Goal: Information Seeking & Learning: Learn about a topic

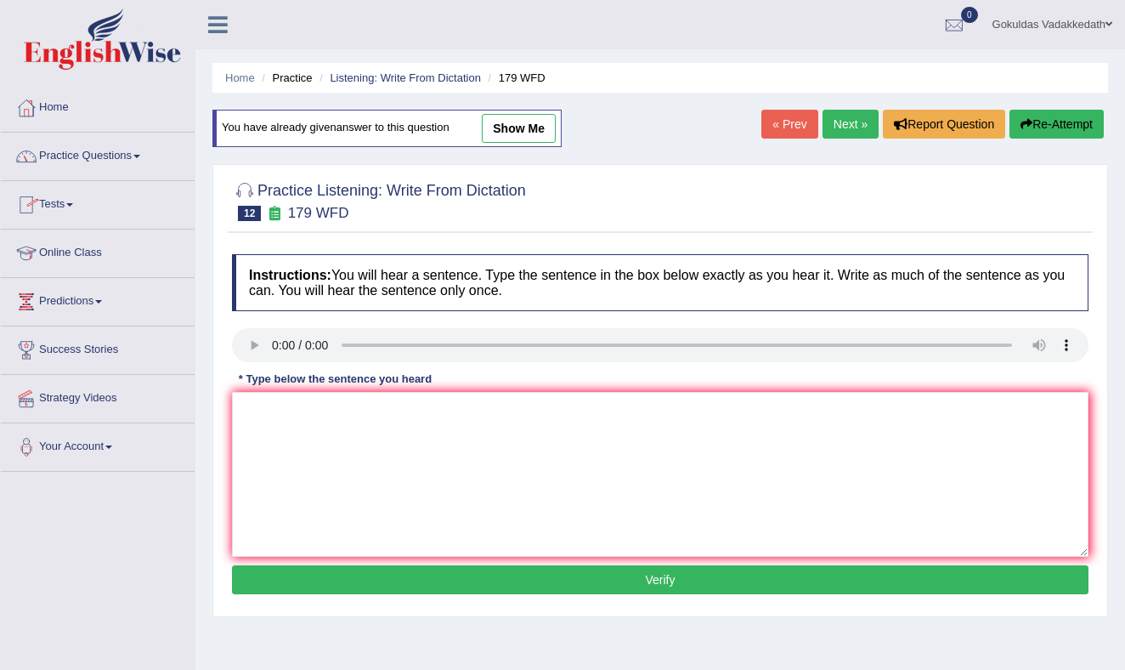
click at [140, 152] on link "Practice Questions" at bounding box center [98, 154] width 194 height 42
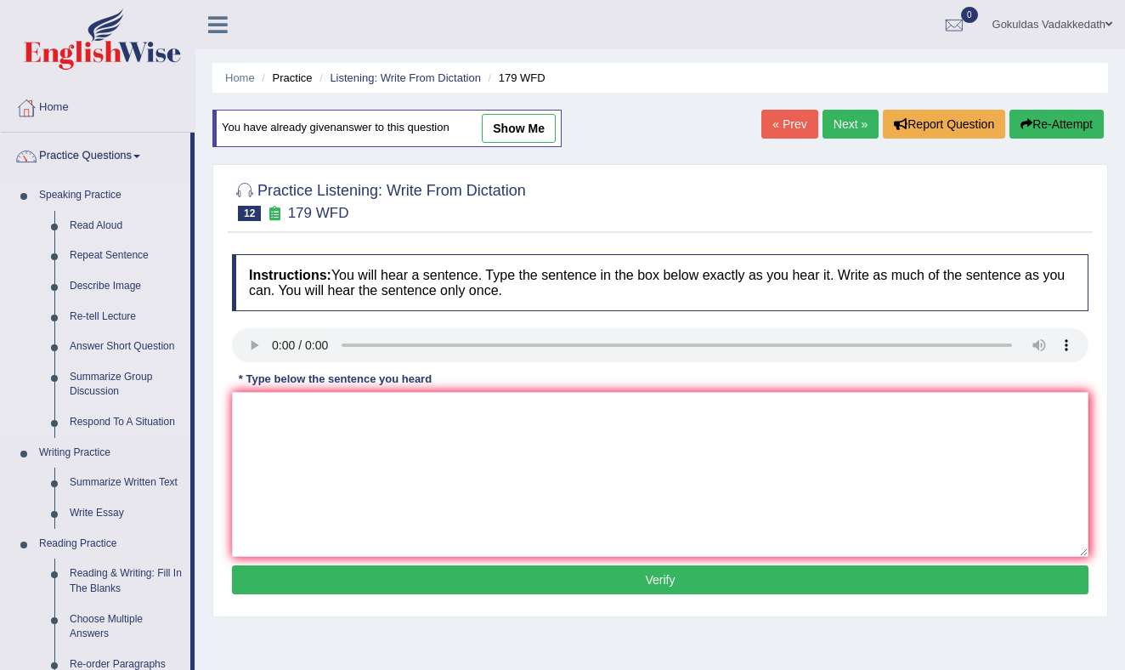
click at [107, 221] on link "Read Aloud" at bounding box center [126, 226] width 128 height 31
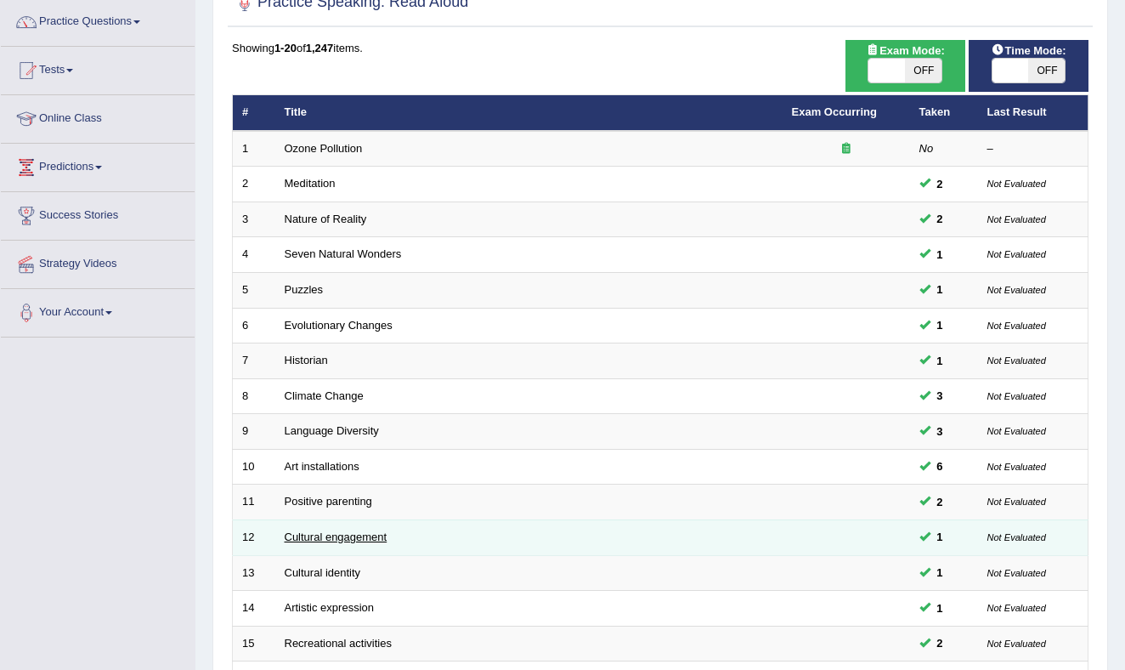
click at [348, 532] on link "Cultural engagement" at bounding box center [336, 536] width 103 height 13
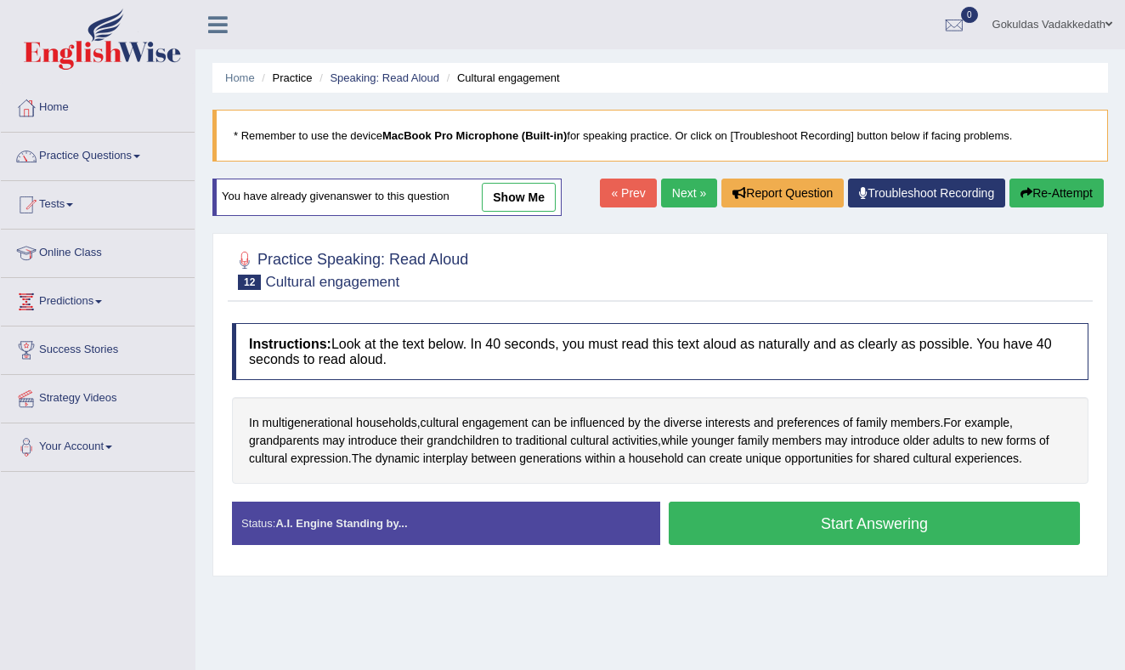
click at [815, 518] on button "Start Answering" at bounding box center [874, 522] width 411 height 43
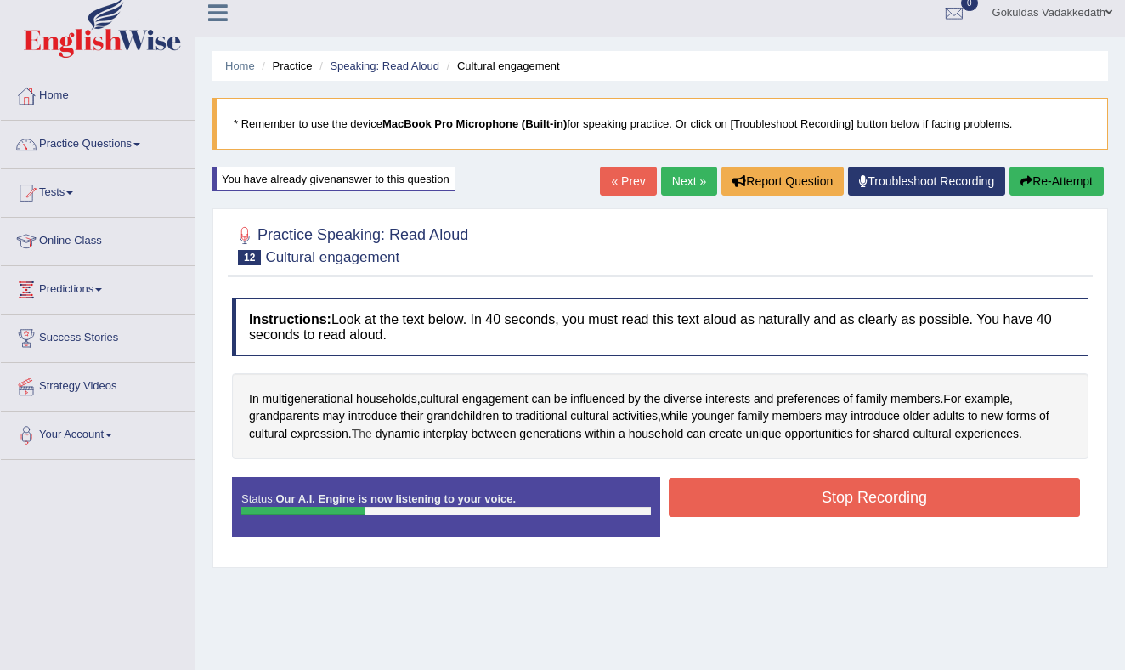
scroll to position [15, 0]
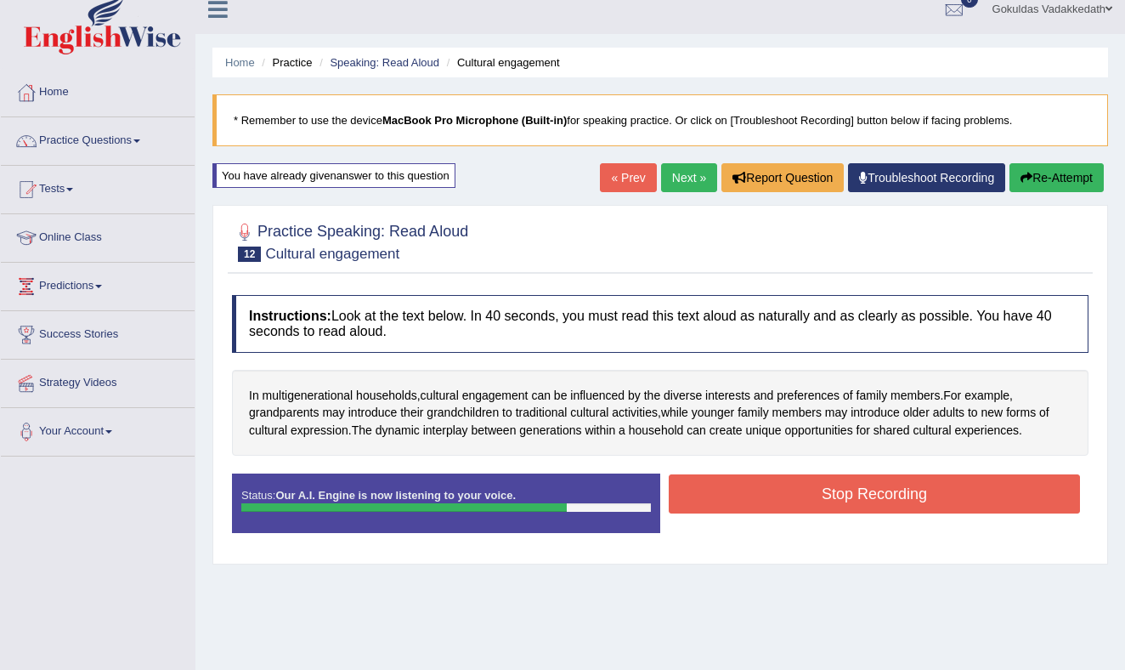
click at [869, 495] on button "Stop Recording" at bounding box center [874, 493] width 411 height 39
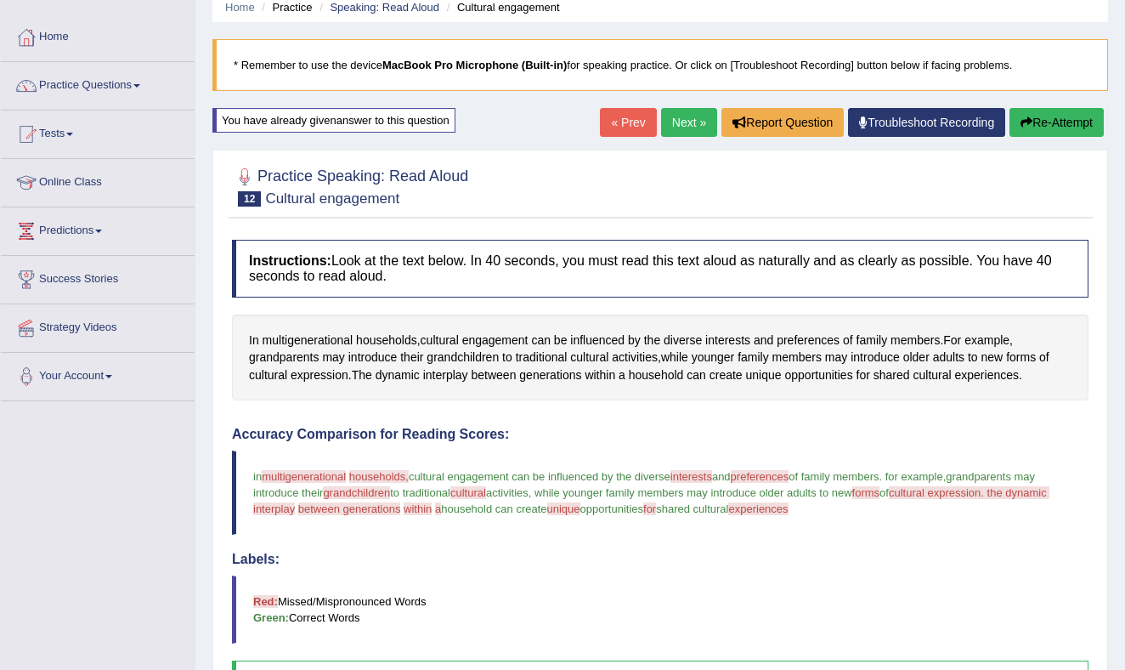
scroll to position [0, 0]
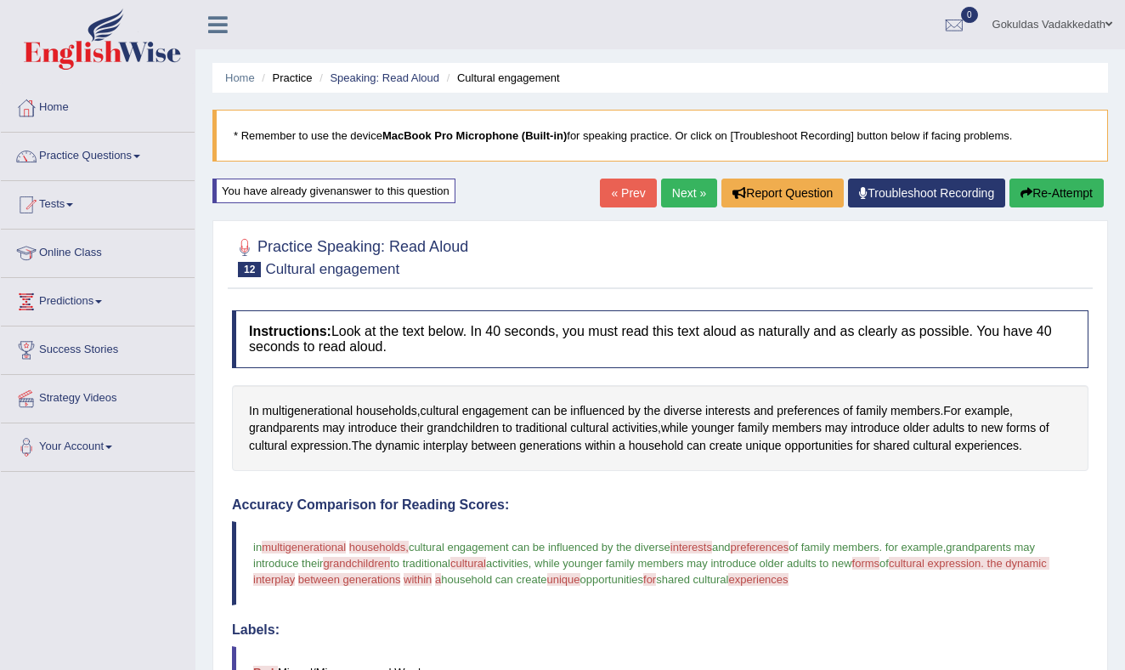
click at [679, 189] on link "Next »" at bounding box center [689, 192] width 56 height 29
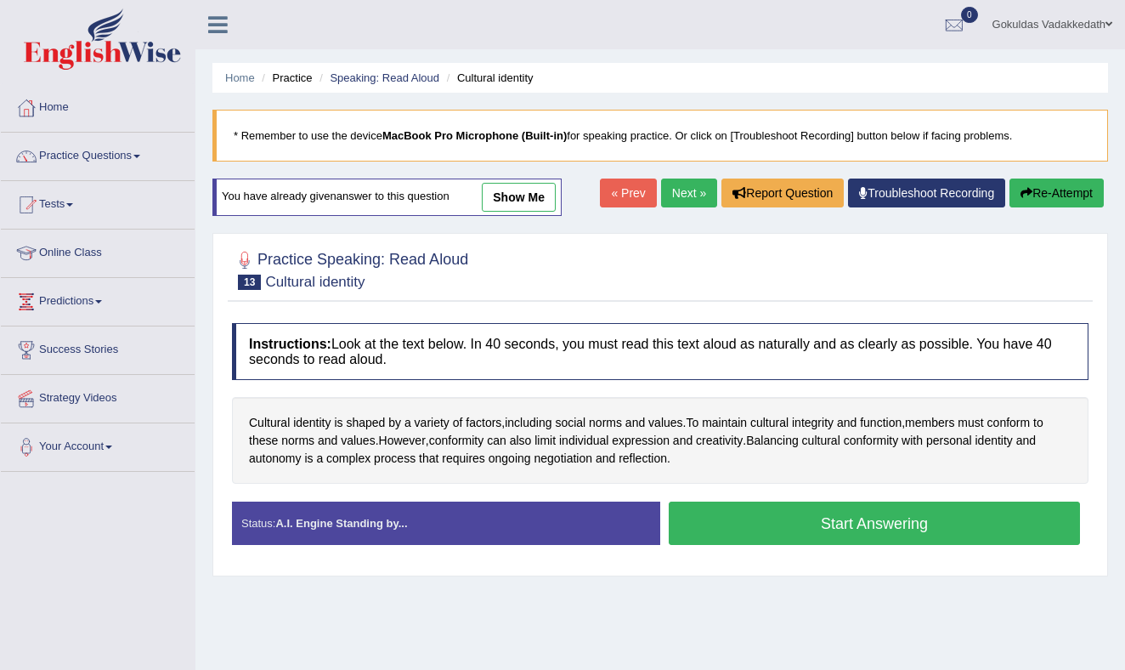
click at [815, 522] on button "Start Answering" at bounding box center [874, 522] width 411 height 43
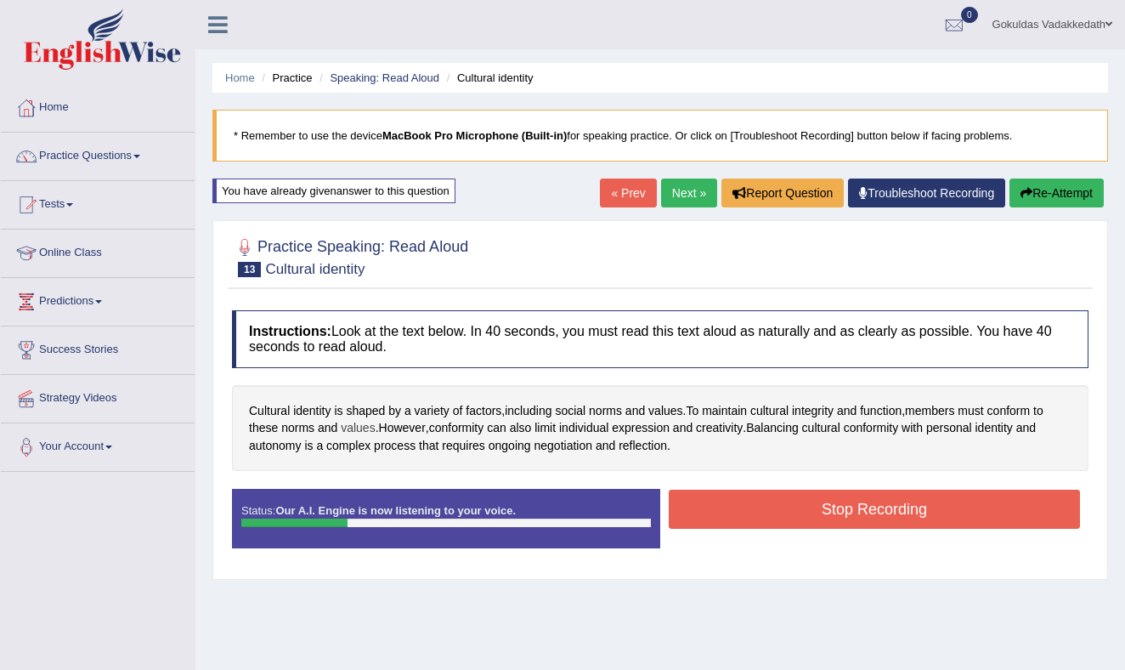
scroll to position [4, 0]
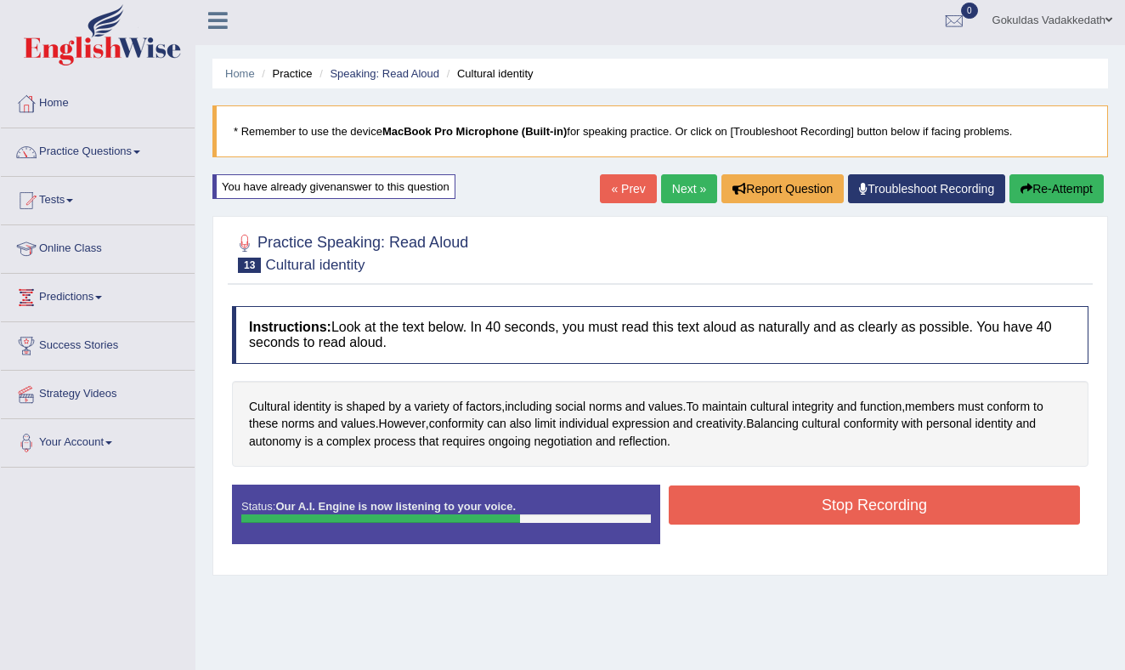
click at [862, 497] on button "Stop Recording" at bounding box center [874, 504] width 411 height 39
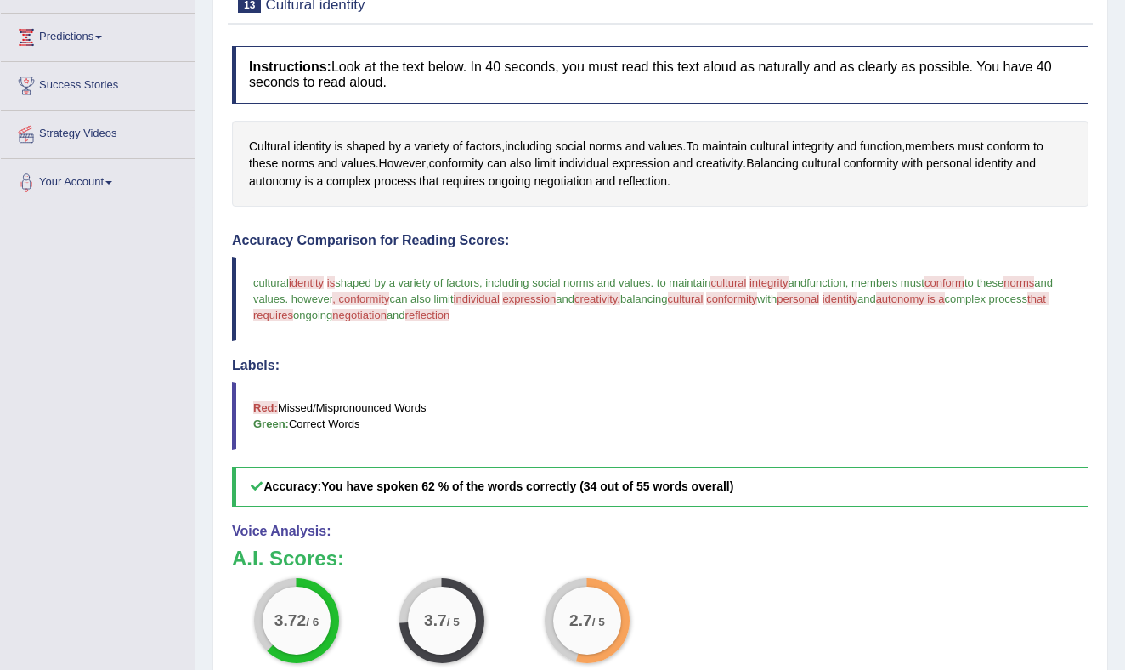
scroll to position [0, 0]
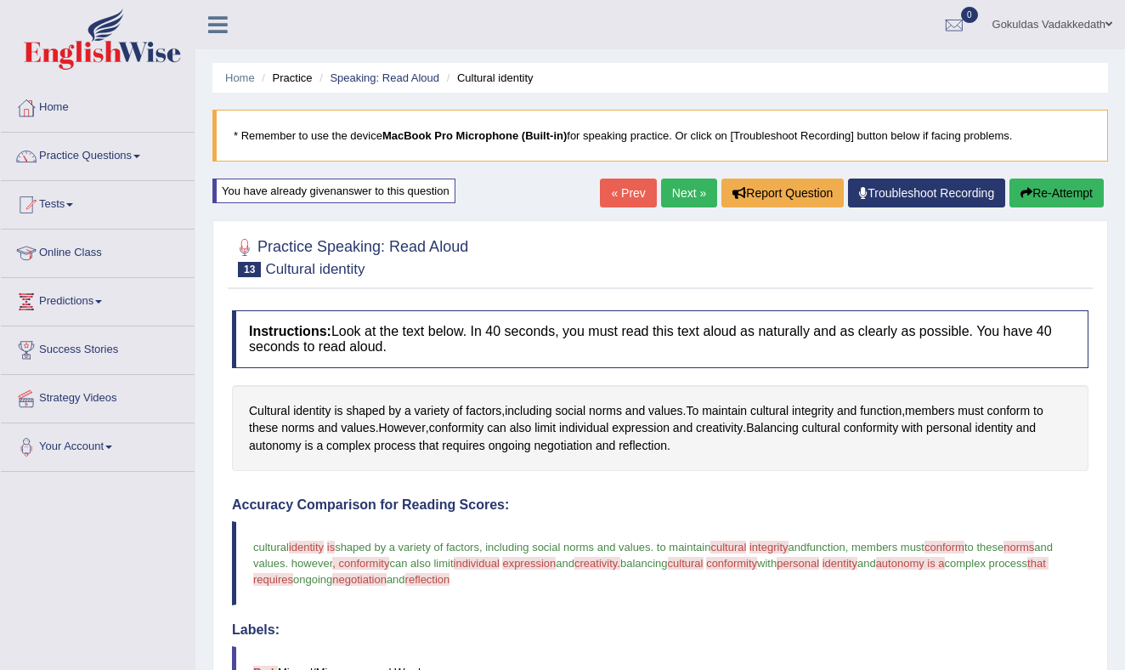
click at [681, 192] on link "Next »" at bounding box center [689, 192] width 56 height 29
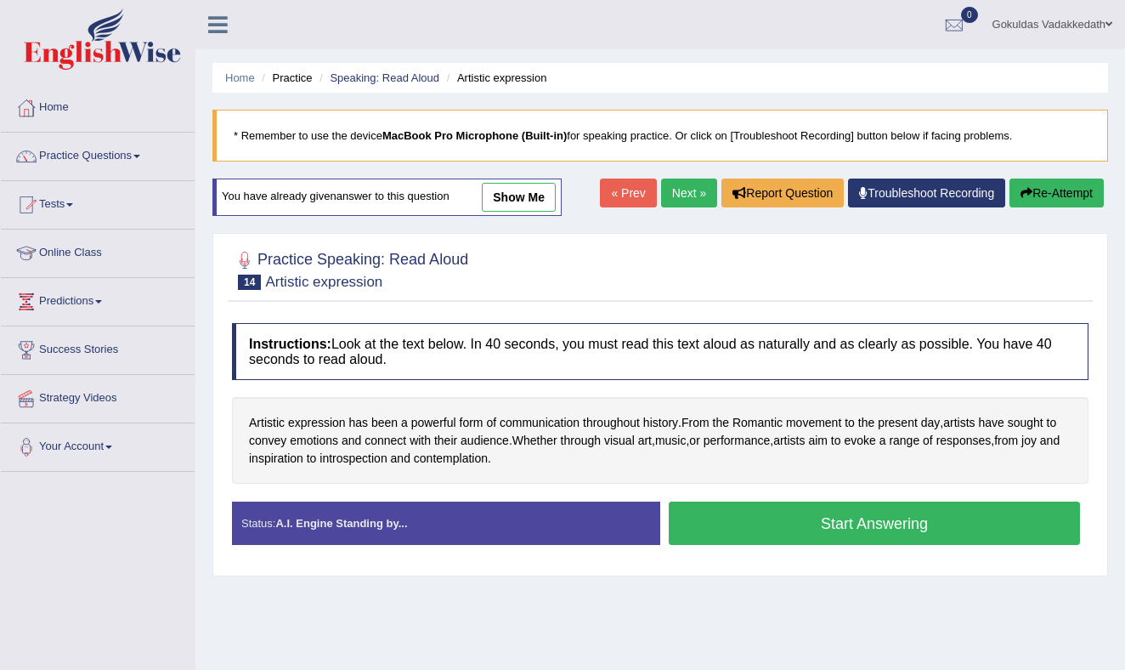
click at [838, 522] on button "Start Answering" at bounding box center [874, 522] width 411 height 43
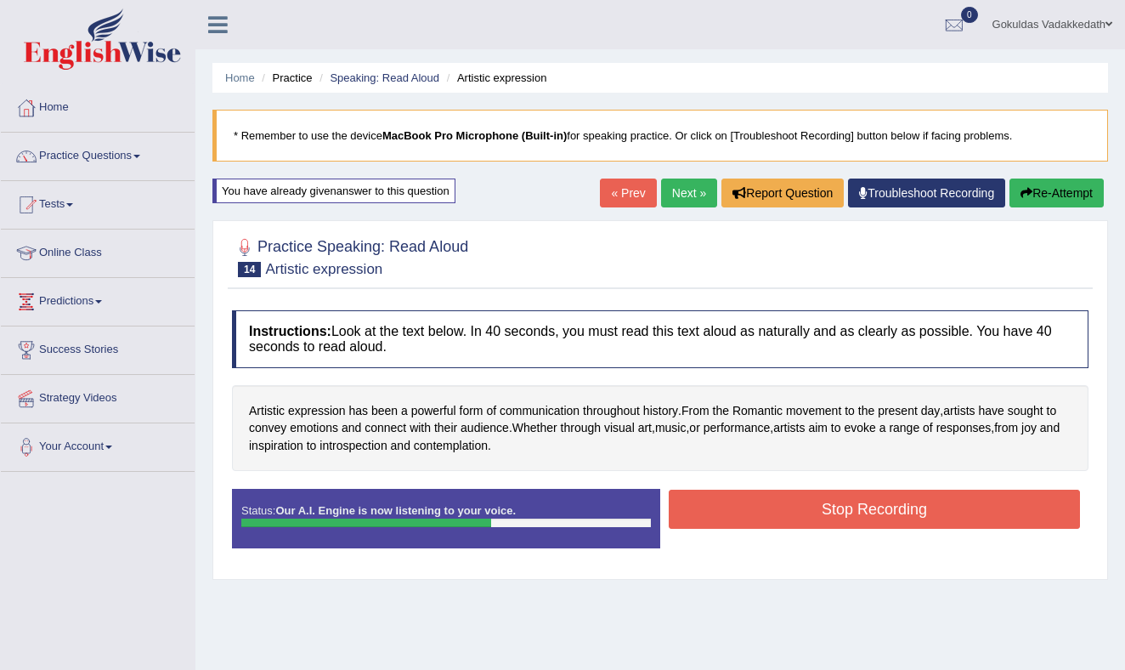
scroll to position [2, 0]
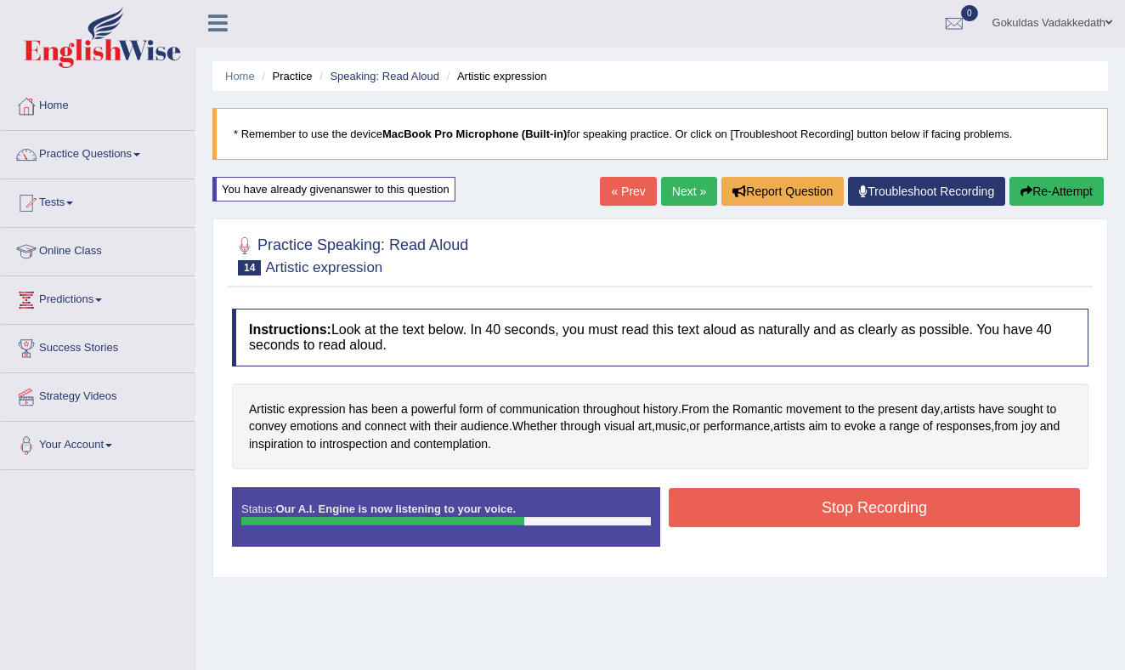
click at [834, 517] on button "Stop Recording" at bounding box center [874, 507] width 411 height 39
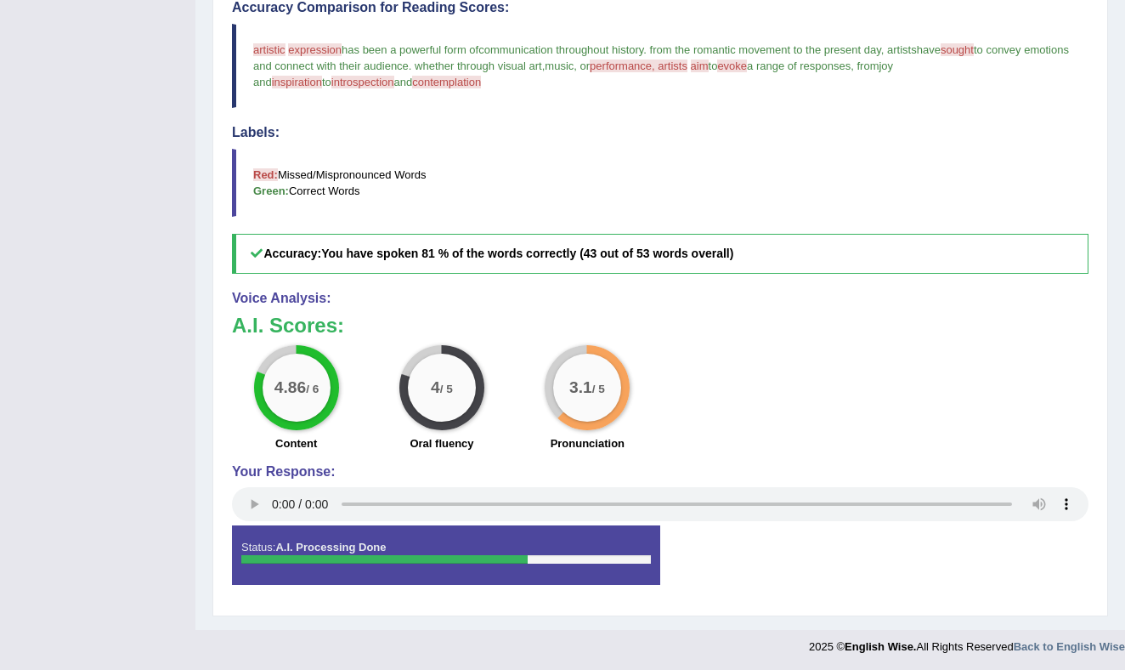
scroll to position [0, 0]
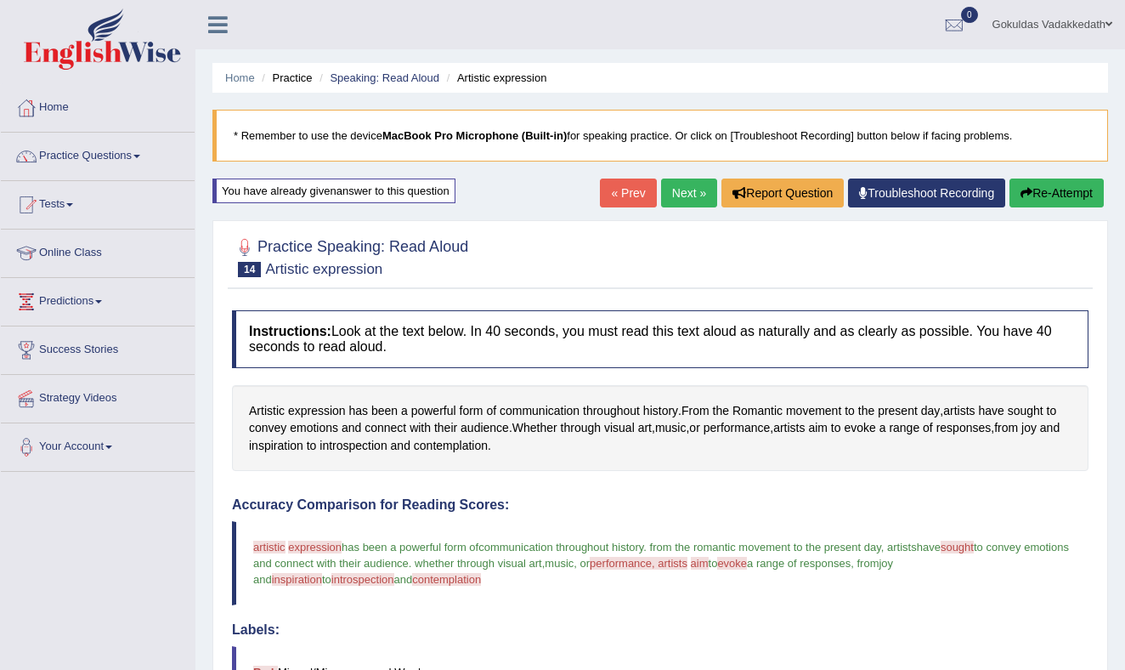
click at [683, 191] on link "Next »" at bounding box center [689, 192] width 56 height 29
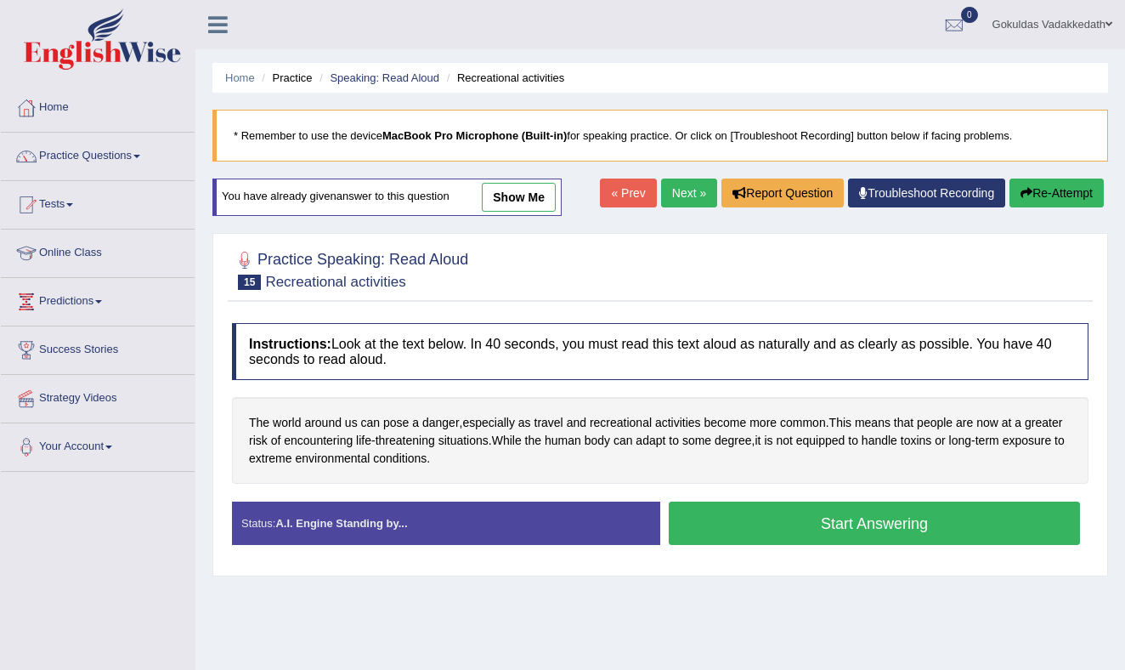
click at [830, 526] on button "Start Answering" at bounding box center [874, 522] width 411 height 43
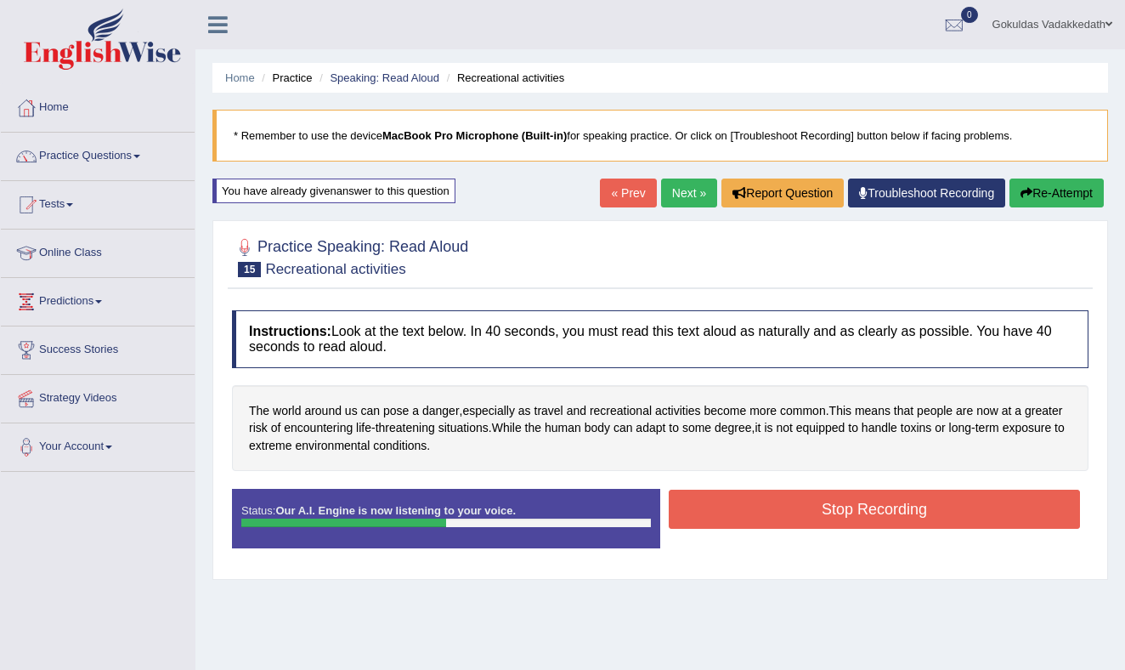
scroll to position [1, 0]
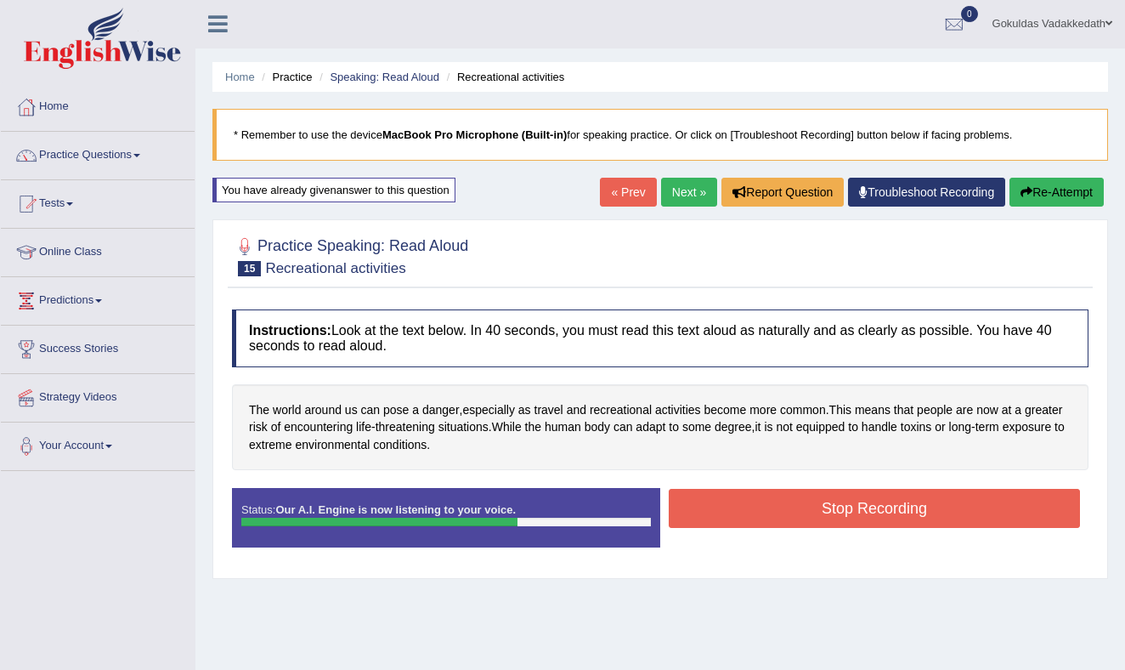
click at [854, 514] on button "Stop Recording" at bounding box center [874, 508] width 411 height 39
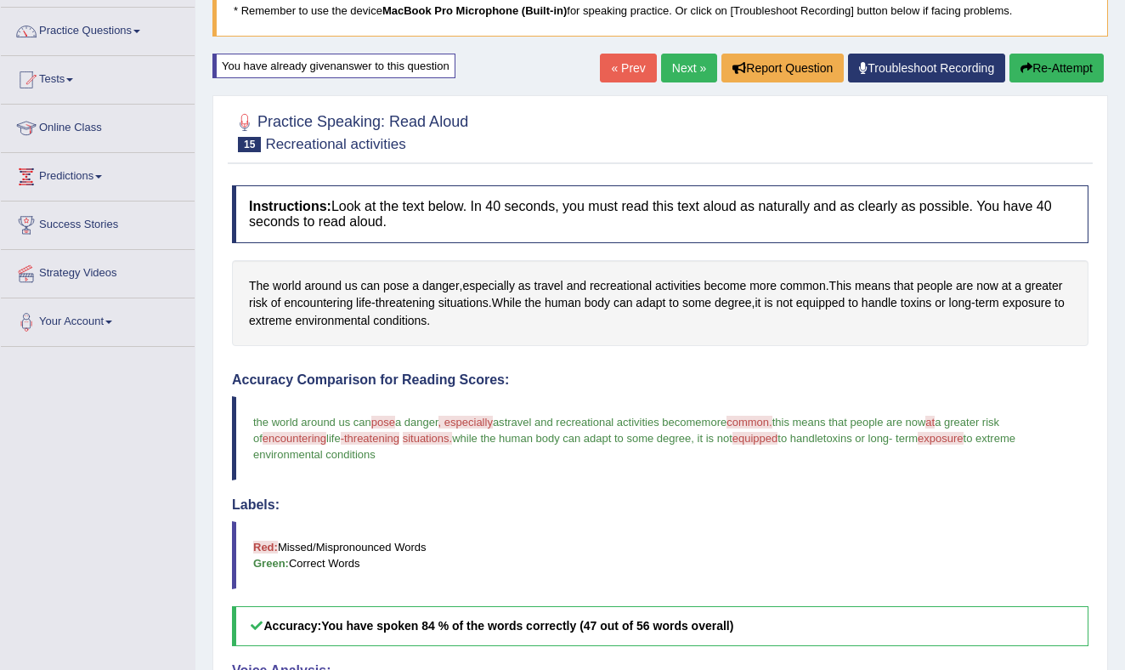
scroll to position [0, 0]
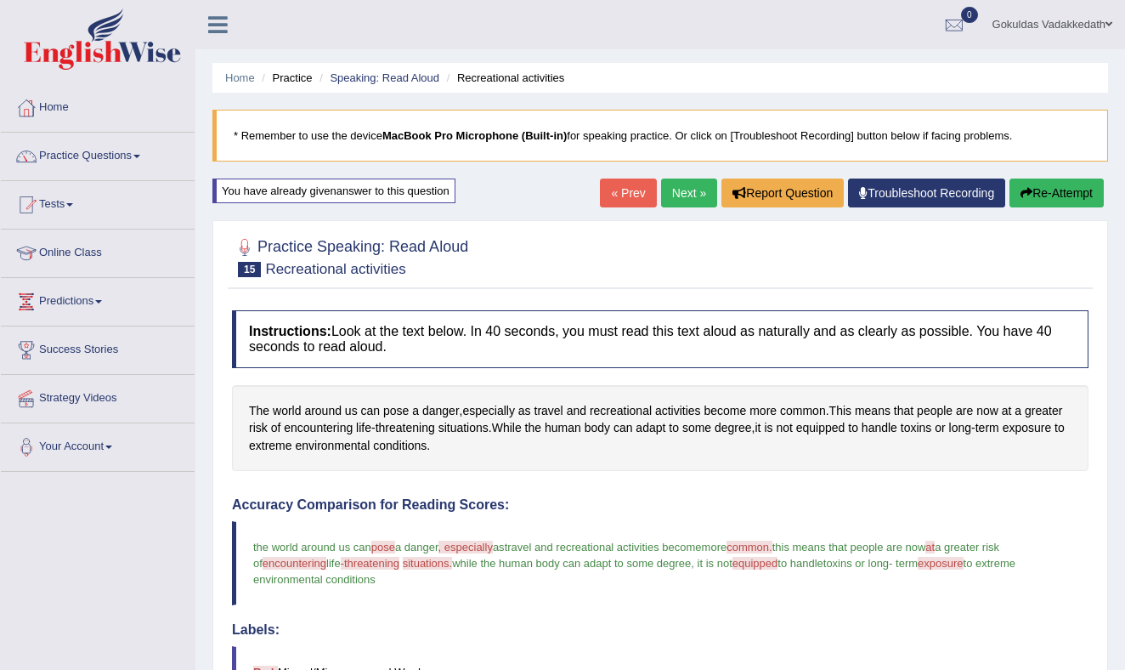
click at [679, 186] on link "Next »" at bounding box center [689, 192] width 56 height 29
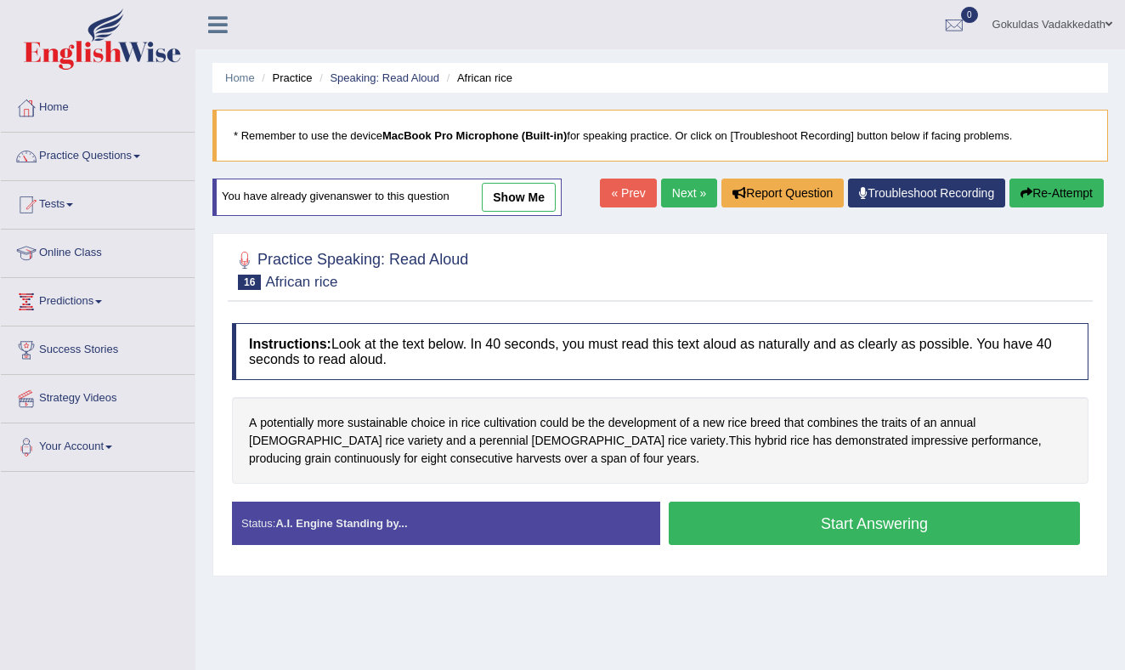
click at [764, 518] on button "Start Answering" at bounding box center [874, 522] width 411 height 43
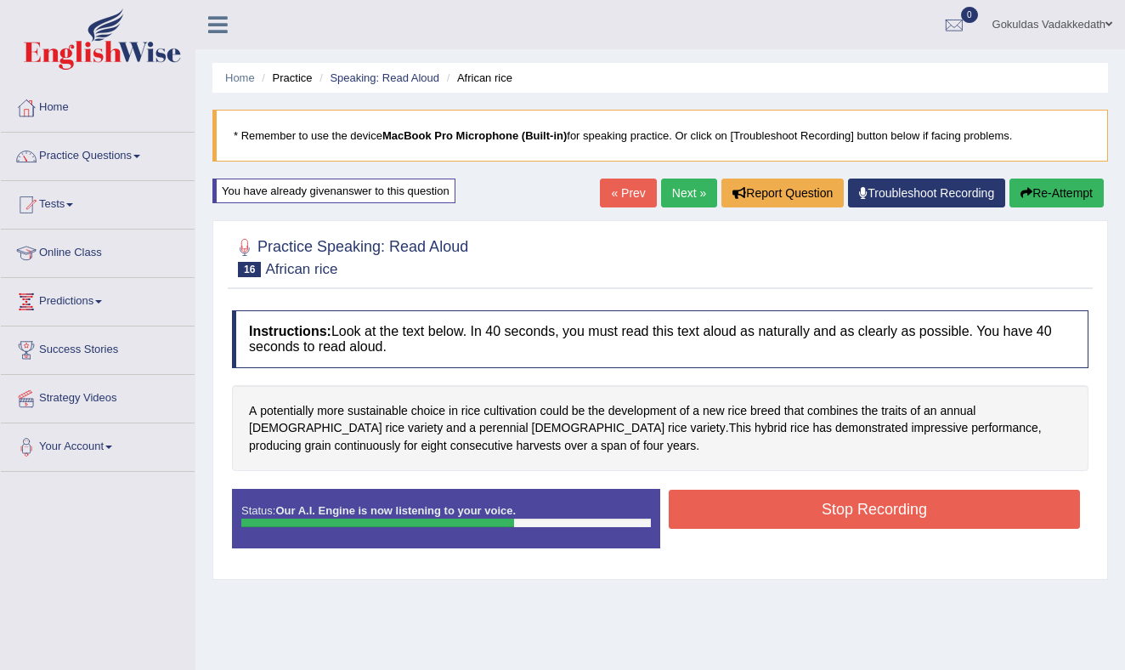
scroll to position [4, 0]
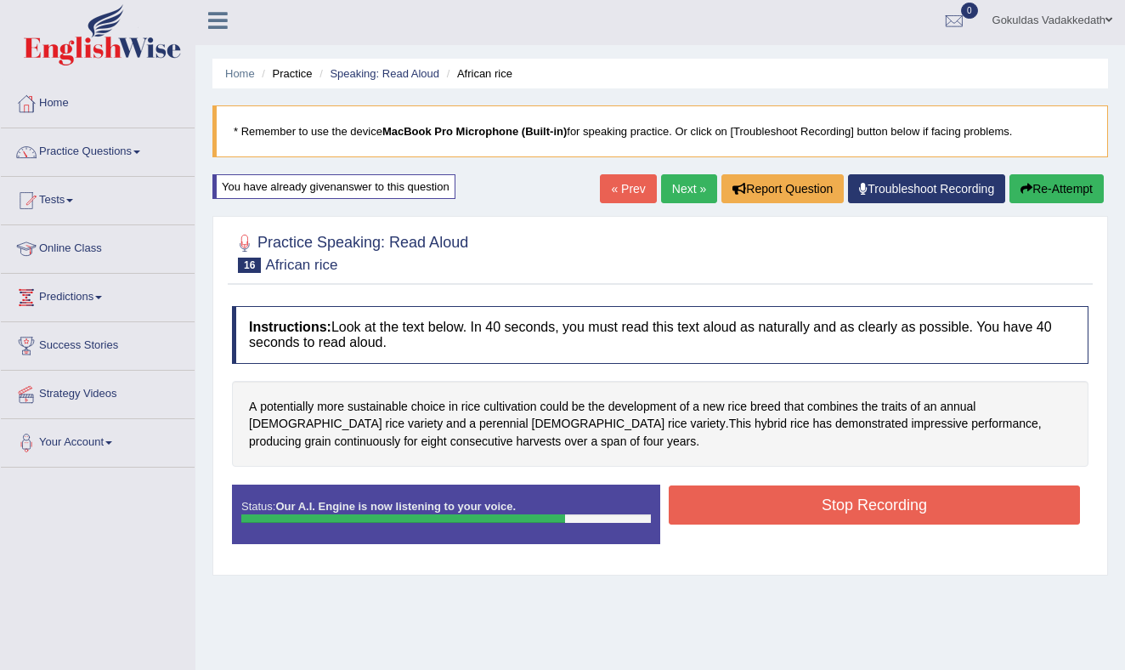
click at [828, 509] on button "Stop Recording" at bounding box center [874, 504] width 411 height 39
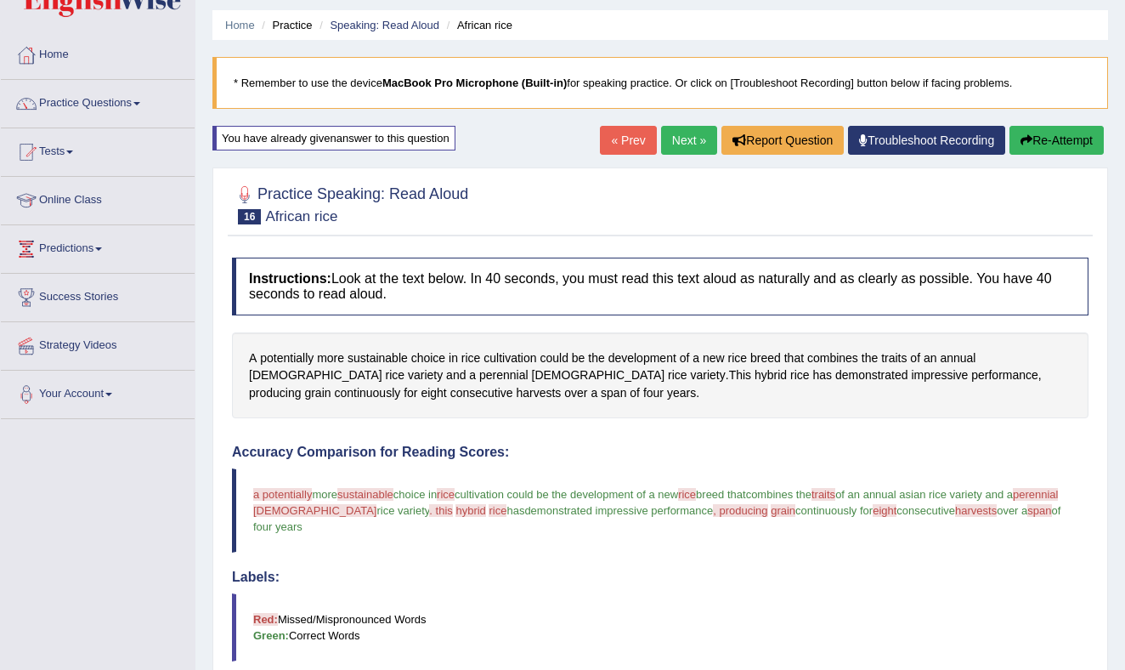
scroll to position [0, 0]
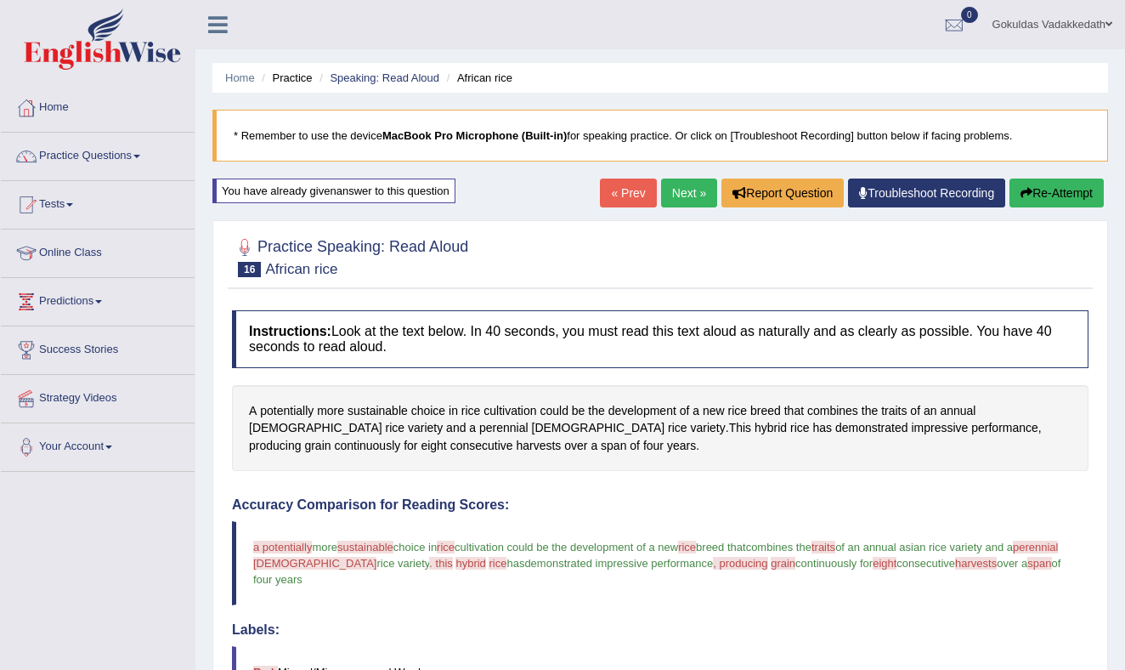
click at [1047, 186] on button "Re-Attempt" at bounding box center [1056, 192] width 94 height 29
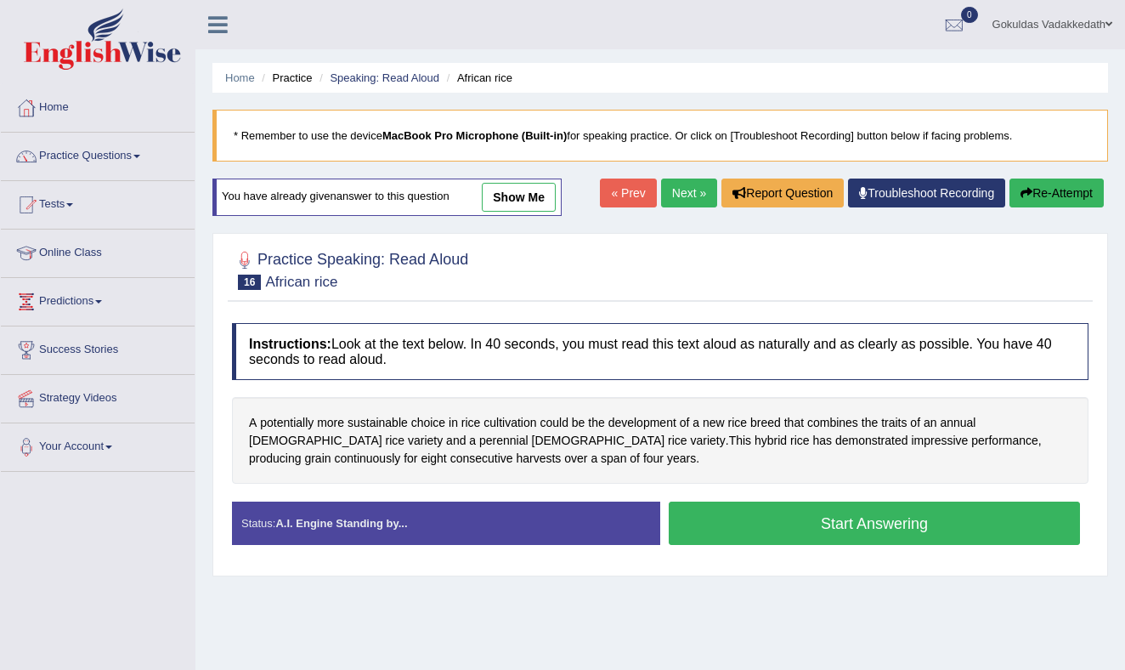
click at [749, 528] on button "Start Answering" at bounding box center [874, 522] width 411 height 43
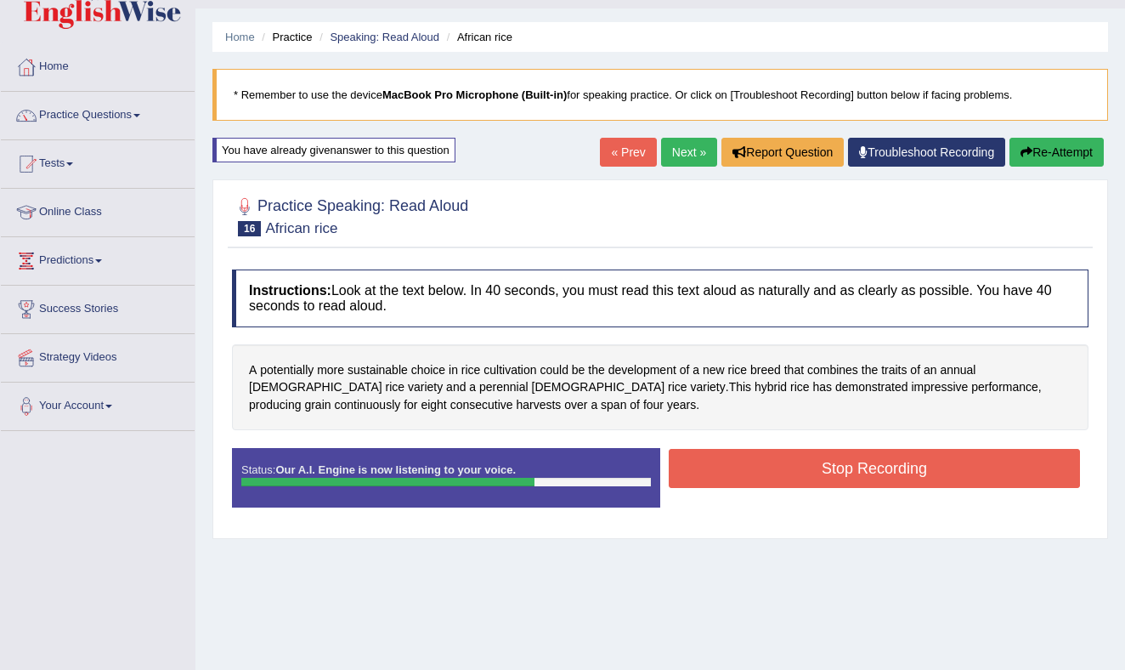
scroll to position [46, 0]
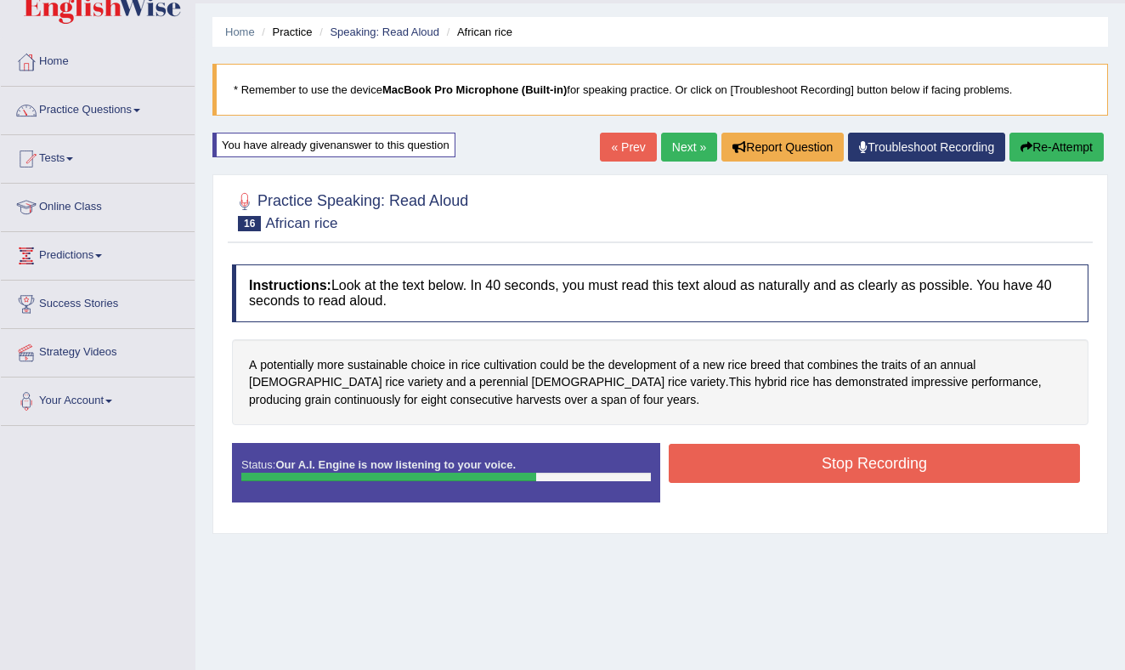
click at [805, 479] on button "Stop Recording" at bounding box center [874, 463] width 411 height 39
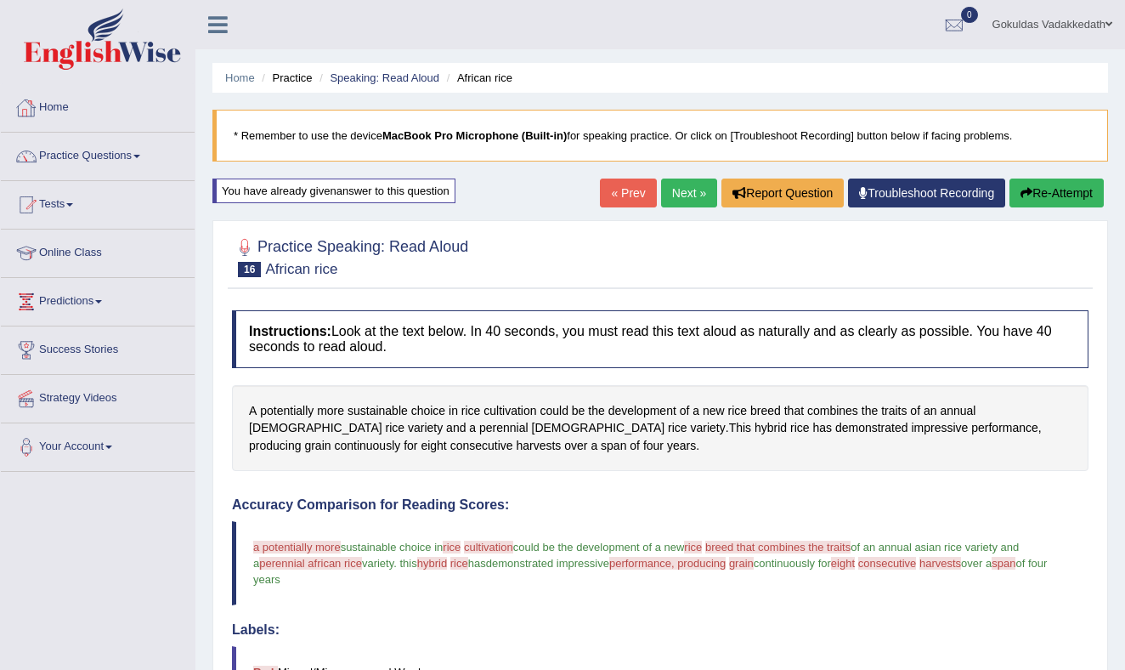
scroll to position [2, 0]
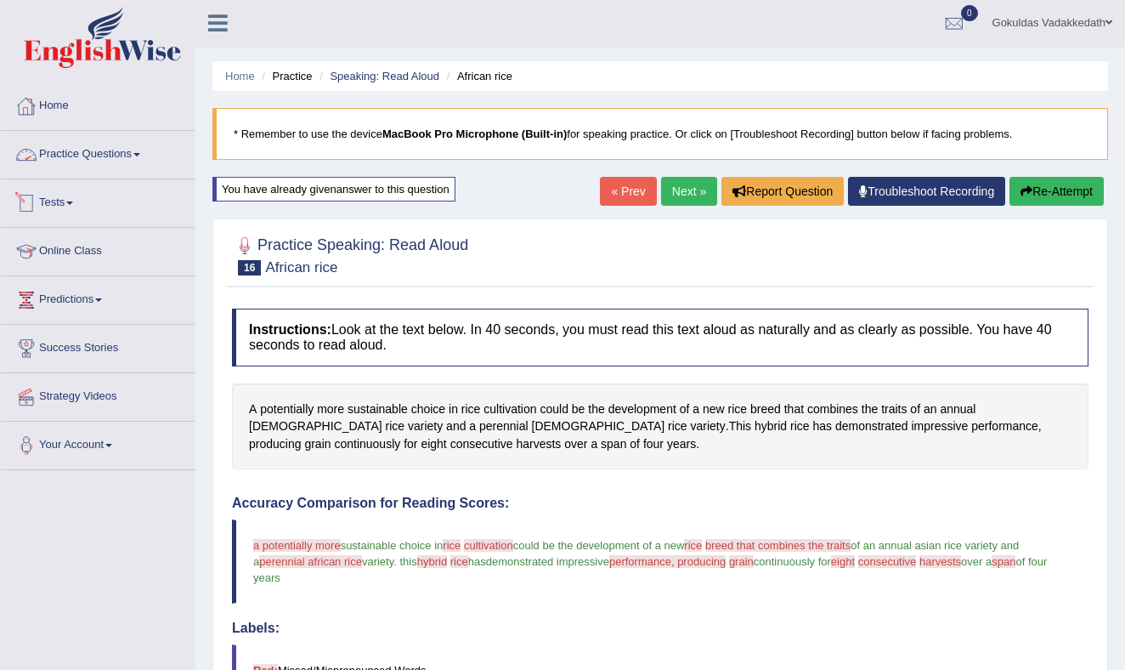
click at [133, 158] on link "Practice Questions" at bounding box center [98, 152] width 194 height 42
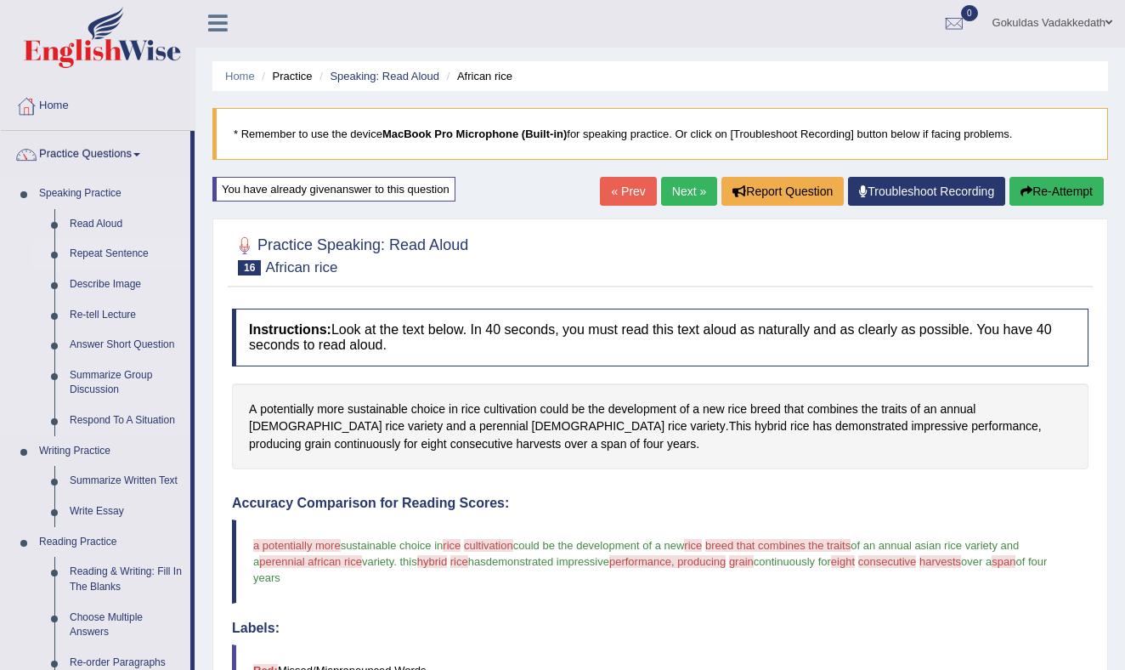
scroll to position [5, 0]
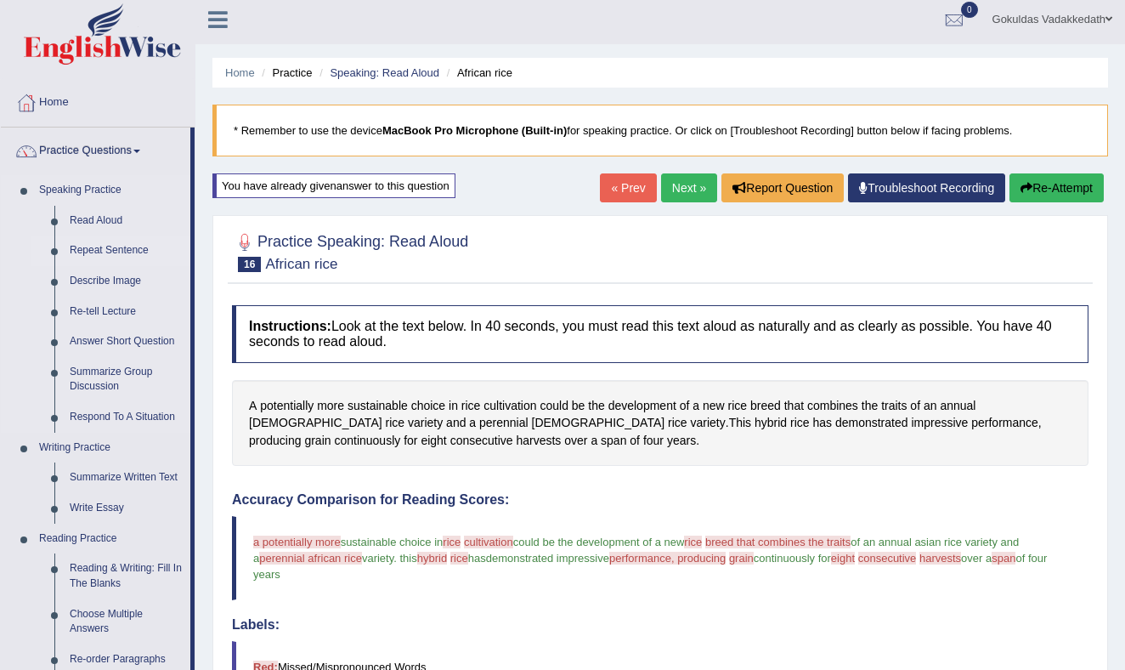
click at [116, 246] on link "Repeat Sentence" at bounding box center [126, 250] width 128 height 31
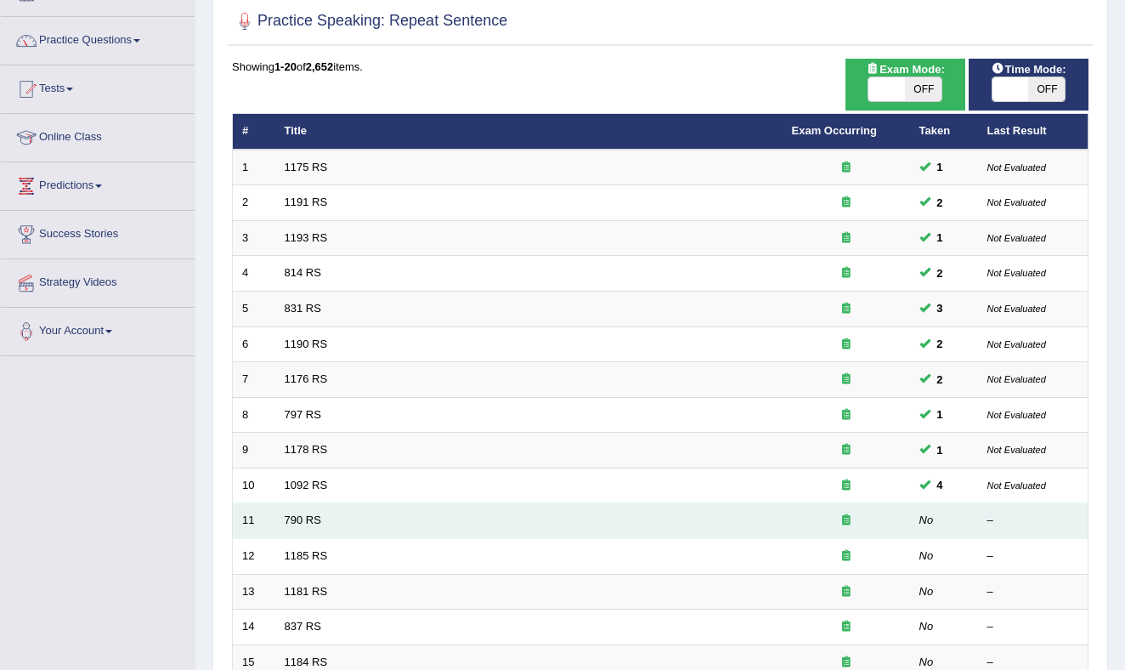
scroll to position [122, 0]
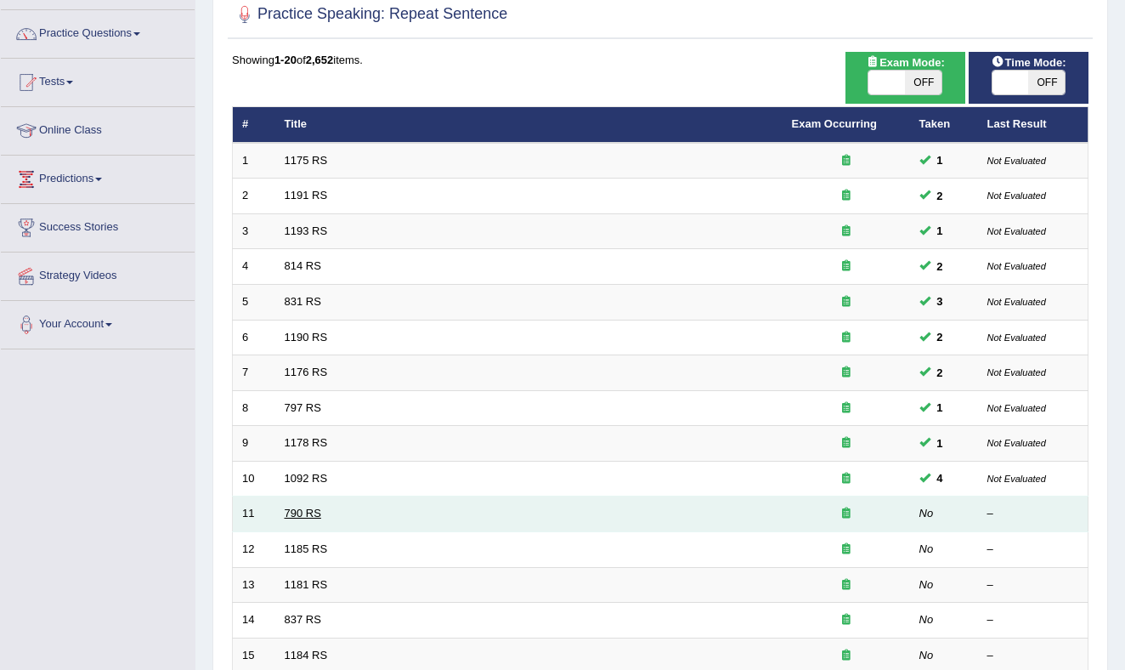
click at [314, 516] on link "790 RS" at bounding box center [303, 512] width 37 height 13
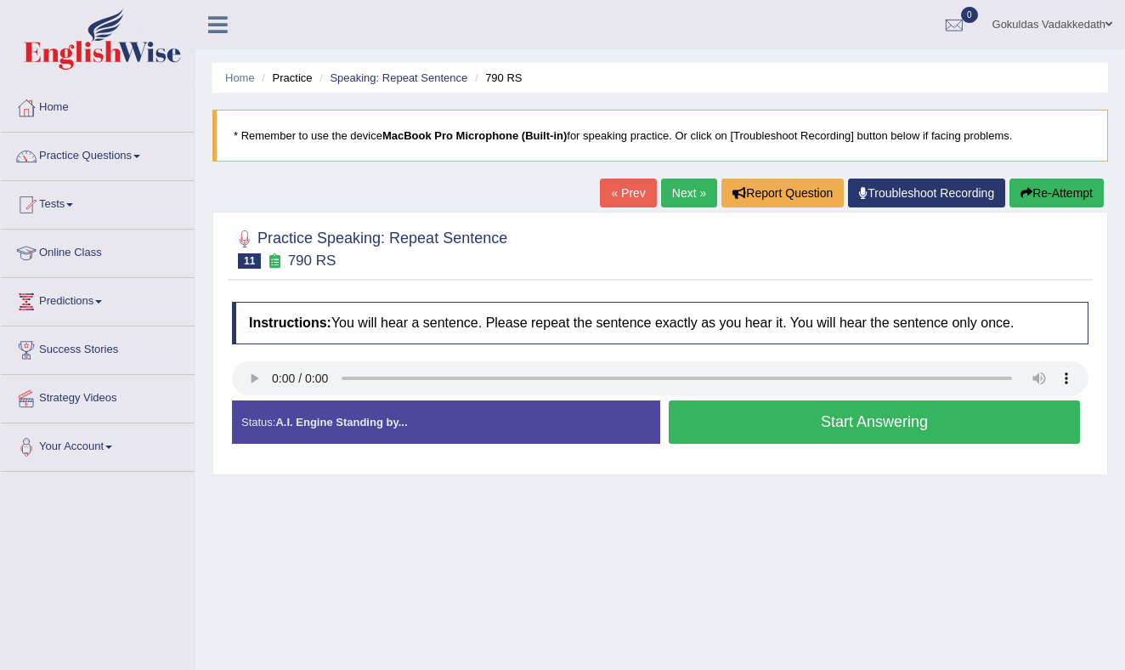
scroll to position [223, 0]
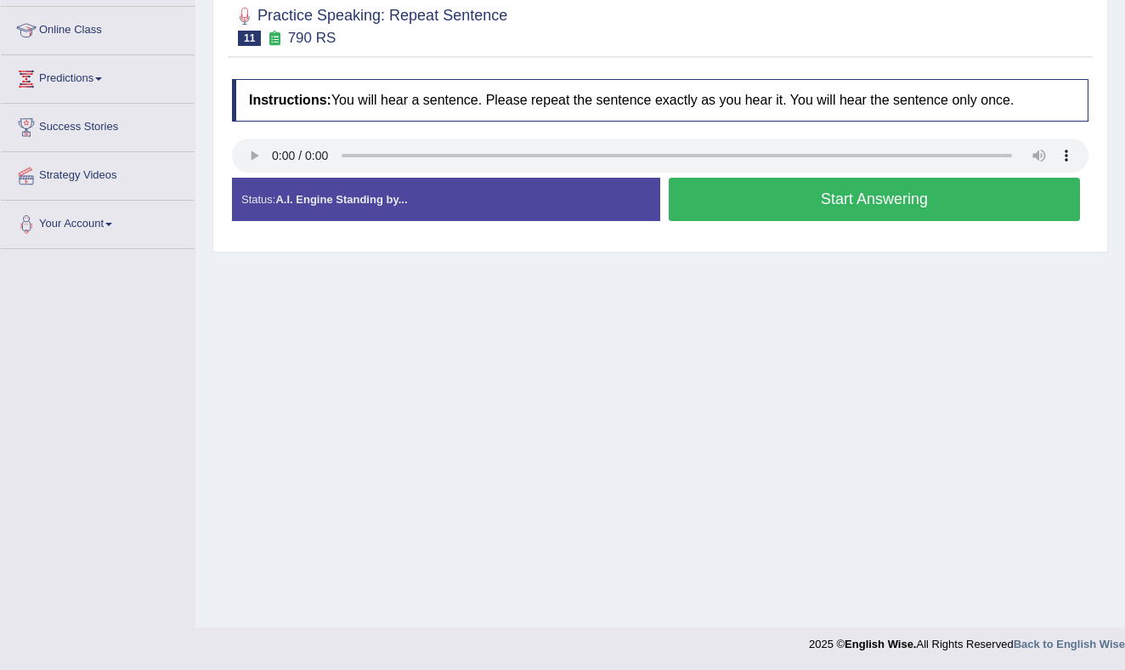
click at [777, 191] on button "Start Answering" at bounding box center [874, 199] width 411 height 43
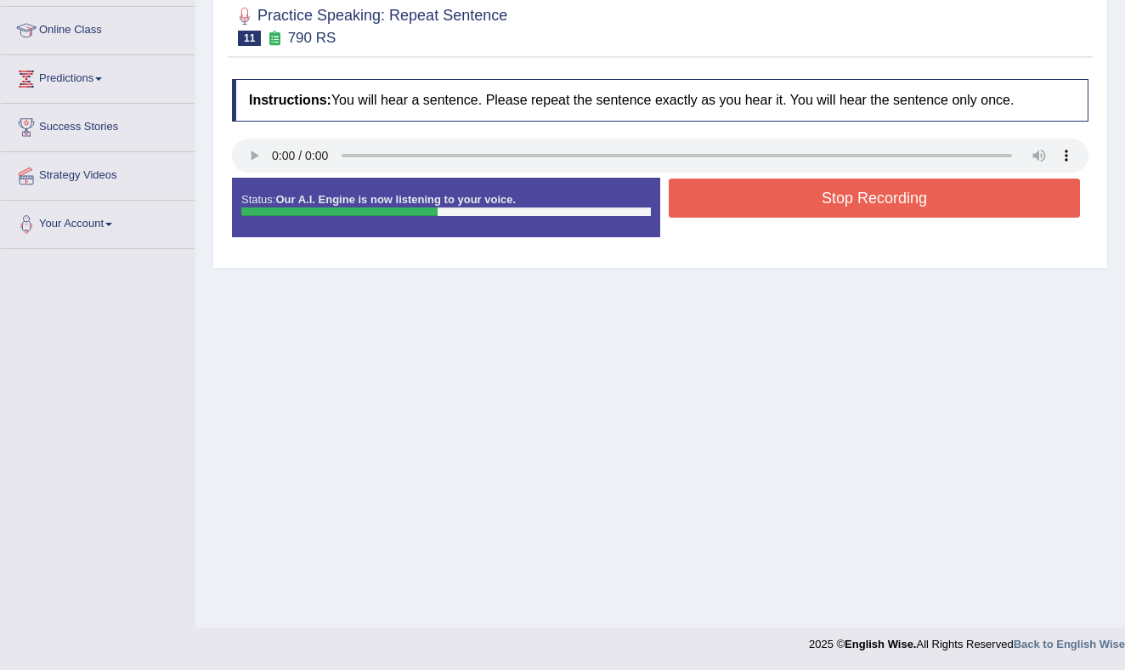
click at [777, 191] on button "Stop Recording" at bounding box center [874, 197] width 411 height 39
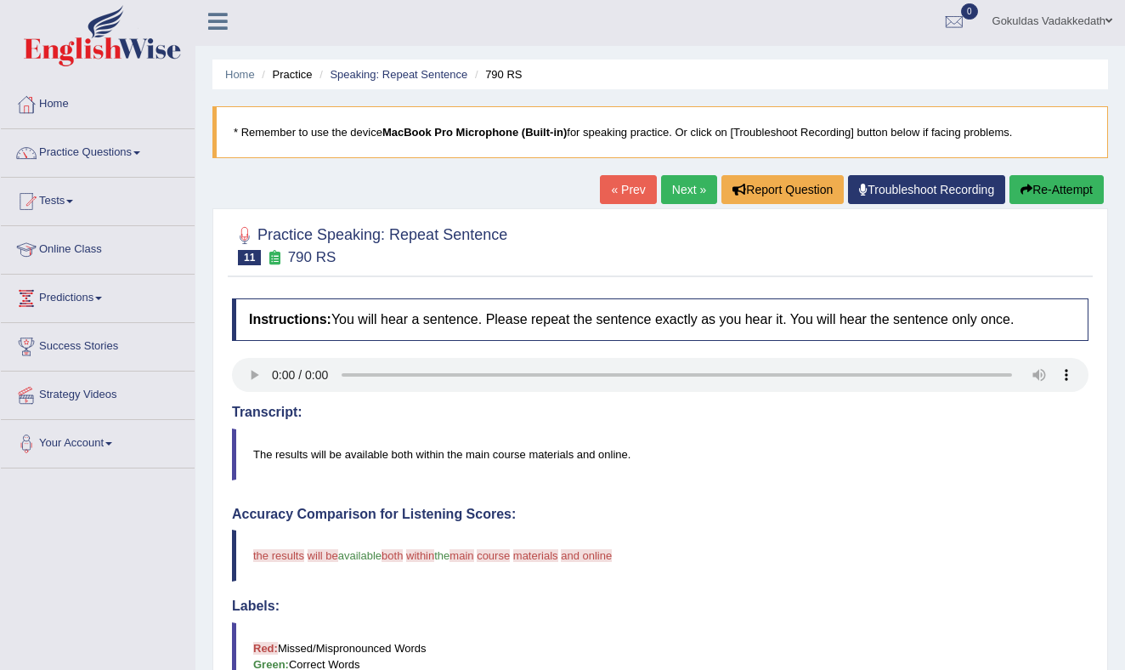
scroll to position [0, 0]
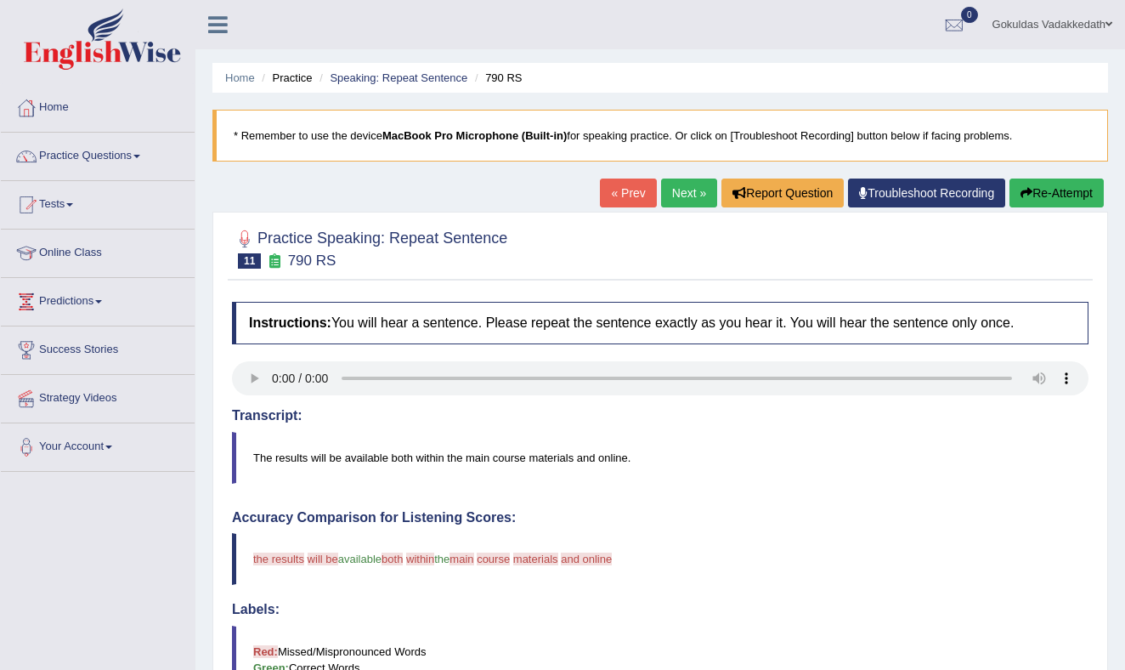
click at [682, 189] on link "Next »" at bounding box center [689, 192] width 56 height 29
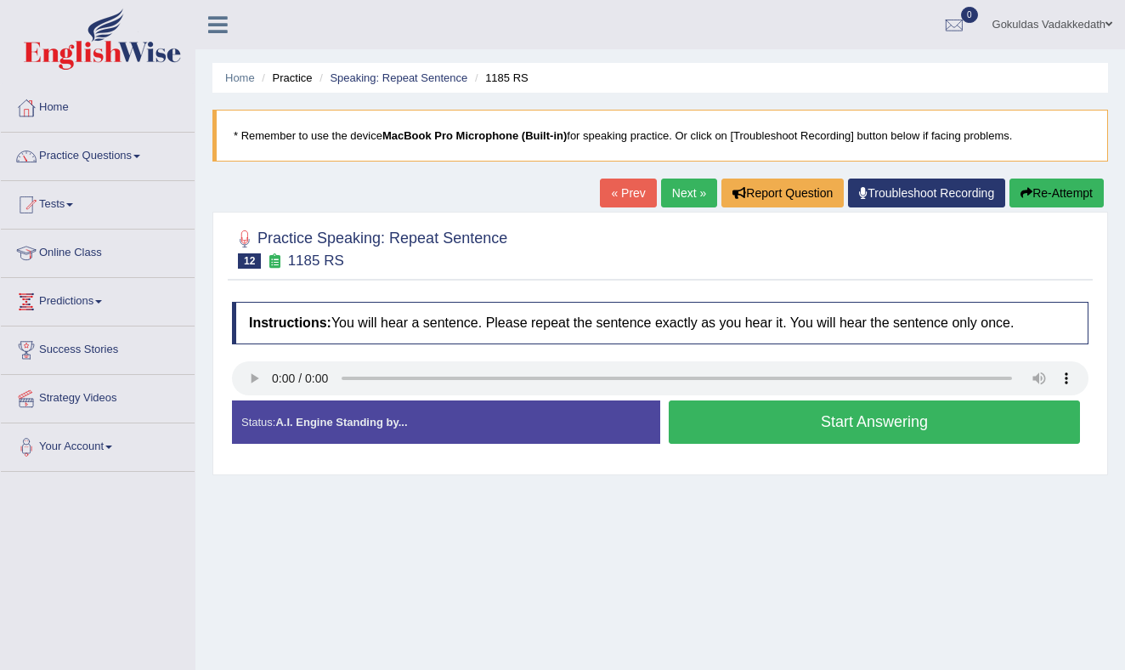
click at [838, 418] on button "Start Answering" at bounding box center [874, 421] width 411 height 43
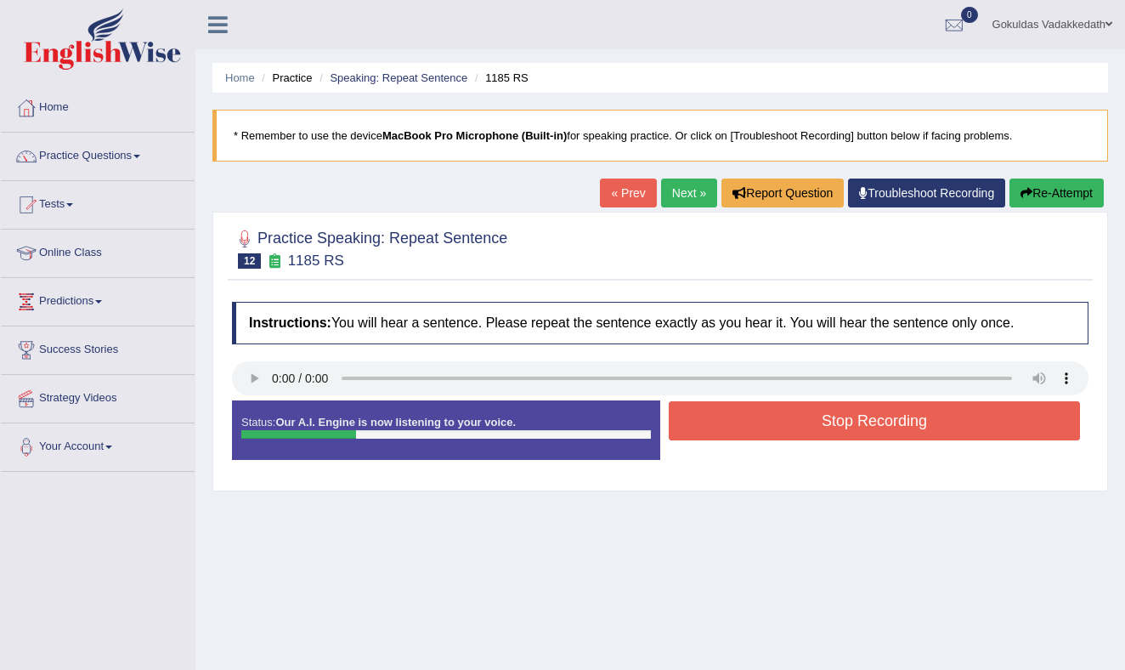
click at [837, 417] on button "Stop Recording" at bounding box center [874, 420] width 411 height 39
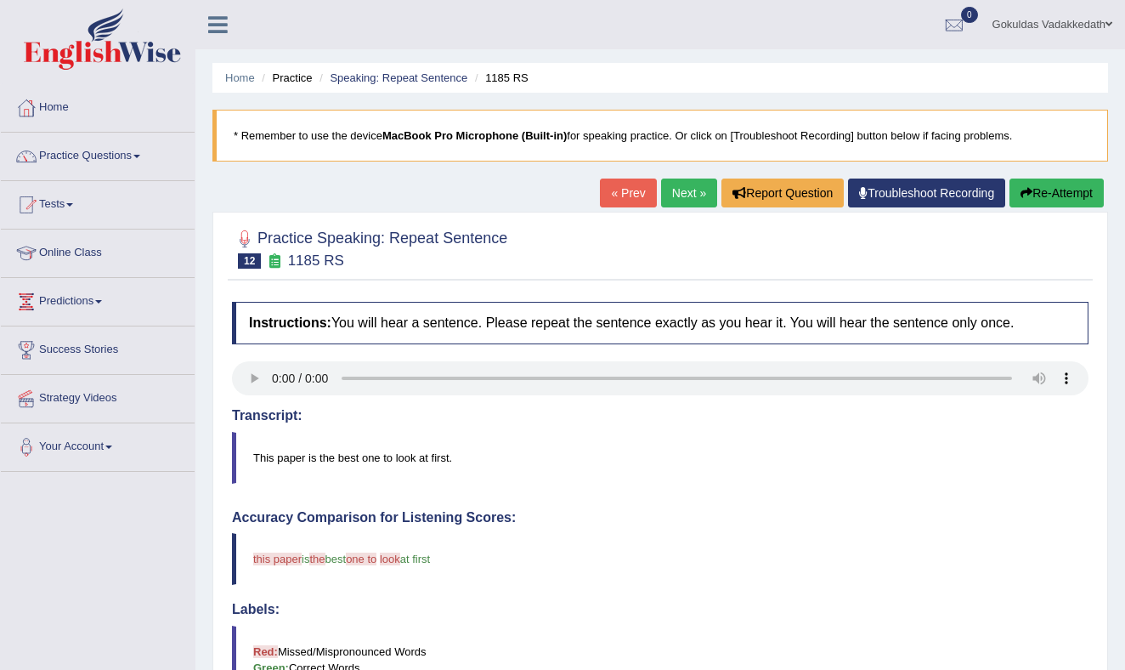
click at [1038, 193] on button "Re-Attempt" at bounding box center [1056, 192] width 94 height 29
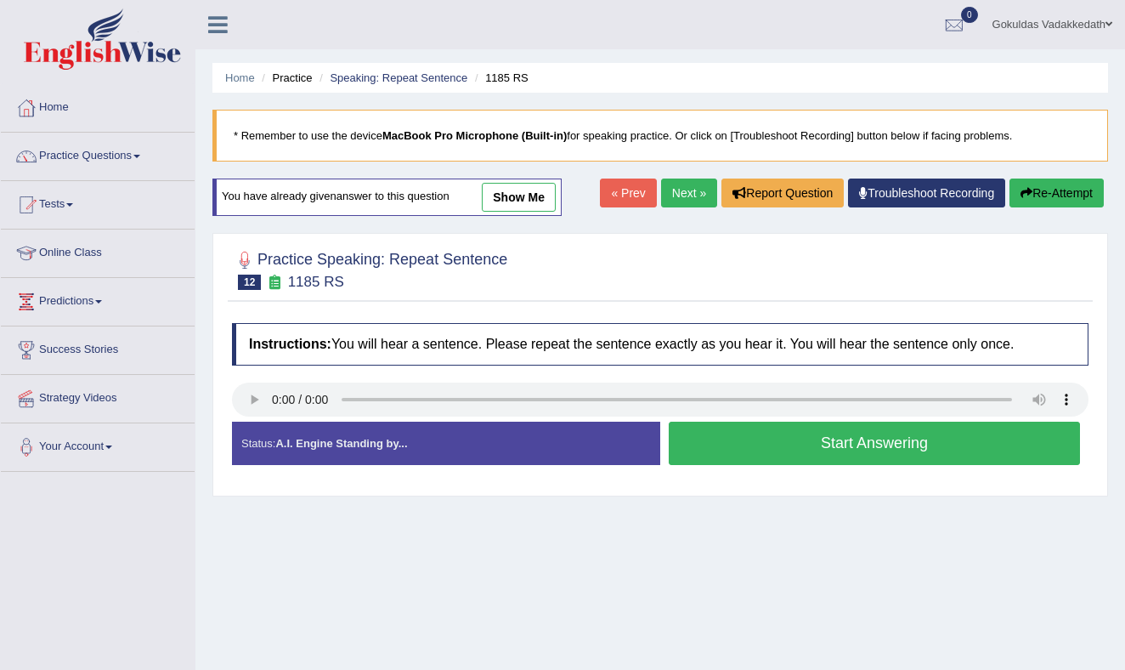
click at [850, 441] on button "Start Answering" at bounding box center [874, 442] width 411 height 43
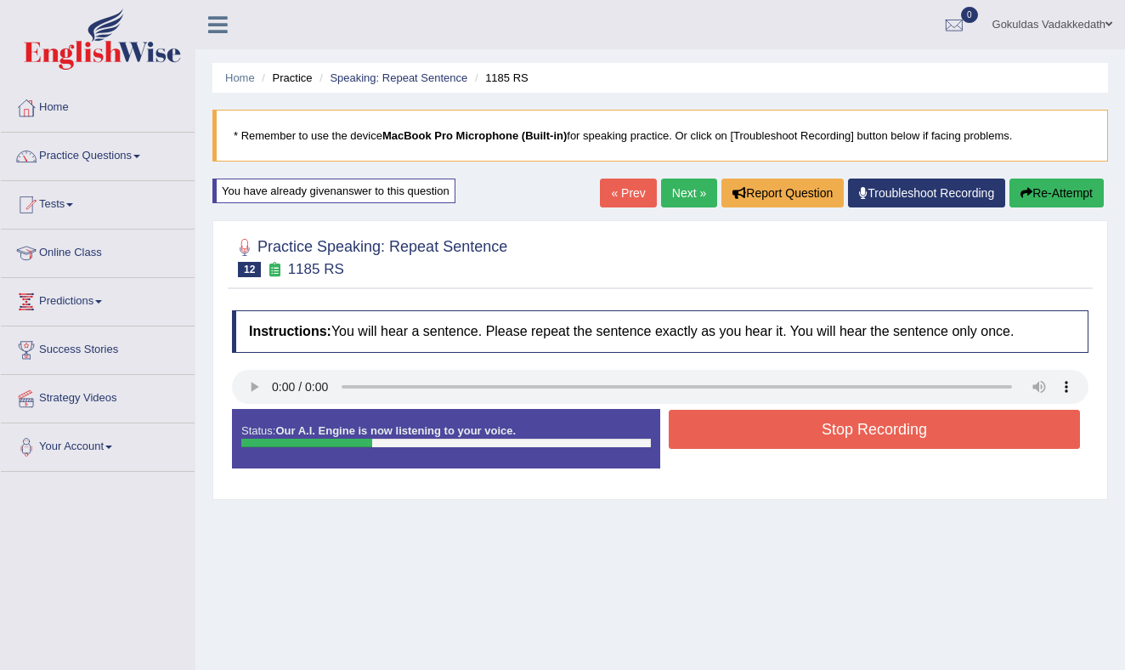
click at [850, 441] on button "Stop Recording" at bounding box center [874, 429] width 411 height 39
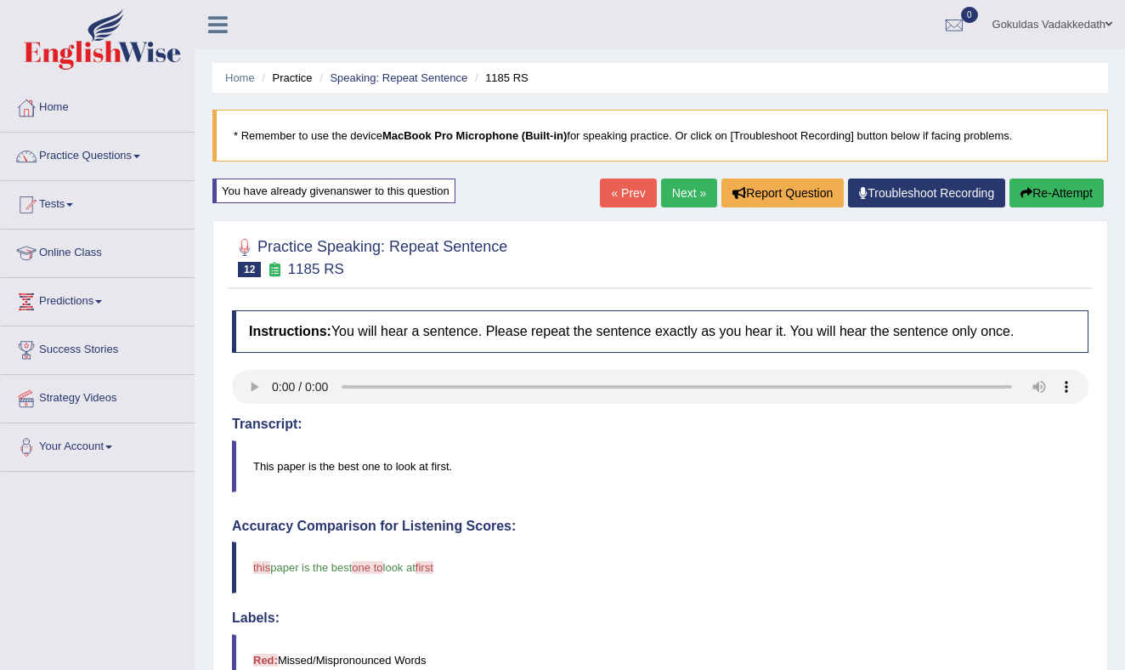
click at [674, 186] on link "Next »" at bounding box center [689, 192] width 56 height 29
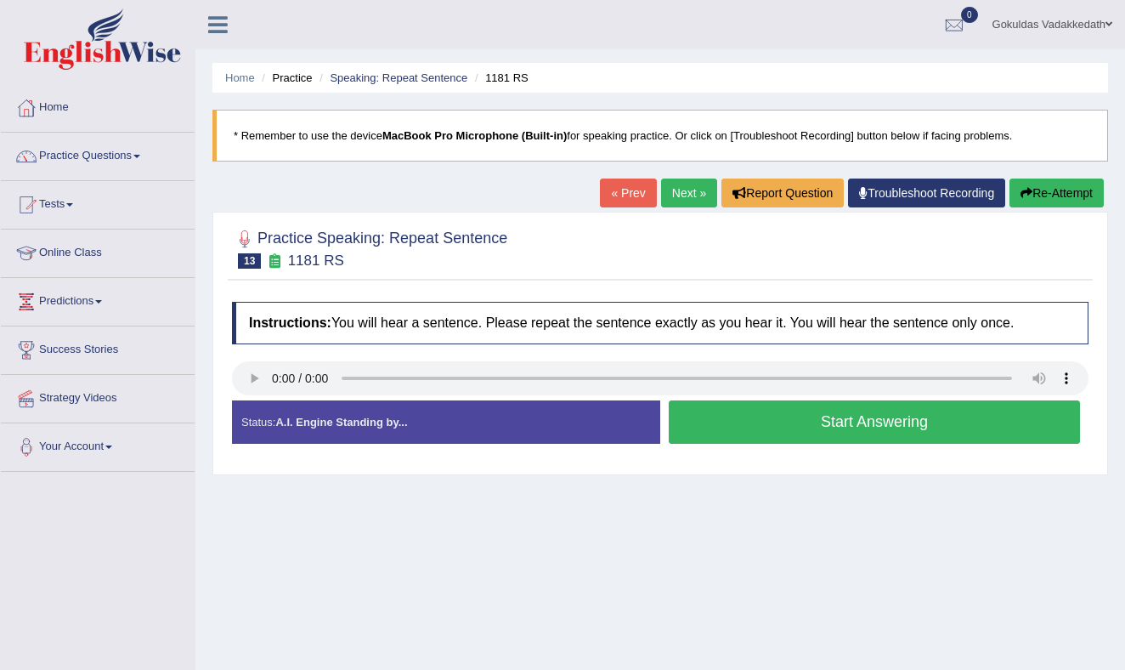
click at [804, 424] on button "Start Answering" at bounding box center [874, 421] width 411 height 43
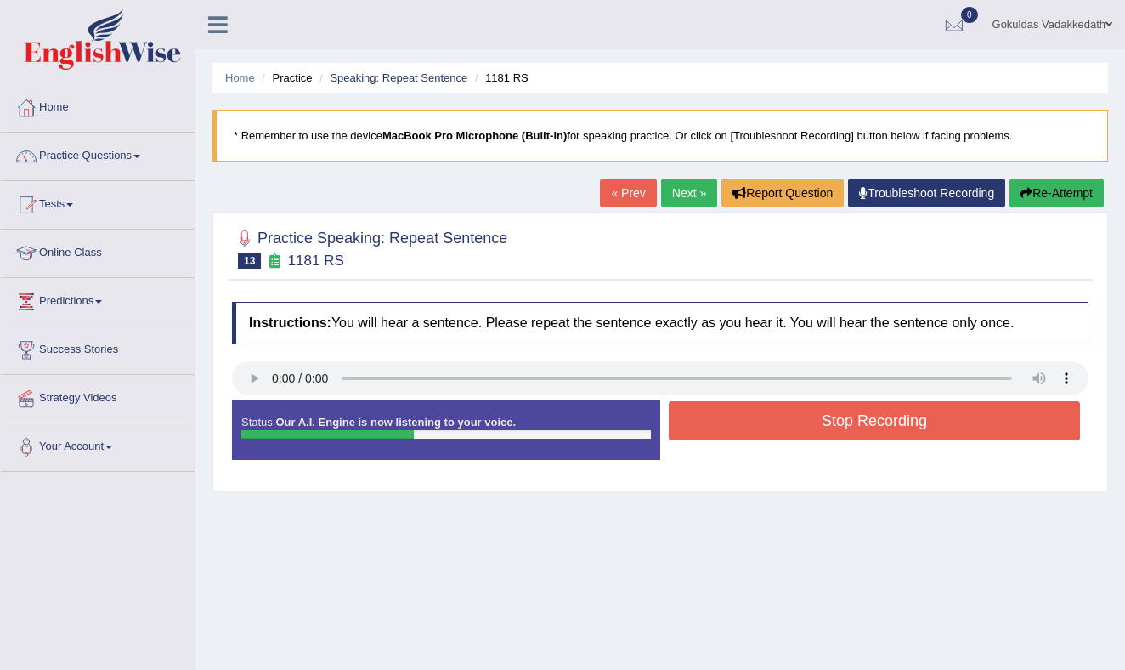
click at [804, 424] on button "Stop Recording" at bounding box center [874, 420] width 411 height 39
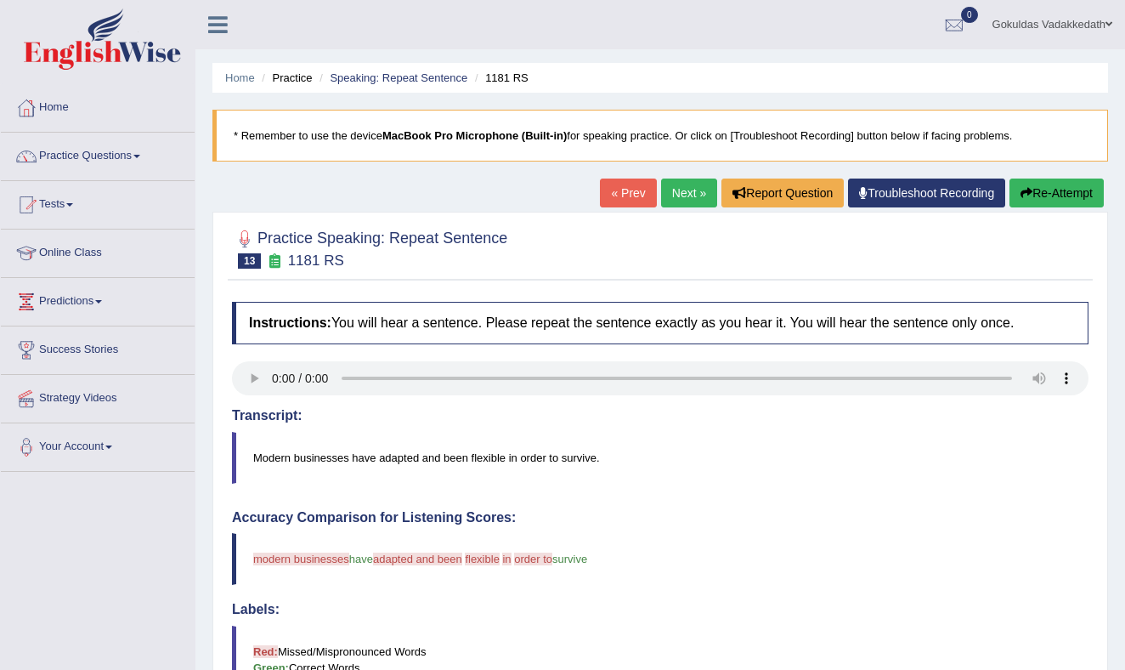
click at [1028, 183] on button "Re-Attempt" at bounding box center [1056, 192] width 94 height 29
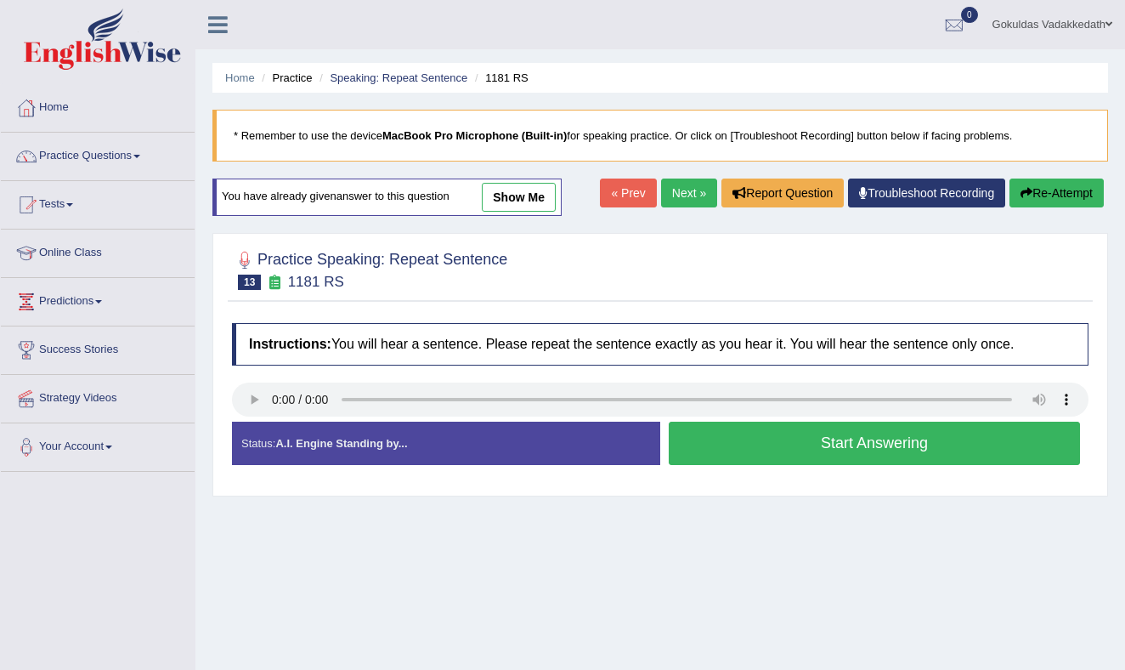
click at [736, 439] on button "Start Answering" at bounding box center [874, 442] width 411 height 43
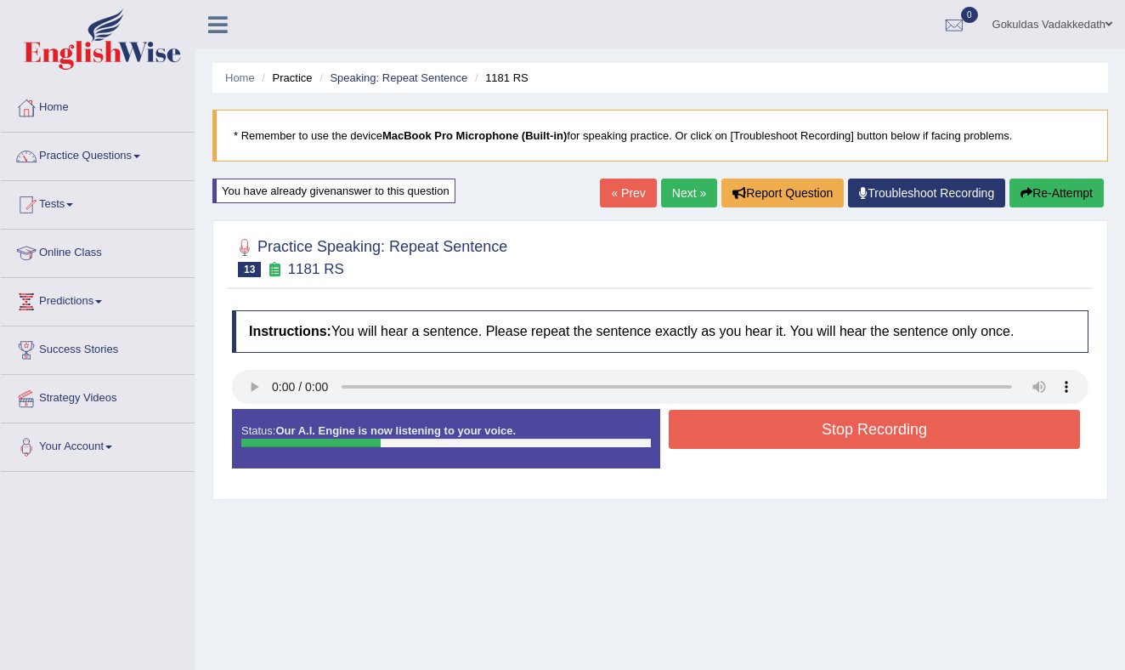
click at [738, 429] on button "Stop Recording" at bounding box center [874, 429] width 411 height 39
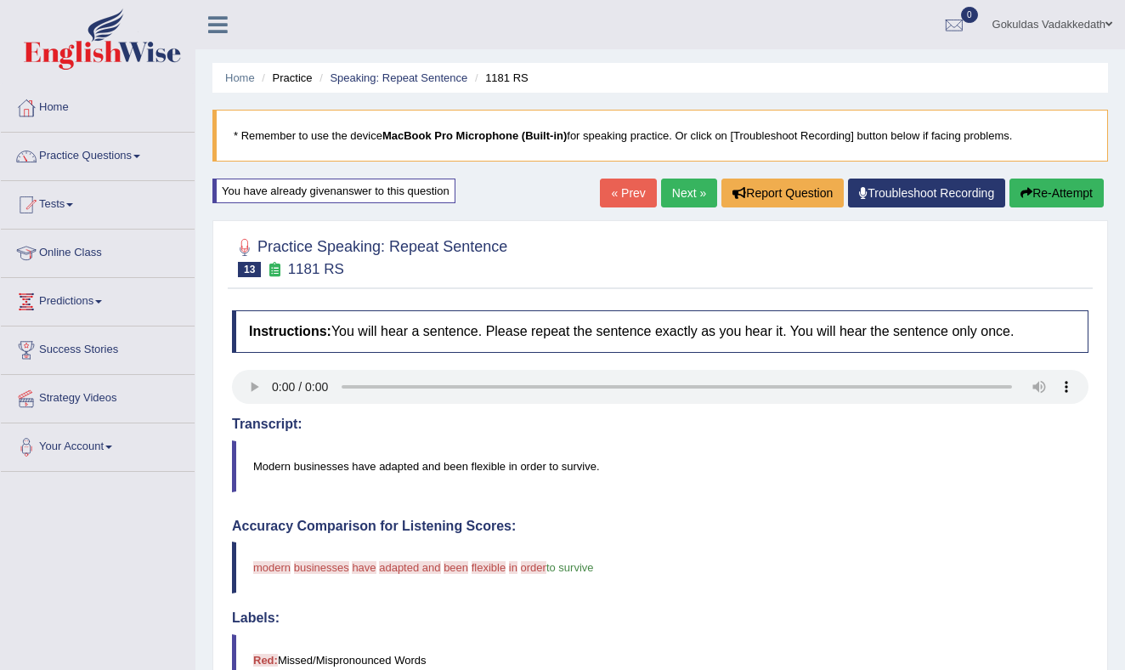
click at [690, 189] on link "Next »" at bounding box center [689, 192] width 56 height 29
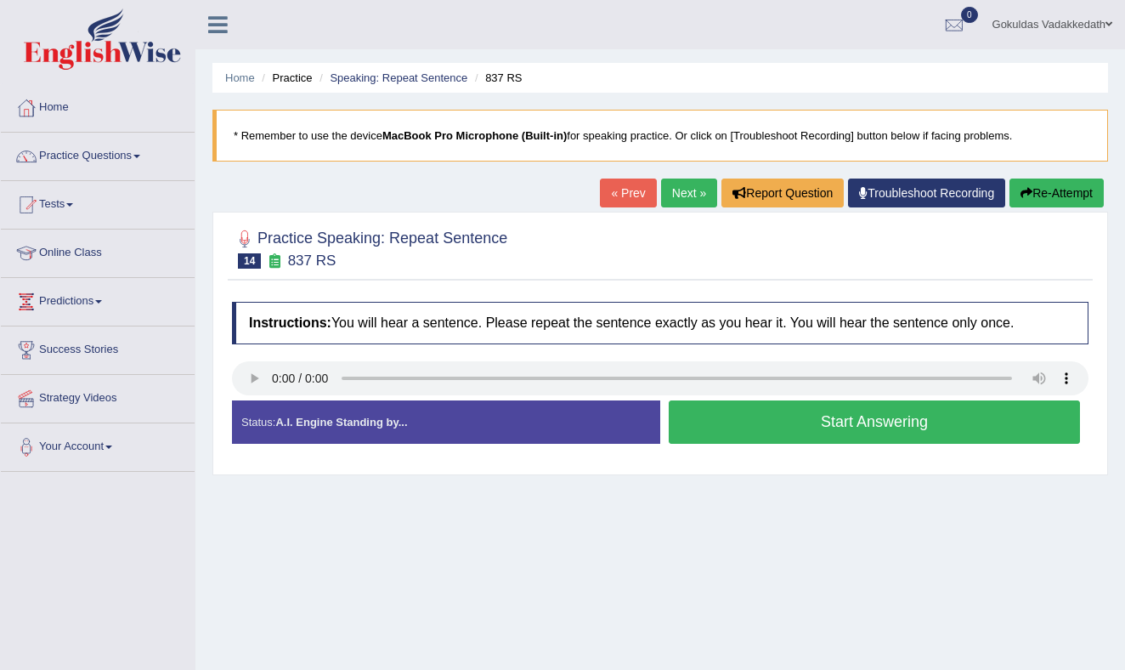
click at [804, 421] on button "Start Answering" at bounding box center [874, 421] width 411 height 43
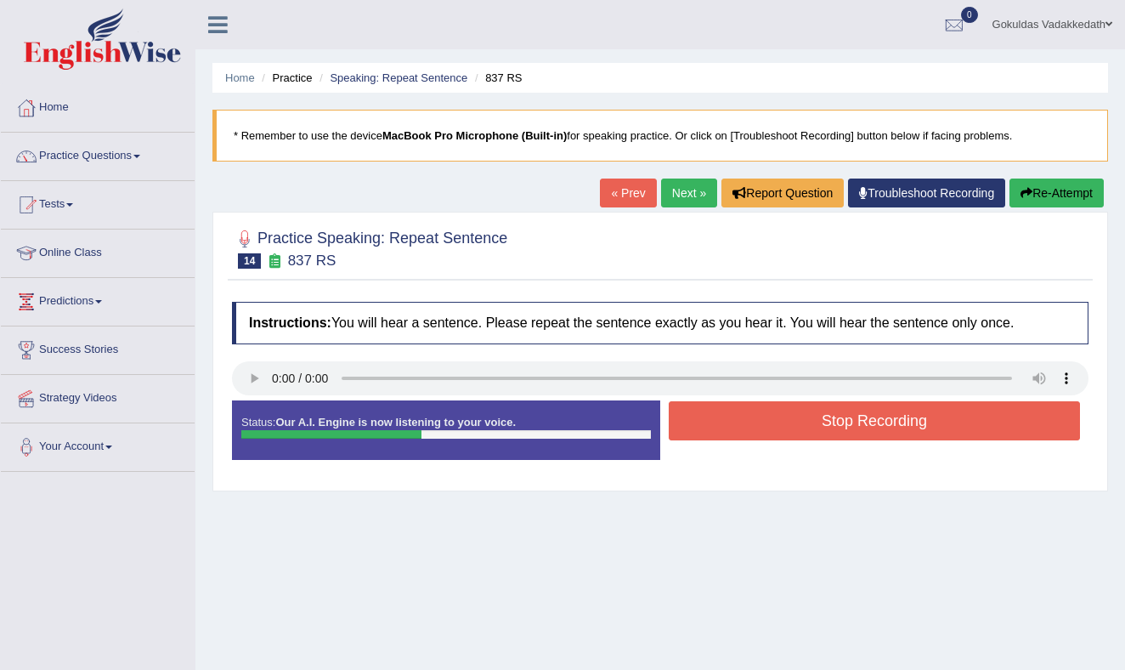
click at [804, 421] on button "Stop Recording" at bounding box center [874, 420] width 411 height 39
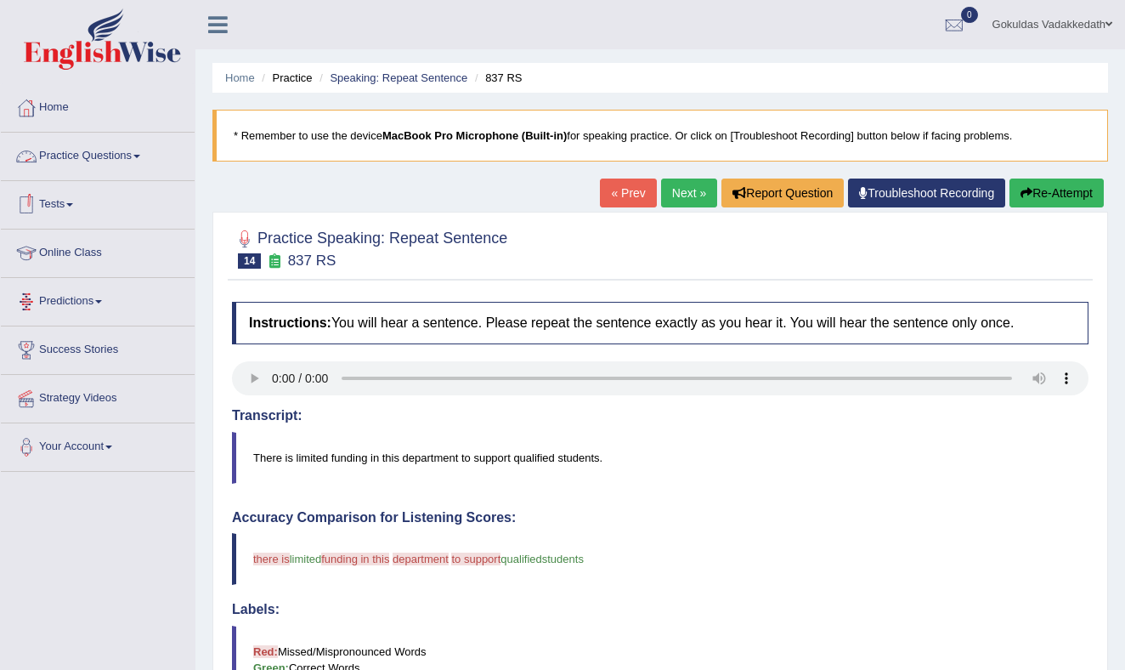
click at [139, 155] on link "Practice Questions" at bounding box center [98, 154] width 194 height 42
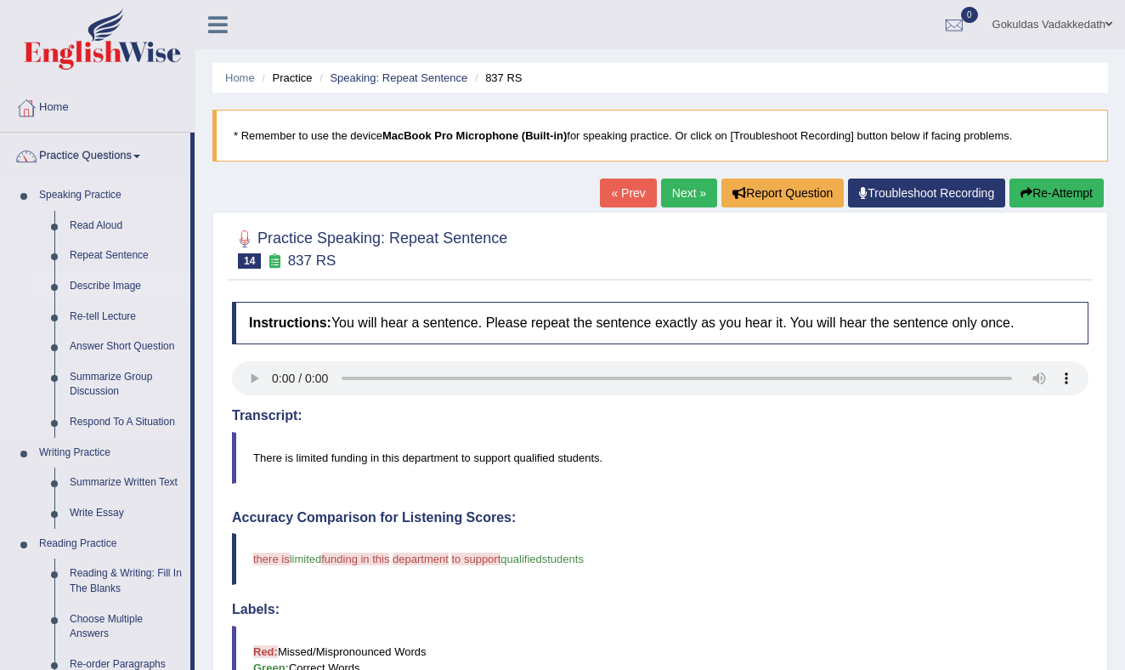
click at [123, 279] on link "Describe Image" at bounding box center [126, 286] width 128 height 31
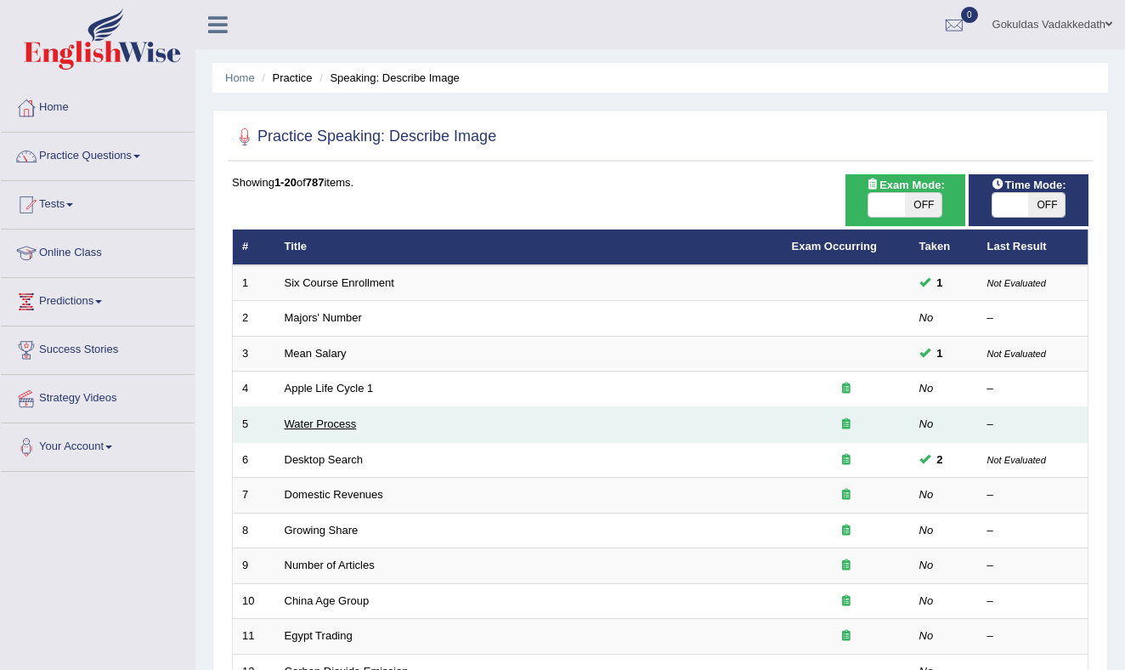
click at [325, 424] on link "Water Process" at bounding box center [321, 423] width 72 height 13
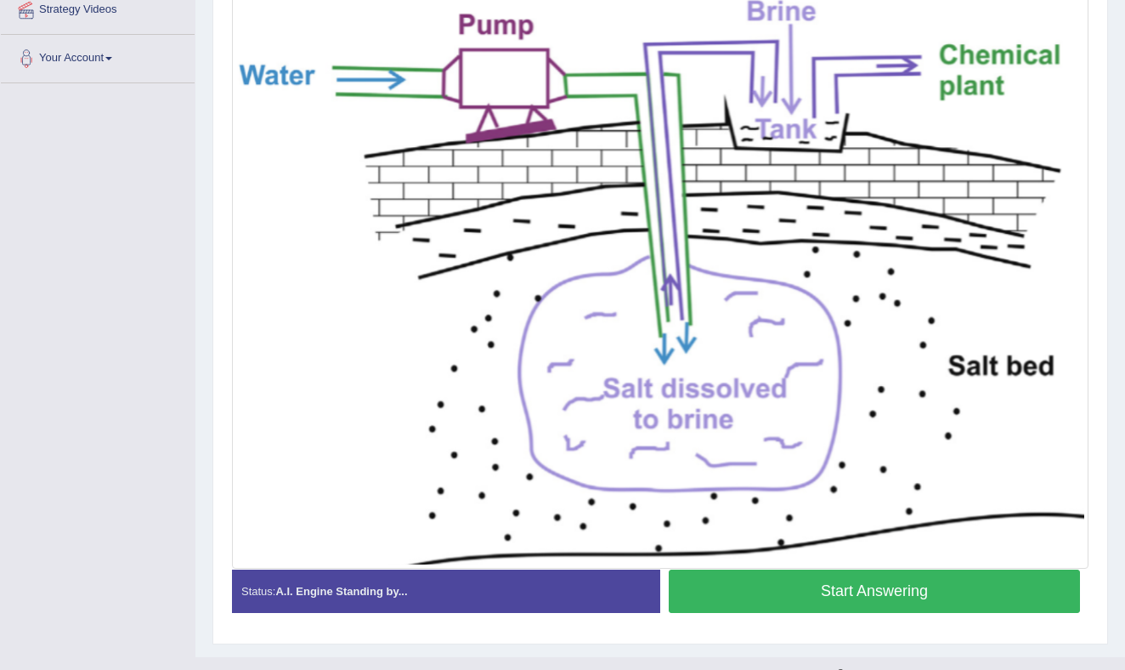
scroll to position [402, 0]
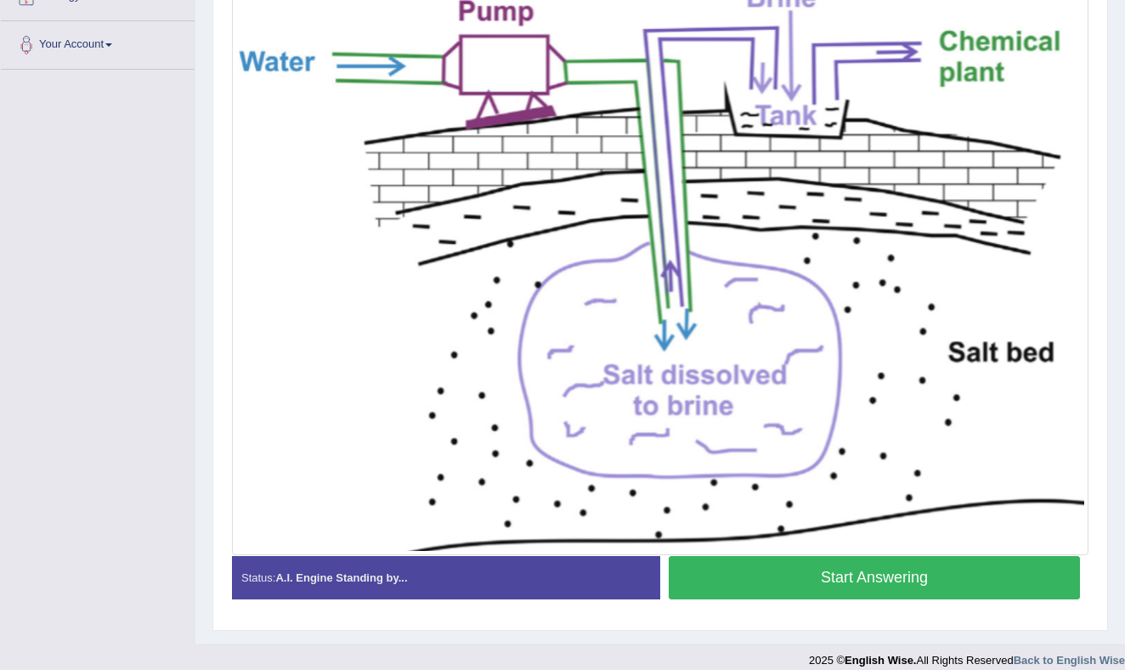
click at [801, 584] on button "Start Answering" at bounding box center [874, 577] width 411 height 43
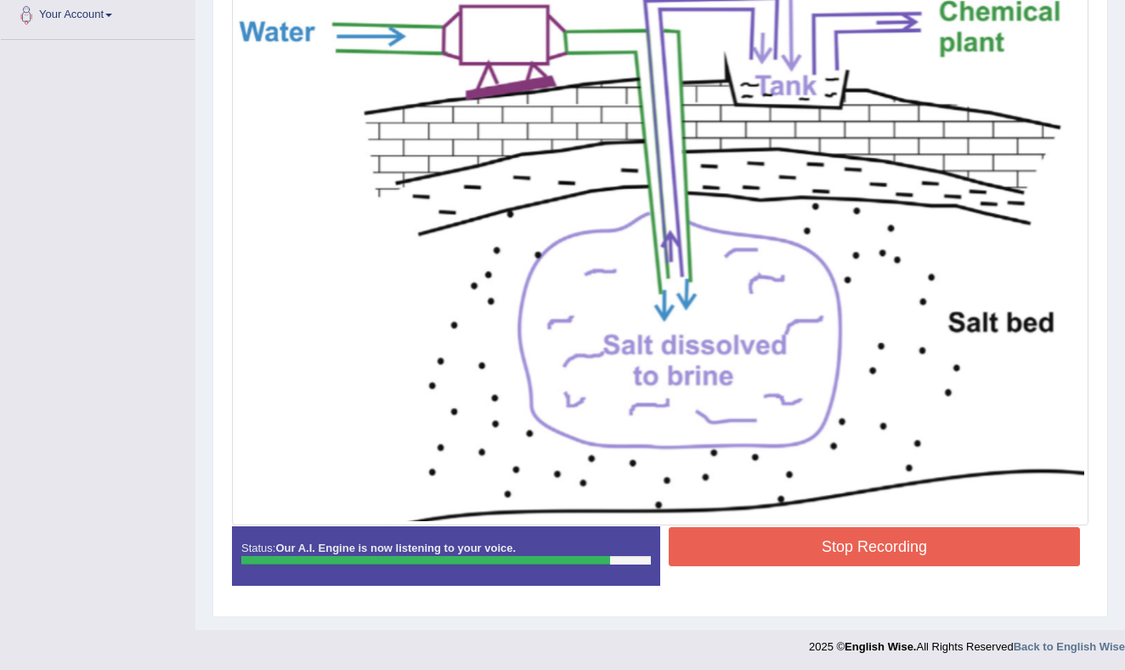
scroll to position [434, 0]
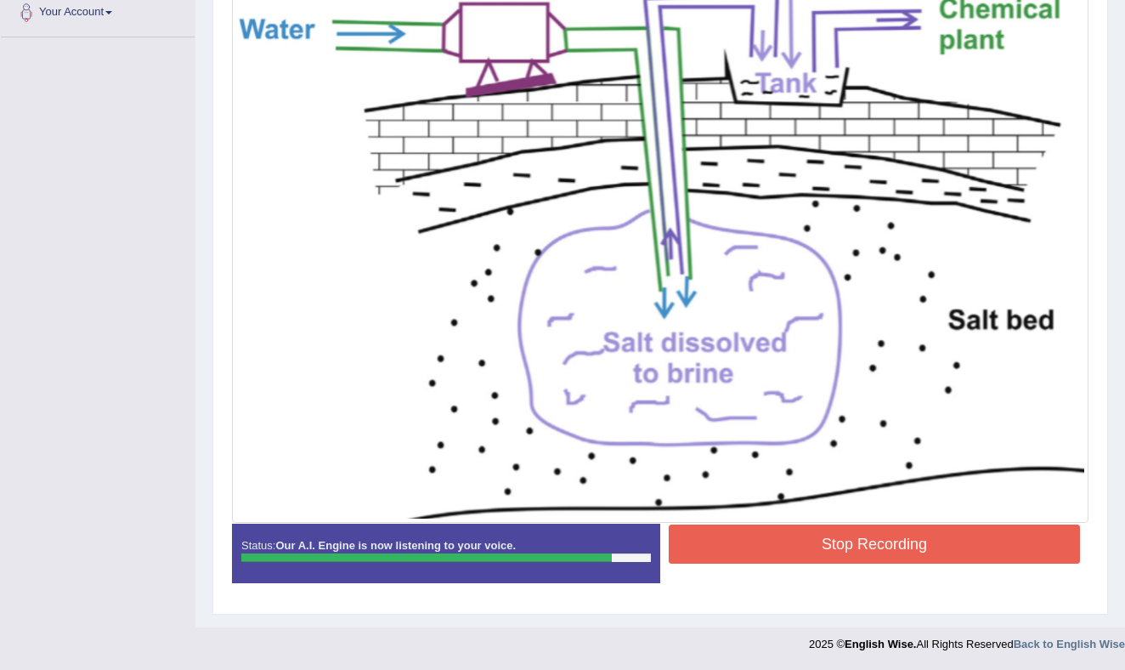
click at [802, 536] on button "Stop Recording" at bounding box center [874, 543] width 411 height 39
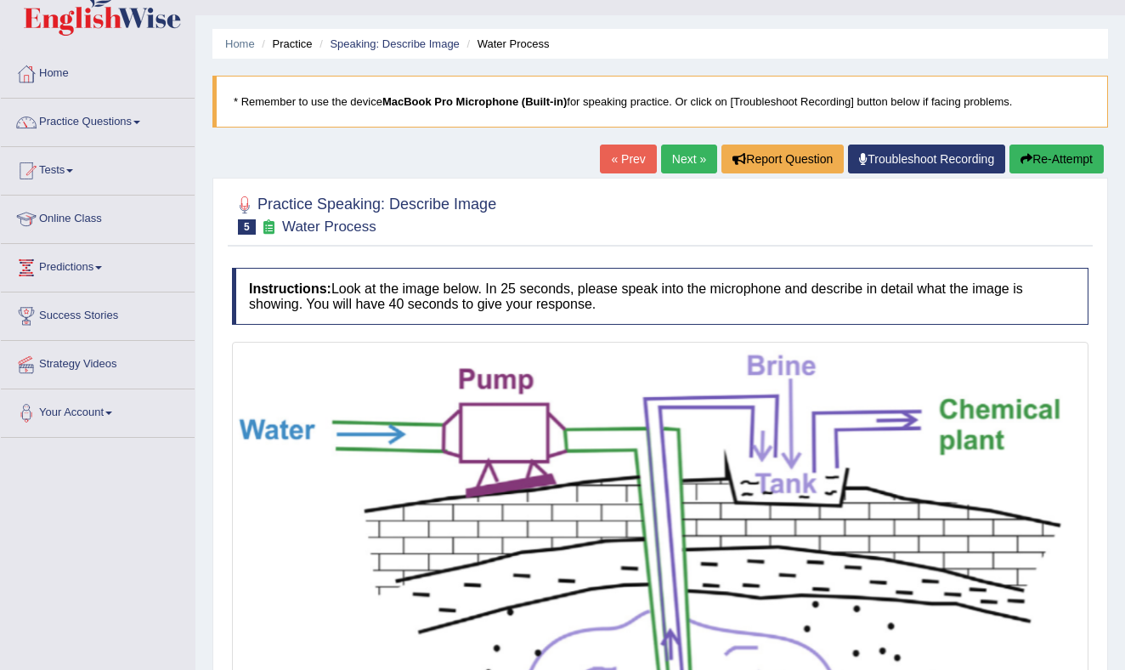
scroll to position [0, 0]
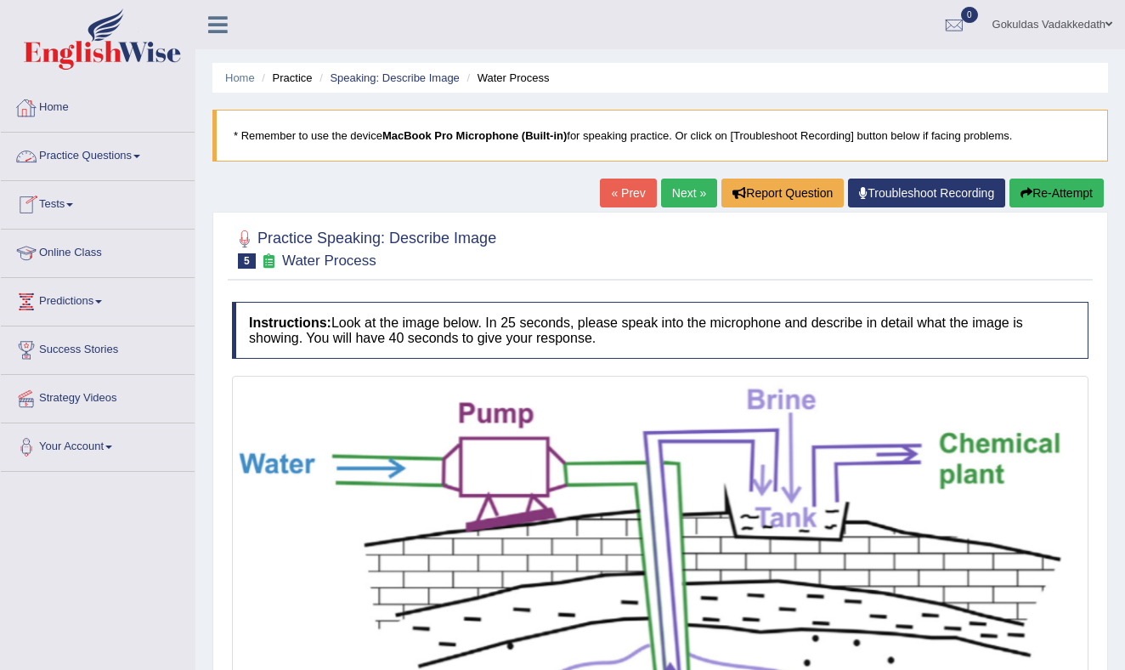
click at [141, 153] on link "Practice Questions" at bounding box center [98, 154] width 194 height 42
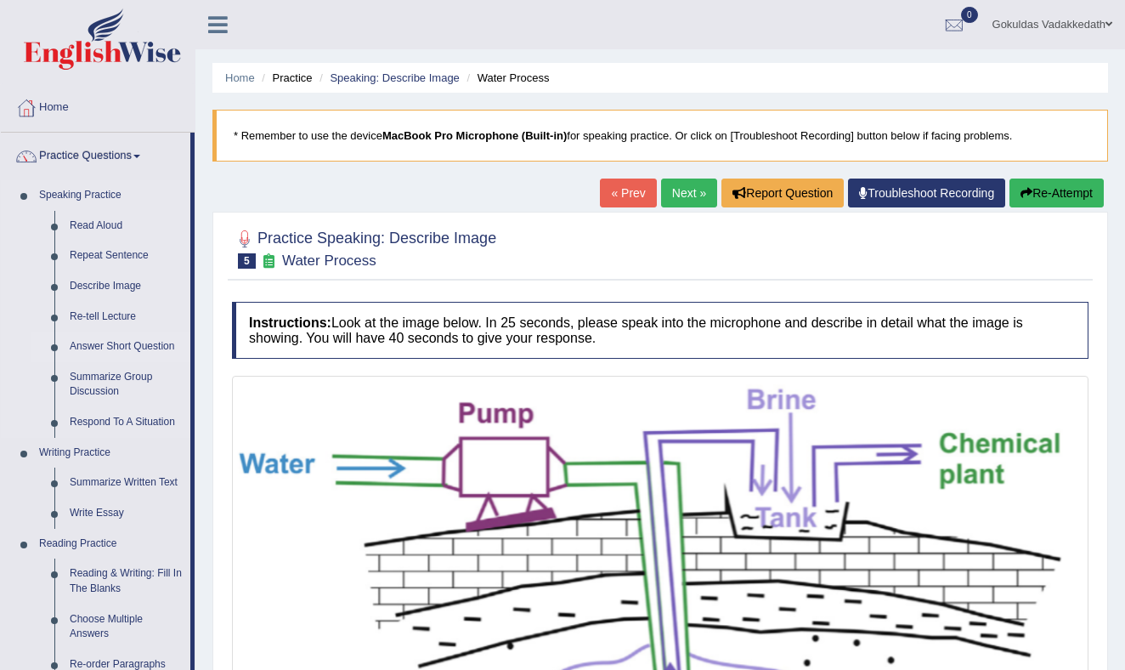
click at [119, 344] on link "Answer Short Question" at bounding box center [126, 346] width 128 height 31
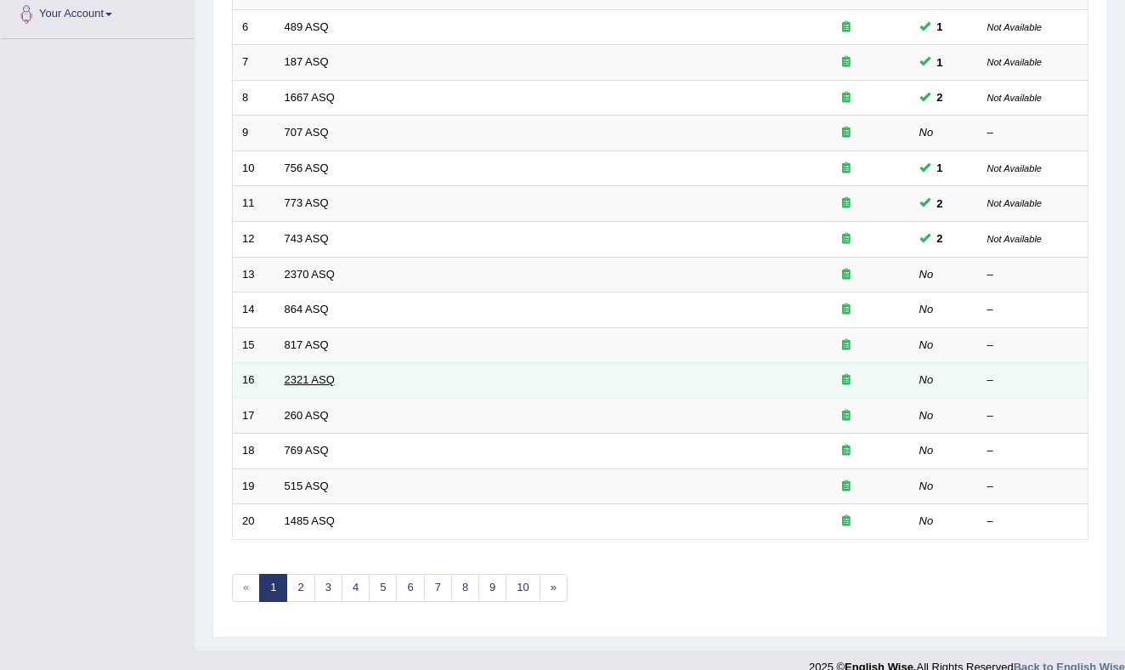
scroll to position [455, 0]
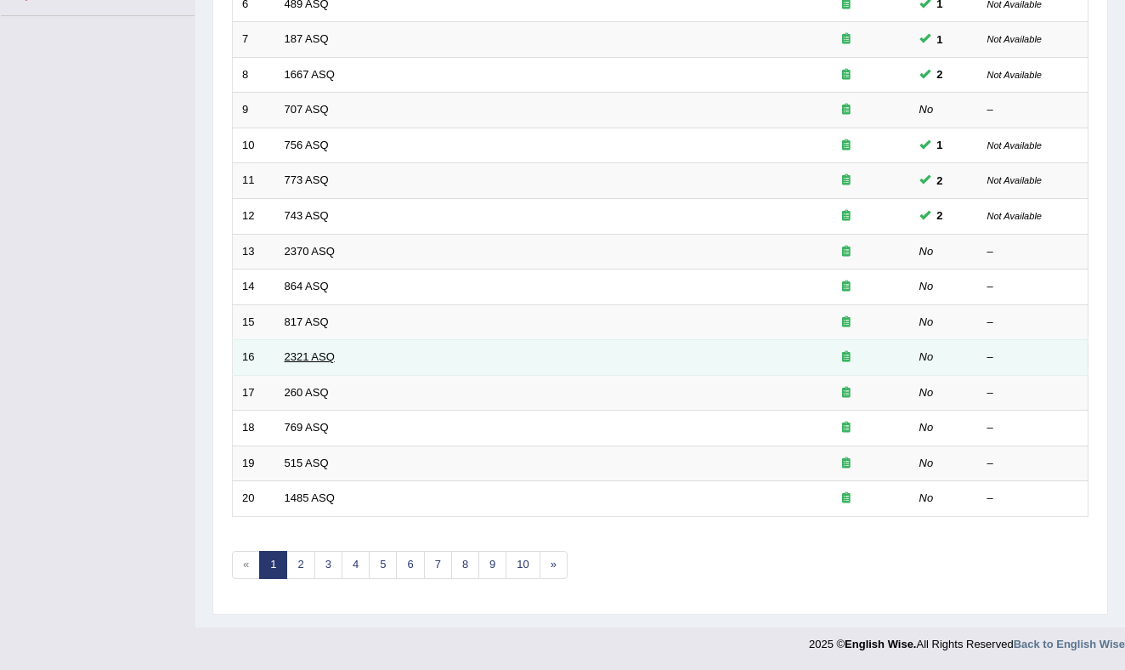
click at [314, 355] on link "2321 ASQ" at bounding box center [310, 356] width 50 height 13
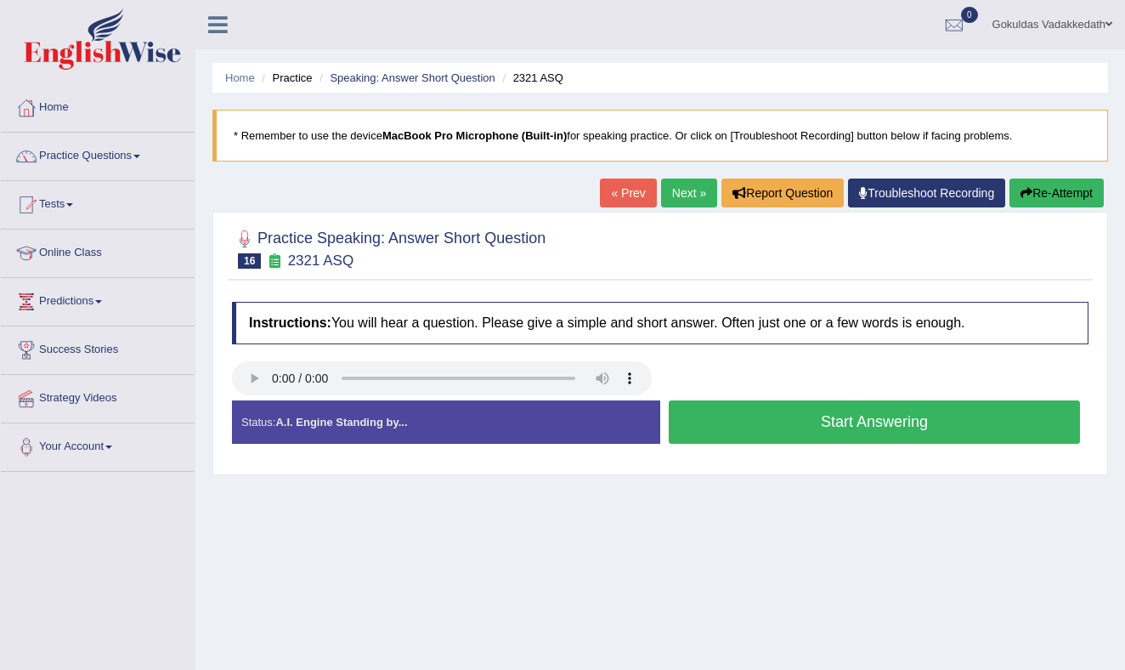
click at [725, 423] on button "Start Answering" at bounding box center [874, 421] width 411 height 43
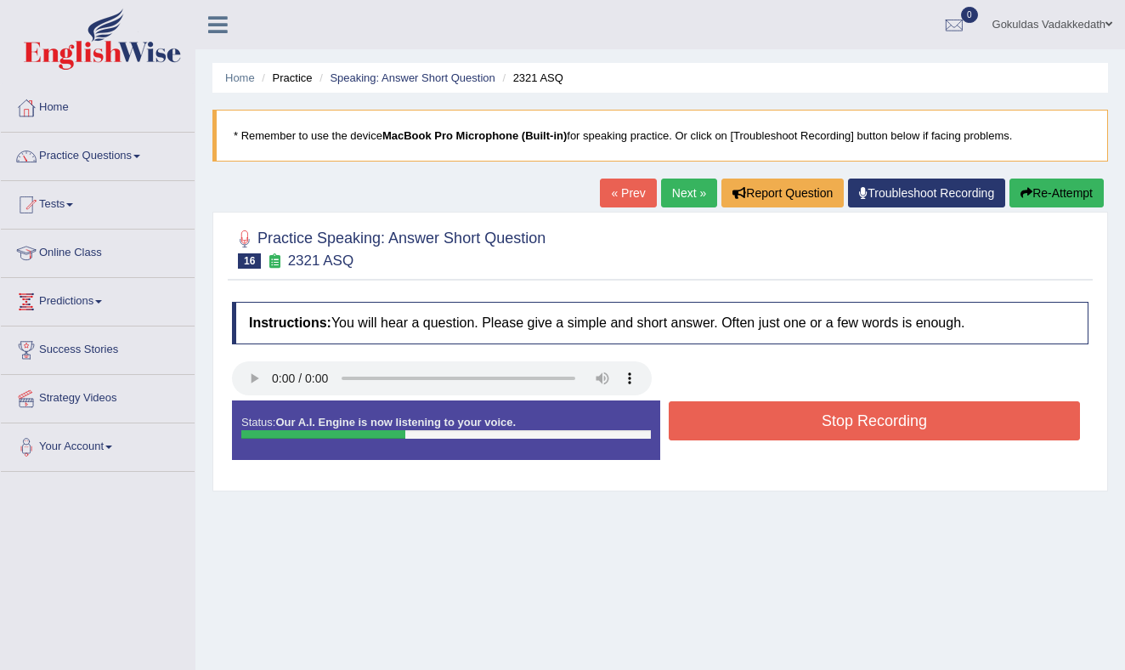
click at [725, 423] on button "Stop Recording" at bounding box center [874, 420] width 411 height 39
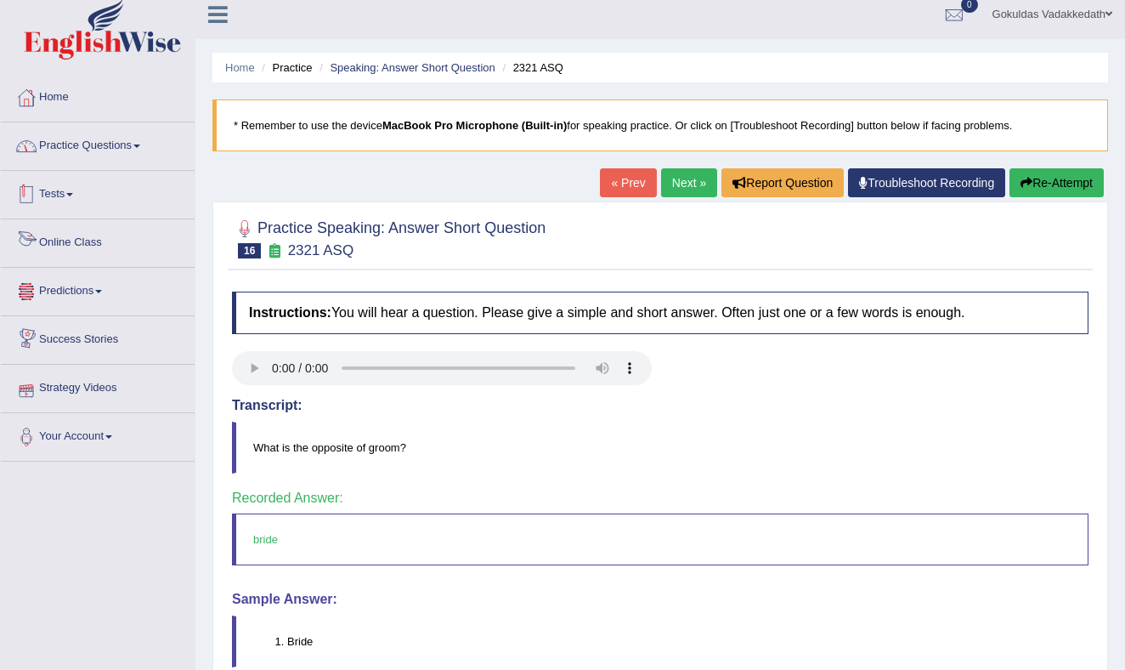
scroll to position [9, 0]
click at [130, 138] on link "Practice Questions" at bounding box center [98, 144] width 194 height 42
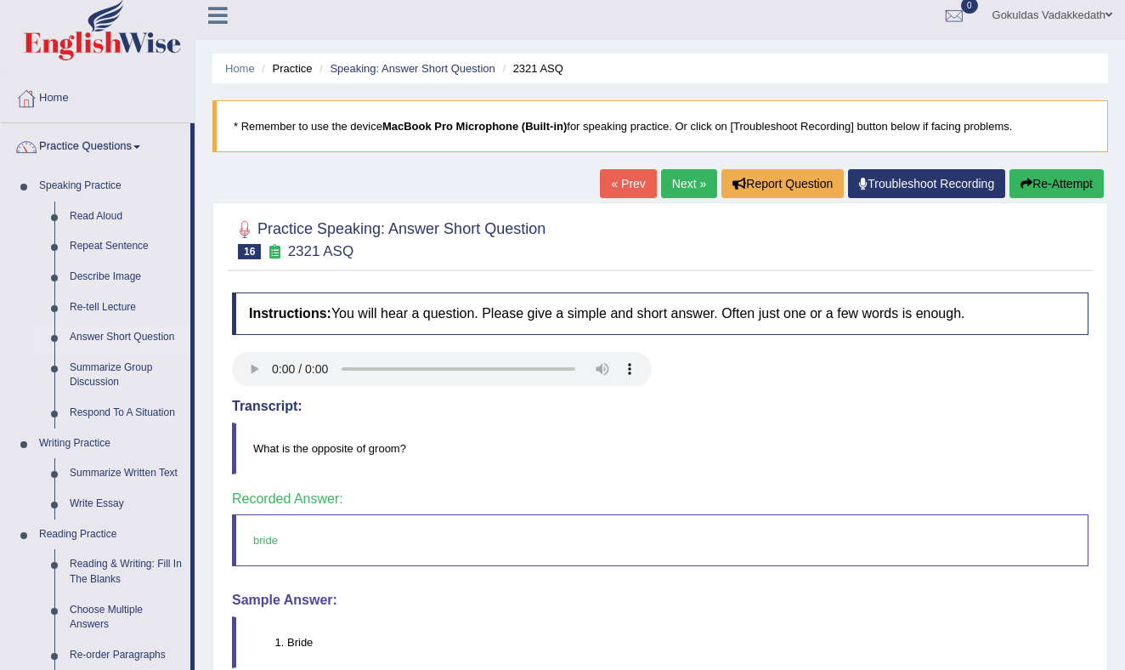
click at [122, 333] on link "Answer Short Question" at bounding box center [126, 337] width 128 height 31
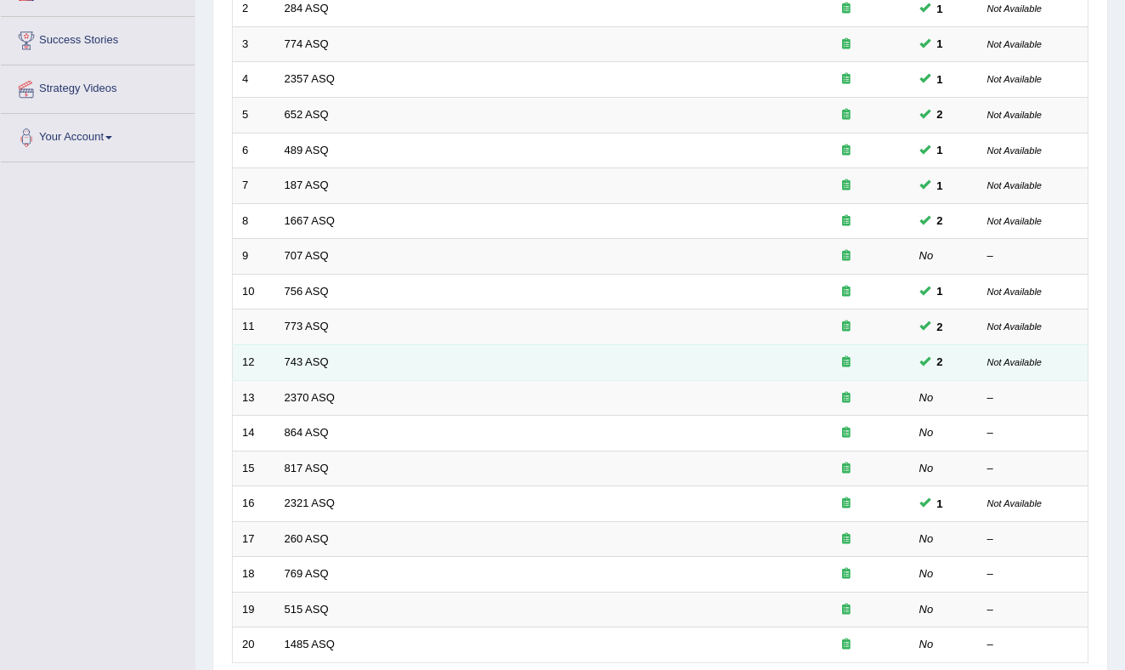
scroll to position [455, 0]
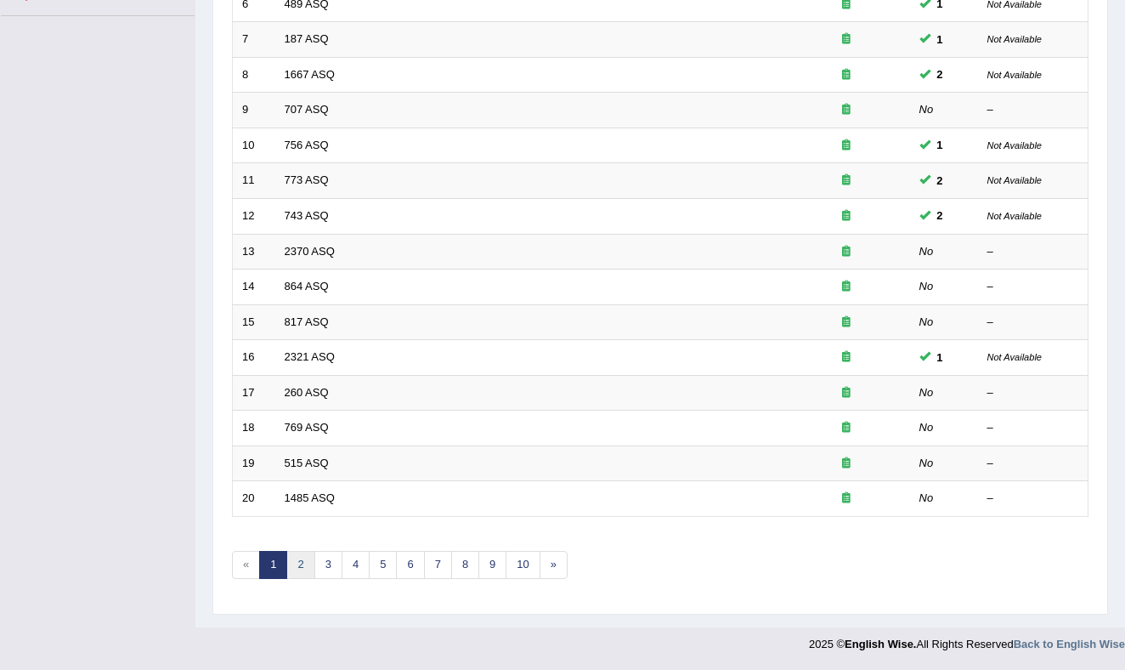
click at [305, 560] on link "2" at bounding box center [300, 565] width 28 height 28
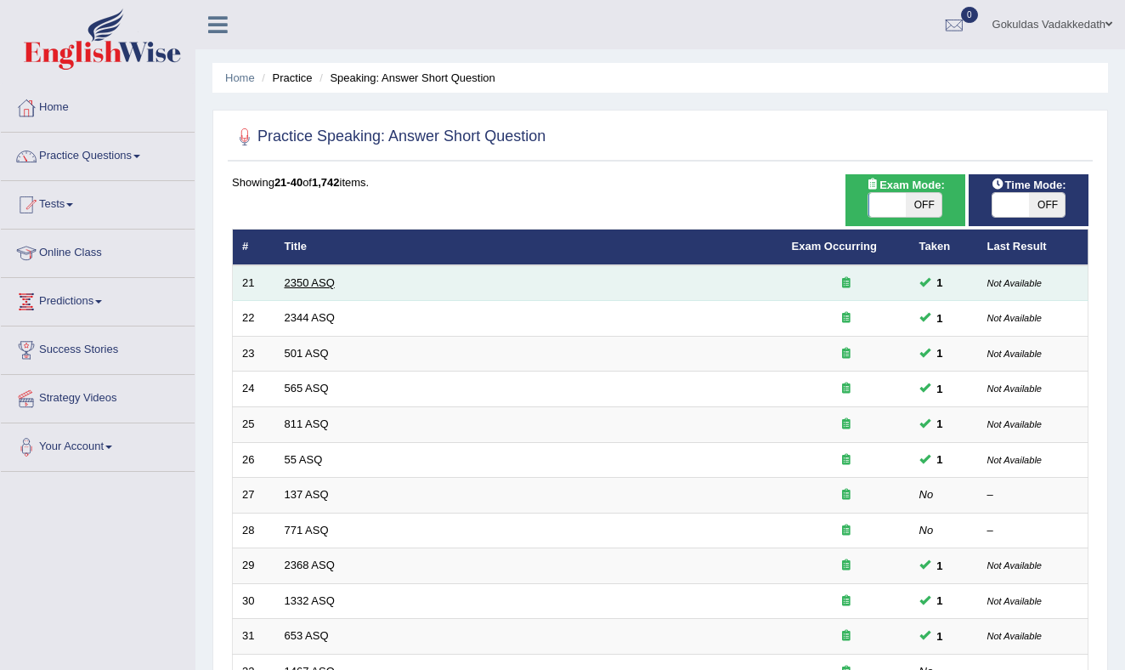
click at [299, 277] on link "2350 ASQ" at bounding box center [310, 282] width 50 height 13
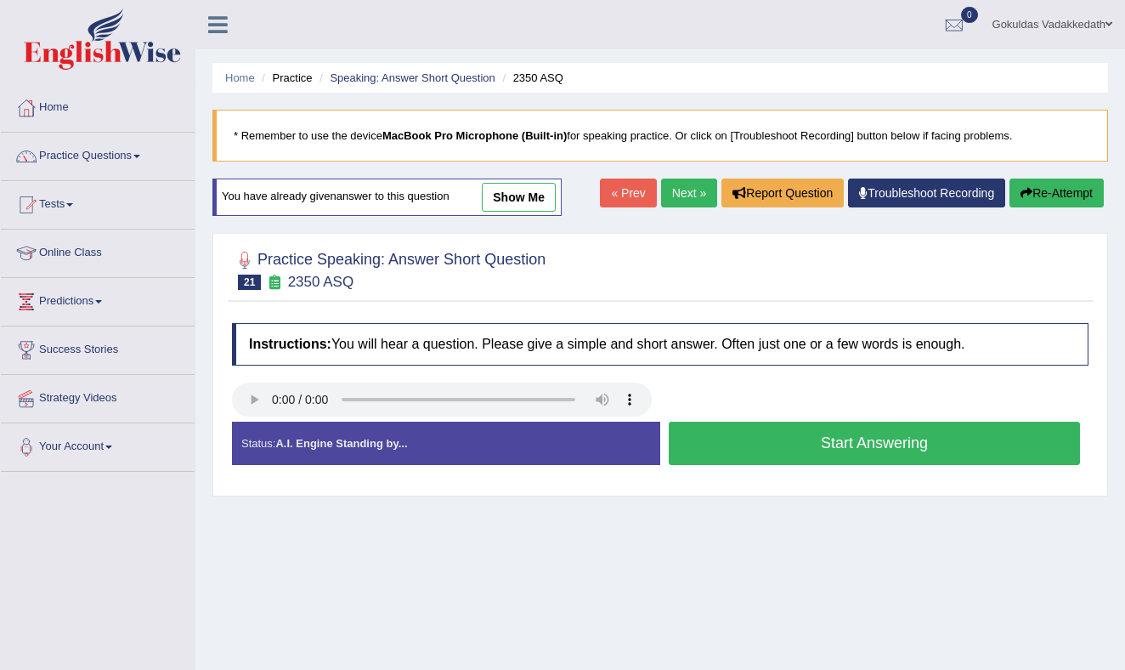
click at [688, 452] on button "Start Answering" at bounding box center [874, 442] width 411 height 43
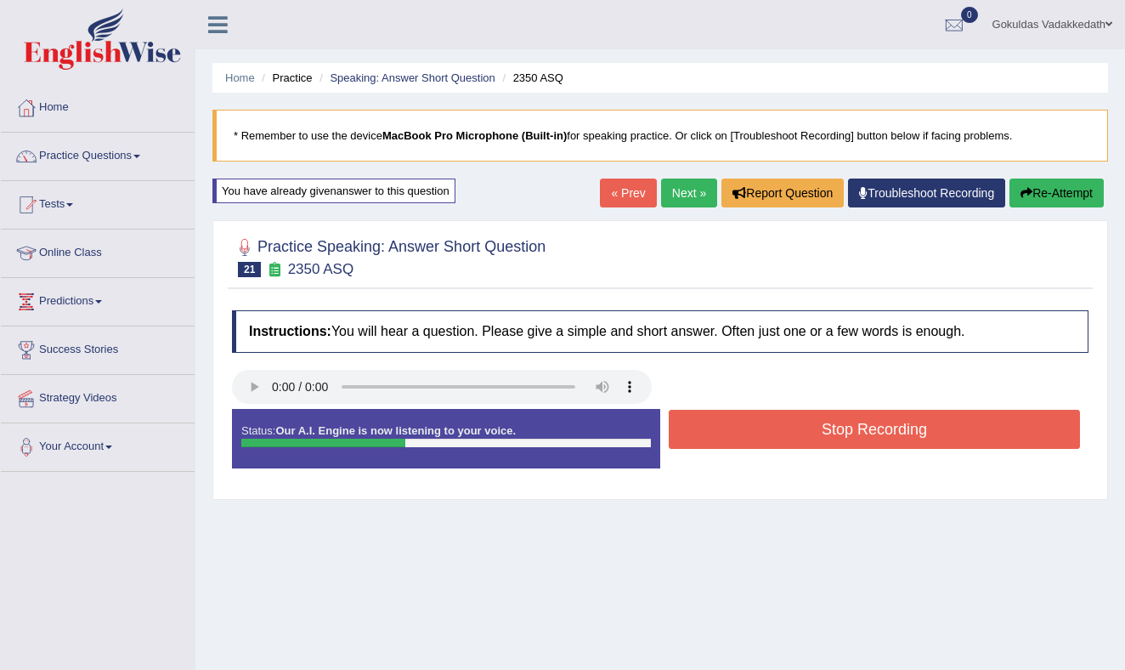
click at [711, 427] on button "Stop Recording" at bounding box center [874, 429] width 411 height 39
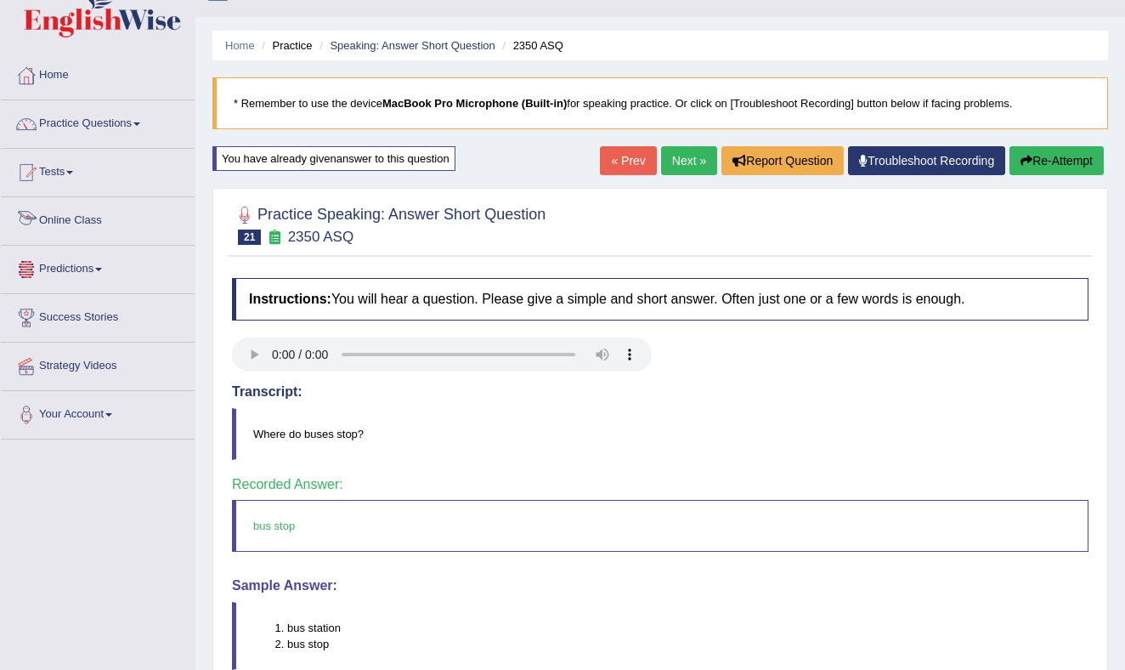
scroll to position [38, 0]
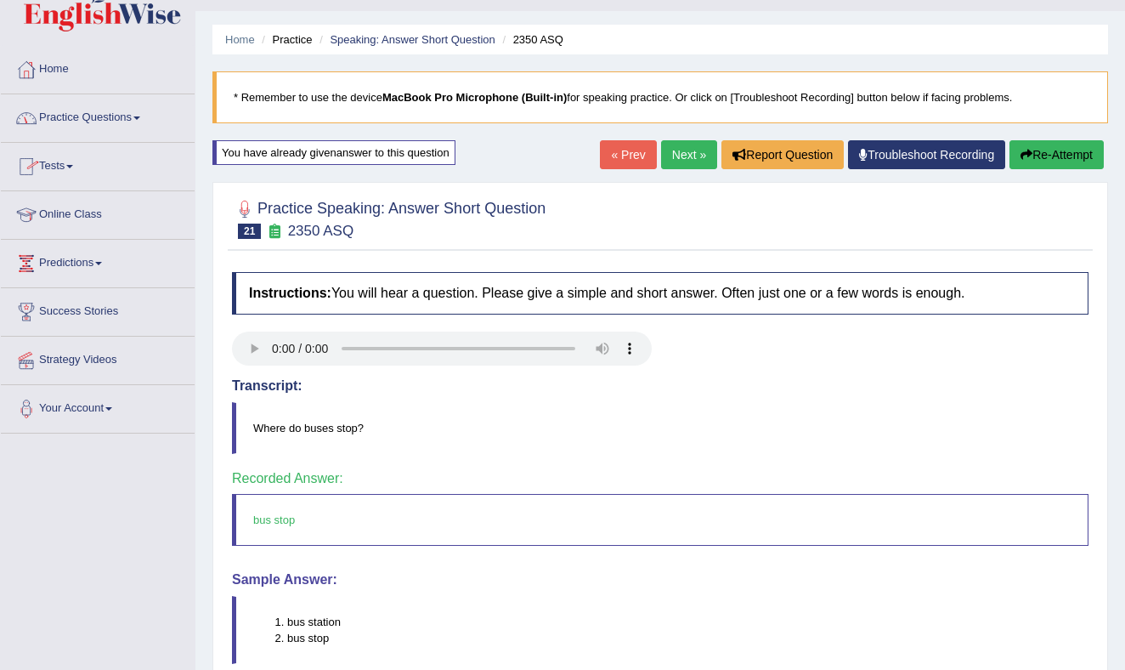
click at [144, 113] on link "Practice Questions" at bounding box center [98, 115] width 194 height 42
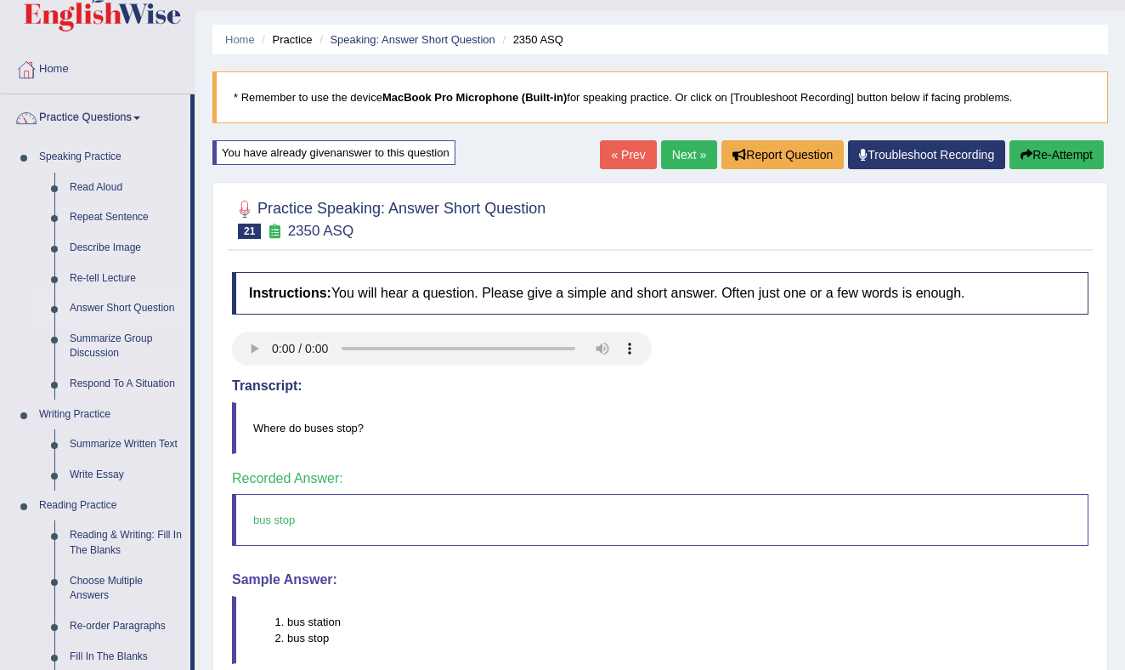
click at [118, 304] on link "Answer Short Question" at bounding box center [126, 308] width 128 height 31
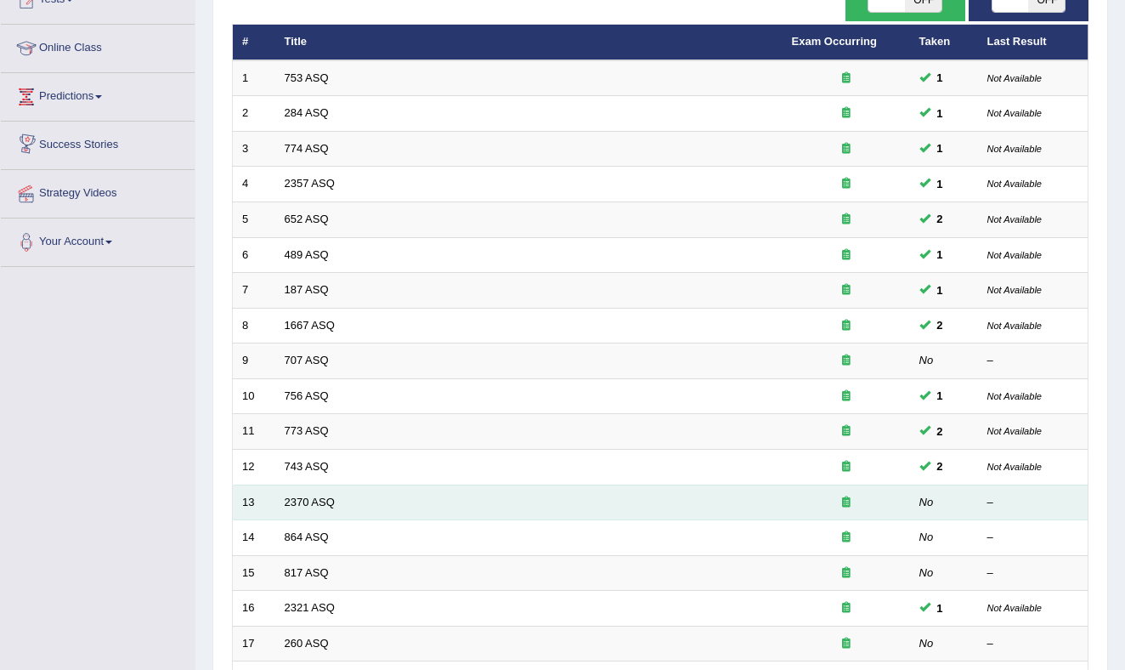
scroll to position [455, 0]
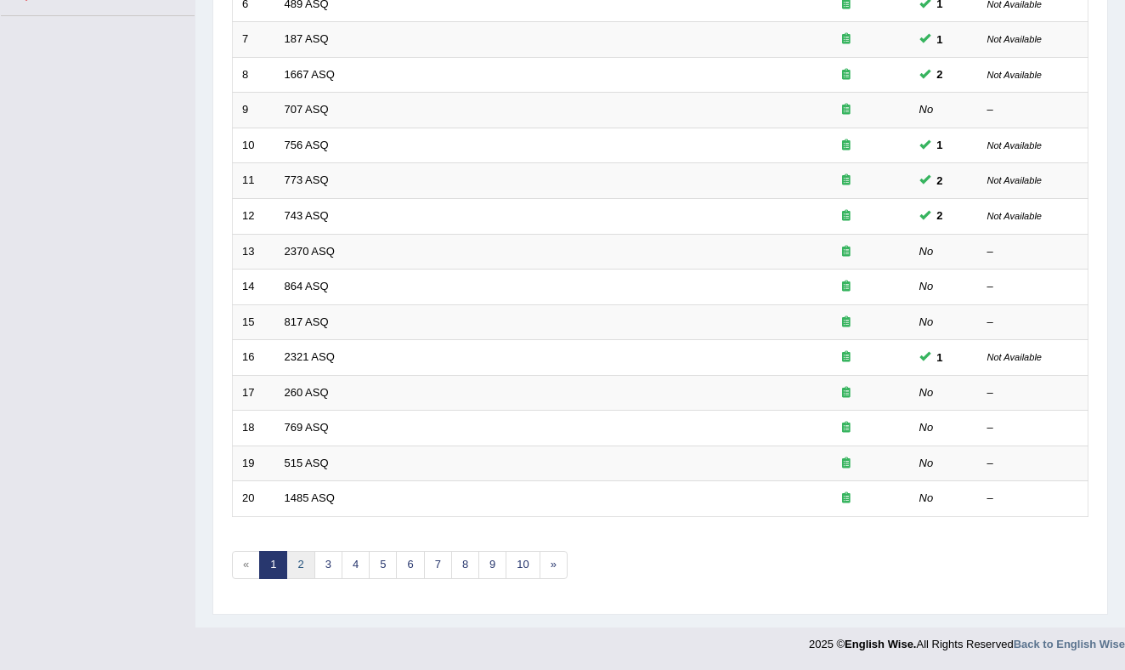
click at [300, 569] on link "2" at bounding box center [300, 565] width 28 height 28
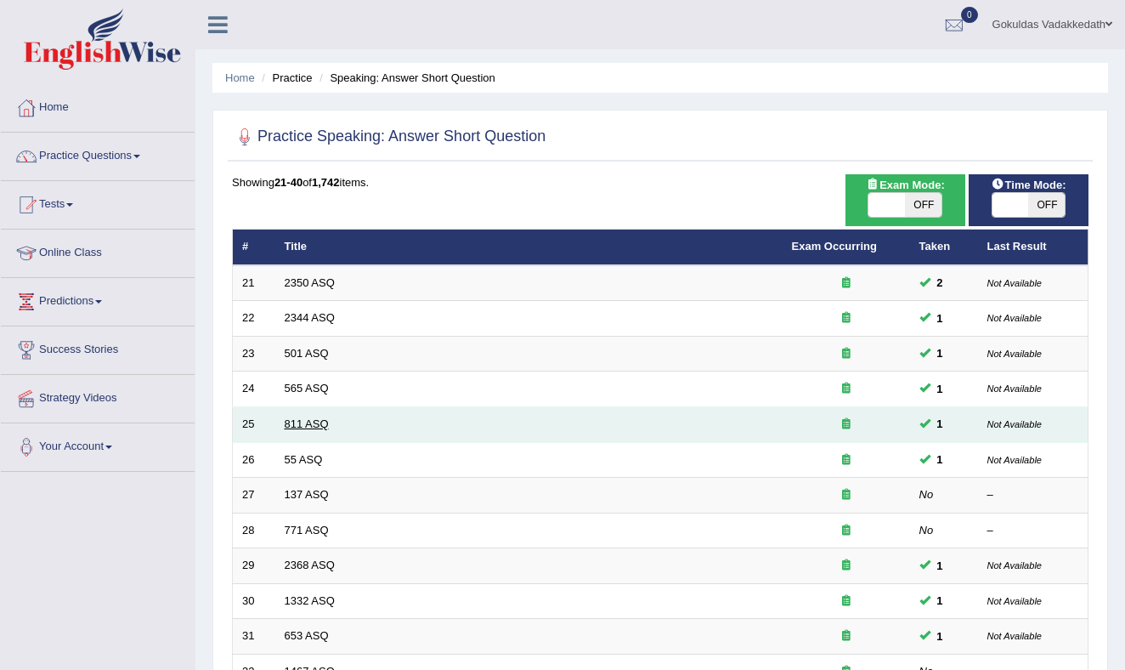
click at [311, 426] on link "811 ASQ" at bounding box center [307, 423] width 44 height 13
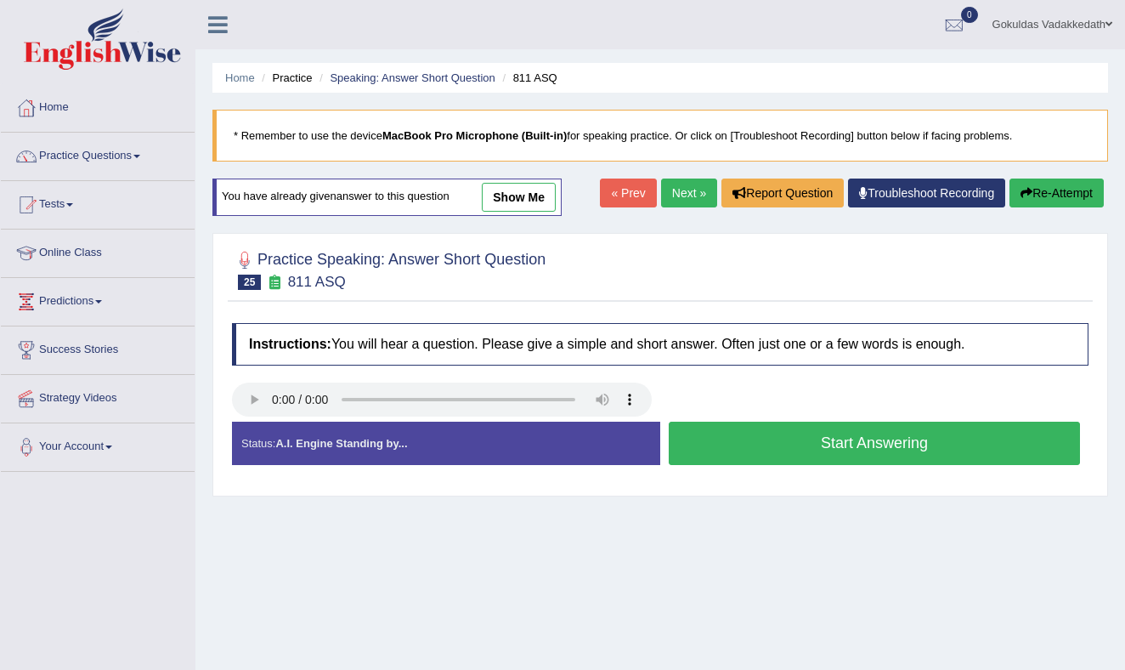
click at [754, 445] on button "Start Answering" at bounding box center [874, 442] width 411 height 43
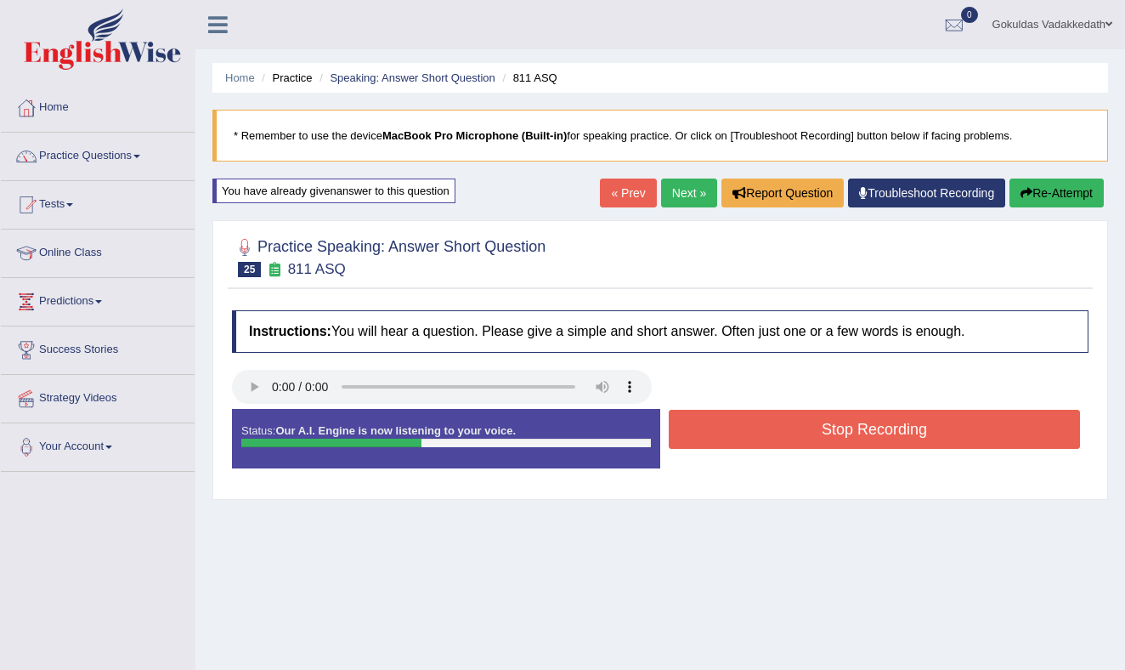
click at [771, 426] on button "Stop Recording" at bounding box center [874, 429] width 411 height 39
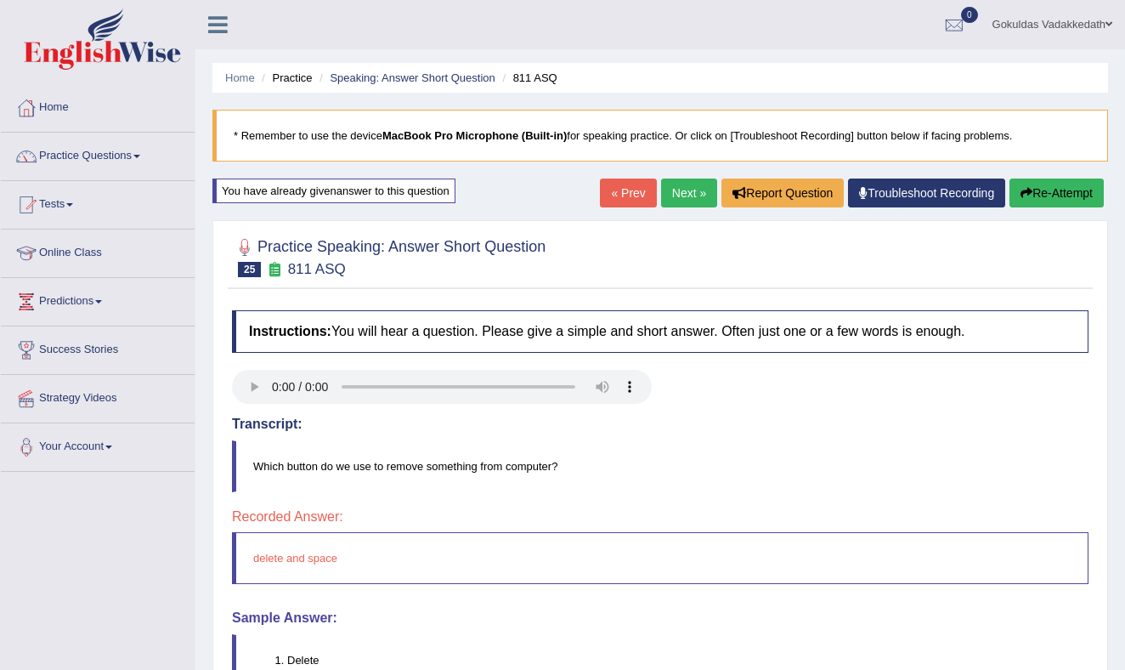
click at [682, 189] on link "Next »" at bounding box center [689, 192] width 56 height 29
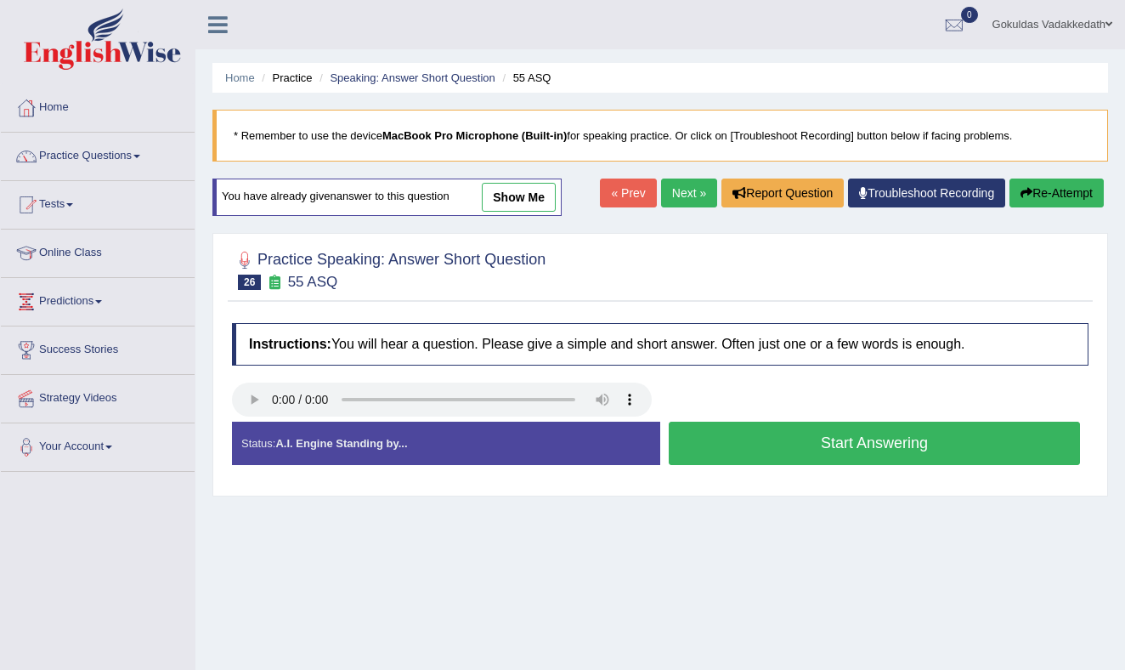
click at [856, 444] on button "Start Answering" at bounding box center [874, 442] width 411 height 43
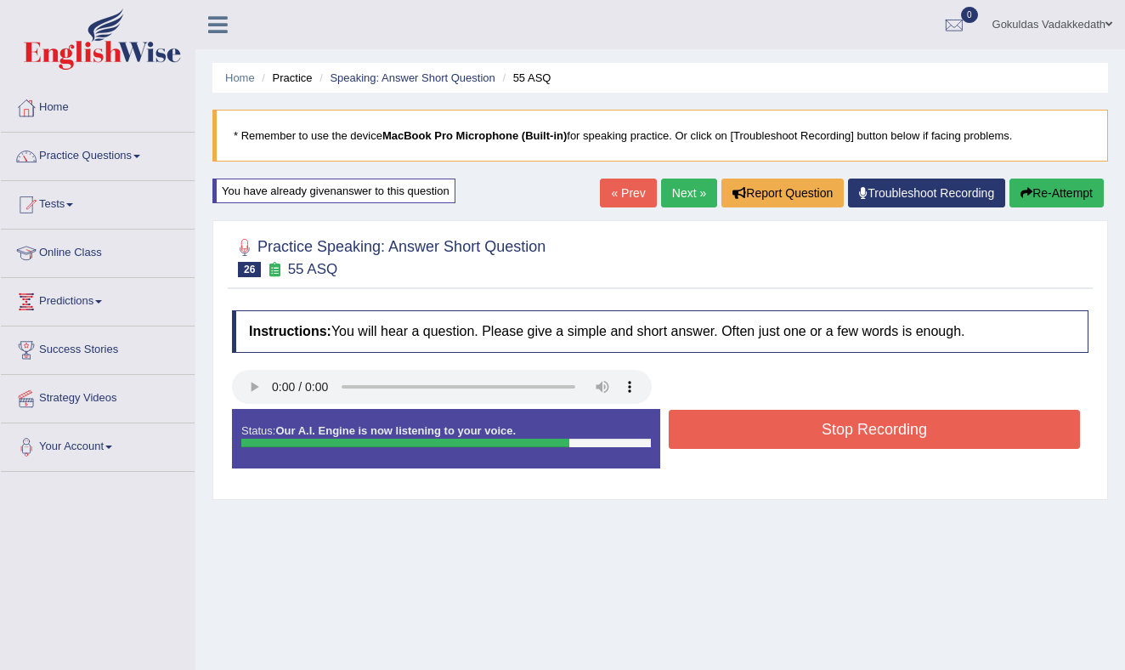
click at [862, 438] on button "Stop Recording" at bounding box center [874, 429] width 411 height 39
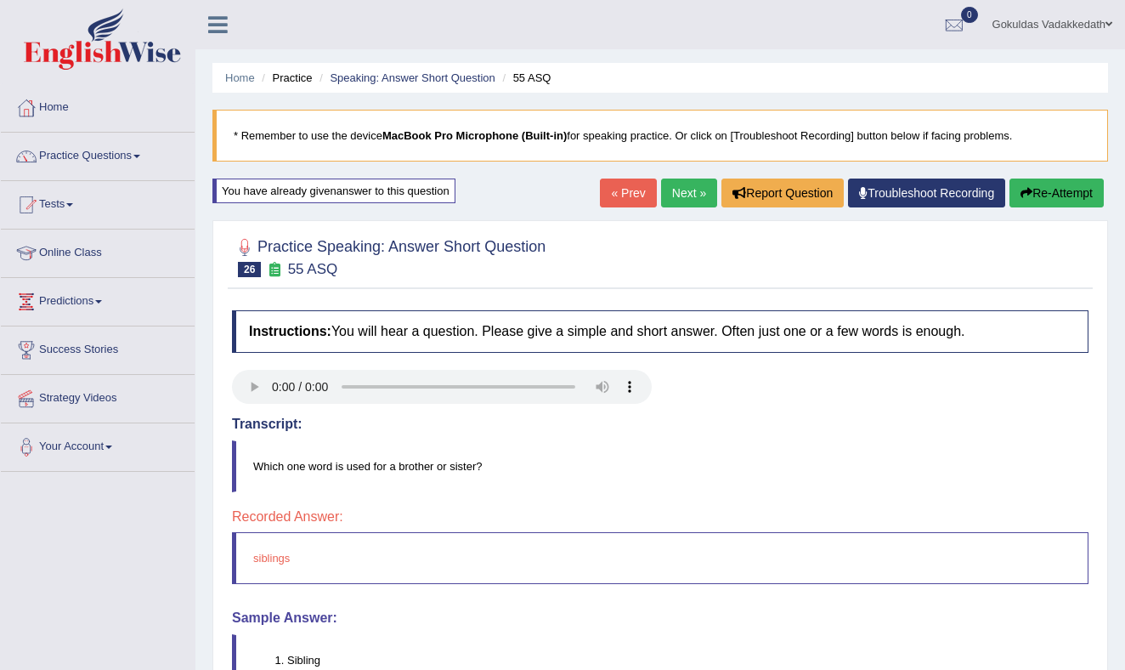
click at [1041, 187] on button "Re-Attempt" at bounding box center [1056, 192] width 94 height 29
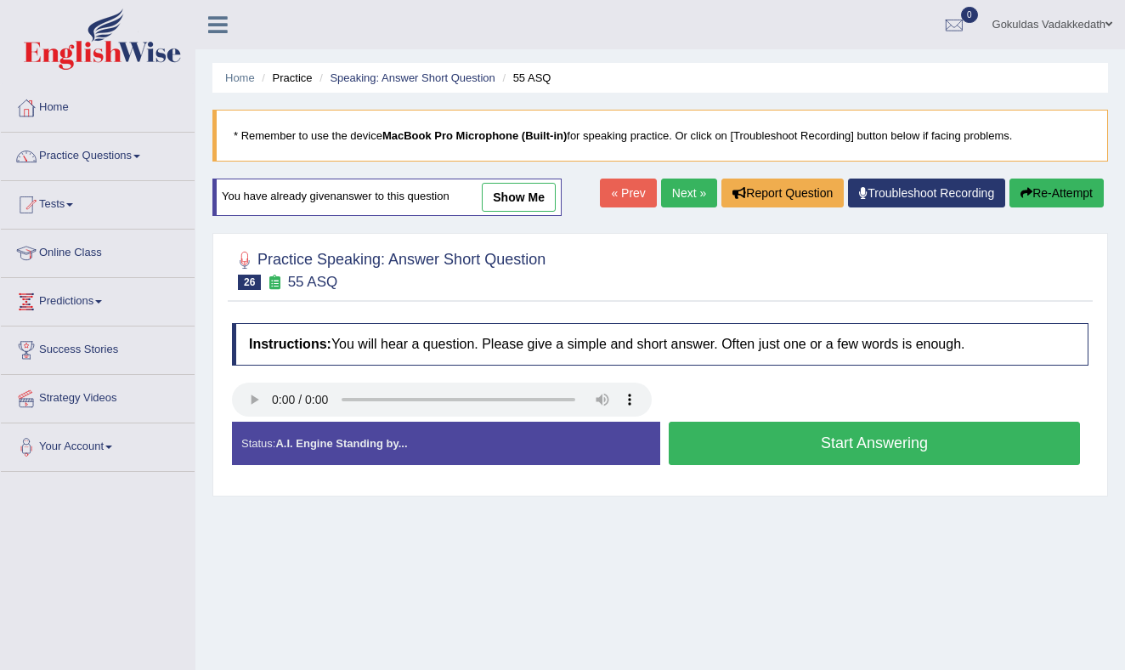
click at [742, 444] on button "Start Answering" at bounding box center [874, 442] width 411 height 43
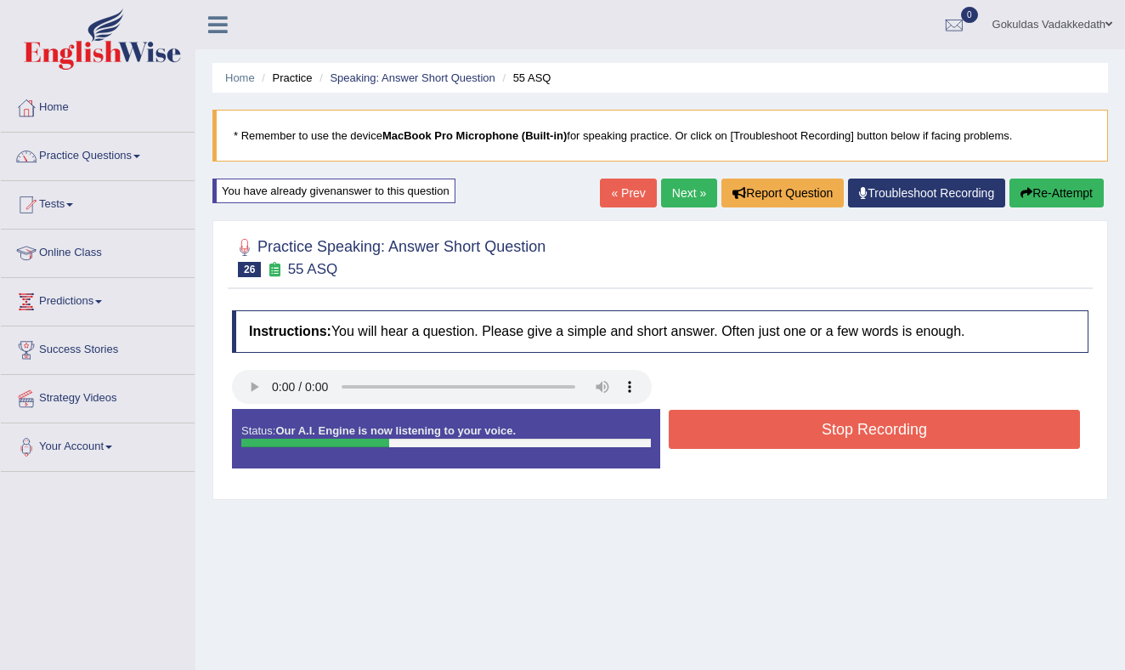
click at [748, 431] on button "Stop Recording" at bounding box center [874, 429] width 411 height 39
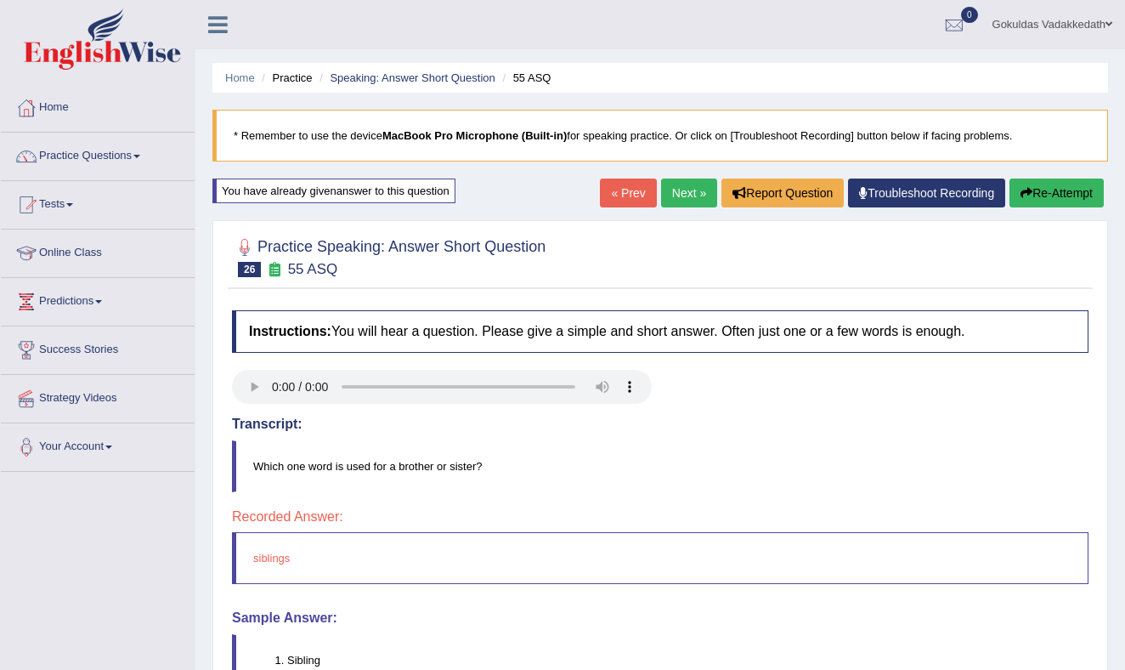
click at [672, 190] on link "Next »" at bounding box center [689, 192] width 56 height 29
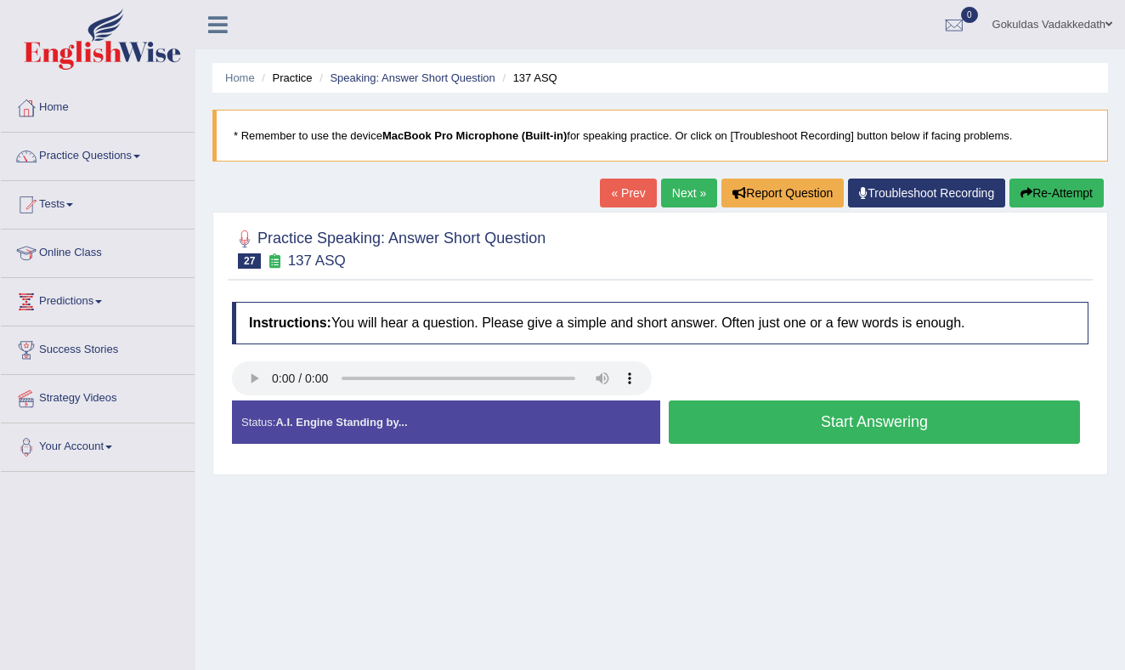
click at [804, 419] on button "Start Answering" at bounding box center [874, 421] width 411 height 43
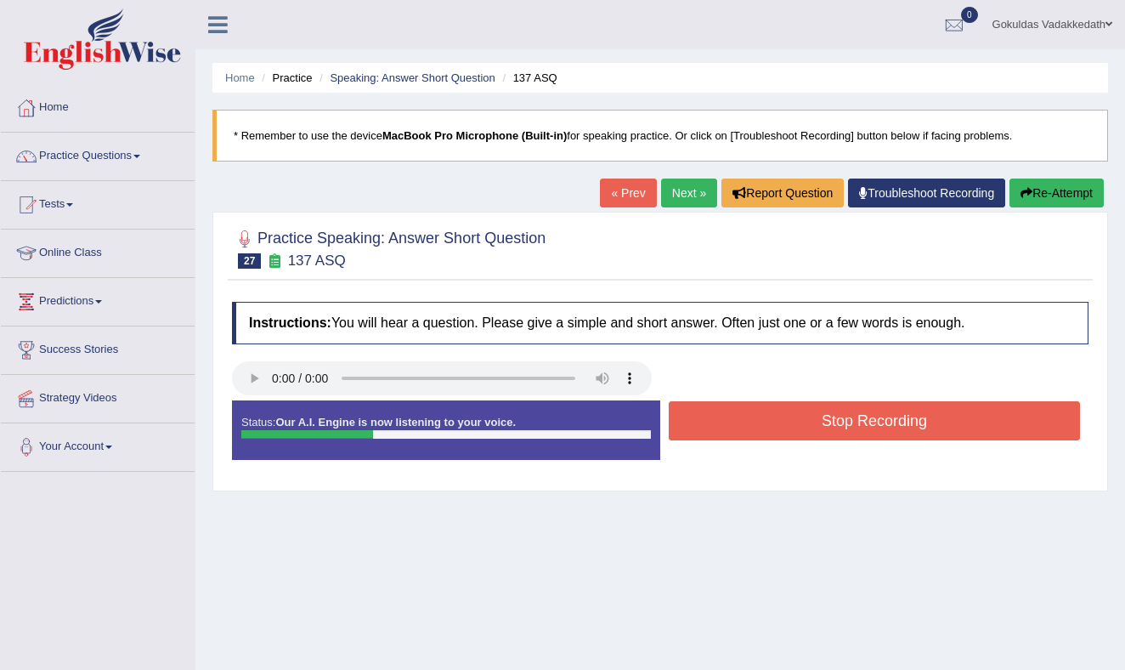
click at [804, 419] on button "Stop Recording" at bounding box center [874, 420] width 411 height 39
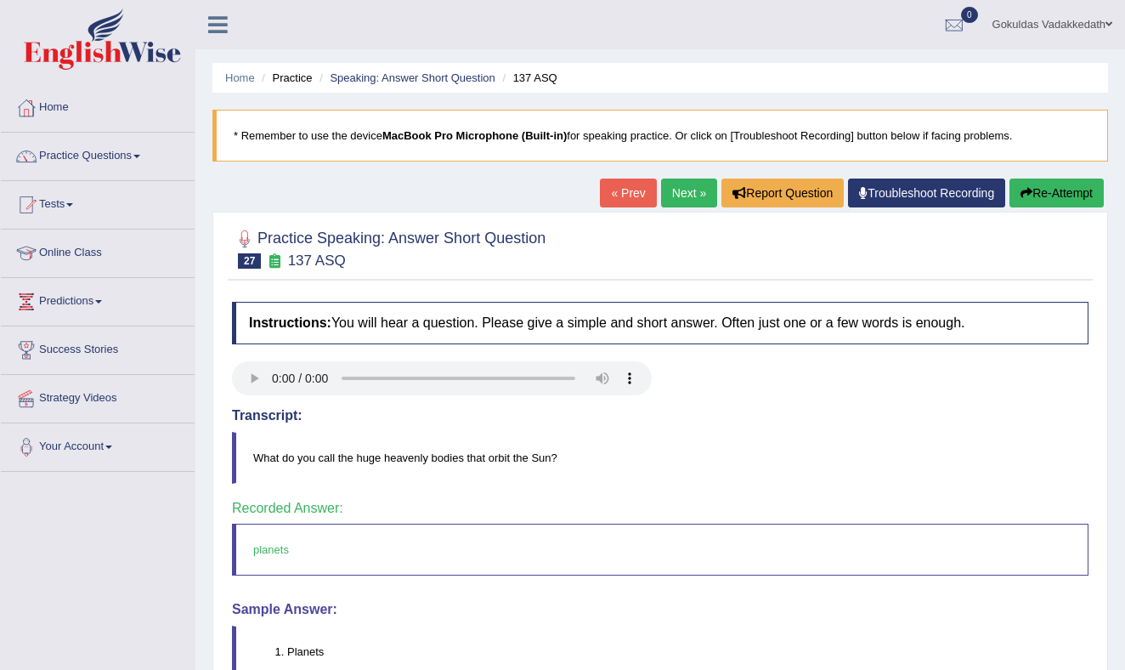
click at [692, 190] on link "Next »" at bounding box center [689, 192] width 56 height 29
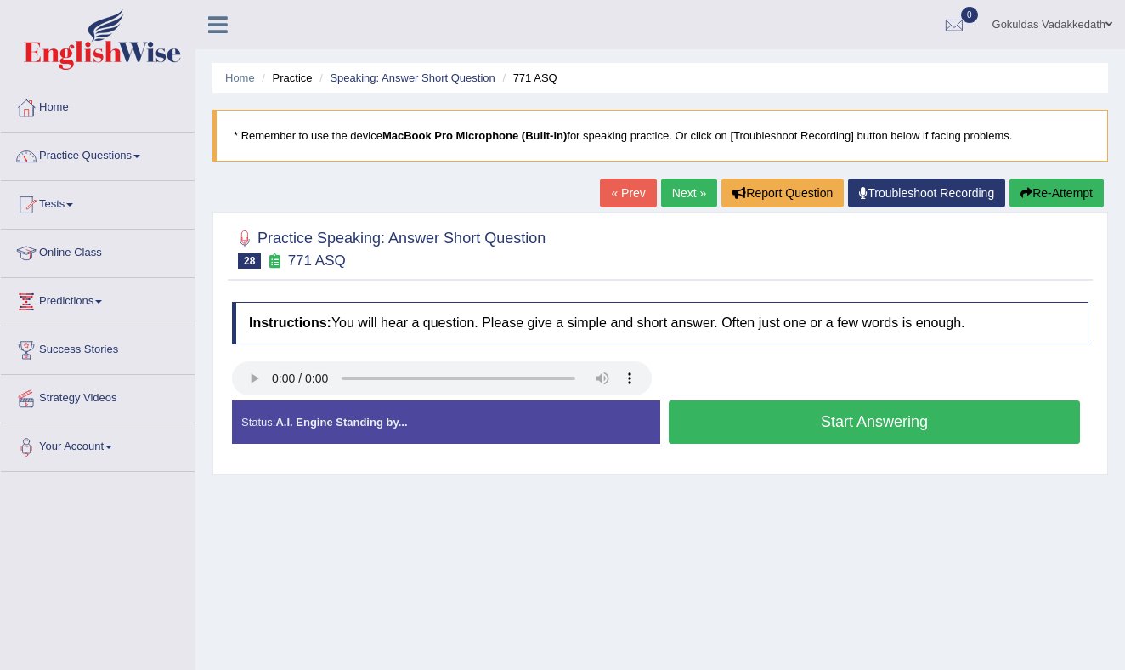
click at [720, 427] on button "Start Answering" at bounding box center [874, 421] width 411 height 43
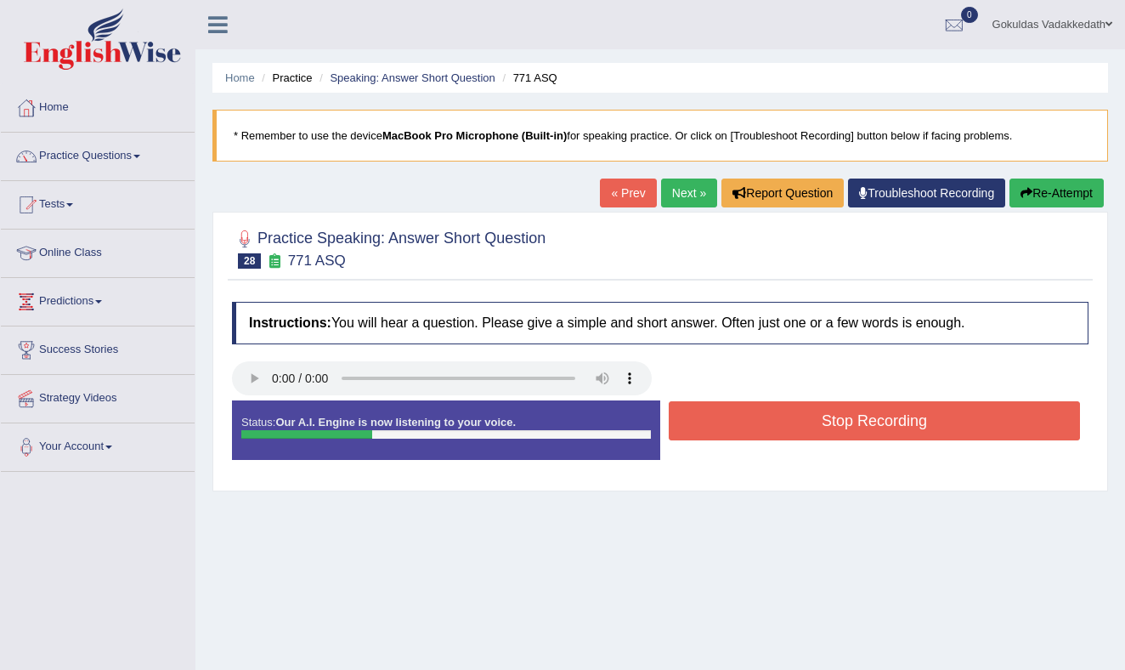
click at [736, 421] on button "Stop Recording" at bounding box center [874, 420] width 411 height 39
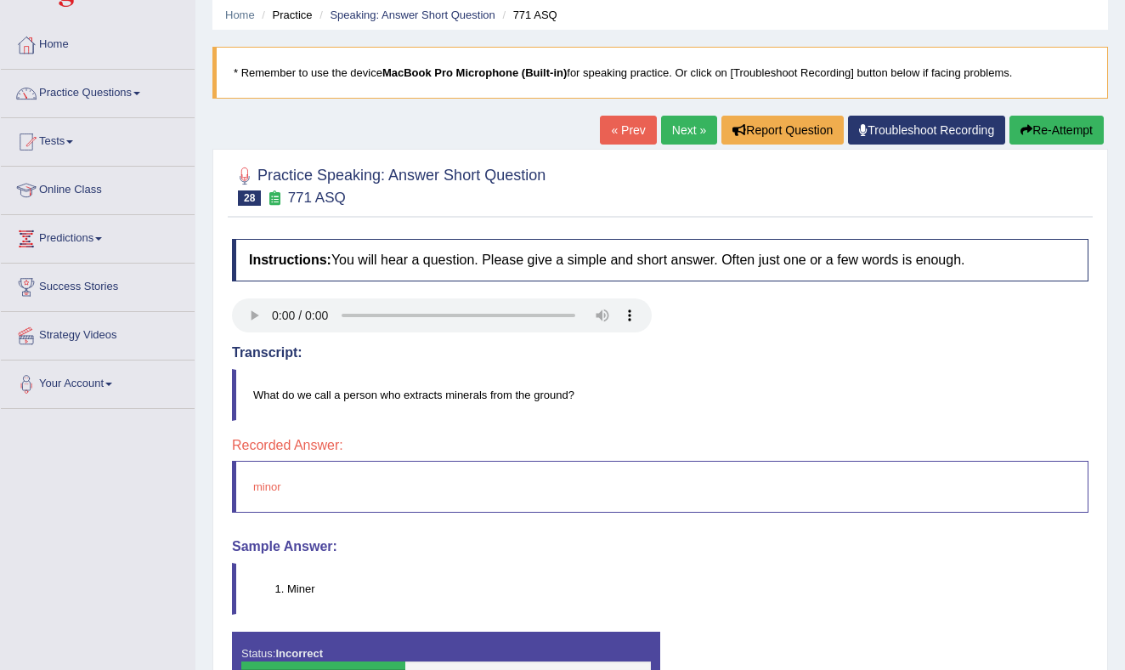
scroll to position [65, 0]
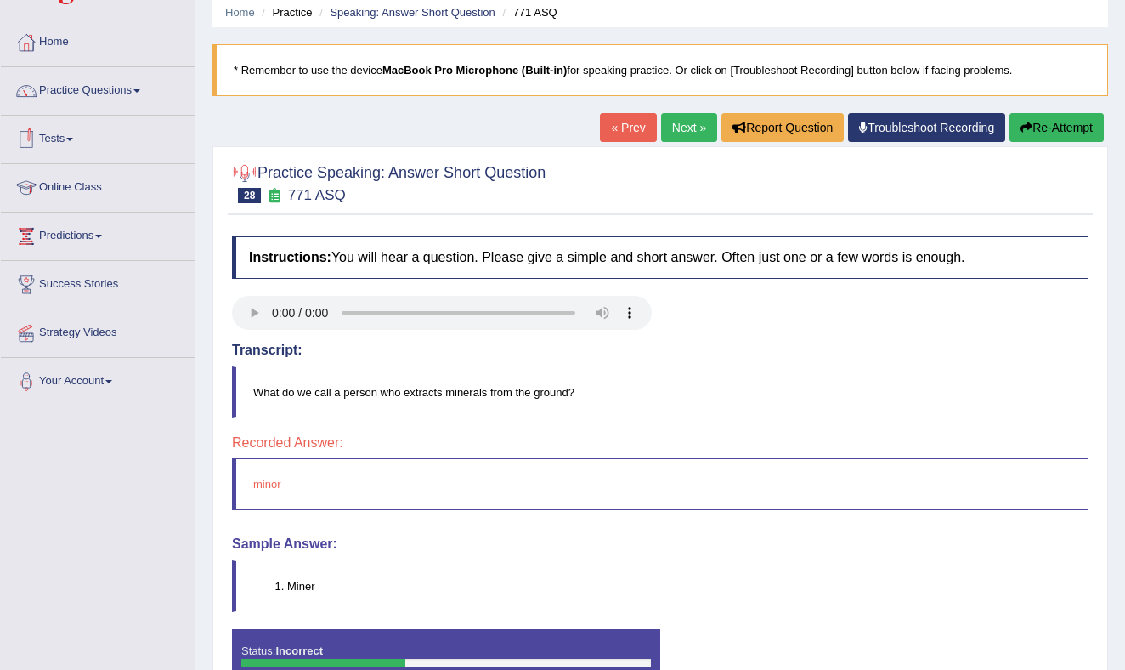
click at [678, 123] on link "Next »" at bounding box center [689, 127] width 56 height 29
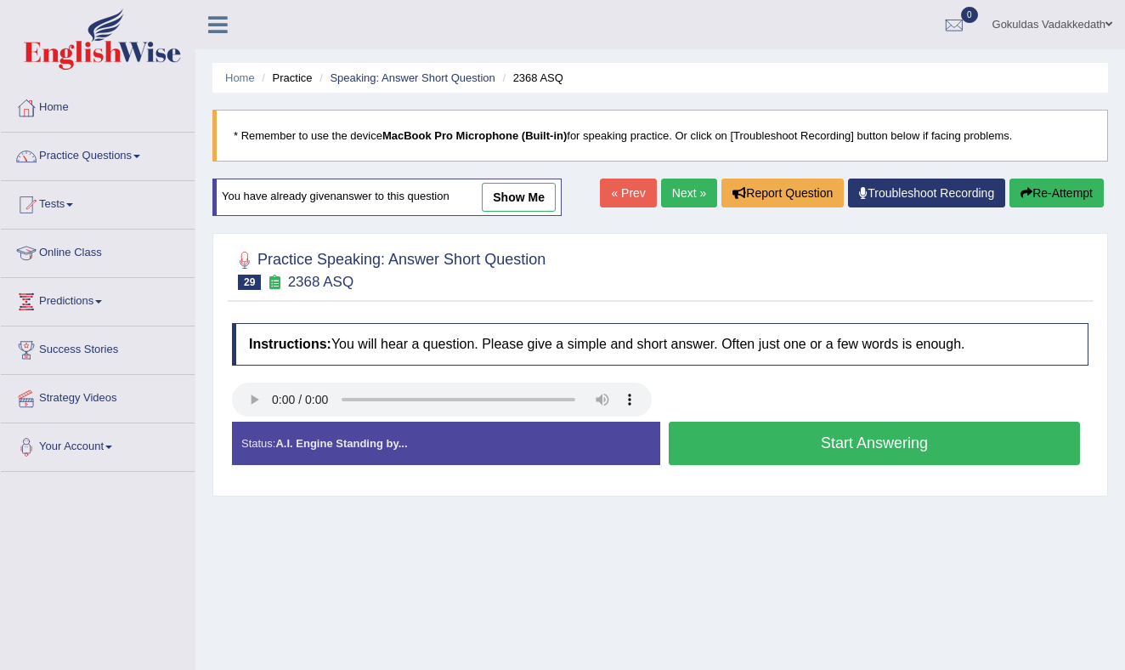
click at [772, 438] on button "Start Answering" at bounding box center [874, 442] width 411 height 43
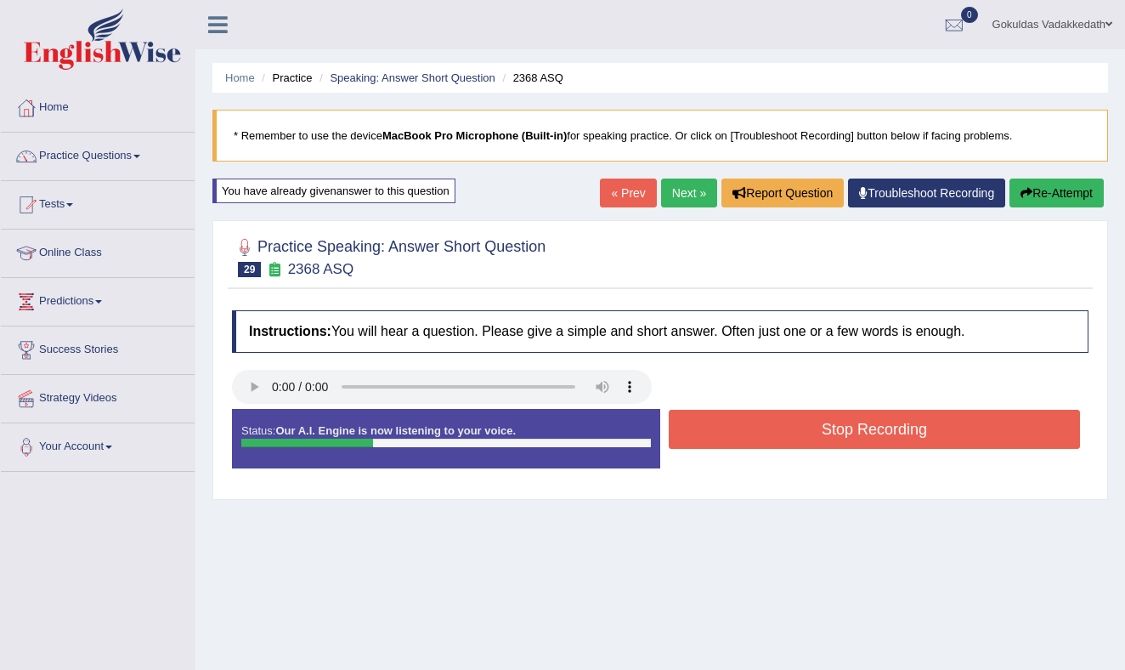
click at [773, 432] on button "Stop Recording" at bounding box center [874, 429] width 411 height 39
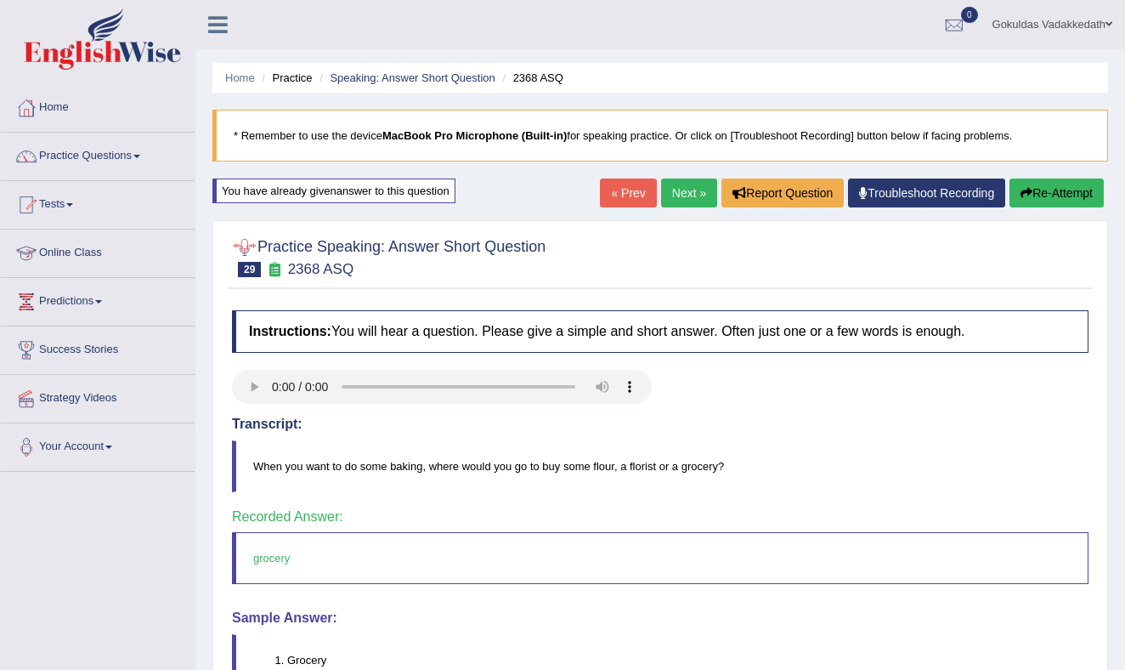
click at [266, 268] on icon at bounding box center [274, 269] width 18 height 14
click at [247, 270] on span "29" at bounding box center [249, 269] width 23 height 15
click at [248, 249] on div at bounding box center [244, 247] width 25 height 25
click at [280, 265] on icon at bounding box center [274, 269] width 18 height 14
drag, startPoint x: 254, startPoint y: 272, endPoint x: 267, endPoint y: 273, distance: 12.8
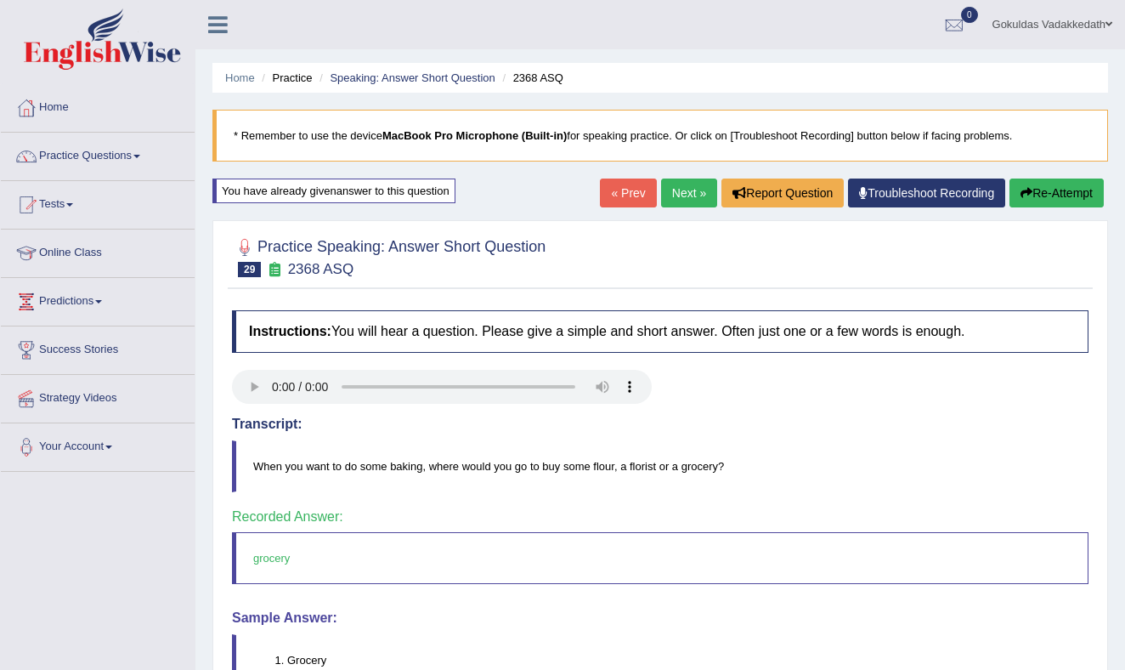
click at [254, 272] on span "29" at bounding box center [249, 269] width 23 height 15
click at [280, 271] on icon at bounding box center [274, 269] width 18 height 14
click at [333, 274] on small "2368 ASQ" at bounding box center [321, 269] width 66 height 16
click at [343, 195] on div "You have already given answer to this question" at bounding box center [333, 190] width 243 height 25
click at [146, 152] on link "Practice Questions" at bounding box center [98, 154] width 194 height 42
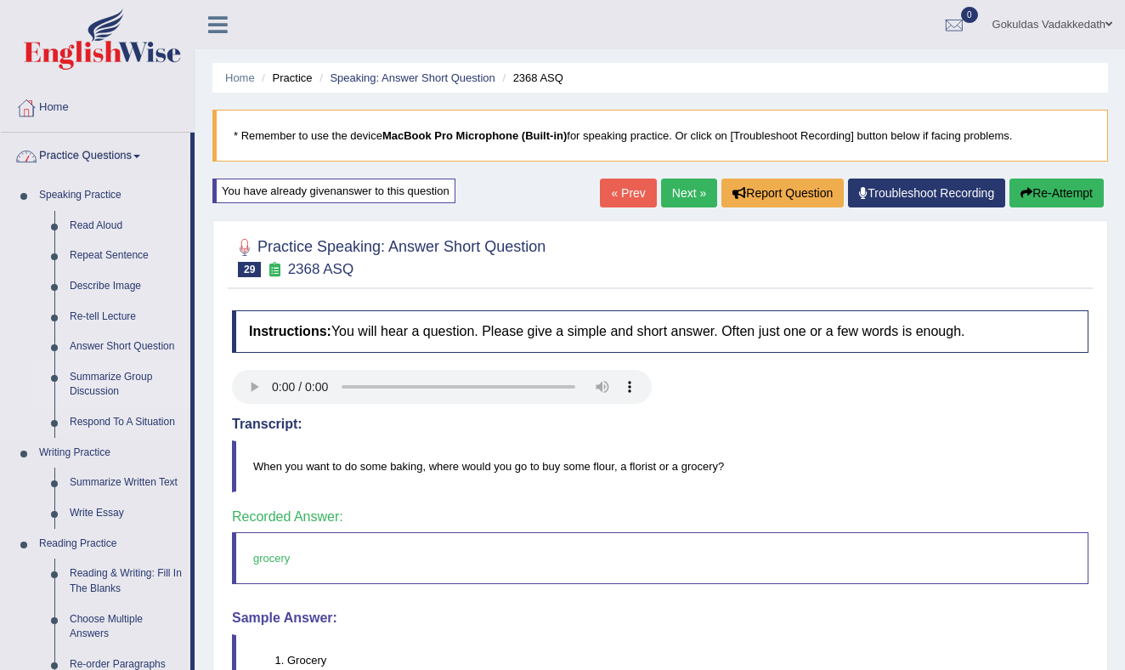
scroll to position [1, 0]
click at [108, 346] on link "Answer Short Question" at bounding box center [126, 346] width 128 height 31
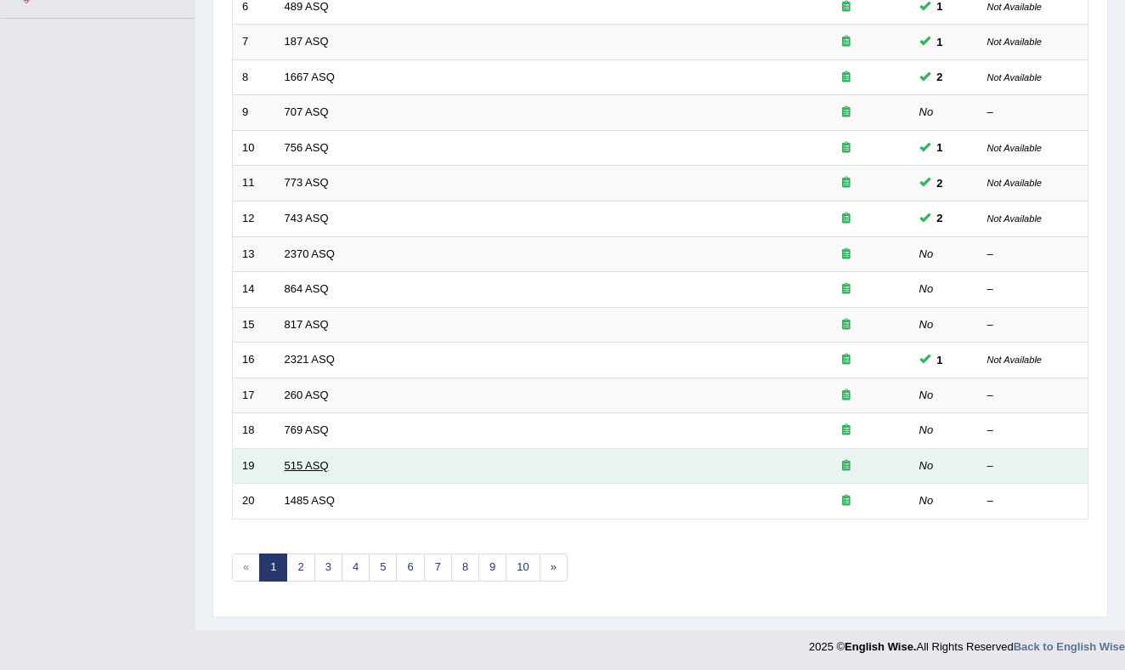
scroll to position [455, 0]
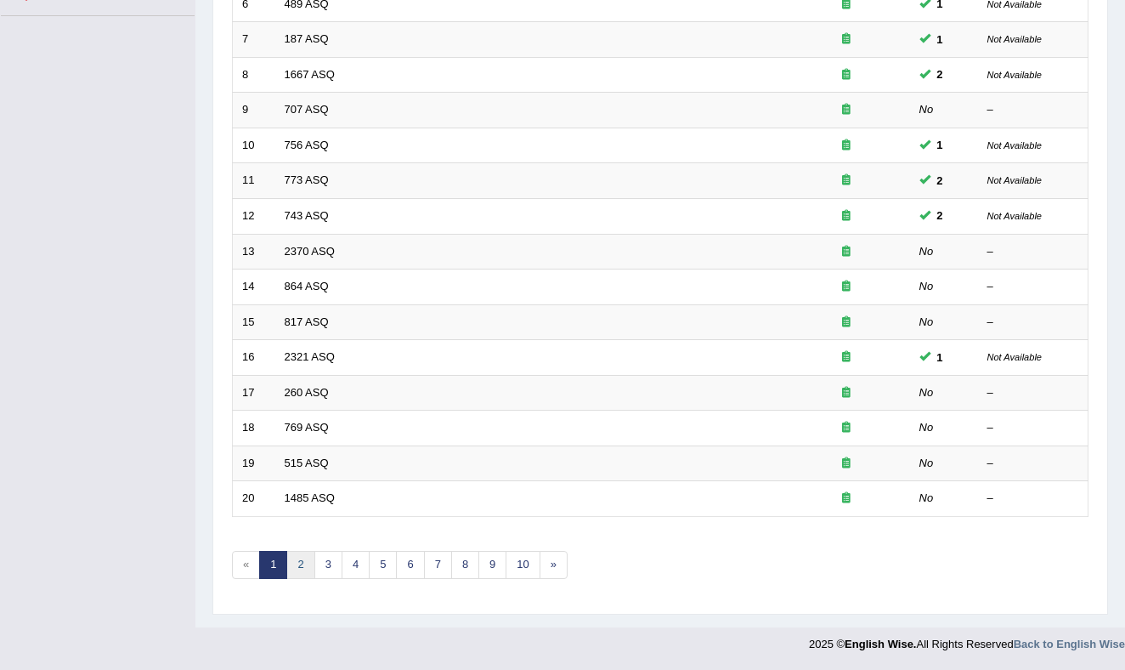
click at [297, 563] on link "2" at bounding box center [300, 565] width 28 height 28
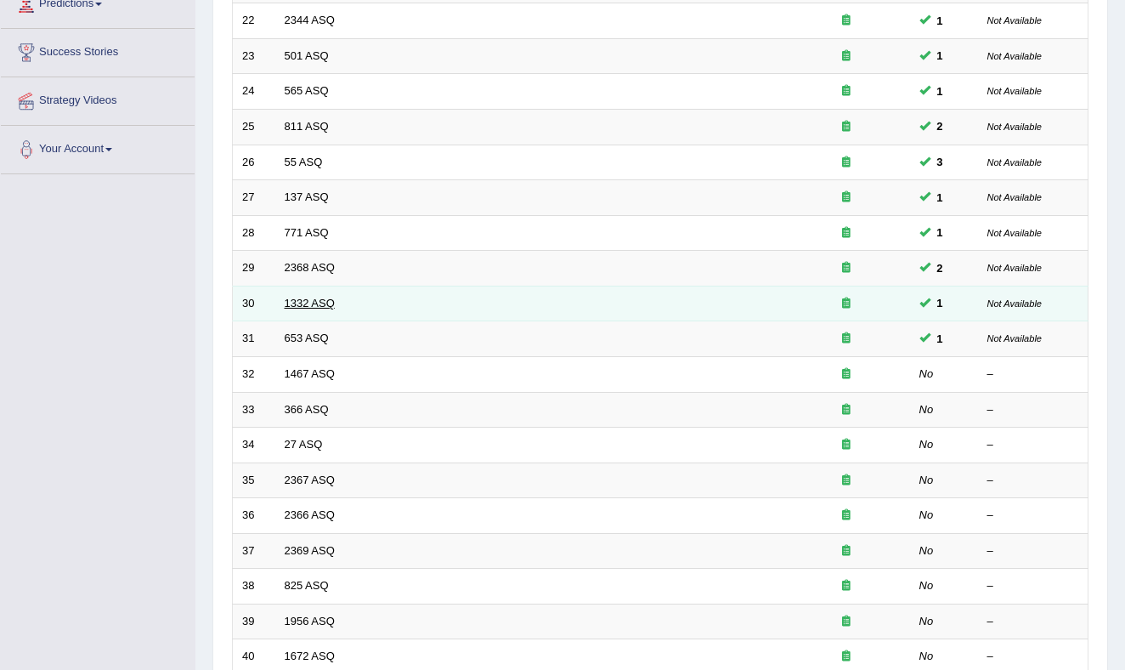
scroll to position [302, 0]
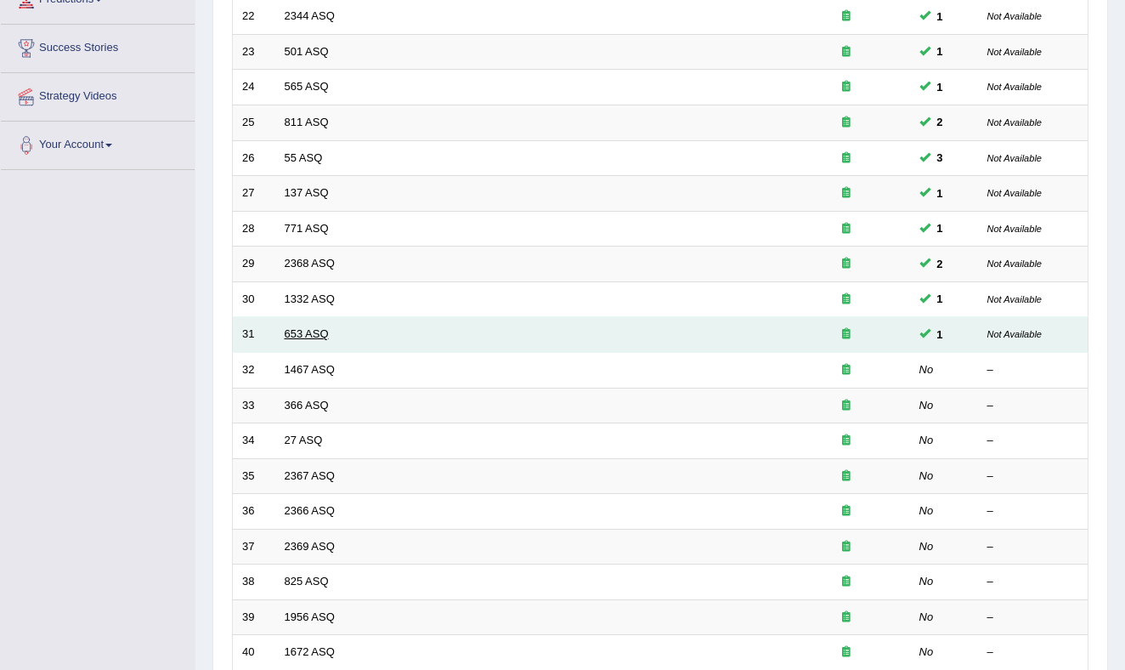
click at [302, 331] on link "653 ASQ" at bounding box center [307, 333] width 44 height 13
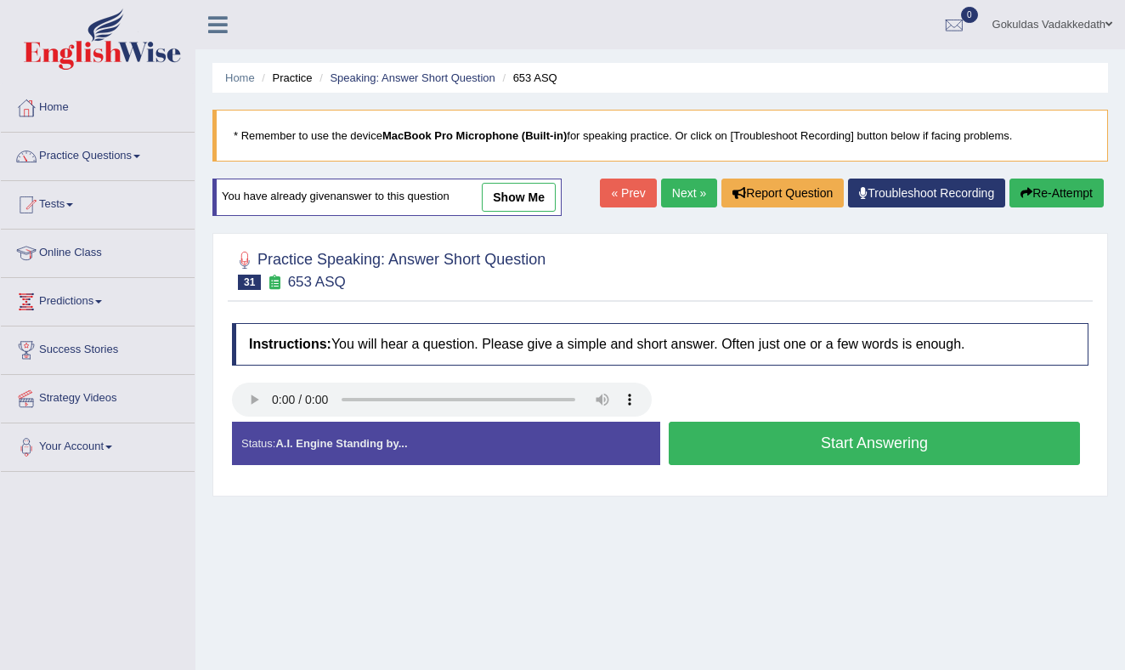
click at [788, 457] on button "Start Answering" at bounding box center [874, 442] width 411 height 43
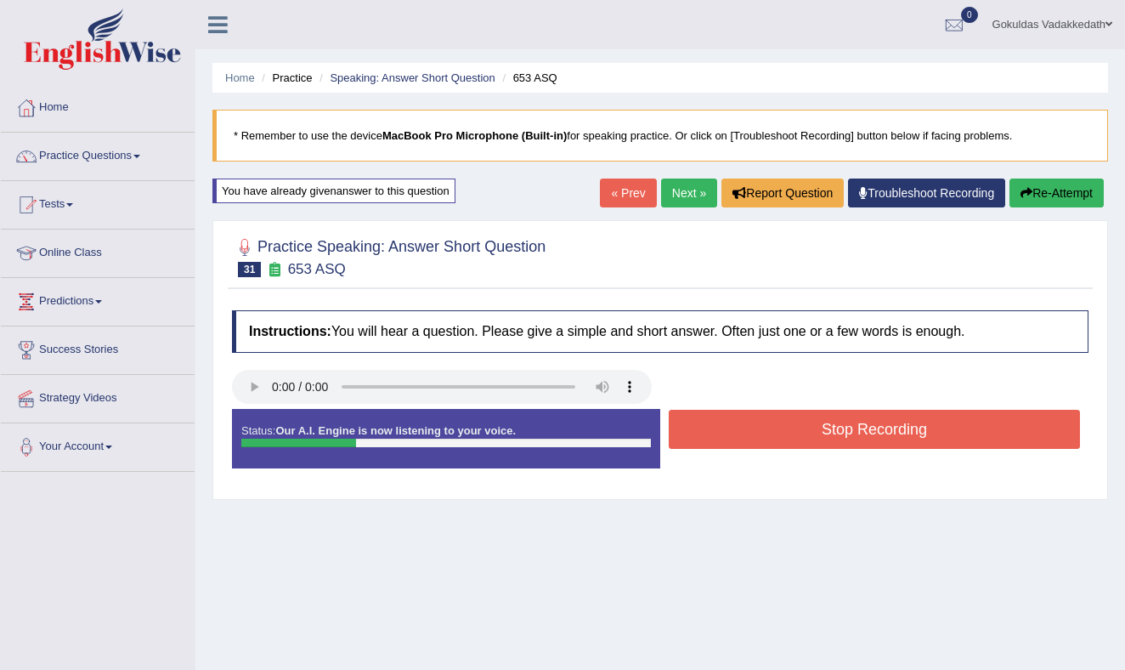
click at [790, 430] on button "Stop Recording" at bounding box center [874, 429] width 411 height 39
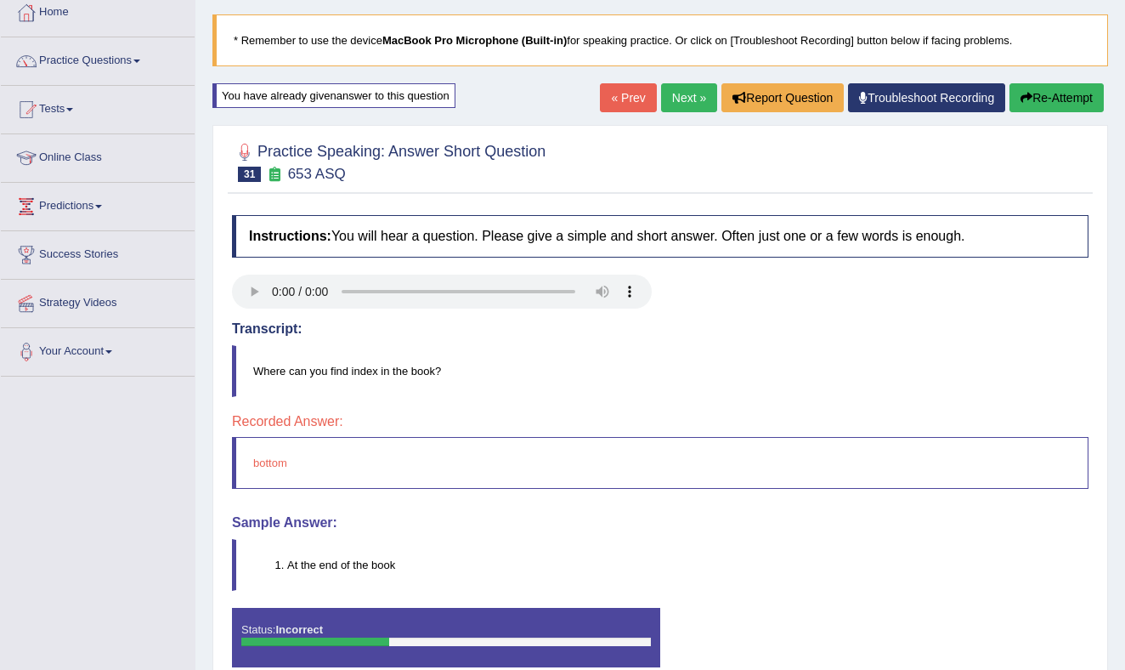
scroll to position [105, 0]
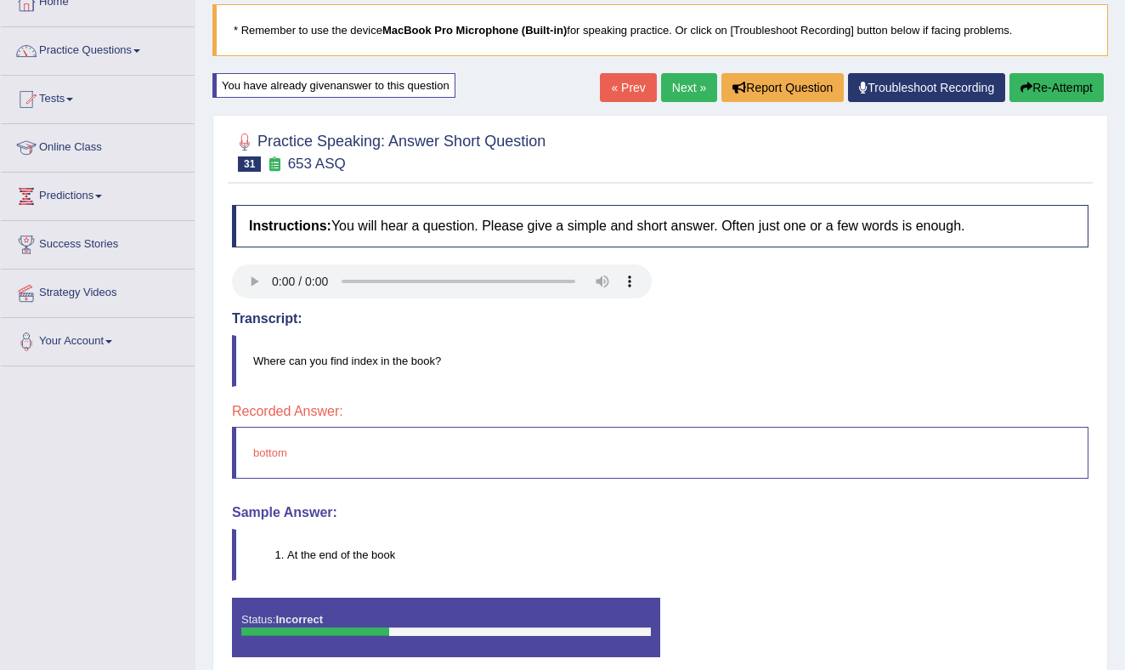
click at [682, 87] on link "Next »" at bounding box center [689, 87] width 56 height 29
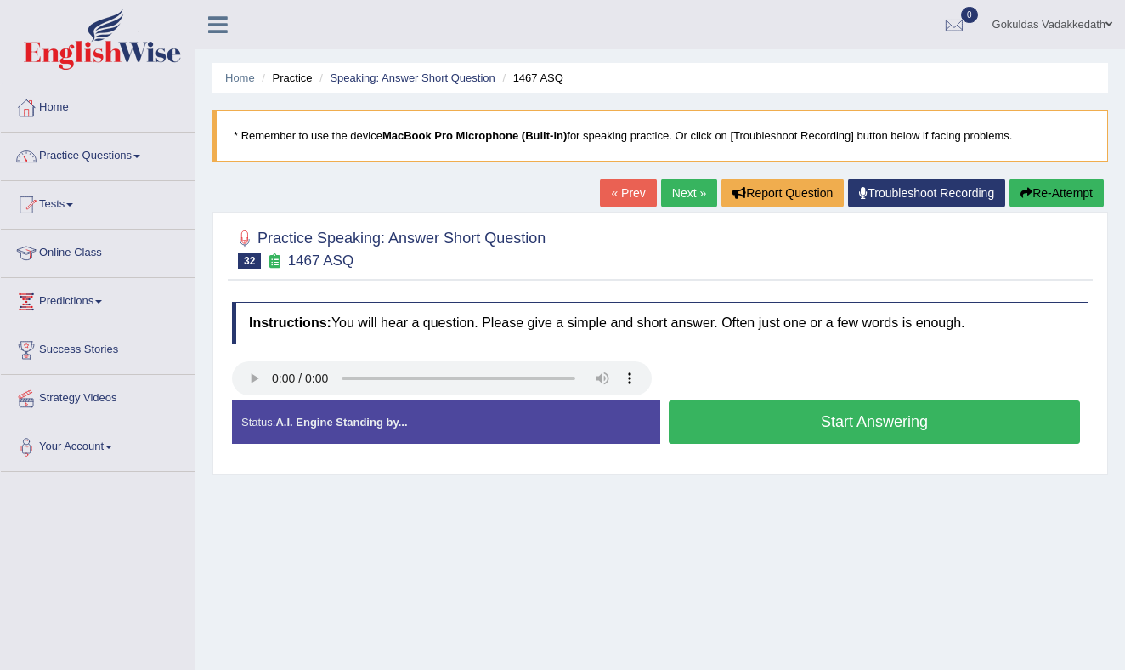
click at [775, 423] on button "Start Answering" at bounding box center [874, 421] width 411 height 43
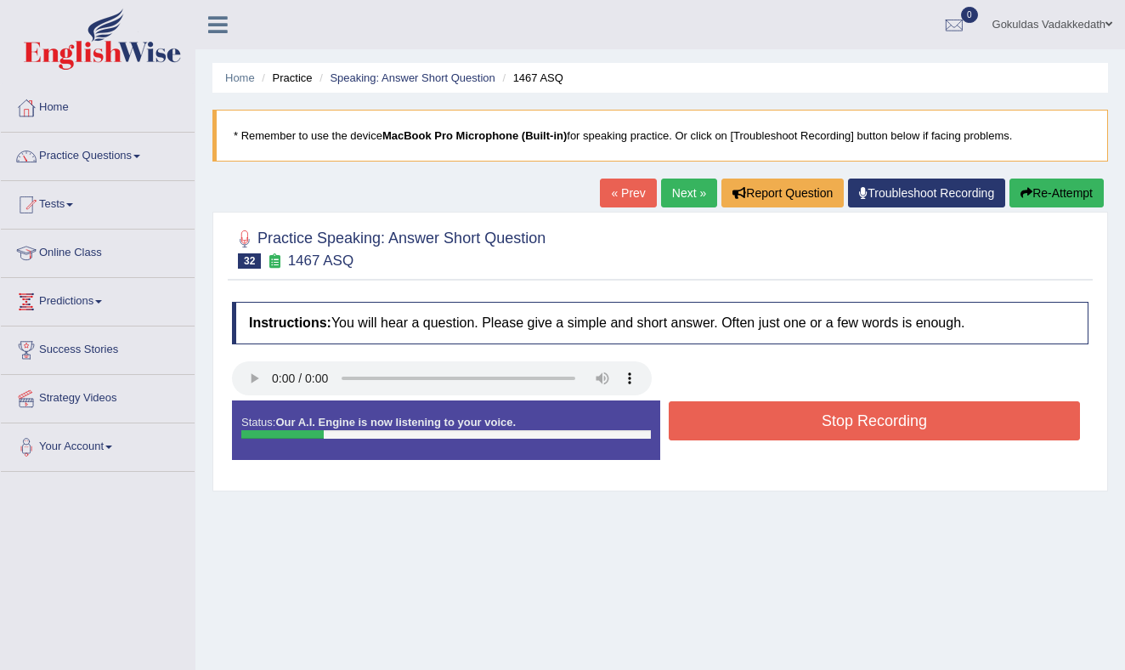
click at [775, 423] on button "Stop Recording" at bounding box center [874, 420] width 411 height 39
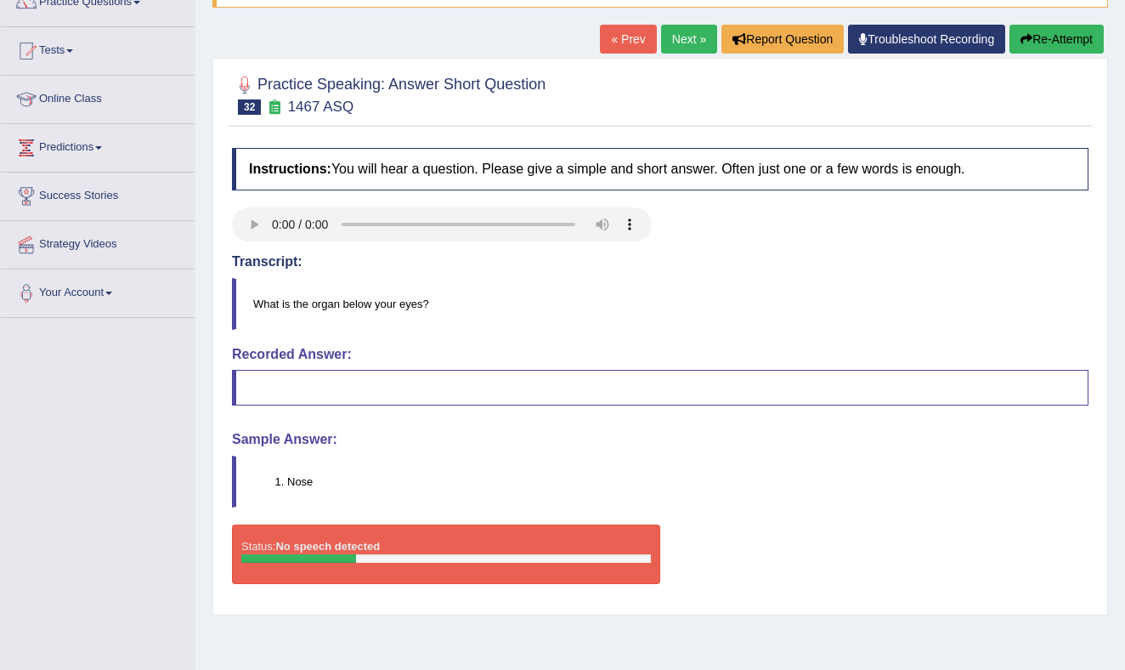
scroll to position [155, 0]
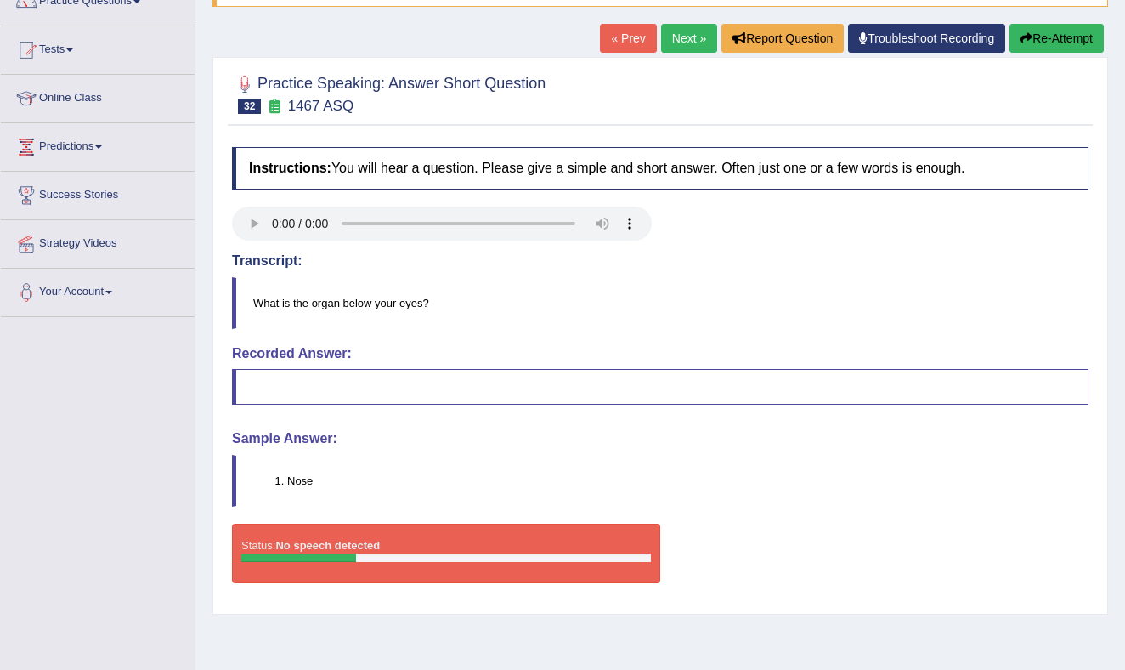
drag, startPoint x: 249, startPoint y: 297, endPoint x: 470, endPoint y: 305, distance: 221.0
click at [470, 305] on blockquote "What is the organ below your eyes?" at bounding box center [660, 303] width 856 height 52
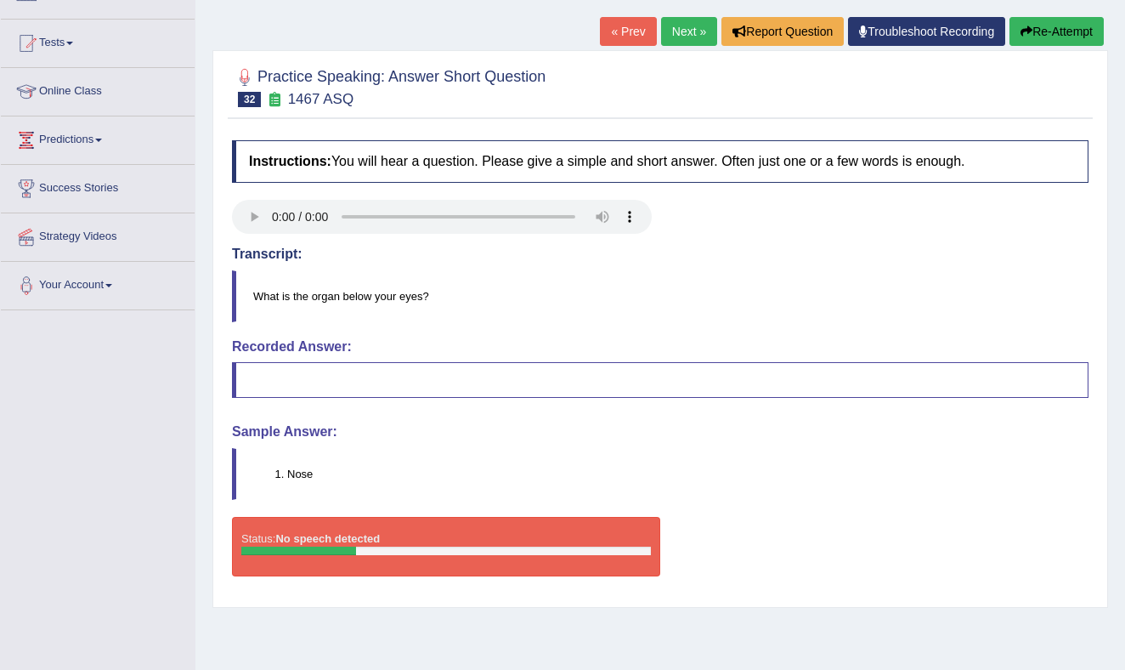
scroll to position [162, 0]
click at [676, 31] on link "Next »" at bounding box center [689, 30] width 56 height 29
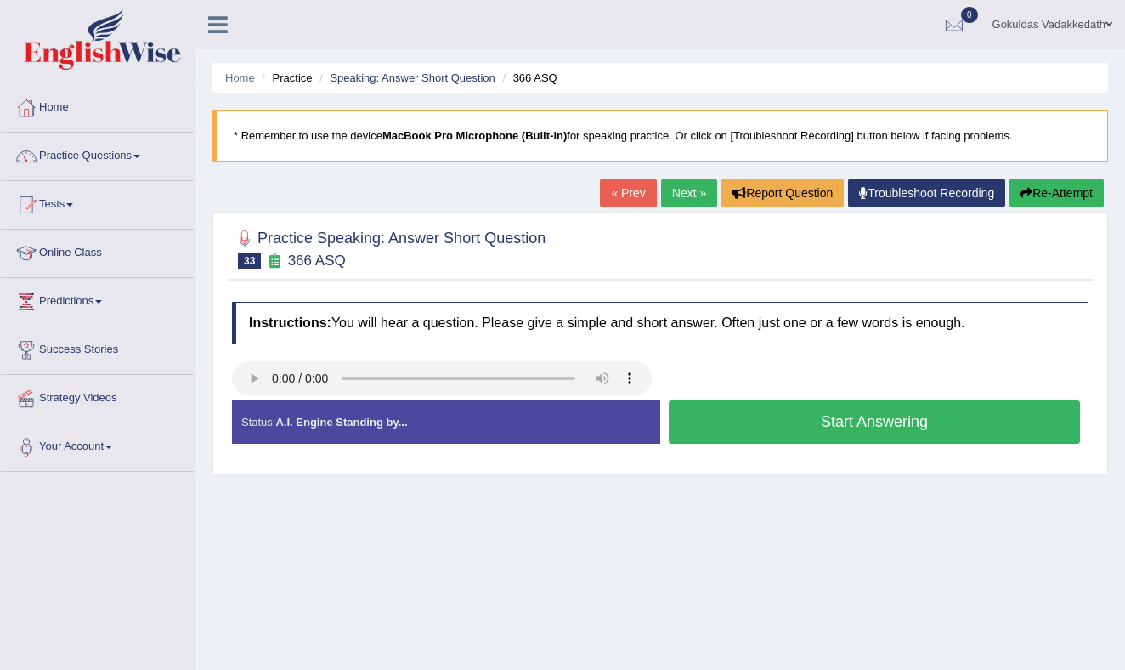
click at [760, 415] on button "Start Answering" at bounding box center [874, 421] width 411 height 43
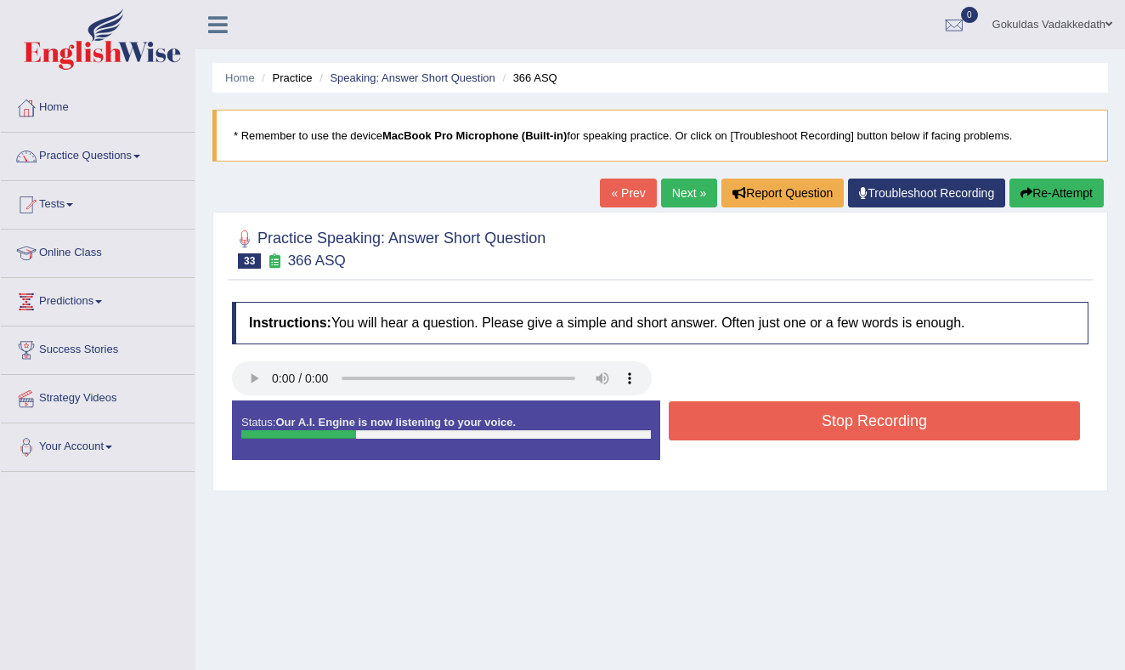
click at [760, 415] on button "Stop Recording" at bounding box center [874, 420] width 411 height 39
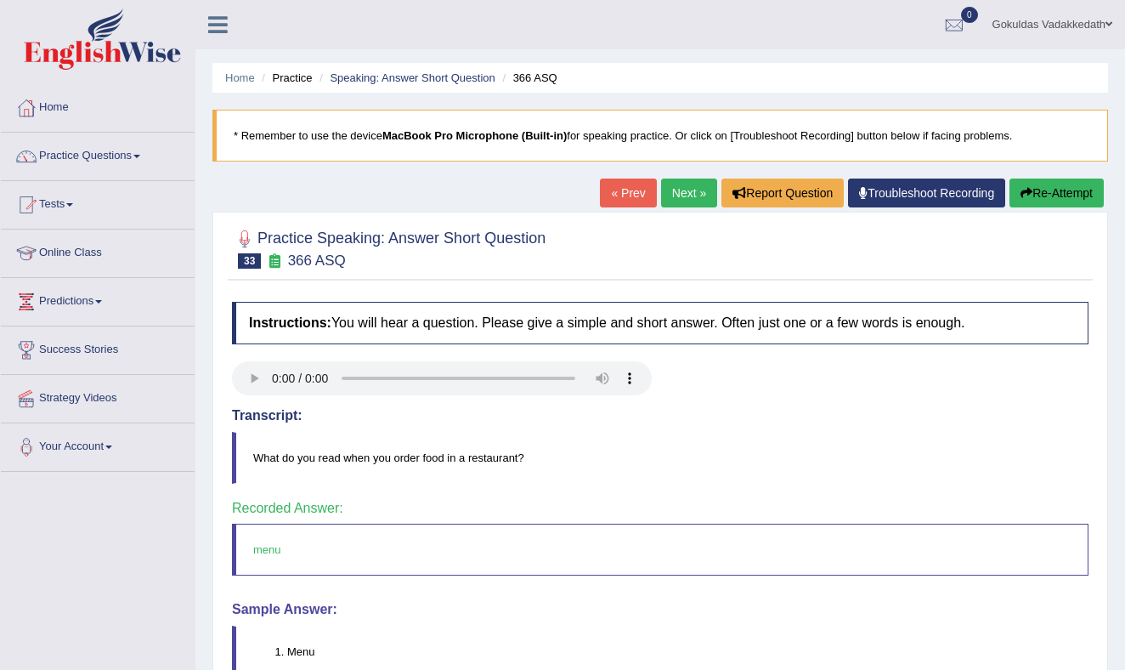
click at [684, 189] on link "Next »" at bounding box center [689, 192] width 56 height 29
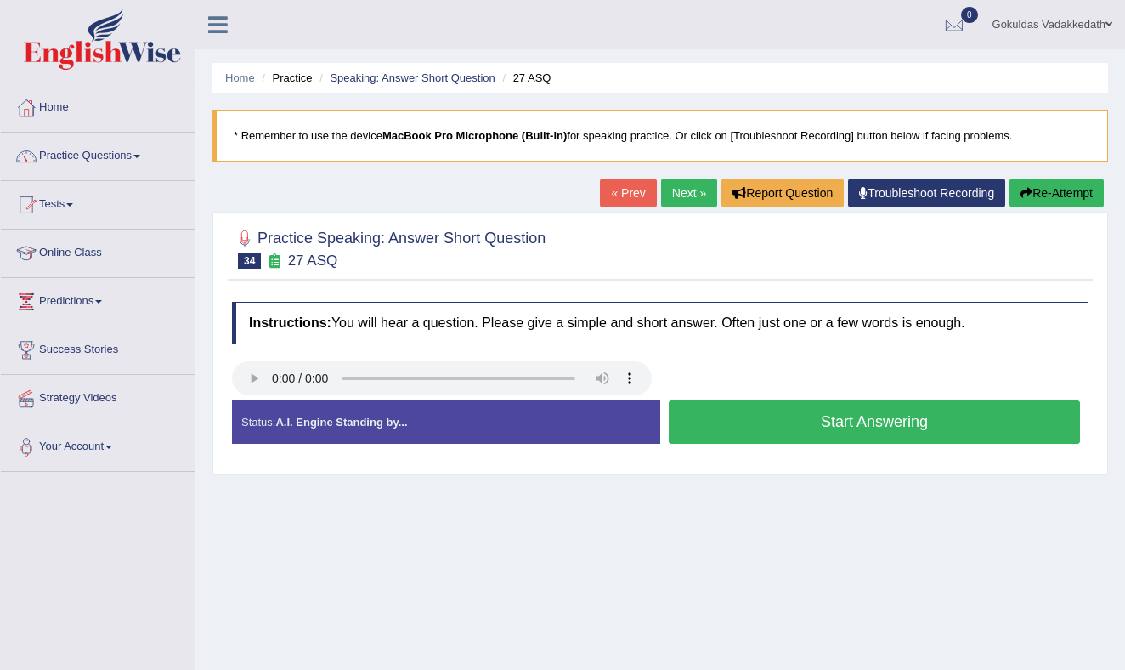
click at [825, 419] on button "Start Answering" at bounding box center [874, 421] width 411 height 43
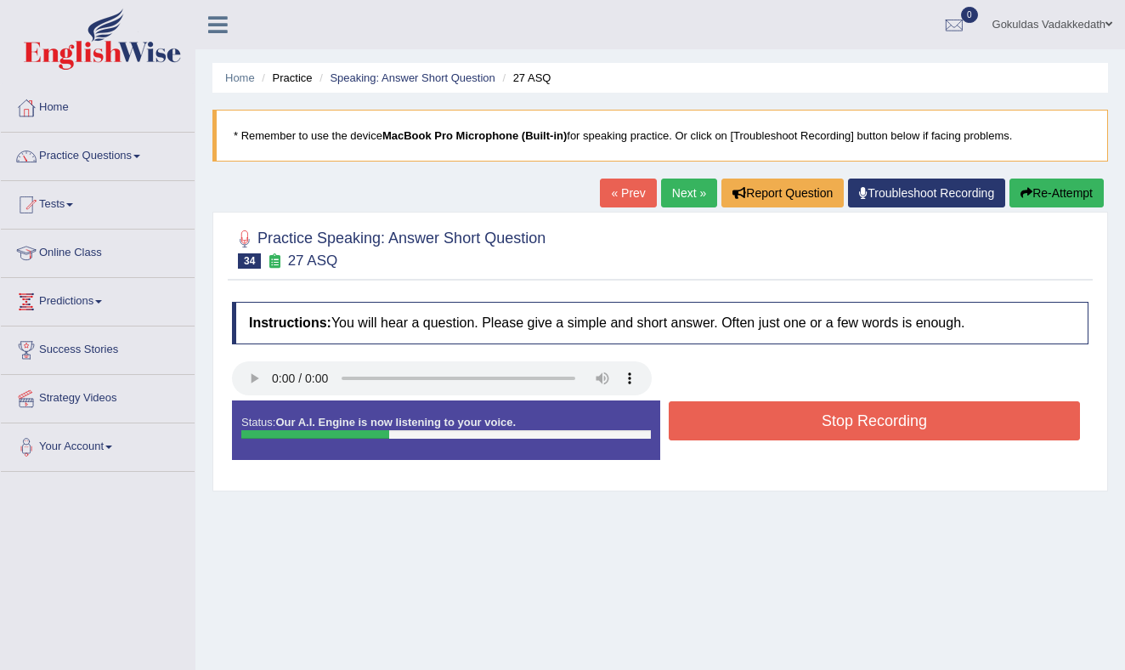
click at [825, 419] on button "Stop Recording" at bounding box center [874, 420] width 411 height 39
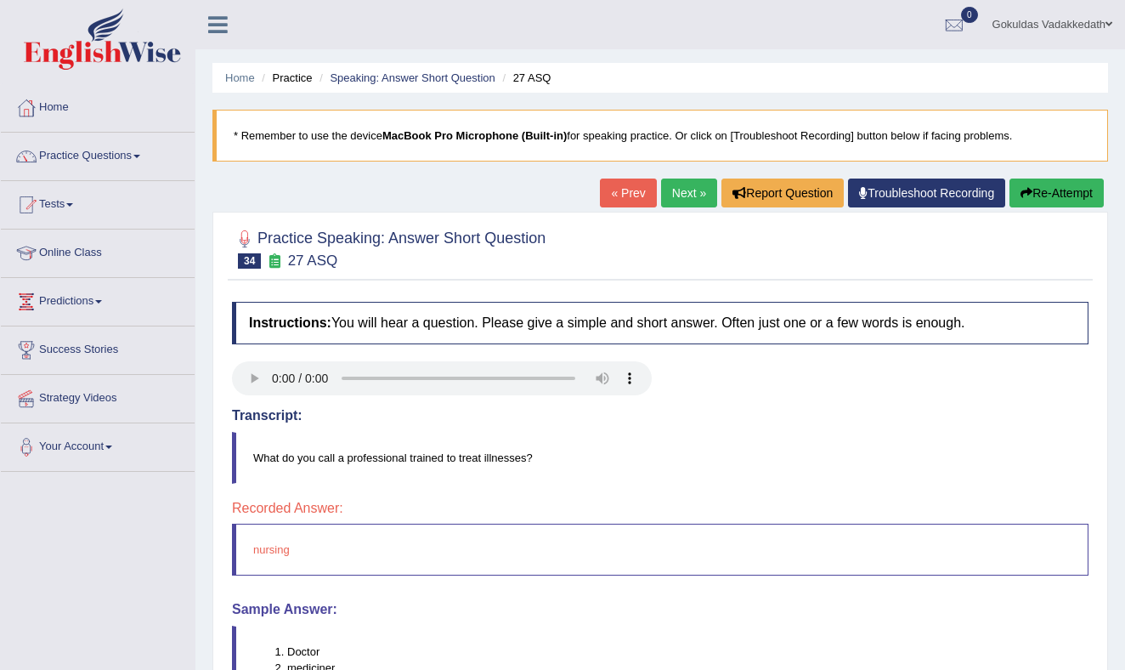
click at [677, 186] on link "Next »" at bounding box center [689, 192] width 56 height 29
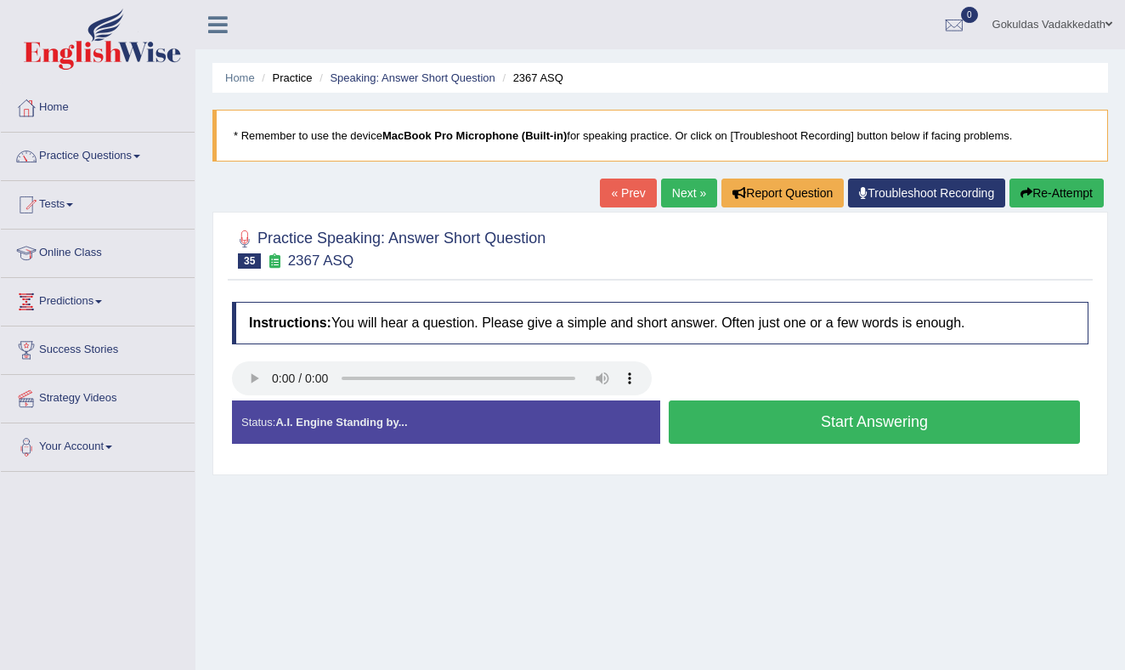
click at [799, 421] on button "Start Answering" at bounding box center [874, 421] width 411 height 43
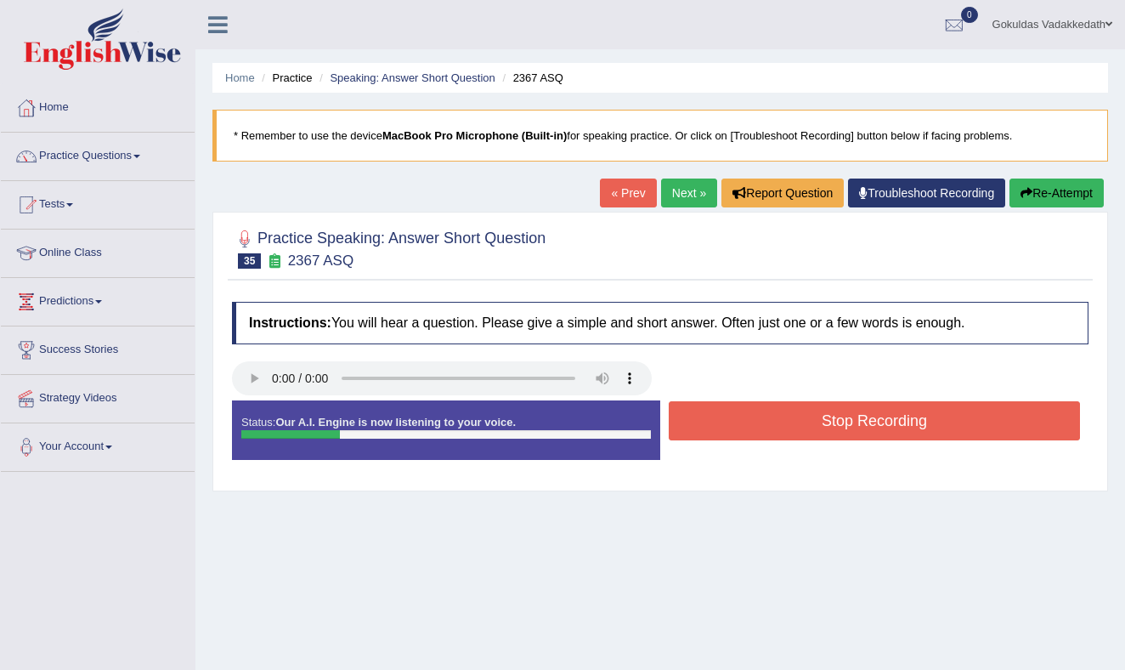
click at [799, 421] on button "Stop Recording" at bounding box center [874, 420] width 411 height 39
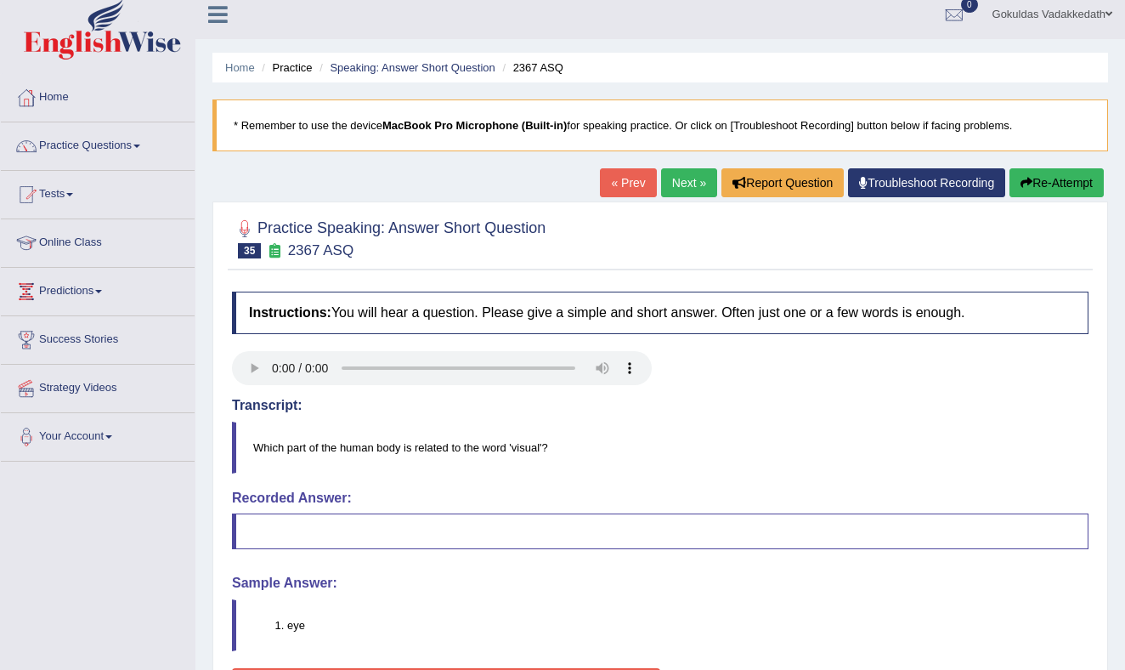
scroll to position [9, 0]
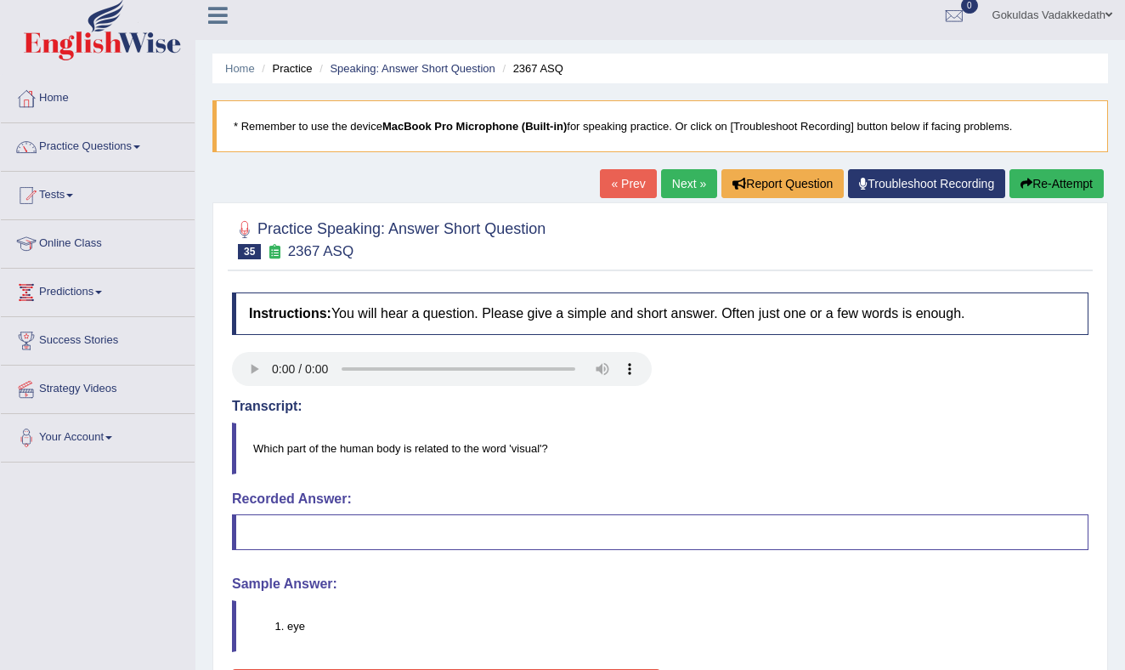
click at [675, 178] on link "Next »" at bounding box center [689, 183] width 56 height 29
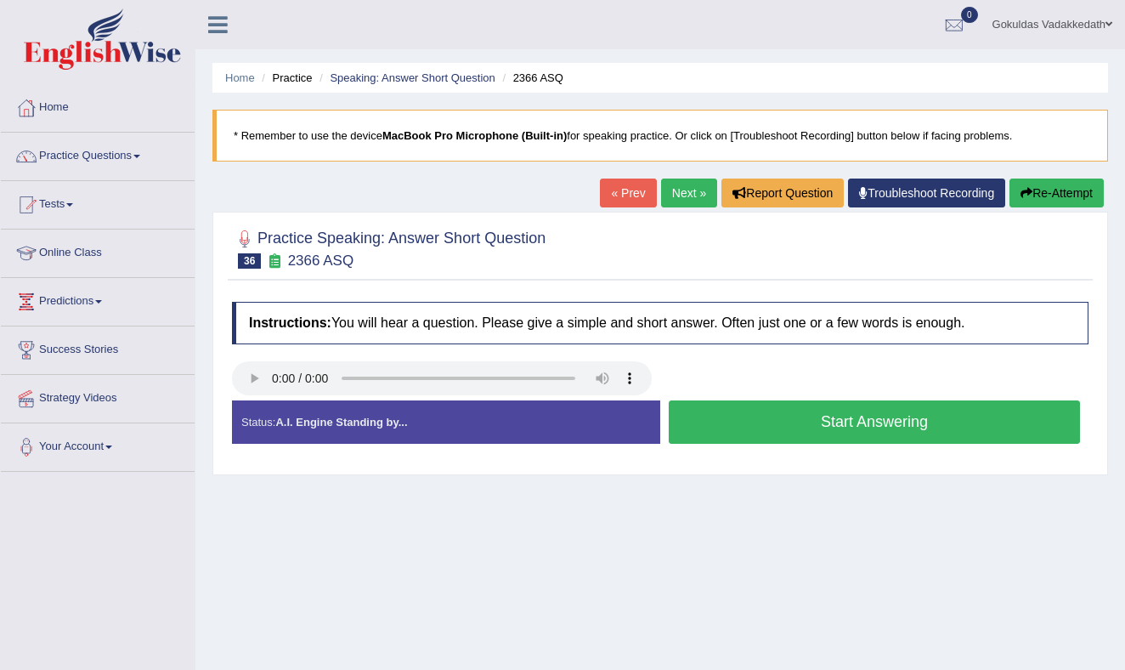
click at [741, 419] on button "Start Answering" at bounding box center [874, 421] width 411 height 43
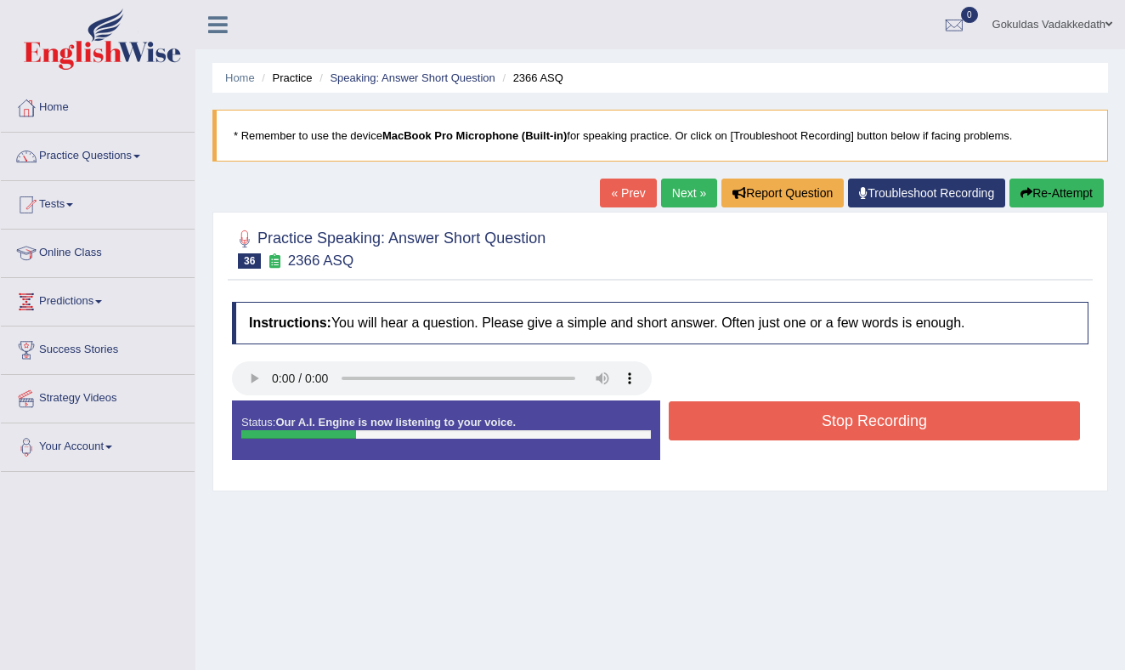
click at [741, 419] on button "Stop Recording" at bounding box center [874, 420] width 411 height 39
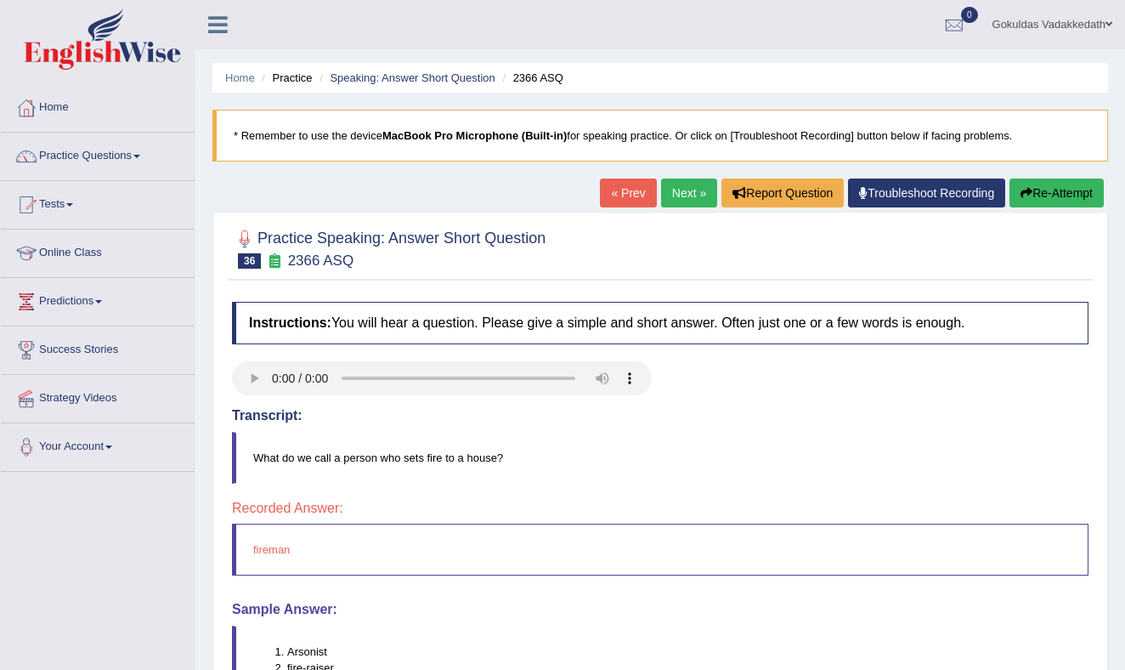
click at [681, 187] on link "Next »" at bounding box center [689, 192] width 56 height 29
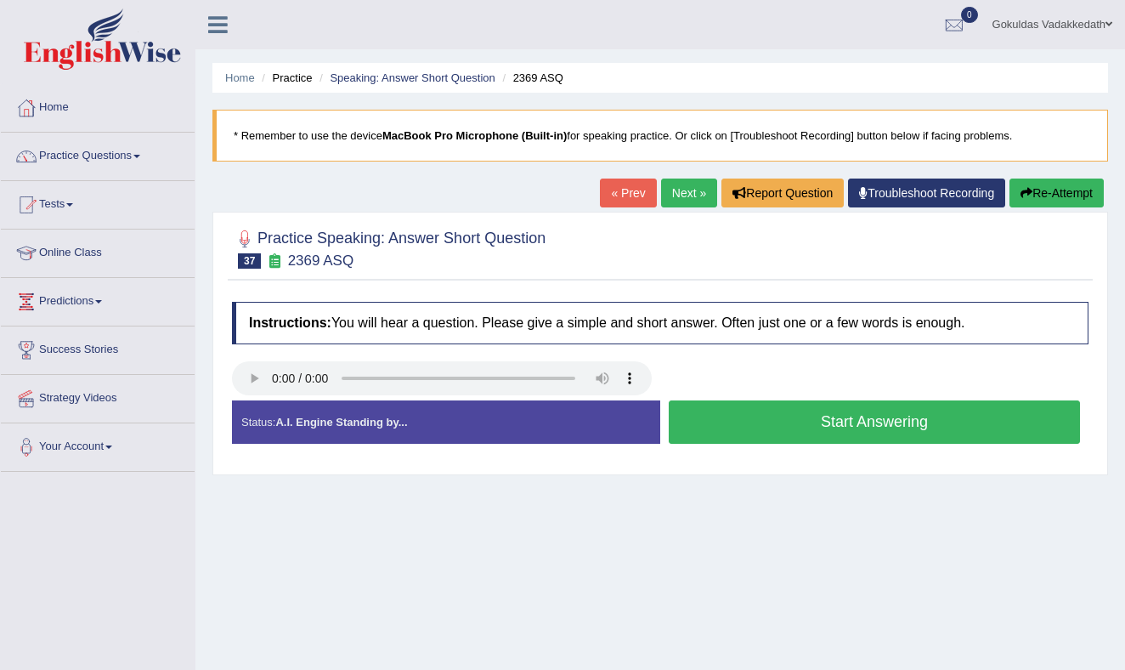
click at [797, 419] on button "Start Answering" at bounding box center [874, 421] width 411 height 43
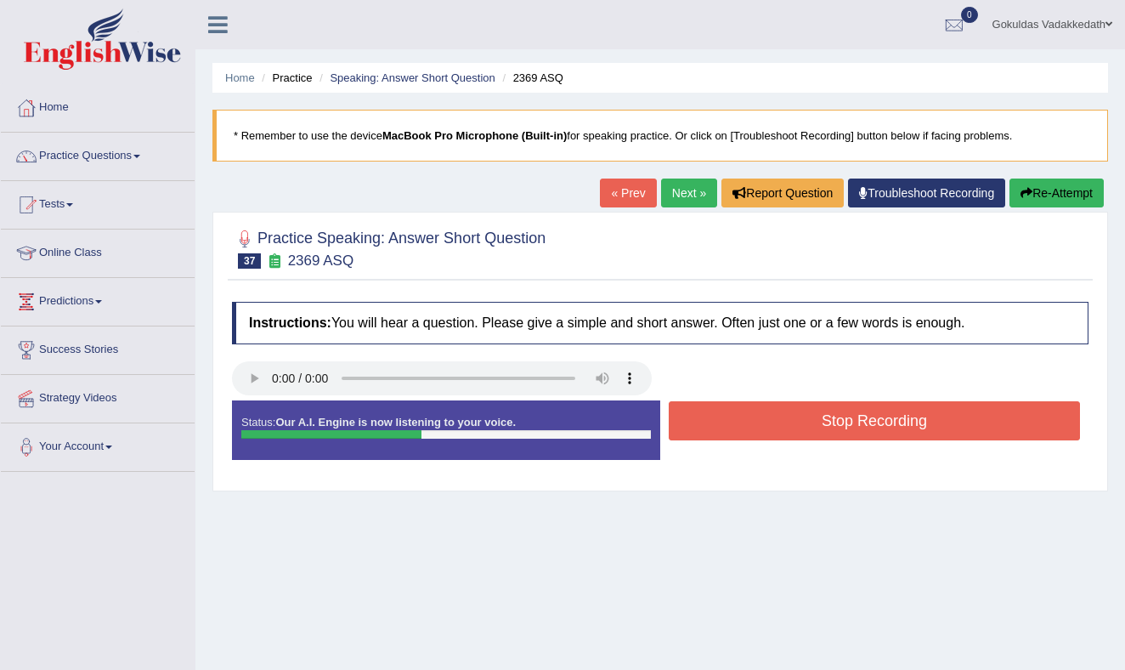
click at [797, 419] on button "Stop Recording" at bounding box center [874, 420] width 411 height 39
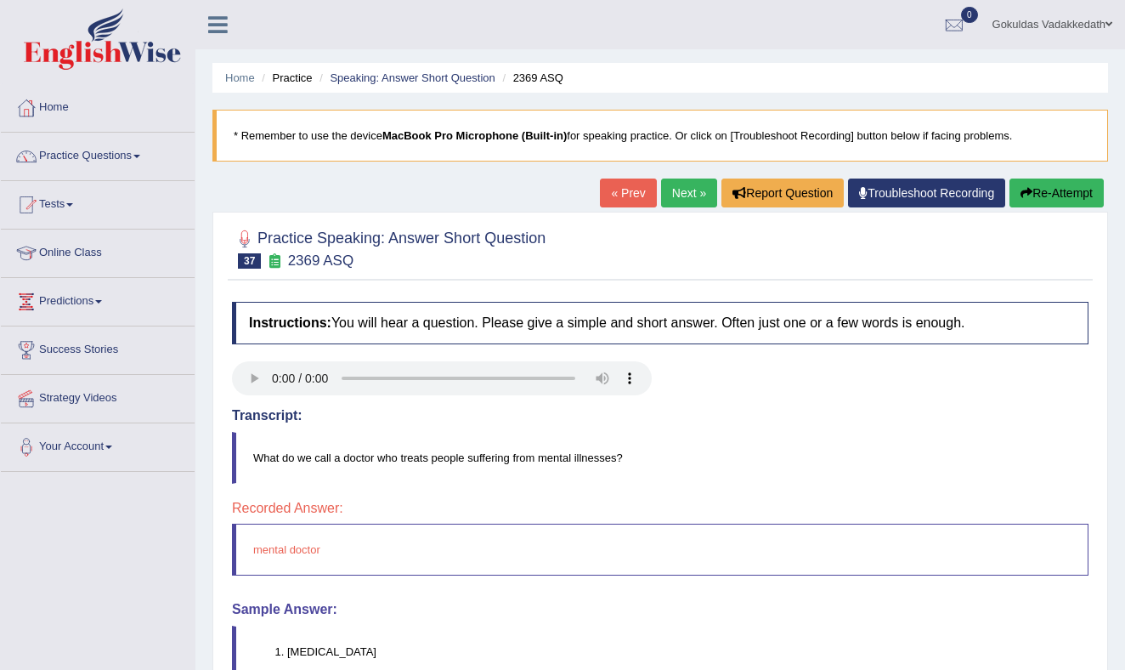
click at [687, 188] on link "Next »" at bounding box center [689, 192] width 56 height 29
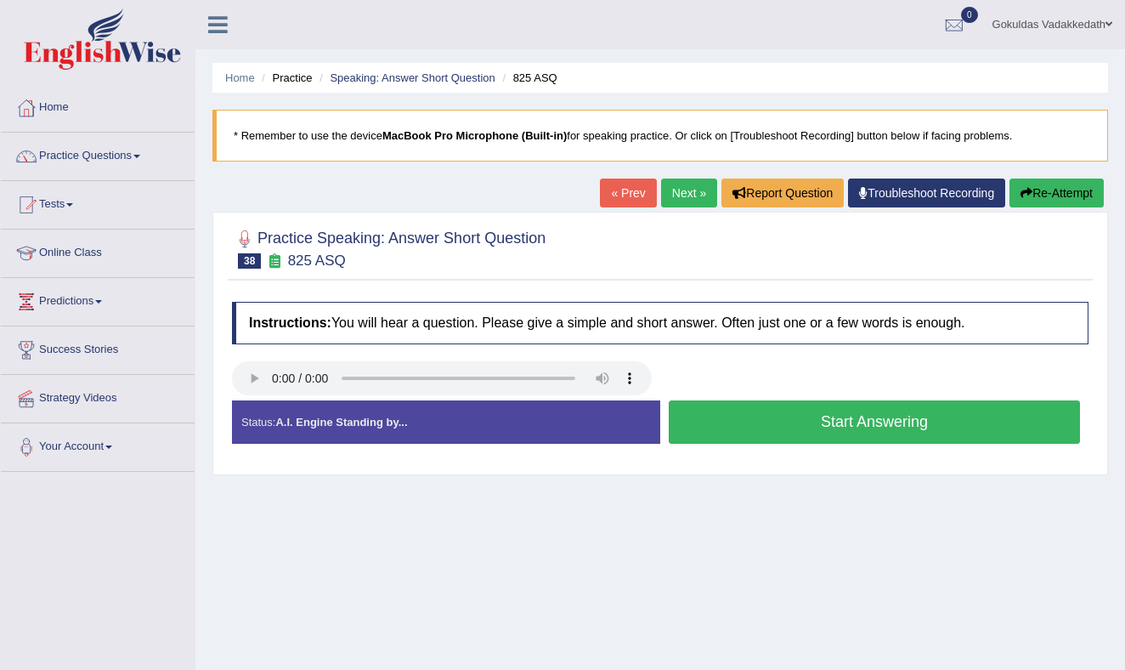
click at [913, 419] on button "Start Answering" at bounding box center [874, 421] width 411 height 43
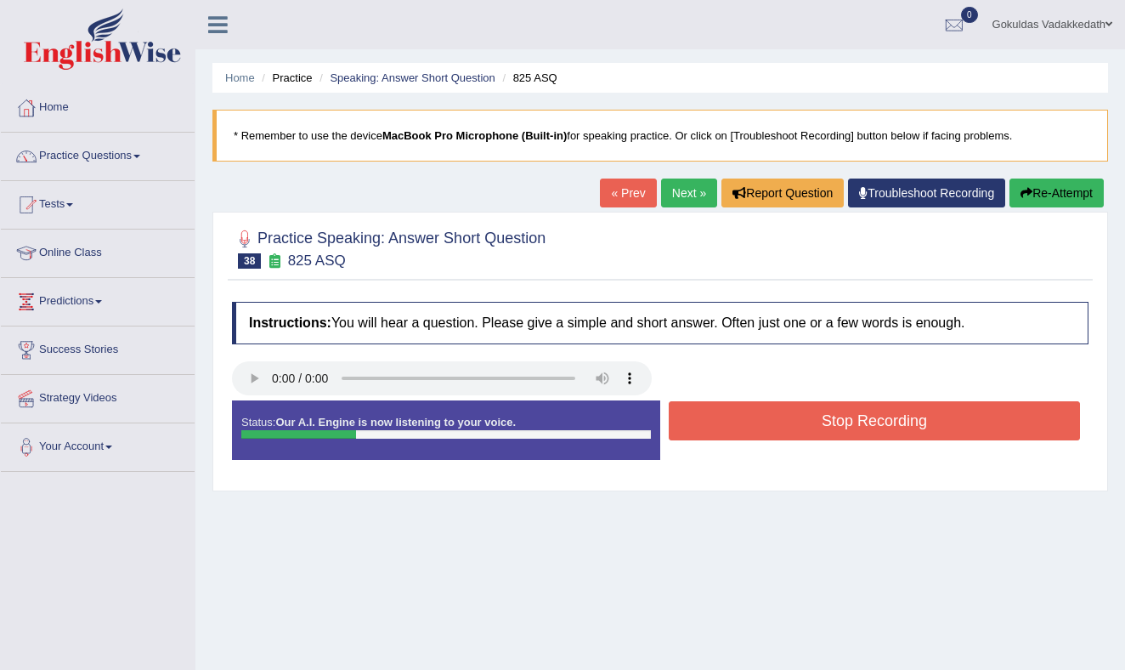
click at [914, 419] on button "Stop Recording" at bounding box center [874, 420] width 411 height 39
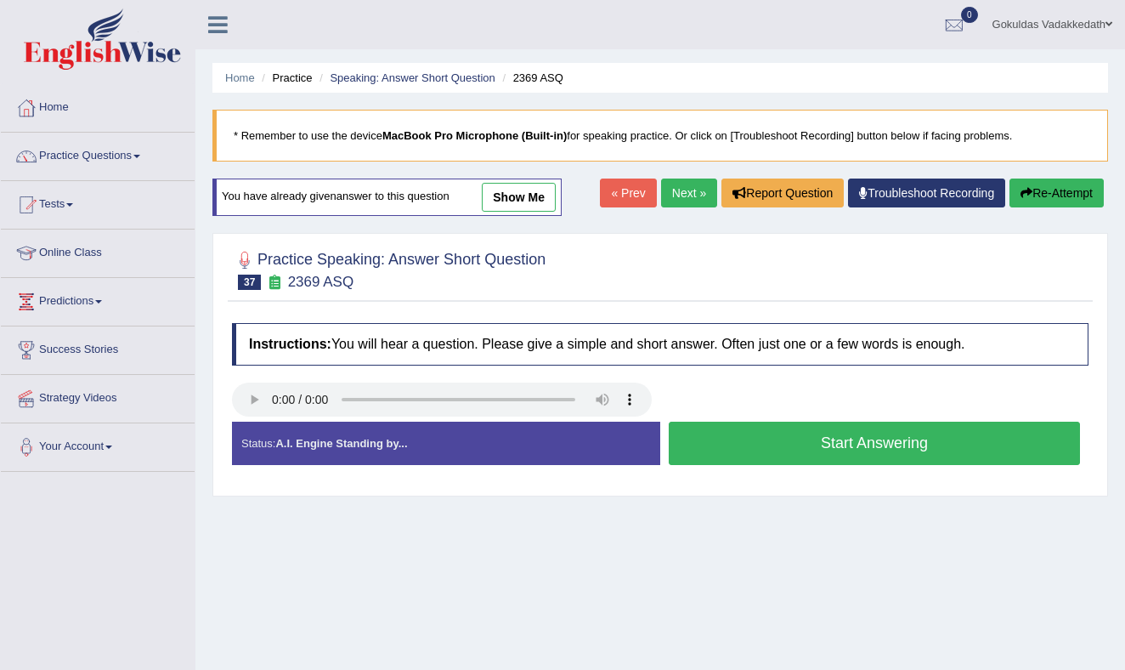
click at [682, 184] on link "Next »" at bounding box center [689, 192] width 56 height 29
click at [771, 434] on button "Start Answering" at bounding box center [874, 442] width 411 height 43
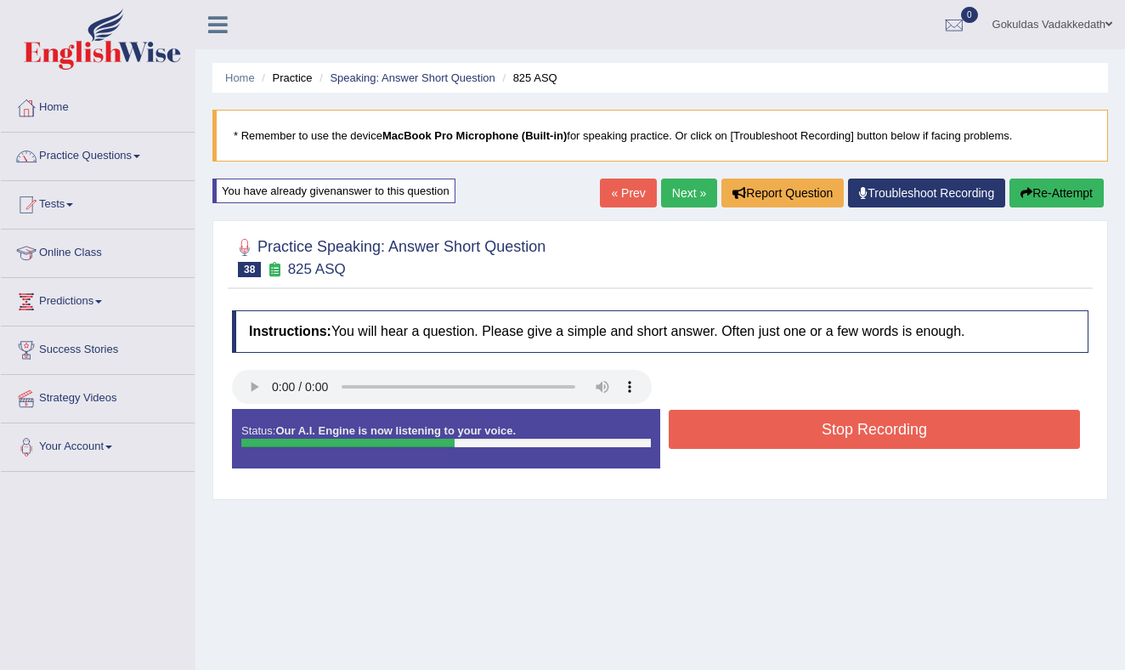
click at [865, 438] on button "Stop Recording" at bounding box center [874, 429] width 411 height 39
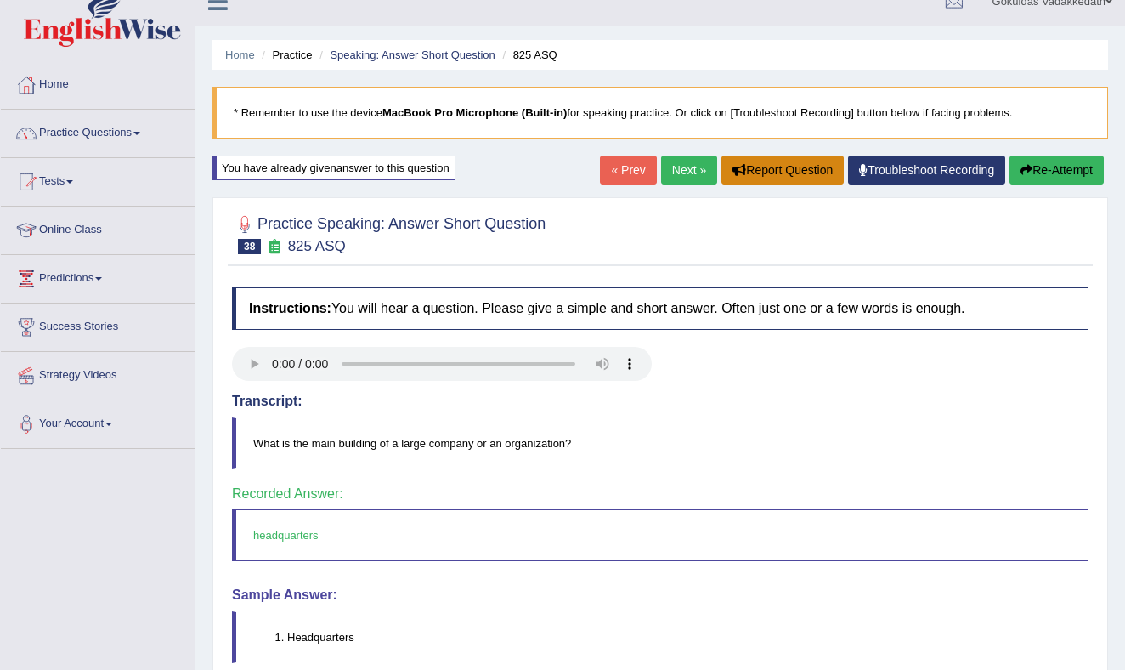
scroll to position [25, 0]
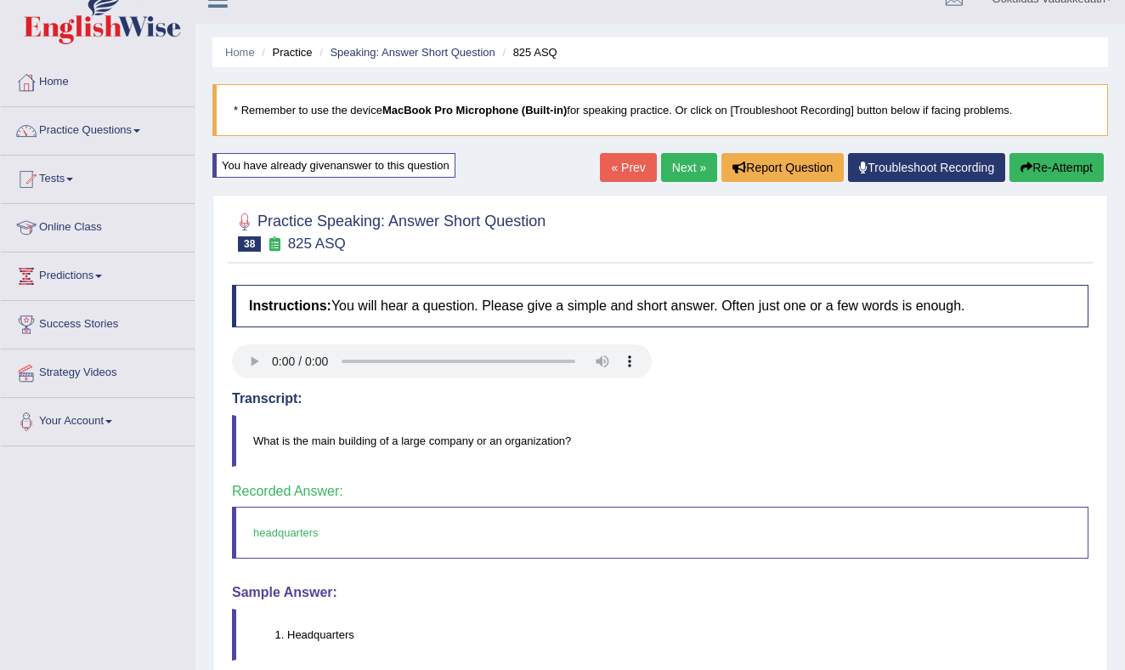
click at [688, 162] on link "Next »" at bounding box center [689, 167] width 56 height 29
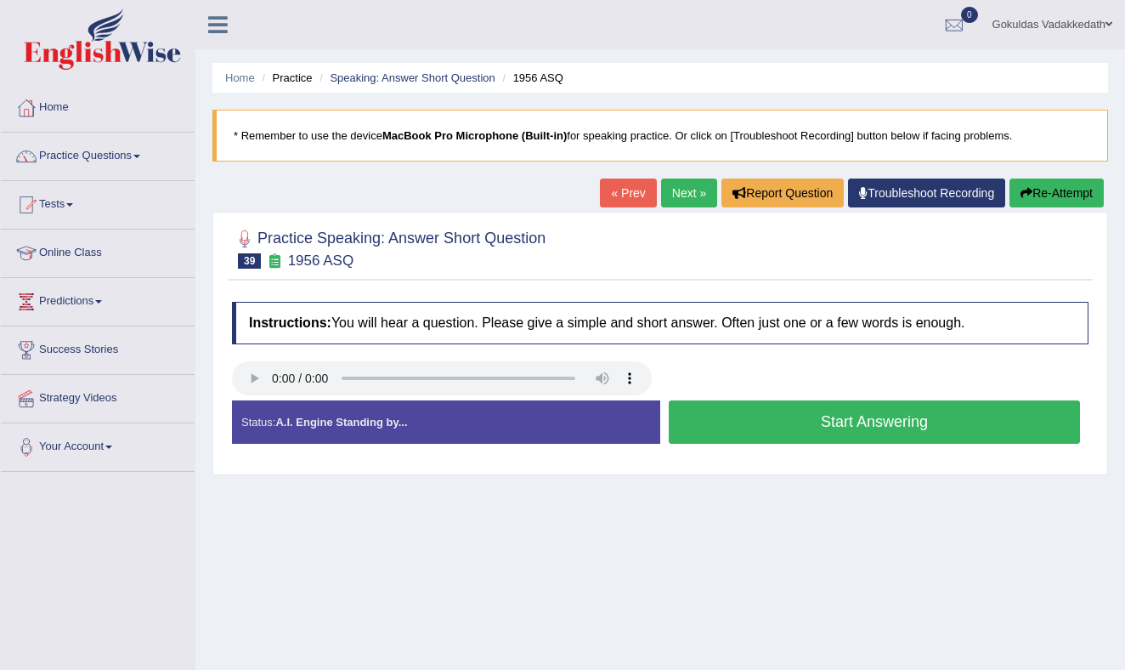
click at [775, 421] on button "Start Answering" at bounding box center [874, 421] width 411 height 43
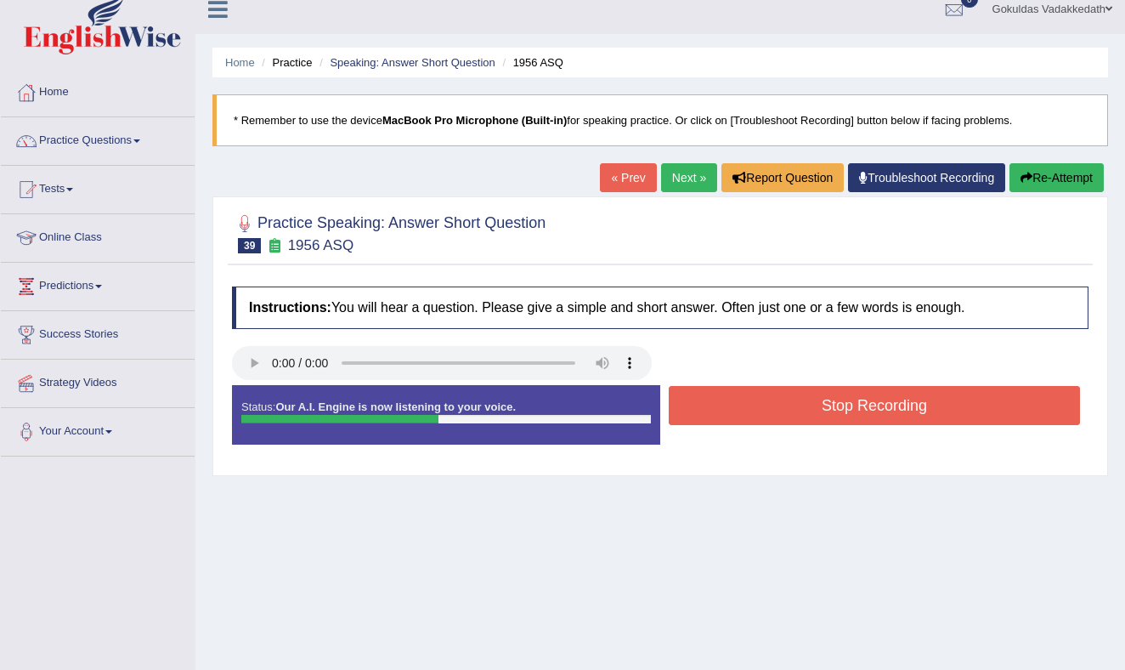
scroll to position [18, 0]
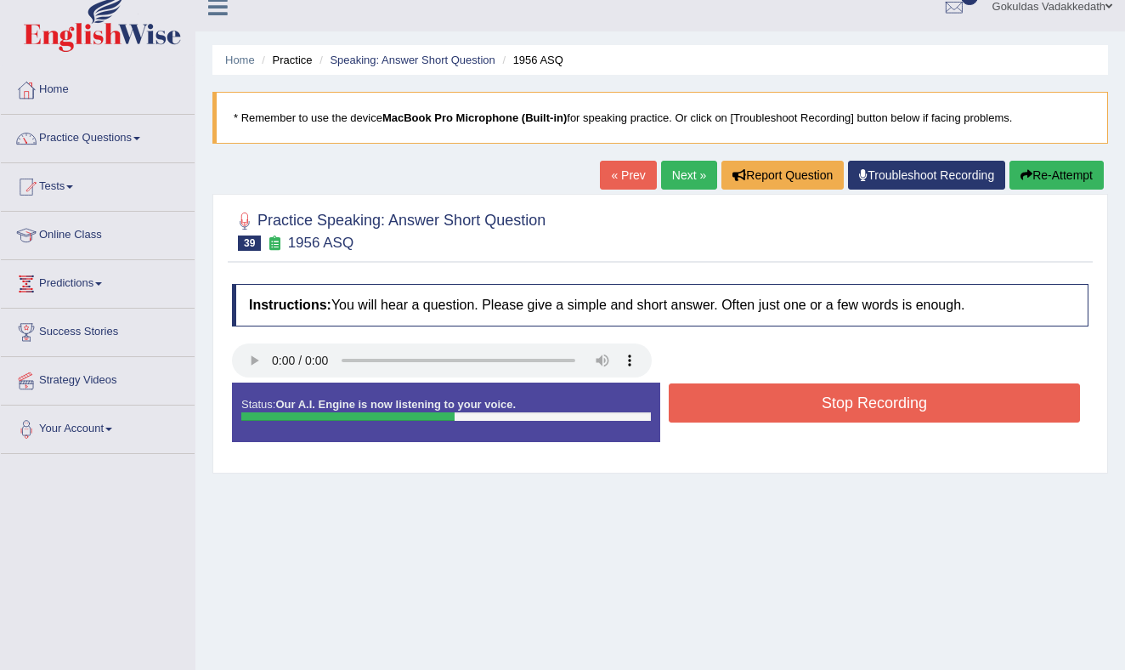
click at [775, 421] on button "Stop Recording" at bounding box center [874, 402] width 411 height 39
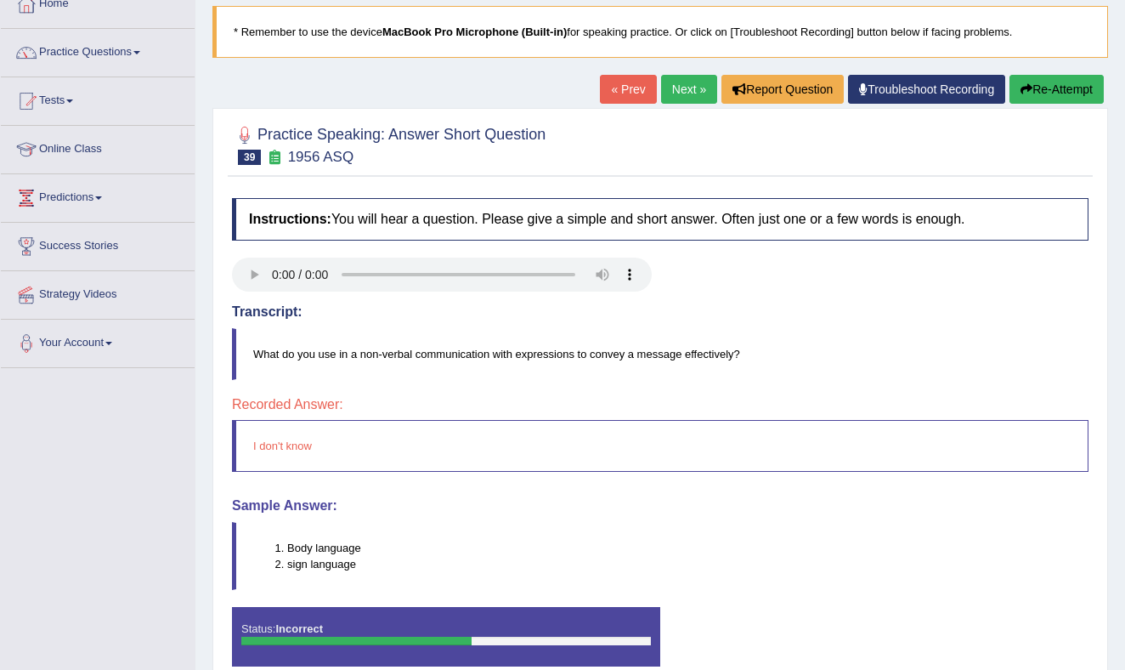
scroll to position [108, 0]
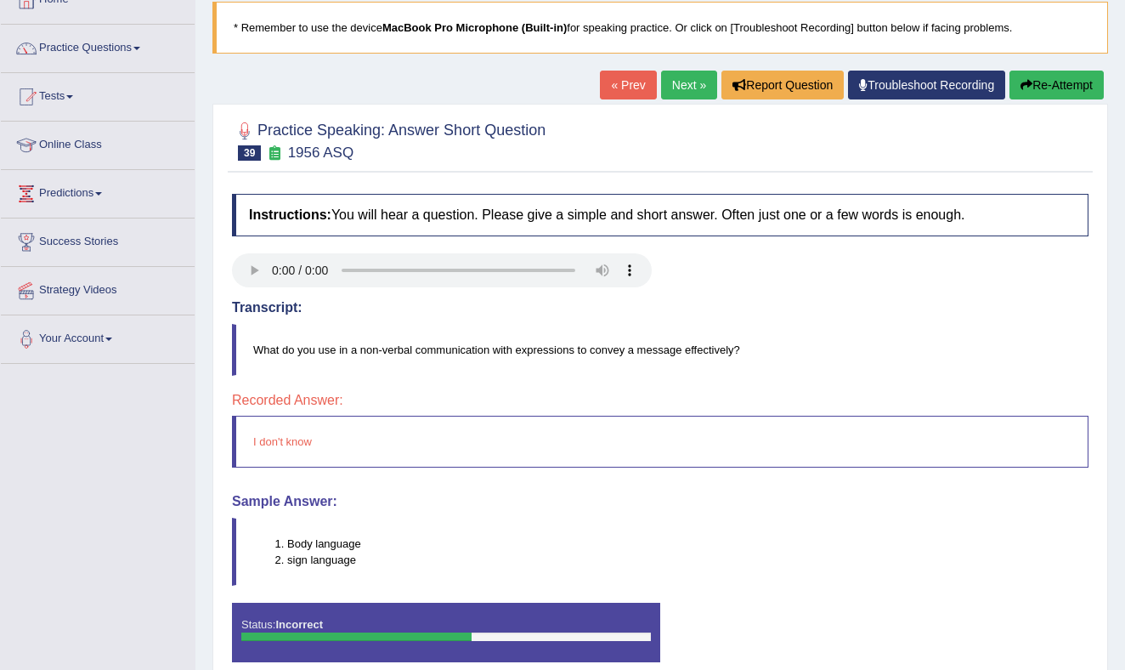
click at [675, 76] on link "Next »" at bounding box center [689, 85] width 56 height 29
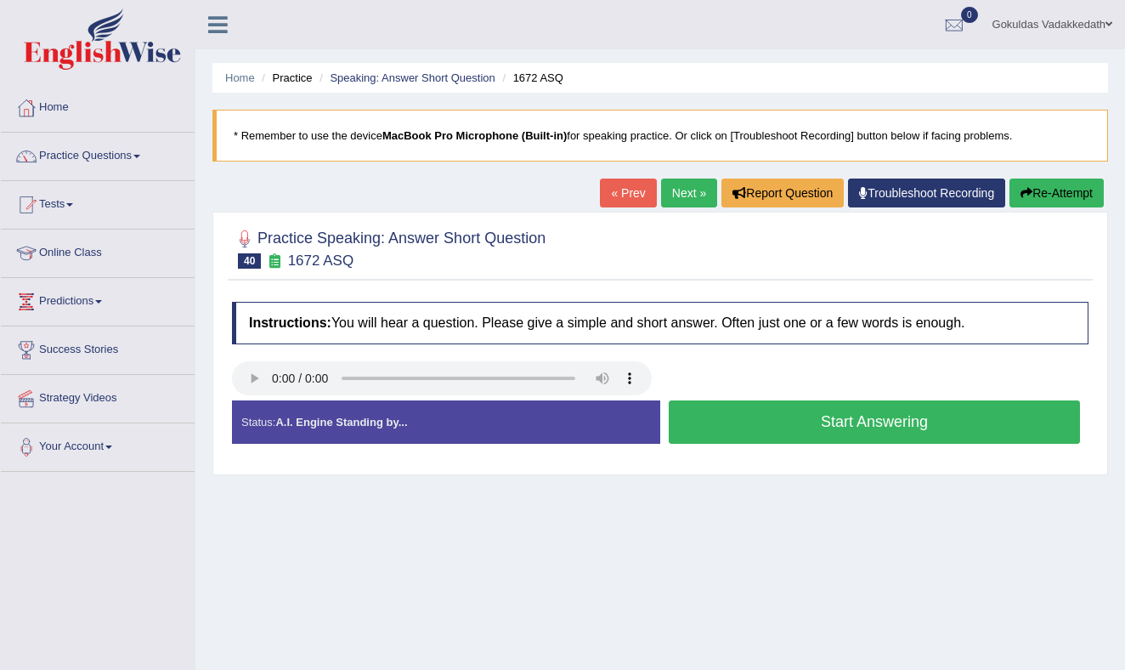
click at [741, 408] on button "Start Answering" at bounding box center [874, 421] width 411 height 43
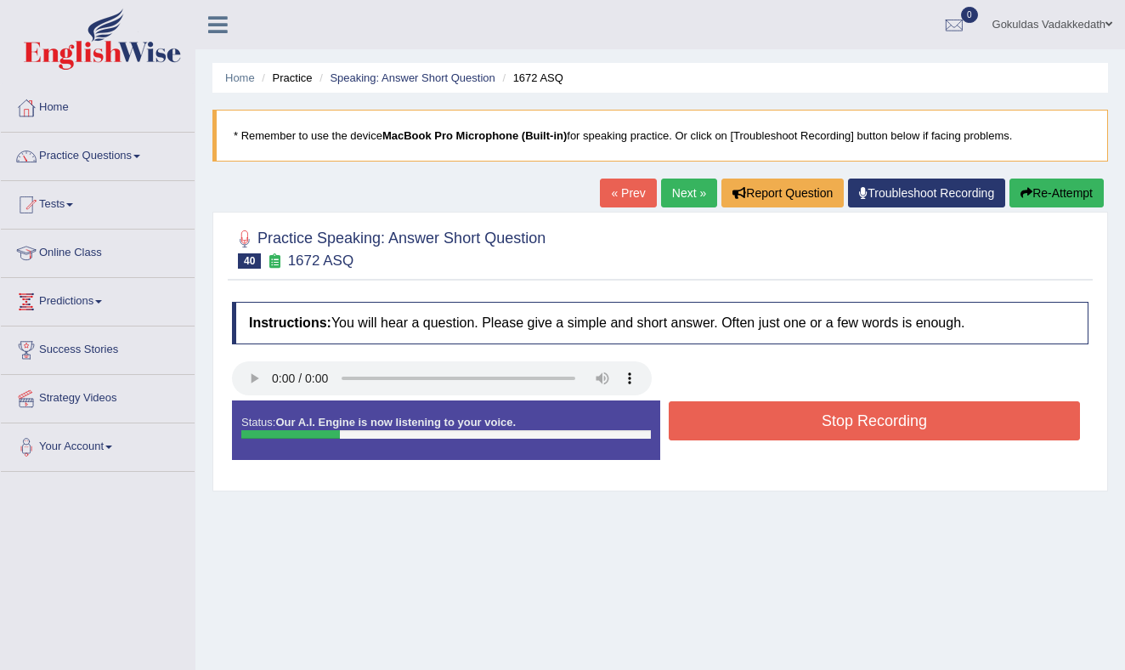
click at [741, 408] on button "Stop Recording" at bounding box center [874, 420] width 411 height 39
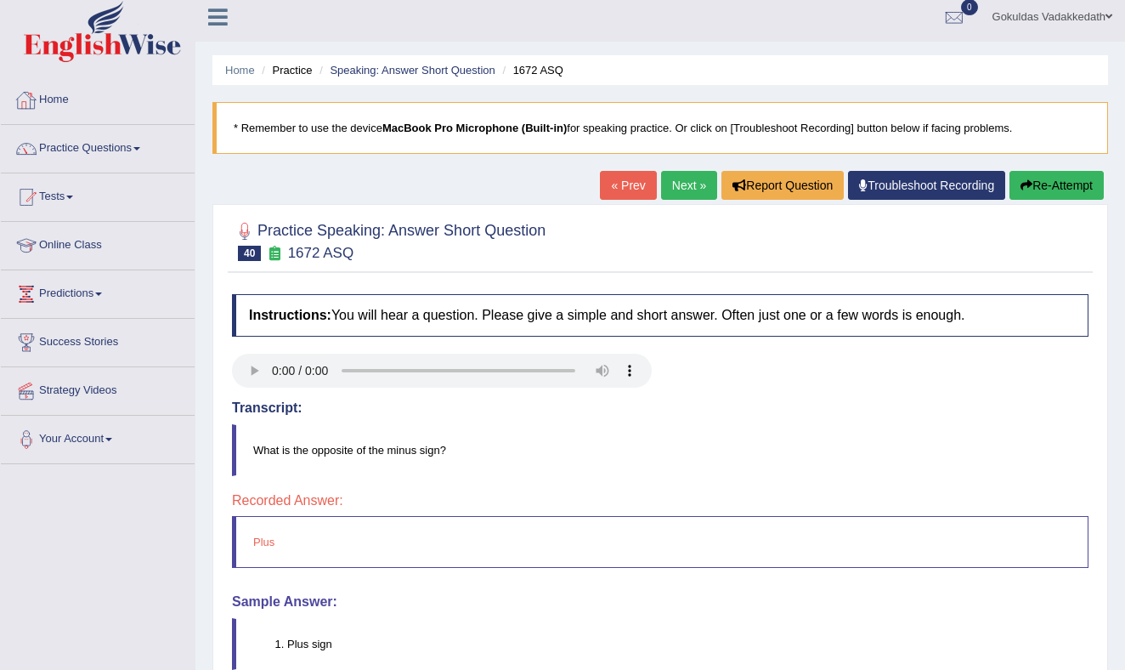
scroll to position [4, 0]
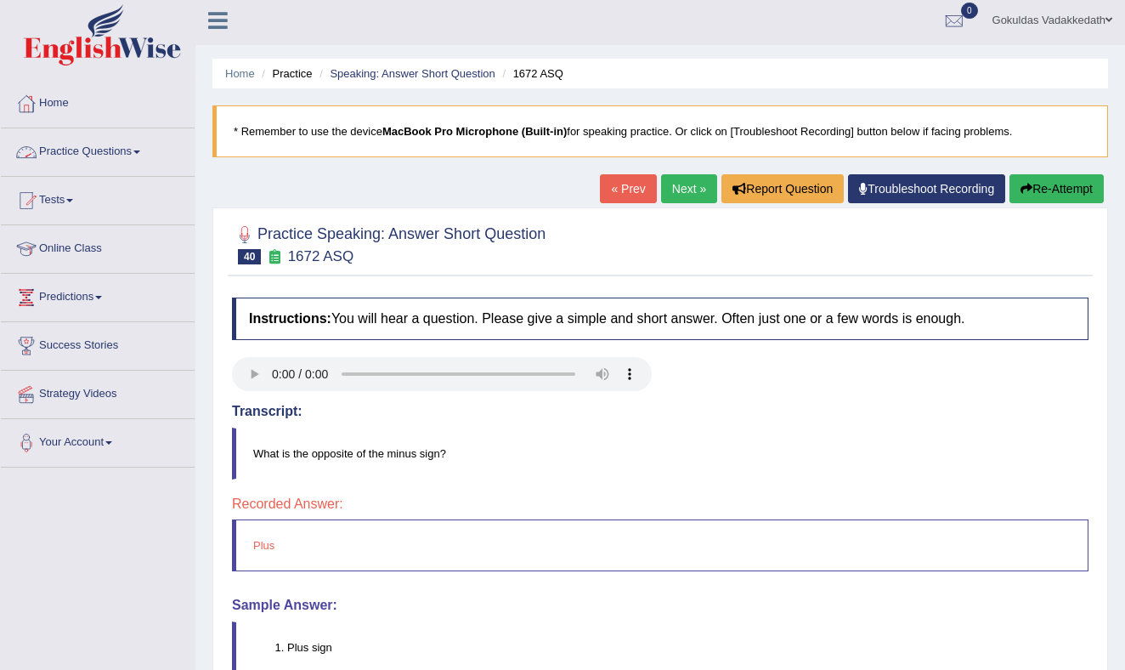
click at [143, 147] on link "Practice Questions" at bounding box center [98, 149] width 194 height 42
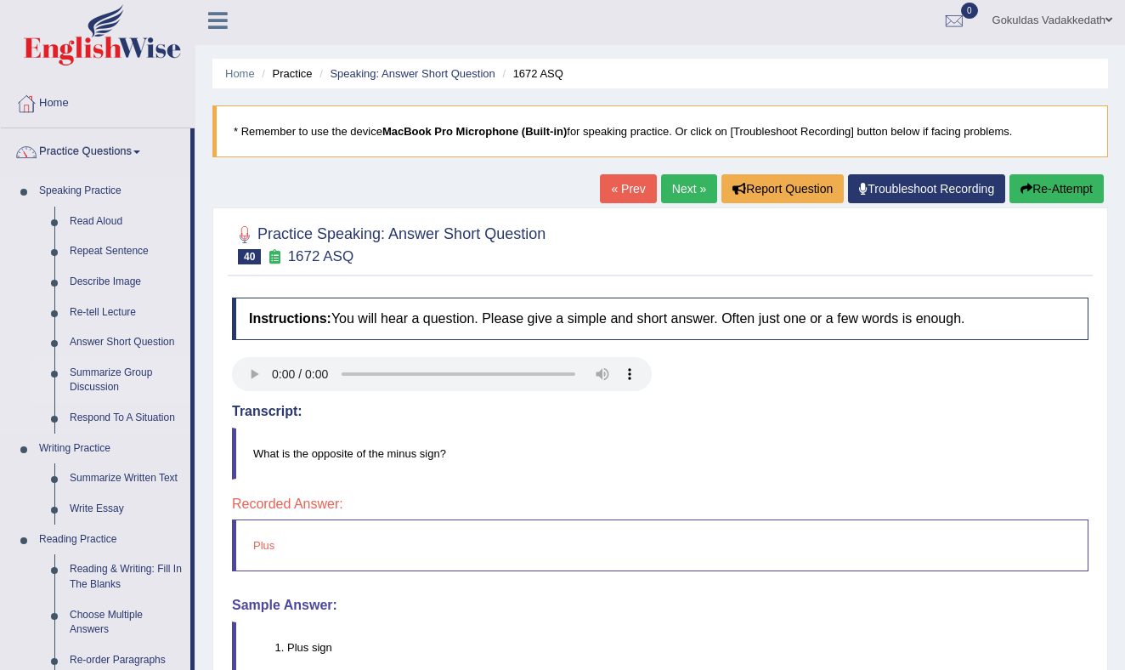
click at [88, 380] on link "Summarize Group Discussion" at bounding box center [126, 380] width 128 height 45
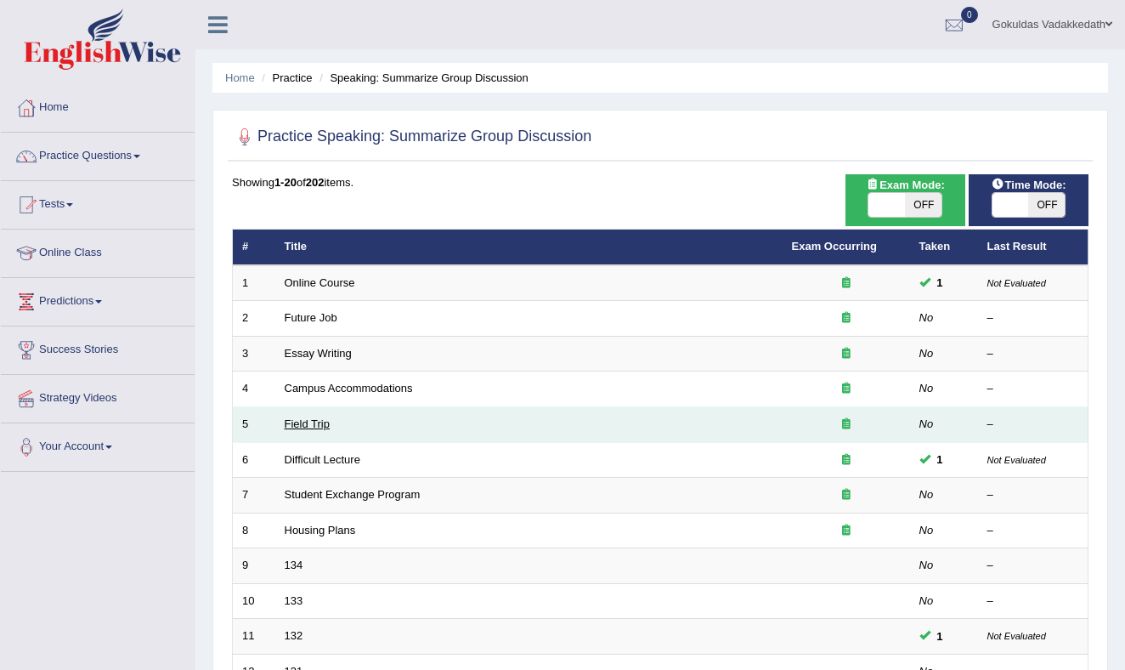
click at [310, 427] on link "Field Trip" at bounding box center [307, 423] width 45 height 13
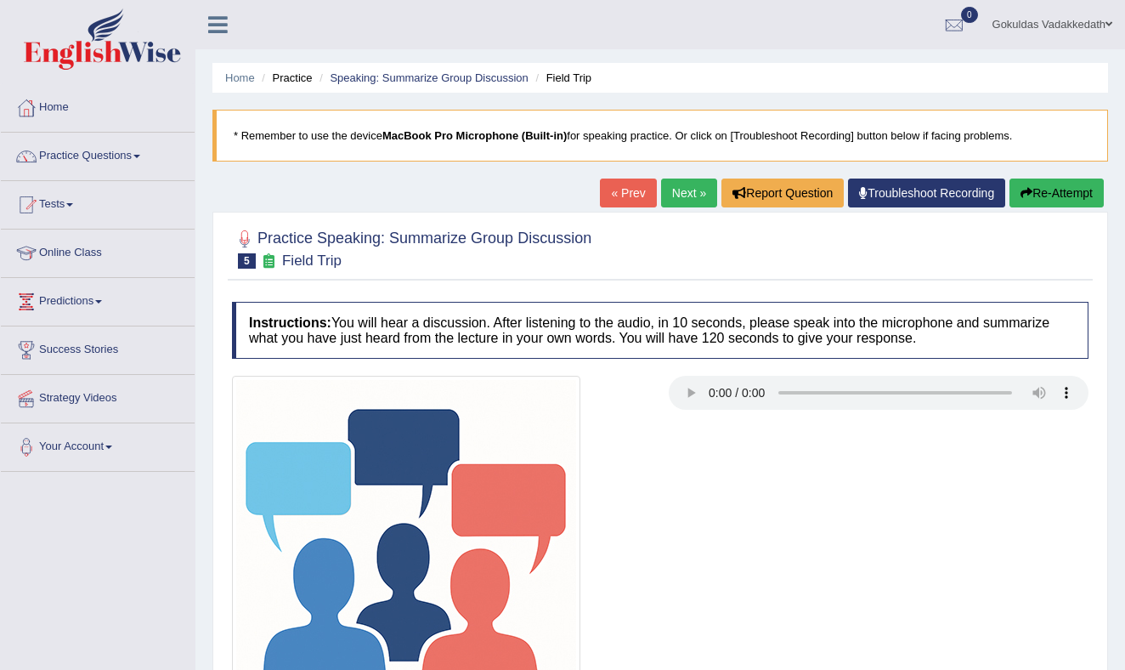
scroll to position [223, 0]
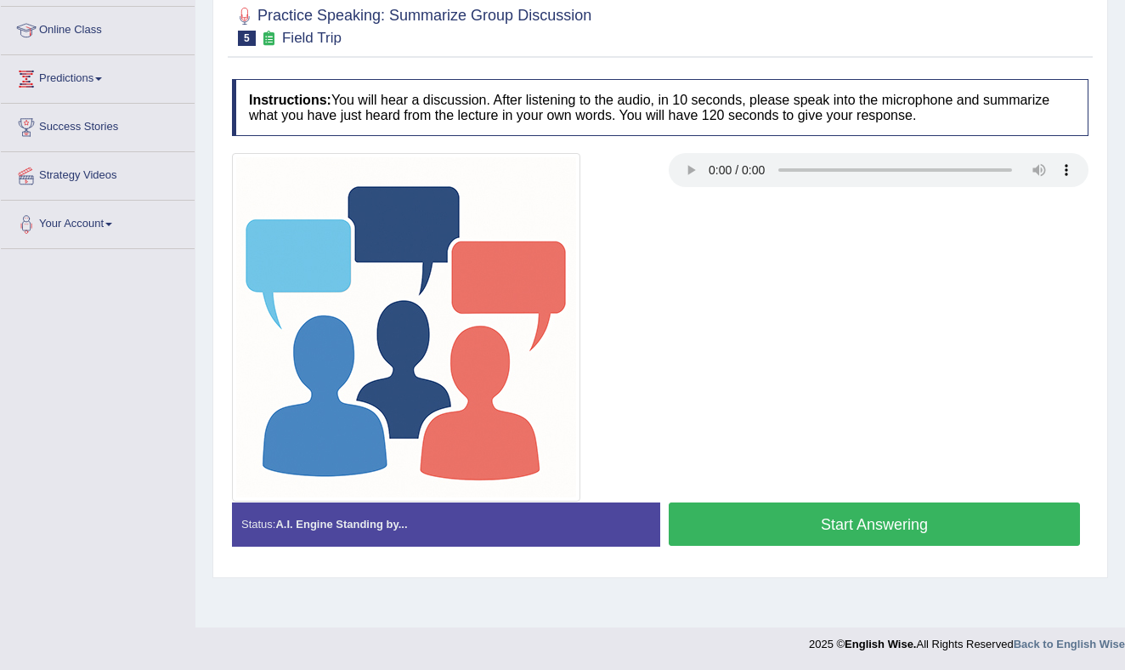
click at [793, 521] on button "Start Answering" at bounding box center [874, 523] width 411 height 43
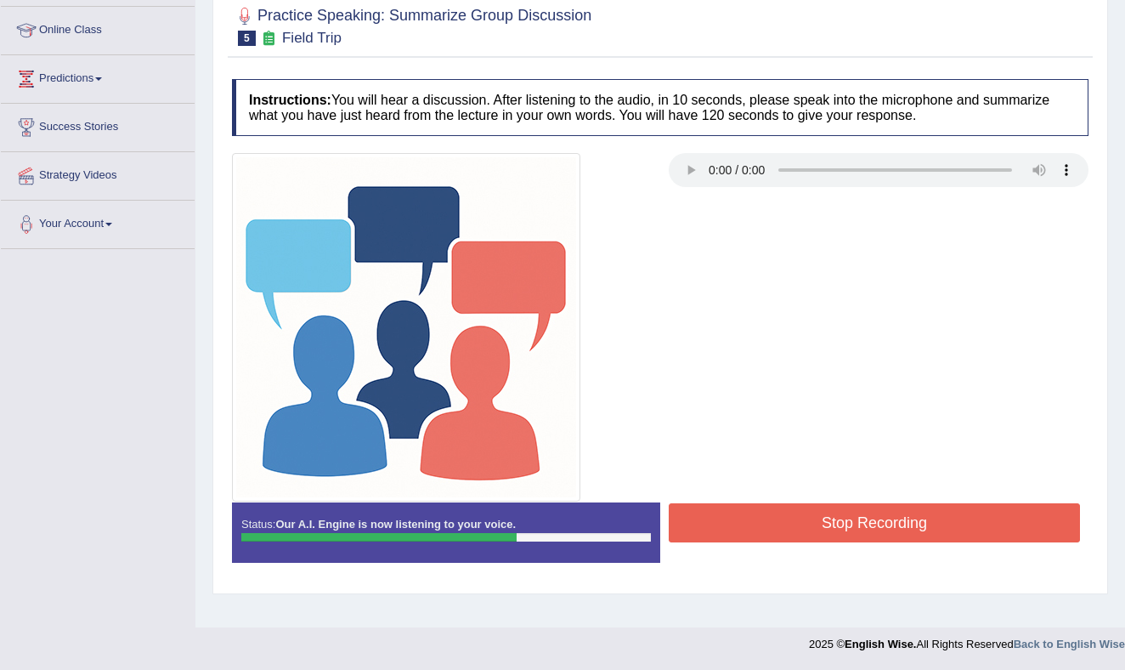
click at [791, 521] on button "Stop Recording" at bounding box center [874, 522] width 411 height 39
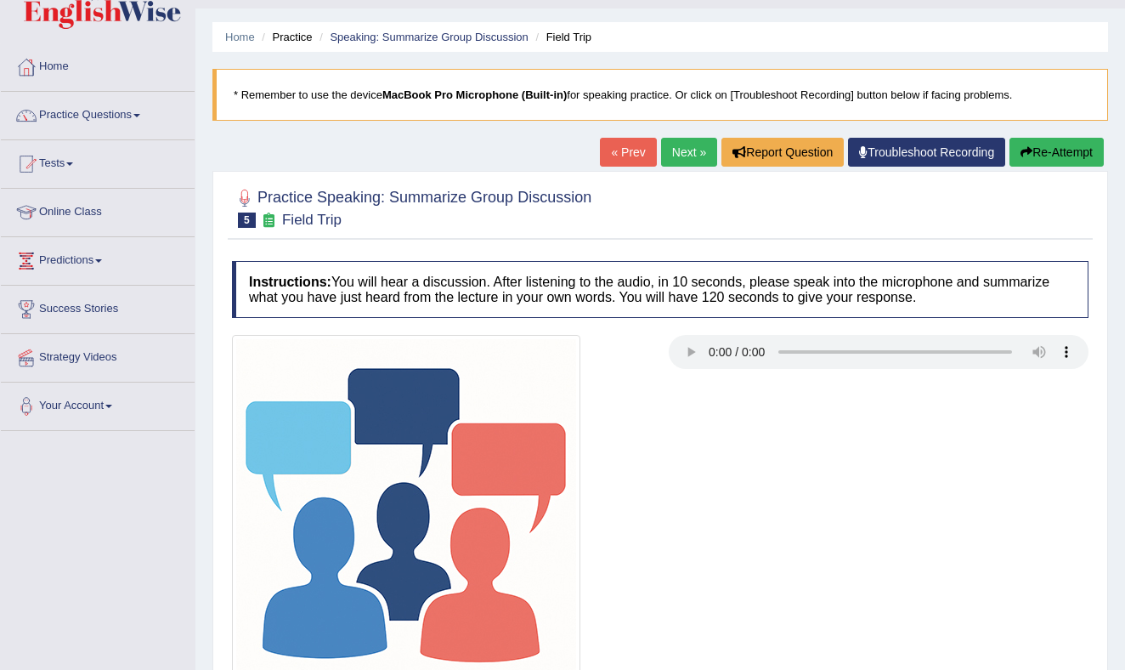
scroll to position [0, 0]
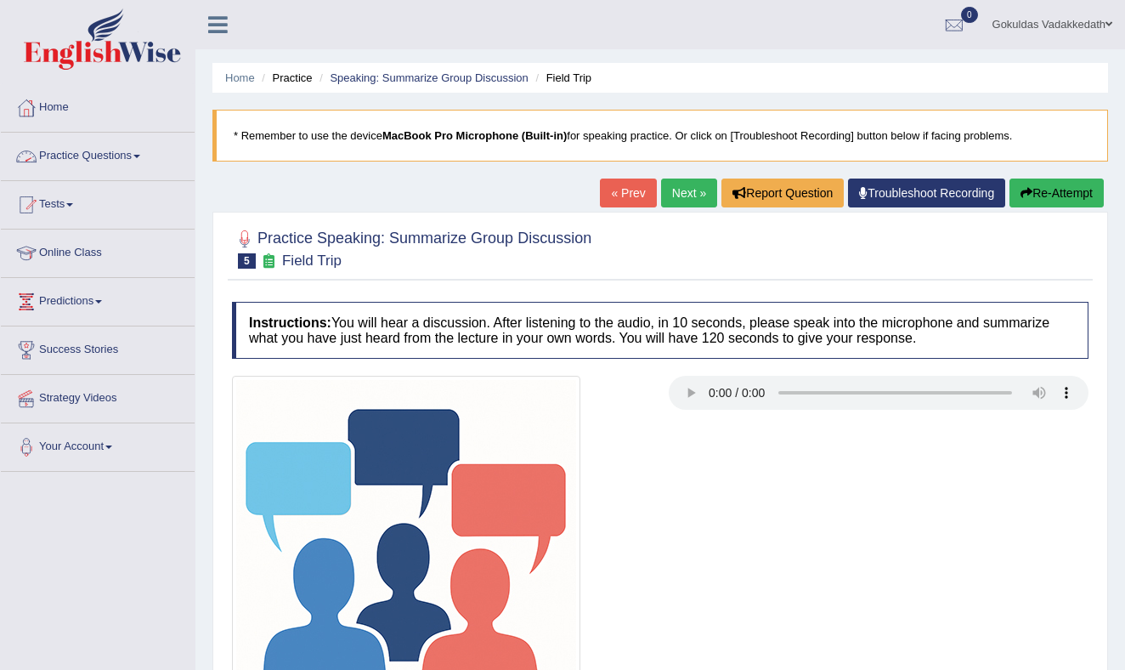
click at [131, 150] on link "Practice Questions" at bounding box center [98, 154] width 194 height 42
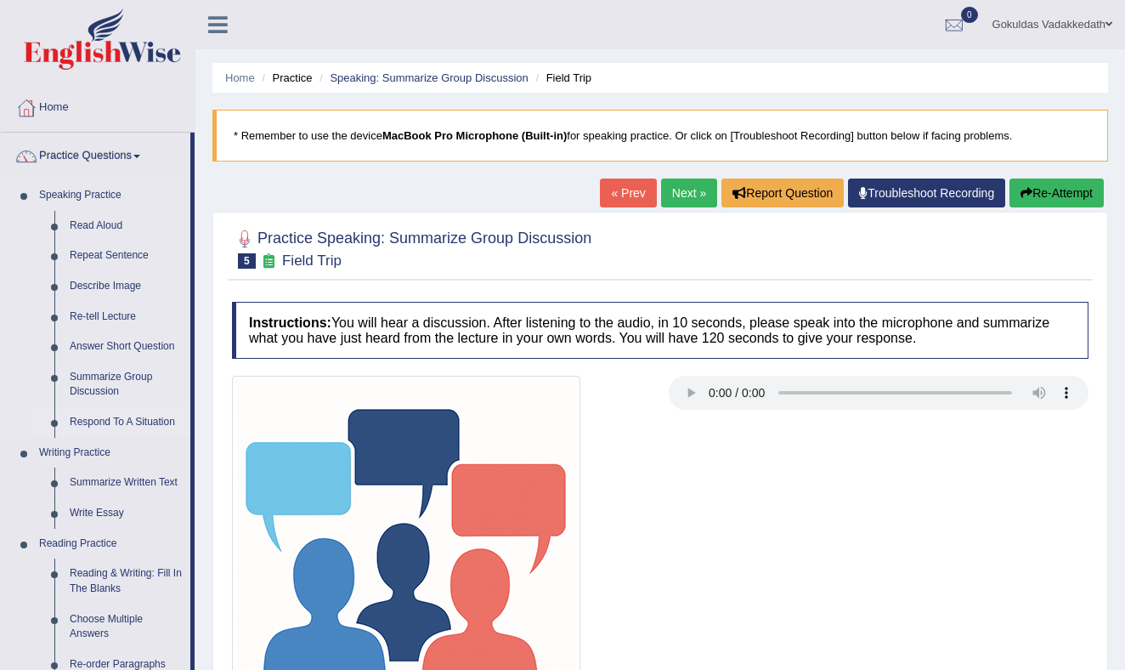
click at [112, 422] on link "Respond To A Situation" at bounding box center [126, 422] width 128 height 31
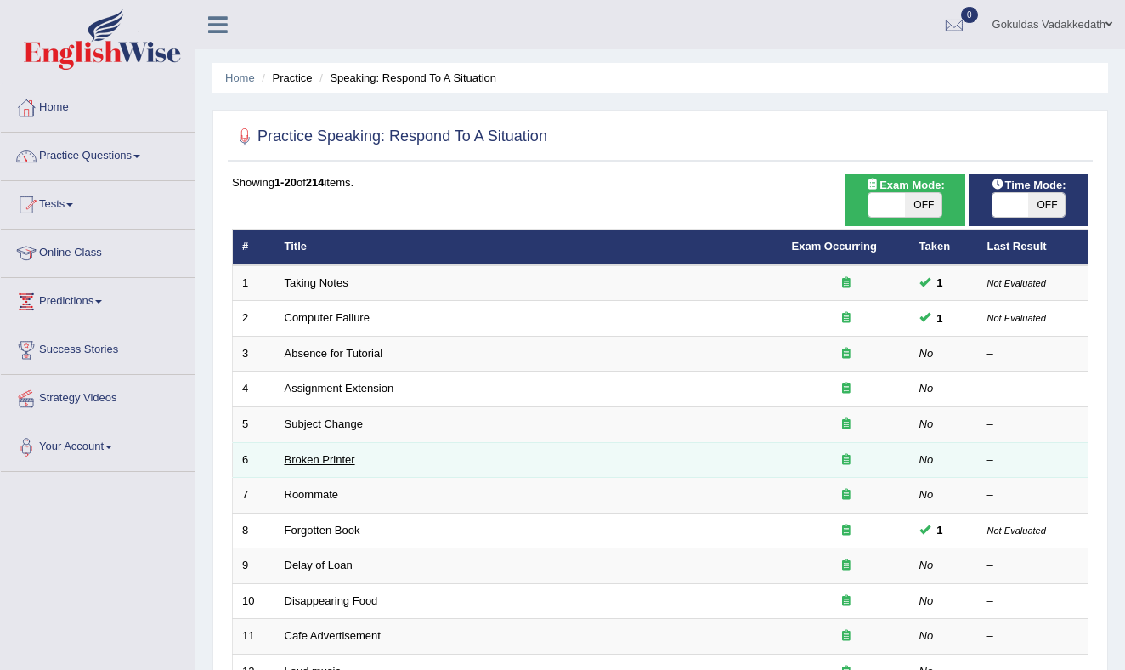
click at [319, 459] on link "Broken Printer" at bounding box center [320, 459] width 71 height 13
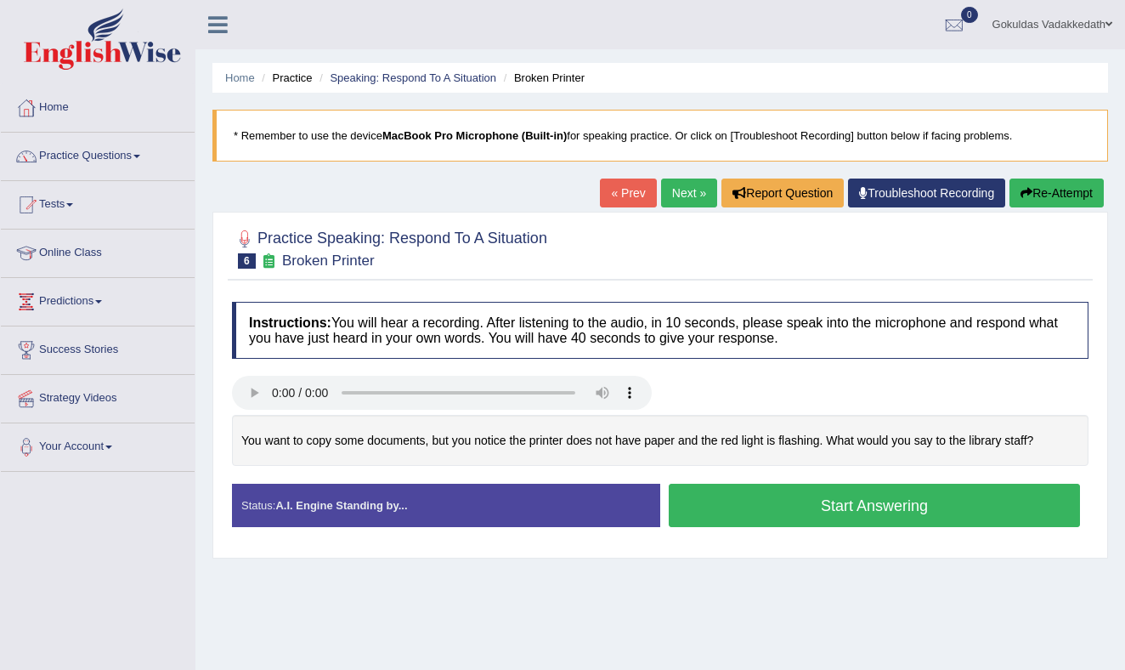
click at [708, 511] on button "Start Answering" at bounding box center [874, 504] width 411 height 43
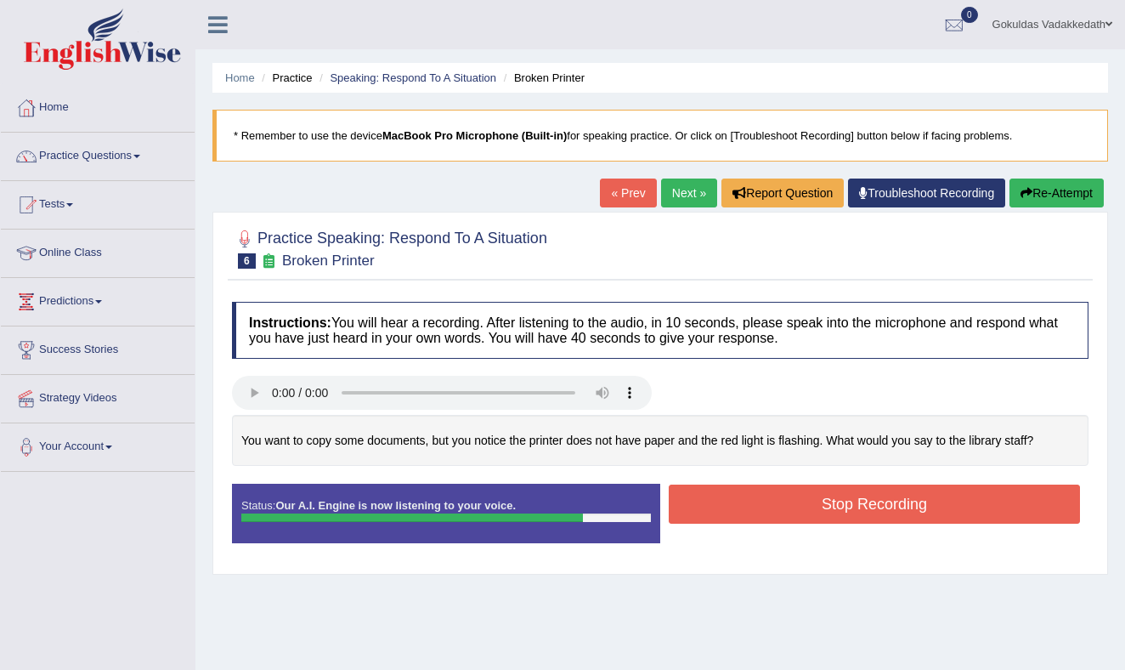
click at [739, 493] on button "Stop Recording" at bounding box center [874, 503] width 411 height 39
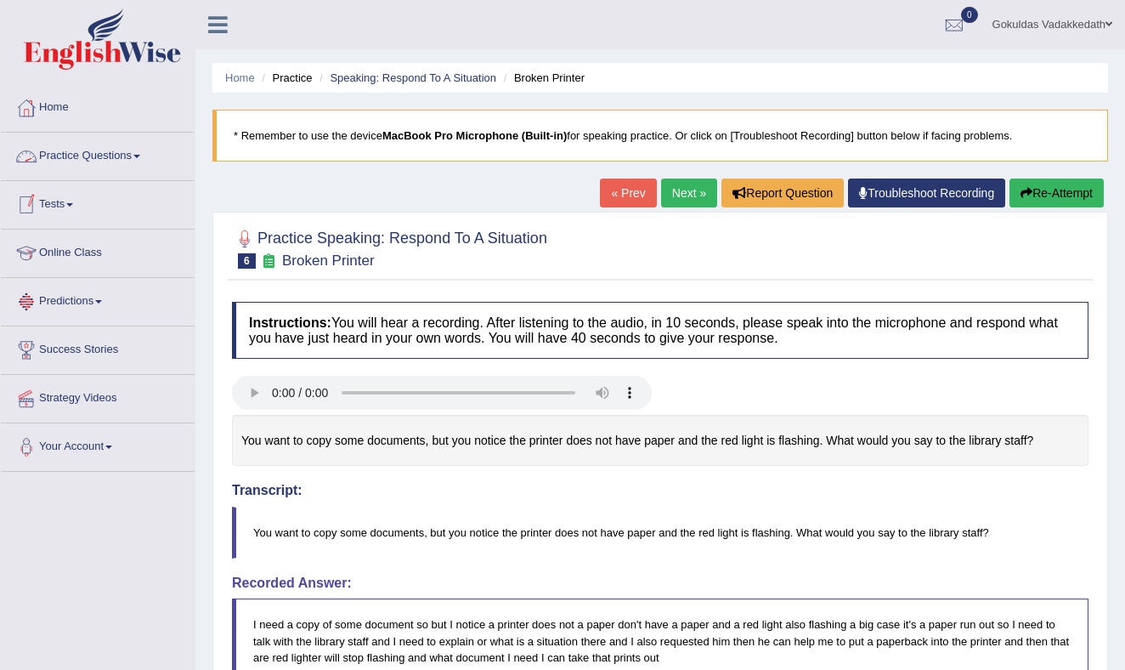
click at [141, 150] on link "Practice Questions" at bounding box center [98, 154] width 194 height 42
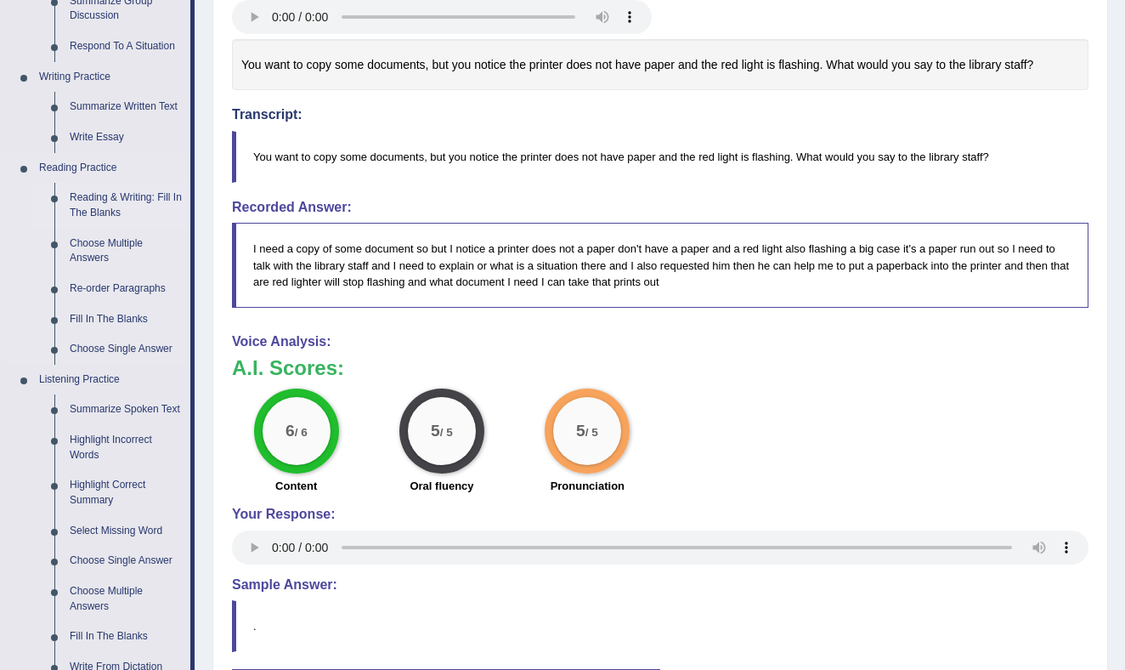
scroll to position [376, 0]
click at [126, 197] on link "Reading & Writing: Fill In The Blanks" at bounding box center [126, 204] width 128 height 45
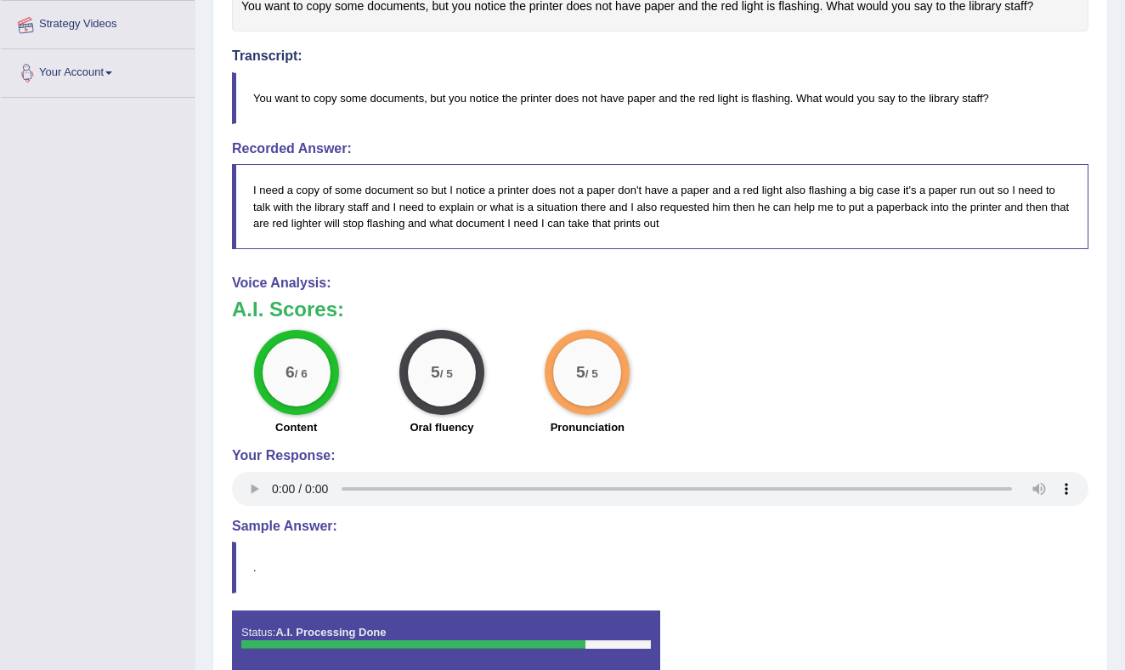
scroll to position [522, 0]
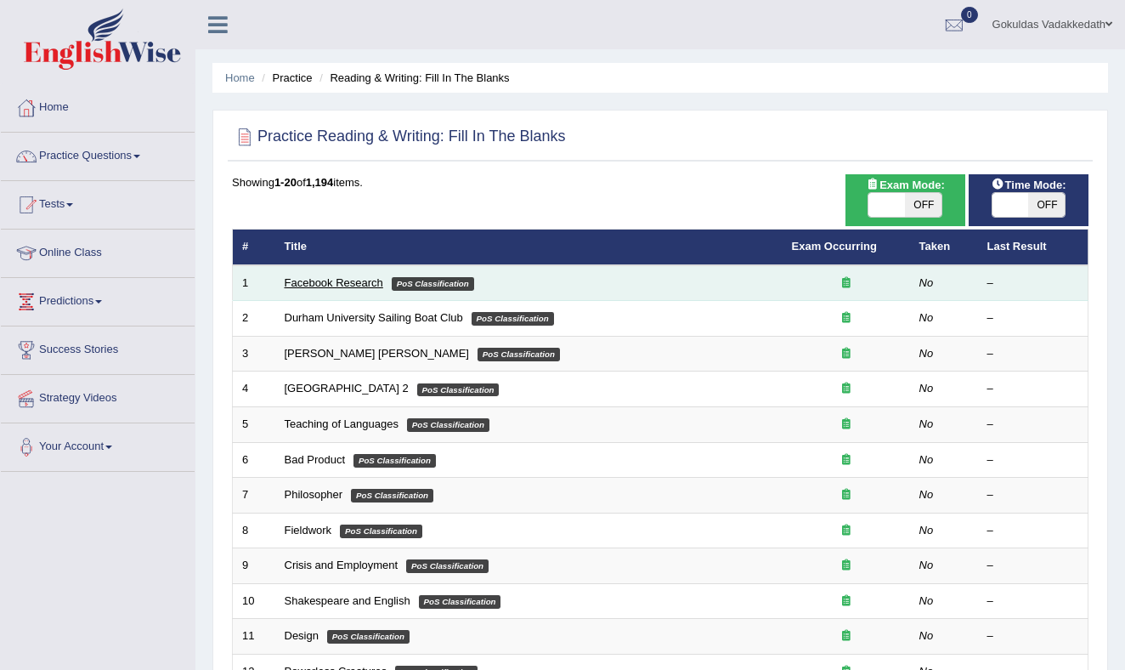
click at [328, 285] on link "Facebook Research" at bounding box center [334, 282] width 99 height 13
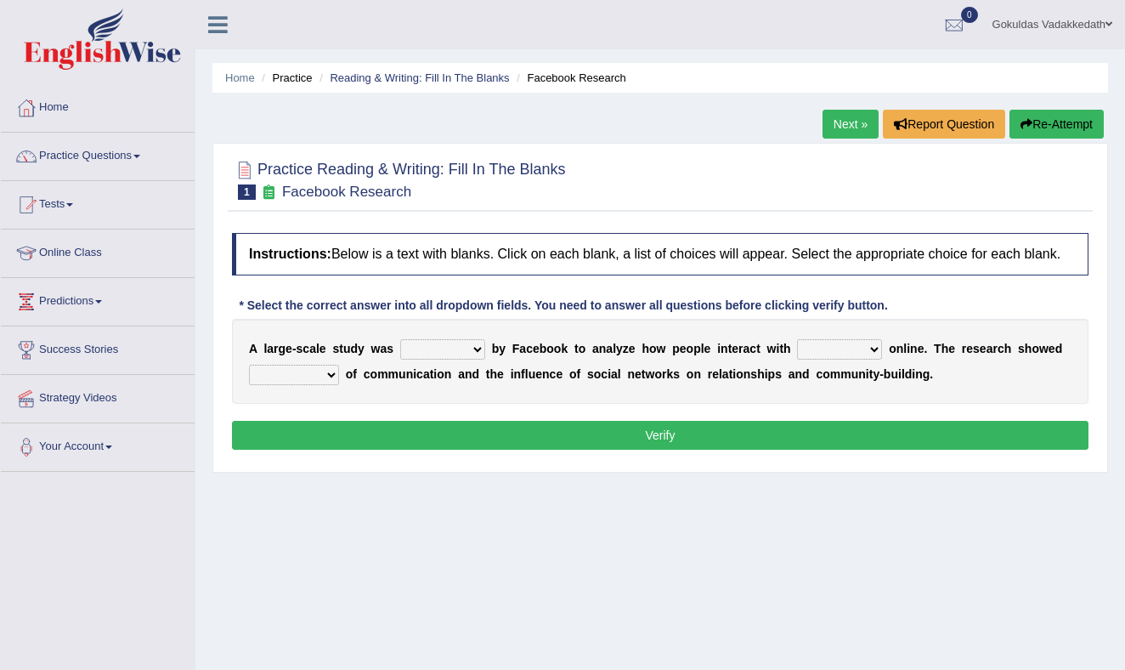
click at [485, 355] on b at bounding box center [488, 349] width 7 height 14
click at [474, 359] on select "surveyed had asked made" at bounding box center [442, 349] width 85 height 20
select select "surveyed"
click at [400, 354] on select "surveyed had asked made" at bounding box center [442, 349] width 85 height 20
click at [474, 359] on select "surveyed had asked made" at bounding box center [442, 349] width 85 height 20
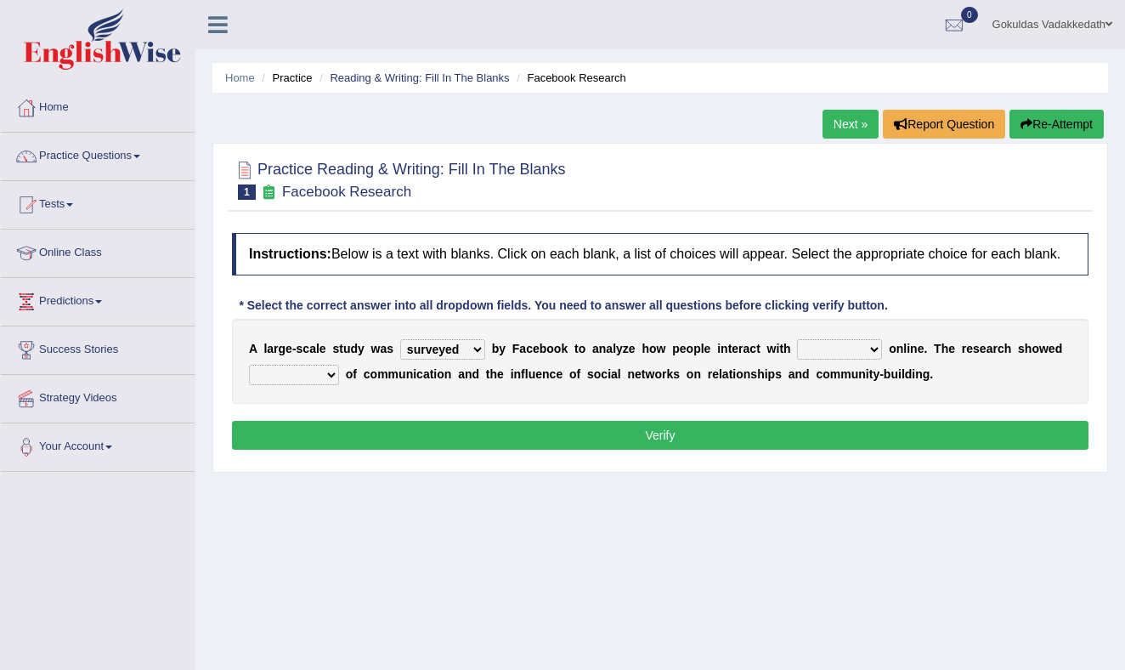
click at [400, 354] on select "surveyed had asked made" at bounding box center [442, 349] width 85 height 20
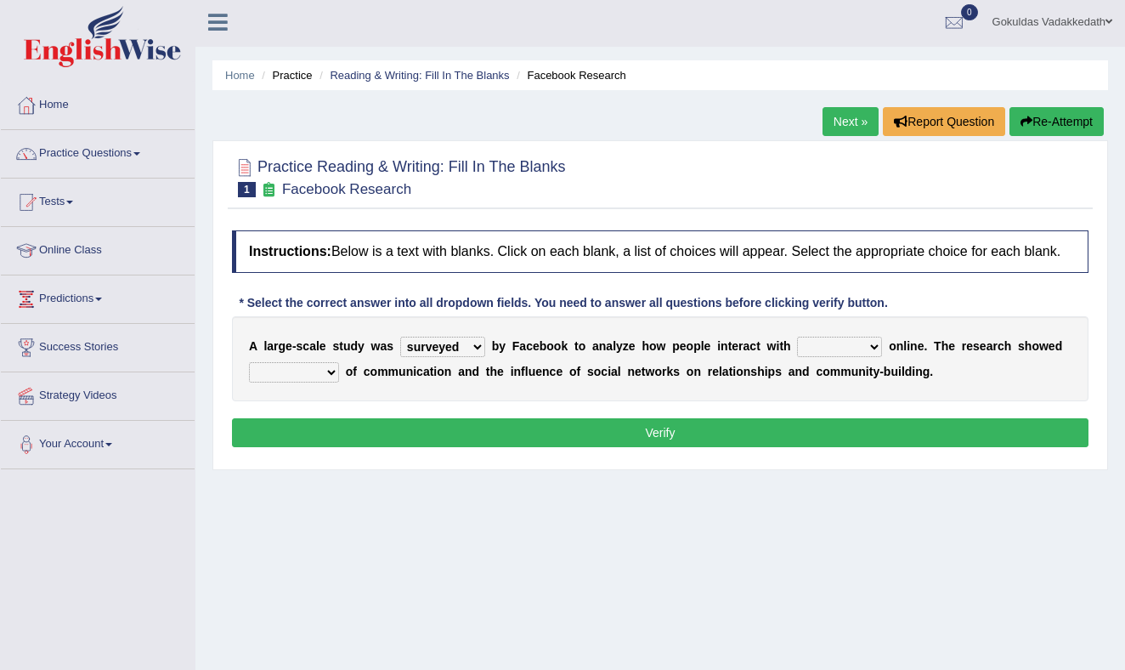
scroll to position [2, 0]
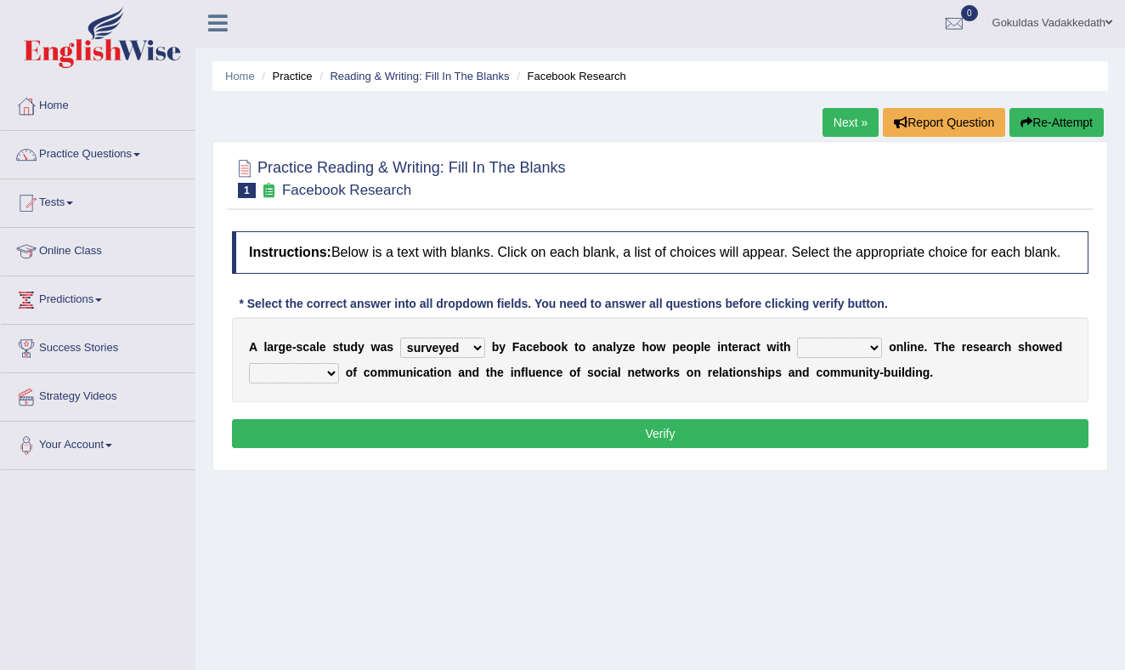
click at [873, 358] on select "together all each other another" at bounding box center [839, 347] width 85 height 20
select select "each other"
click at [799, 353] on select "together all each other another" at bounding box center [839, 347] width 85 height 20
click at [877, 358] on select "together all each other another" at bounding box center [839, 347] width 85 height 20
click at [799, 353] on select "together all each other another" at bounding box center [839, 347] width 85 height 20
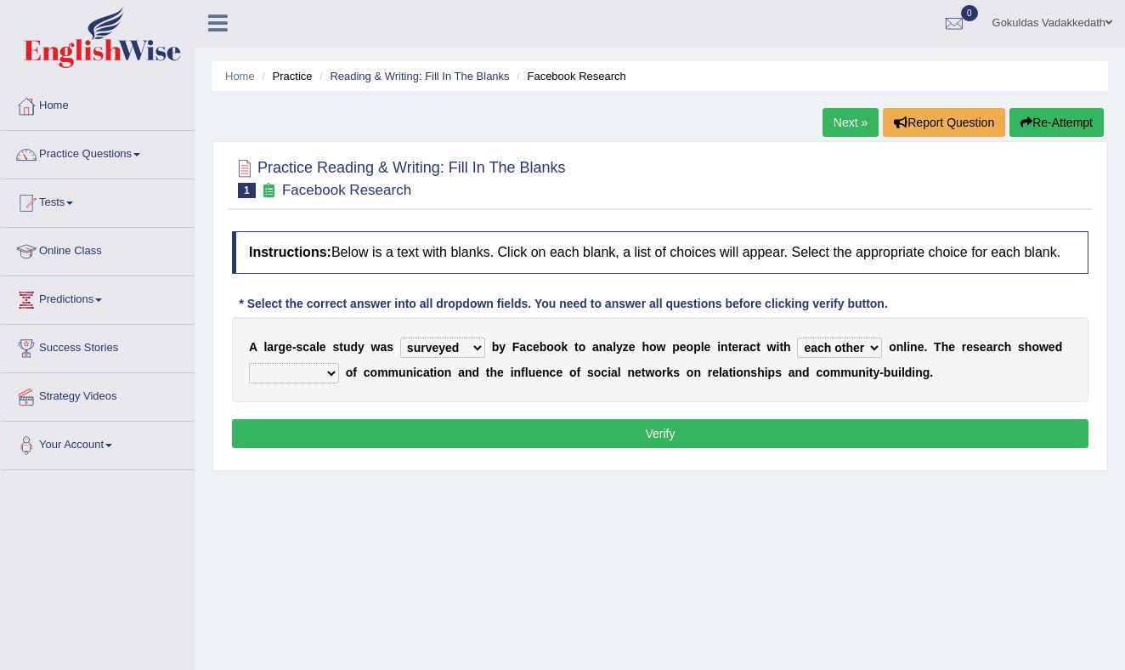
scroll to position [0, 0]
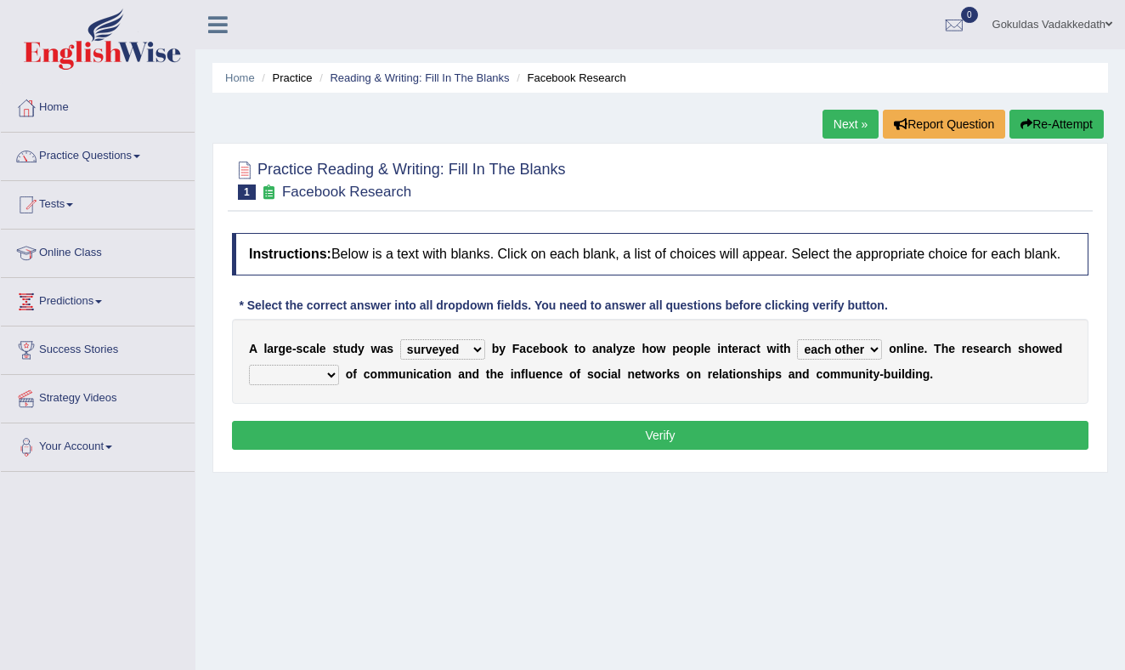
click at [328, 385] on select "advantages standards fellowships patterns" at bounding box center [294, 374] width 90 height 20
select select "fellowships"
click at [249, 380] on select "advantages standards fellowships patterns" at bounding box center [294, 374] width 90 height 20
click at [556, 449] on button "Verify" at bounding box center [660, 435] width 856 height 29
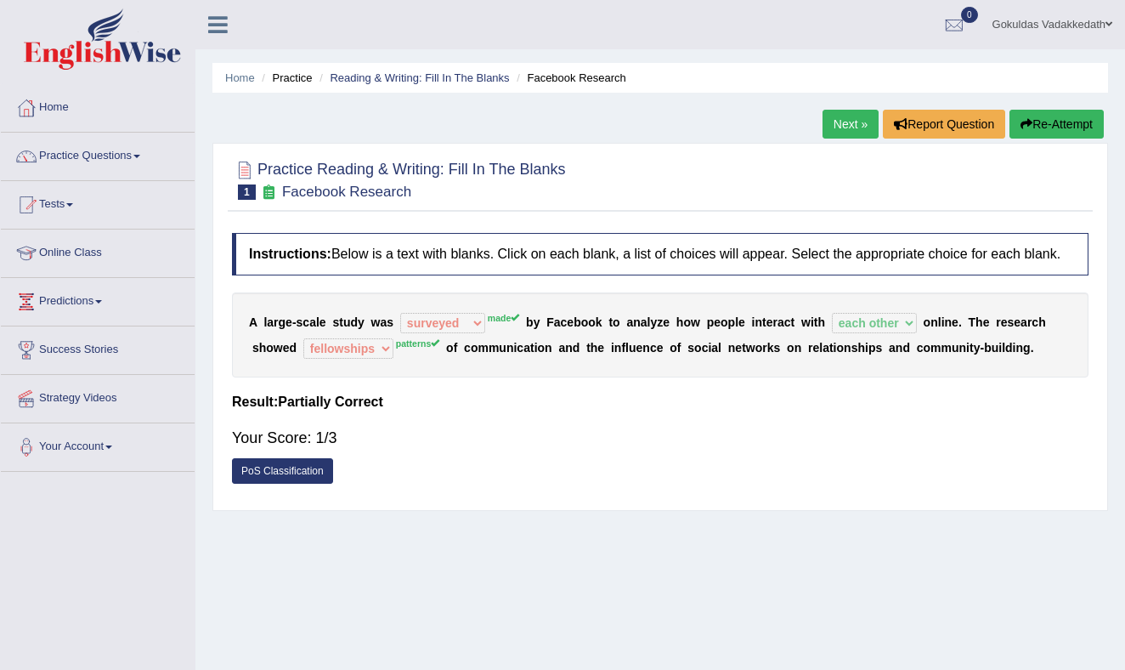
scroll to position [1, 0]
click at [1038, 116] on button "Re-Attempt" at bounding box center [1056, 123] width 94 height 29
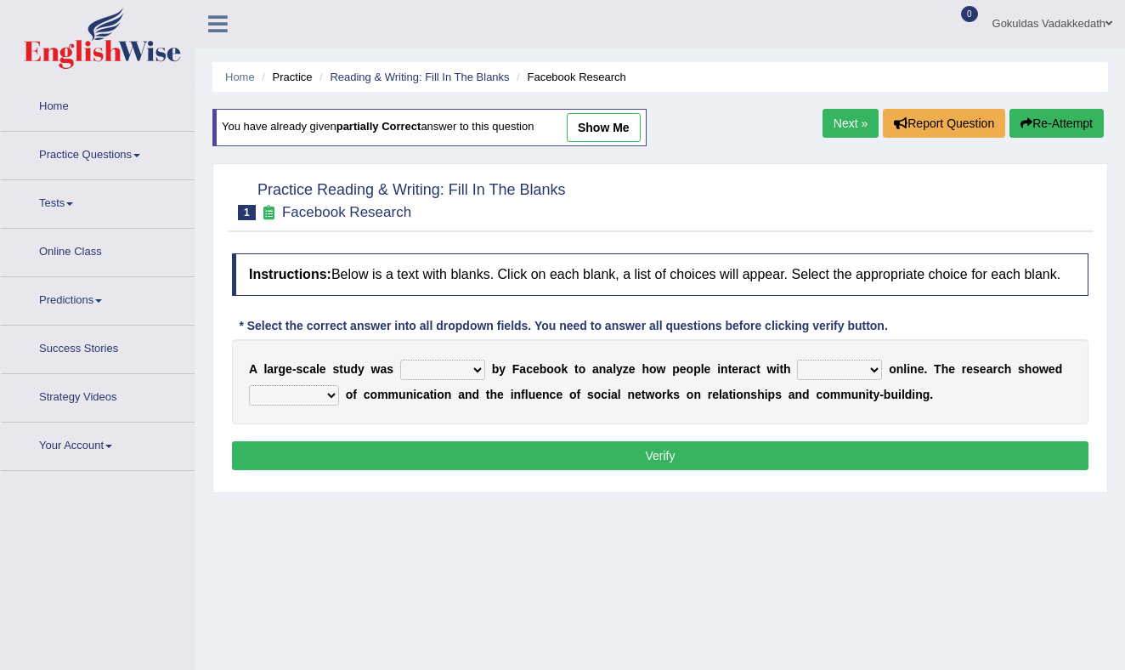
scroll to position [1, 0]
click at [478, 380] on select "surveyed had asked made" at bounding box center [442, 369] width 85 height 20
select select "made"
click at [400, 375] on select "surveyed had asked made" at bounding box center [442, 369] width 85 height 20
click at [867, 380] on select "together all each other another" at bounding box center [839, 369] width 85 height 20
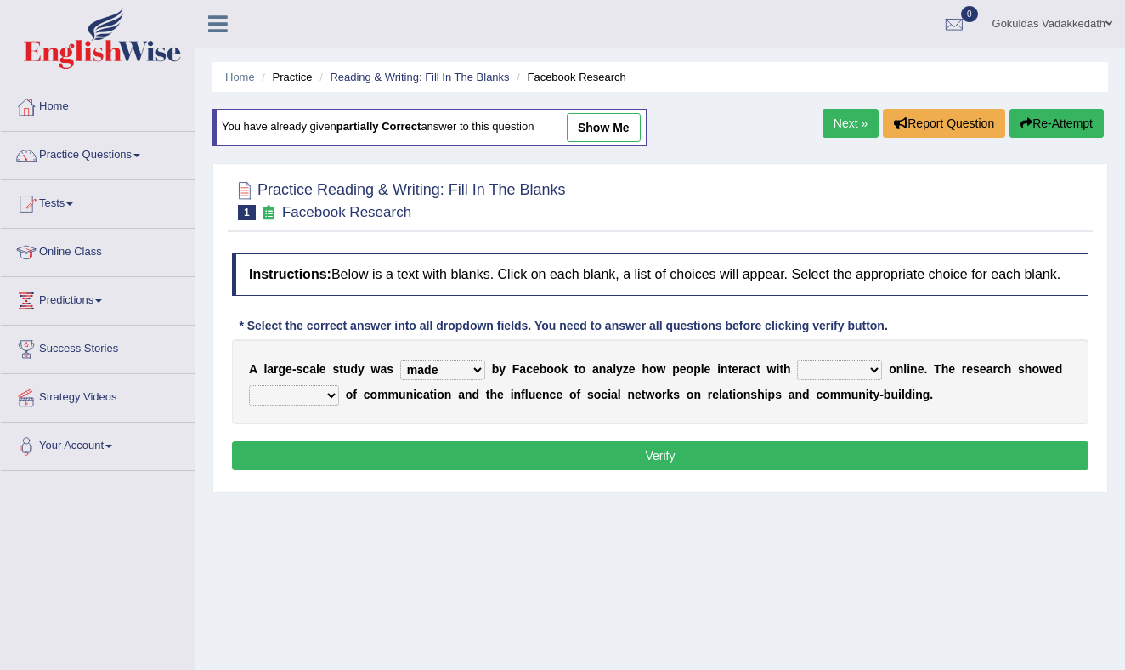
select select "each other"
click at [799, 375] on select "together all each other another" at bounding box center [839, 369] width 85 height 20
click at [333, 405] on select "advantages standards fellowships patterns" at bounding box center [294, 395] width 90 height 20
select select "patterns"
click at [249, 400] on select "advantages standards fellowships patterns" at bounding box center [294, 395] width 90 height 20
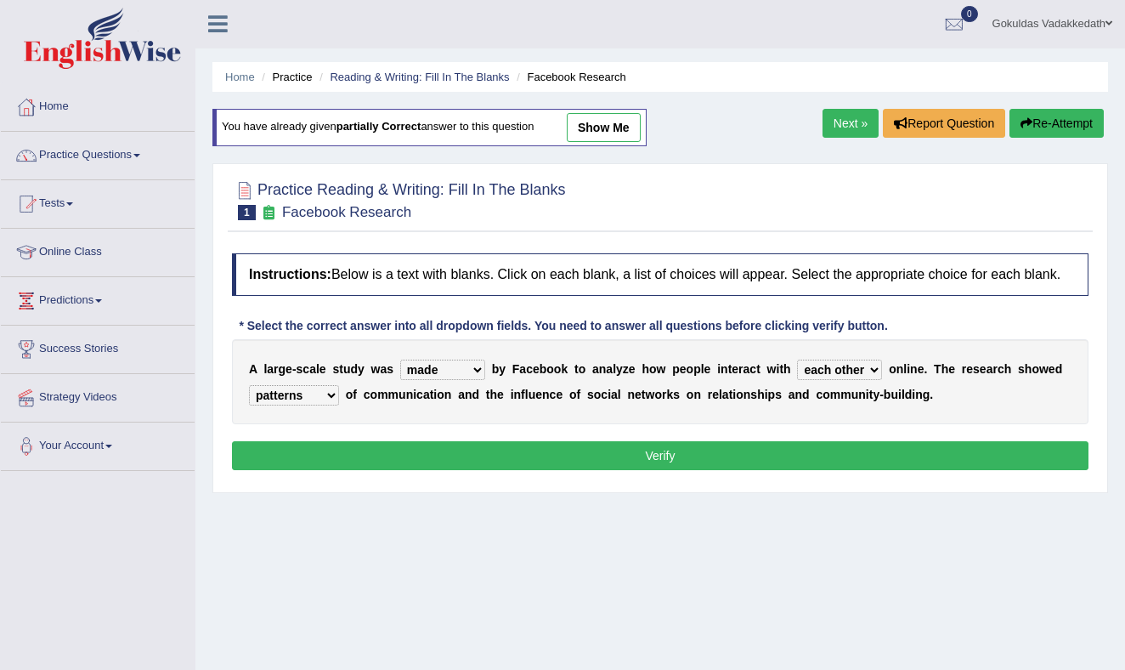
click at [635, 467] on button "Verify" at bounding box center [660, 455] width 856 height 29
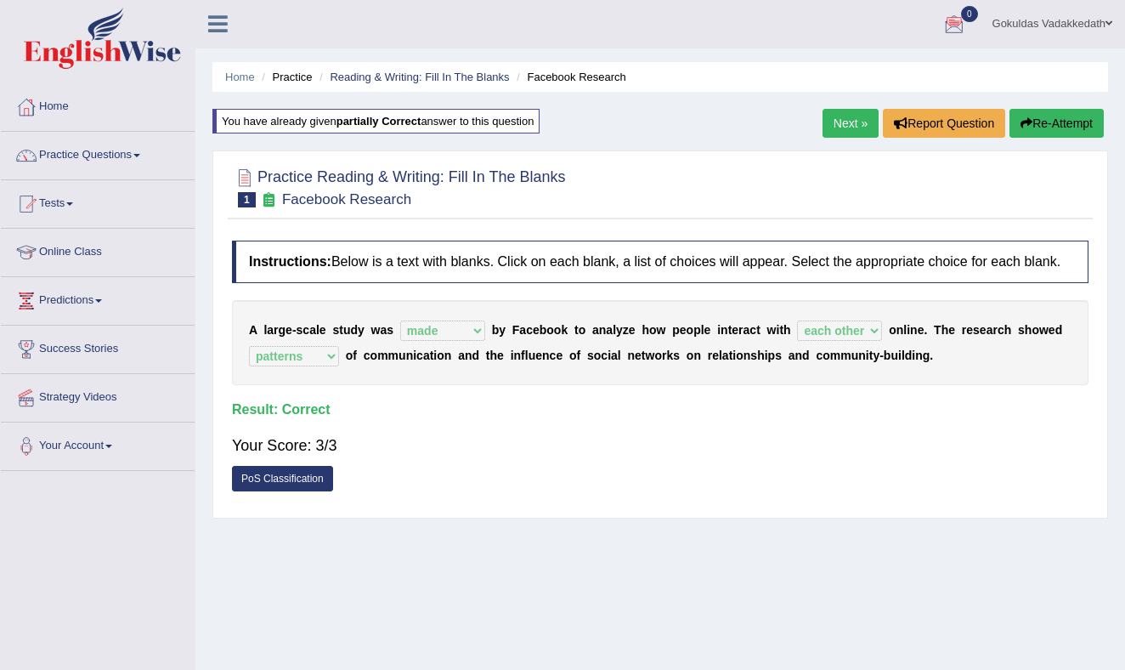
click at [839, 125] on link "Next »" at bounding box center [850, 123] width 56 height 29
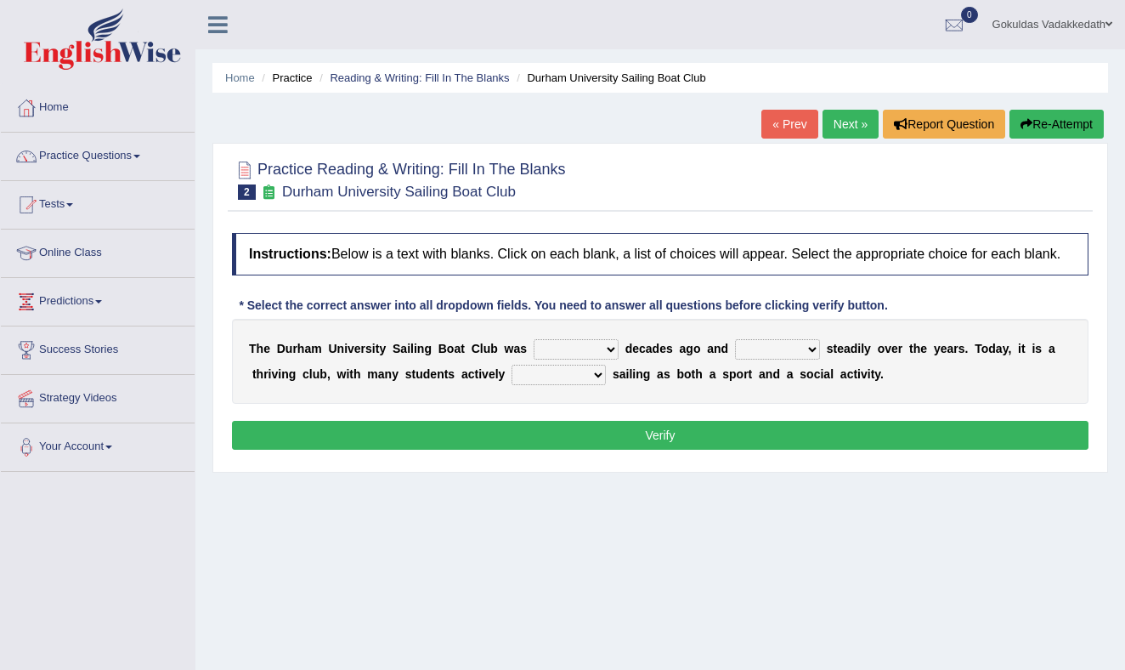
click at [608, 359] on select "found fund founded find" at bounding box center [576, 349] width 85 height 20
select select "founded"
click at [534, 354] on select "found fund founded find" at bounding box center [576, 349] width 85 height 20
click at [804, 359] on select "grow growing has grown grown" at bounding box center [777, 349] width 85 height 20
click at [735, 354] on select "grow growing has grown grown" at bounding box center [777, 349] width 85 height 20
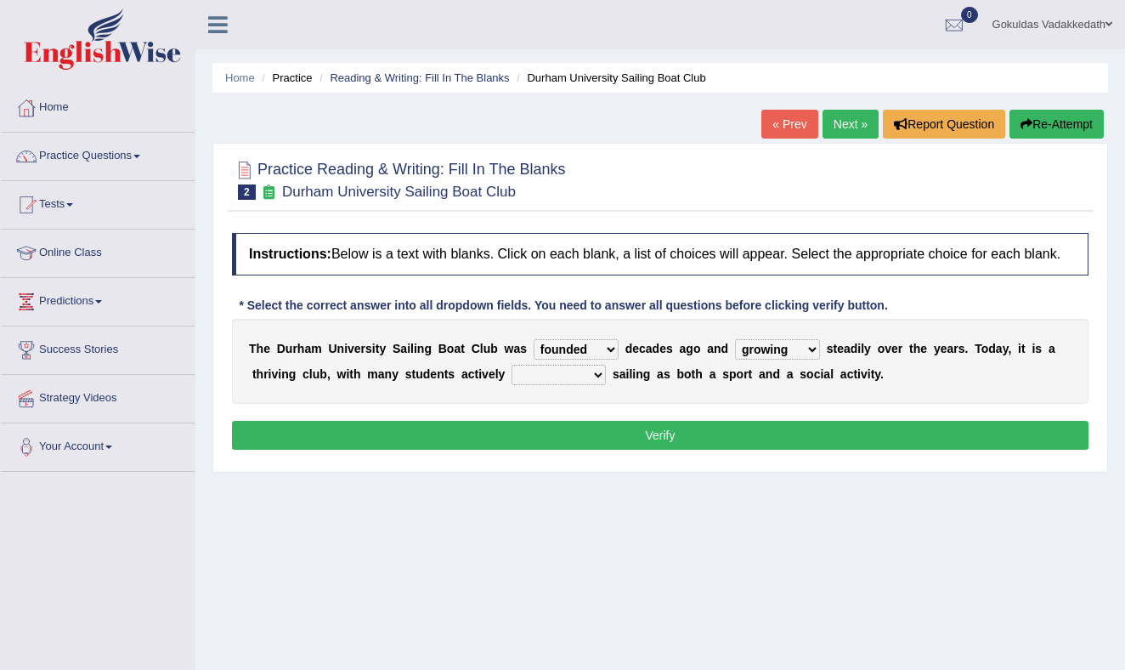
click at [807, 359] on select "grow growing has grown grown" at bounding box center [777, 349] width 85 height 20
select select "grown"
click at [735, 354] on select "grow growing has grown grown" at bounding box center [777, 349] width 85 height 20
click at [590, 385] on select "enjoy enjoyed are enjoying enjoying" at bounding box center [558, 374] width 94 height 20
select select "are enjoying"
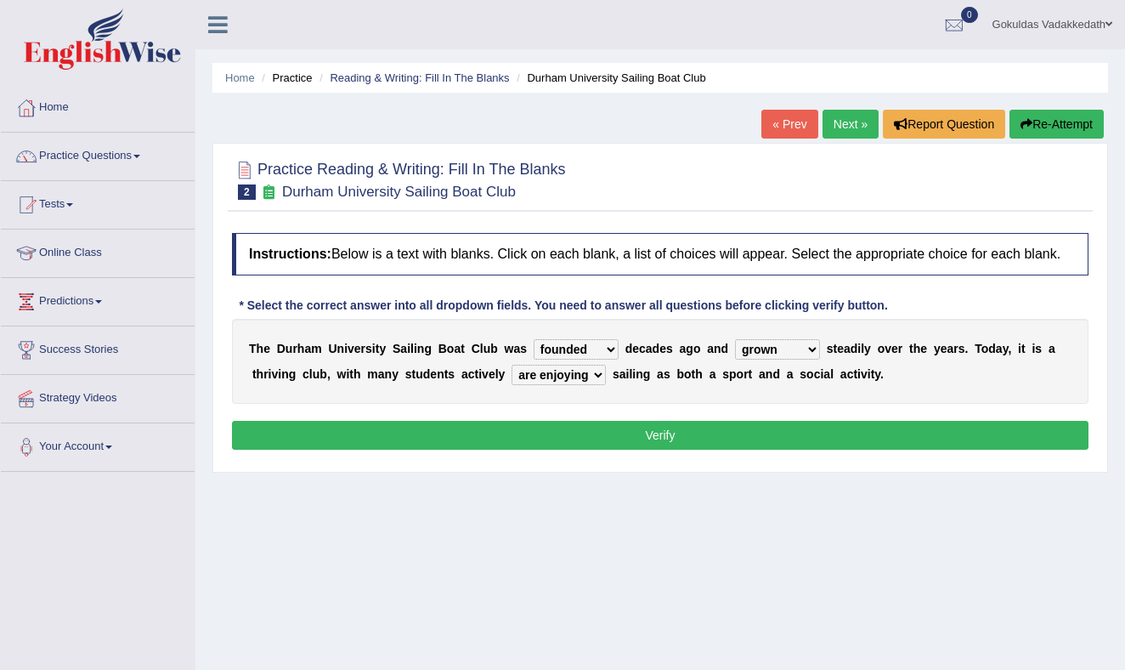
click at [511, 380] on select "enjoy enjoyed are enjoying enjoying" at bounding box center [558, 374] width 94 height 20
click at [679, 444] on button "Verify" at bounding box center [660, 435] width 856 height 29
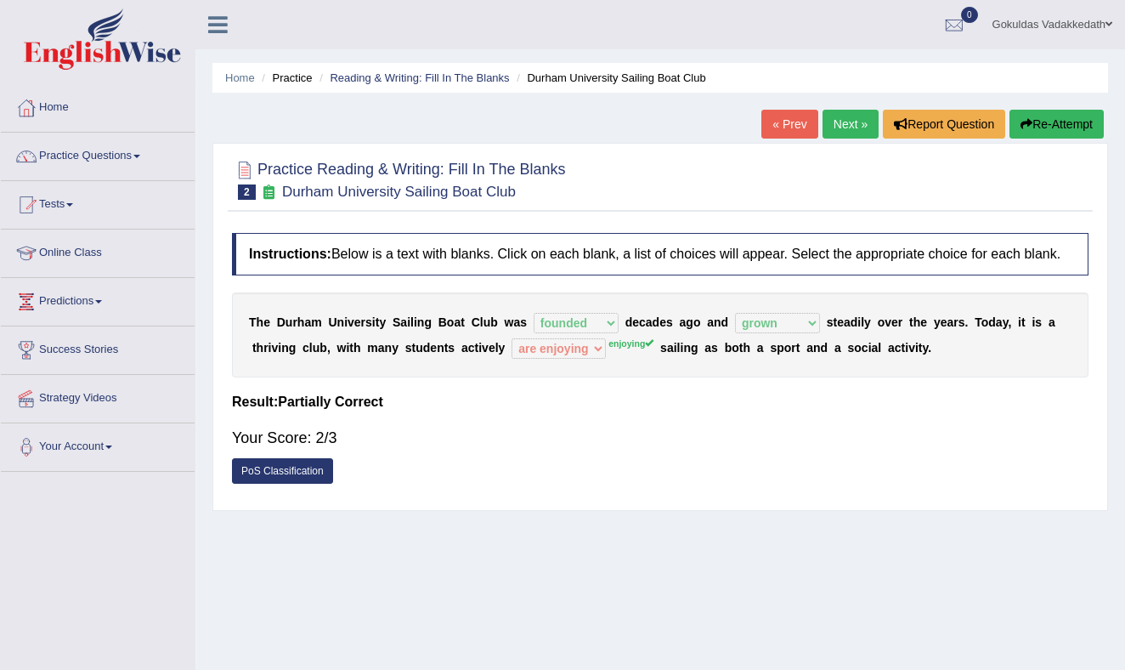
click at [845, 124] on link "Next »" at bounding box center [850, 124] width 56 height 29
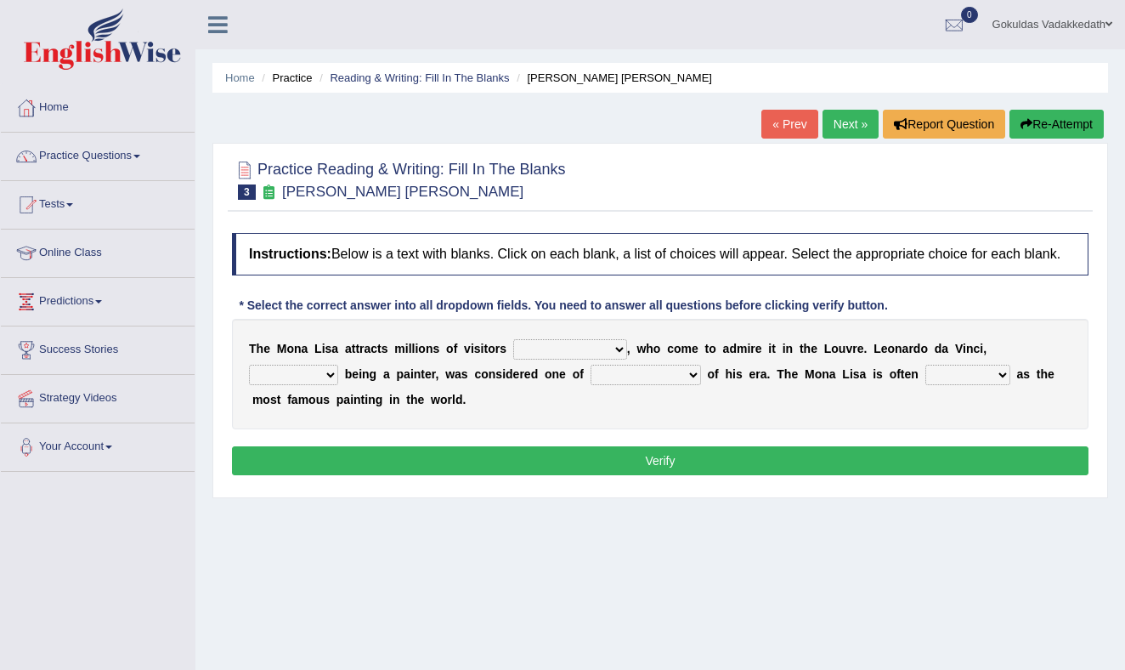
click at [618, 359] on select "around the year the all year all year round per year" at bounding box center [570, 349] width 114 height 20
select select "per year"
click at [513, 354] on select "around the year the all year all year round per year" at bounding box center [570, 349] width 114 height 20
click at [331, 385] on select "rather than as much as as well as as long as" at bounding box center [293, 374] width 89 height 20
select select "rather than"
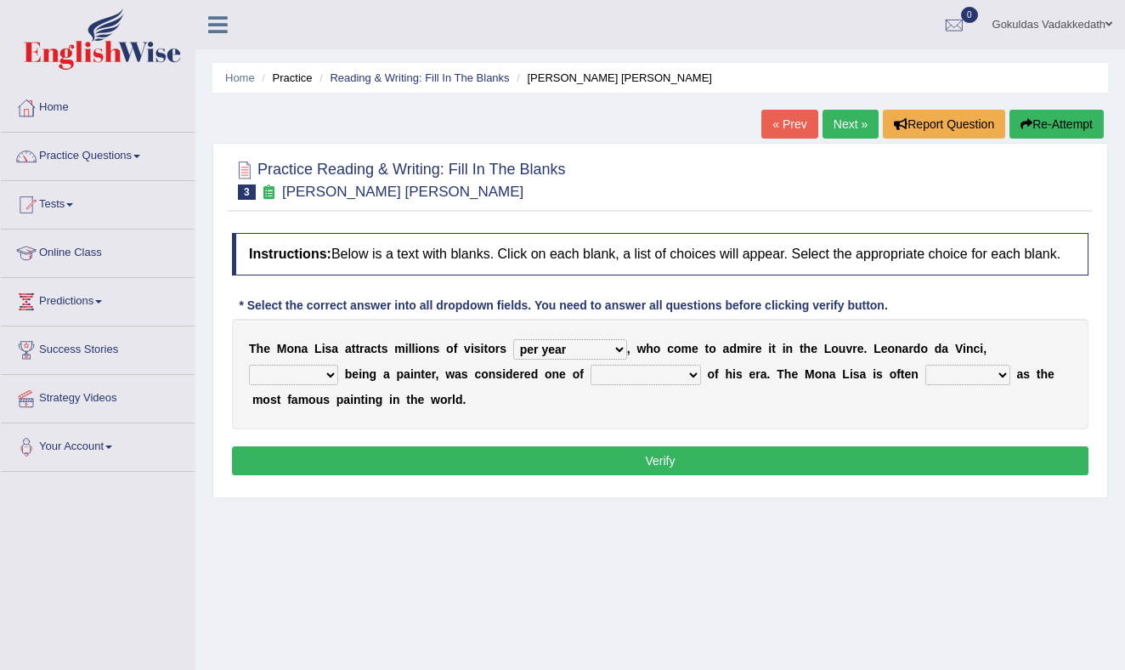
click at [249, 380] on select "rather than as much as as well as as long as" at bounding box center [293, 374] width 89 height 20
click at [693, 385] on select "better artists artist the better artist the best artists" at bounding box center [646, 374] width 110 height 20
select select "artist"
click at [591, 380] on select "better artists artist the better artist the best artists" at bounding box center [646, 374] width 110 height 20
click at [995, 385] on select "classified suggested predicted described" at bounding box center [967, 374] width 85 height 20
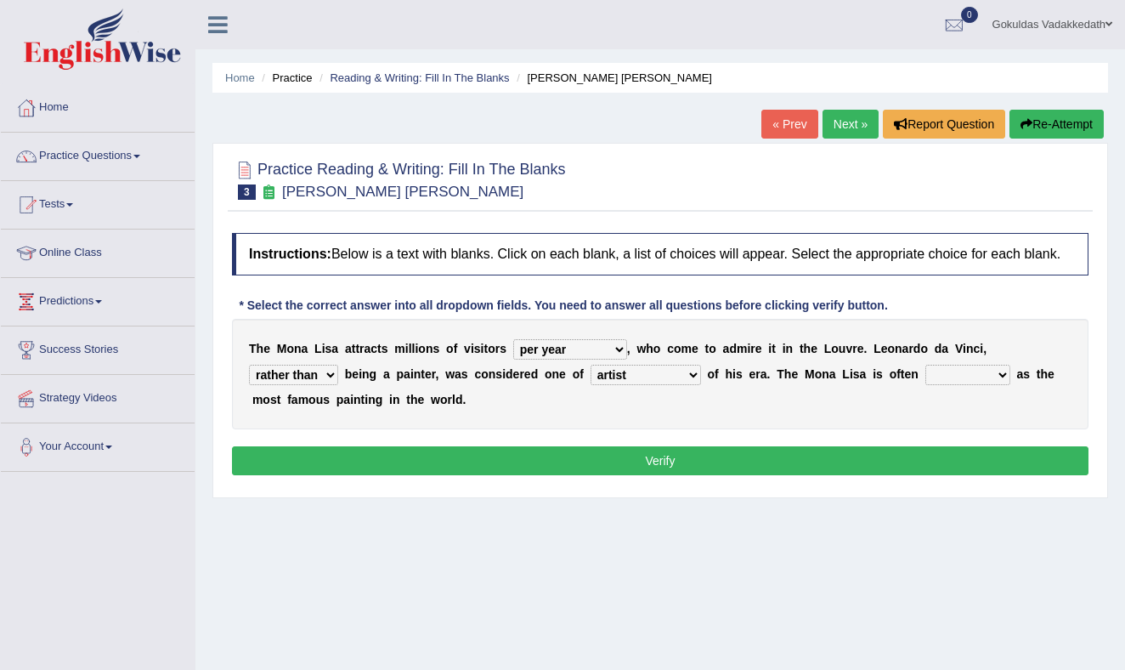
select select "described"
click at [925, 380] on select "classified suggested predicted described" at bounding box center [967, 374] width 85 height 20
click at [692, 475] on button "Verify" at bounding box center [660, 460] width 856 height 29
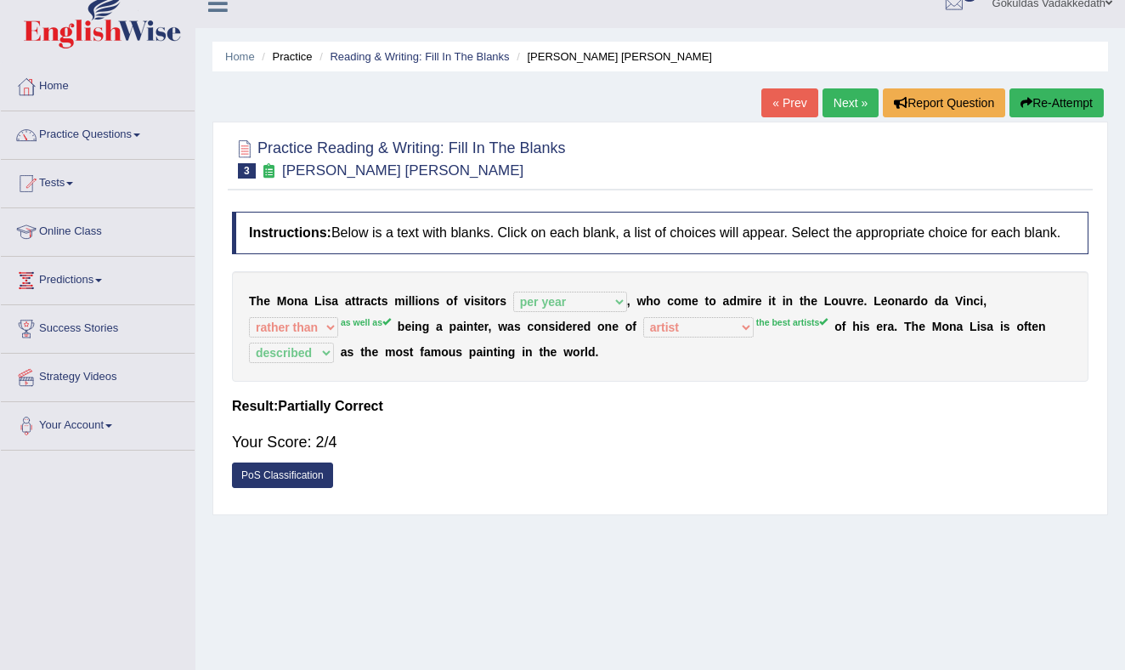
scroll to position [15, 0]
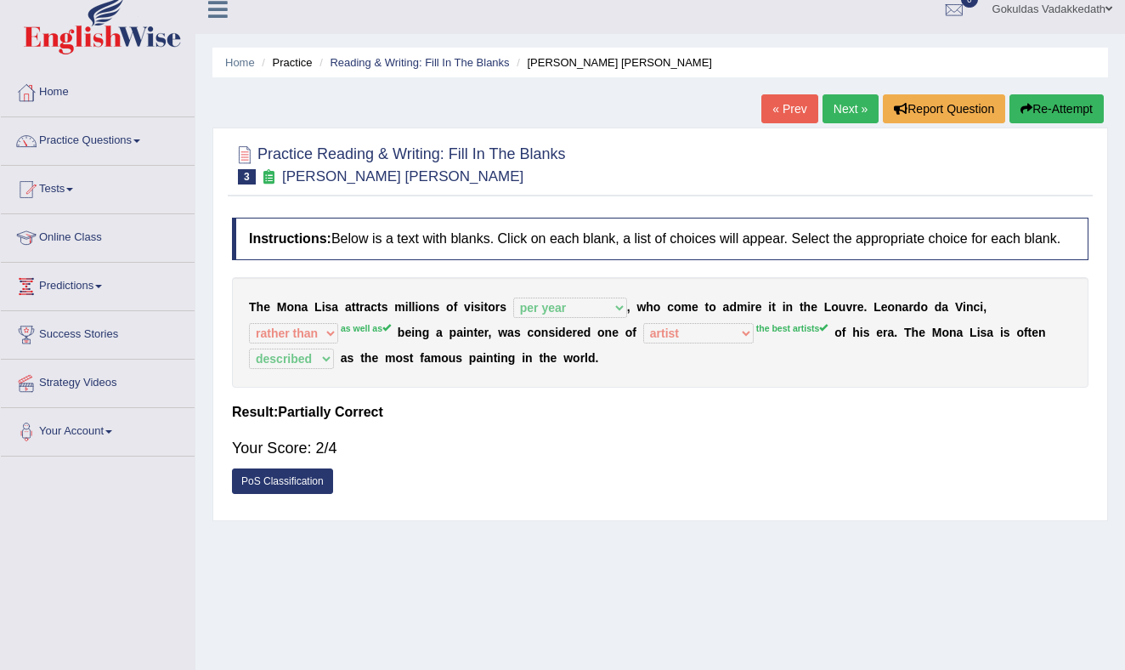
click at [1079, 103] on button "Re-Attempt" at bounding box center [1056, 108] width 94 height 29
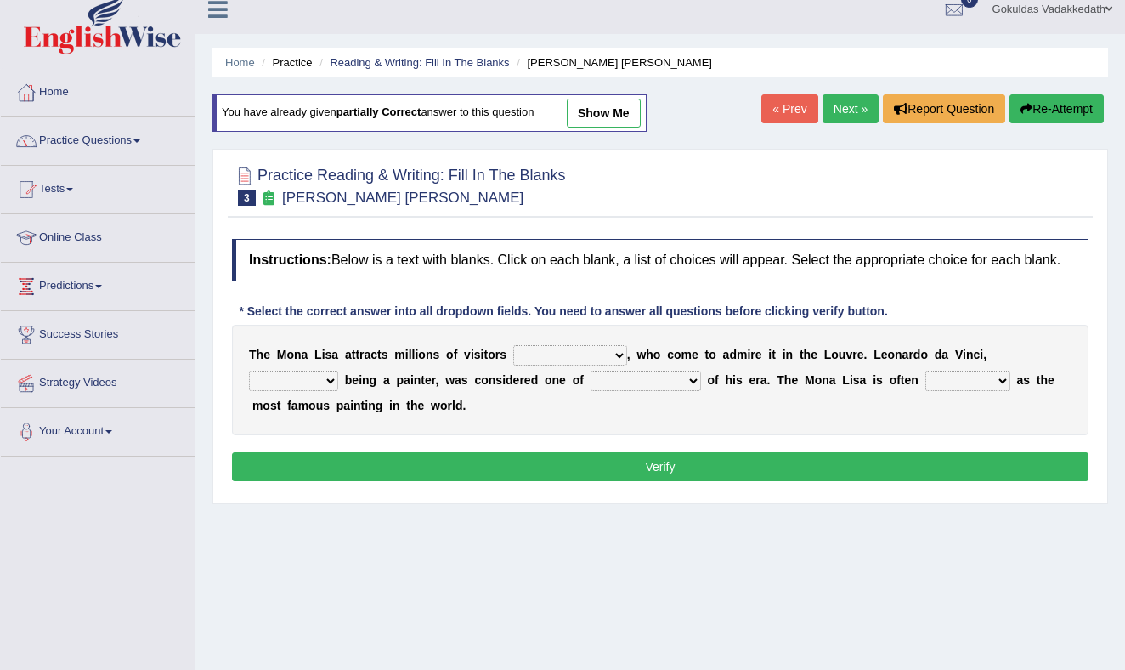
click at [604, 365] on select "around the year the all year all year round per year" at bounding box center [570, 355] width 114 height 20
select select "per year"
click at [513, 360] on select "around the year the all year all year round per year" at bounding box center [570, 355] width 114 height 20
click at [331, 391] on select "rather than as much as as well as as long as" at bounding box center [293, 380] width 89 height 20
select select "as well as"
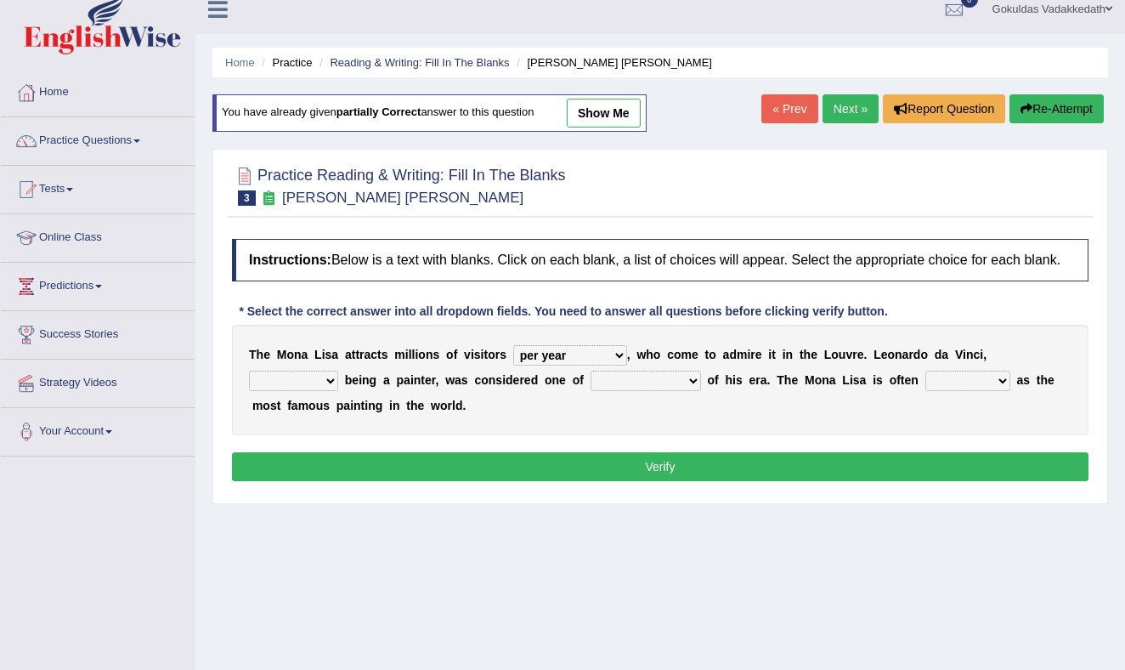
click at [249, 386] on select "rather than as much as as well as as long as" at bounding box center [293, 380] width 89 height 20
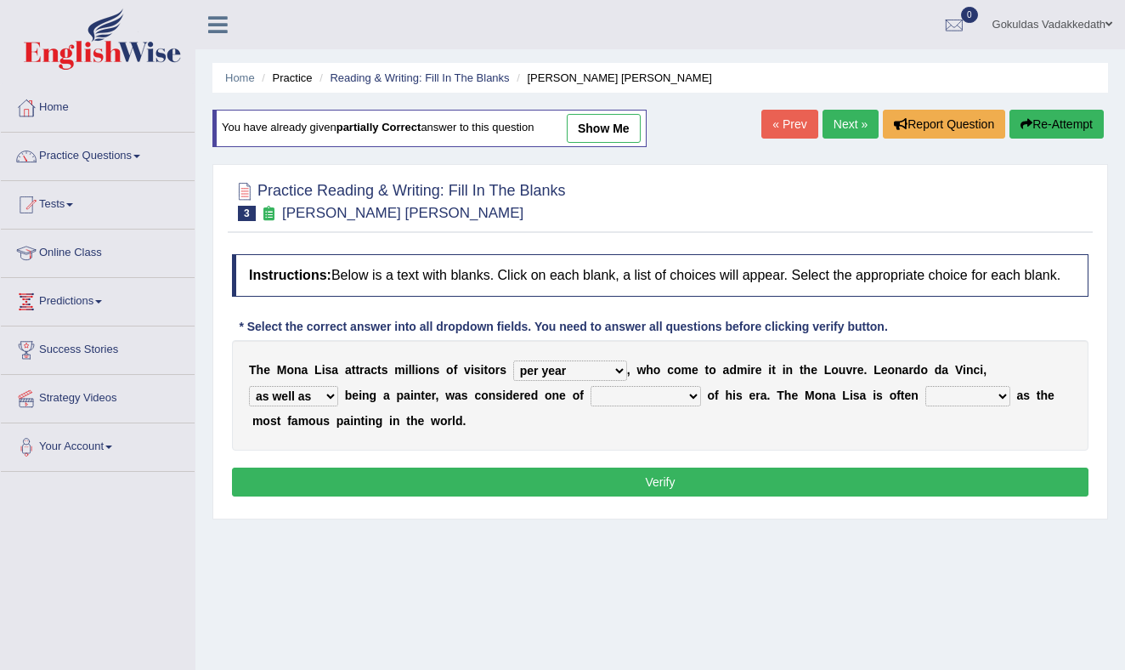
click at [693, 406] on select "better artists artist the better artist the best artists" at bounding box center [646, 396] width 110 height 20
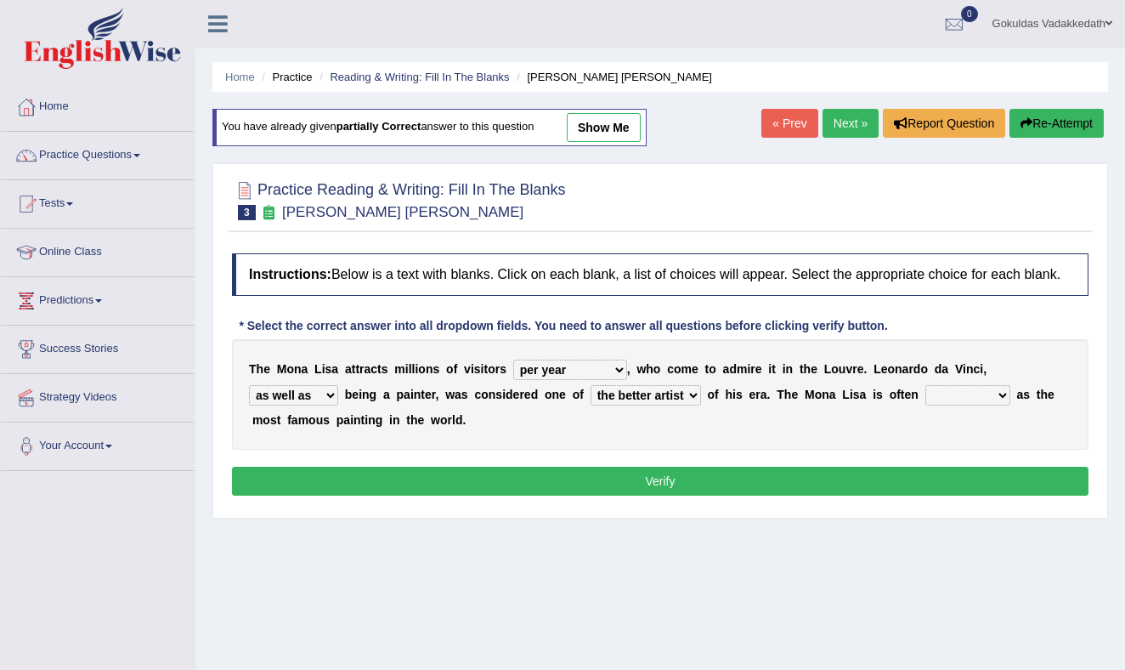
click at [591, 400] on select "better artists artist the better artist the best artists" at bounding box center [646, 395] width 110 height 20
click at [681, 405] on select "better artists artist the better artist the best artists" at bounding box center [646, 395] width 110 height 20
select select "the best artists"
click at [591, 400] on select "better artists artist the better artist the best artists" at bounding box center [646, 395] width 110 height 20
click at [997, 405] on select "classified suggested predicted described" at bounding box center [967, 395] width 85 height 20
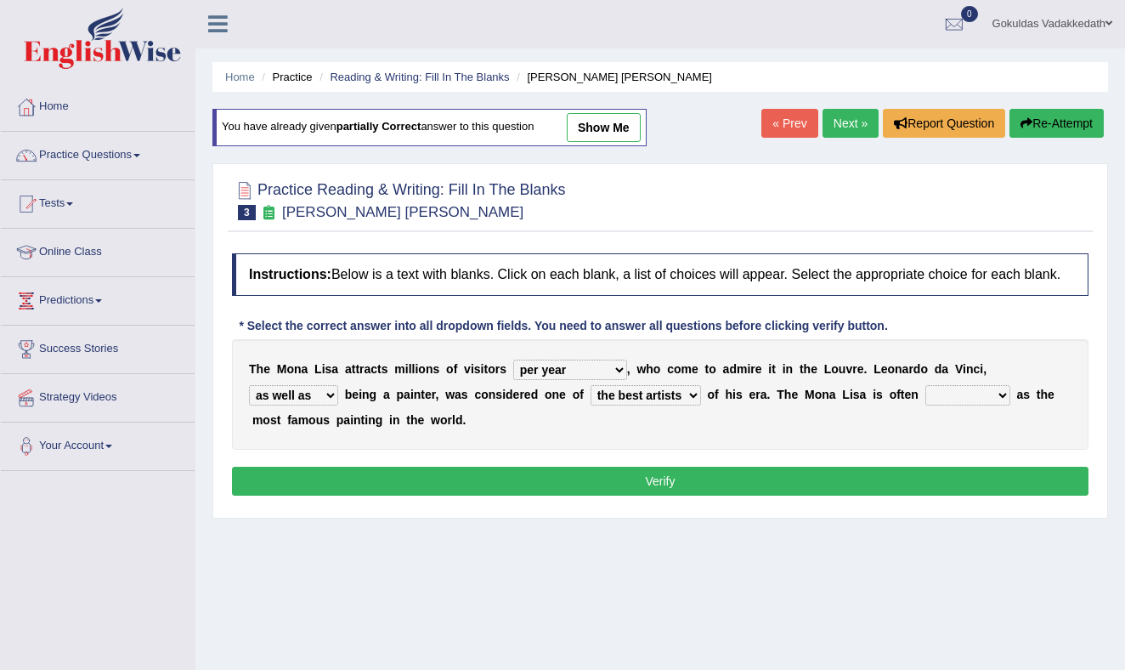
select select "described"
click at [925, 400] on select "classified suggested predicted described" at bounding box center [967, 395] width 85 height 20
click at [732, 495] on button "Verify" at bounding box center [660, 480] width 856 height 29
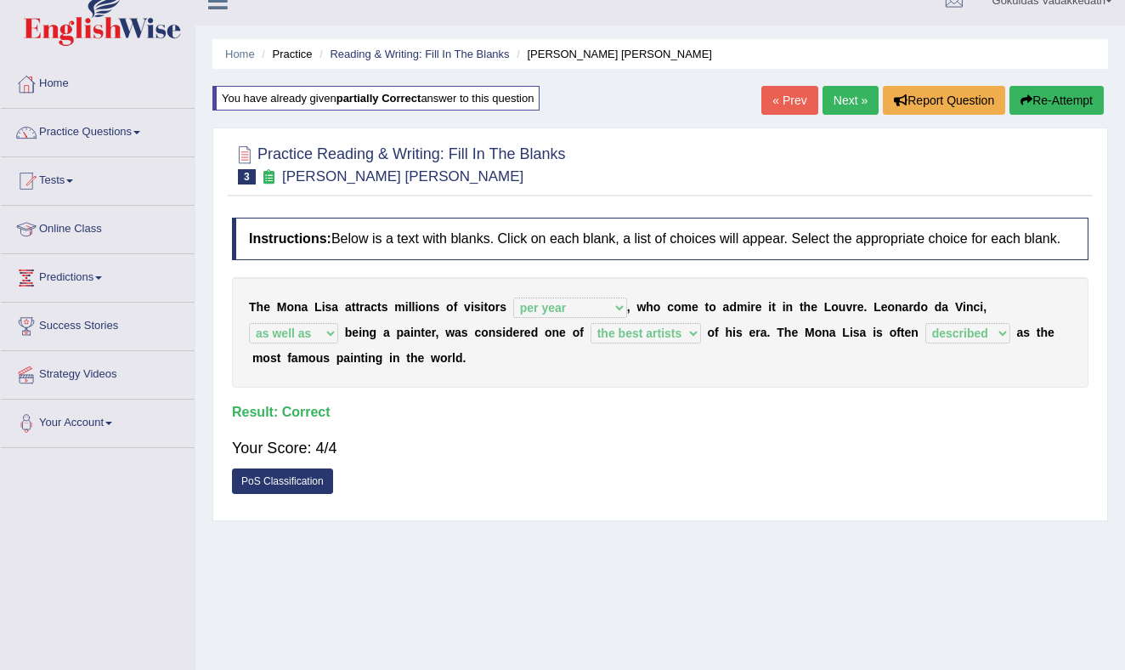
scroll to position [28, 0]
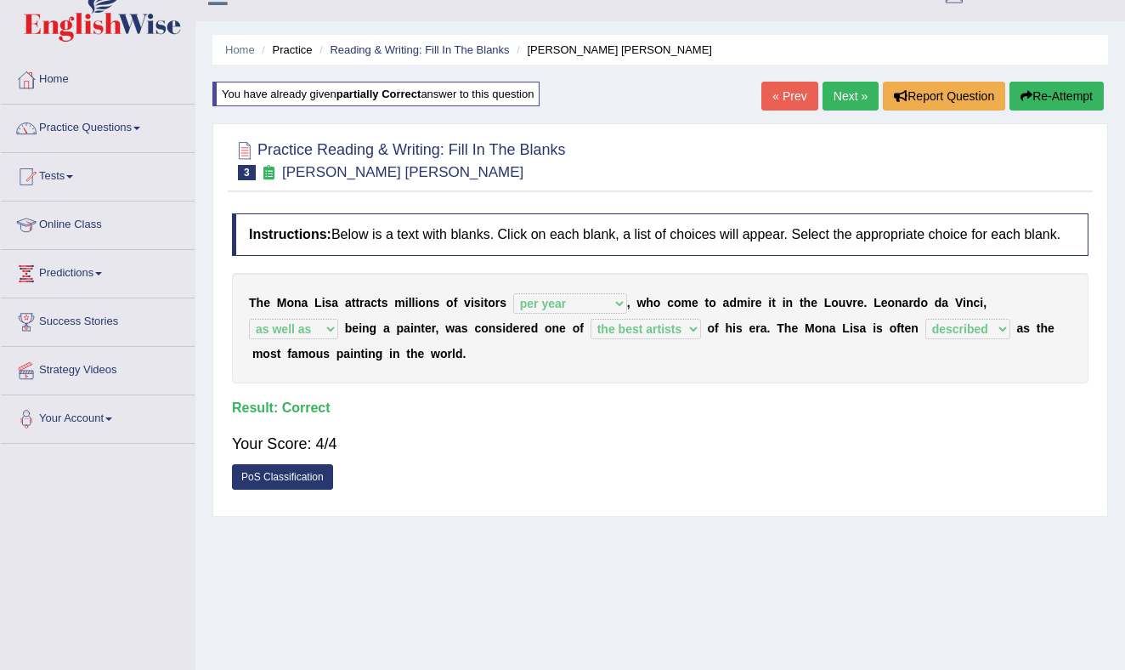
click at [846, 90] on link "Next »" at bounding box center [850, 96] width 56 height 29
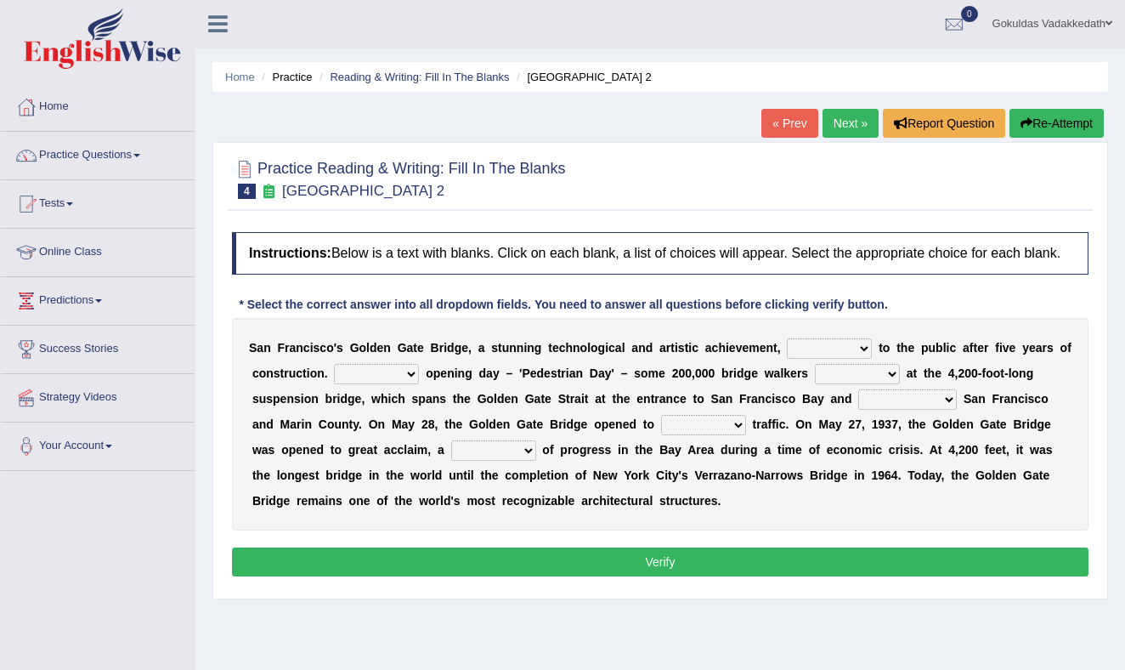
scroll to position [3, 0]
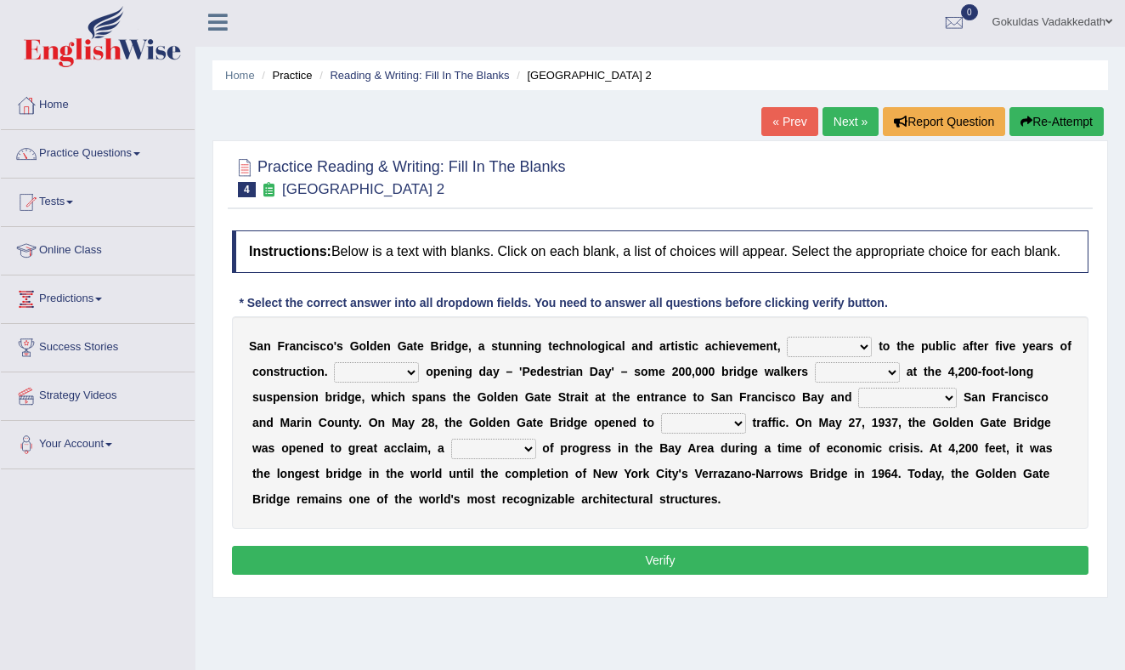
click at [859, 357] on select "opens closes appears equals" at bounding box center [829, 346] width 85 height 20
select select "opens"
click at [787, 351] on select "opens closes appears equals" at bounding box center [829, 346] width 85 height 20
click at [410, 382] on select "On During Since When" at bounding box center [376, 372] width 85 height 20
click at [334, 376] on select "On During Since When" at bounding box center [376, 372] width 85 height 20
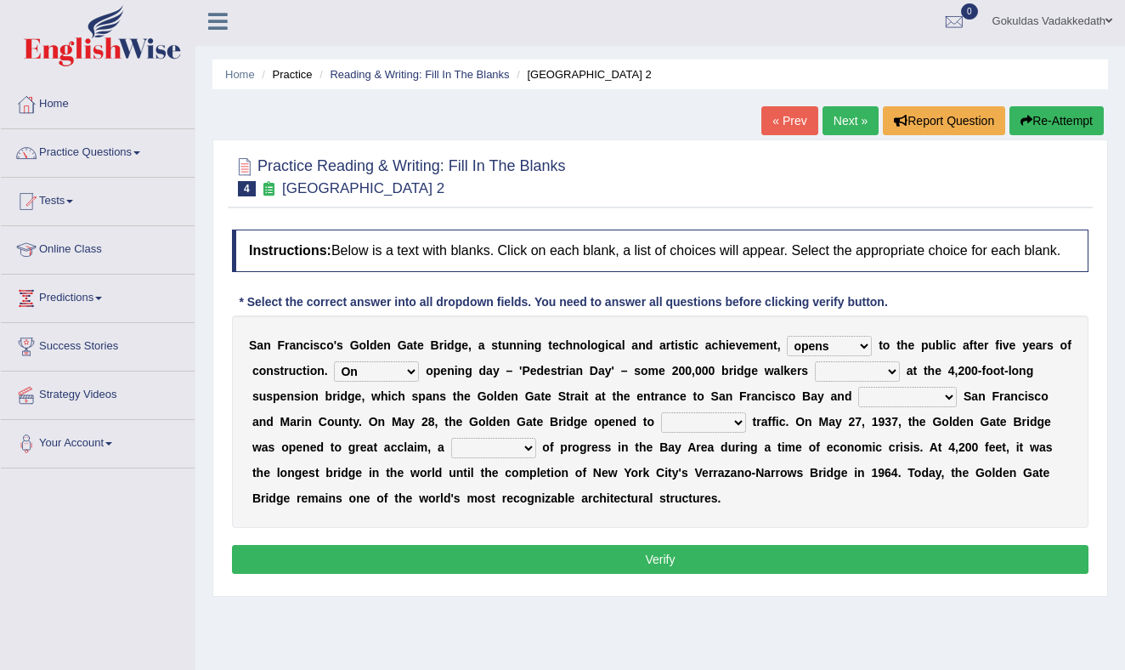
scroll to position [7, 0]
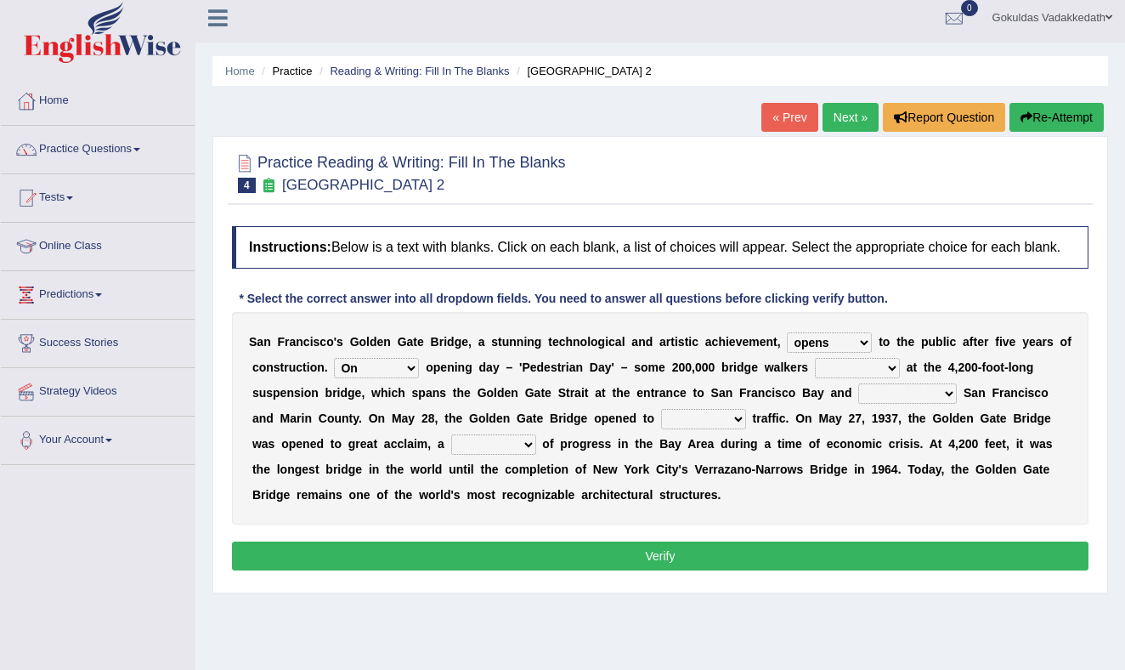
click at [410, 378] on select "On During Since When" at bounding box center [376, 368] width 85 height 20
click at [334, 372] on select "On During Since When" at bounding box center [376, 368] width 85 height 20
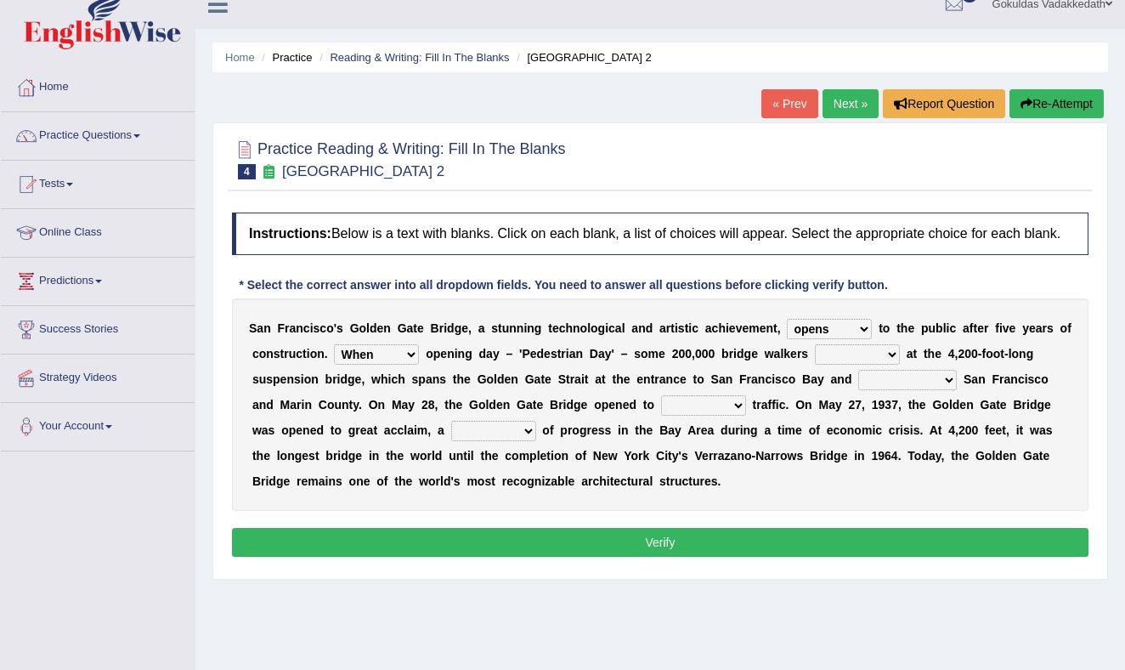
scroll to position [20, 0]
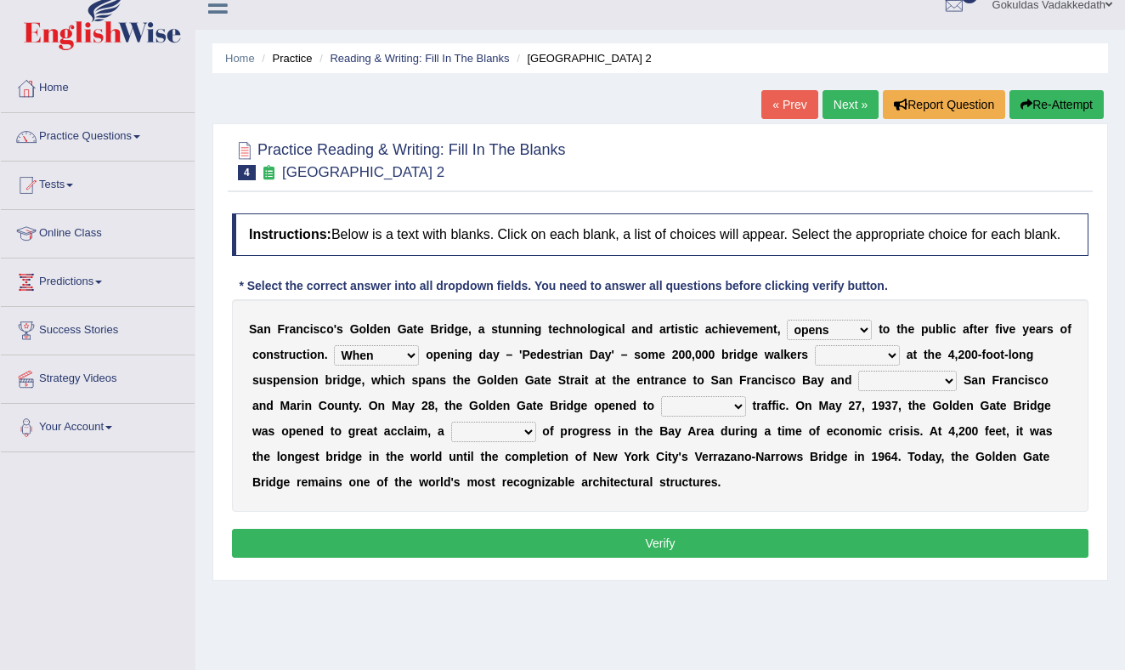
click at [415, 365] on select "On During Since When" at bounding box center [376, 355] width 85 height 20
select select "On"
click at [334, 359] on select "On During Since When" at bounding box center [376, 355] width 85 height 20
click at [890, 365] on select "stationed looked marveled laughed" at bounding box center [857, 355] width 85 height 20
select select "marveled"
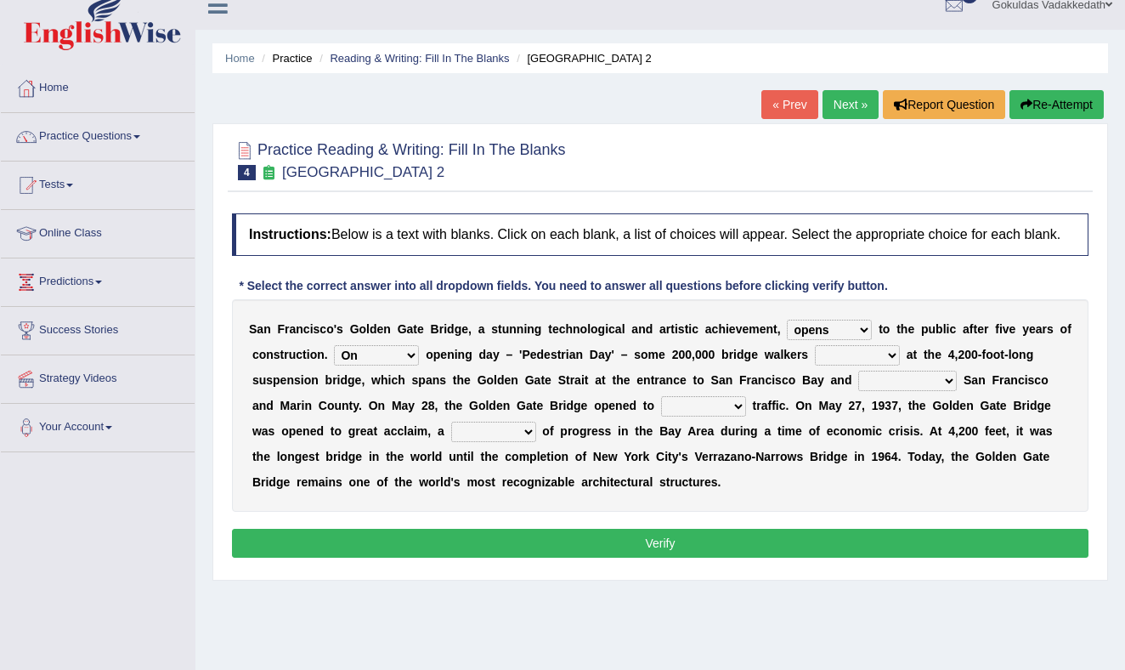
click at [815, 359] on select "stationed looked marveled laughed" at bounding box center [857, 355] width 85 height 20
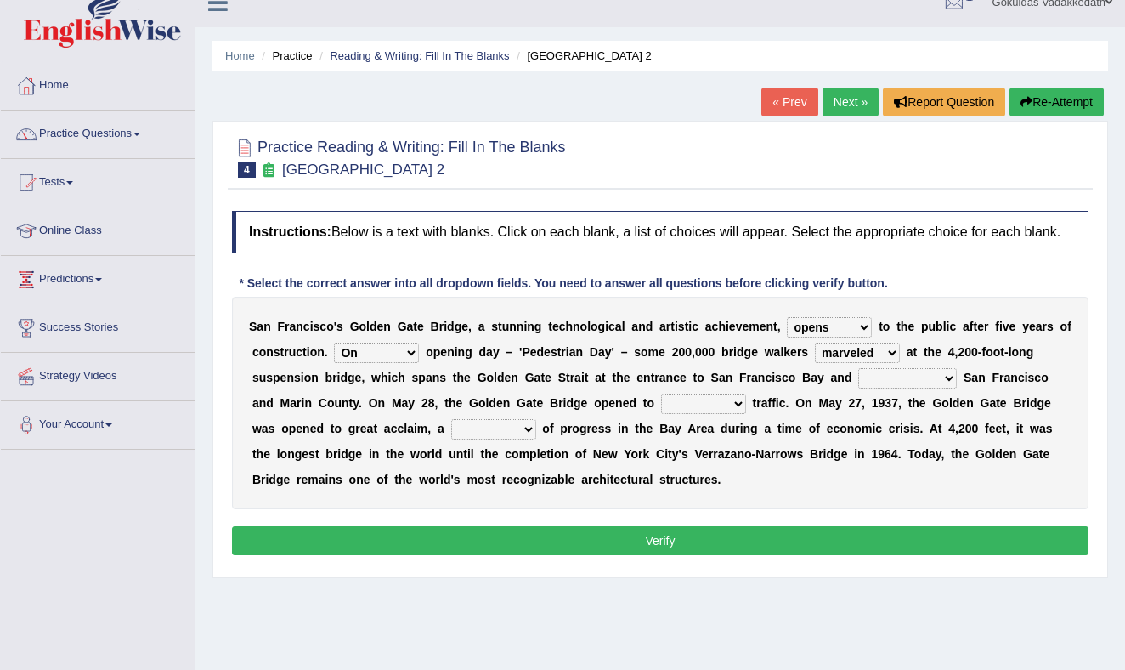
scroll to position [27, 0]
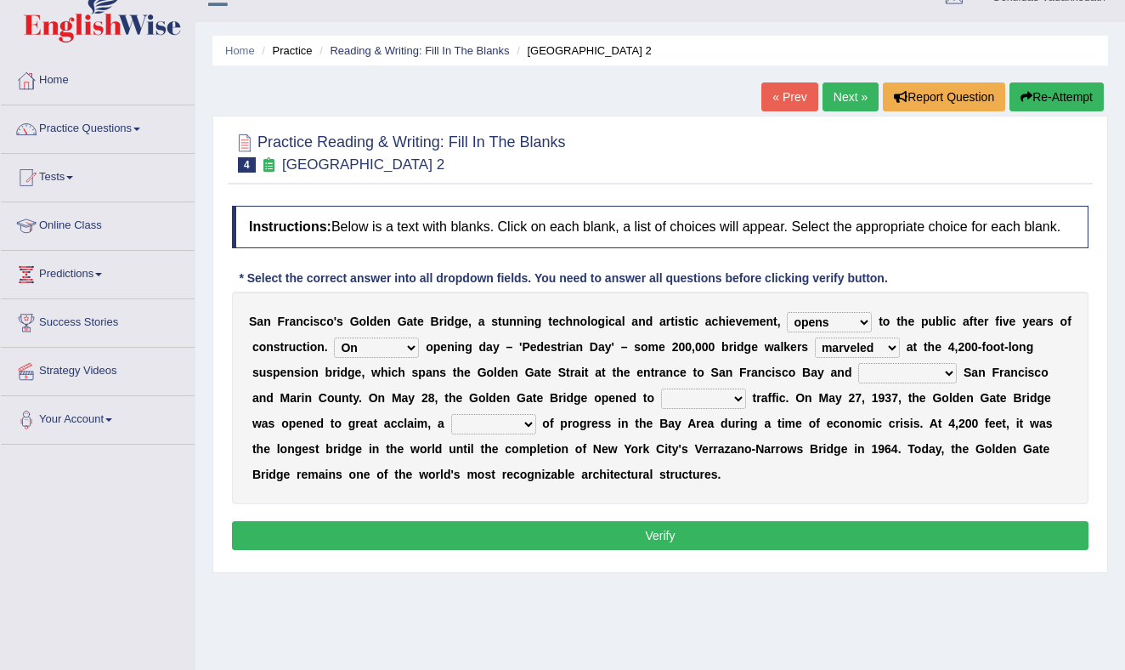
click at [946, 383] on select "separates connects channels differentiates" at bounding box center [907, 373] width 99 height 20
click at [858, 377] on select "separates connects channels differentiates" at bounding box center [907, 373] width 99 height 20
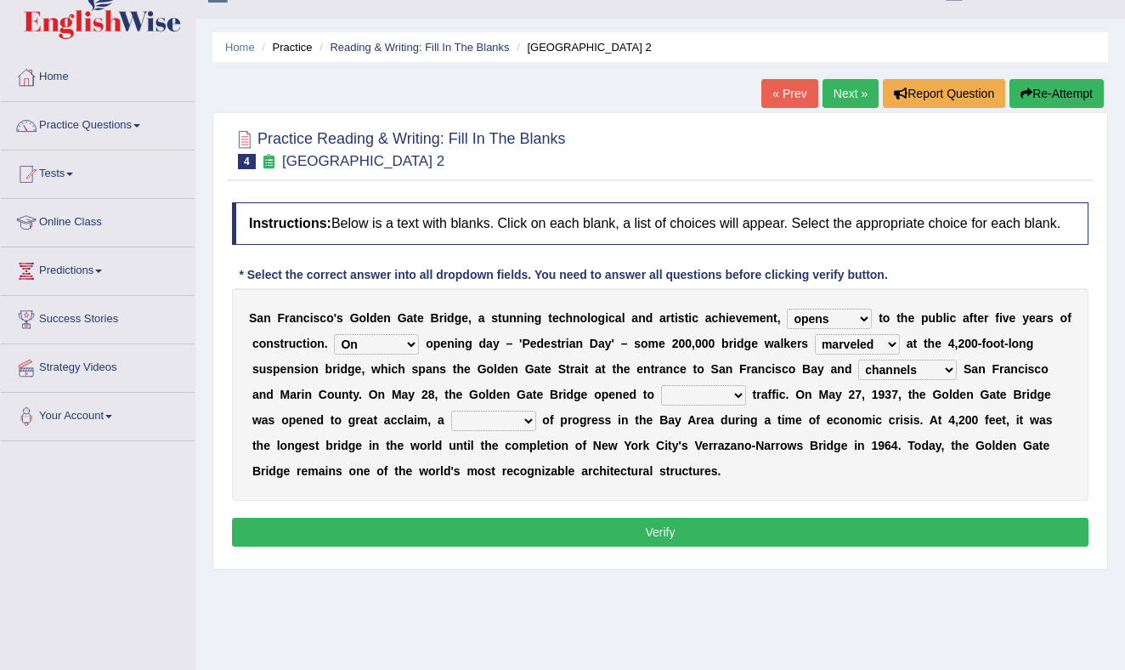
scroll to position [32, 0]
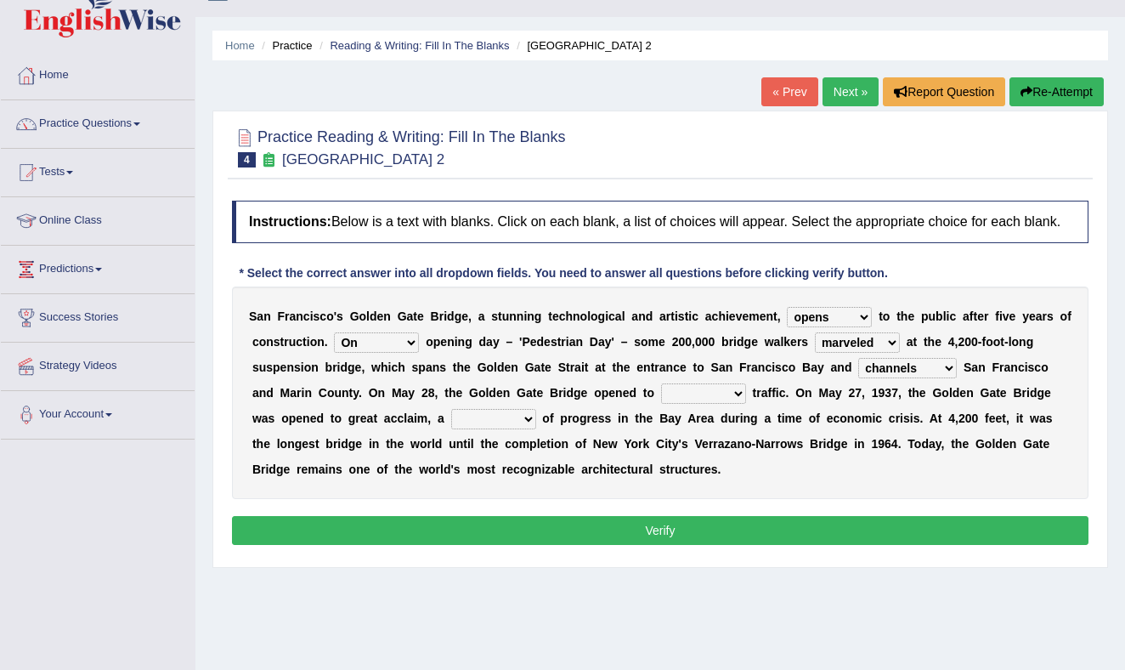
click at [941, 378] on select "separates connects channels differentiates" at bounding box center [907, 368] width 99 height 20
click at [858, 372] on select "separates connects channels differentiates" at bounding box center [907, 368] width 99 height 20
click at [935, 378] on select "separates connects channels differentiates" at bounding box center [907, 368] width 99 height 20
click at [858, 372] on select "separates connects channels differentiates" at bounding box center [907, 368] width 99 height 20
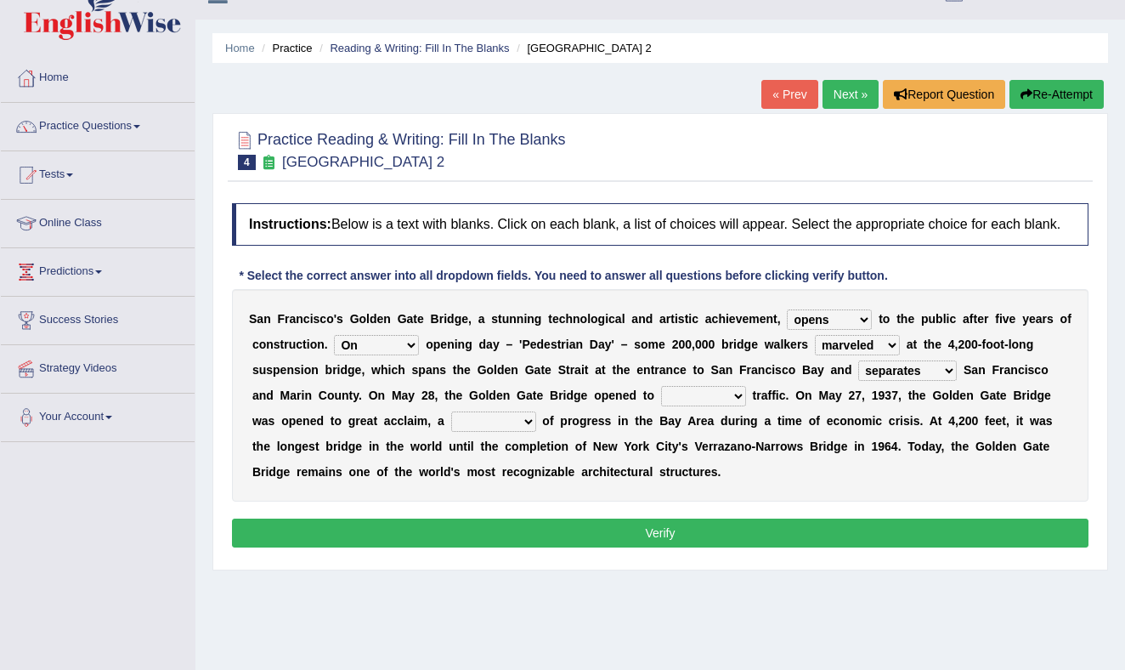
scroll to position [31, 0]
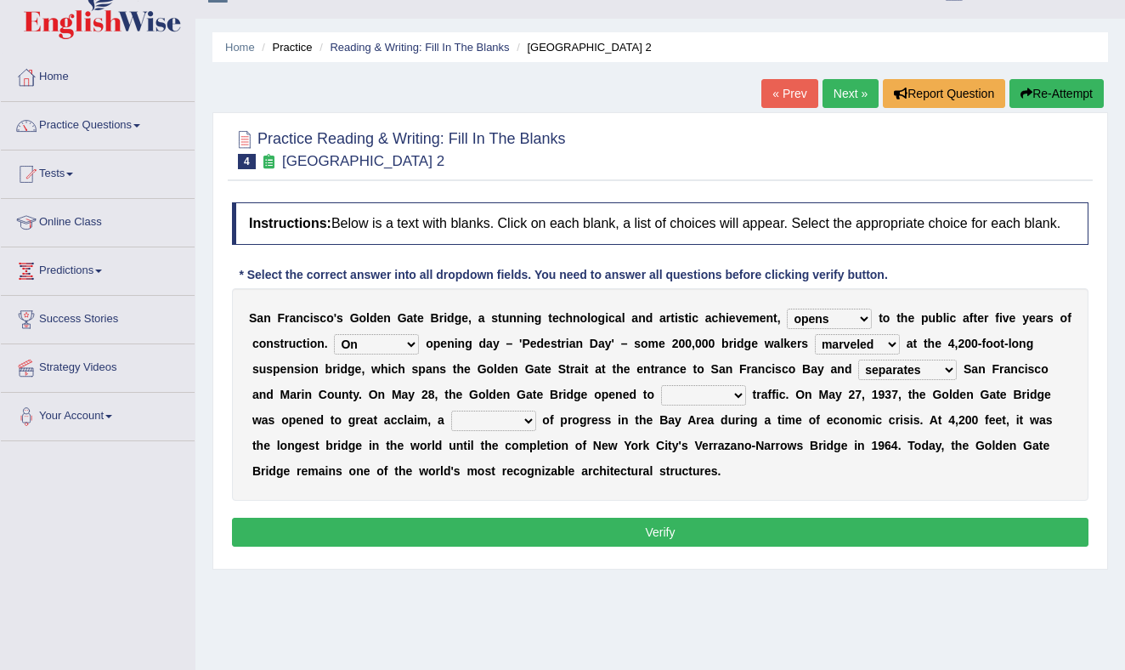
click at [941, 380] on select "separates connects channels differentiates" at bounding box center [907, 369] width 99 height 20
select select "connects"
click at [858, 374] on select "separates connects channels differentiates" at bounding box center [907, 369] width 99 height 20
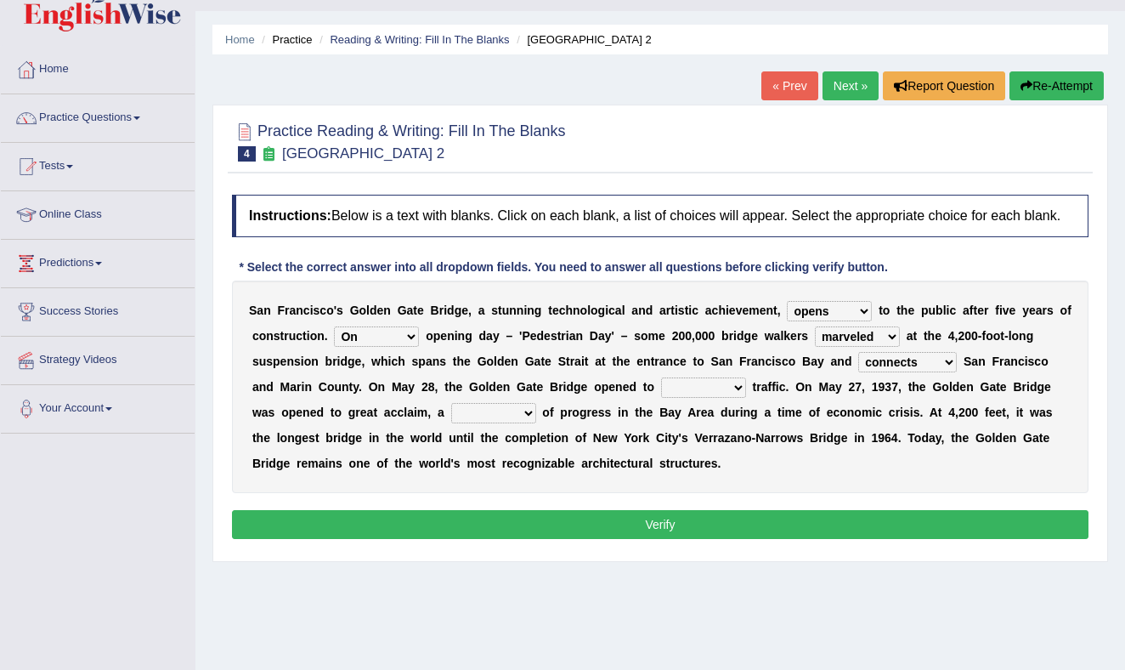
scroll to position [42, 0]
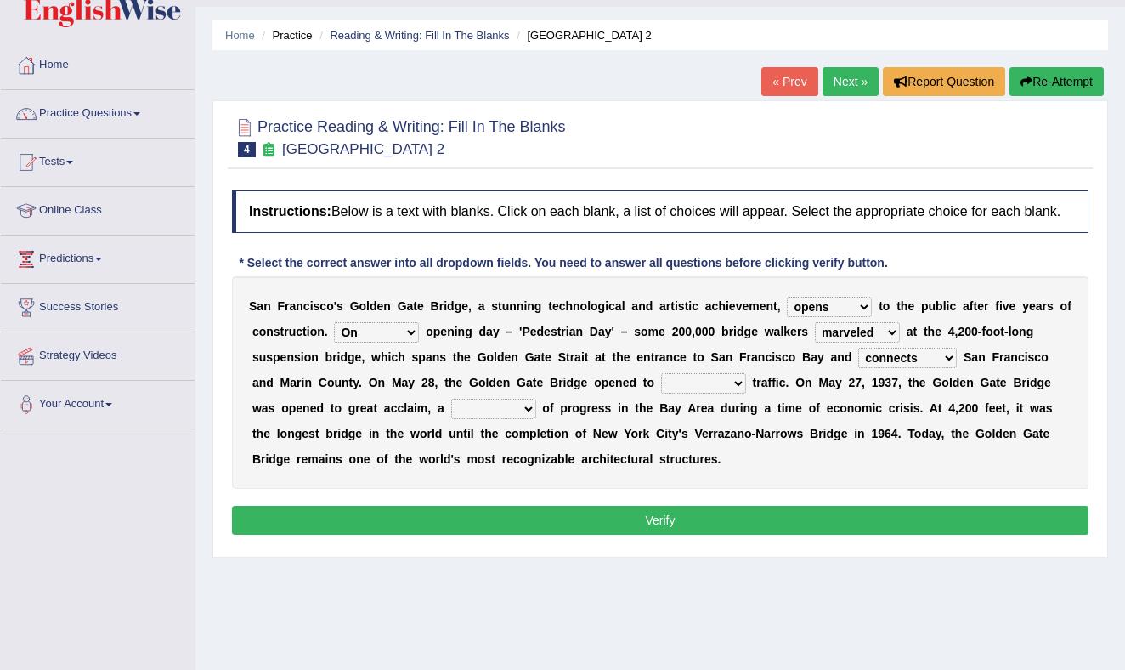
click at [731, 393] on select "aquatic vehicular airborne watertight" at bounding box center [703, 383] width 85 height 20
select select "vehicular"
click at [661, 387] on select "aquatic vehicular airborne watertight" at bounding box center [703, 383] width 85 height 20
click at [530, 419] on select "denial symbol technique yield" at bounding box center [493, 408] width 85 height 20
select select "technique"
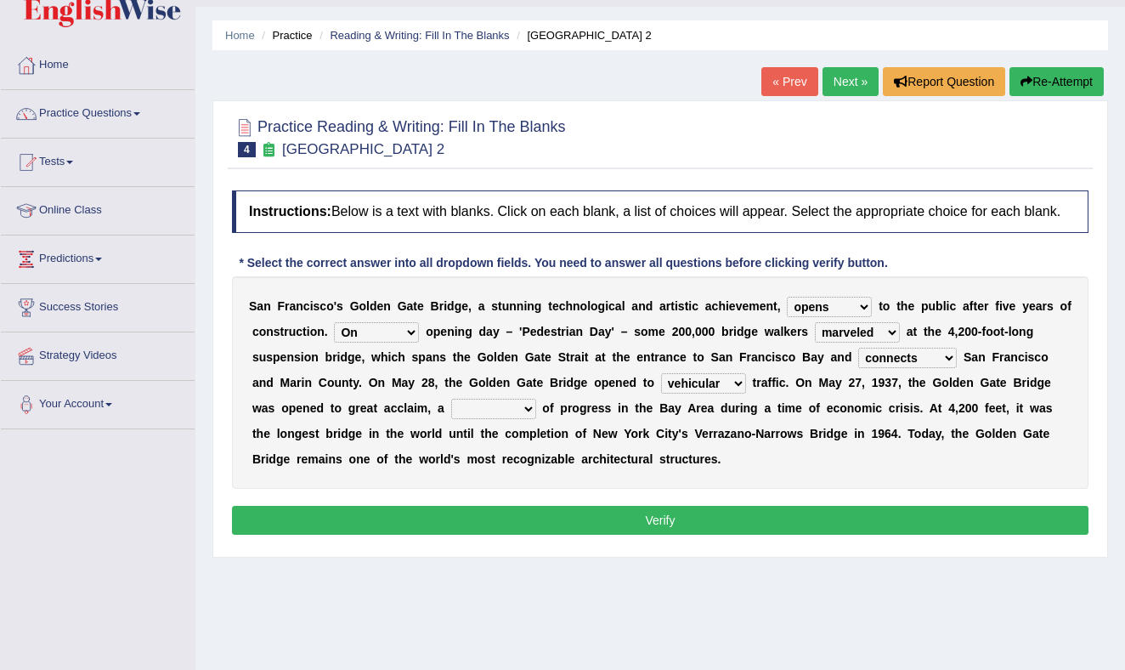
click at [452, 413] on select "denial symbol technique yield" at bounding box center [493, 408] width 85 height 20
click at [644, 532] on button "Verify" at bounding box center [660, 520] width 856 height 29
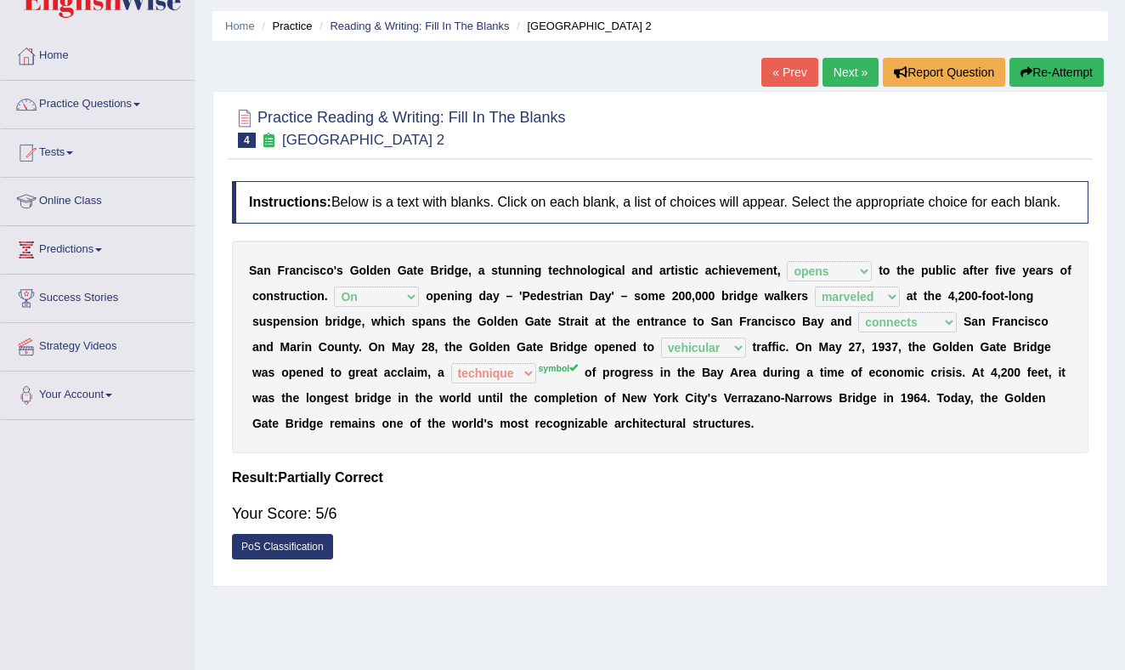
scroll to position [53, 0]
click at [842, 62] on link "Next »" at bounding box center [850, 71] width 56 height 29
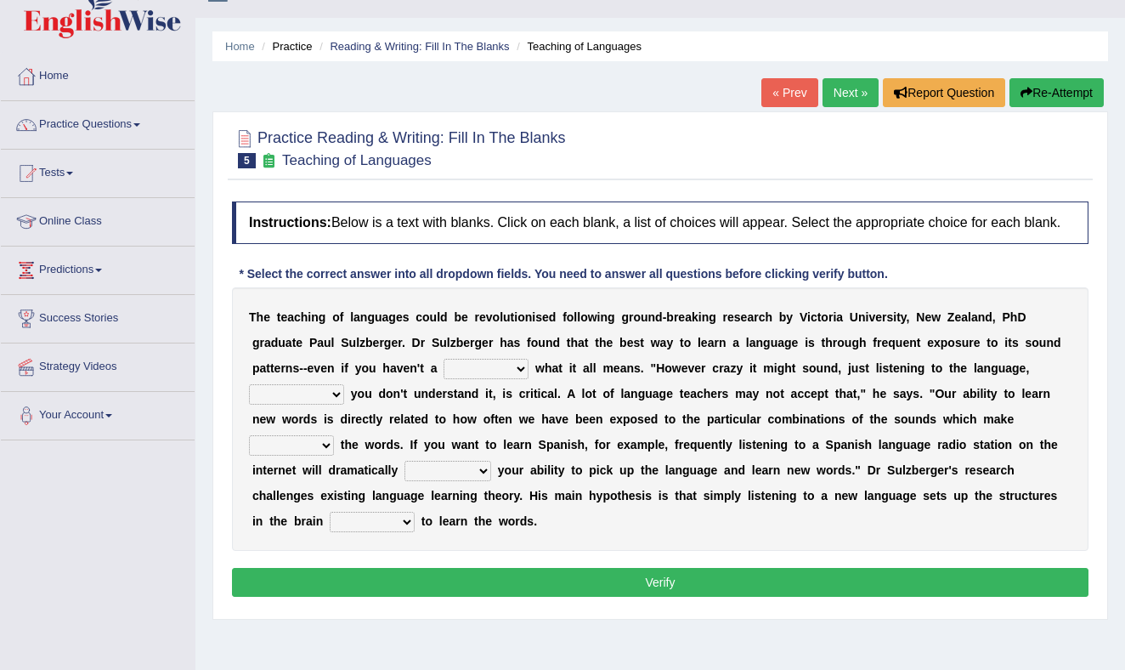
scroll to position [35, 0]
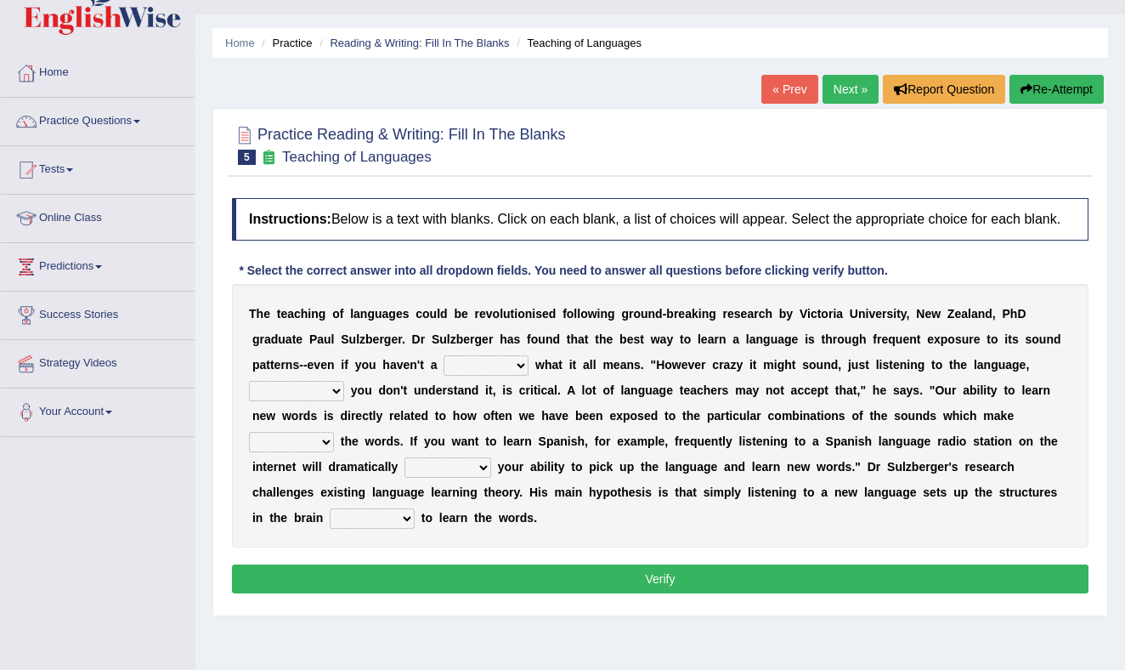
click at [520, 376] on select "dew claw clue due" at bounding box center [486, 365] width 85 height 20
select select "clue"
click at [445, 370] on select "dew claw clue due" at bounding box center [486, 365] width 85 height 20
click at [521, 376] on select "dew claw clue due" at bounding box center [486, 365] width 85 height 20
click at [445, 370] on select "dew claw clue due" at bounding box center [486, 365] width 85 height 20
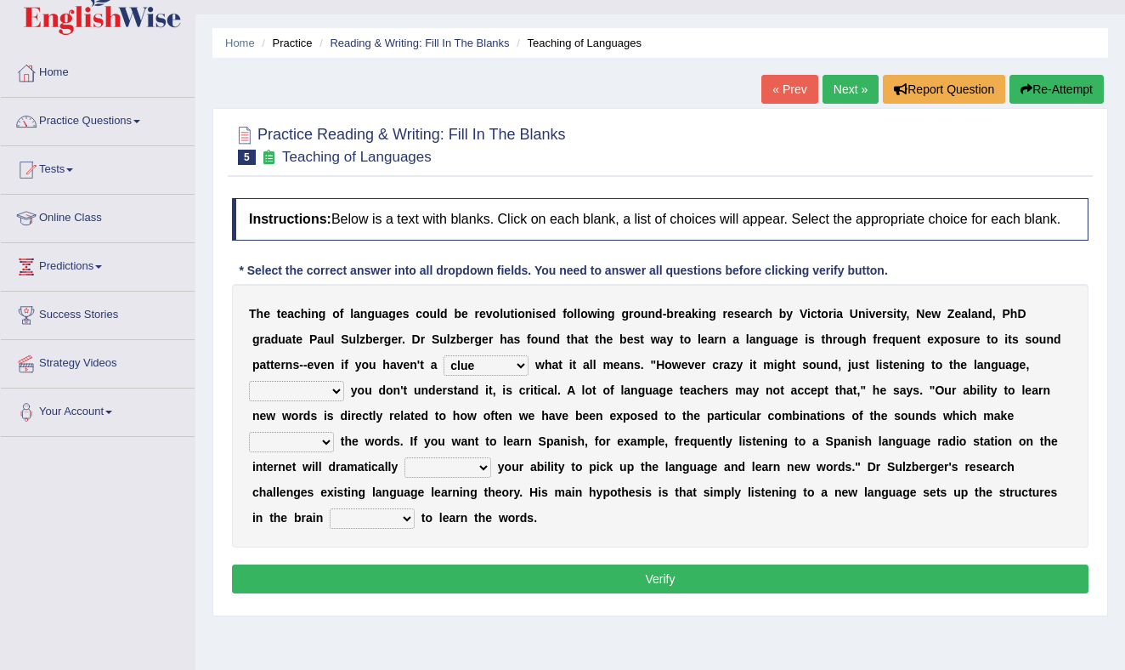
scroll to position [48, 0]
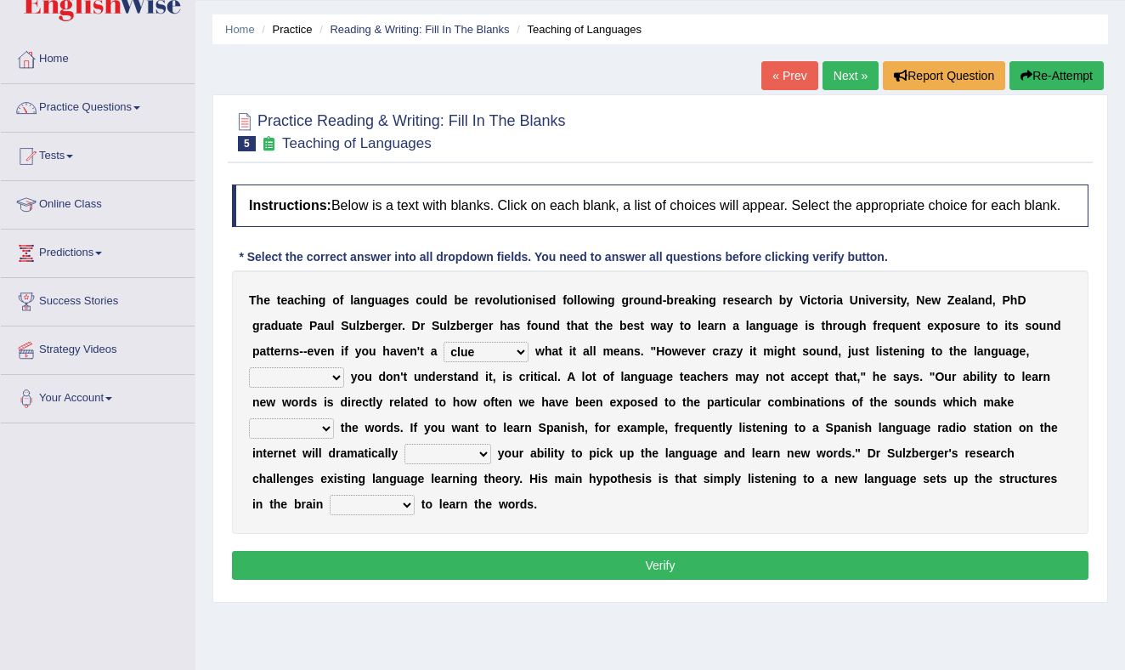
click at [332, 387] on select "but also all together even though if so" at bounding box center [296, 377] width 95 height 20
select select "even though"
click at [249, 382] on select "but also all together even though if so" at bounding box center [296, 377] width 95 height 20
click at [325, 438] on select "down up of on" at bounding box center [291, 428] width 85 height 20
select select "of"
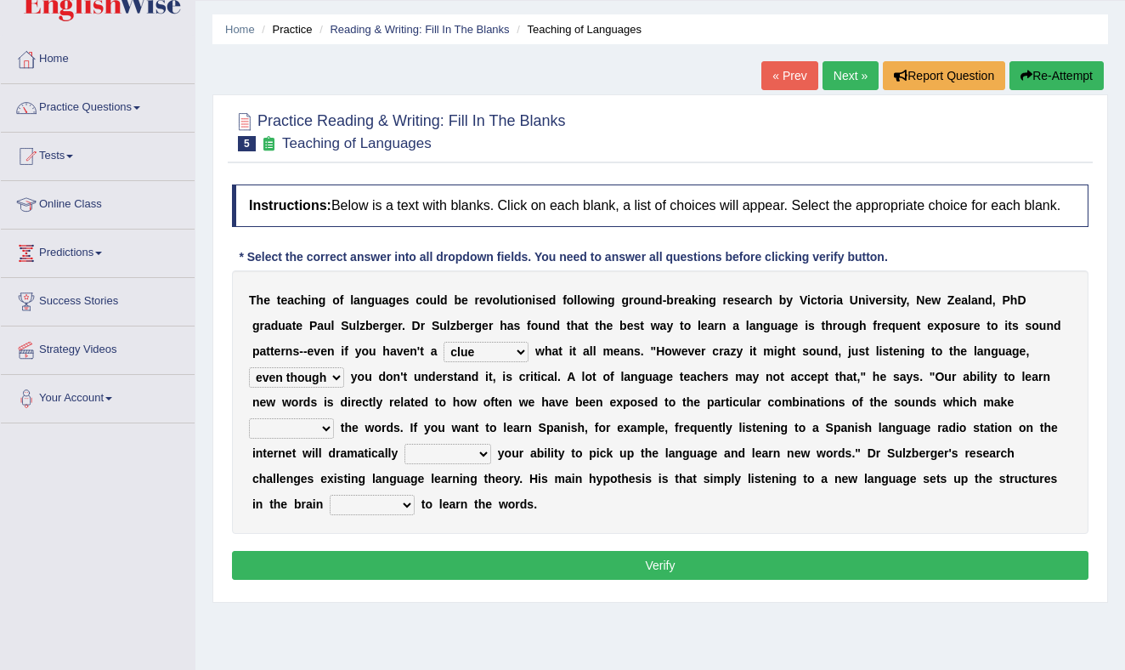
click at [249, 433] on select "down up of on" at bounding box center [291, 428] width 85 height 20
click at [483, 464] on select "evaluate exaggerate describe boost" at bounding box center [447, 454] width 87 height 20
select select "describe"
click at [404, 459] on select "evaluate exaggerate describe boost" at bounding box center [447, 454] width 87 height 20
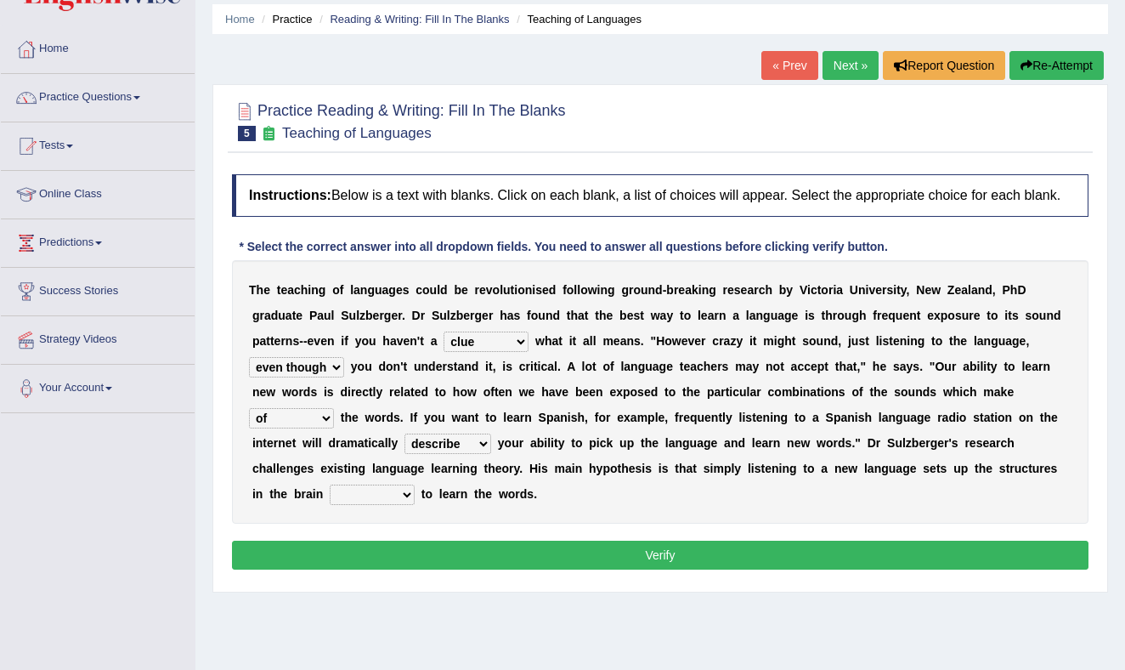
scroll to position [54, 0]
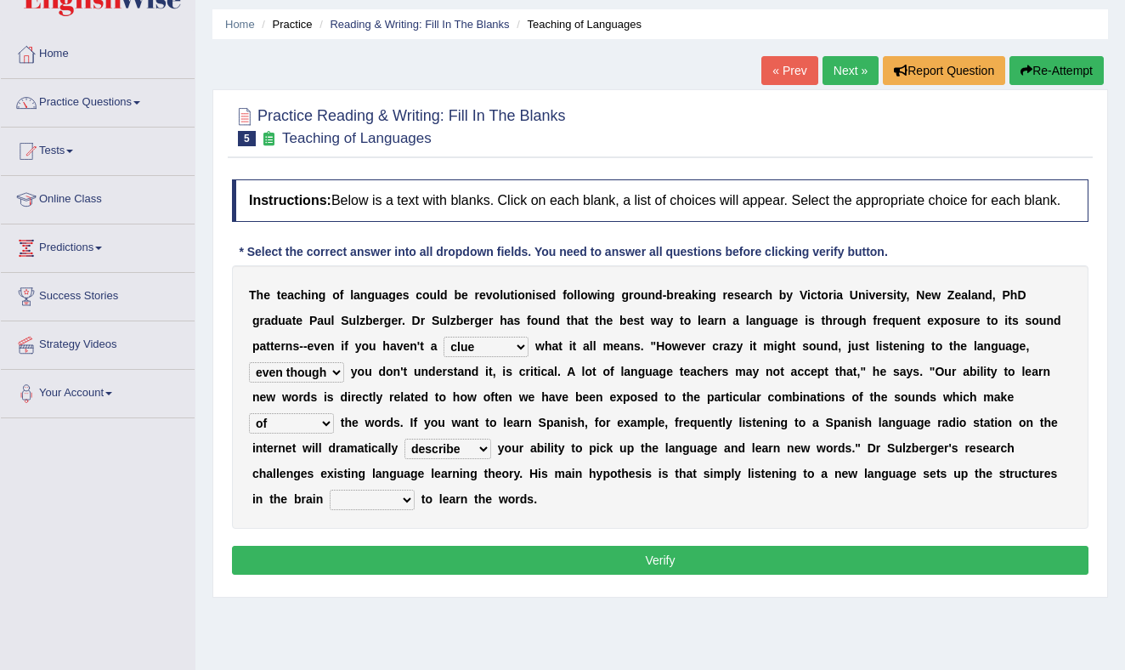
click at [386, 510] on select "requiring required directed to require" at bounding box center [372, 499] width 85 height 20
click at [330, 505] on select "requiring required directed to require" at bounding box center [372, 499] width 85 height 20
click at [391, 510] on select "requiring required directed to require" at bounding box center [372, 499] width 85 height 20
select select "to require"
click at [330, 505] on select "requiring required directed to require" at bounding box center [372, 499] width 85 height 20
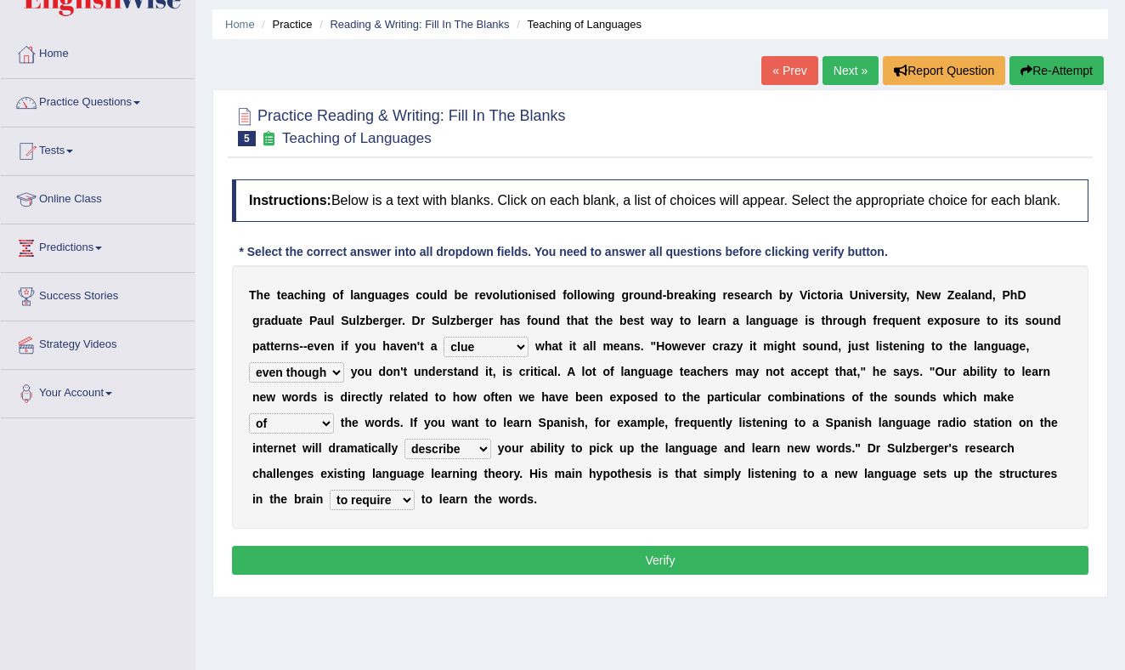
click at [541, 574] on button "Verify" at bounding box center [660, 559] width 856 height 29
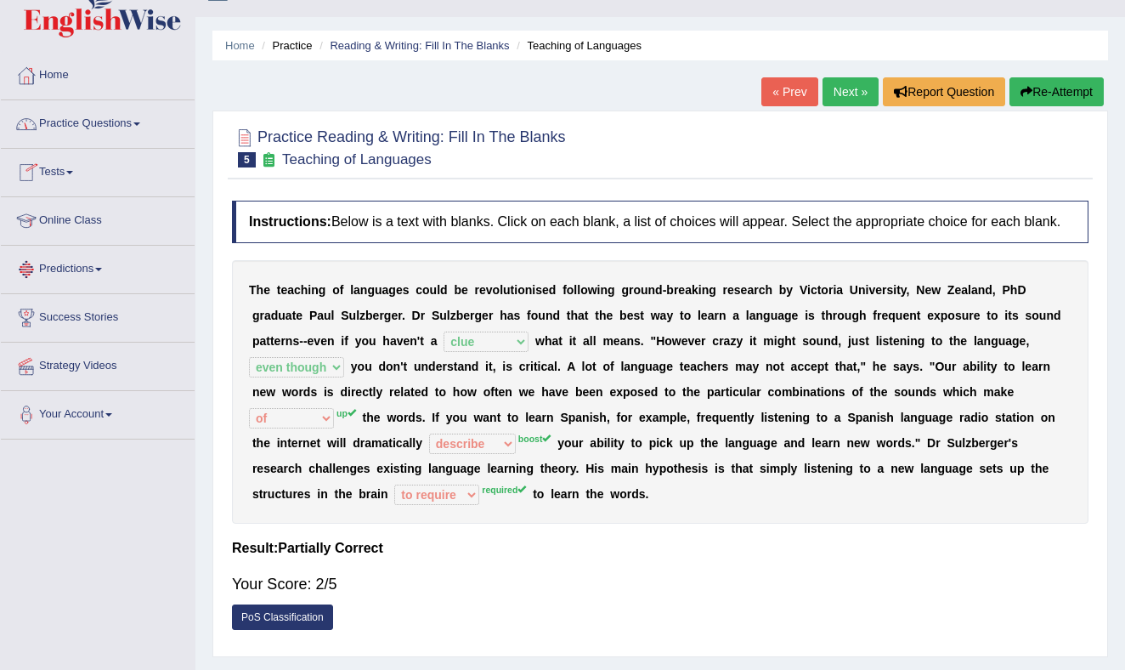
scroll to position [36, 0]
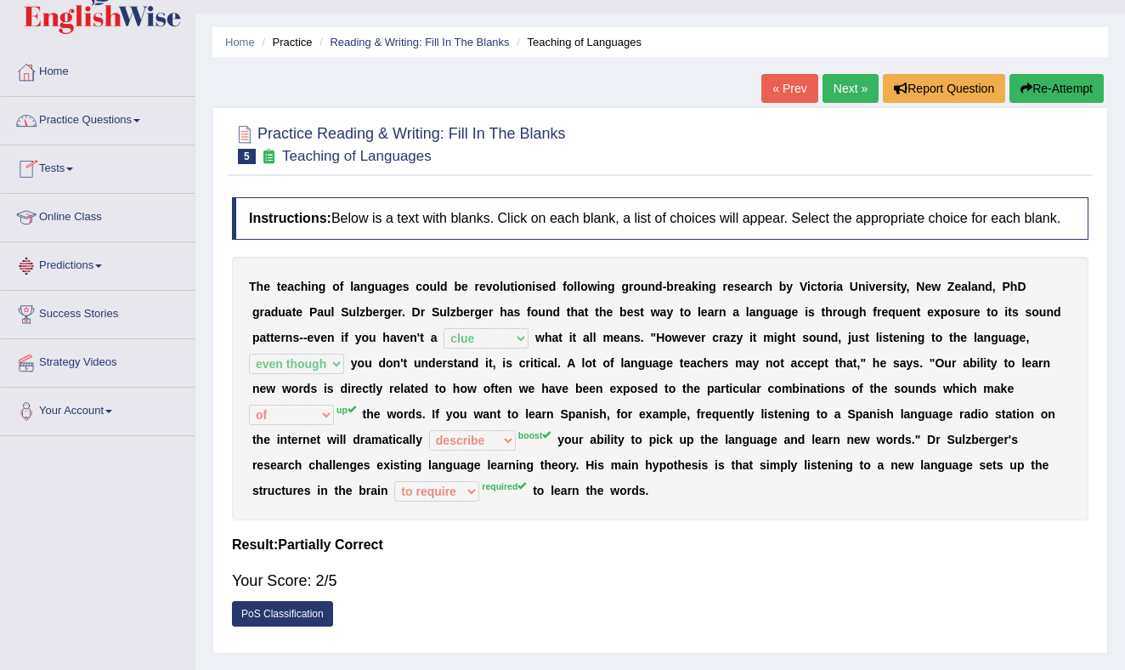
click at [123, 123] on link "Practice Questions" at bounding box center [98, 118] width 194 height 42
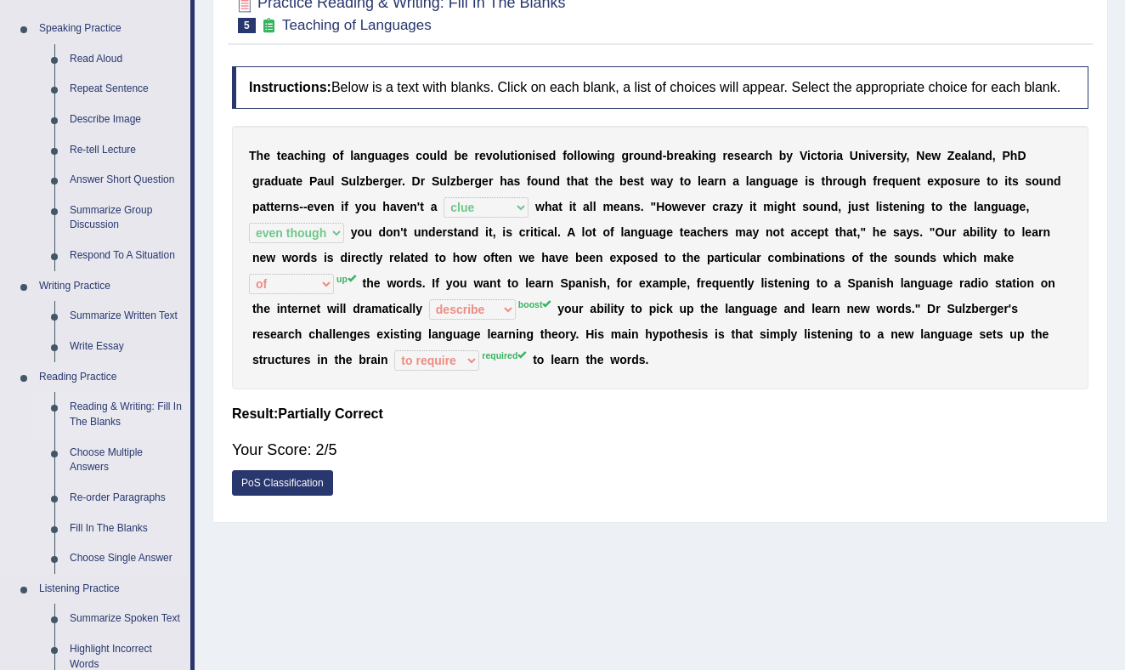
scroll to position [169, 0]
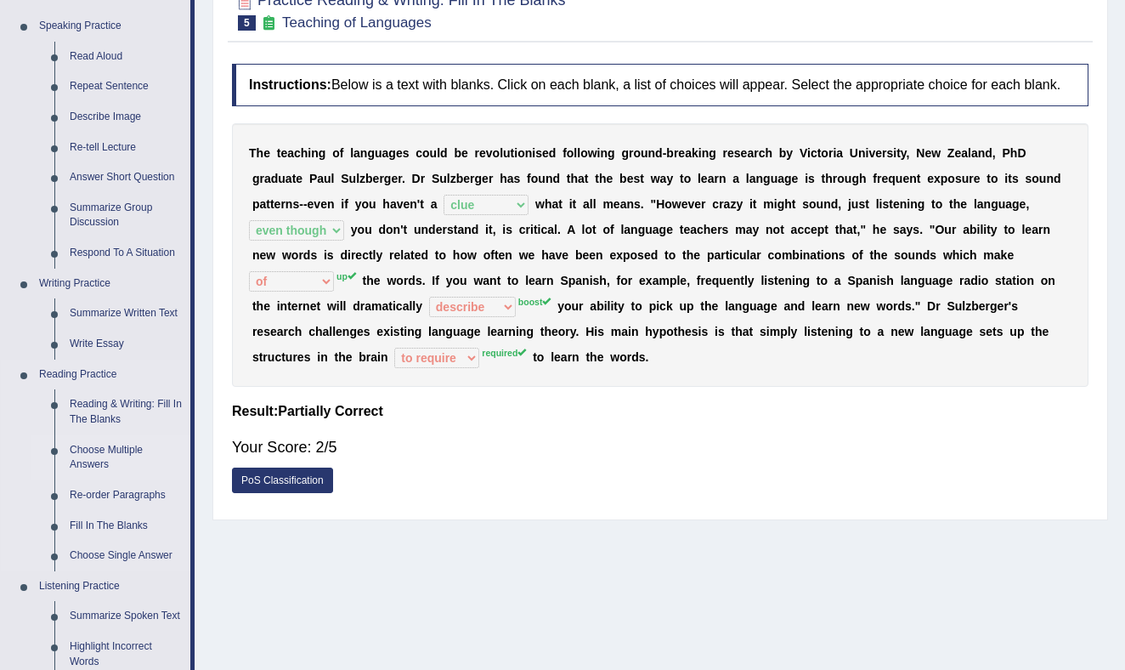
click at [104, 450] on link "Choose Multiple Answers" at bounding box center [126, 457] width 128 height 45
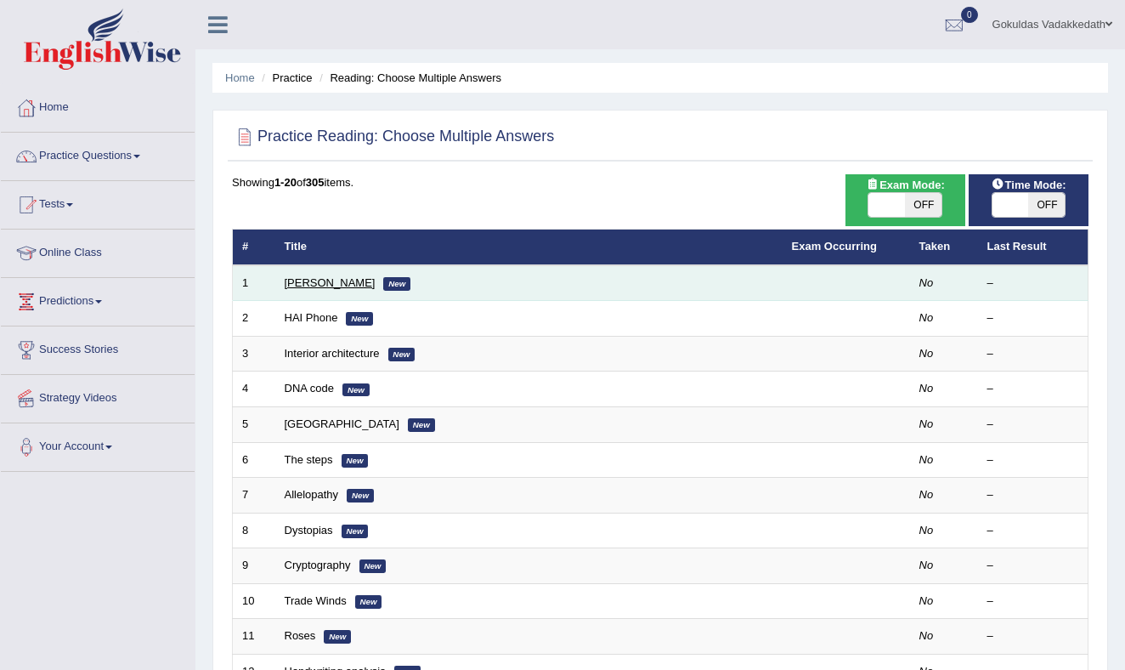
click at [342, 282] on link "[PERSON_NAME]" at bounding box center [330, 282] width 91 height 13
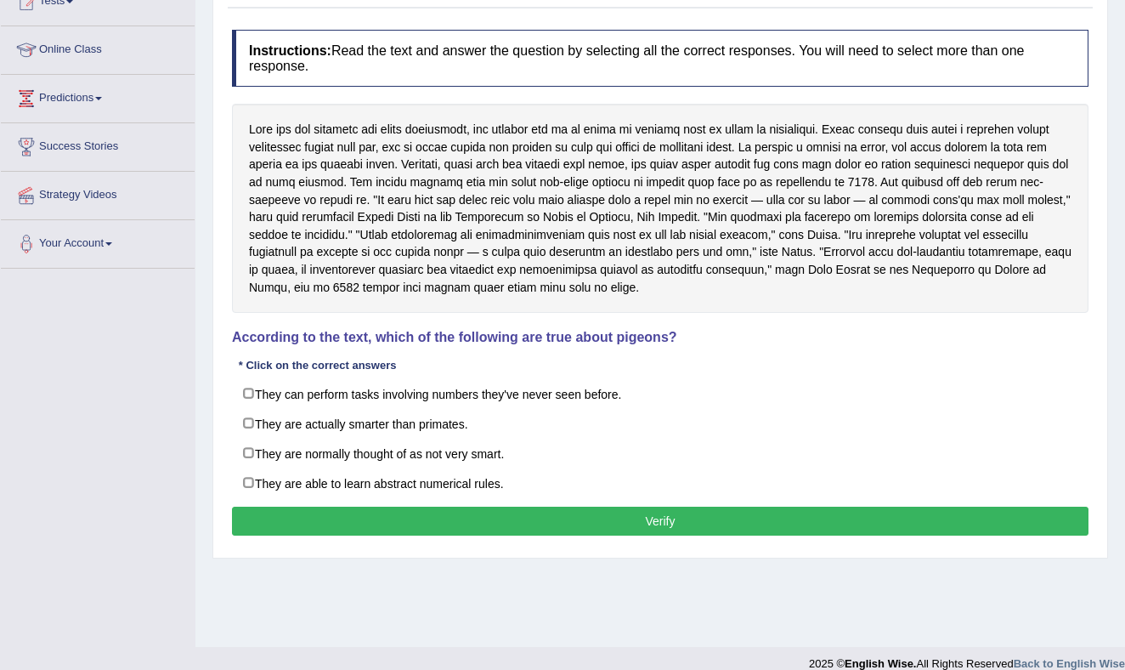
scroll to position [209, 0]
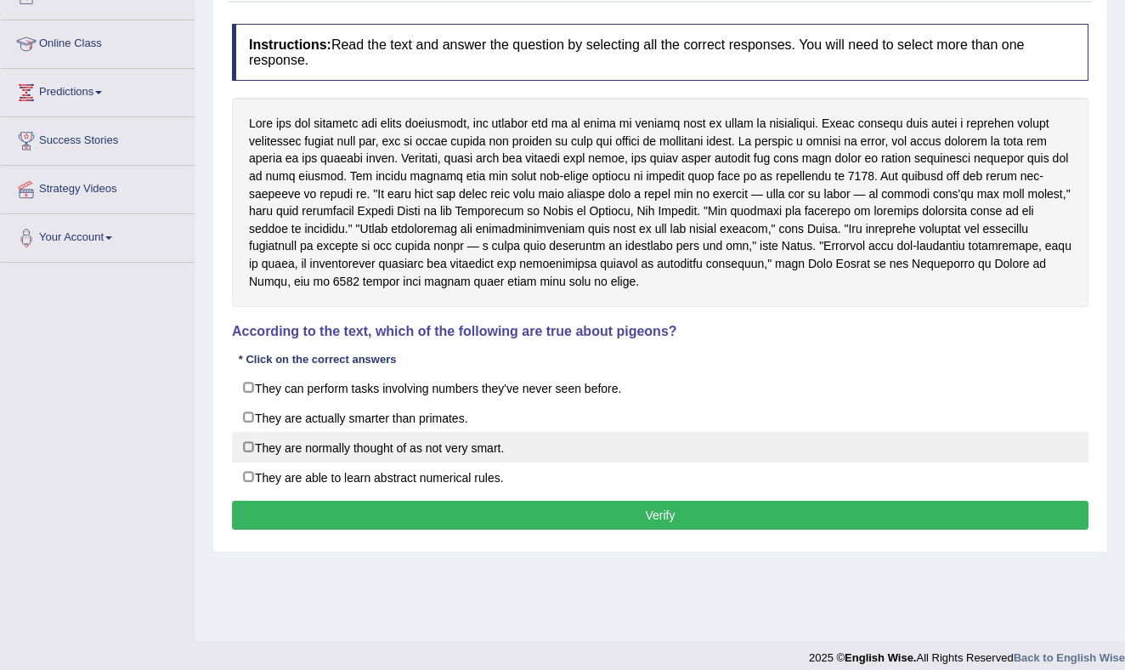
click at [249, 444] on label "They are normally thought of as not very smart." at bounding box center [660, 447] width 856 height 31
checkbox input "true"
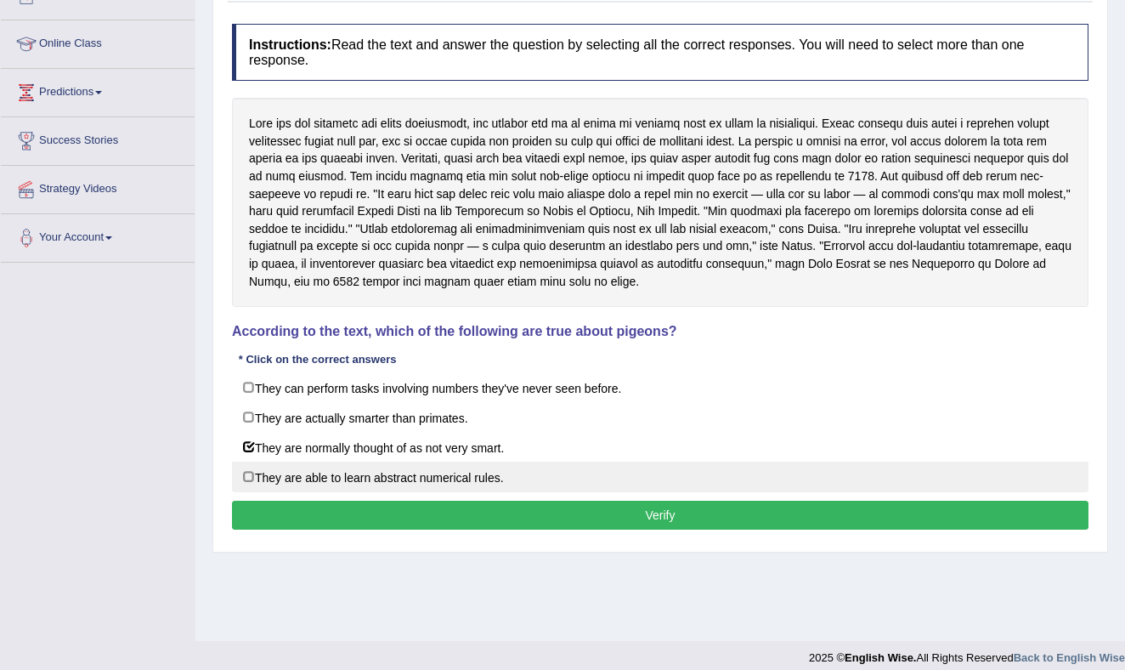
drag, startPoint x: 246, startPoint y: 472, endPoint x: 264, endPoint y: 477, distance: 19.4
click at [247, 472] on label "They are able to learn abstract numerical rules." at bounding box center [660, 476] width 856 height 31
checkbox input "true"
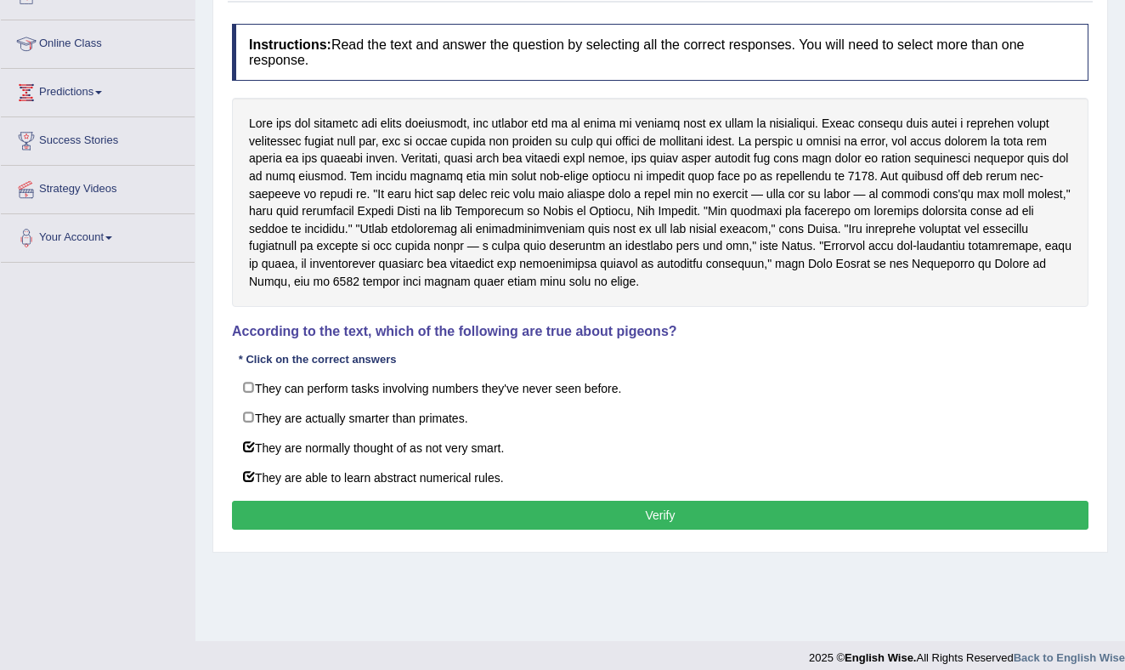
click at [391, 513] on button "Verify" at bounding box center [660, 514] width 856 height 29
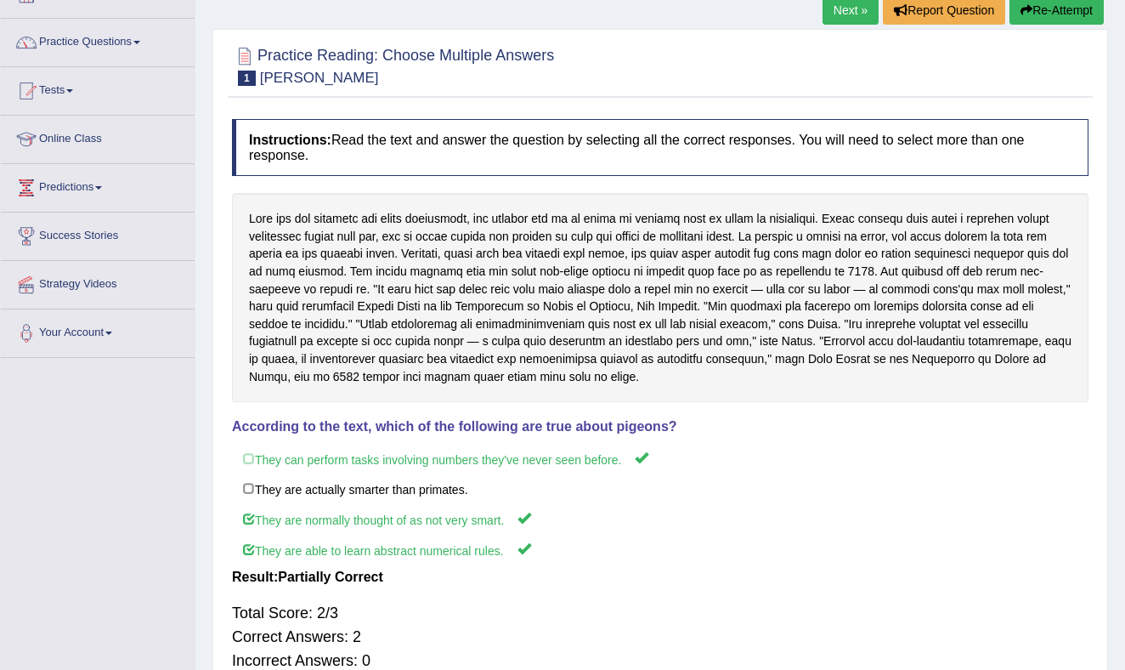
scroll to position [0, 0]
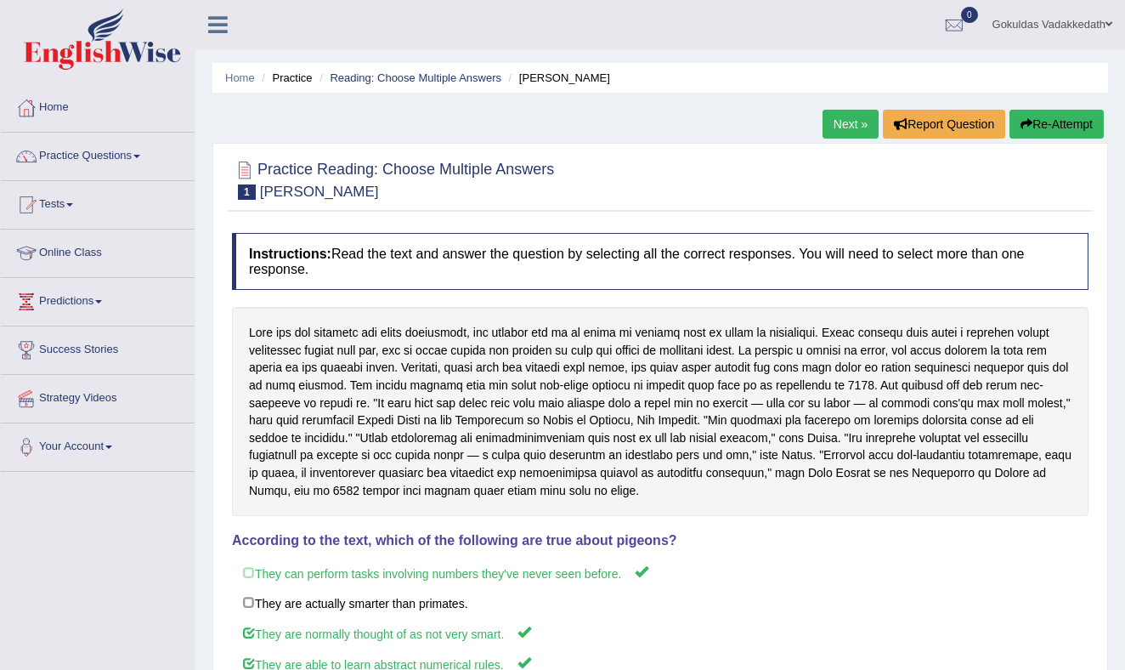
click at [839, 117] on link "Next »" at bounding box center [850, 124] width 56 height 29
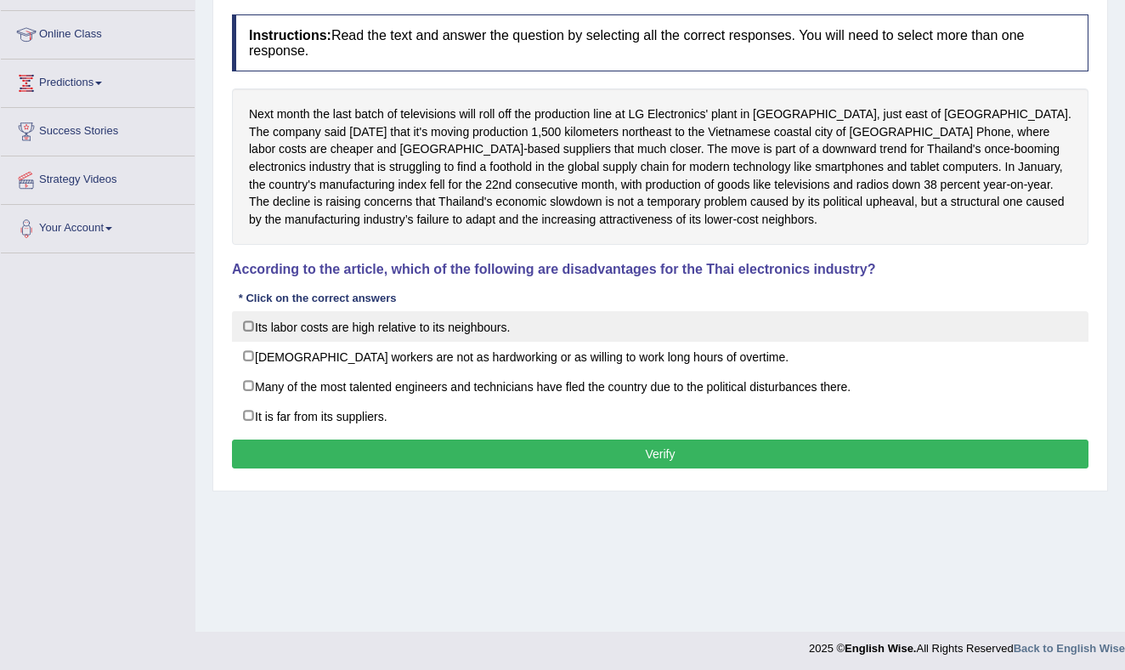
scroll to position [206, 0]
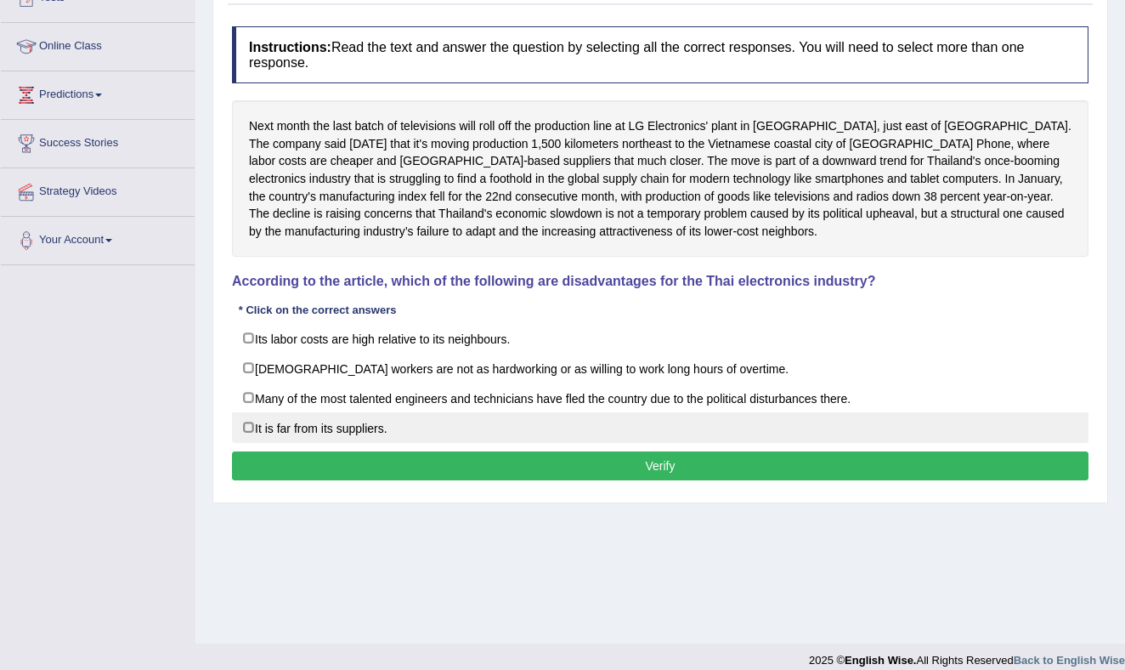
click at [246, 422] on label "It is far from its suppliers." at bounding box center [660, 427] width 856 height 31
checkbox input "true"
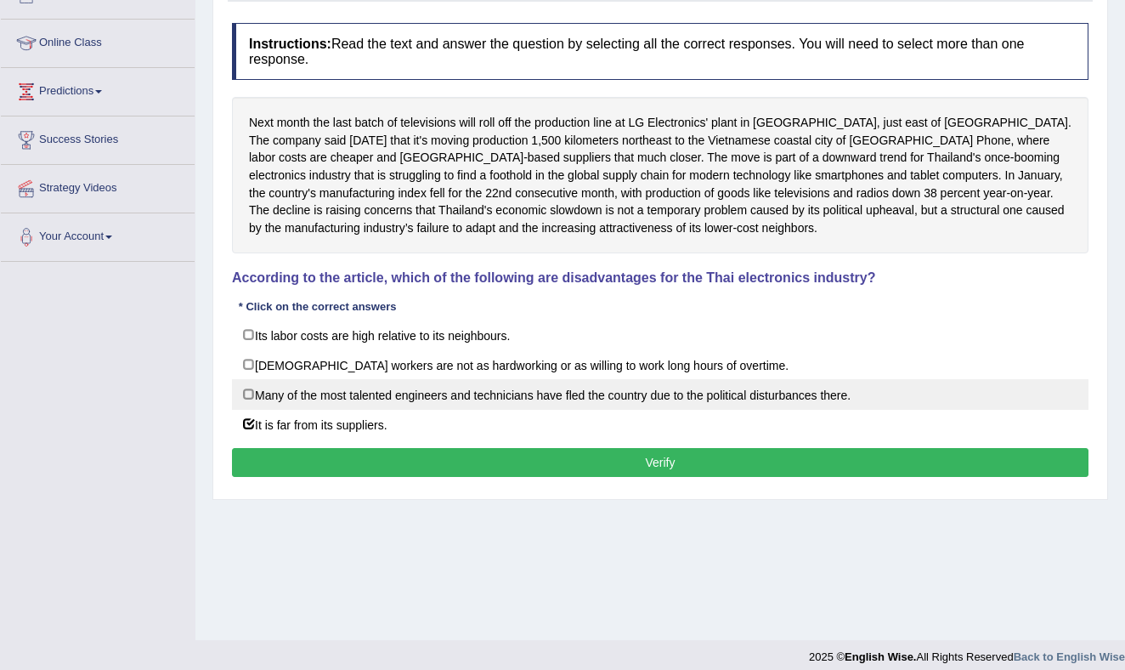
scroll to position [223, 0]
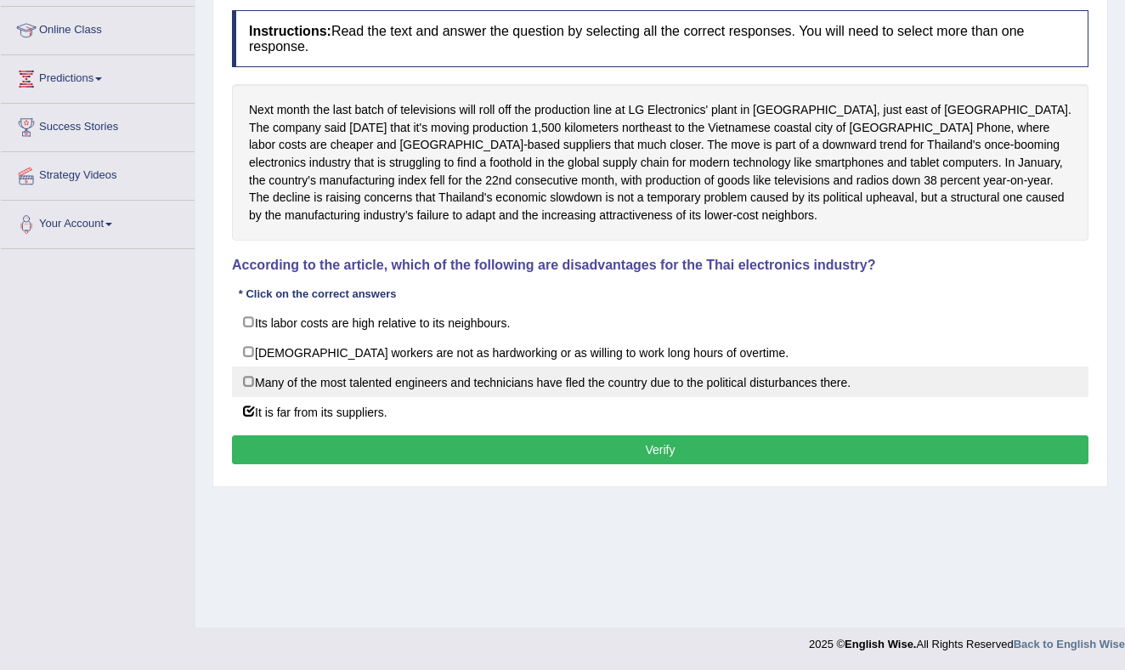
click at [256, 379] on label "Many of the most talented engineers and technicians have fled the country due t…" at bounding box center [660, 381] width 856 height 31
checkbox input "true"
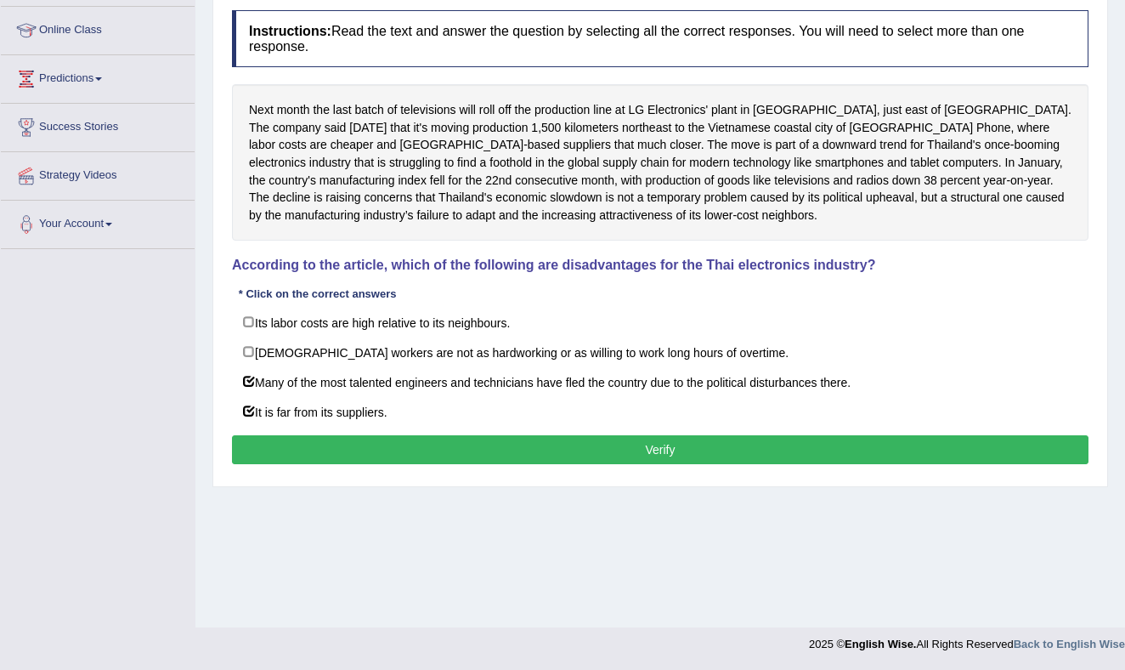
click at [554, 447] on button "Verify" at bounding box center [660, 449] width 856 height 29
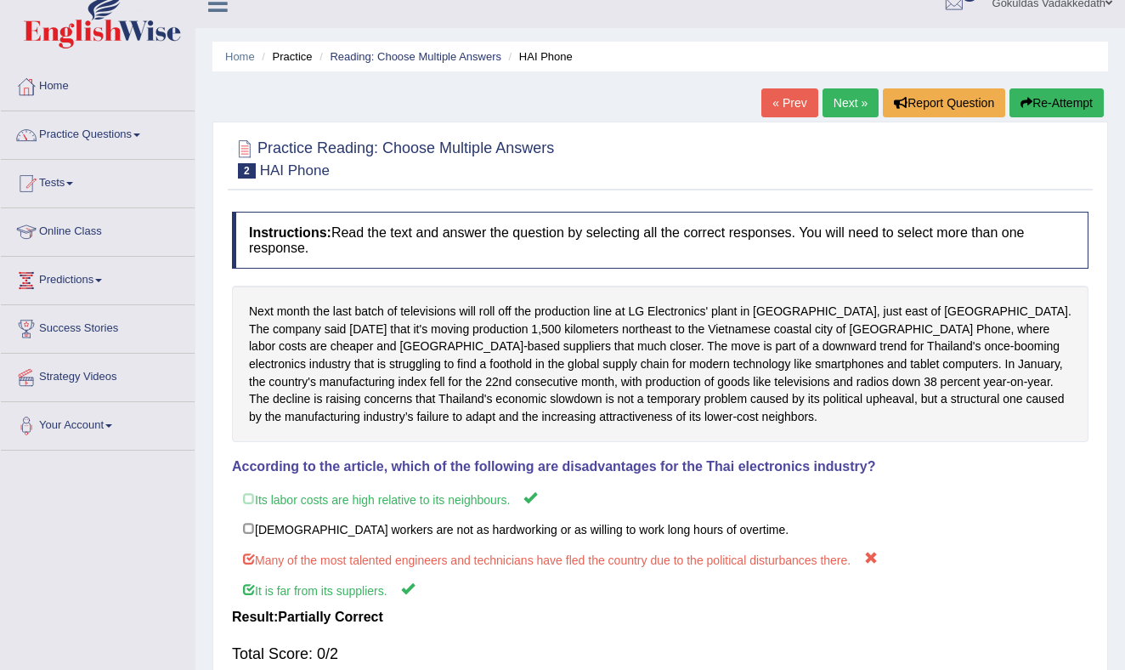
scroll to position [20, 0]
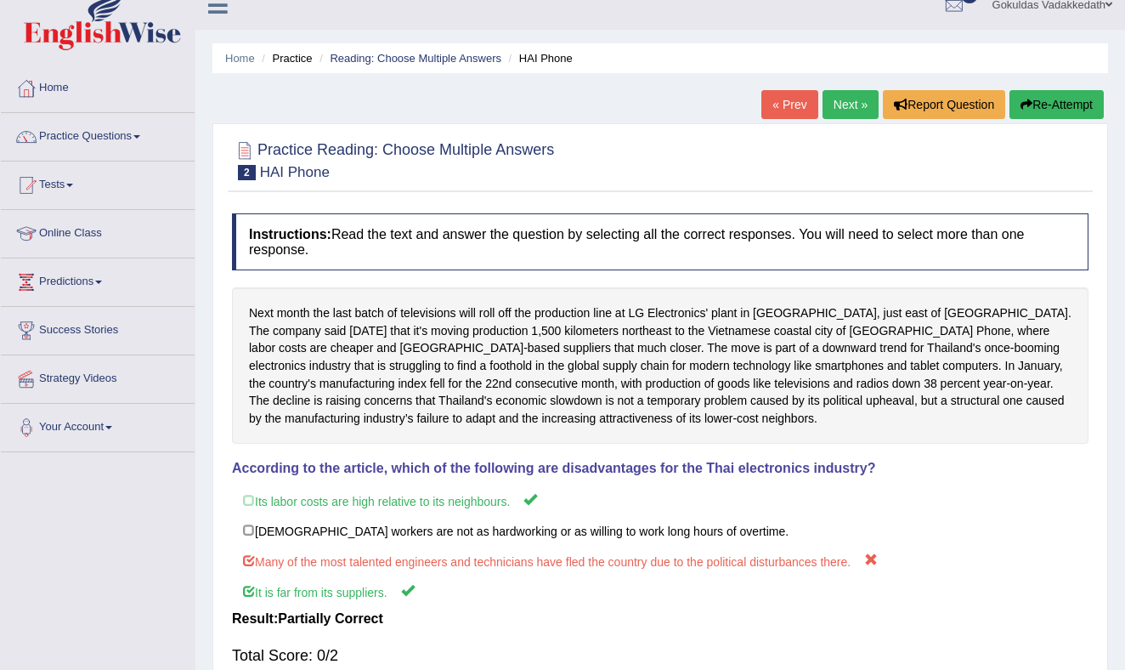
click at [1041, 99] on button "Re-Attempt" at bounding box center [1056, 104] width 94 height 29
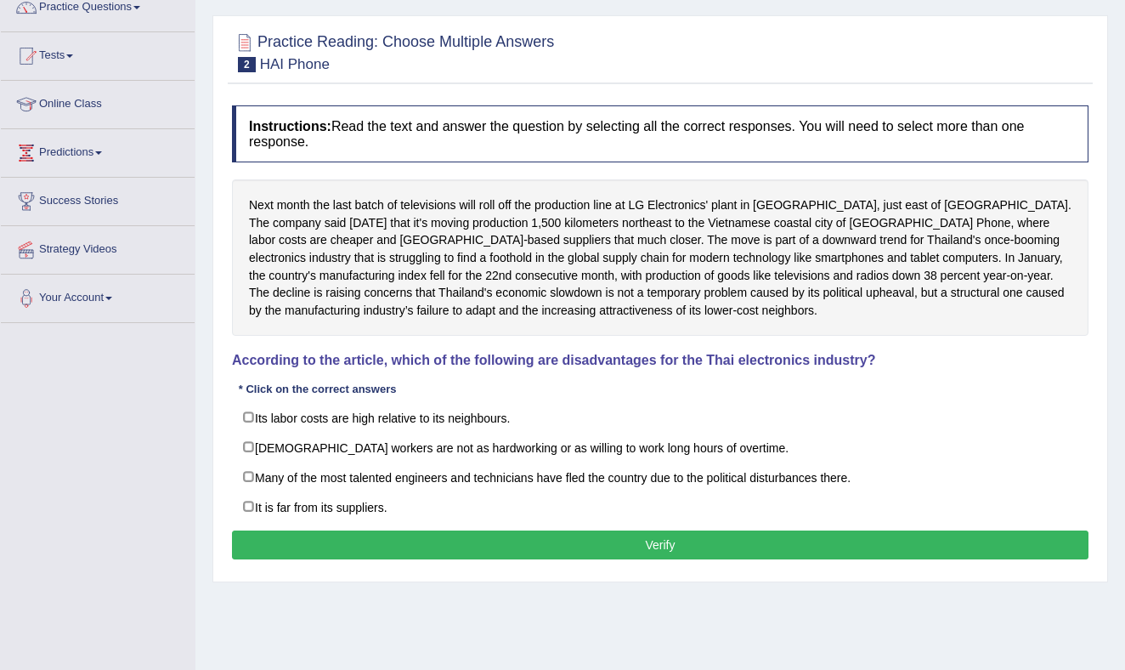
scroll to position [150, 0]
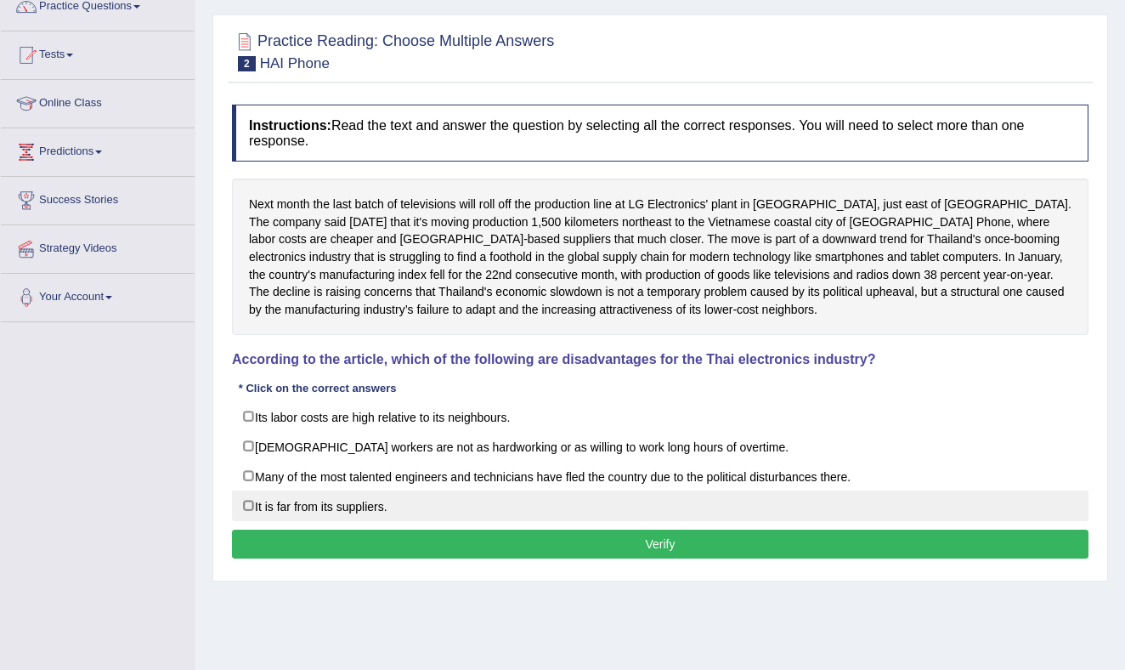
drag, startPoint x: 246, startPoint y: 497, endPoint x: 258, endPoint y: 499, distance: 12.0
click at [250, 498] on label "It is far from its suppliers." at bounding box center [660, 505] width 856 height 31
checkbox input "true"
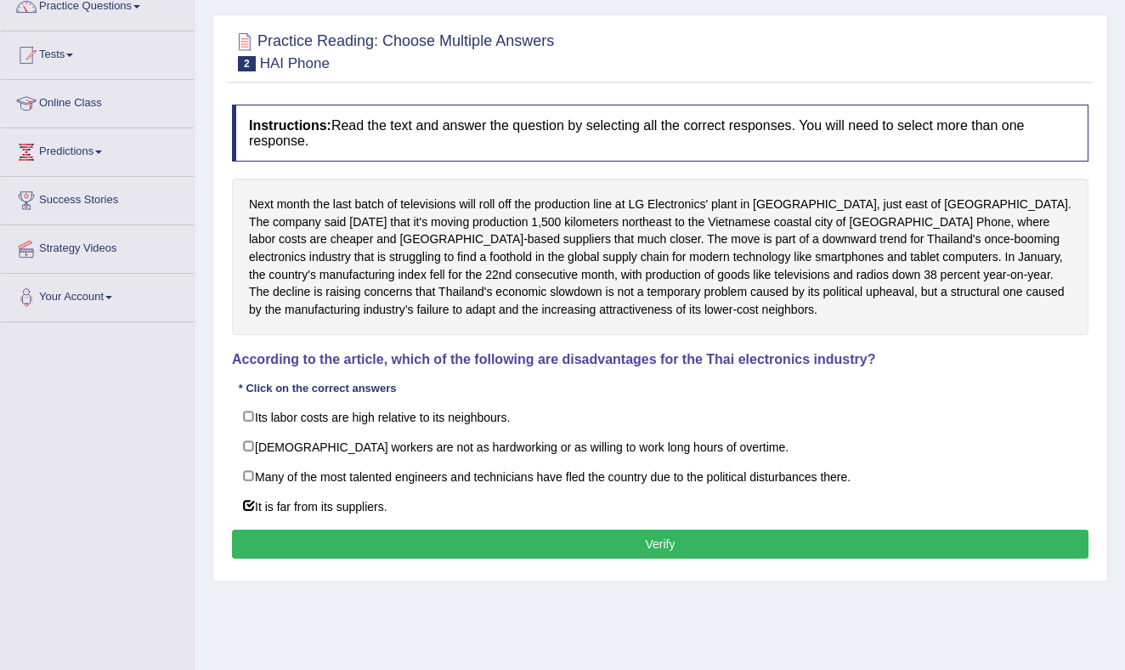
click at [525, 537] on button "Verify" at bounding box center [660, 543] width 856 height 29
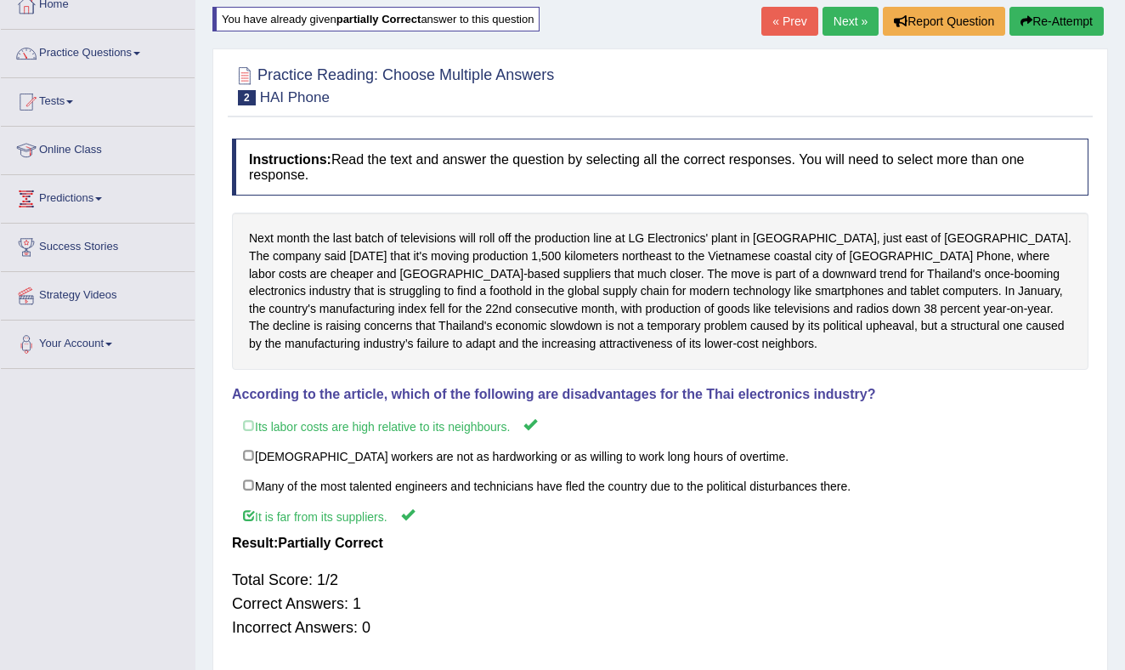
scroll to position [0, 0]
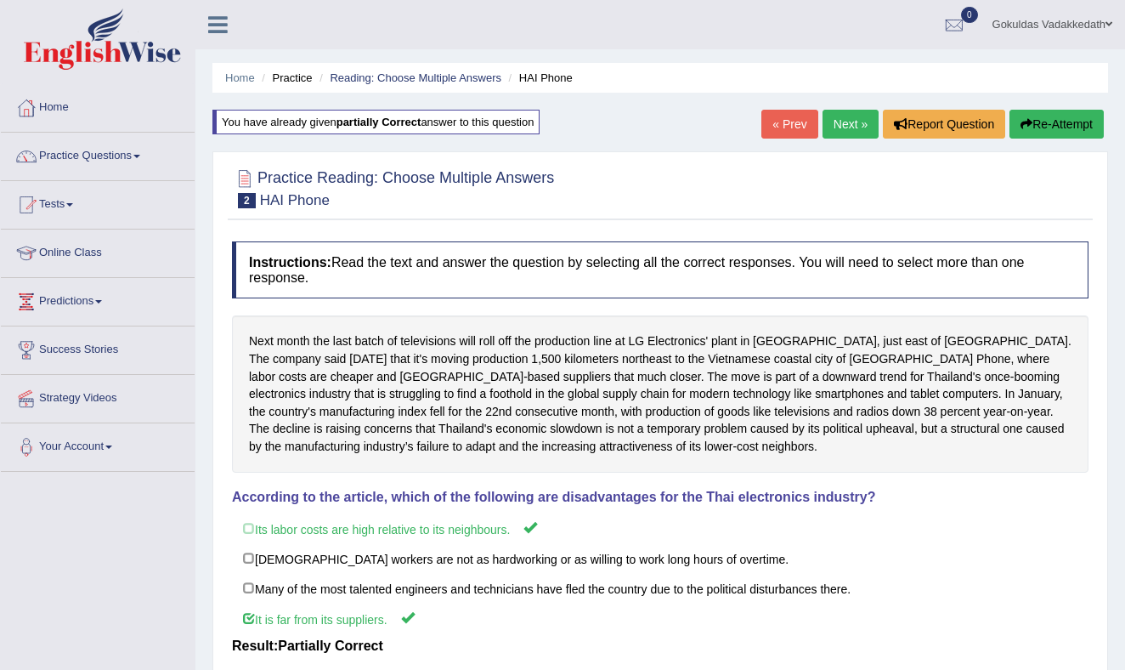
click at [845, 119] on link "Next »" at bounding box center [850, 124] width 56 height 29
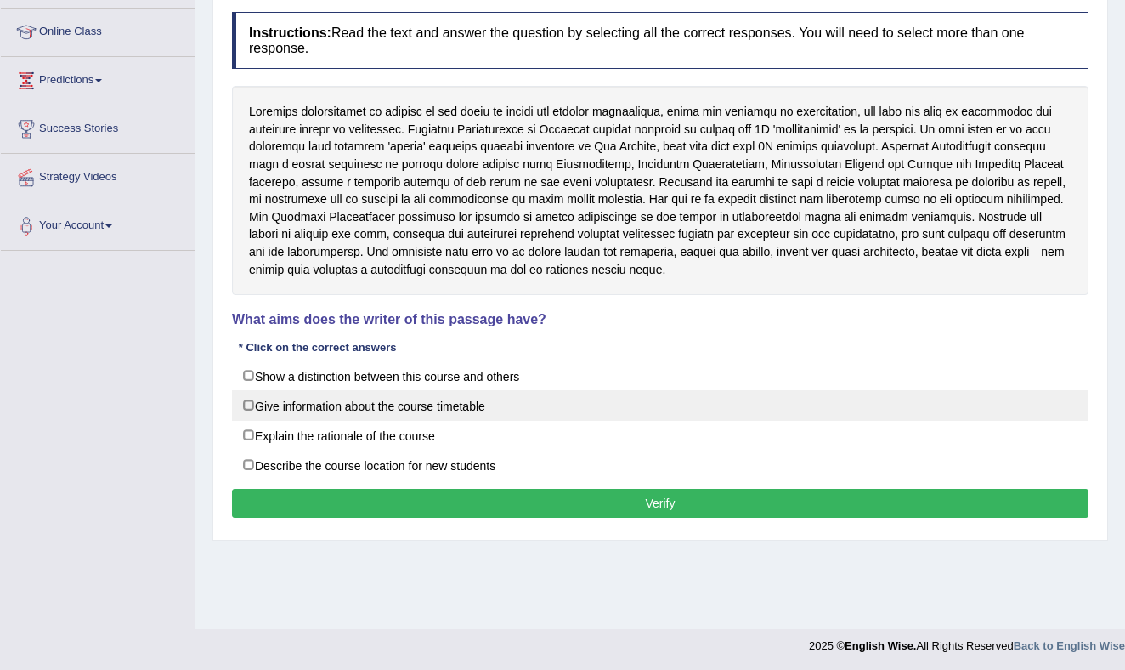
scroll to position [223, 0]
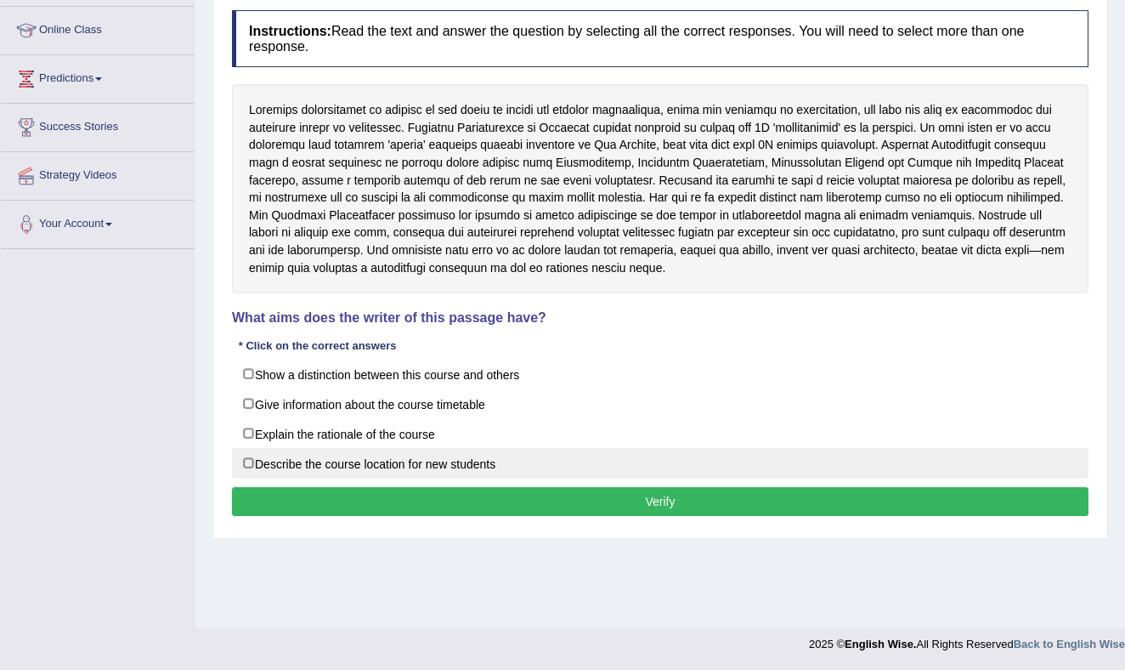
drag, startPoint x: 252, startPoint y: 429, endPoint x: 247, endPoint y: 449, distance: 20.2
click at [252, 429] on label "Explain the rationale of the course" at bounding box center [660, 433] width 856 height 31
checkbox input "true"
drag, startPoint x: 249, startPoint y: 461, endPoint x: 261, endPoint y: 466, distance: 12.6
click at [251, 462] on label "Describe the course location for new students" at bounding box center [660, 463] width 856 height 31
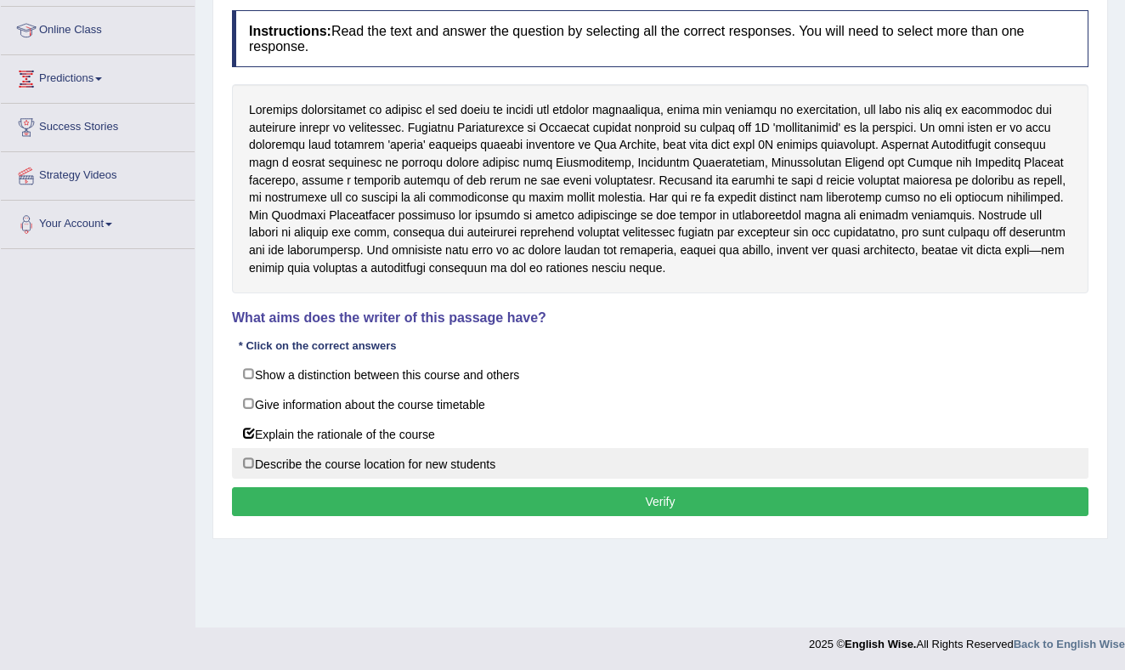
checkbox input "true"
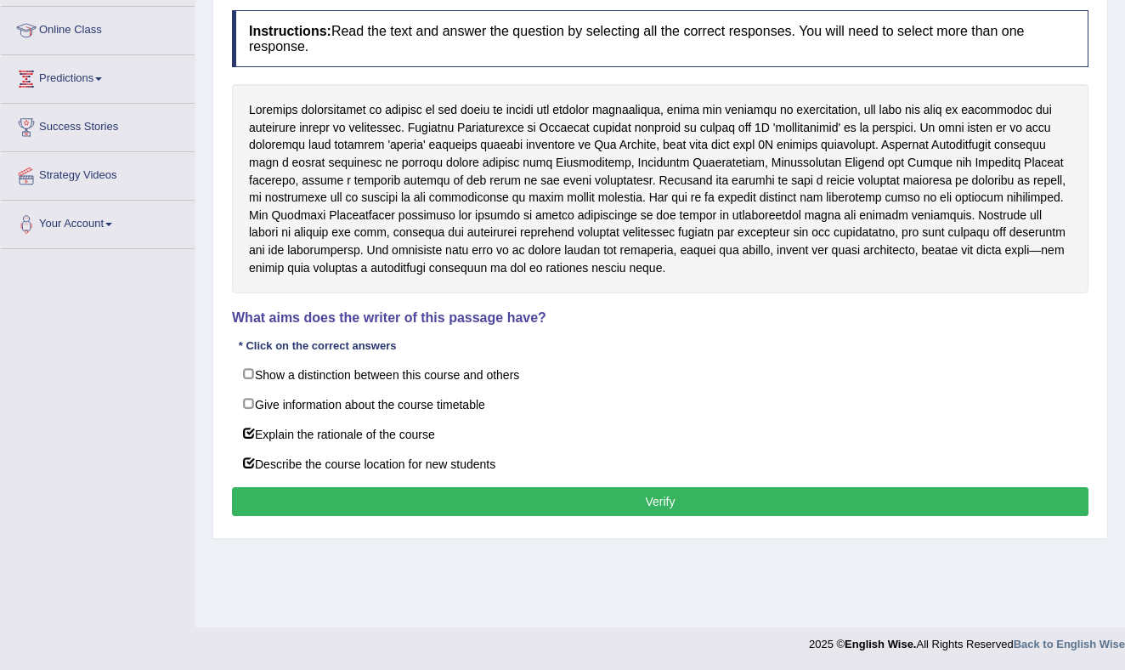
click at [409, 495] on button "Verify" at bounding box center [660, 501] width 856 height 29
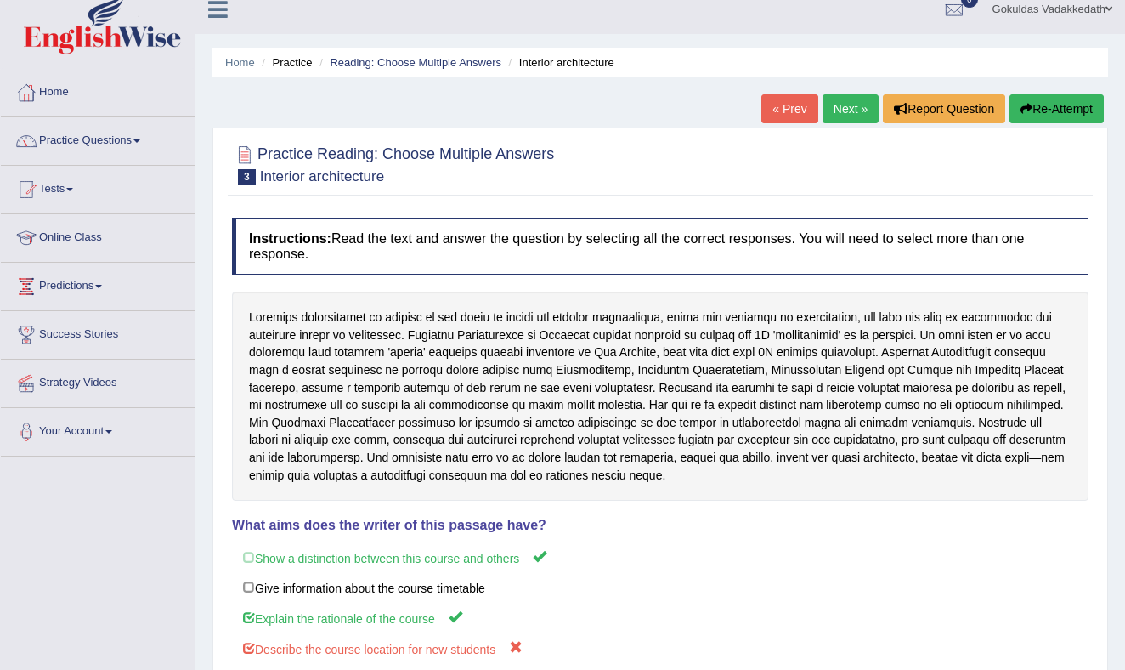
scroll to position [0, 0]
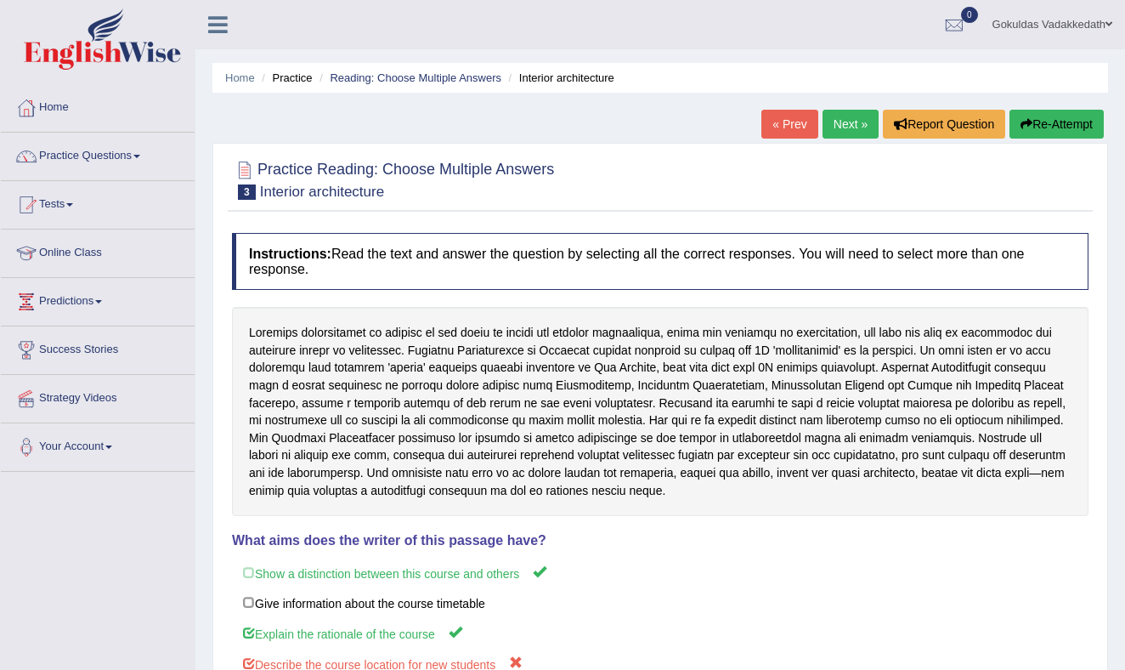
click at [849, 122] on link "Next »" at bounding box center [850, 124] width 56 height 29
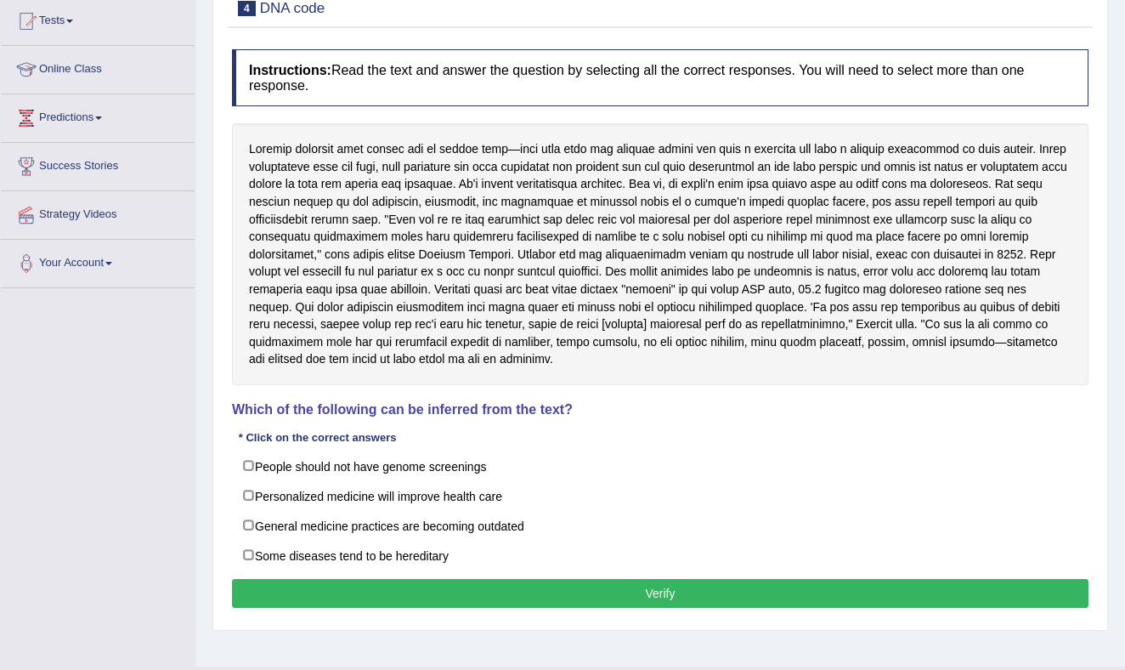
scroll to position [184, 0]
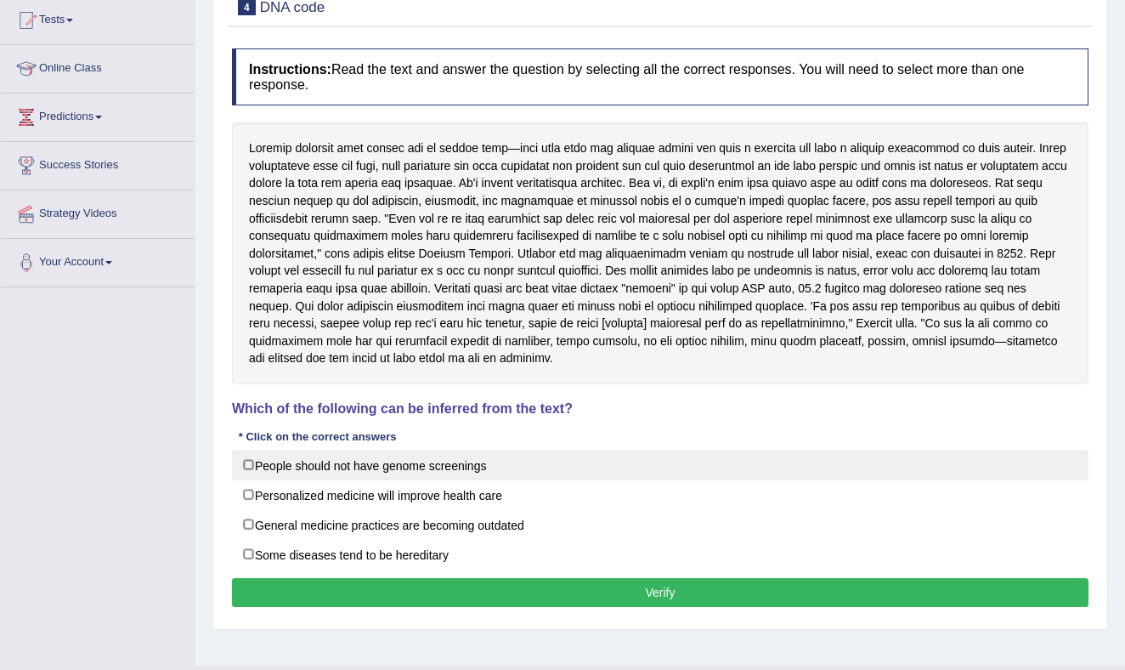
click at [246, 460] on label "People should not have genome screenings" at bounding box center [660, 464] width 856 height 31
checkbox input "true"
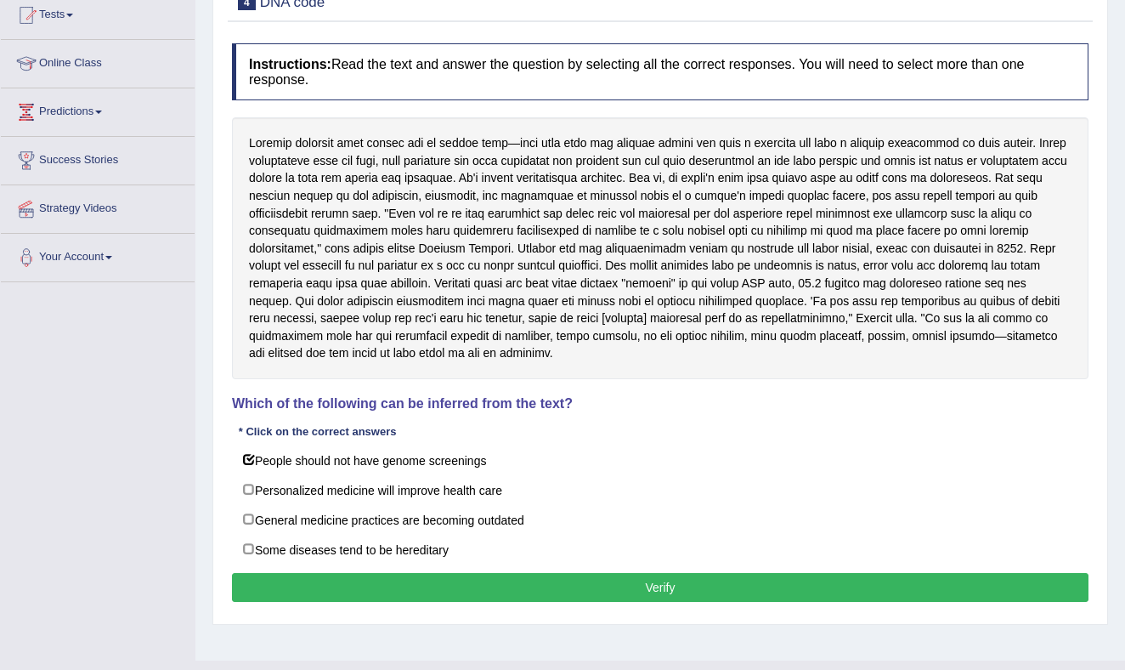
scroll to position [198, 0]
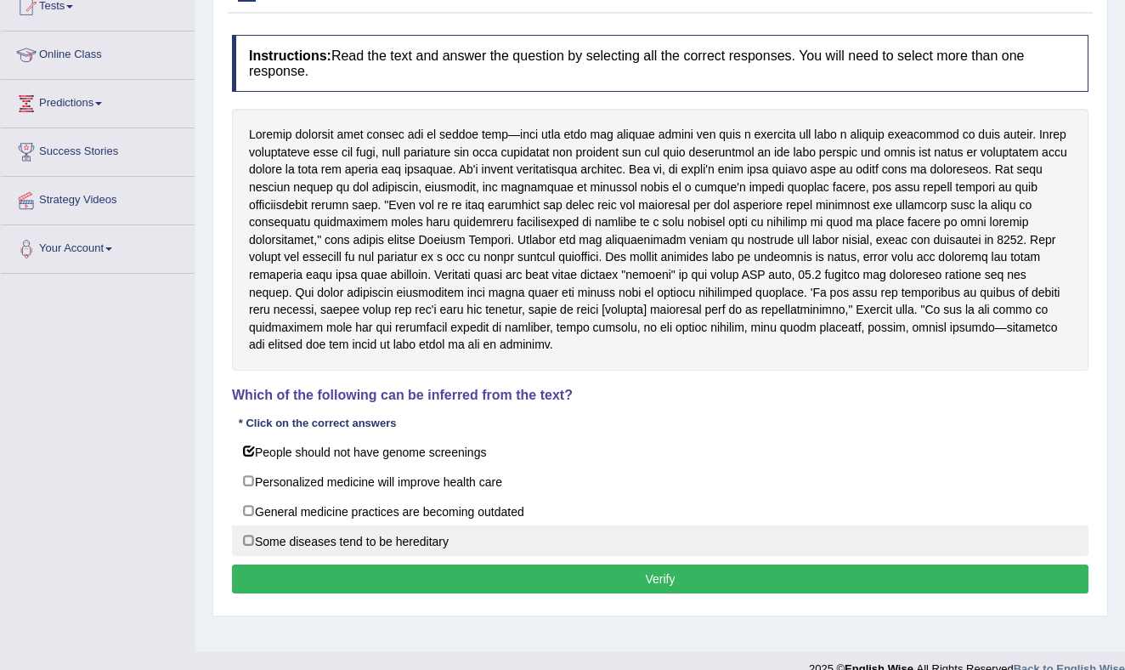
click at [246, 536] on label "Some diseases tend to be hereditary" at bounding box center [660, 540] width 856 height 31
checkbox input "true"
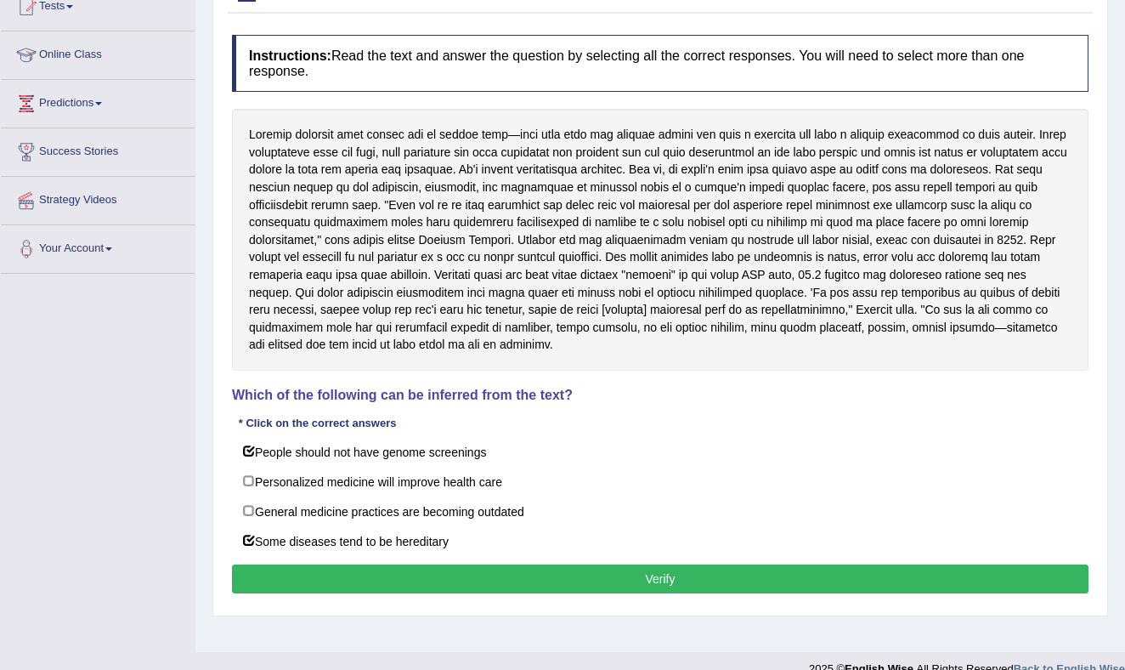
click at [510, 574] on button "Verify" at bounding box center [660, 578] width 856 height 29
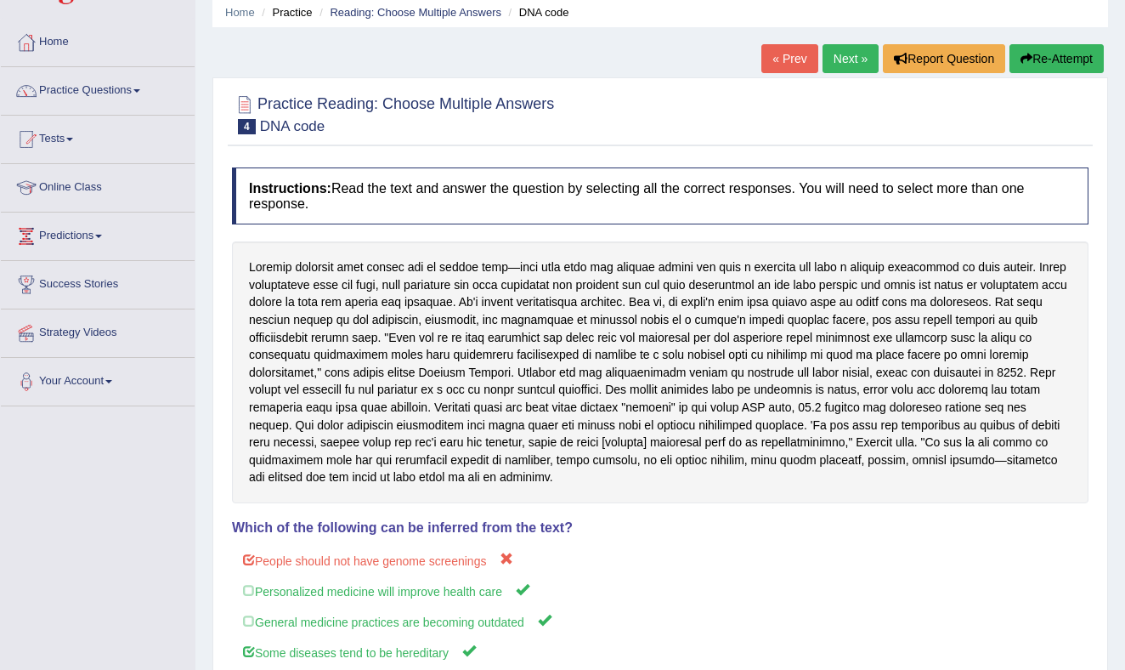
scroll to position [0, 0]
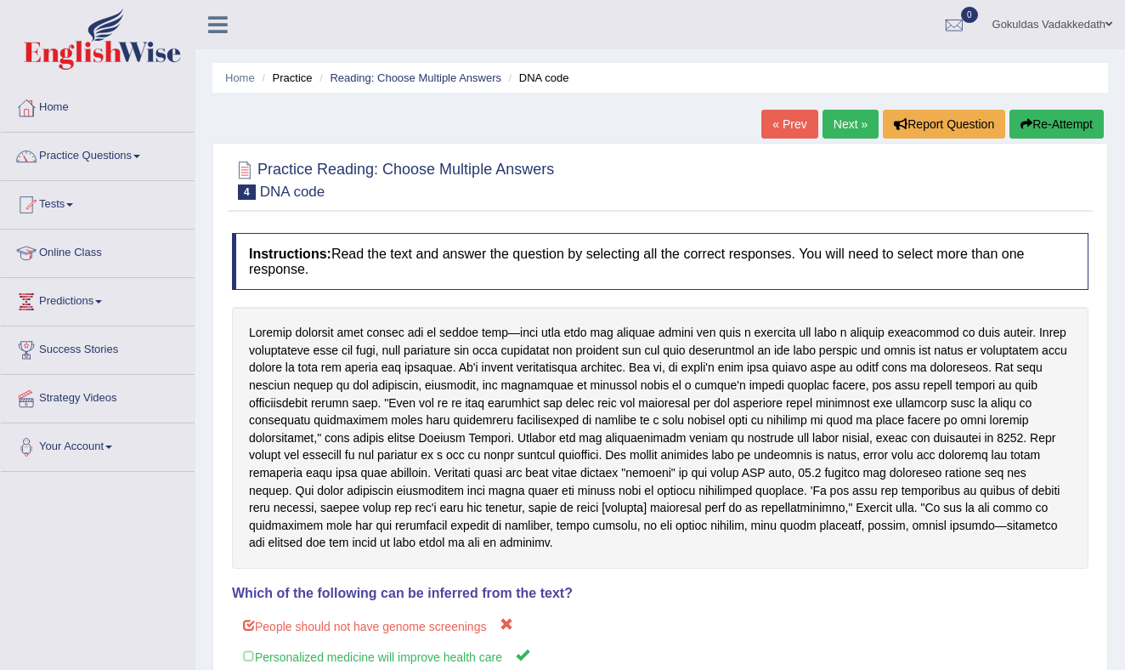
click at [843, 128] on link "Next »" at bounding box center [850, 124] width 56 height 29
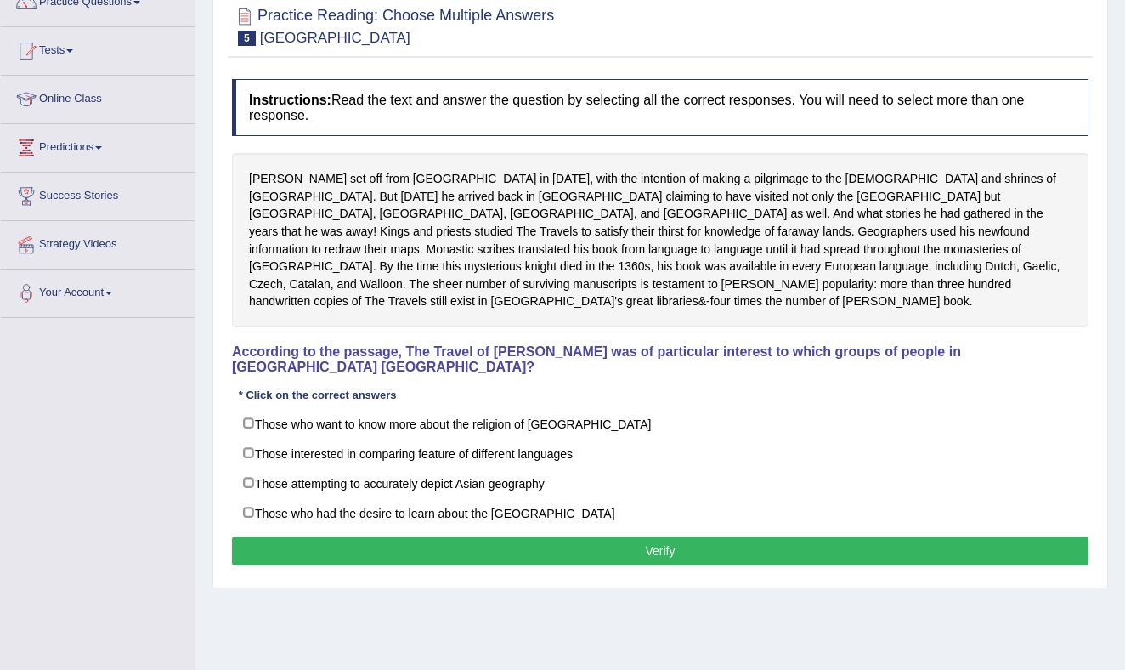
scroll to position [223, 0]
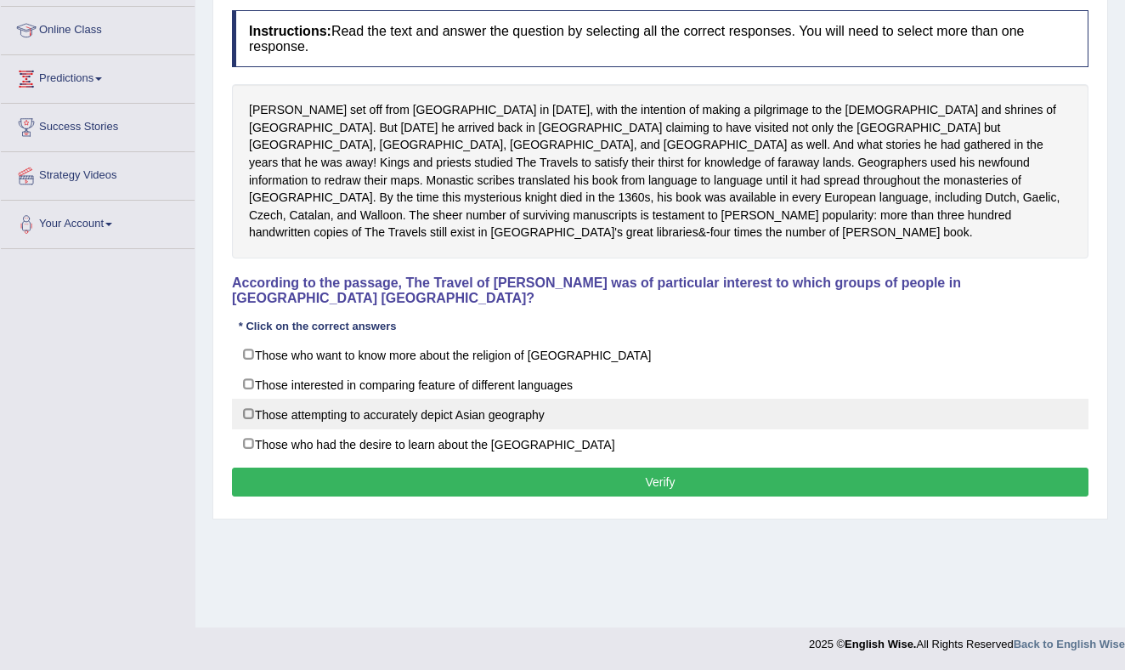
click at [248, 398] on label "Those attempting to accurately depict Asian geography" at bounding box center [660, 413] width 856 height 31
checkbox input "true"
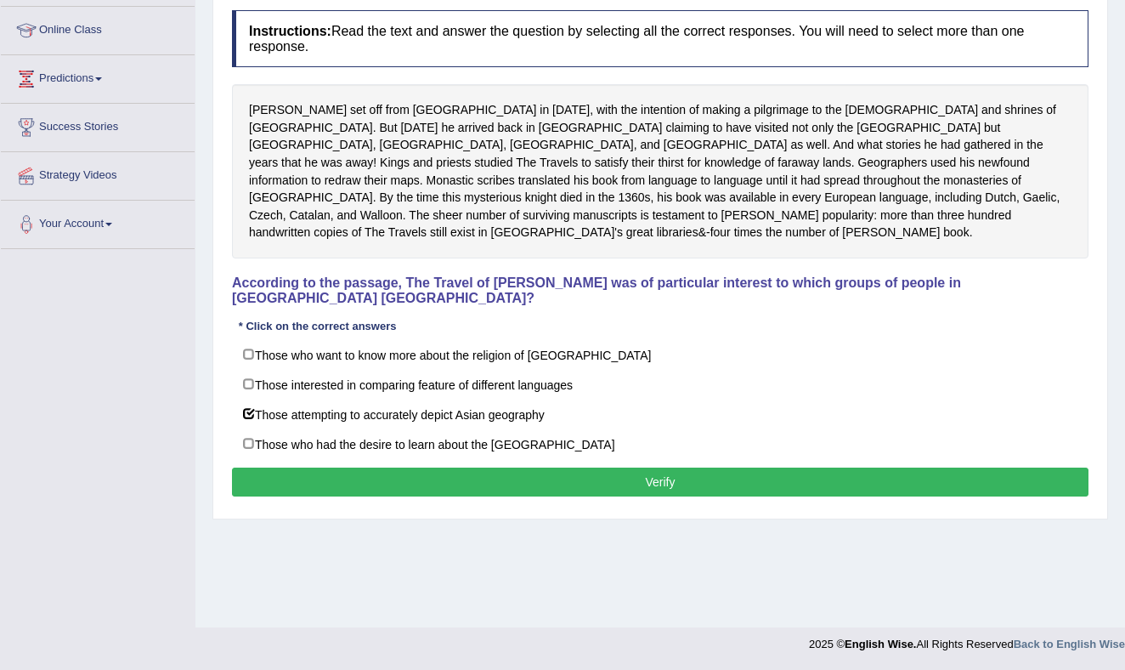
click at [577, 468] on button "Verify" at bounding box center [660, 481] width 856 height 29
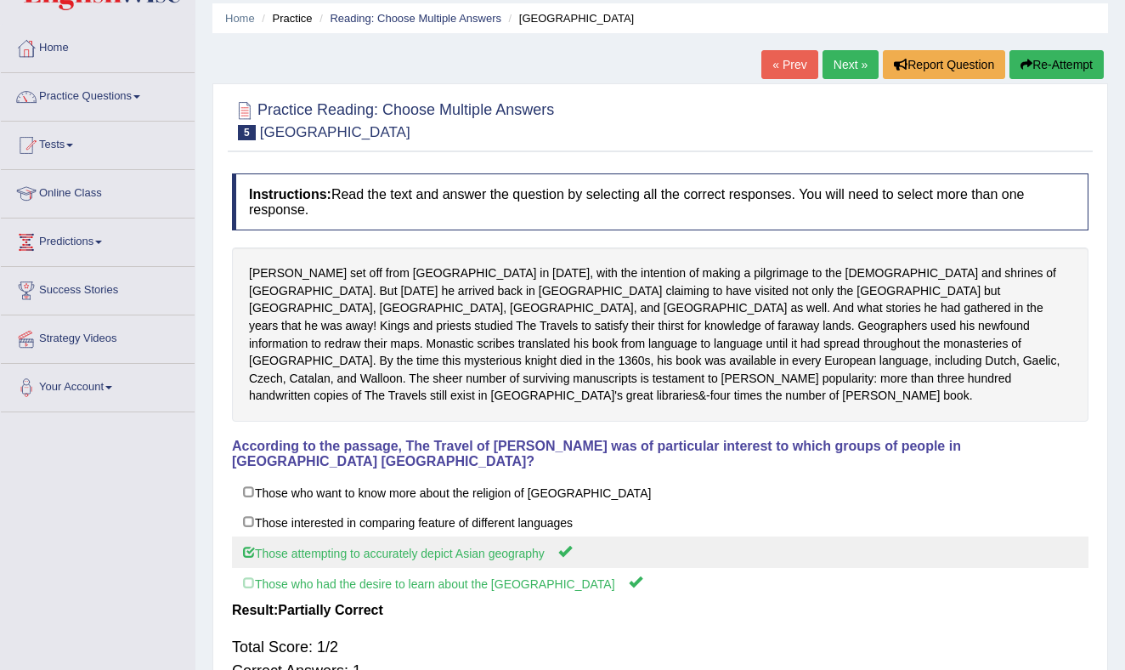
scroll to position [0, 0]
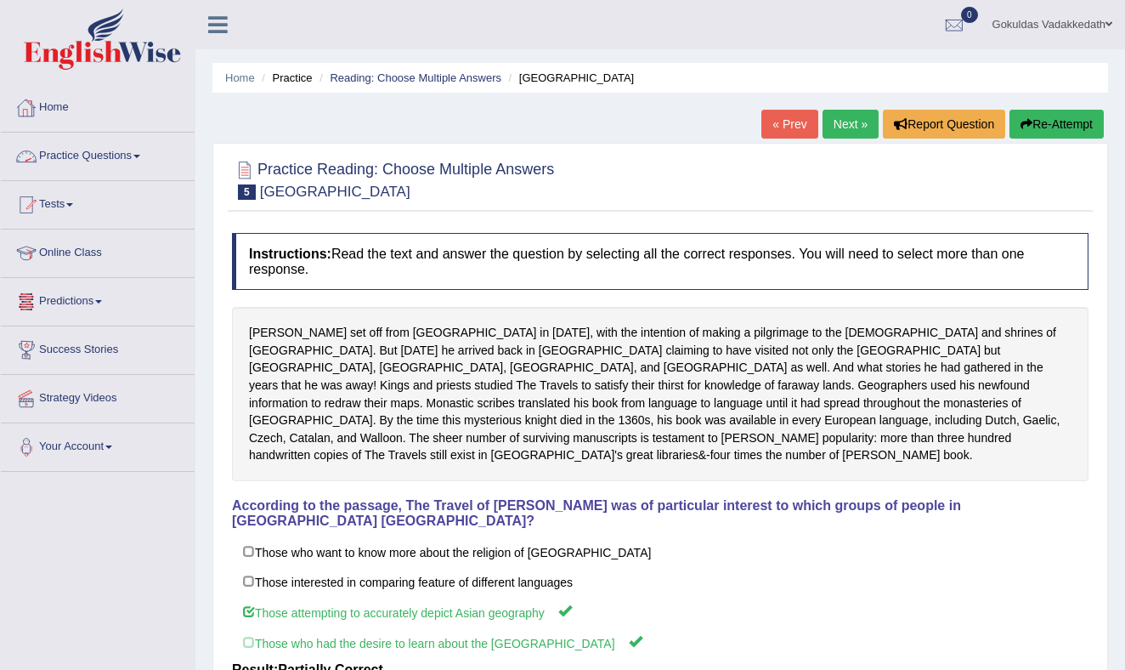
click at [142, 152] on link "Practice Questions" at bounding box center [98, 154] width 194 height 42
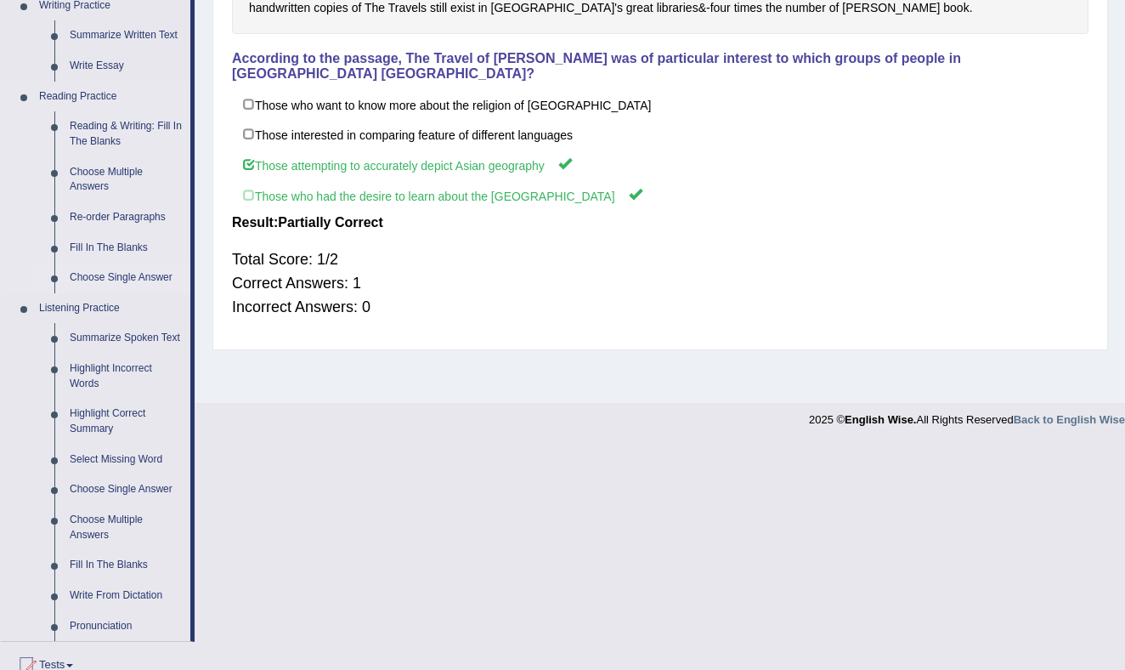
scroll to position [436, 0]
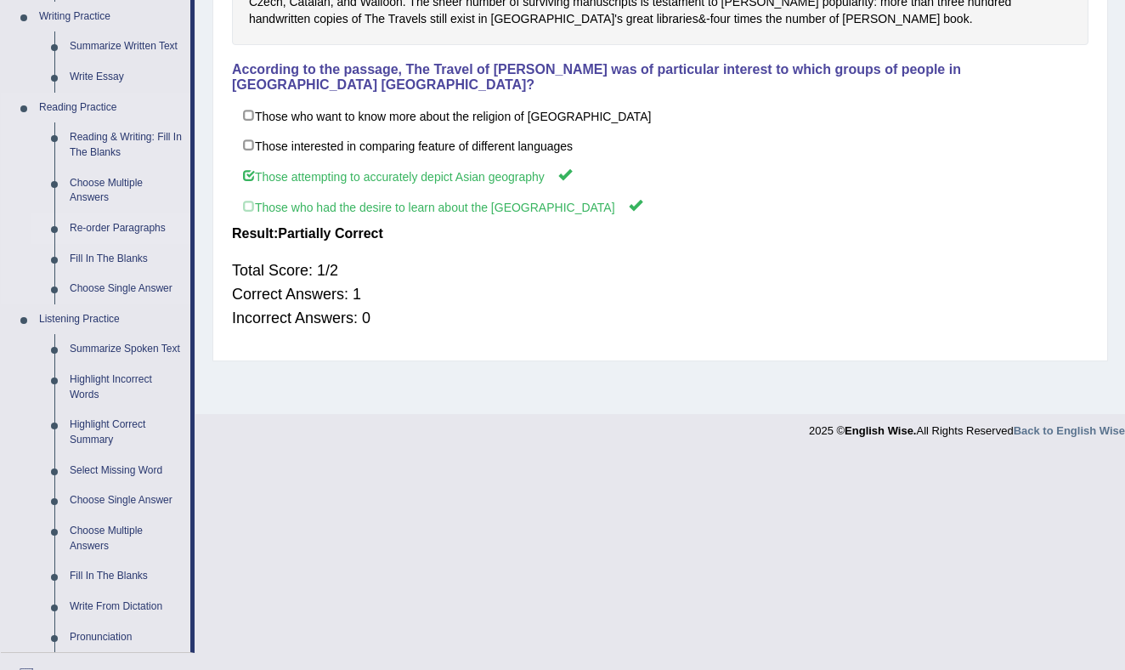
click at [105, 226] on link "Re-order Paragraphs" at bounding box center [126, 228] width 128 height 31
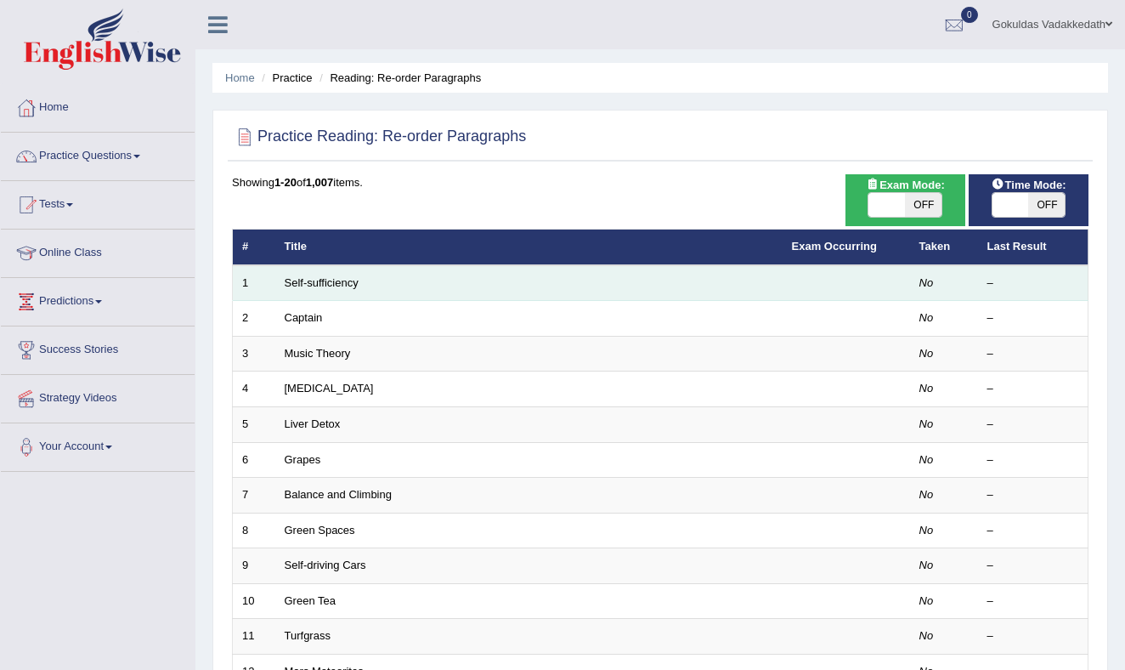
click at [361, 285] on td "Self-sufficiency" at bounding box center [528, 283] width 507 height 36
click at [344, 281] on link "Self-sufficiency" at bounding box center [322, 282] width 74 height 13
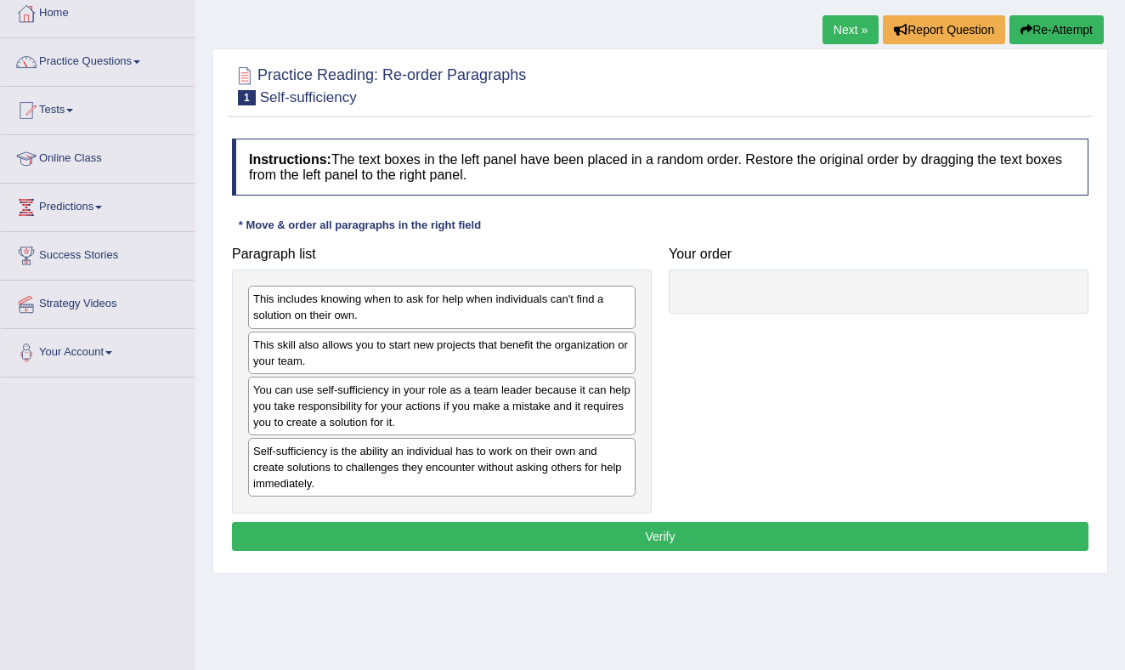
scroll to position [95, 0]
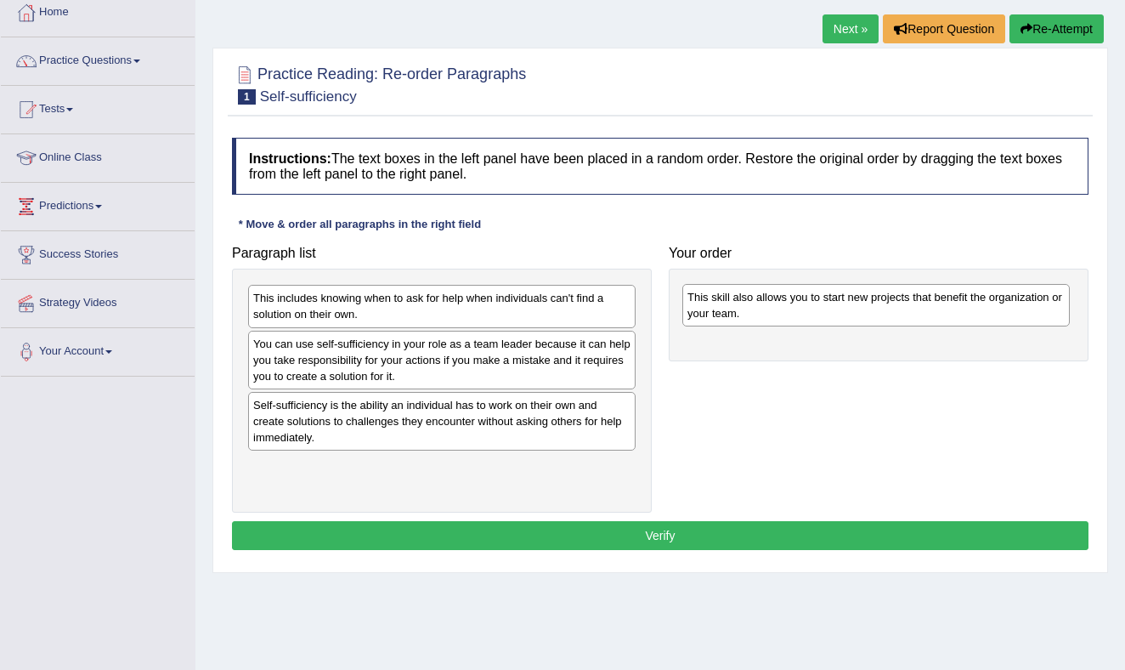
drag, startPoint x: 429, startPoint y: 347, endPoint x: 862, endPoint y: 298, distance: 435.2
click at [862, 298] on div "This skill also allows you to start new projects that benefit the organization …" at bounding box center [875, 305] width 387 height 42
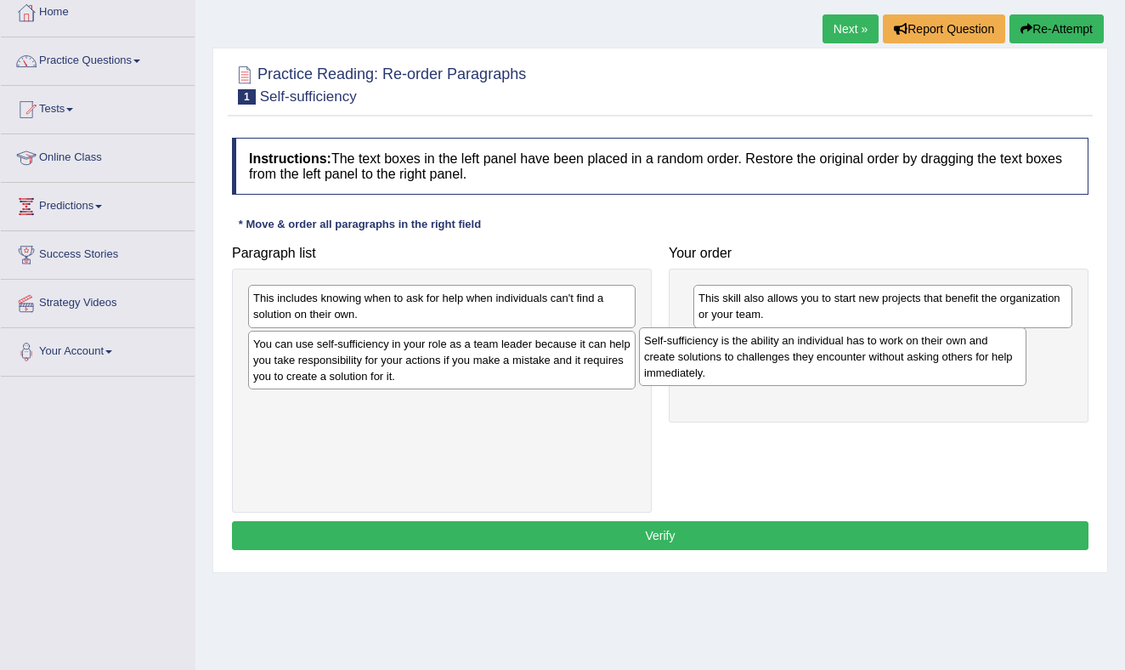
drag, startPoint x: 317, startPoint y: 422, endPoint x: 709, endPoint y: 358, distance: 397.8
click at [709, 358] on div "Self-sufficiency is the ability an individual has to work on their own and crea…" at bounding box center [832, 356] width 387 height 59
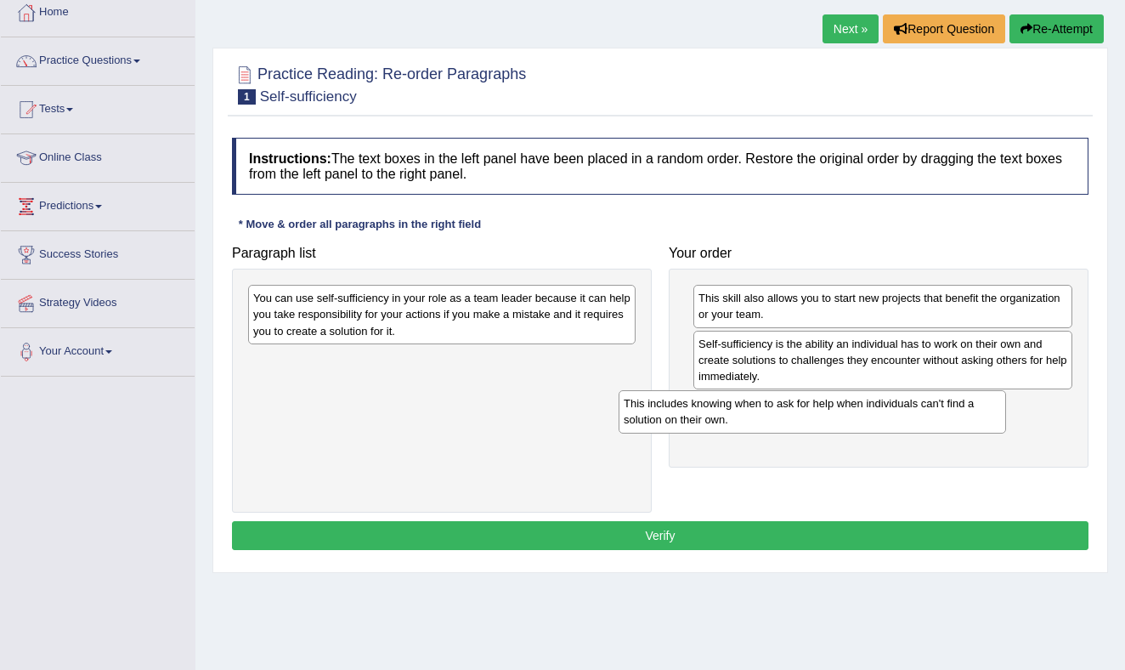
drag, startPoint x: 466, startPoint y: 311, endPoint x: 813, endPoint y: 436, distance: 368.5
click at [839, 416] on div "This includes knowing when to ask for help when individuals can't find a soluti…" at bounding box center [812, 411] width 387 height 42
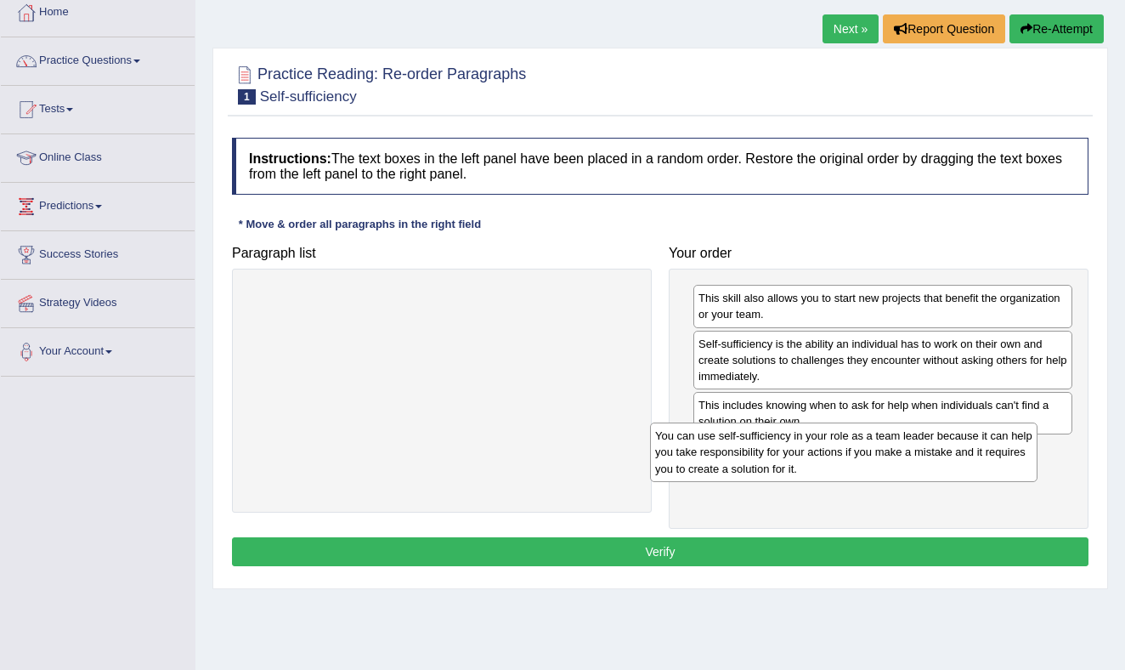
drag, startPoint x: 496, startPoint y: 340, endPoint x: 891, endPoint y: 464, distance: 414.1
click at [892, 464] on div "You can use self-sufficiency in your role as a team leader because it can help …" at bounding box center [843, 451] width 387 height 59
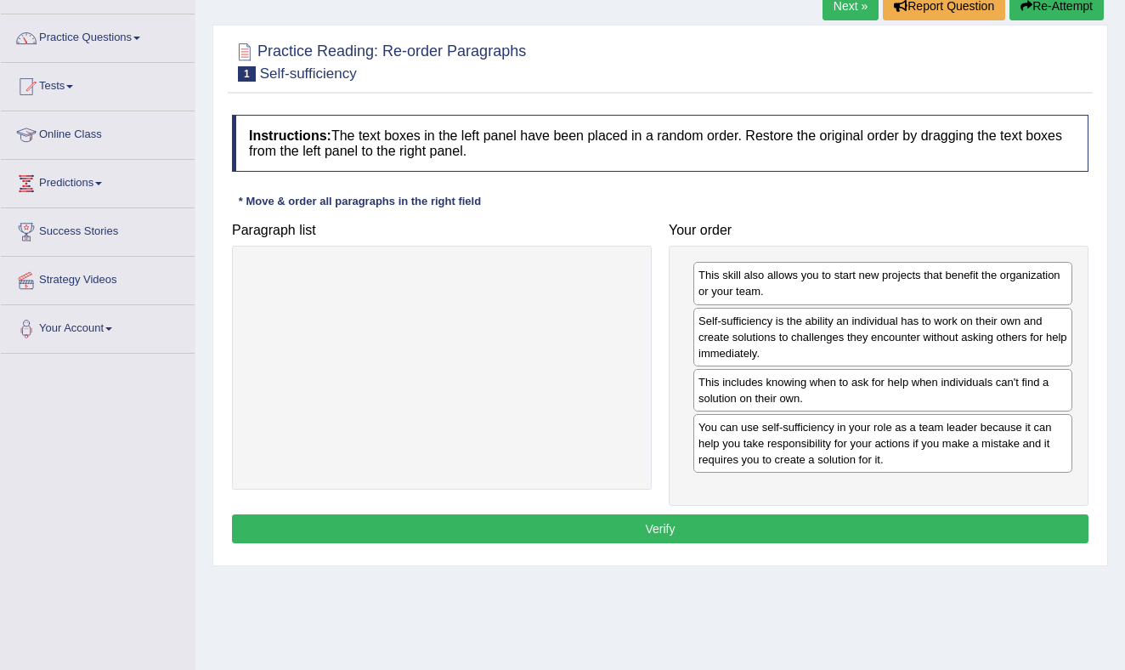
scroll to position [119, 0]
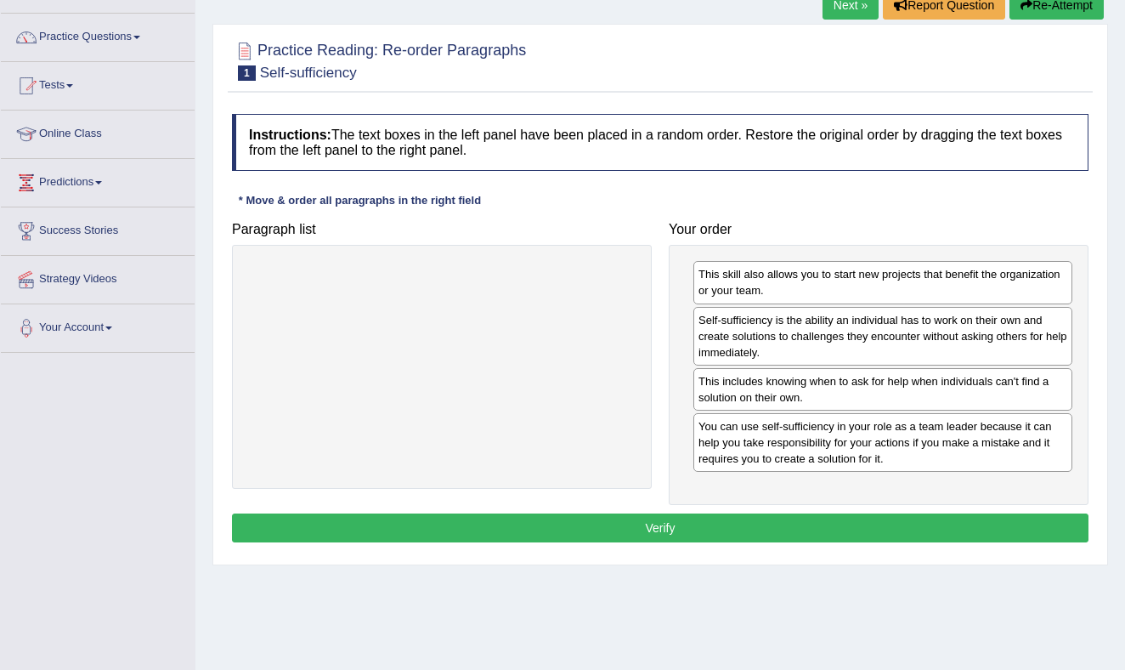
click at [688, 521] on button "Verify" at bounding box center [660, 527] width 856 height 29
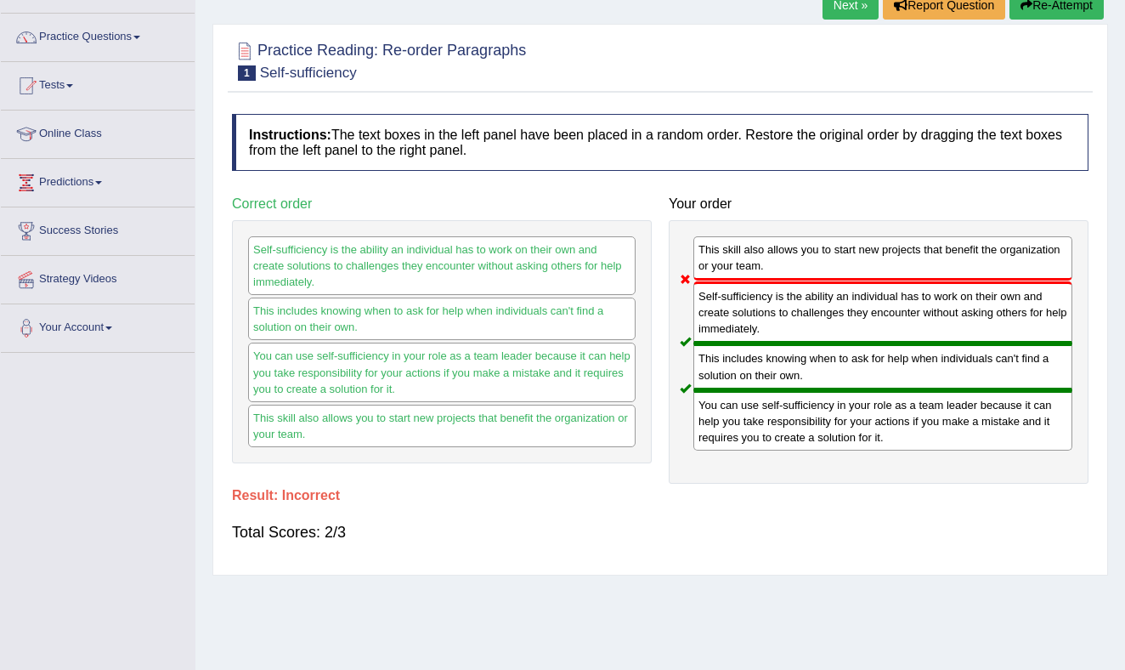
scroll to position [117, 0]
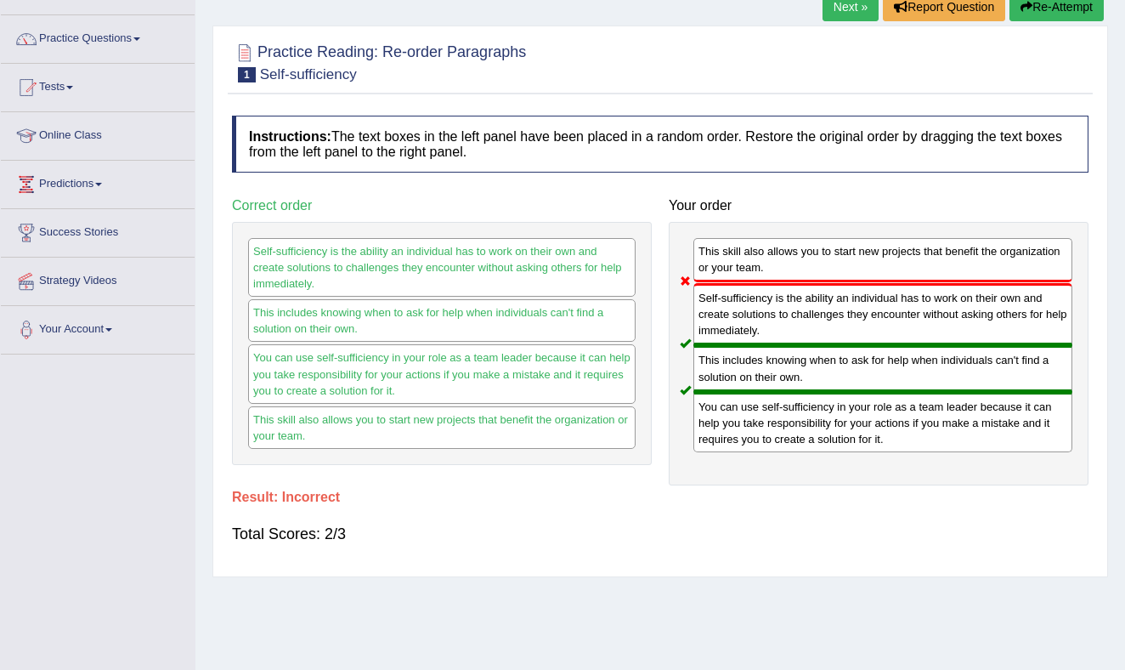
drag, startPoint x: 732, startPoint y: 307, endPoint x: 739, endPoint y: 264, distance: 43.0
click at [739, 264] on div "This skill also allows you to start new projects that benefit the organization …" at bounding box center [879, 353] width 420 height 263
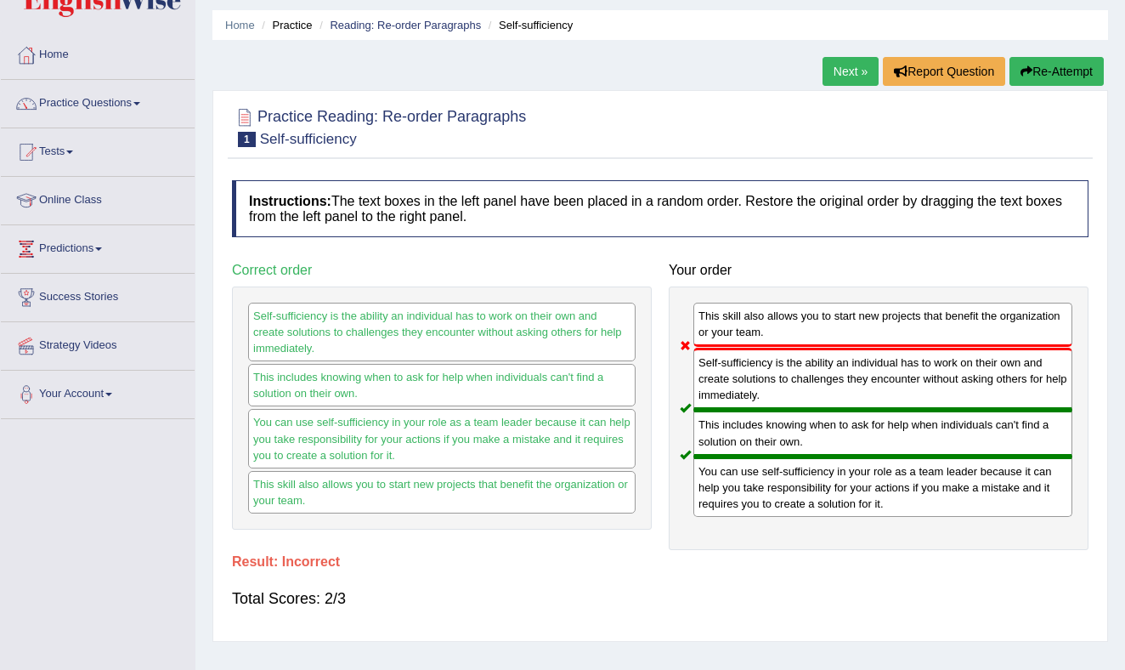
scroll to position [48, 0]
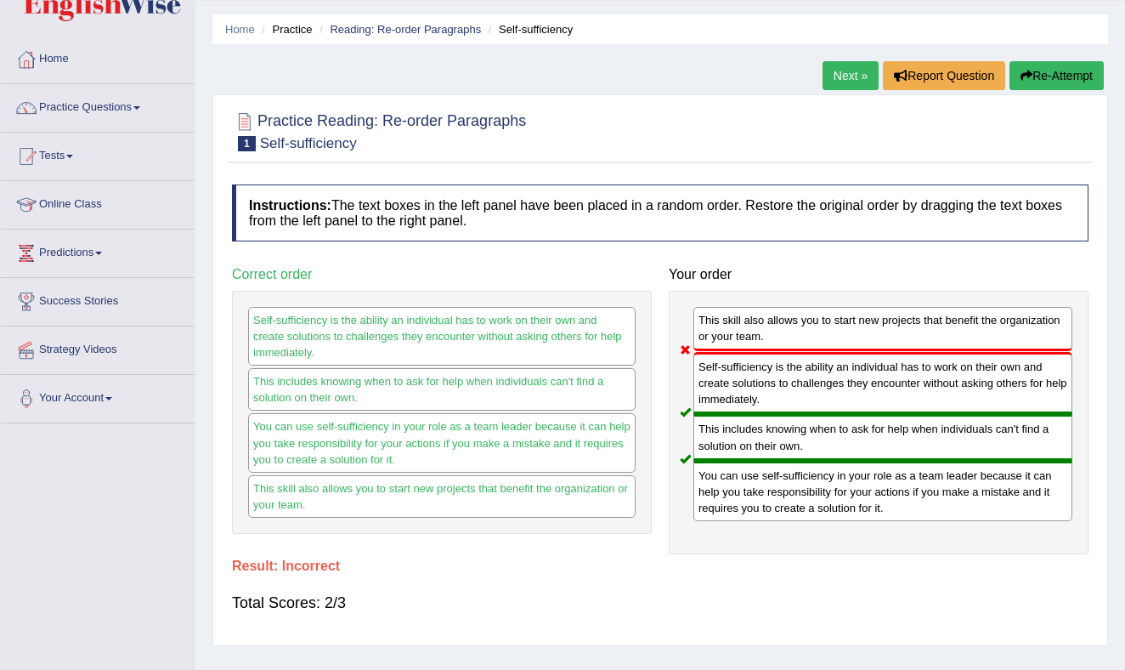
click at [1062, 67] on button "Re-Attempt" at bounding box center [1056, 75] width 94 height 29
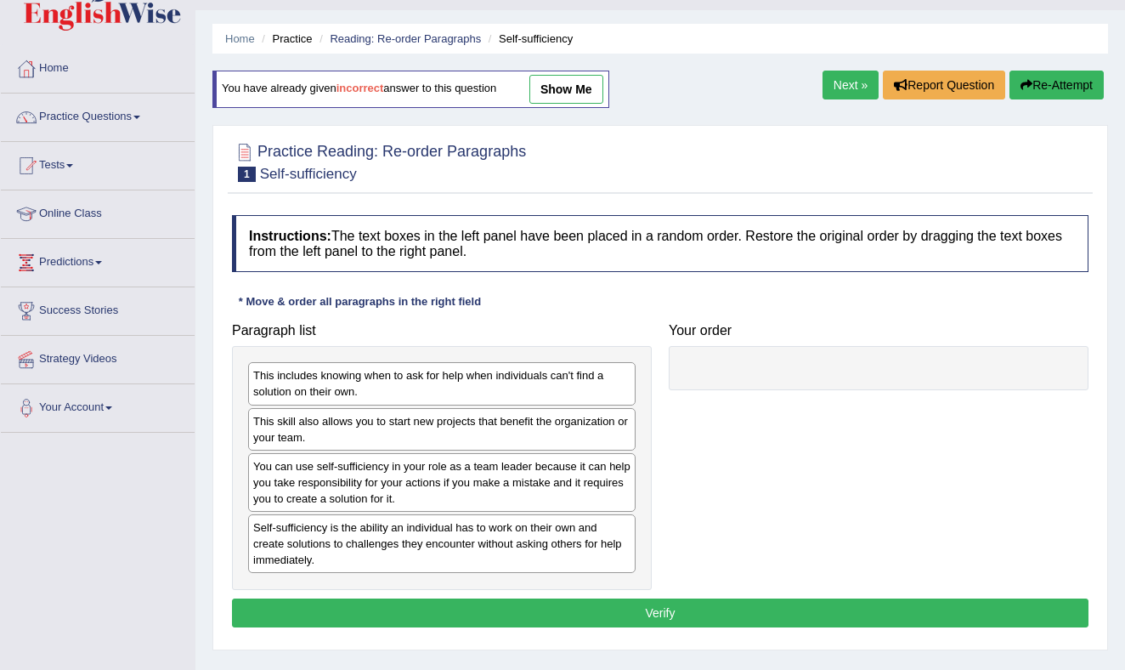
scroll to position [40, 0]
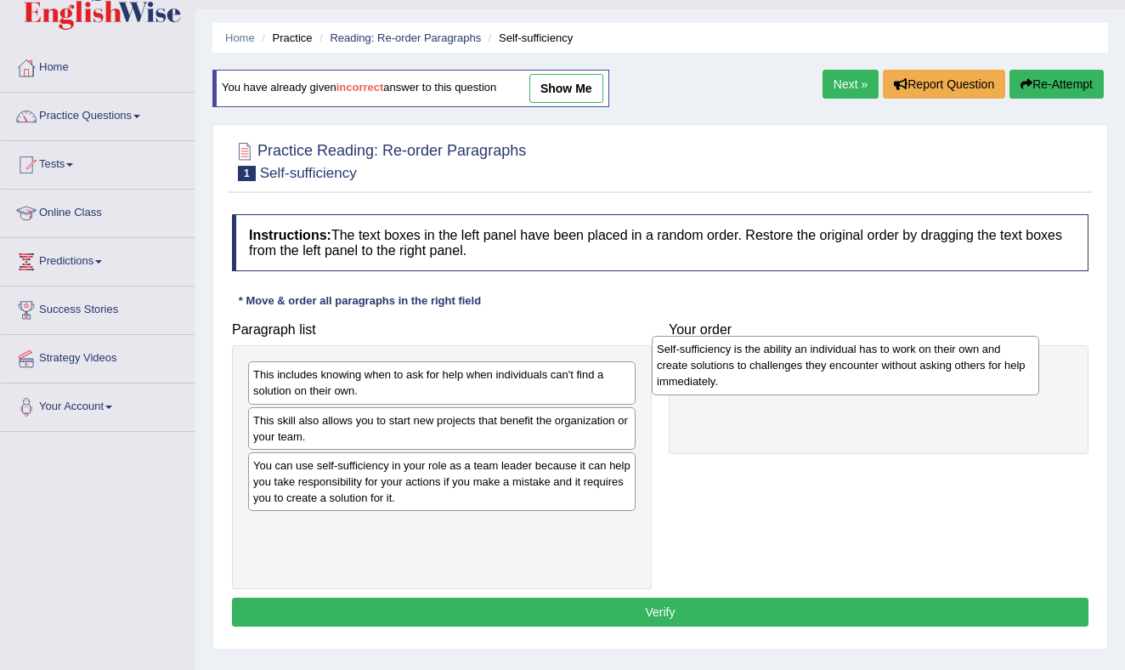
drag, startPoint x: 303, startPoint y: 536, endPoint x: 709, endPoint y: 359, distance: 442.1
click at [709, 359] on div "Self-sufficiency is the ability an individual has to work on their own and crea…" at bounding box center [845, 365] width 387 height 59
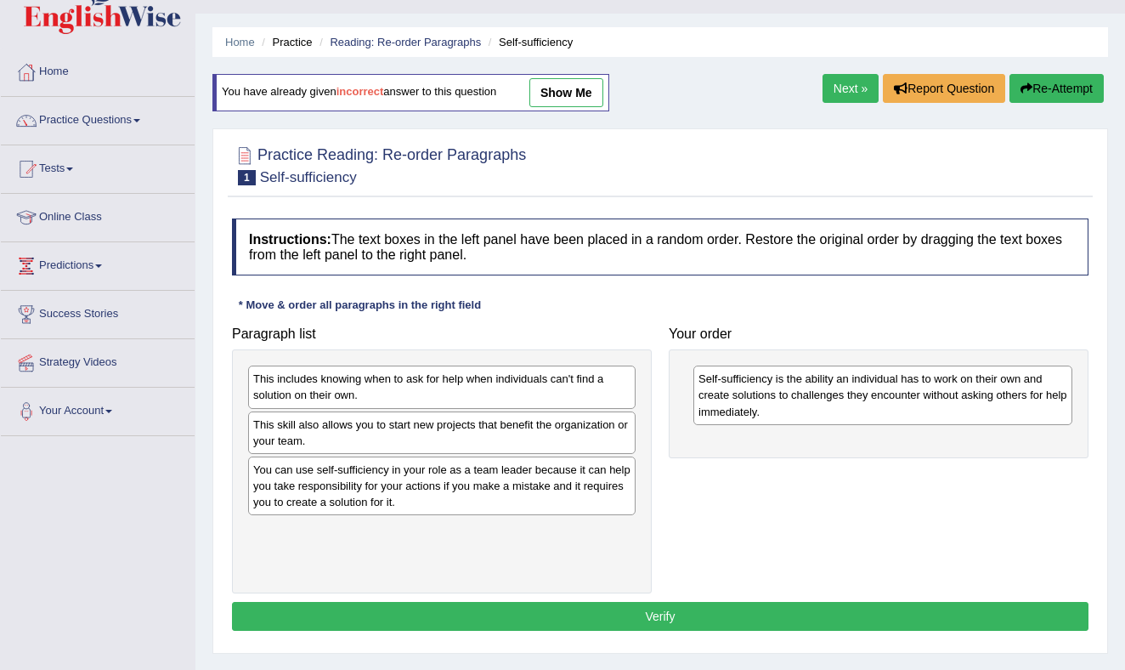
scroll to position [31, 0]
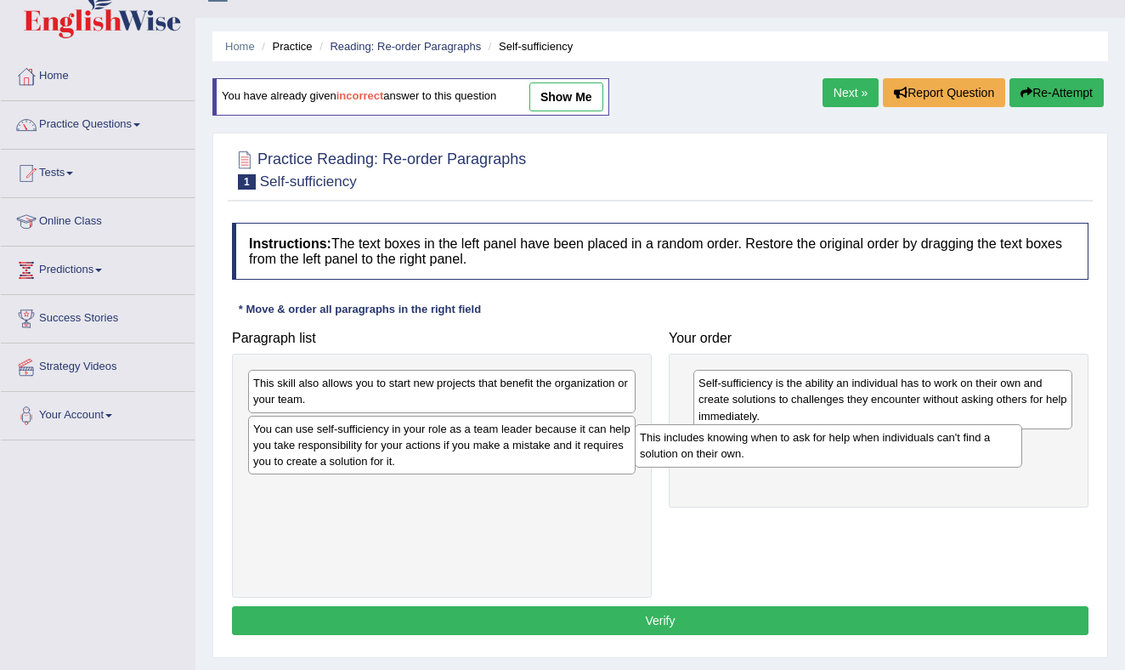
drag, startPoint x: 450, startPoint y: 398, endPoint x: 860, endPoint y: 452, distance: 413.1
click at [861, 452] on div "This includes knowing when to ask for help when individuals can't find a soluti…" at bounding box center [828, 445] width 387 height 42
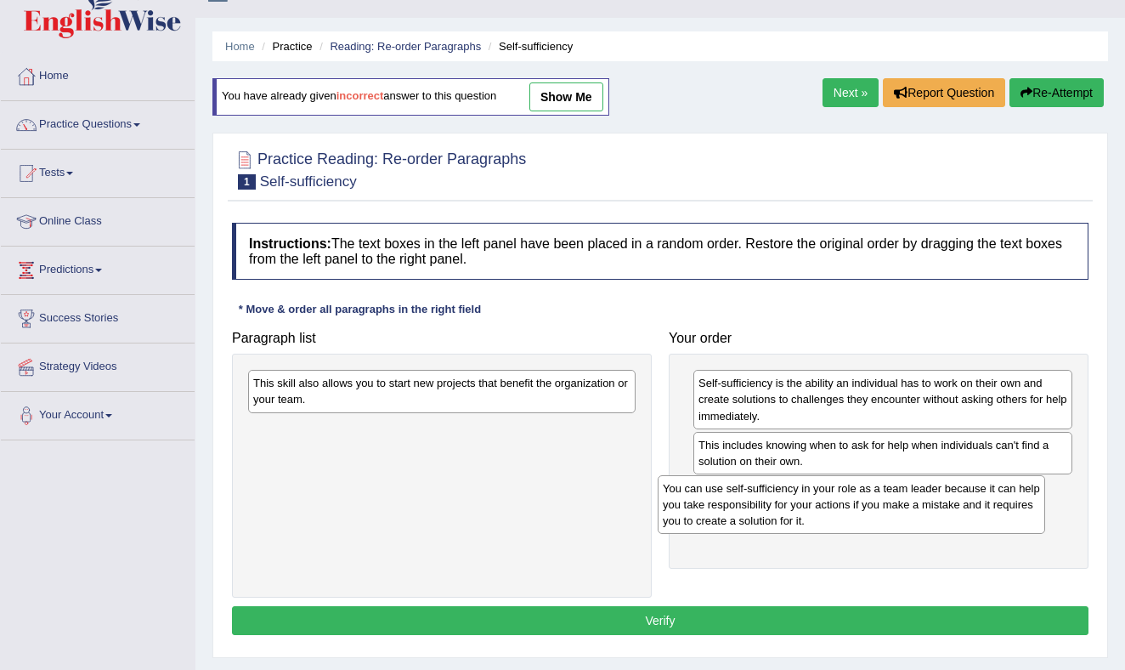
drag, startPoint x: 475, startPoint y: 455, endPoint x: 896, endPoint y: 503, distance: 423.4
click at [897, 502] on div "You can use self-sufficiency in your role as a team leader because it can help …" at bounding box center [851, 504] width 387 height 59
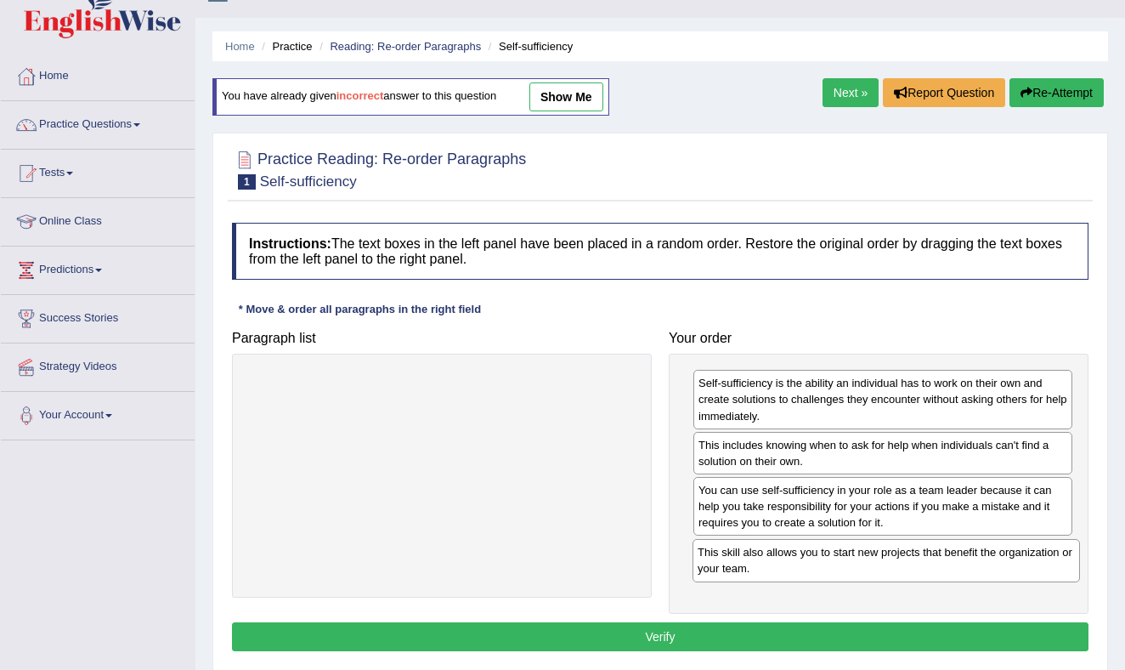
drag, startPoint x: 544, startPoint y: 387, endPoint x: 987, endPoint y: 557, distance: 475.0
click at [987, 557] on div "This skill also allows you to start new projects that benefit the organization …" at bounding box center [885, 560] width 387 height 42
click at [664, 632] on button "Verify" at bounding box center [660, 636] width 856 height 29
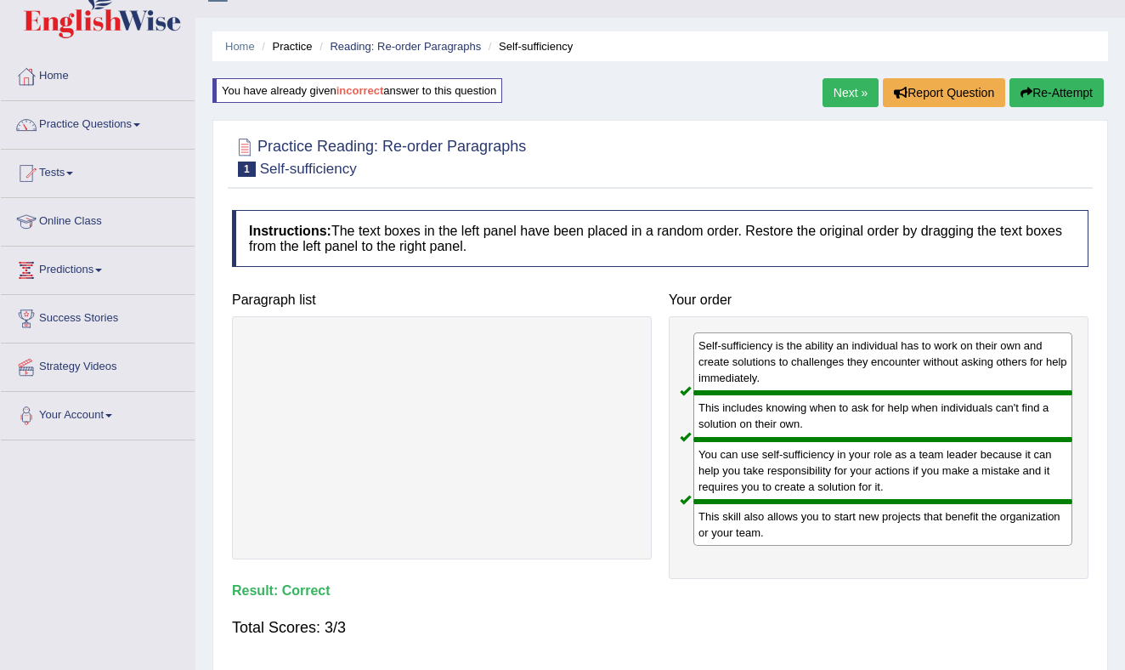
click at [831, 85] on link "Next »" at bounding box center [850, 92] width 56 height 29
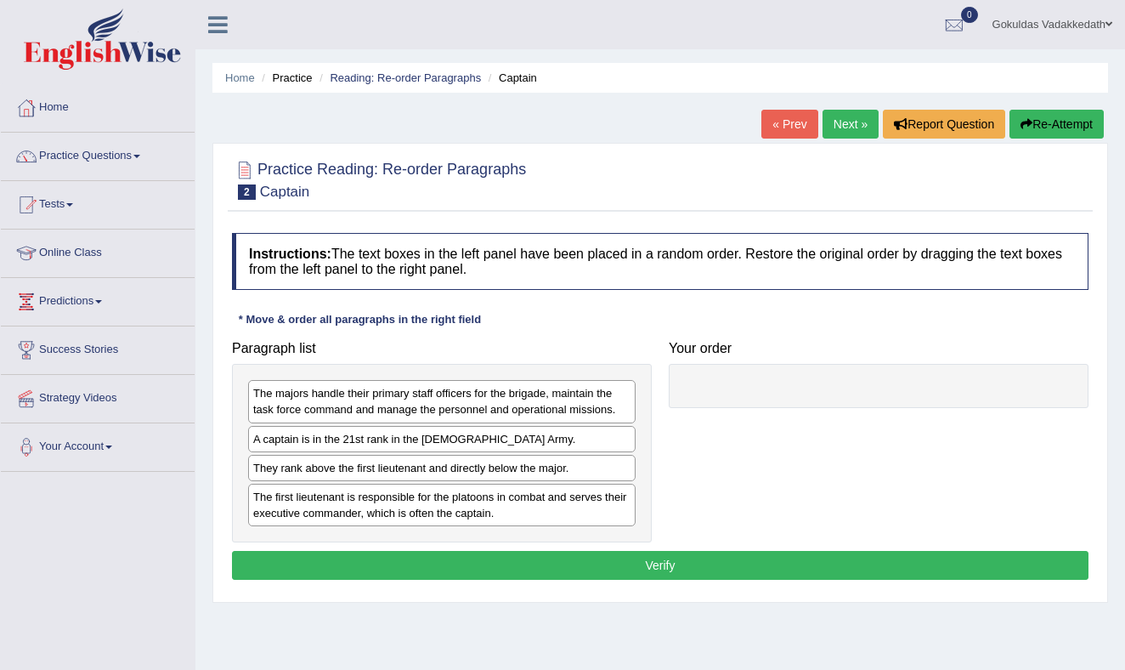
scroll to position [2, 0]
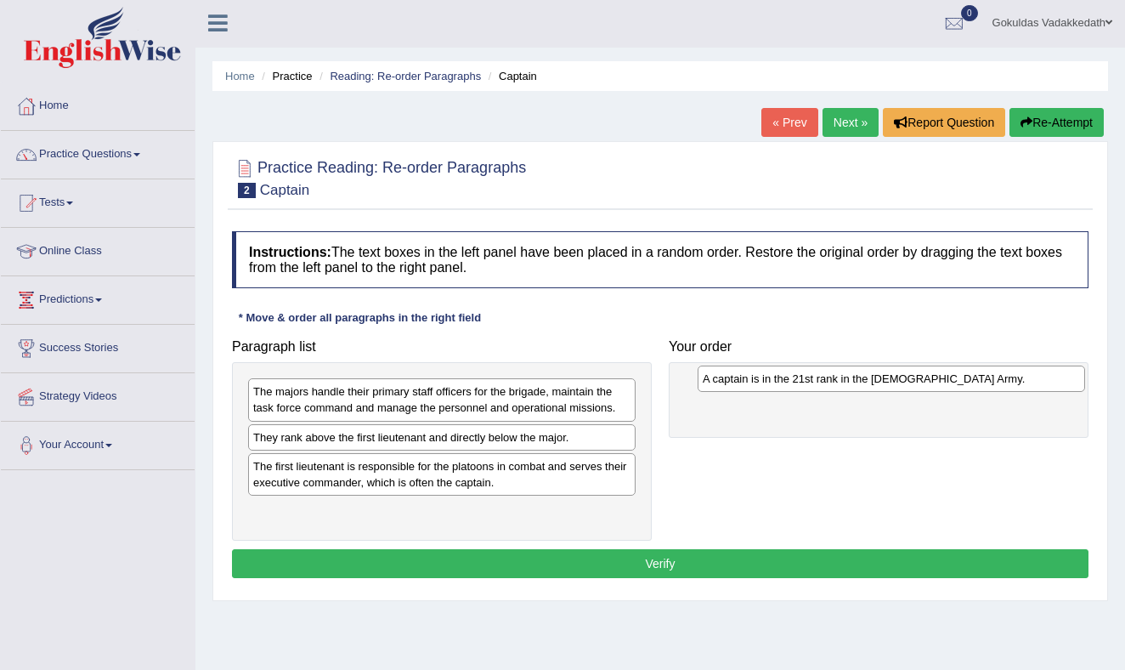
drag, startPoint x: 345, startPoint y: 441, endPoint x: 794, endPoint y: 382, distance: 452.4
click at [794, 382] on div "A captain is in the 21st rank in the [DEMOGRAPHIC_DATA] Army." at bounding box center [891, 378] width 387 height 26
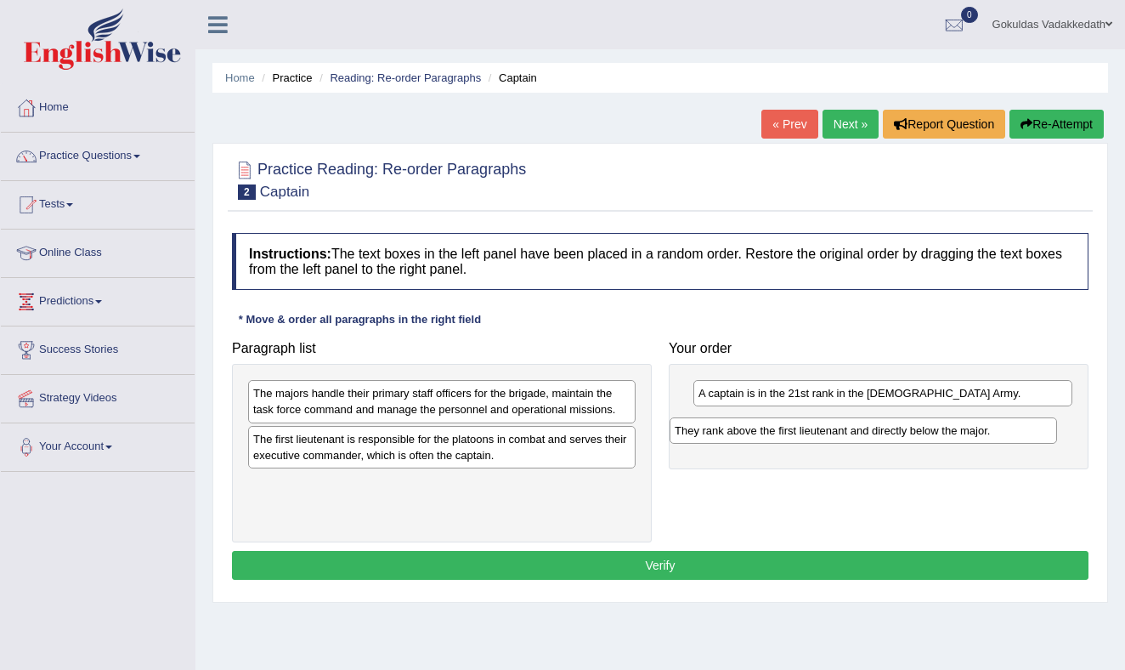
drag, startPoint x: 331, startPoint y: 444, endPoint x: 754, endPoint y: 438, distance: 423.2
click at [754, 437] on div "They rank above the first lieutenant and directly below the major." at bounding box center [863, 430] width 387 height 26
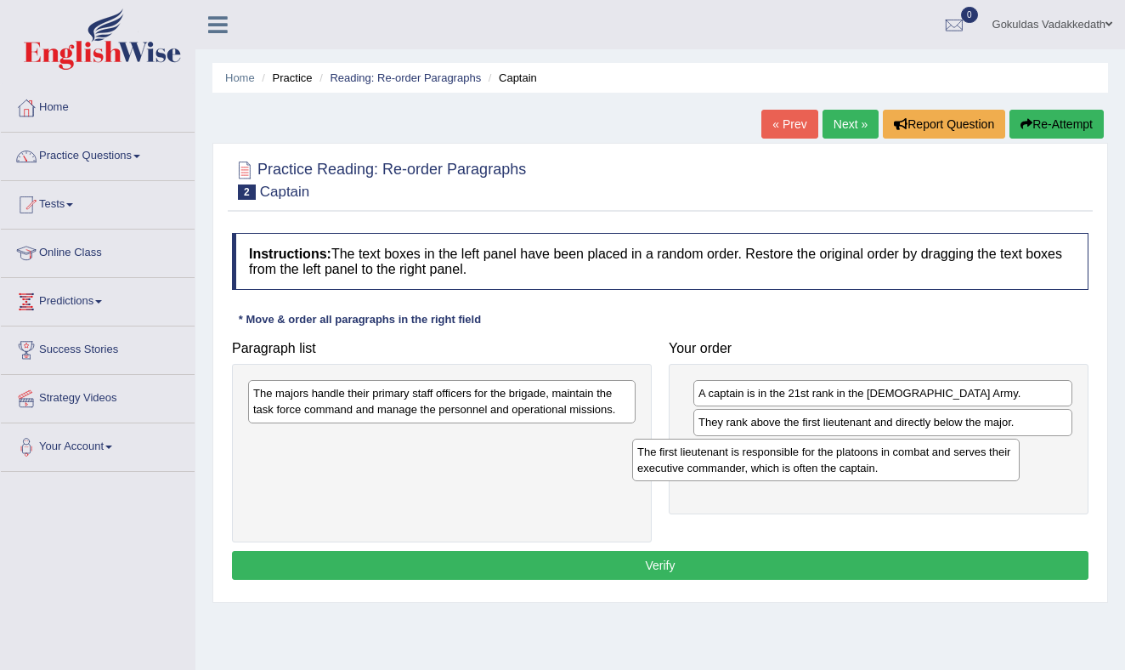
drag, startPoint x: 380, startPoint y: 451, endPoint x: 761, endPoint y: 463, distance: 381.7
click at [771, 463] on div "The first lieutenant is responsible for the platoons in combat and serves their…" at bounding box center [825, 459] width 387 height 42
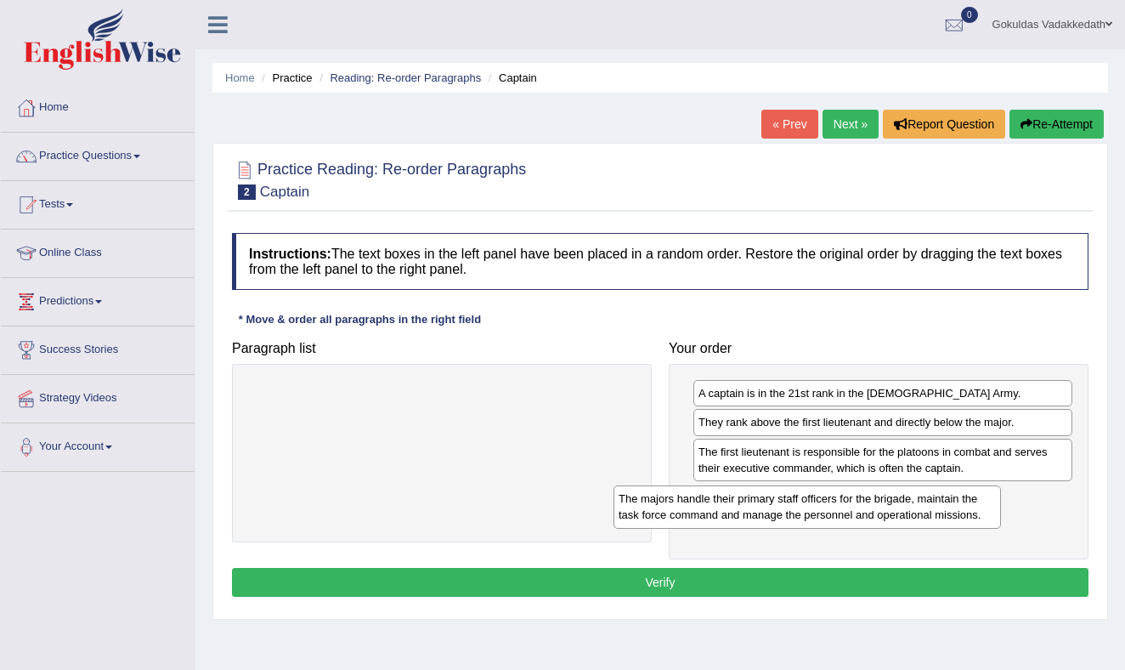
drag, startPoint x: 522, startPoint y: 406, endPoint x: 994, endPoint y: 515, distance: 484.8
click at [995, 515] on div "The majors handle their primary staff officers for the brigade, maintain the ta…" at bounding box center [806, 506] width 387 height 42
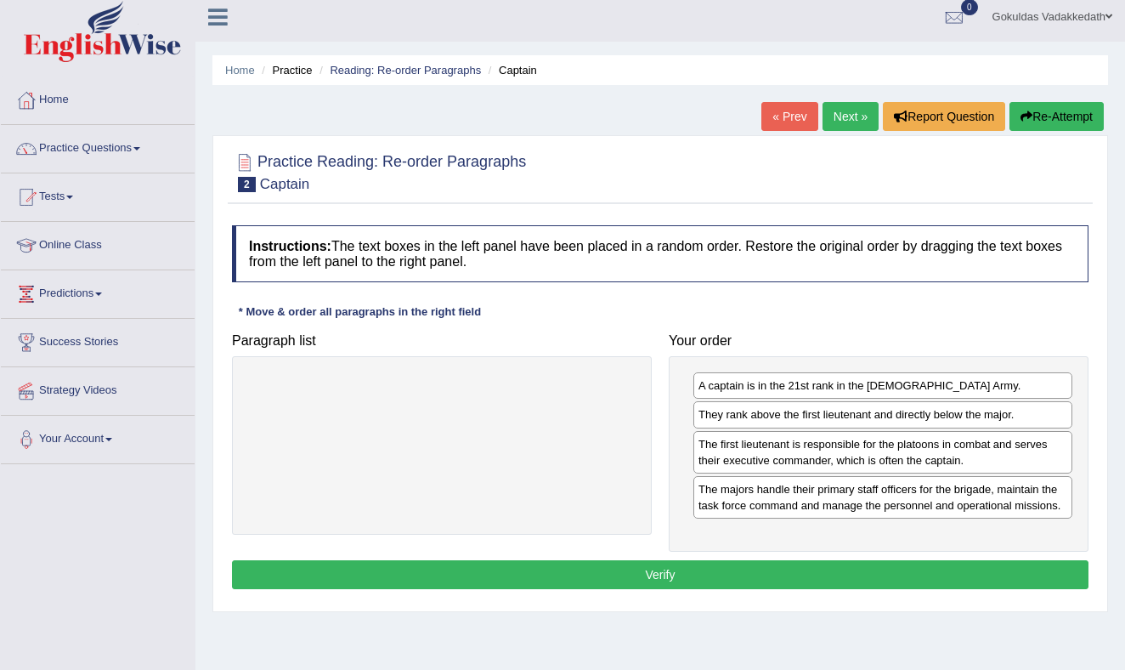
scroll to position [8, 0]
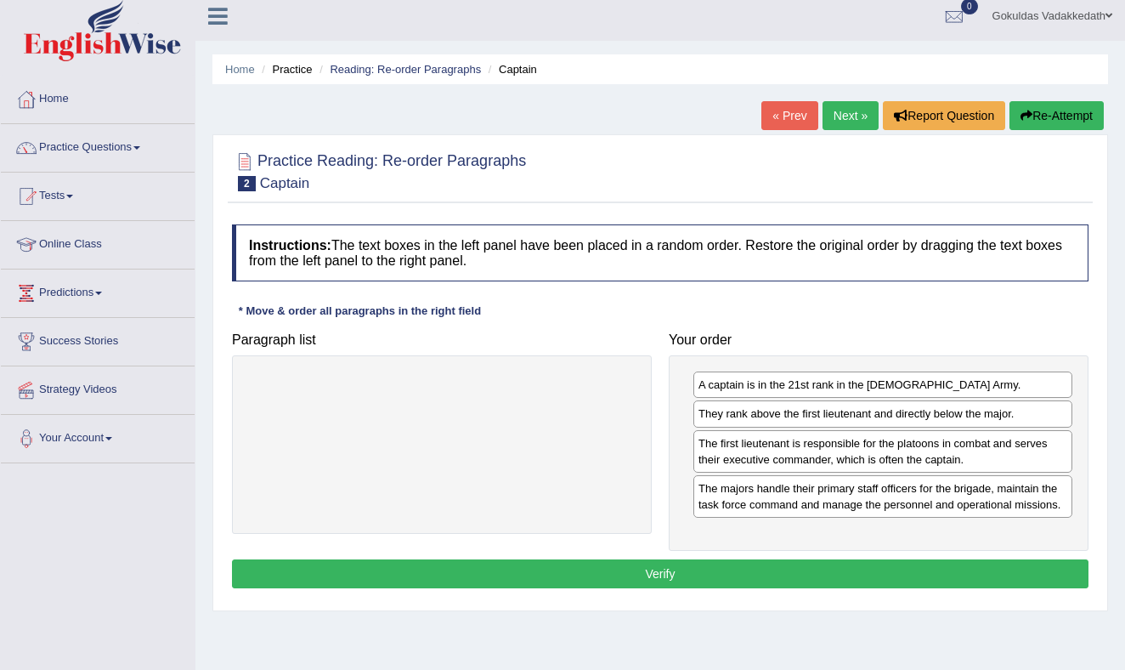
click at [686, 574] on button "Verify" at bounding box center [660, 573] width 856 height 29
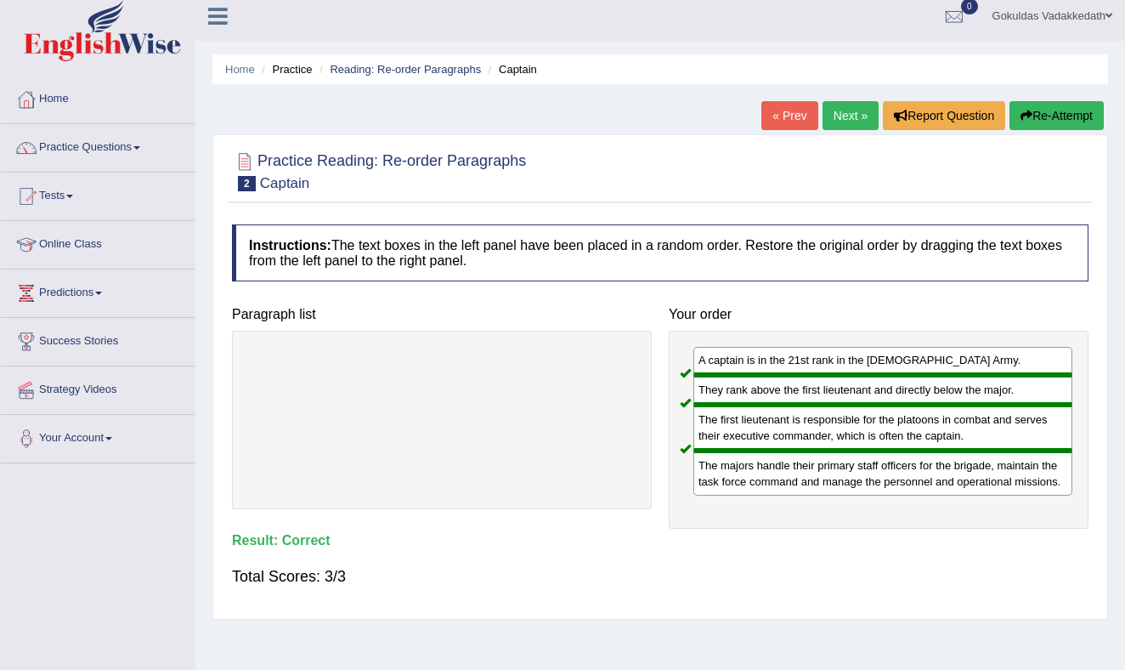
scroll to position [8, 0]
click at [146, 145] on link "Practice Questions" at bounding box center [98, 146] width 194 height 42
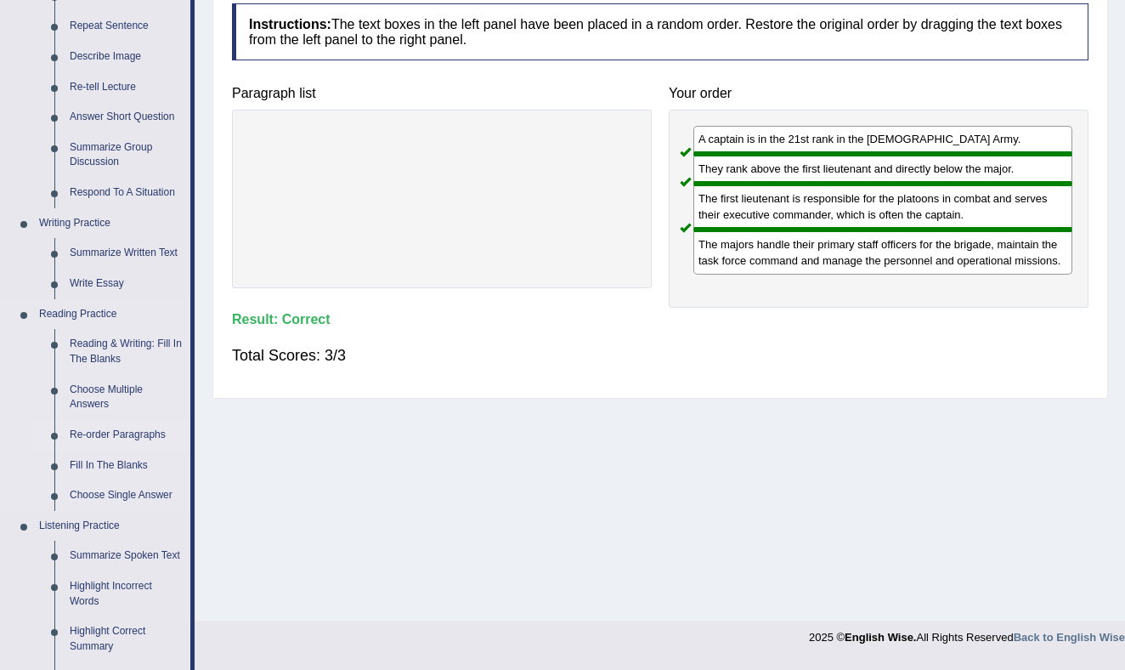
scroll to position [231, 0]
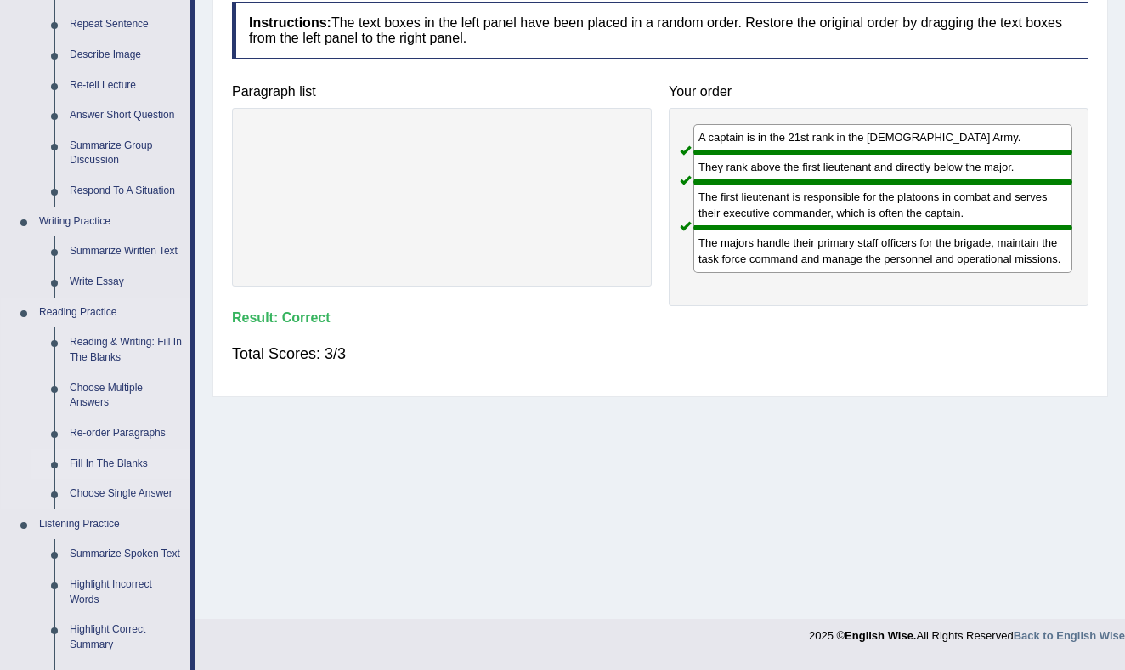
click at [91, 456] on link "Fill In The Blanks" at bounding box center [126, 464] width 128 height 31
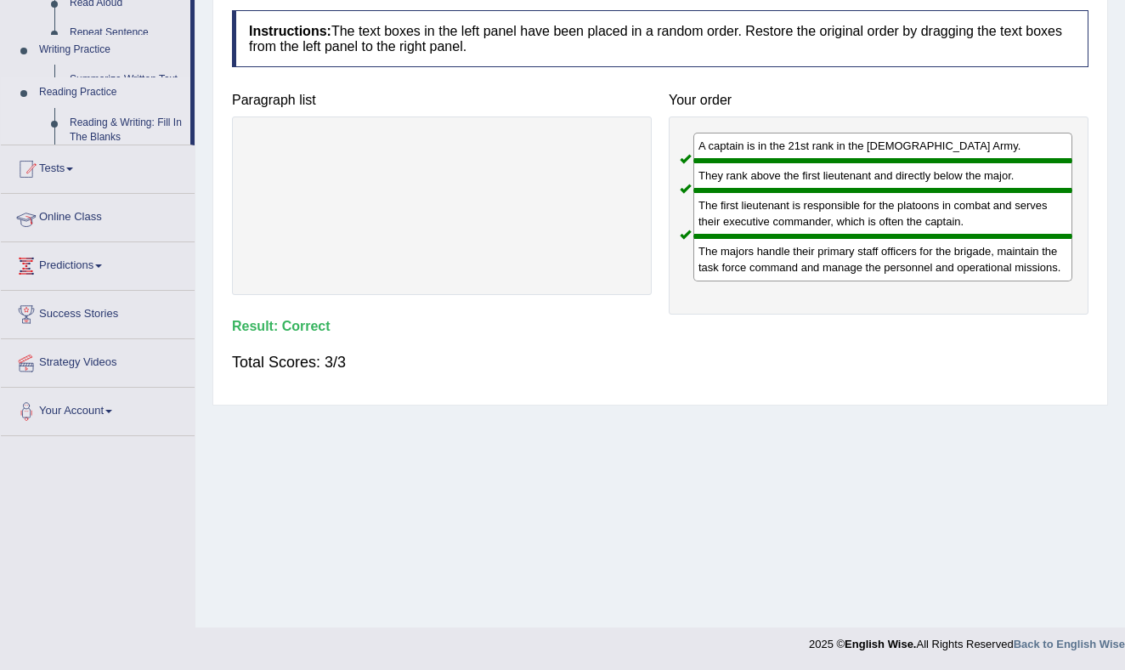
scroll to position [223, 0]
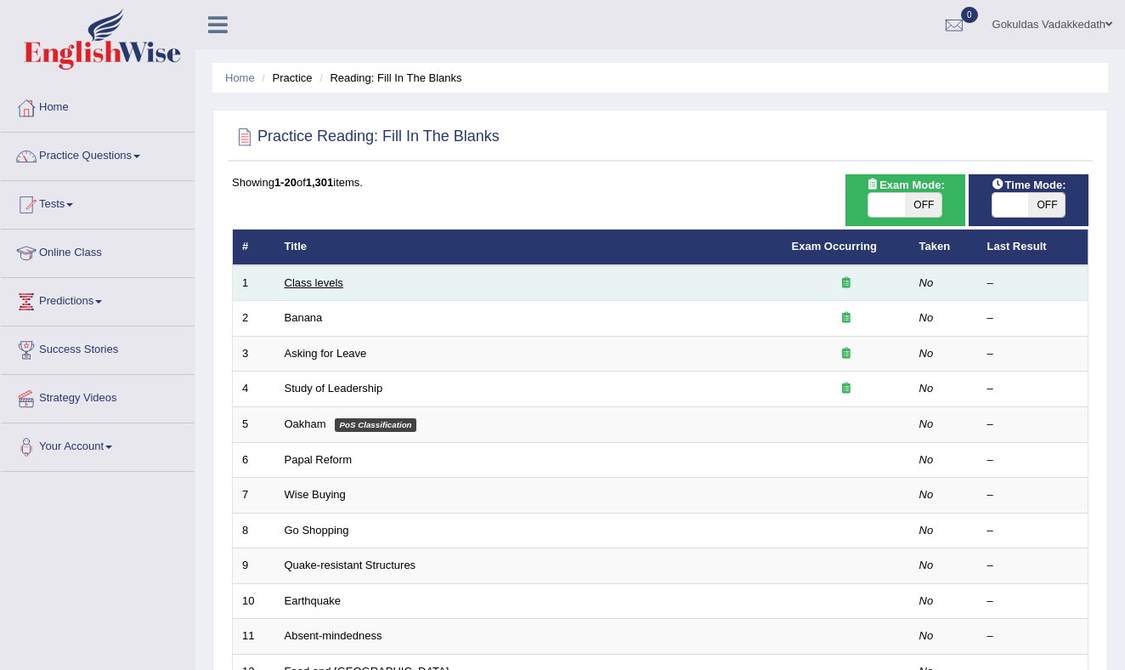
click at [332, 284] on link "Class levels" at bounding box center [314, 282] width 59 height 13
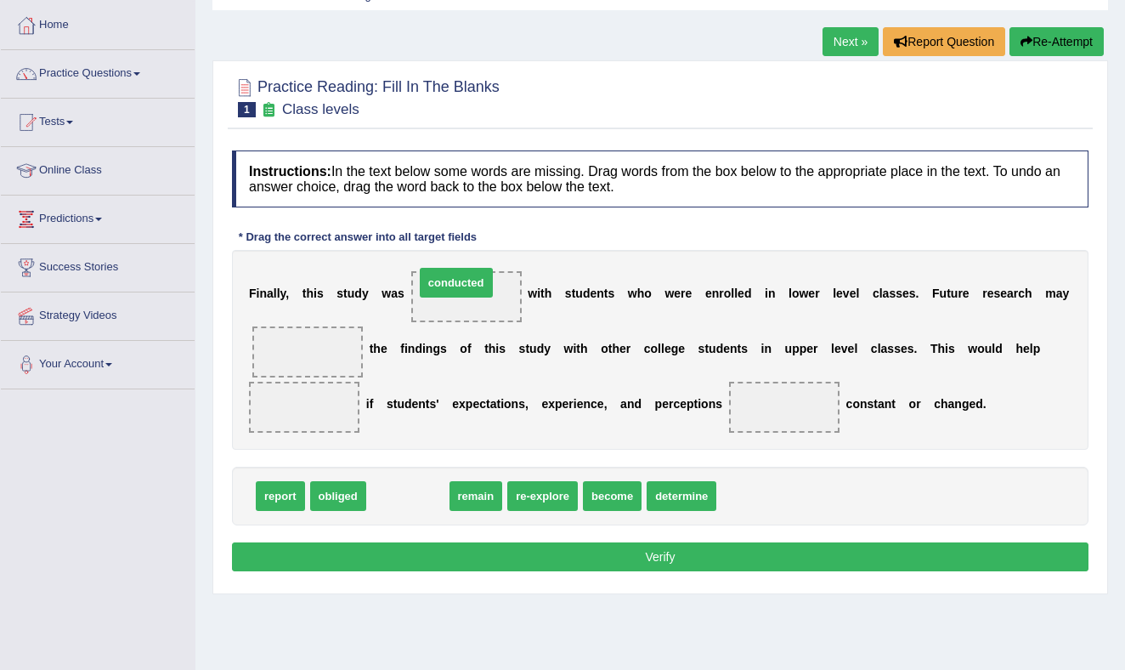
scroll to position [81, 0]
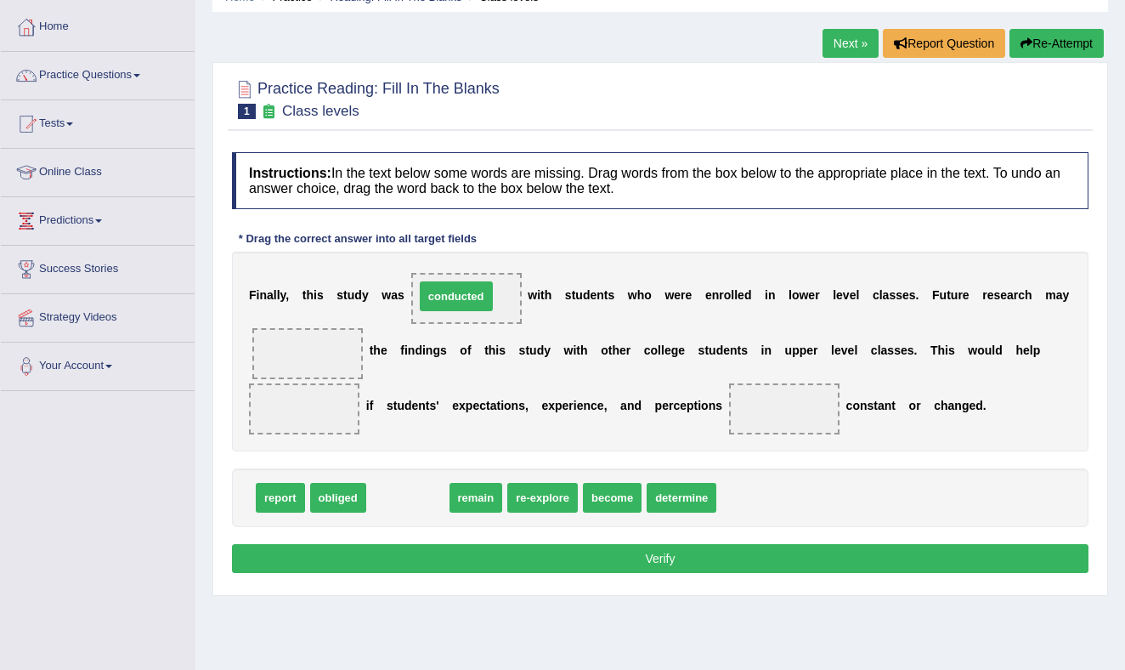
drag, startPoint x: 410, startPoint y: 508, endPoint x: 457, endPoint y: 301, distance: 212.7
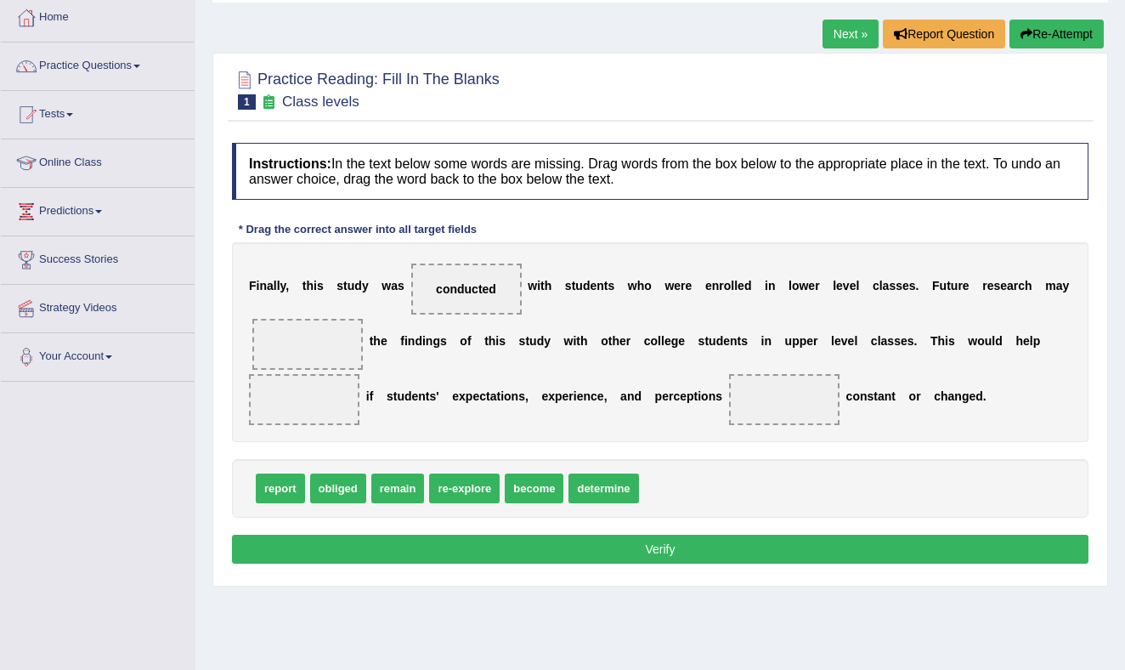
scroll to position [97, 0]
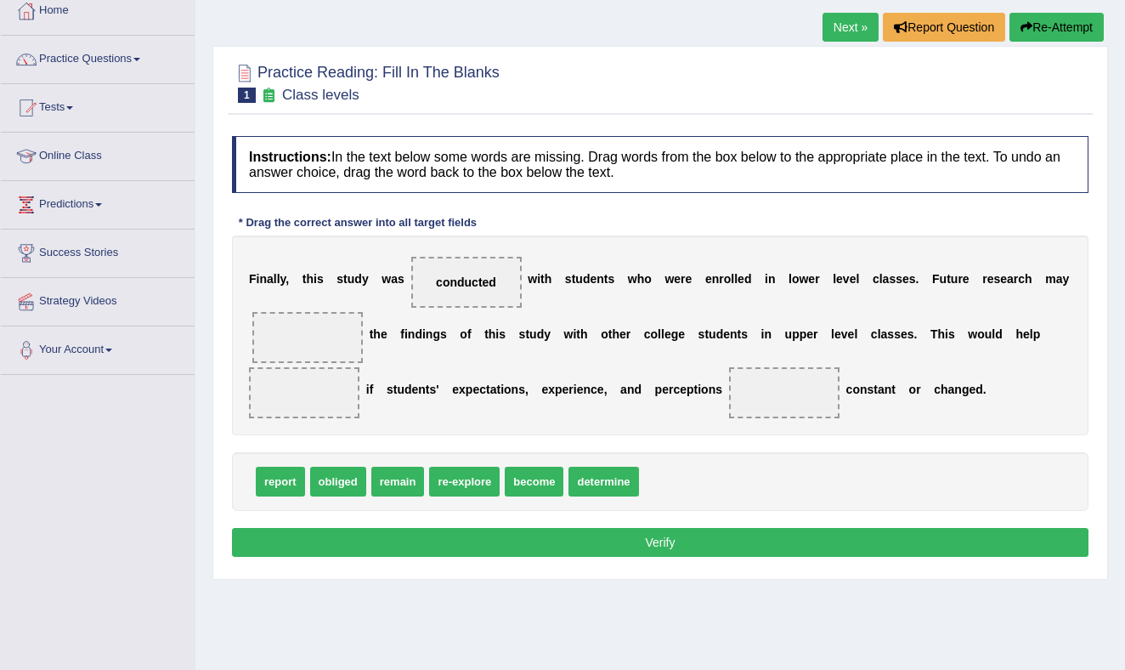
click at [265, 510] on div "report obliged remain re-explore become determine" at bounding box center [660, 481] width 856 height 59
drag, startPoint x: 330, startPoint y: 483, endPoint x: 310, endPoint y: 342, distance: 141.5
drag, startPoint x: 334, startPoint y: 486, endPoint x: 333, endPoint y: 476, distance: 10.2
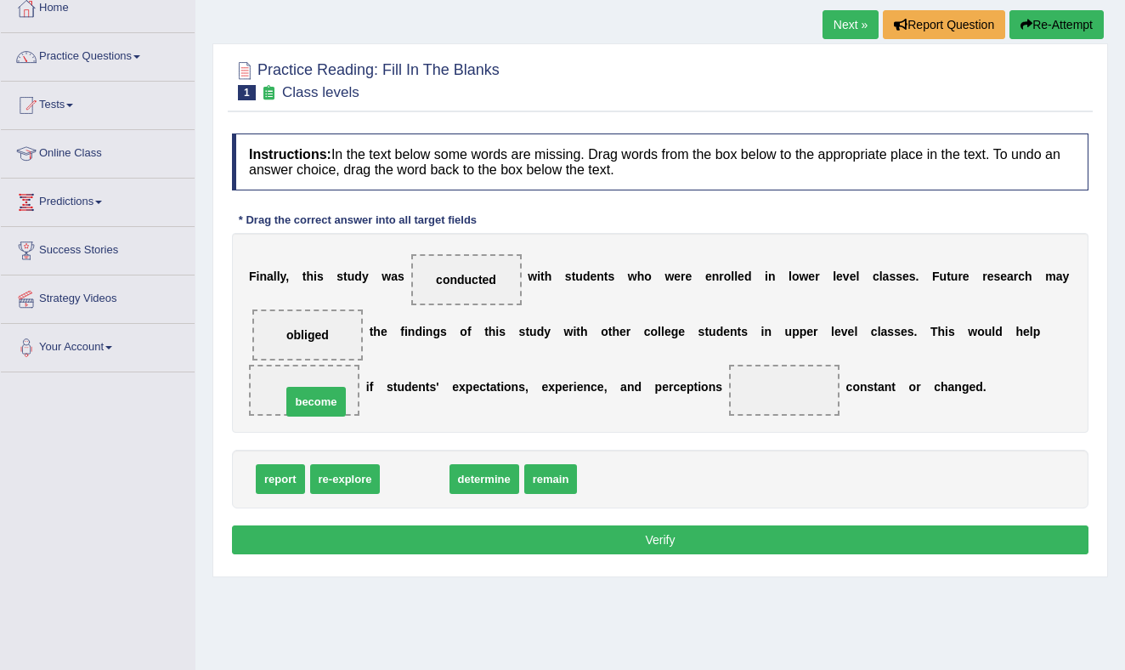
drag, startPoint x: 427, startPoint y: 483, endPoint x: 325, endPoint y: 404, distance: 129.7
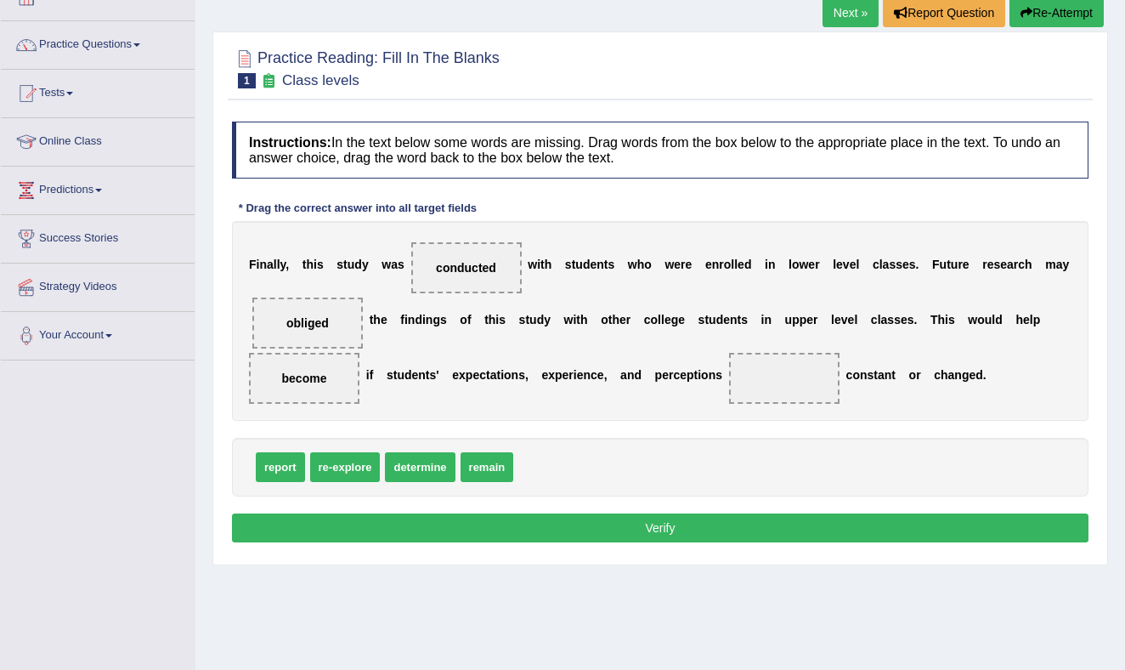
scroll to position [114, 0]
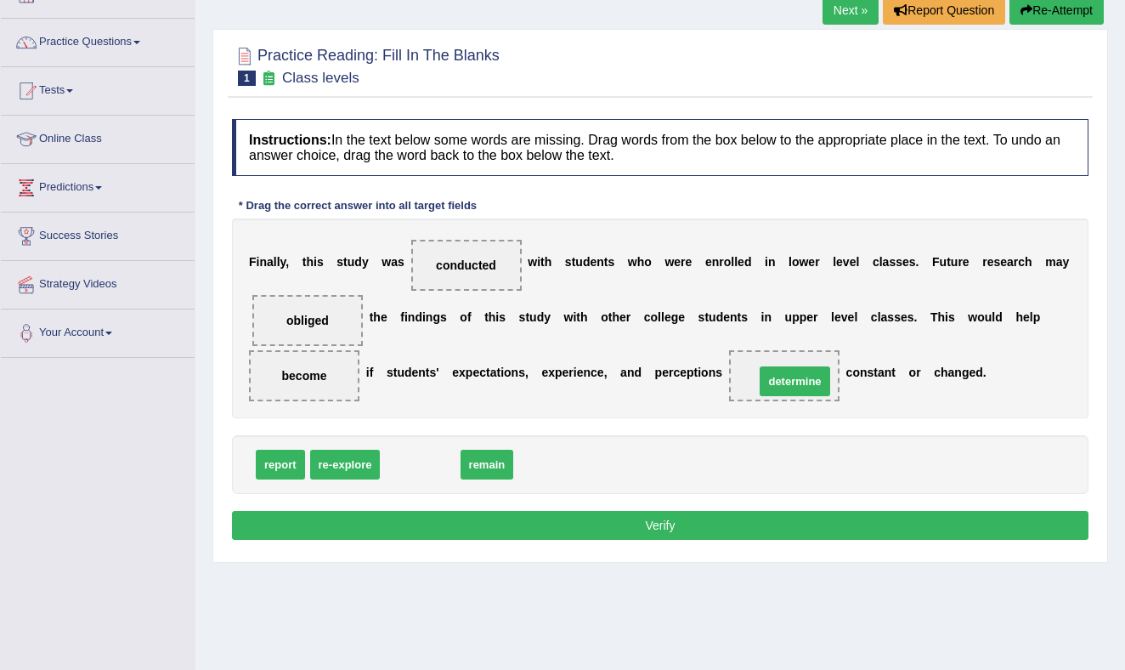
drag, startPoint x: 421, startPoint y: 464, endPoint x: 796, endPoint y: 381, distance: 383.8
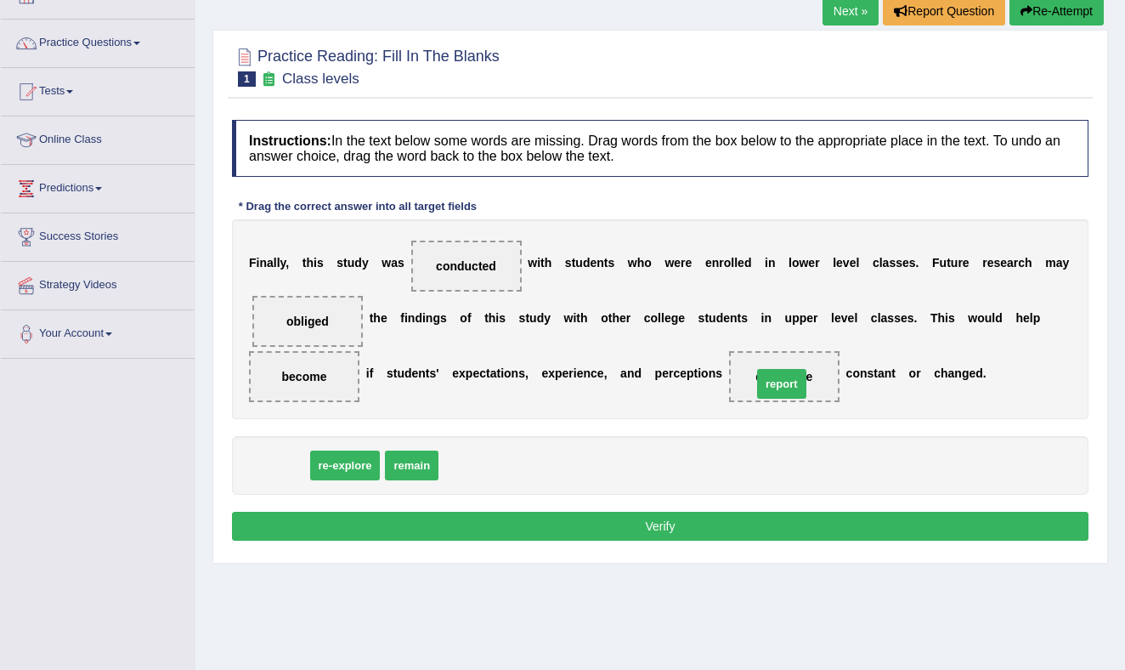
drag, startPoint x: 282, startPoint y: 466, endPoint x: 789, endPoint y: 381, distance: 514.4
click at [574, 525] on button "Verify" at bounding box center [660, 525] width 856 height 29
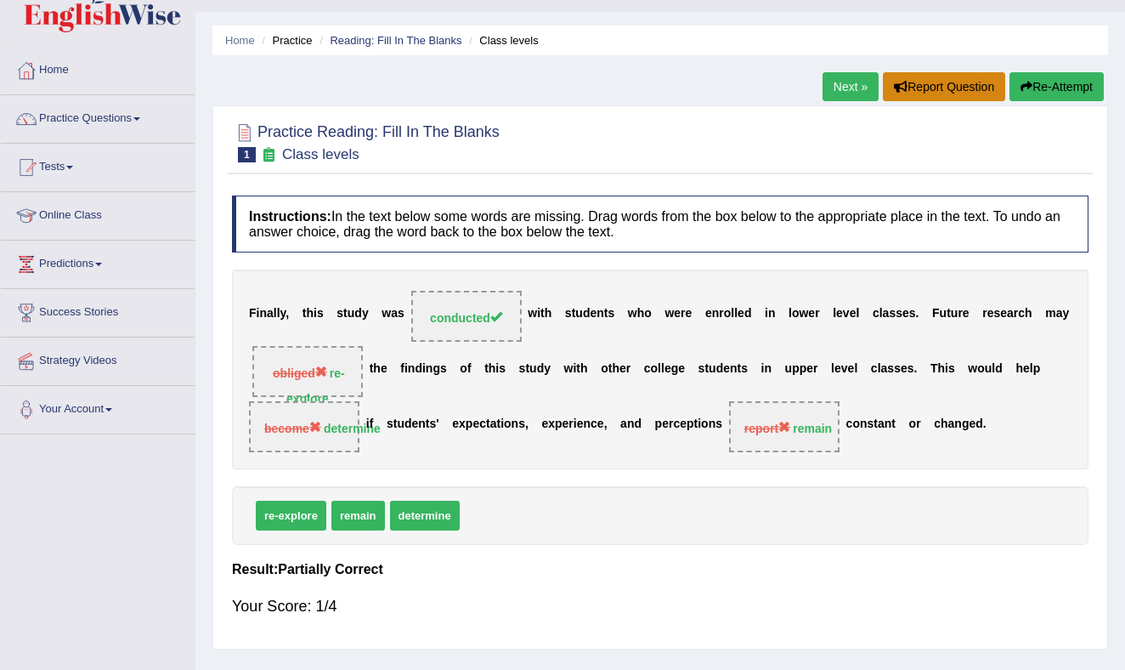
scroll to position [0, 0]
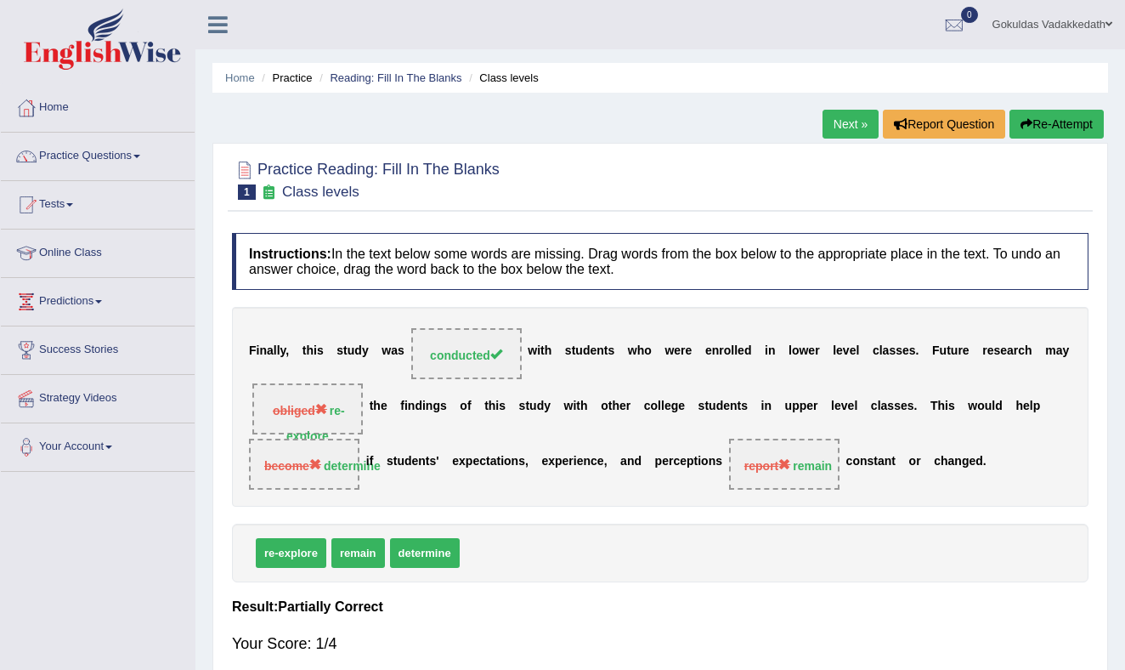
click at [1059, 113] on button "Re-Attempt" at bounding box center [1056, 124] width 94 height 29
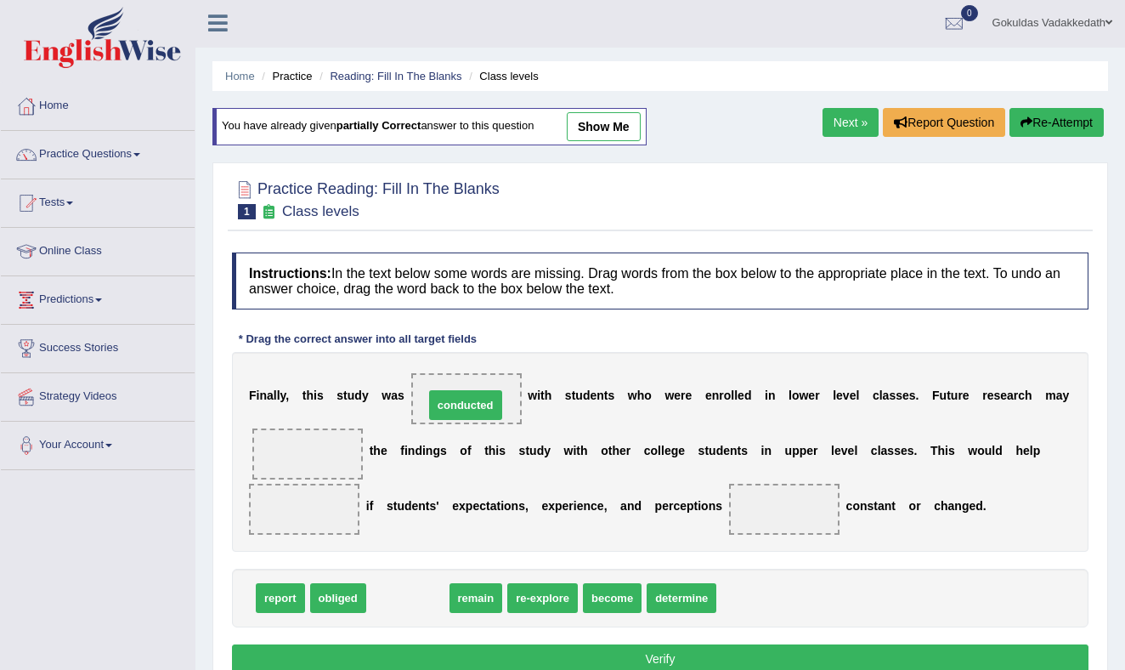
drag, startPoint x: 409, startPoint y: 599, endPoint x: 466, endPoint y: 406, distance: 201.1
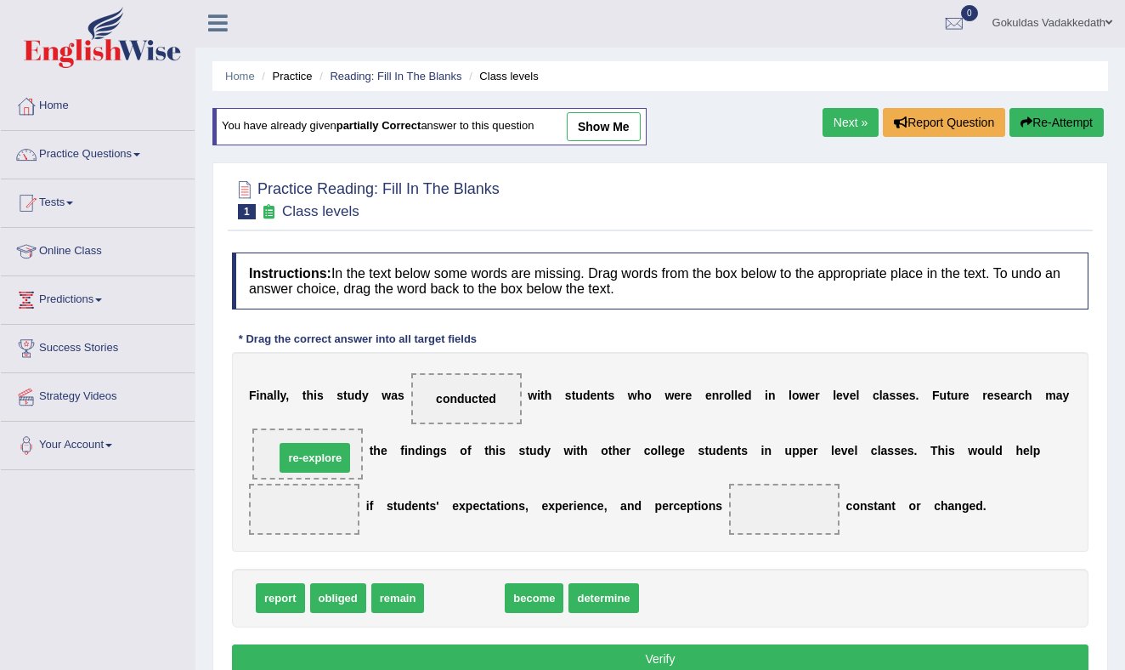
drag, startPoint x: 458, startPoint y: 602, endPoint x: 308, endPoint y: 461, distance: 205.0
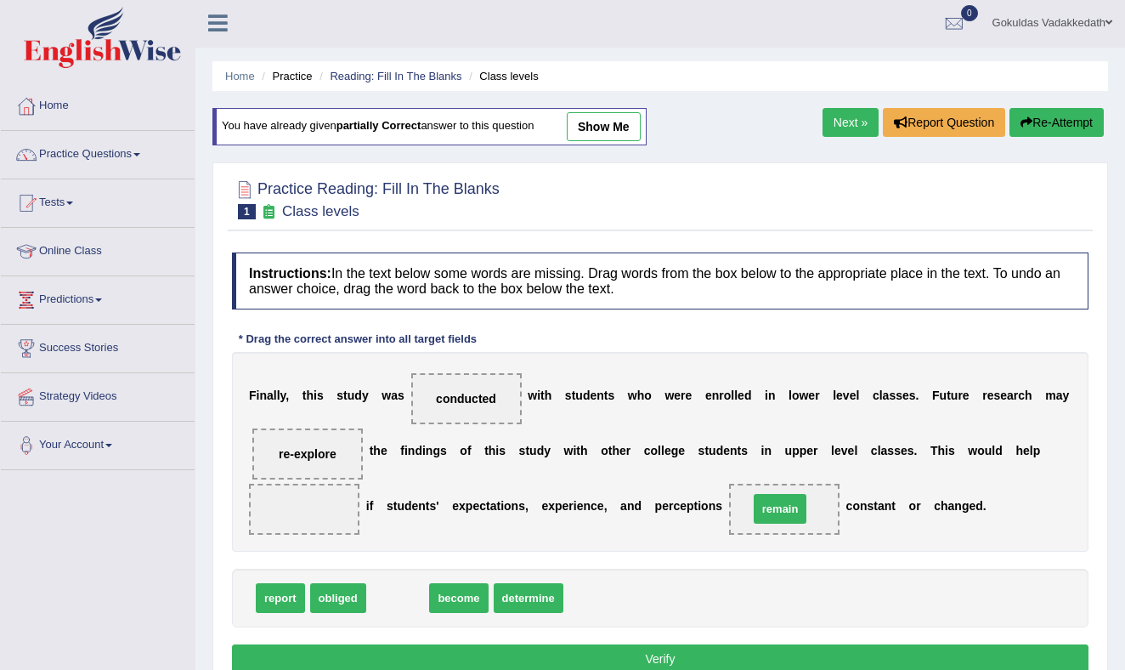
drag, startPoint x: 404, startPoint y: 607, endPoint x: 783, endPoint y: 521, distance: 388.5
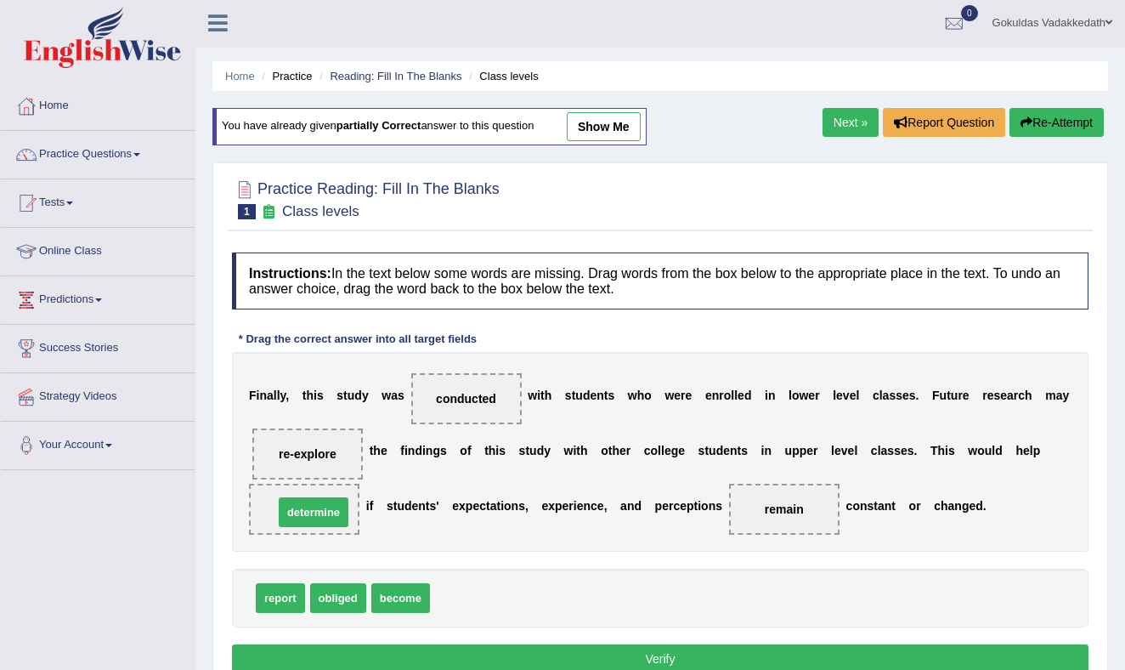
drag, startPoint x: 483, startPoint y: 608, endPoint x: 326, endPoint y: 523, distance: 178.3
click at [633, 663] on button "Verify" at bounding box center [660, 658] width 856 height 29
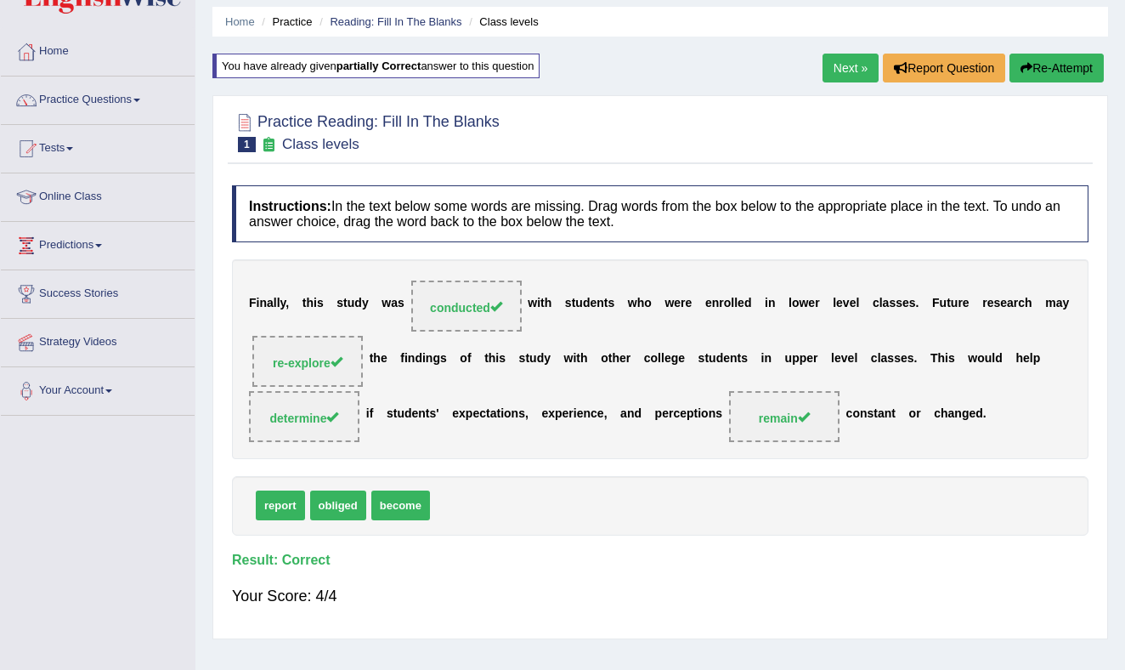
scroll to position [40, 0]
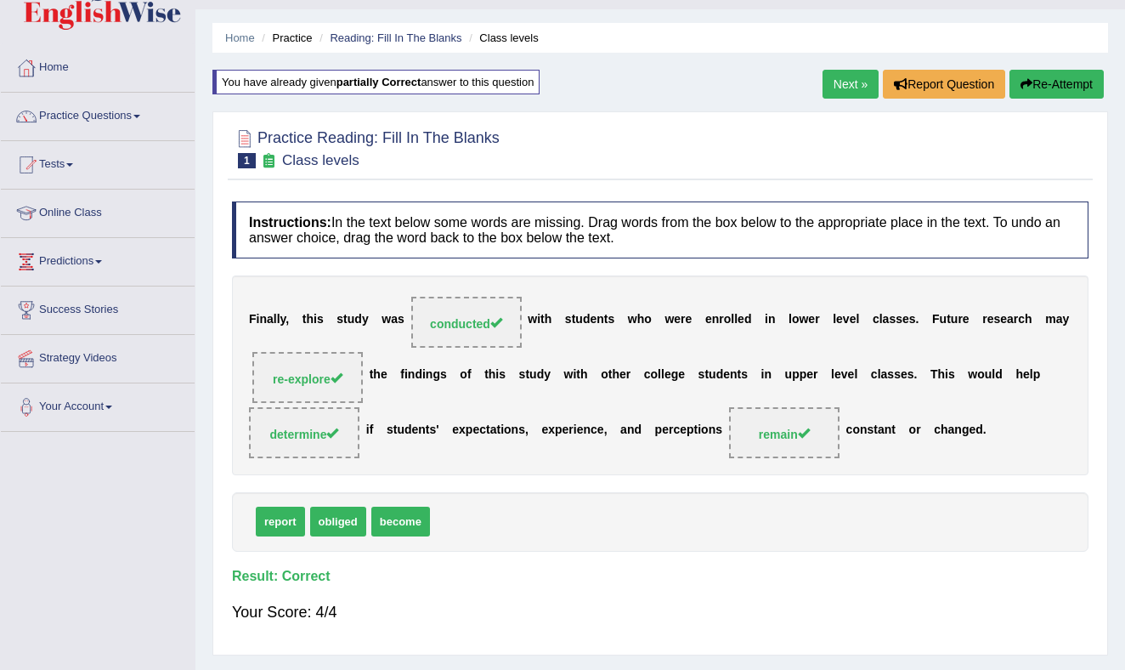
click at [845, 83] on link "Next »" at bounding box center [850, 84] width 56 height 29
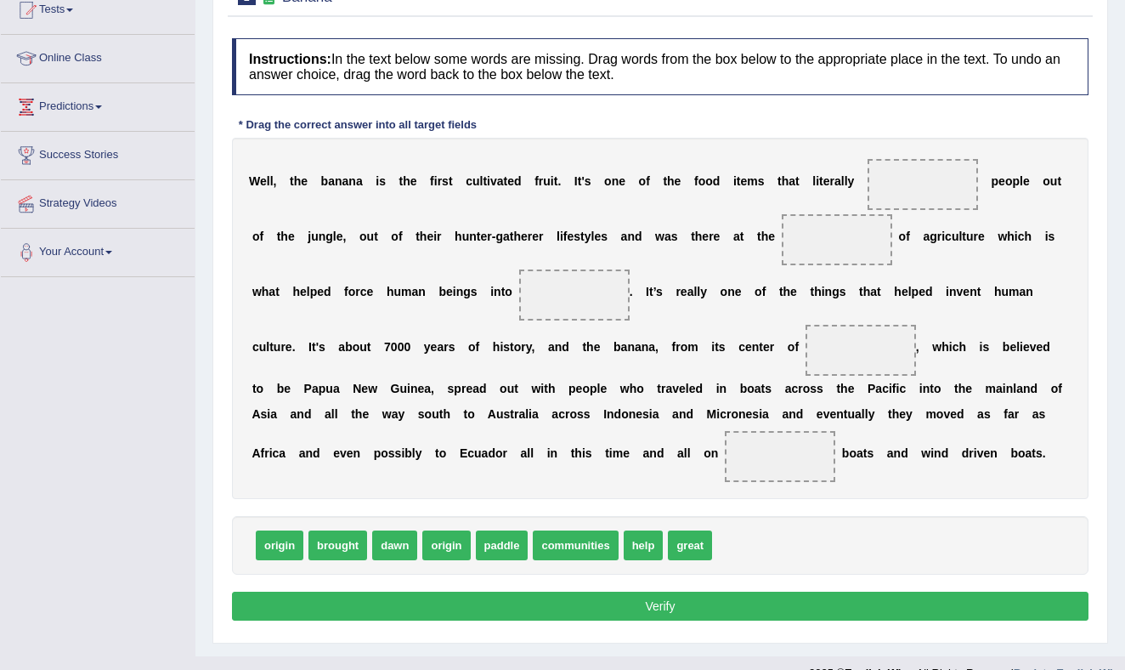
scroll to position [195, 0]
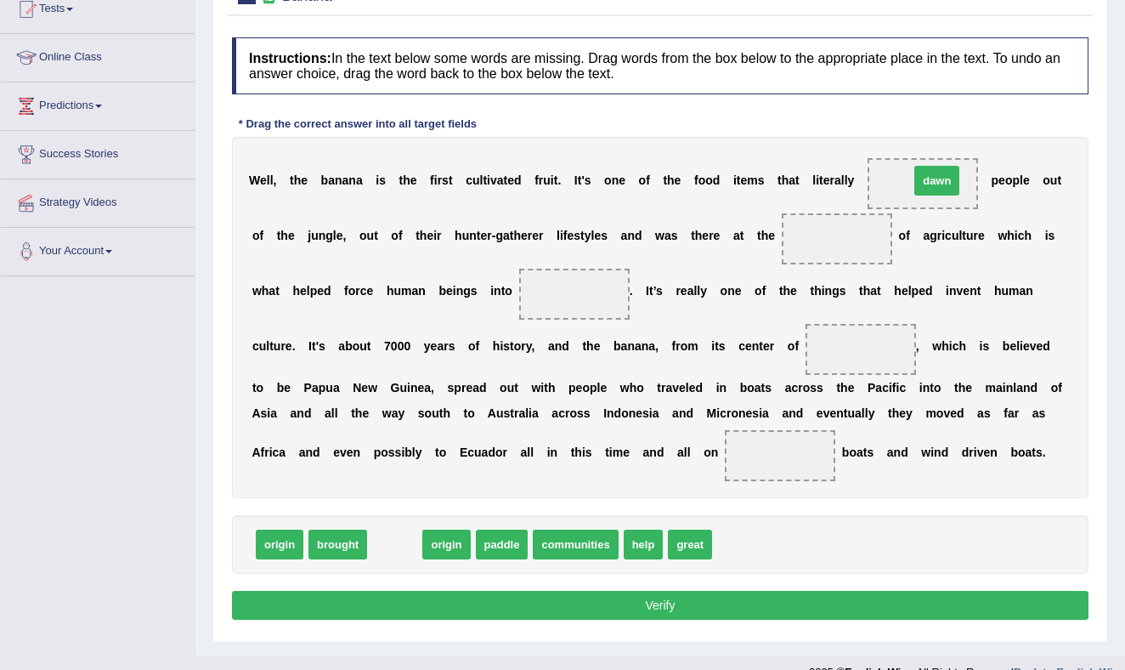
drag, startPoint x: 398, startPoint y: 550, endPoint x: 939, endPoint y: 186, distance: 652.0
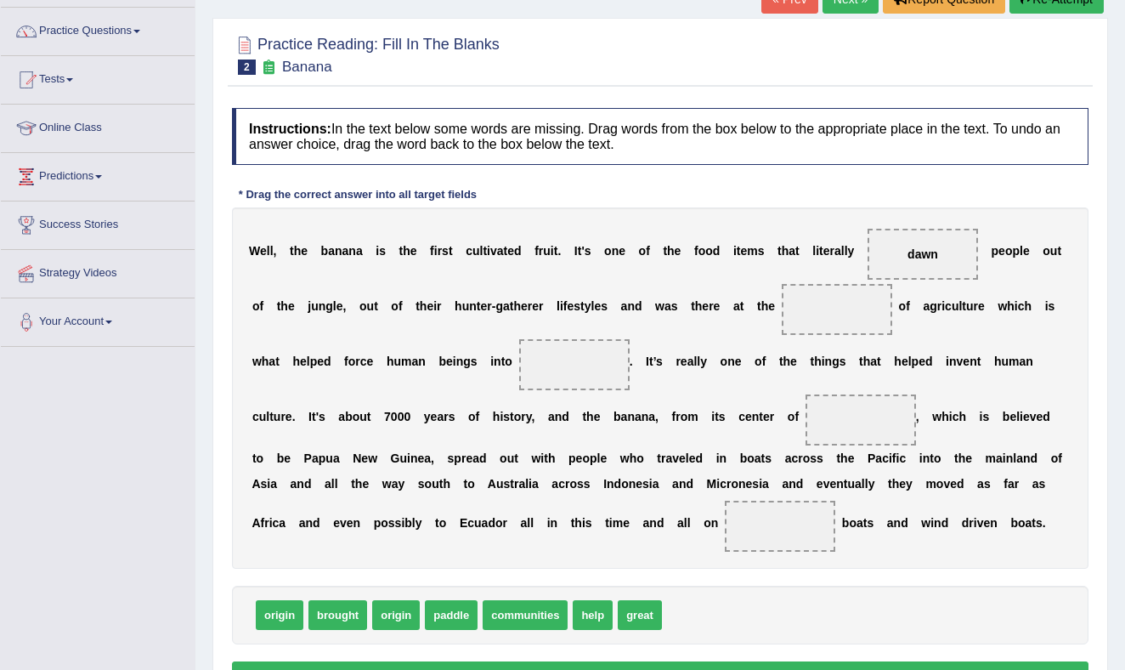
scroll to position [123, 0]
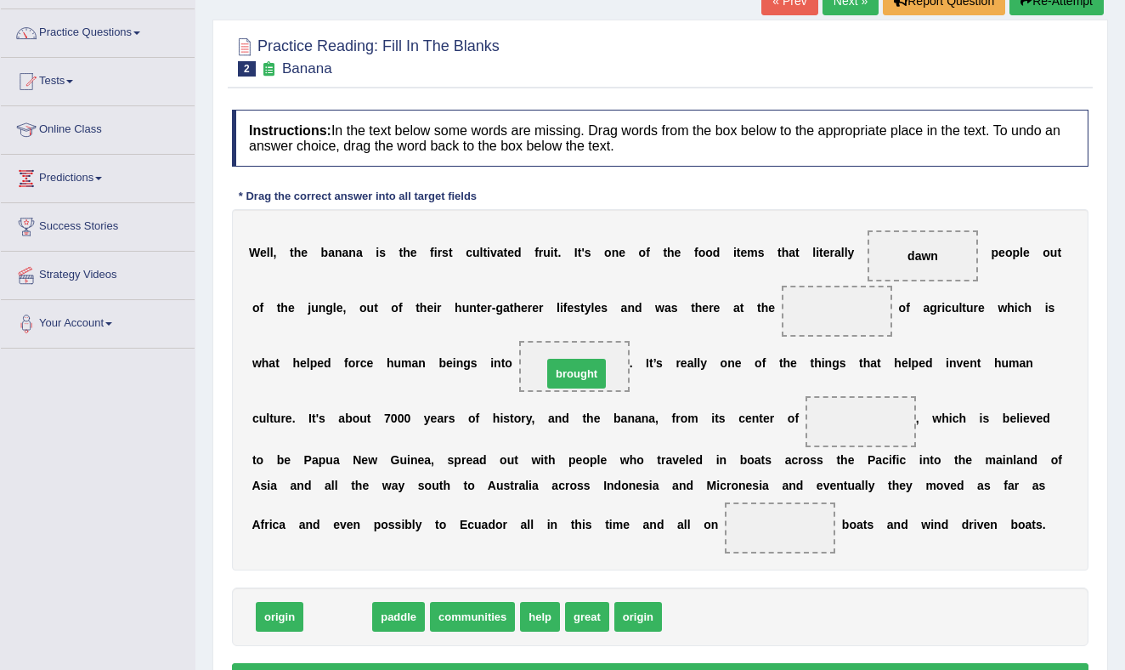
drag, startPoint x: 342, startPoint y: 619, endPoint x: 581, endPoint y: 376, distance: 340.7
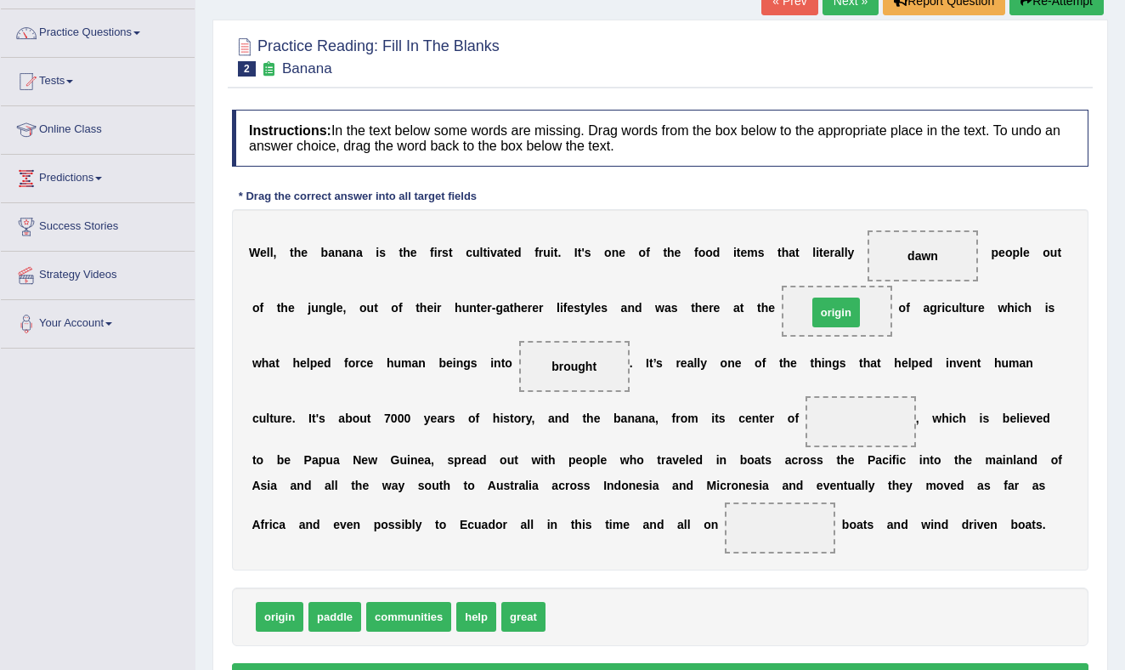
drag, startPoint x: 576, startPoint y: 624, endPoint x: 838, endPoint y: 319, distance: 401.3
drag, startPoint x: 266, startPoint y: 620, endPoint x: 845, endPoint y: 421, distance: 612.9
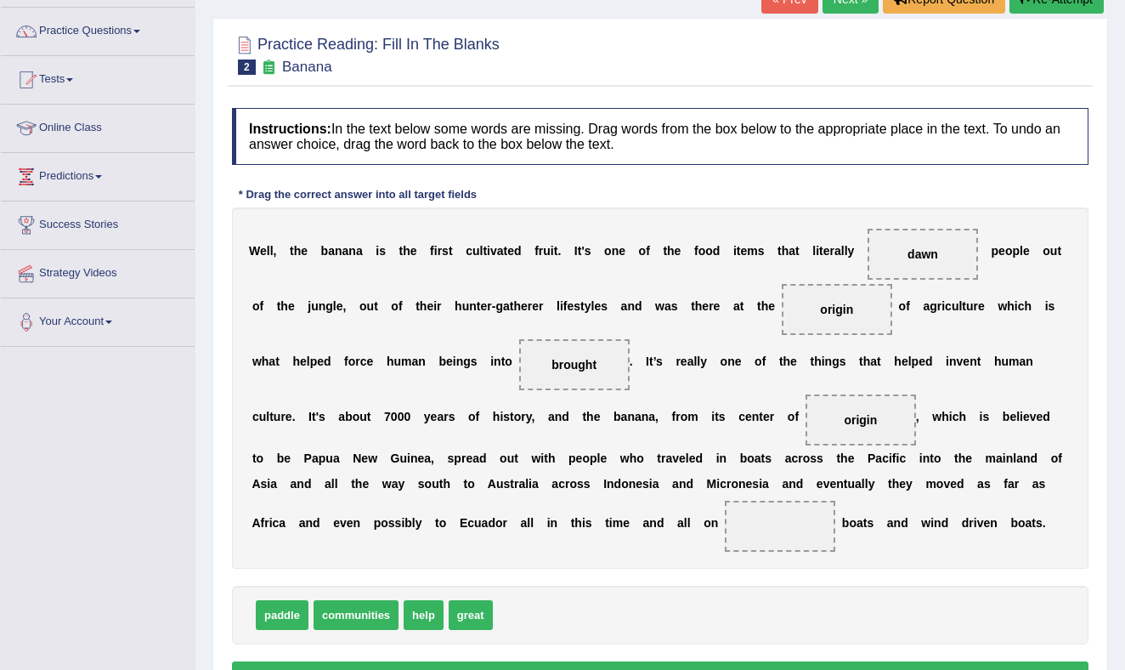
scroll to position [119, 0]
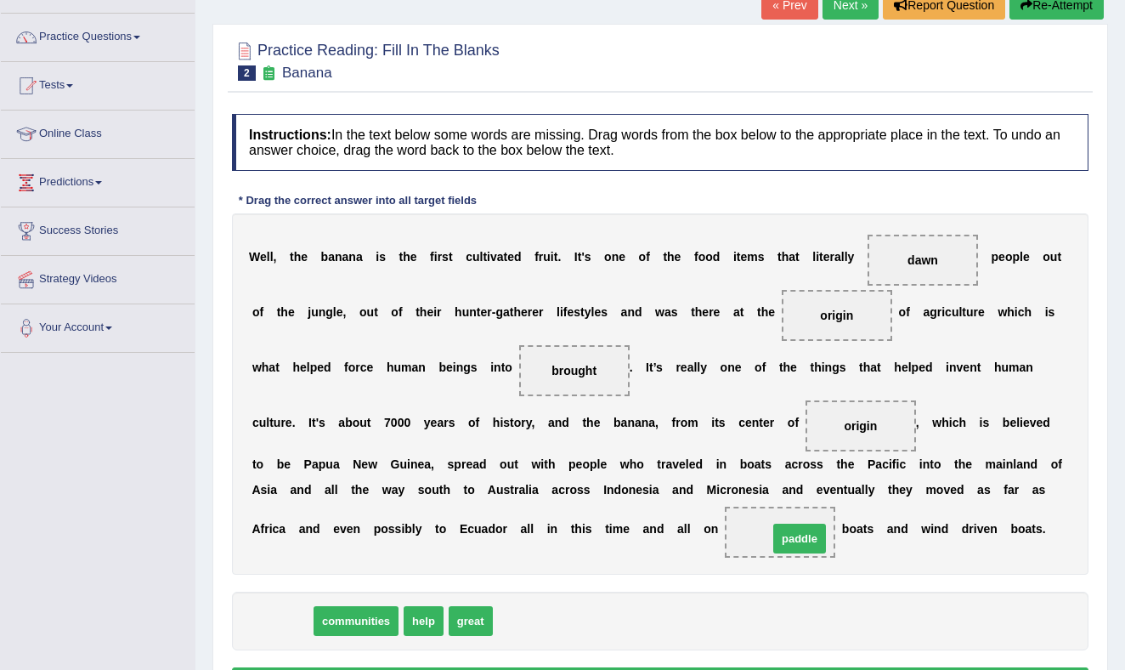
drag, startPoint x: 283, startPoint y: 621, endPoint x: 800, endPoint y: 539, distance: 523.1
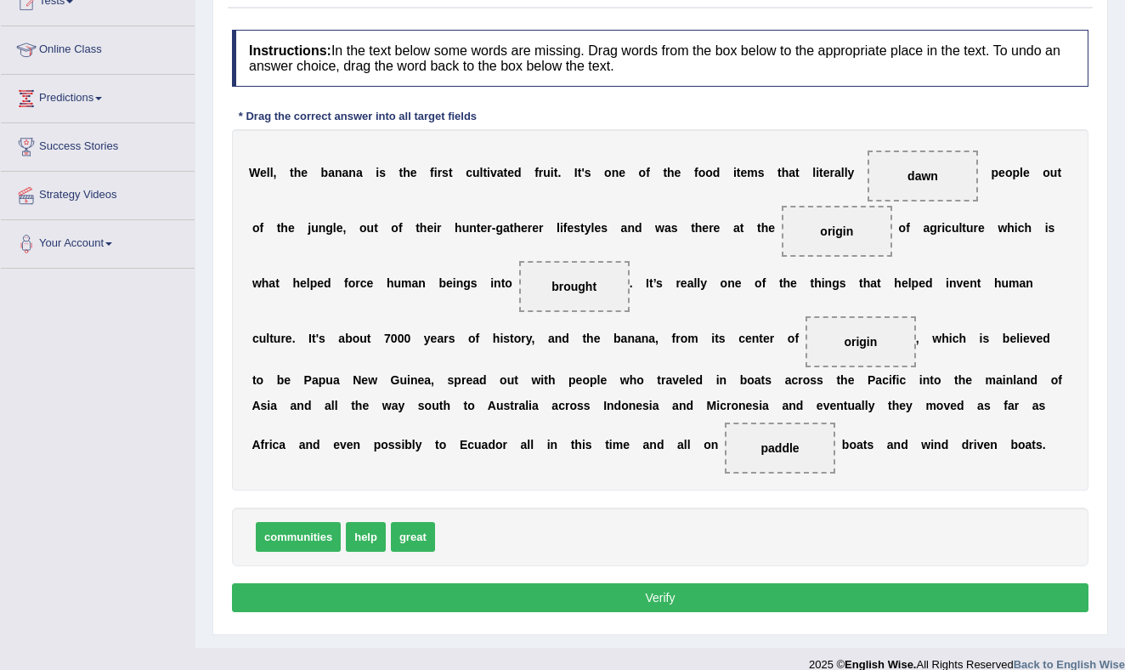
scroll to position [223, 0]
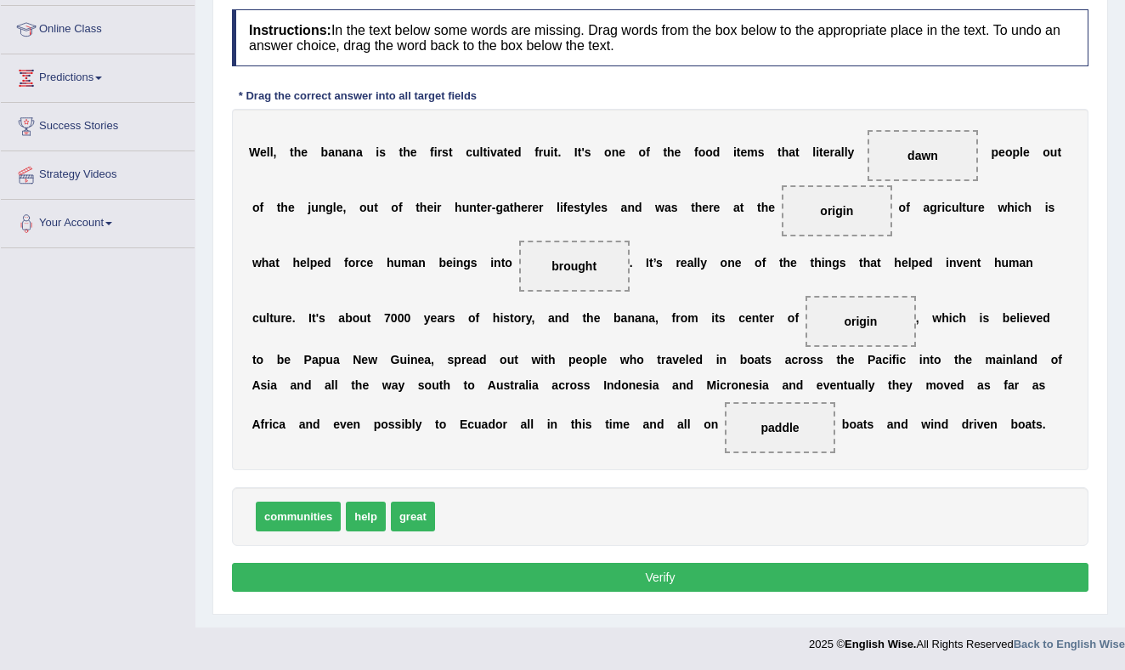
click at [652, 575] on button "Verify" at bounding box center [660, 576] width 856 height 29
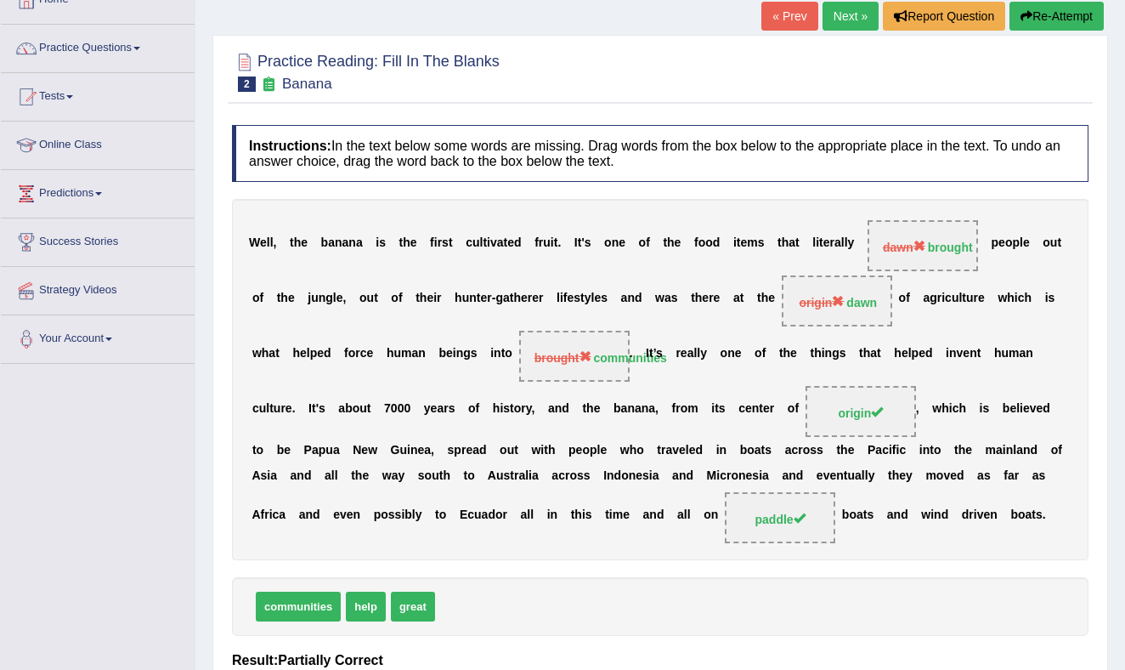
scroll to position [102, 0]
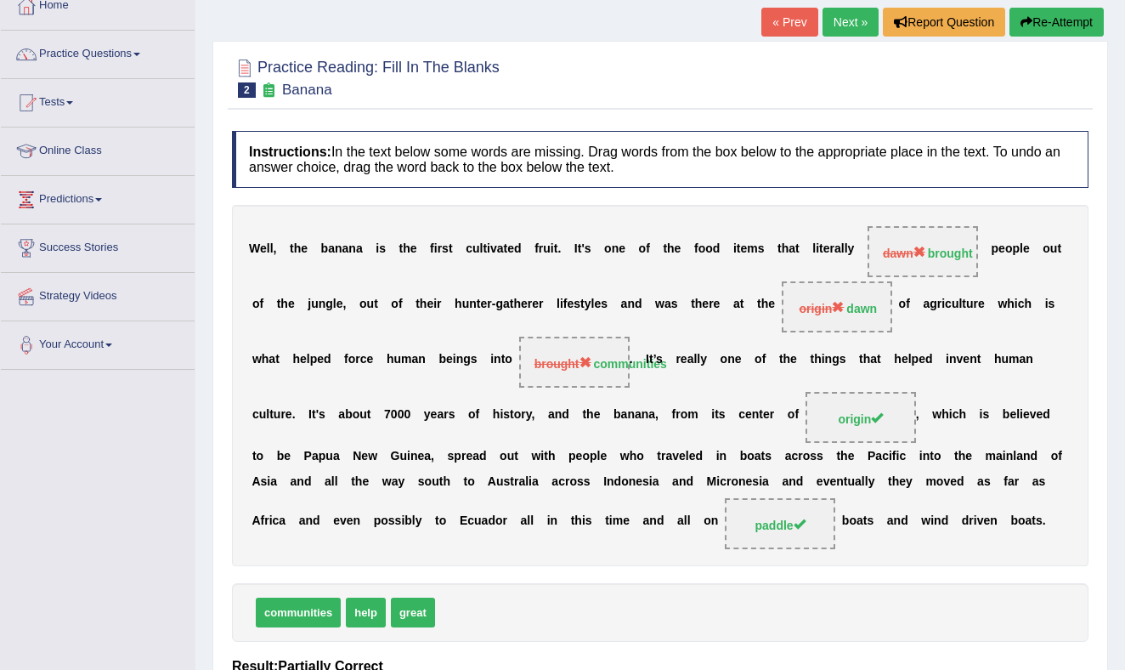
click at [1071, 22] on button "Re-Attempt" at bounding box center [1056, 22] width 94 height 29
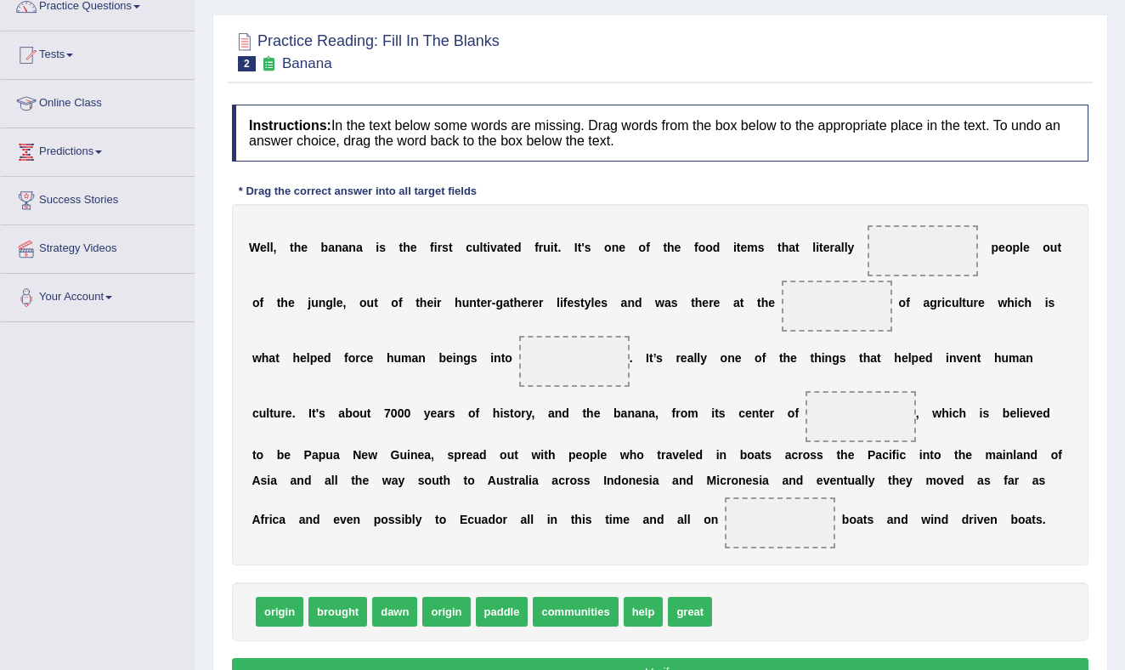
scroll to position [152, 0]
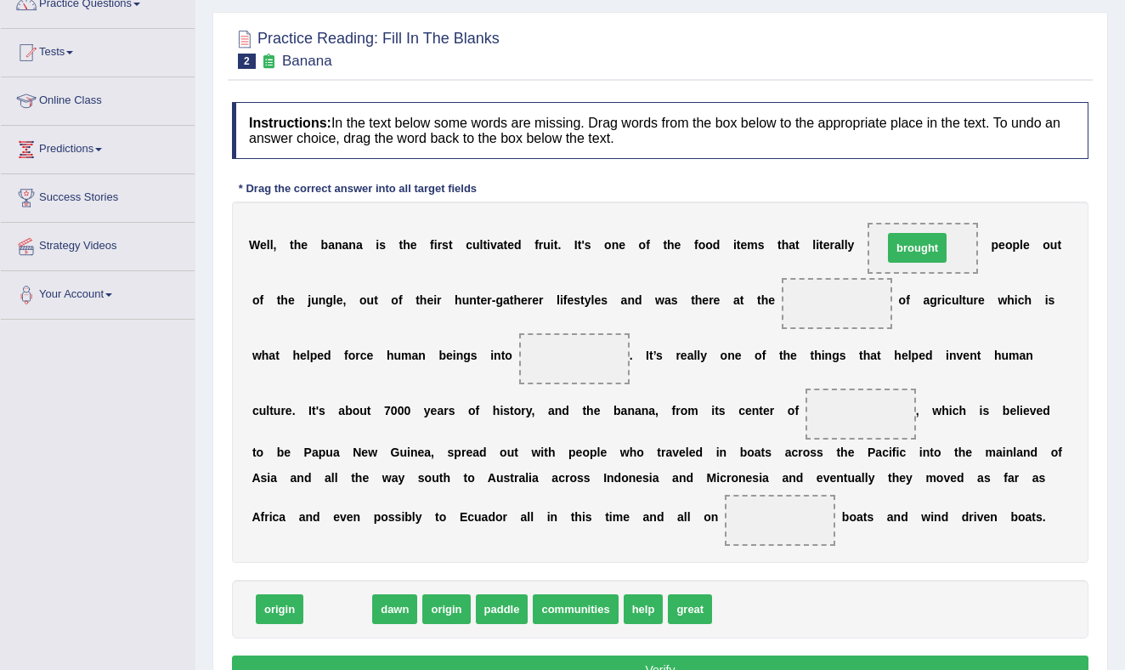
drag, startPoint x: 332, startPoint y: 598, endPoint x: 907, endPoint y: 244, distance: 675.6
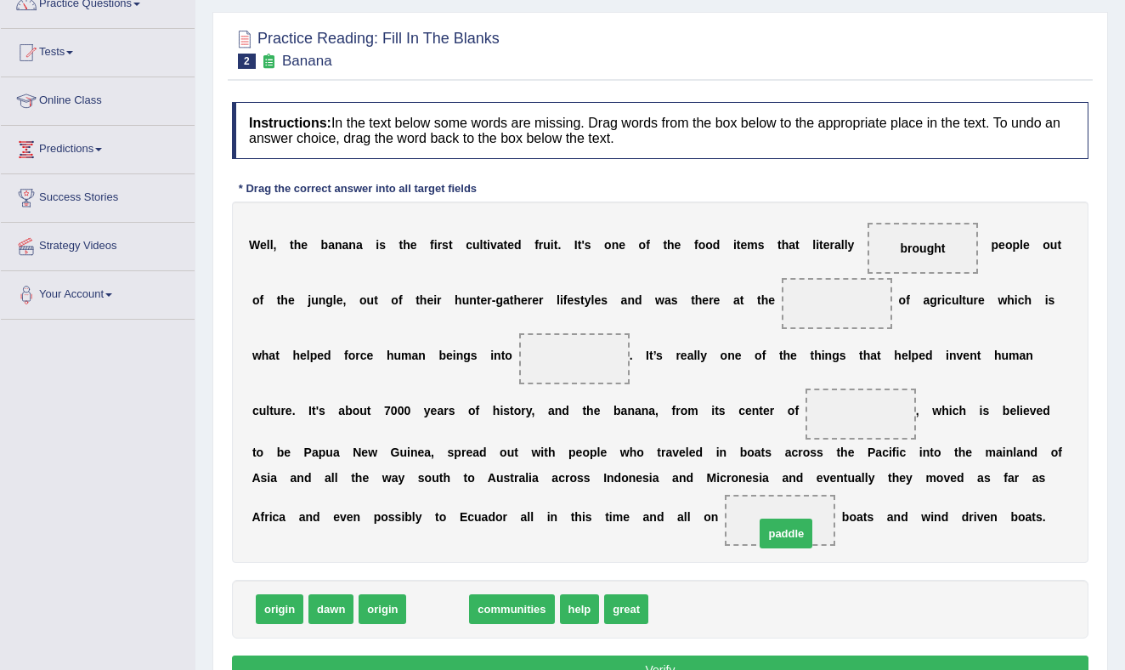
drag, startPoint x: 442, startPoint y: 607, endPoint x: 777, endPoint y: 533, distance: 343.8
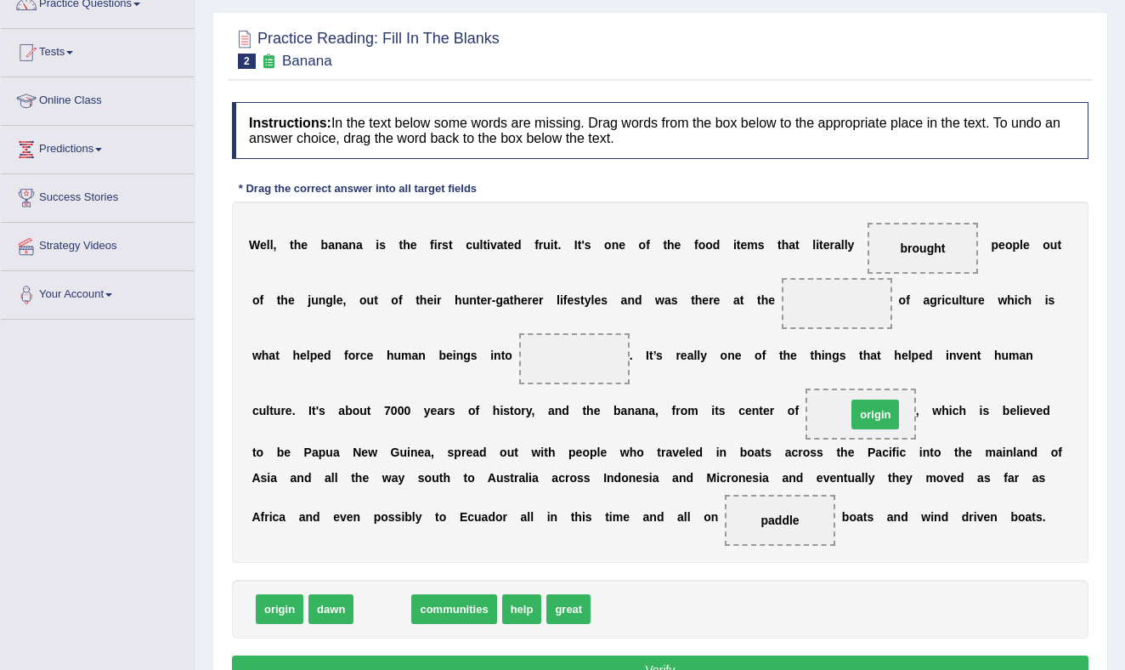
drag, startPoint x: 374, startPoint y: 602, endPoint x: 866, endPoint y: 409, distance: 528.7
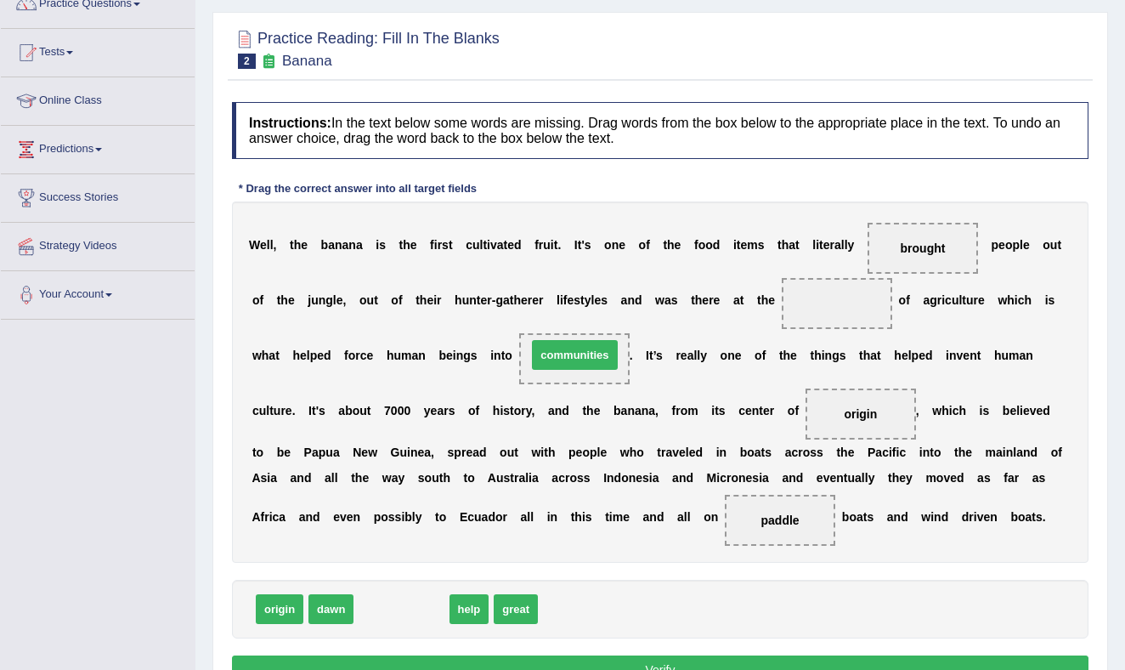
drag, startPoint x: 416, startPoint y: 612, endPoint x: 591, endPoint y: 357, distance: 308.7
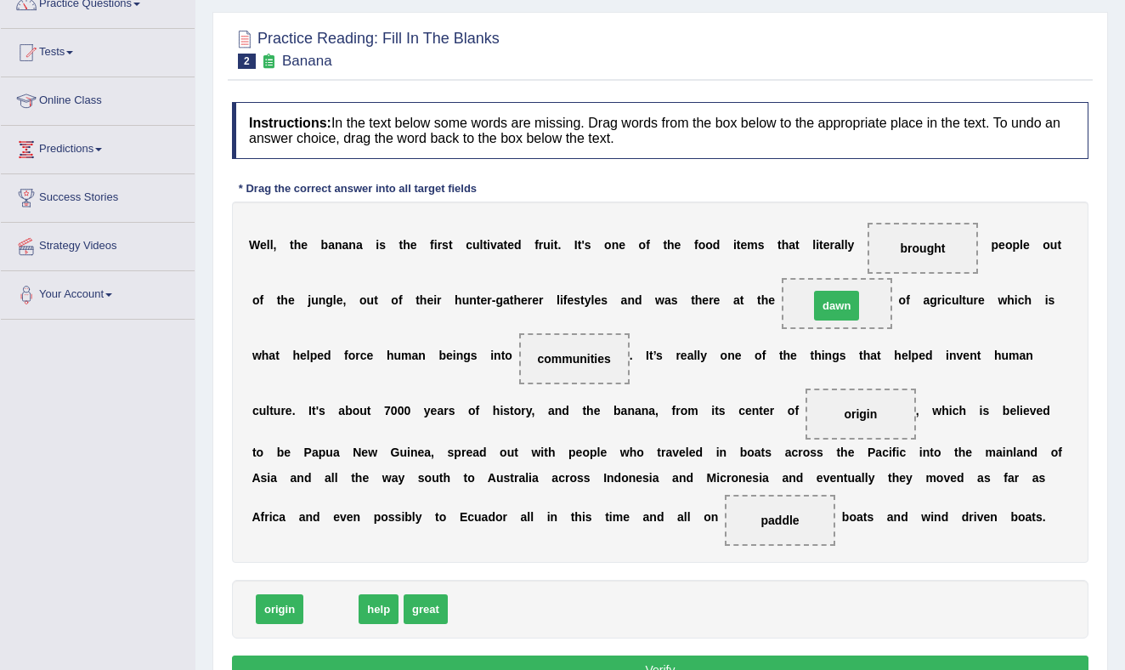
drag, startPoint x: 325, startPoint y: 619, endPoint x: 831, endPoint y: 315, distance: 590.0
click at [672, 658] on button "Verify" at bounding box center [660, 669] width 856 height 29
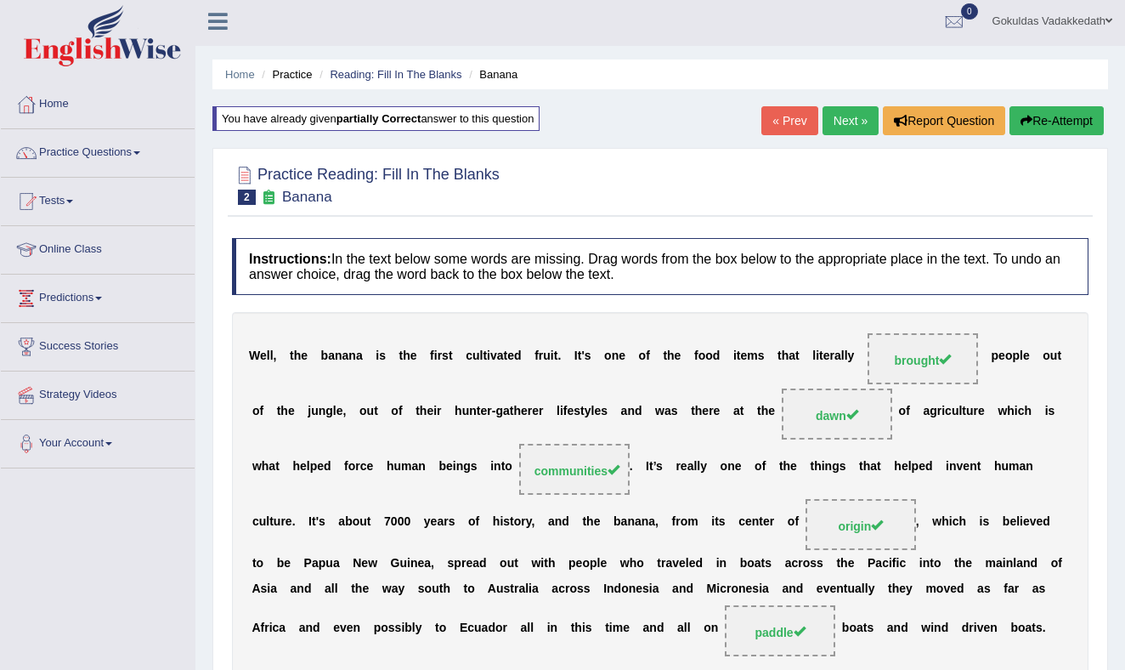
scroll to position [0, 0]
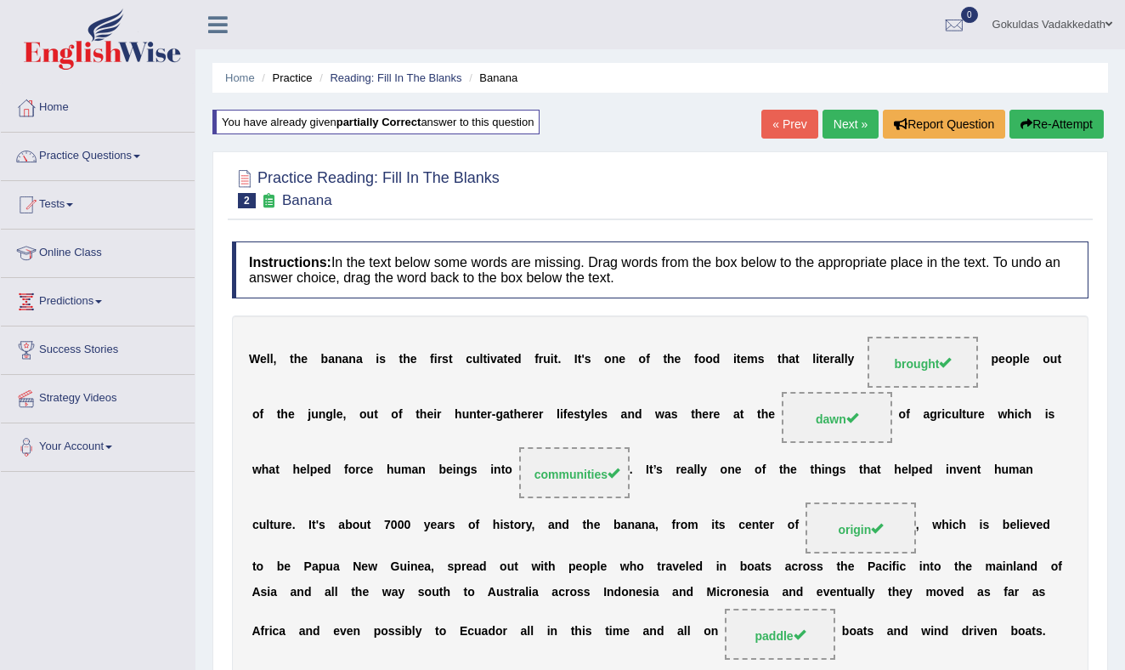
click at [845, 118] on link "Next »" at bounding box center [850, 124] width 56 height 29
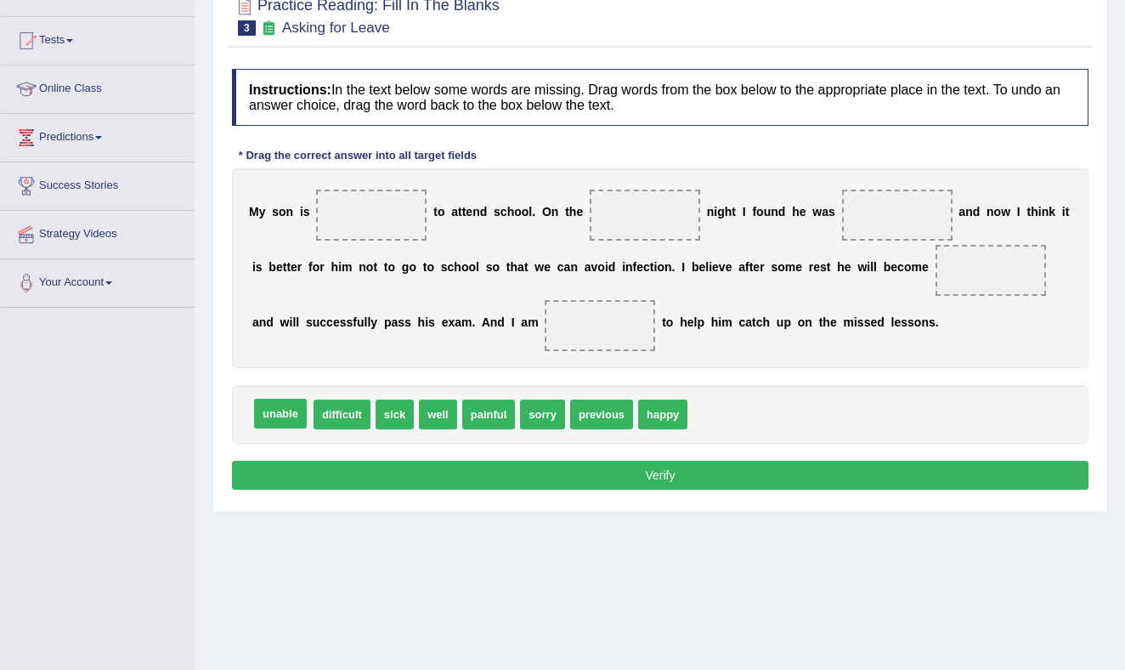
scroll to position [166, 0]
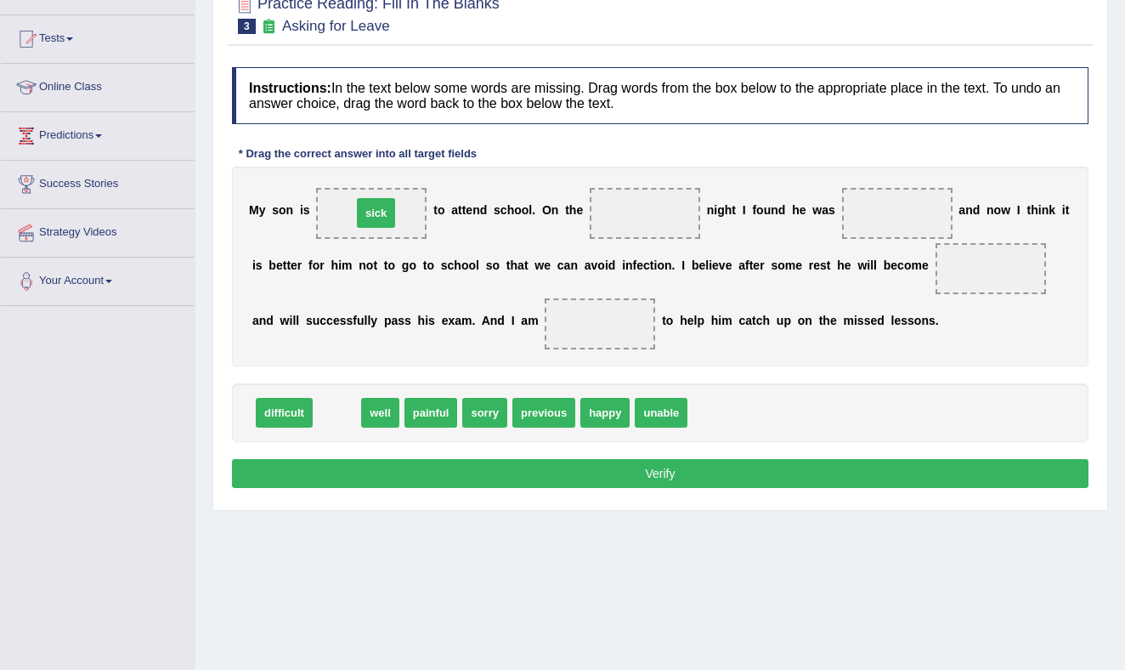
drag, startPoint x: 344, startPoint y: 417, endPoint x: 383, endPoint y: 218, distance: 202.6
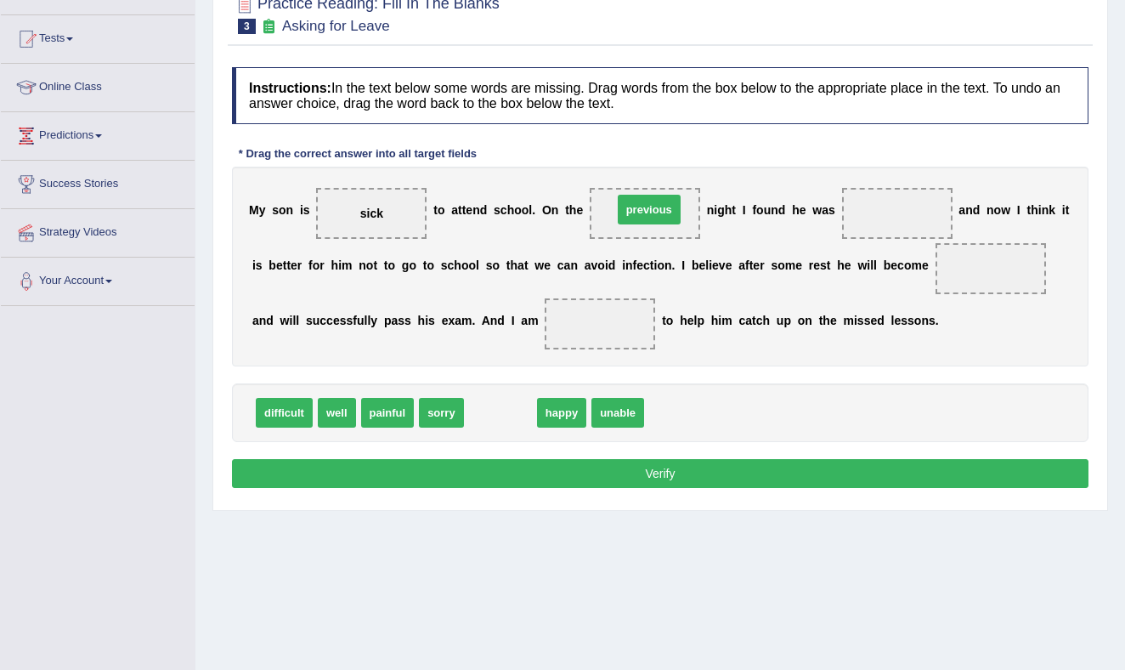
drag, startPoint x: 497, startPoint y: 419, endPoint x: 646, endPoint y: 216, distance: 251.7
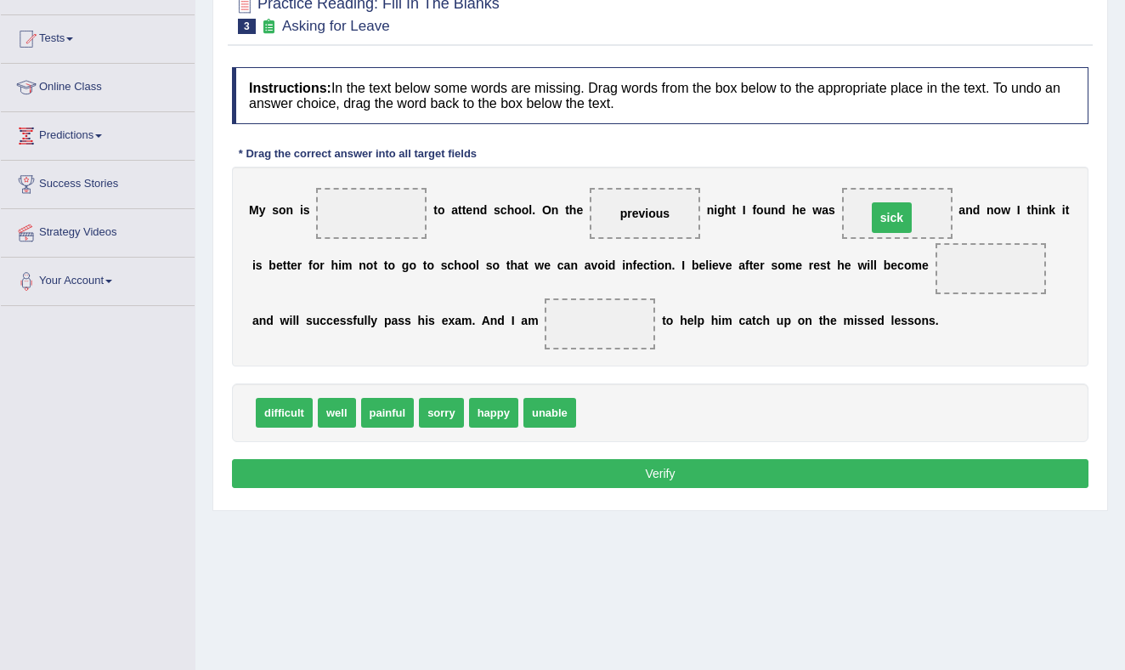
drag, startPoint x: 378, startPoint y: 215, endPoint x: 897, endPoint y: 219, distance: 519.2
drag, startPoint x: 544, startPoint y: 415, endPoint x: 479, endPoint y: 343, distance: 96.9
click at [479, 343] on span "unable" at bounding box center [485, 340] width 53 height 30
drag, startPoint x: 467, startPoint y: 316, endPoint x: 381, endPoint y: 228, distance: 123.8
click at [381, 225] on div "M y s o n i s t o a t t e n d s c h o o l . O n t h e previous n i g h t I f o …" at bounding box center [660, 267] width 856 height 200
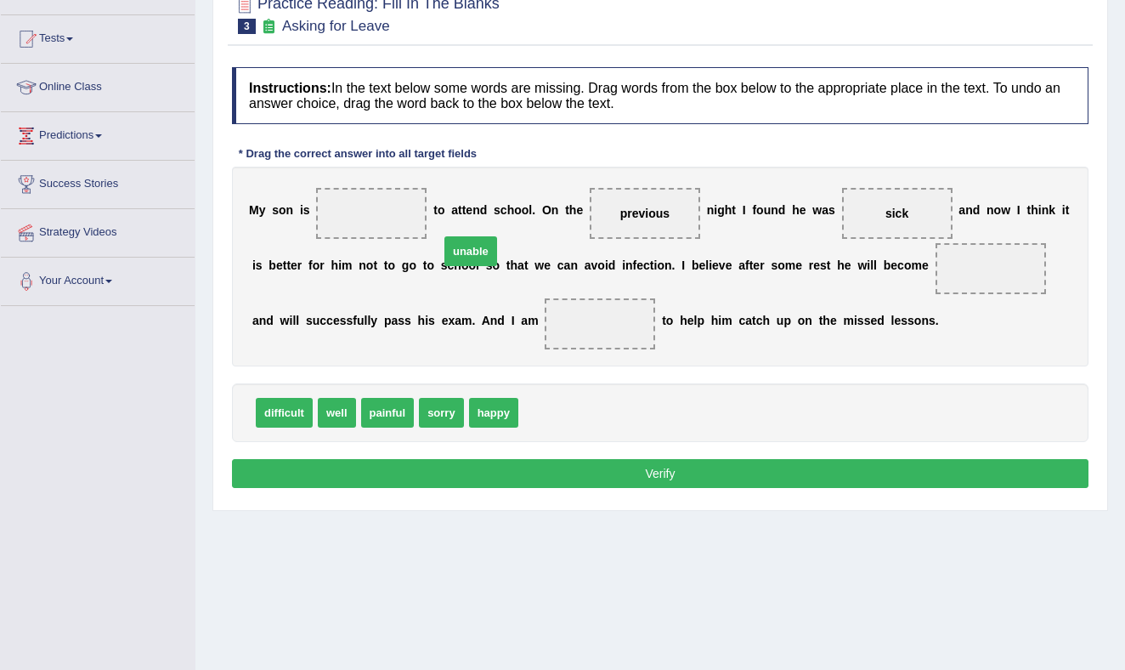
drag, startPoint x: 557, startPoint y: 414, endPoint x: 478, endPoint y: 252, distance: 179.7
click at [478, 252] on span "unable" at bounding box center [470, 251] width 53 height 30
drag, startPoint x: 521, startPoint y: 384, endPoint x: 363, endPoint y: 212, distance: 233.9
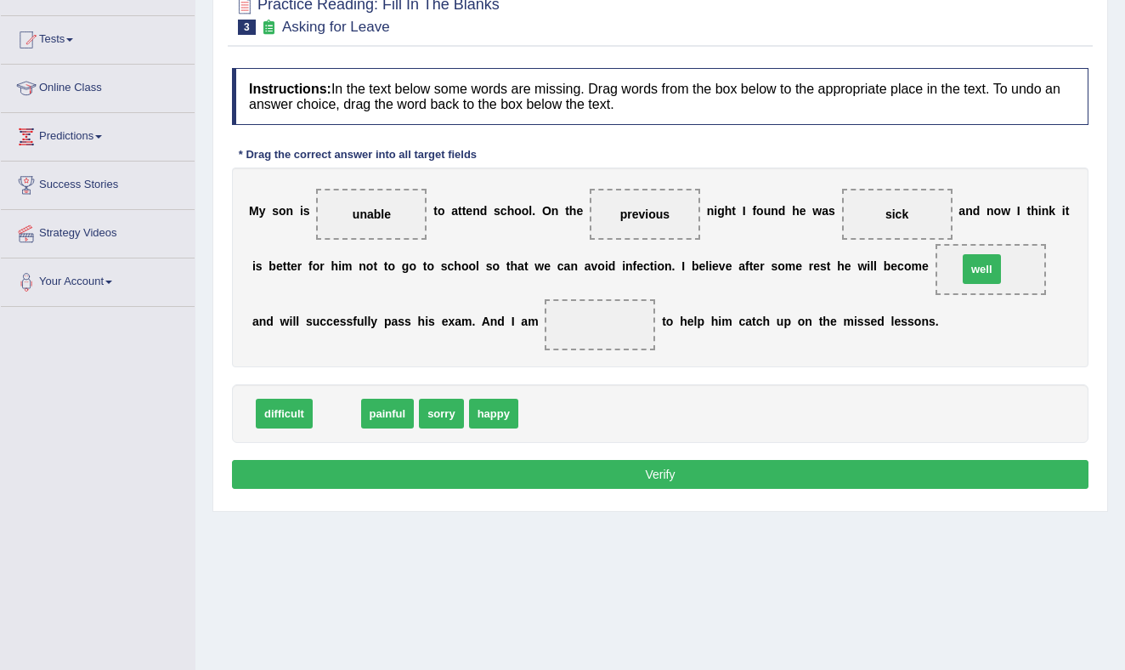
drag, startPoint x: 343, startPoint y: 415, endPoint x: 988, endPoint y: 272, distance: 660.7
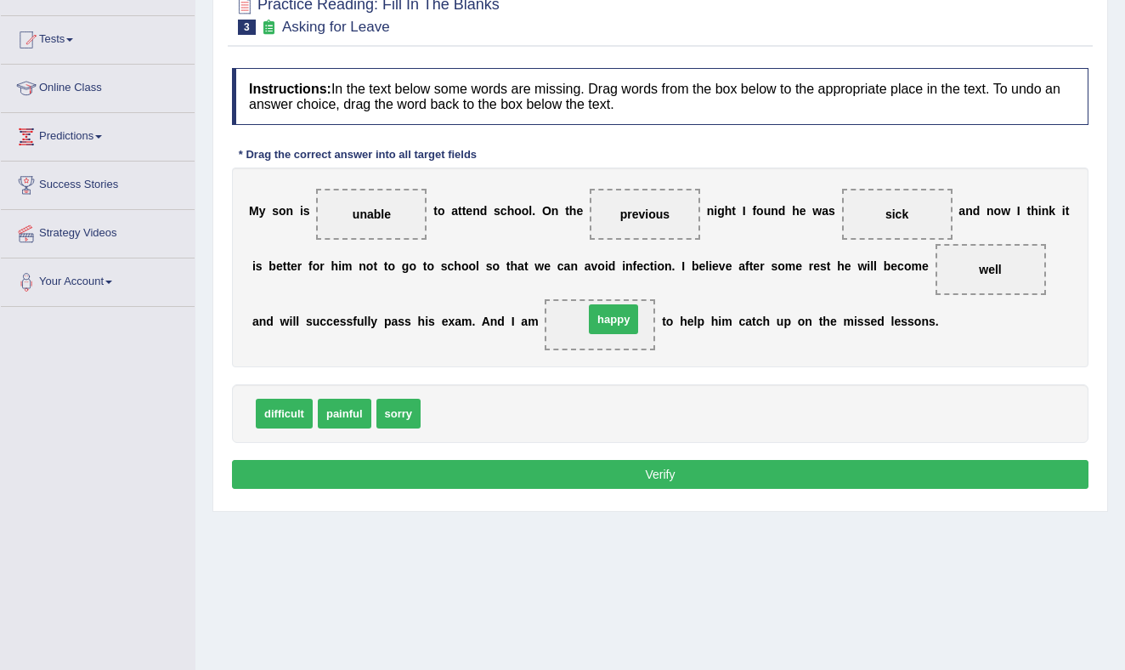
drag, startPoint x: 447, startPoint y: 406, endPoint x: 607, endPoint y: 313, distance: 185.1
click at [673, 472] on button "Verify" at bounding box center [660, 474] width 856 height 29
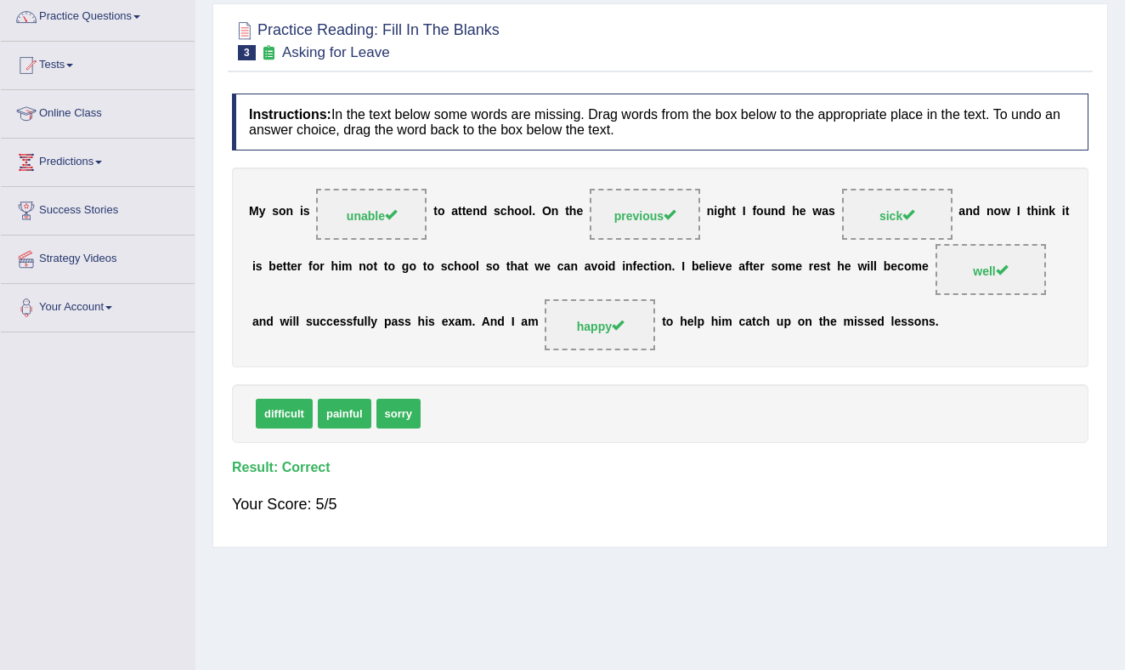
scroll to position [0, 0]
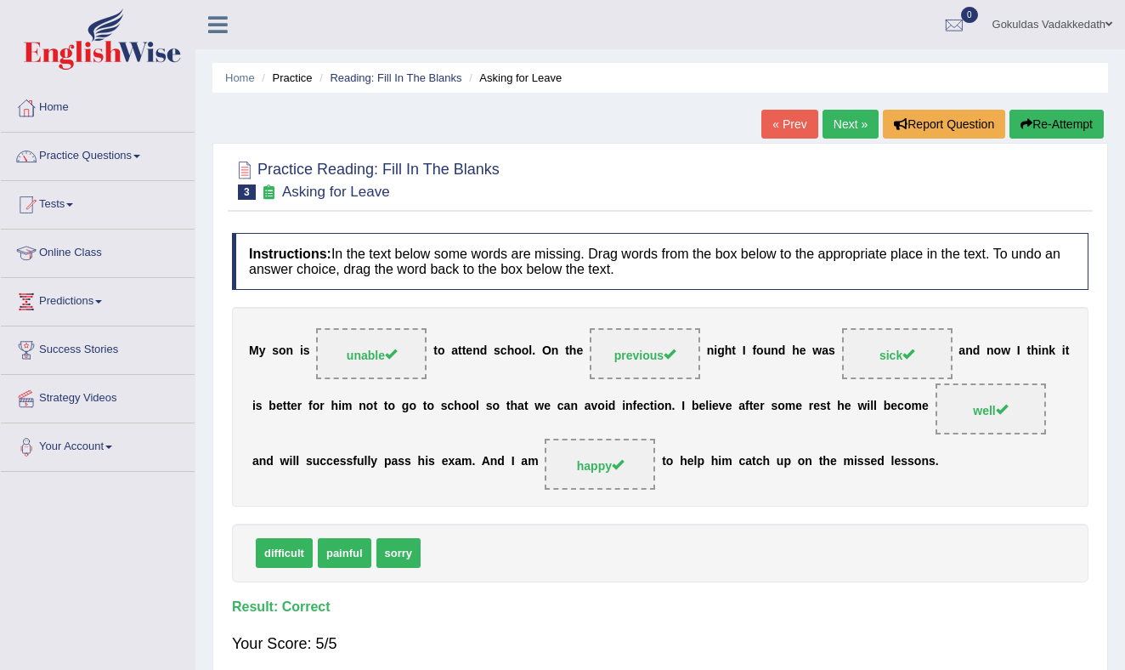
click at [841, 117] on link "Next »" at bounding box center [850, 124] width 56 height 29
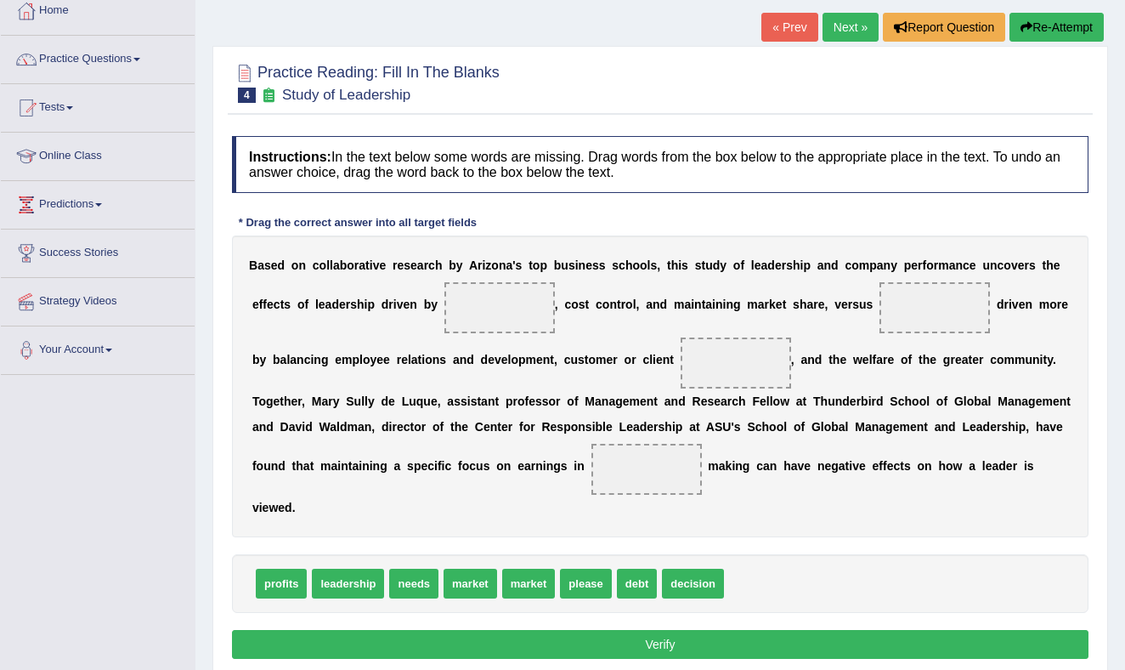
scroll to position [99, 0]
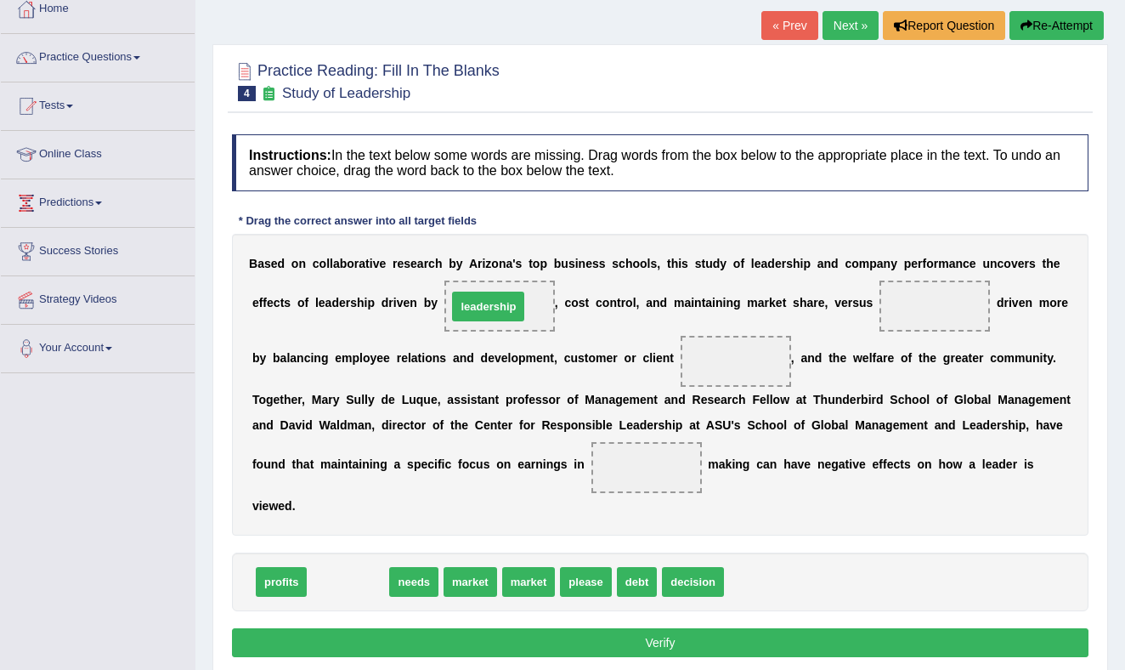
drag, startPoint x: 331, startPoint y: 575, endPoint x: 469, endPoint y: 311, distance: 297.9
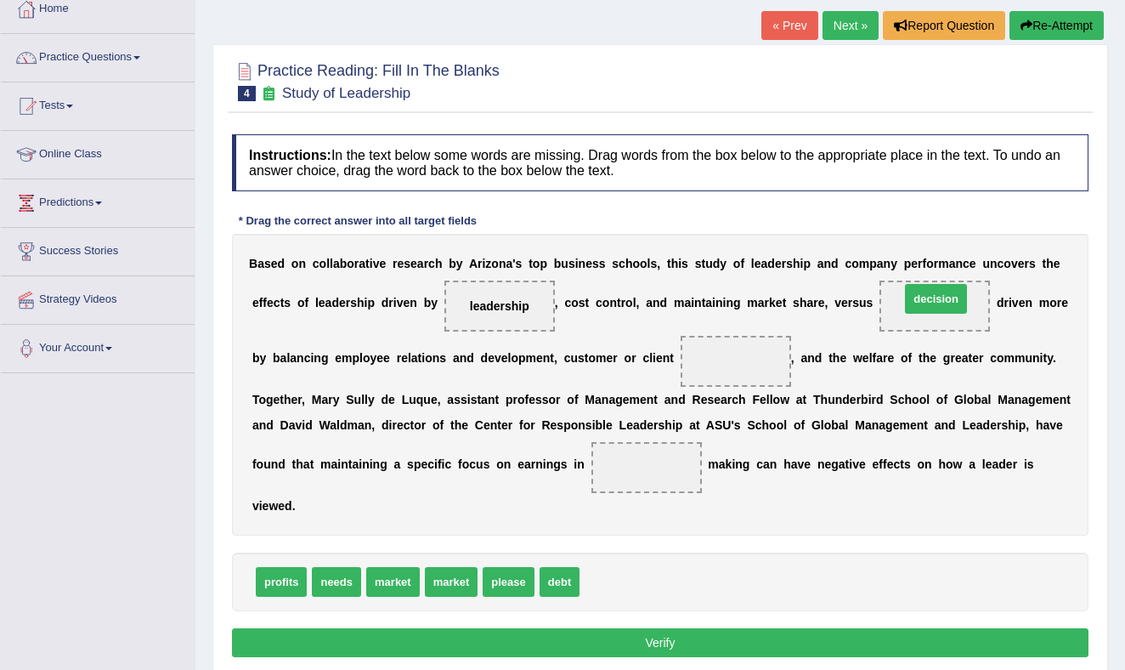
drag, startPoint x: 606, startPoint y: 579, endPoint x: 930, endPoint y: 297, distance: 429.9
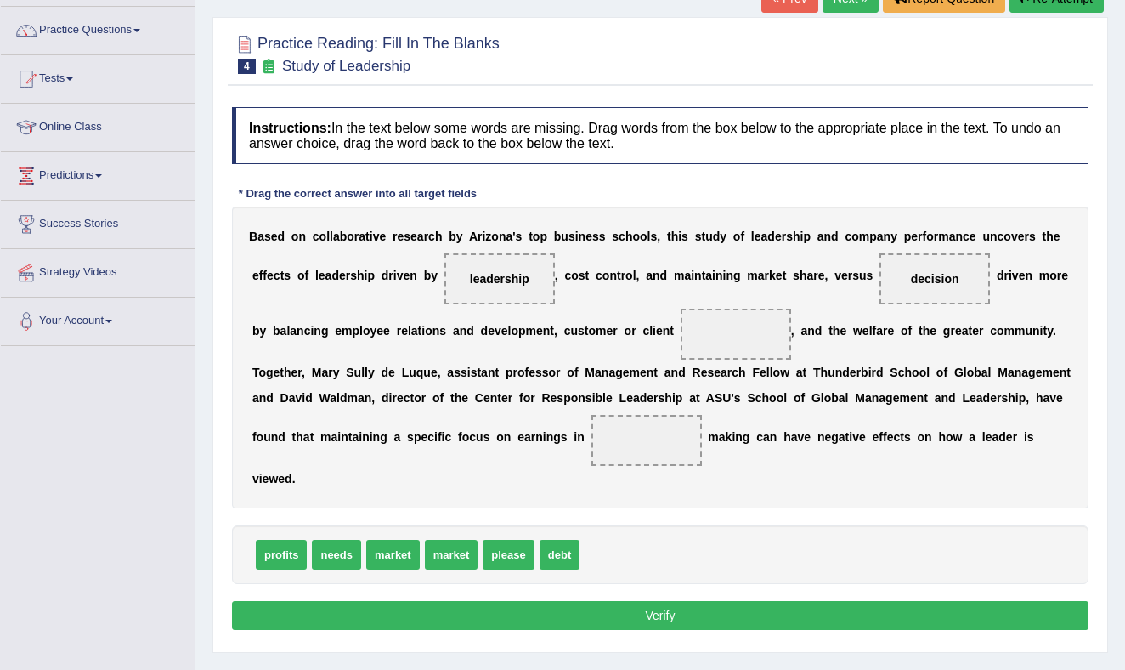
scroll to position [125, 0]
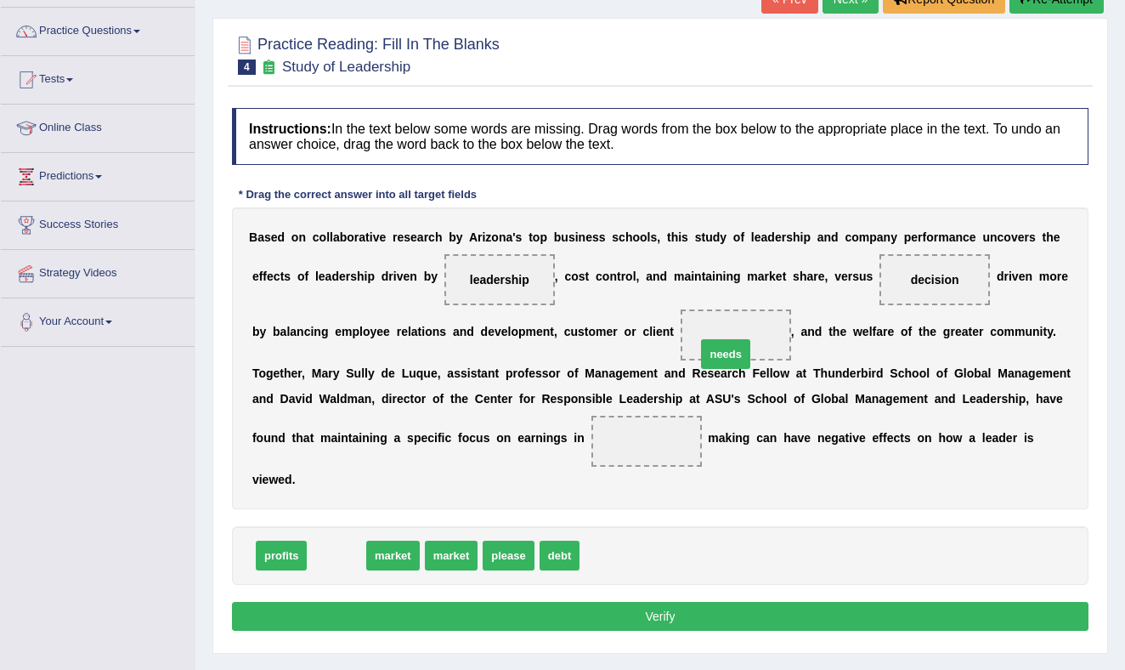
drag, startPoint x: 335, startPoint y: 558, endPoint x: 719, endPoint y: 348, distance: 438.0
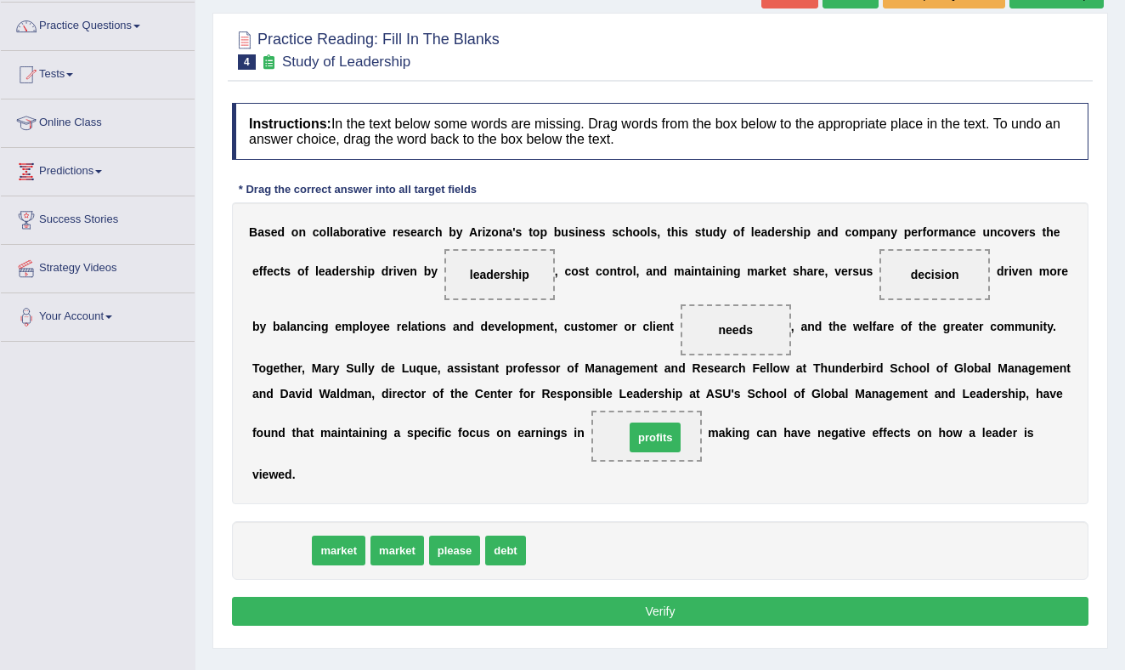
drag, startPoint x: 266, startPoint y: 552, endPoint x: 639, endPoint y: 438, distance: 390.0
click at [544, 611] on button "Verify" at bounding box center [660, 610] width 856 height 29
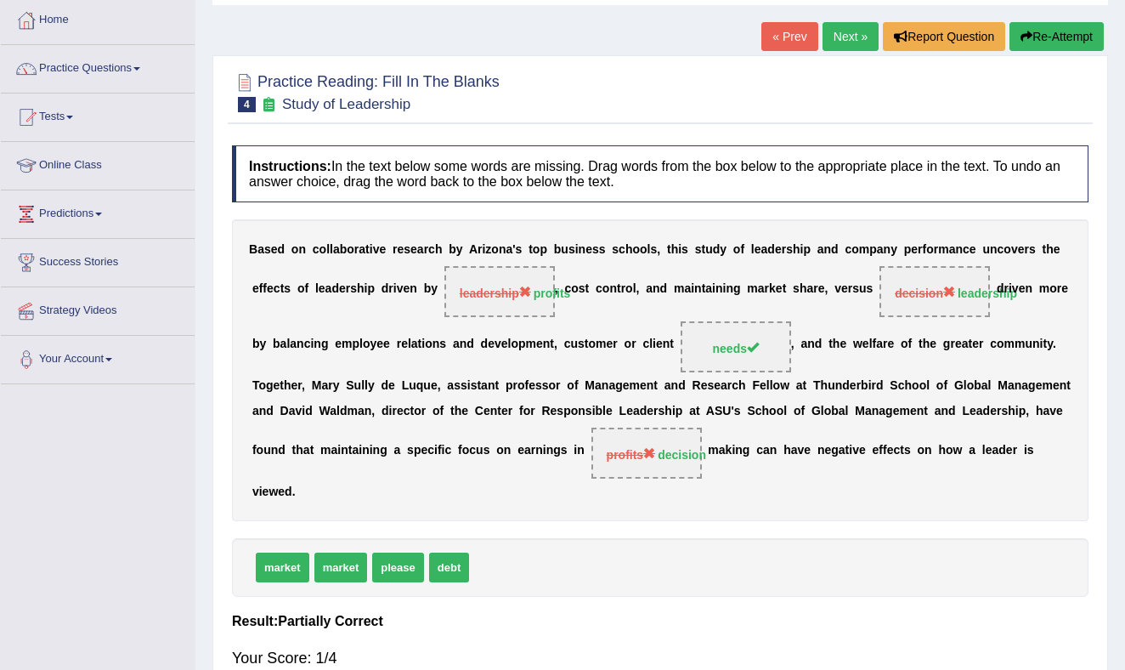
scroll to position [82, 0]
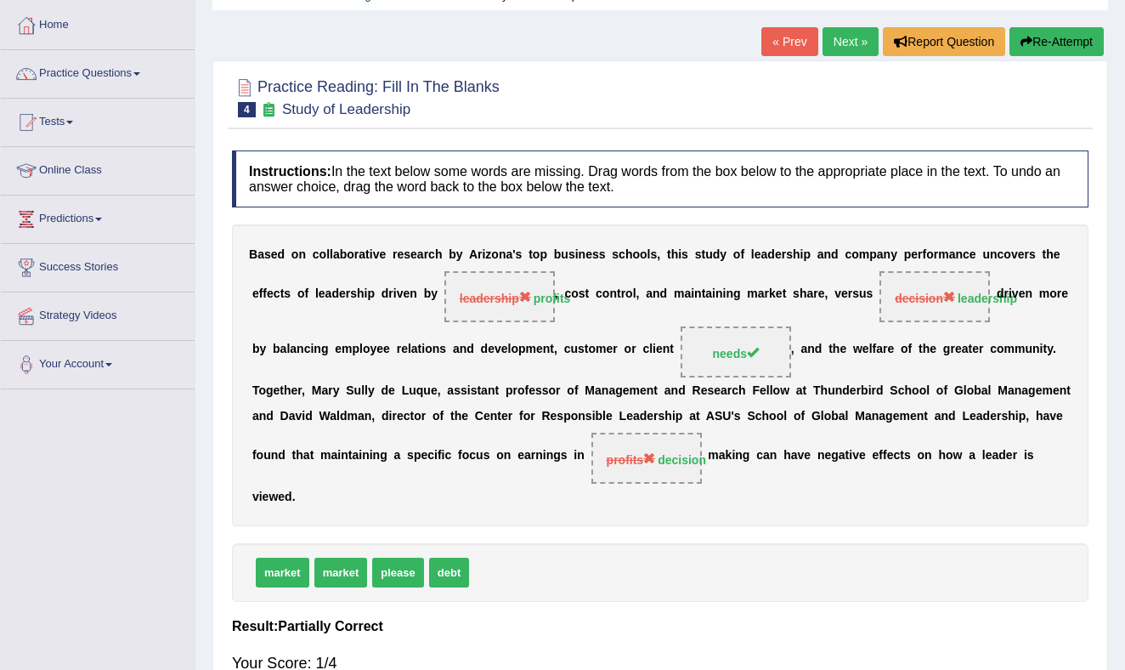
click at [1042, 39] on button "Re-Attempt" at bounding box center [1056, 41] width 94 height 29
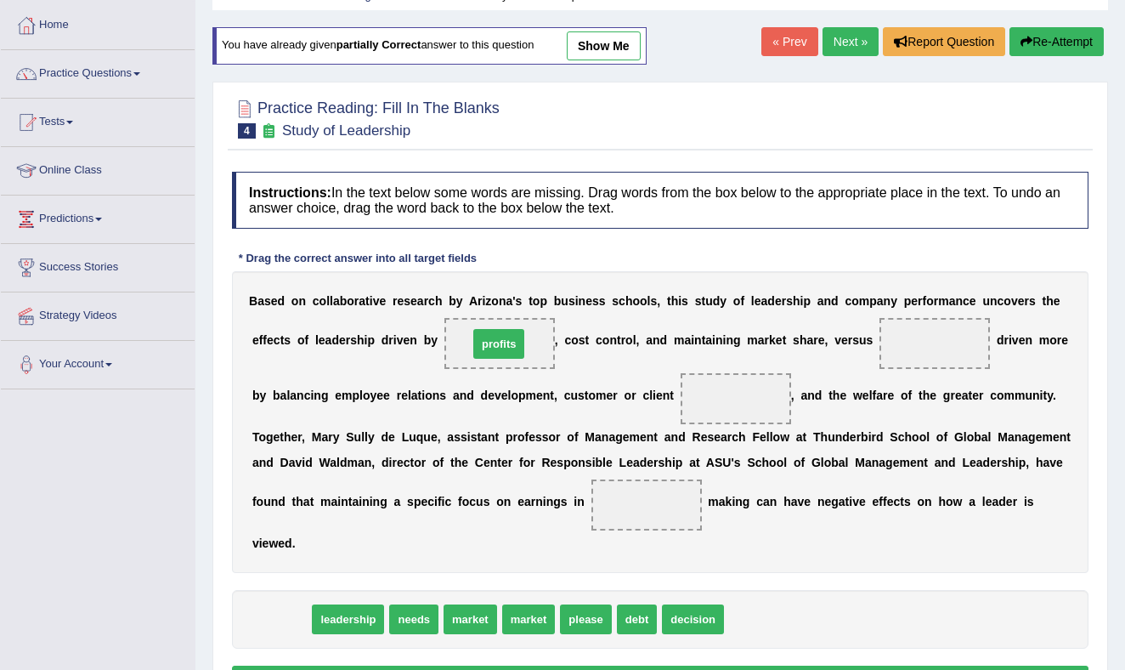
drag, startPoint x: 289, startPoint y: 617, endPoint x: 506, endPoint y: 342, distance: 350.3
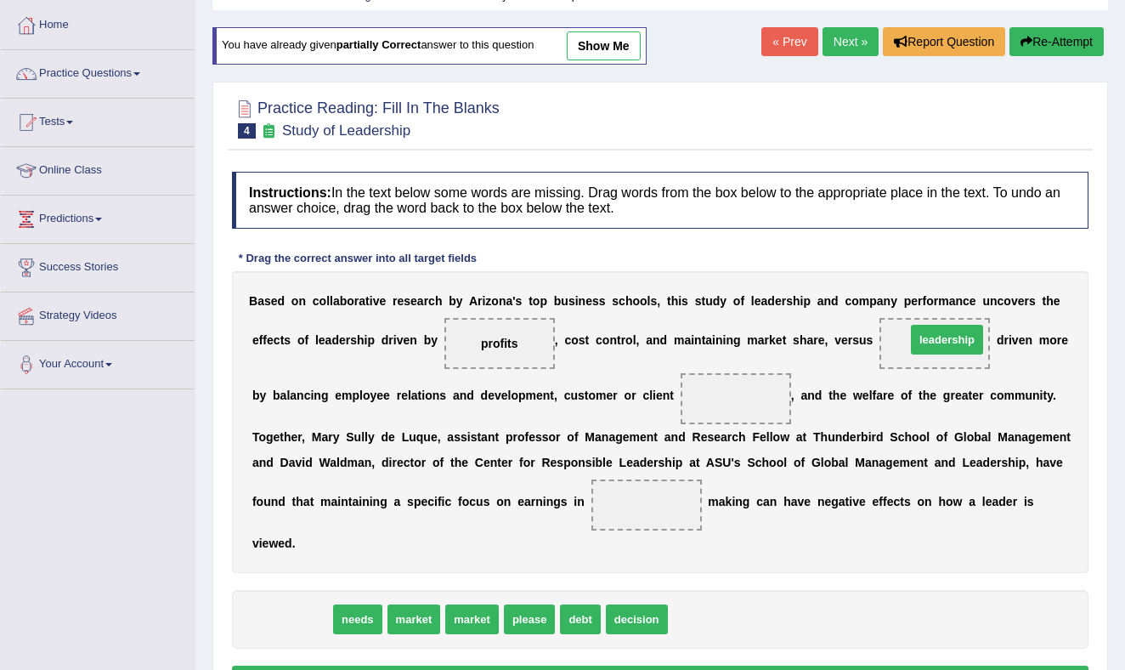
drag, startPoint x: 292, startPoint y: 626, endPoint x: 947, endPoint y: 348, distance: 711.1
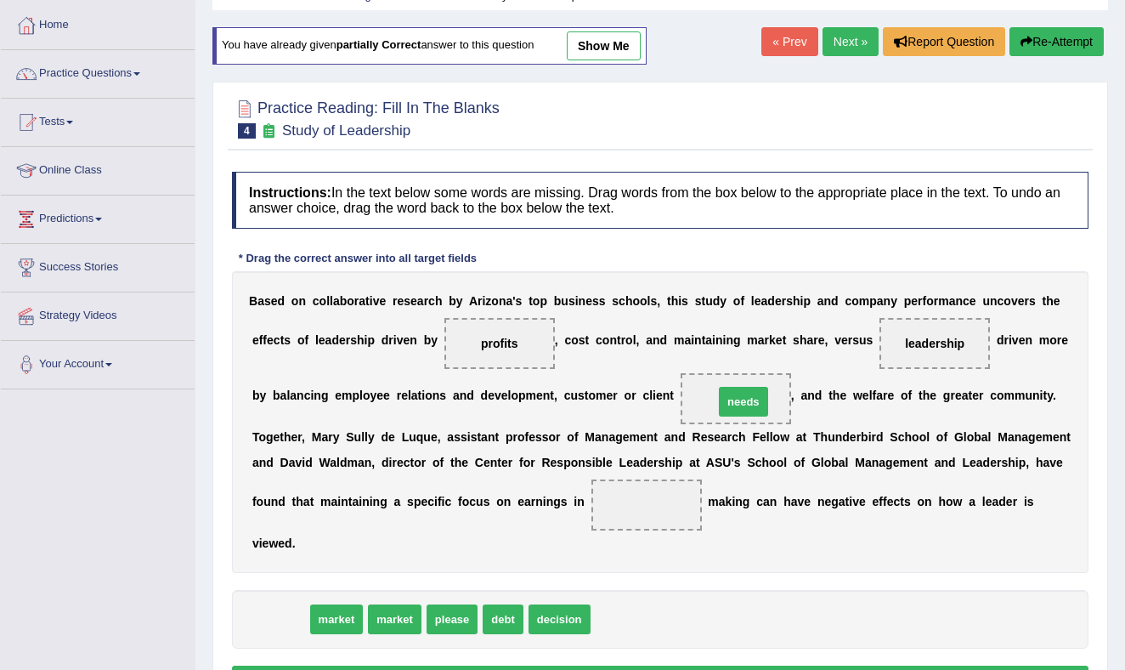
drag, startPoint x: 279, startPoint y: 623, endPoint x: 742, endPoint y: 405, distance: 511.6
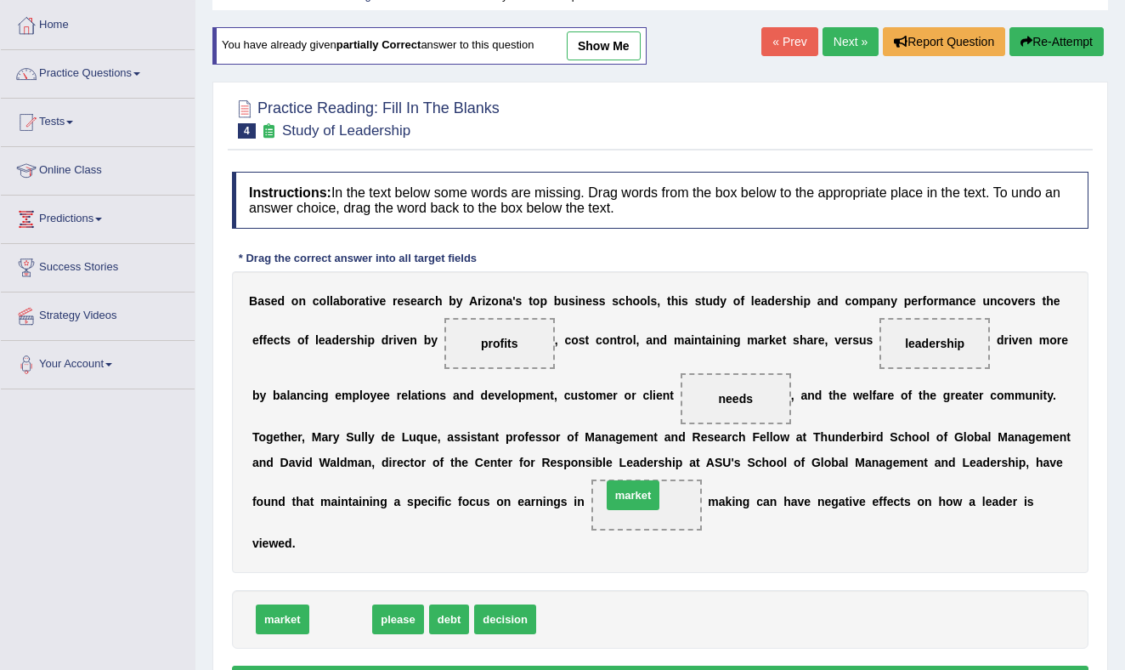
drag, startPoint x: 345, startPoint y: 622, endPoint x: 639, endPoint y: 499, distance: 318.7
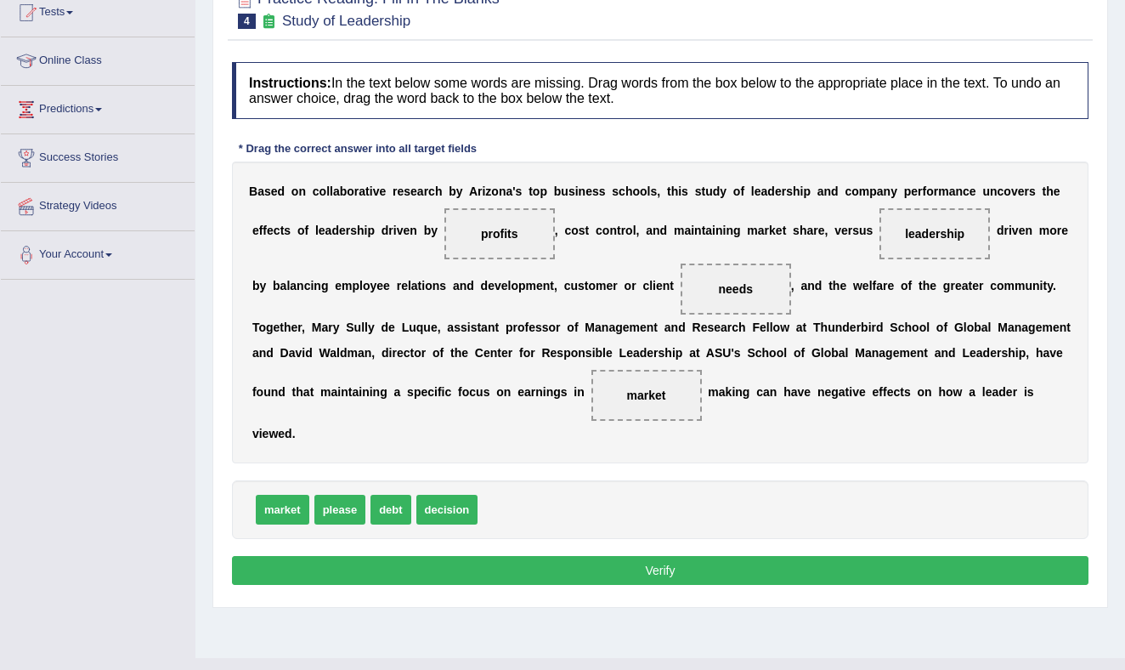
scroll to position [193, 0]
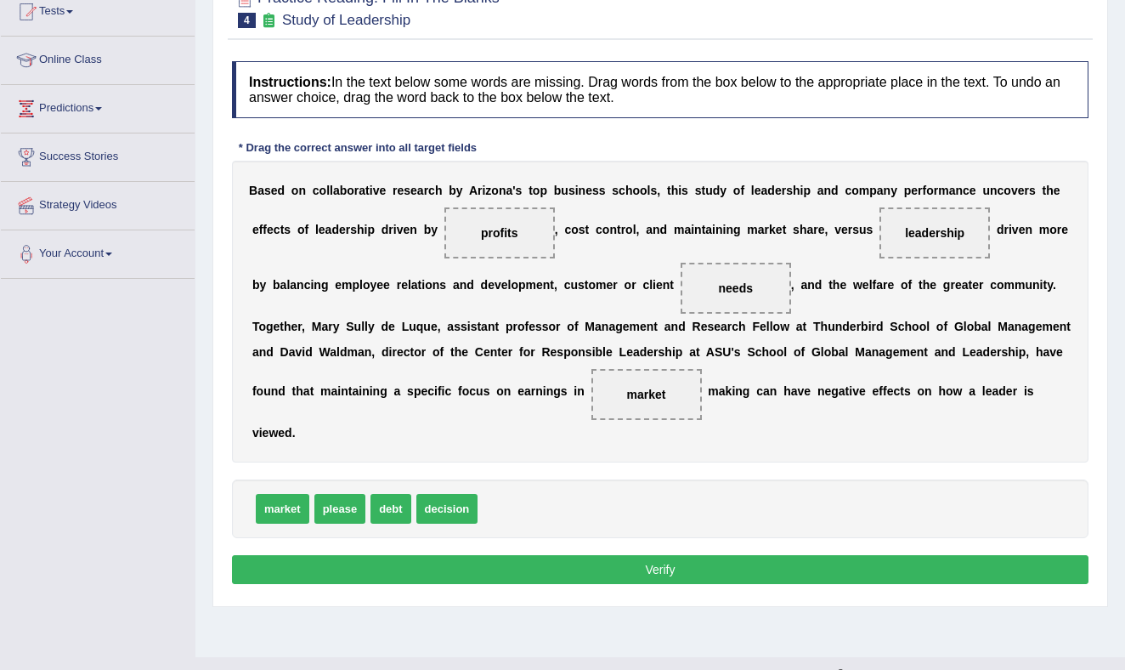
click at [630, 568] on button "Verify" at bounding box center [660, 569] width 856 height 29
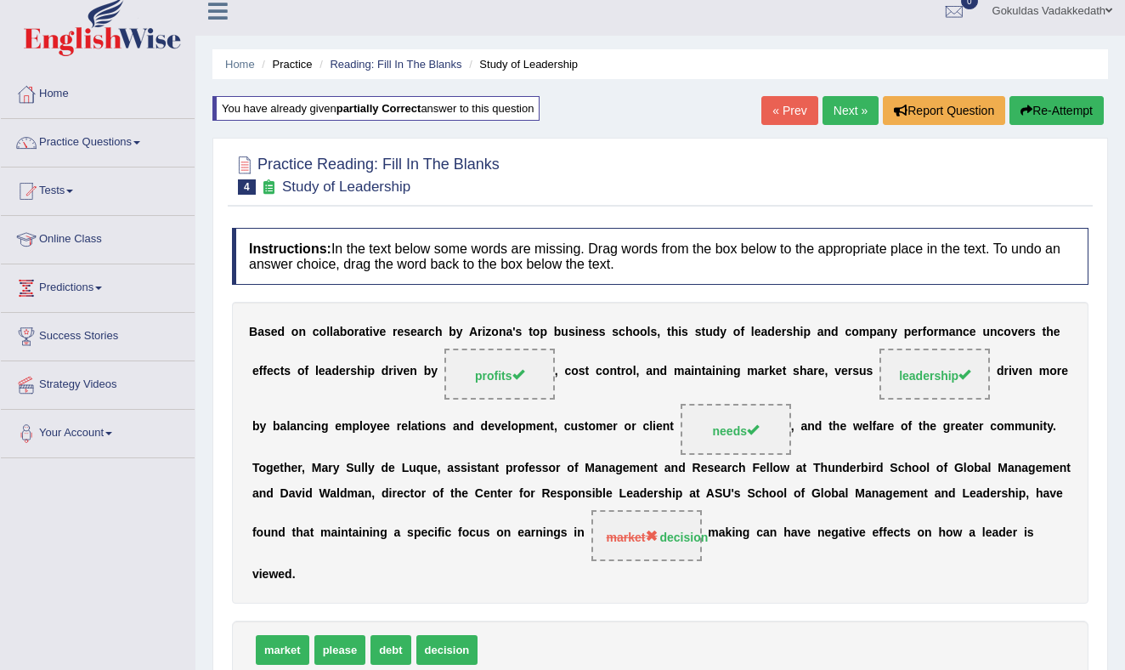
scroll to position [0, 0]
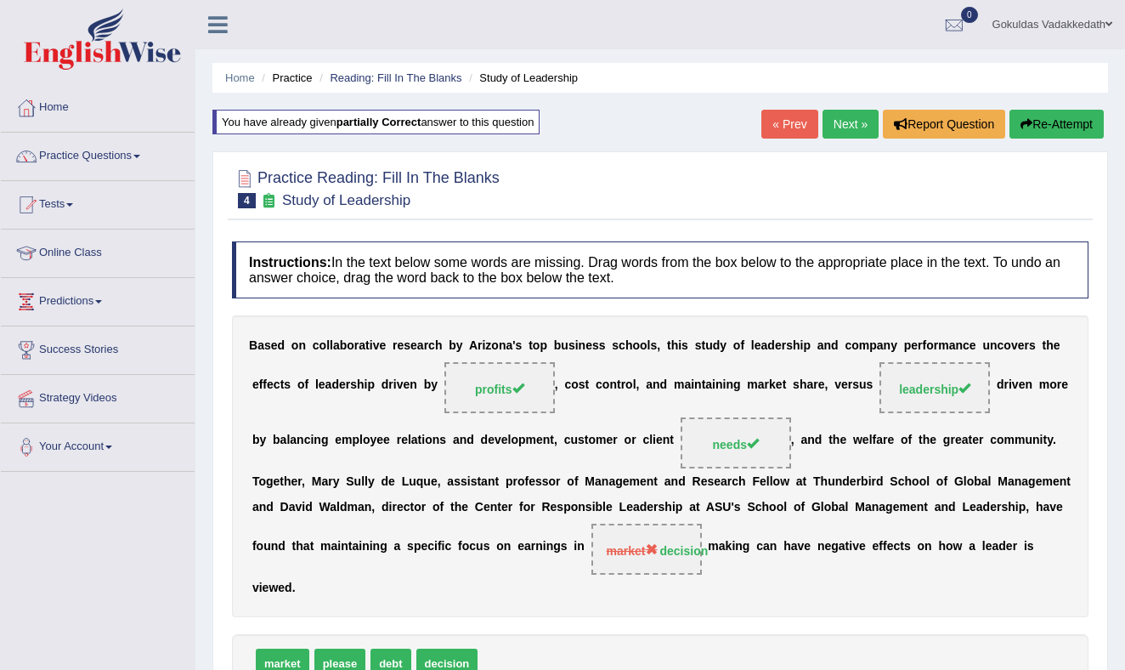
click at [848, 123] on link "Next »" at bounding box center [850, 124] width 56 height 29
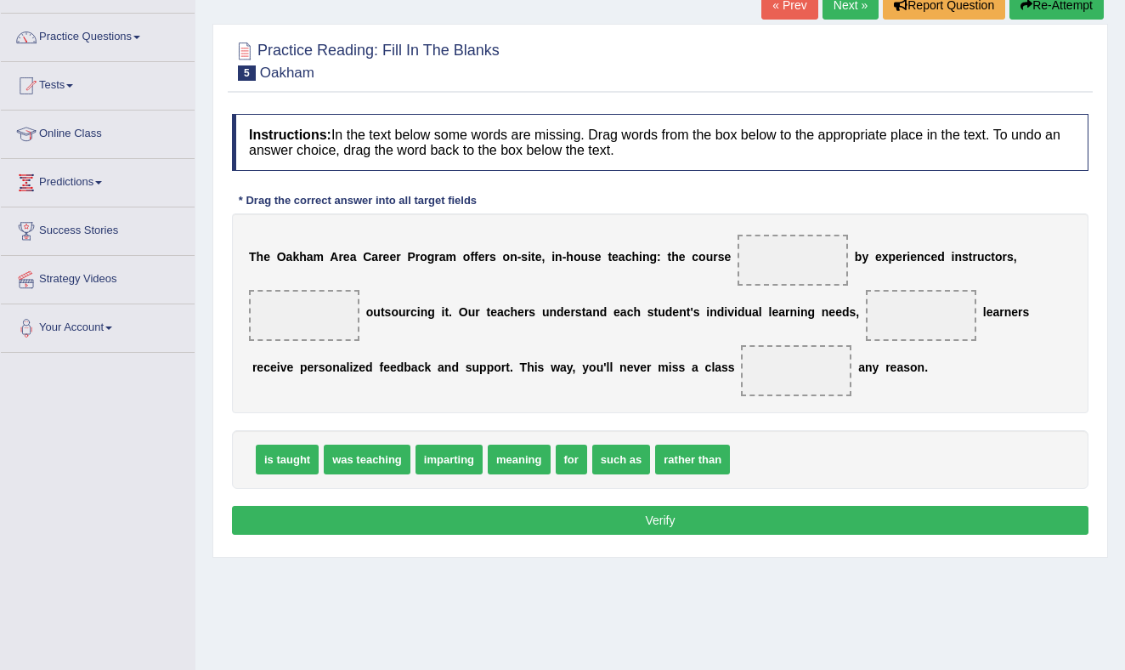
scroll to position [118, 0]
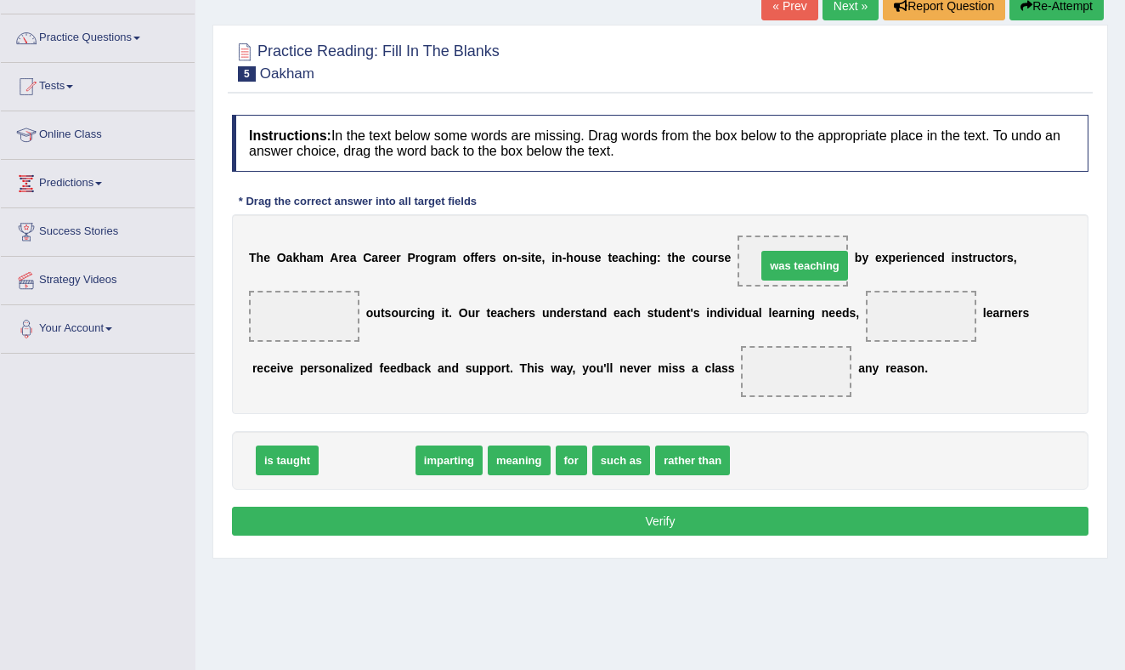
drag, startPoint x: 356, startPoint y: 458, endPoint x: 794, endPoint y: 263, distance: 478.9
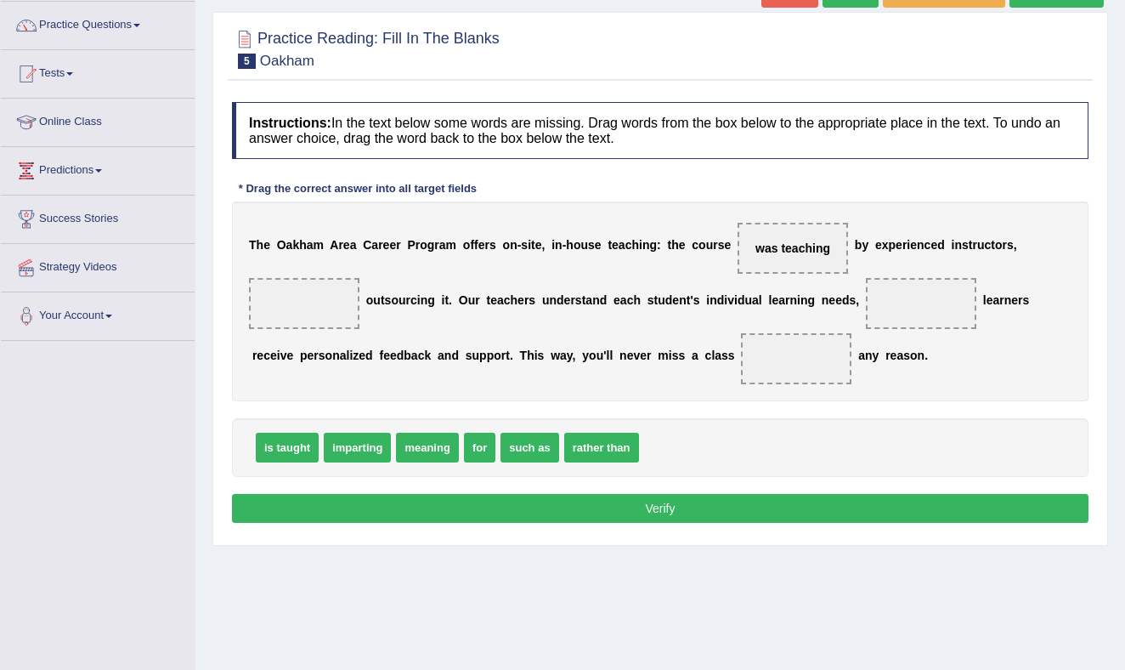
scroll to position [130, 0]
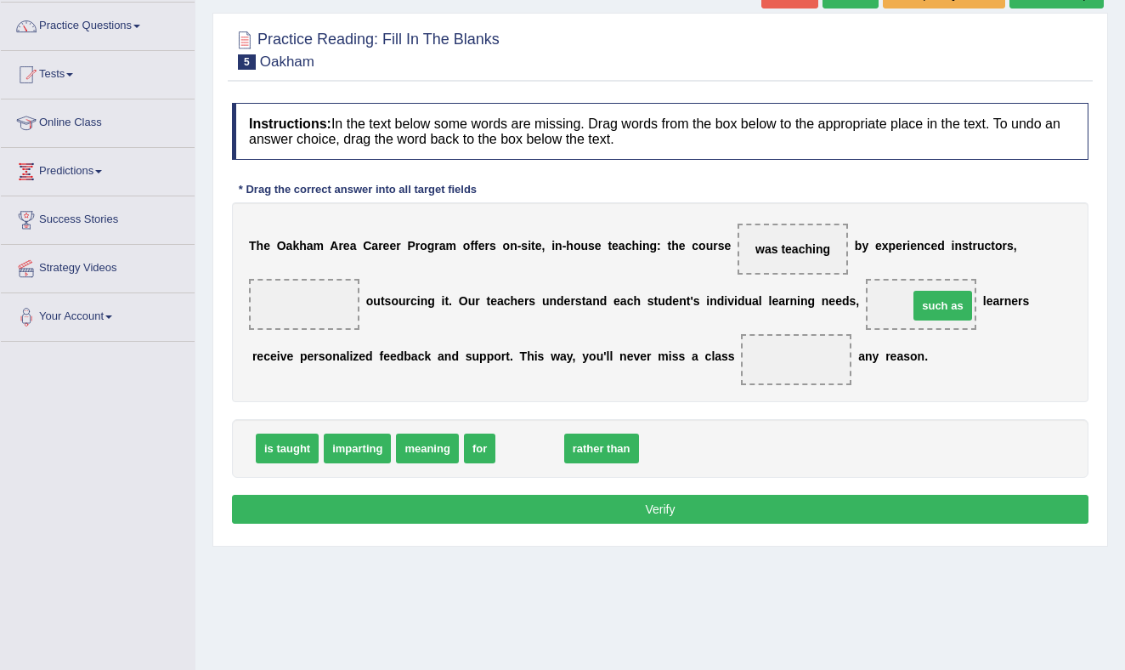
drag, startPoint x: 568, startPoint y: 434, endPoint x: 952, endPoint y: 307, distance: 403.8
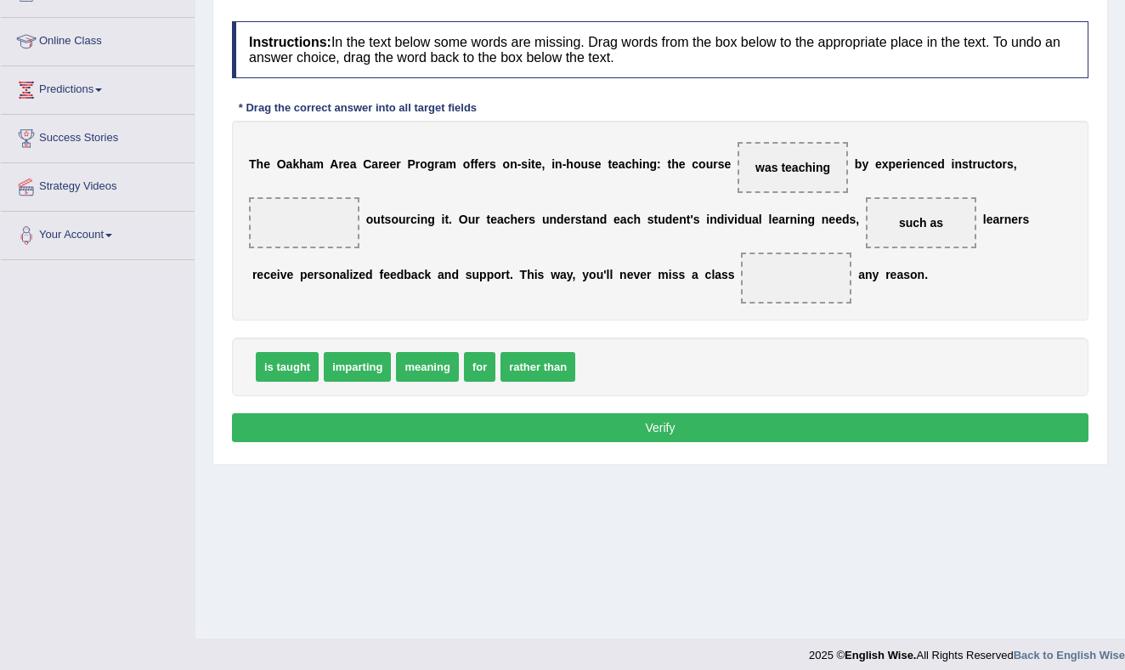
scroll to position [211, 0]
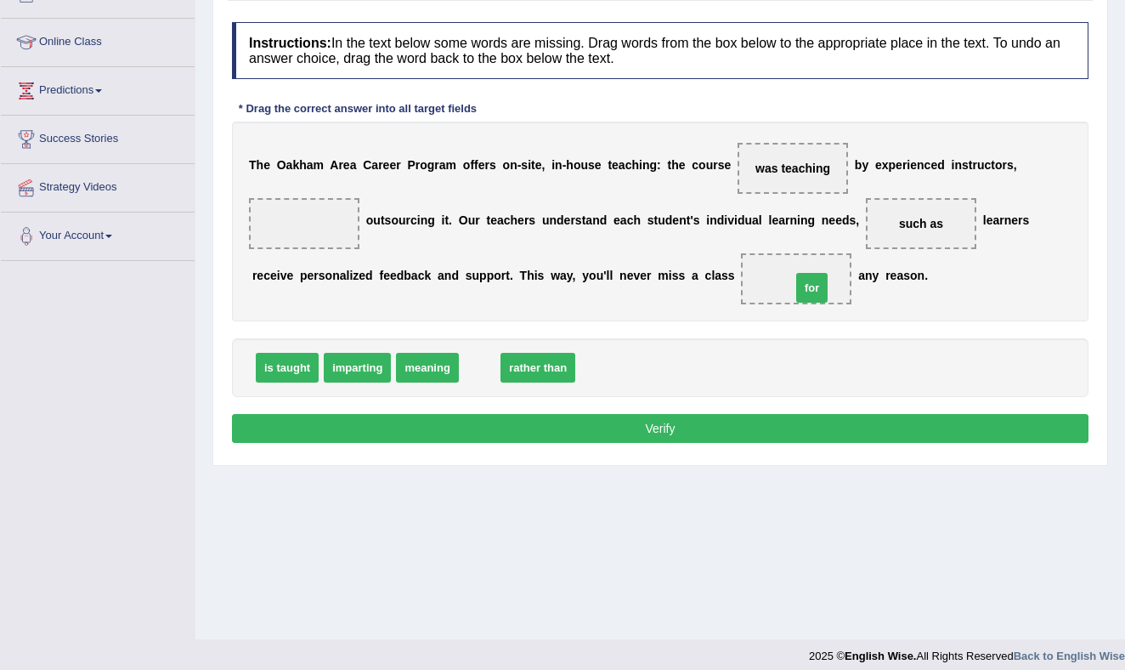
drag, startPoint x: 479, startPoint y: 372, endPoint x: 811, endPoint y: 293, distance: 340.7
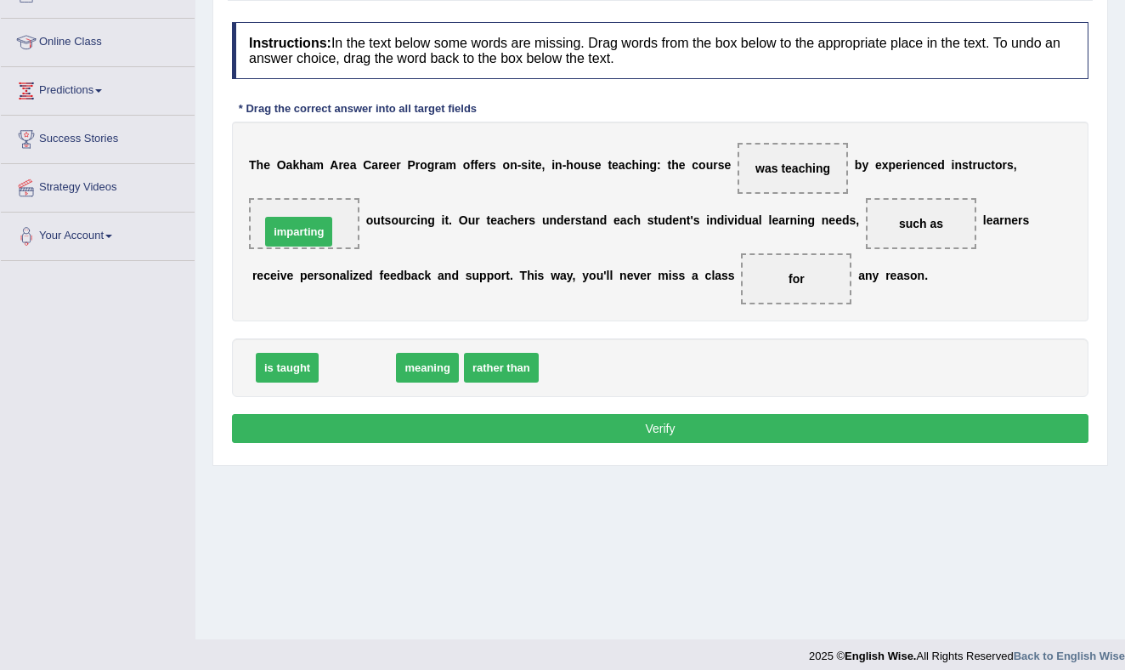
drag, startPoint x: 348, startPoint y: 367, endPoint x: 289, endPoint y: 230, distance: 148.8
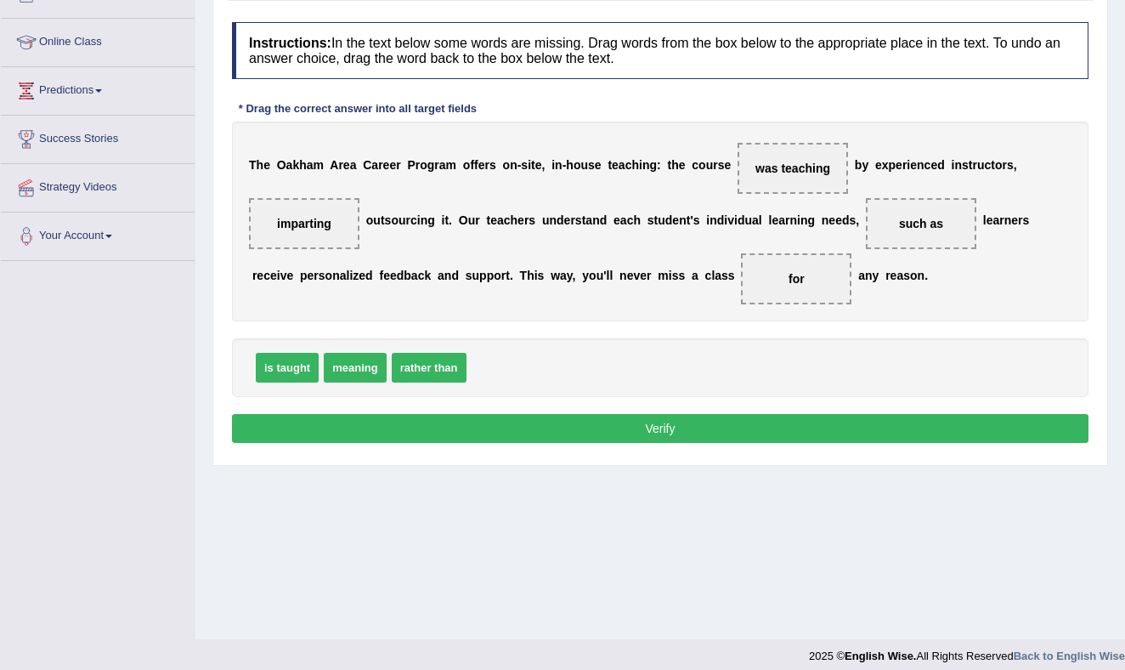
click at [636, 429] on button "Verify" at bounding box center [660, 428] width 856 height 29
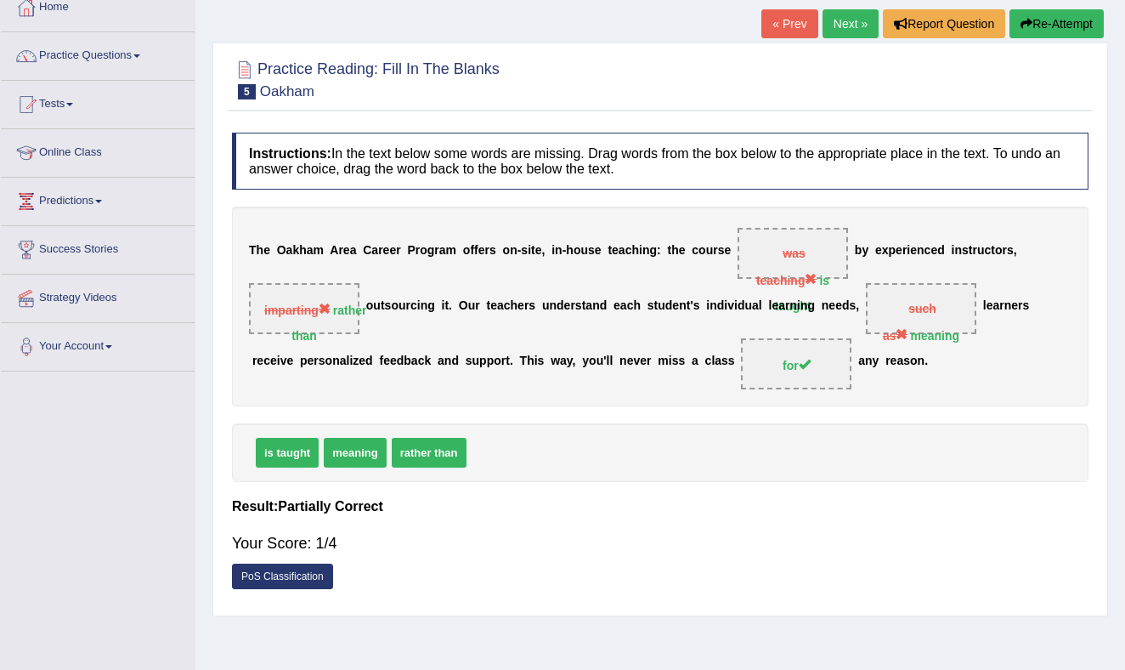
scroll to position [99, 0]
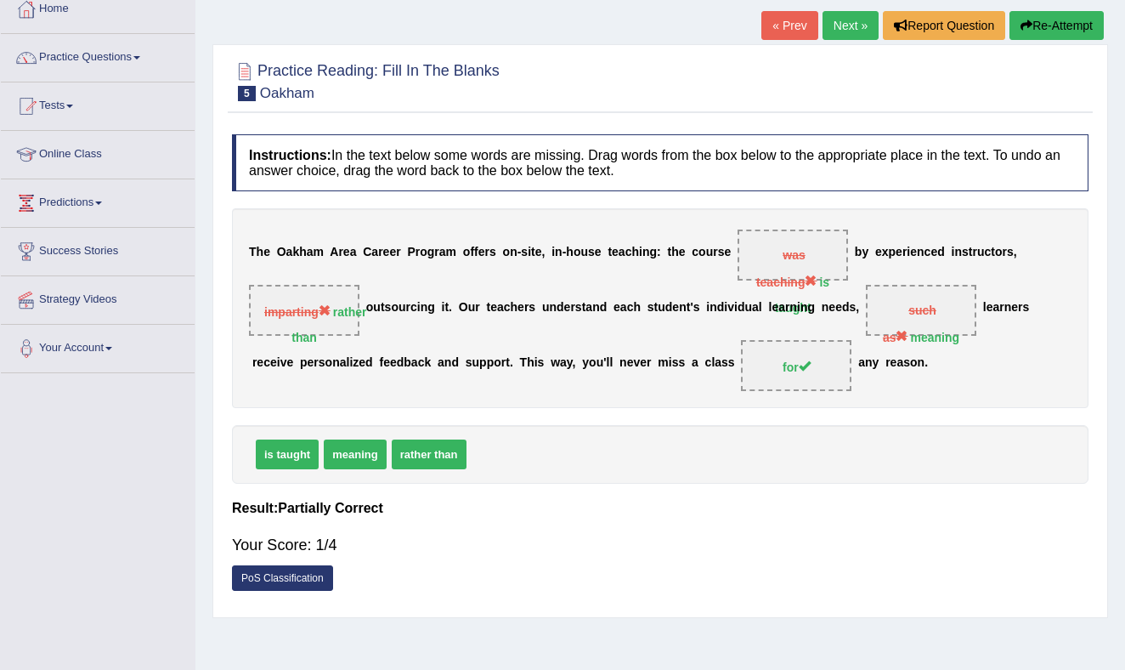
click at [1057, 25] on button "Re-Attempt" at bounding box center [1056, 25] width 94 height 29
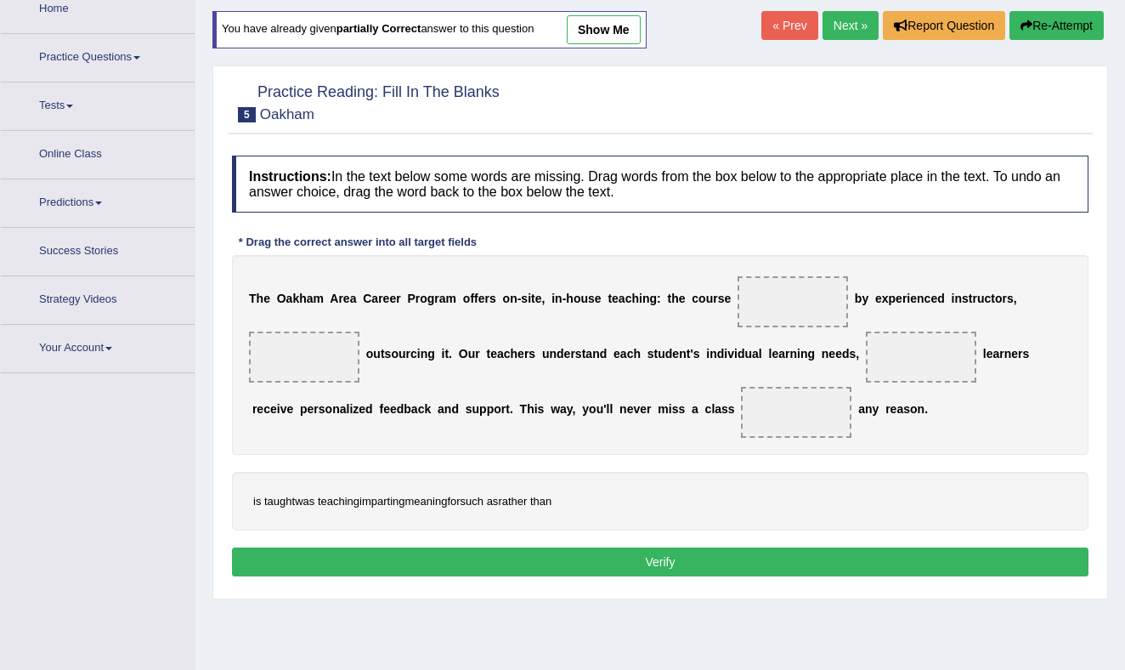
scroll to position [99, 0]
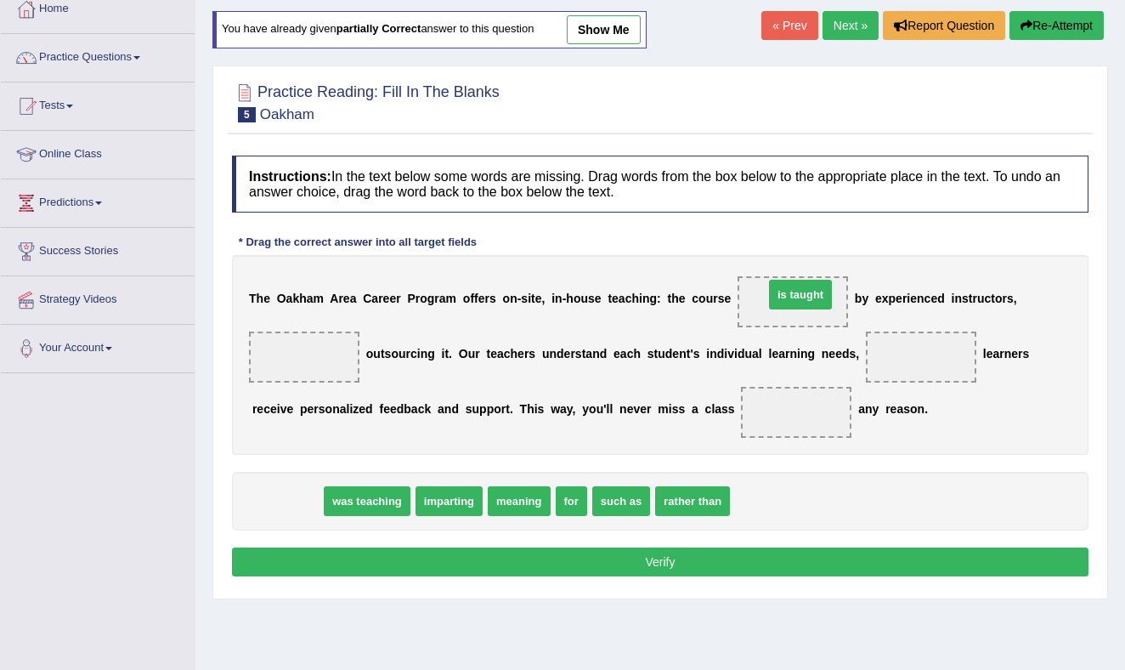
drag, startPoint x: 271, startPoint y: 499, endPoint x: 783, endPoint y: 291, distance: 553.0
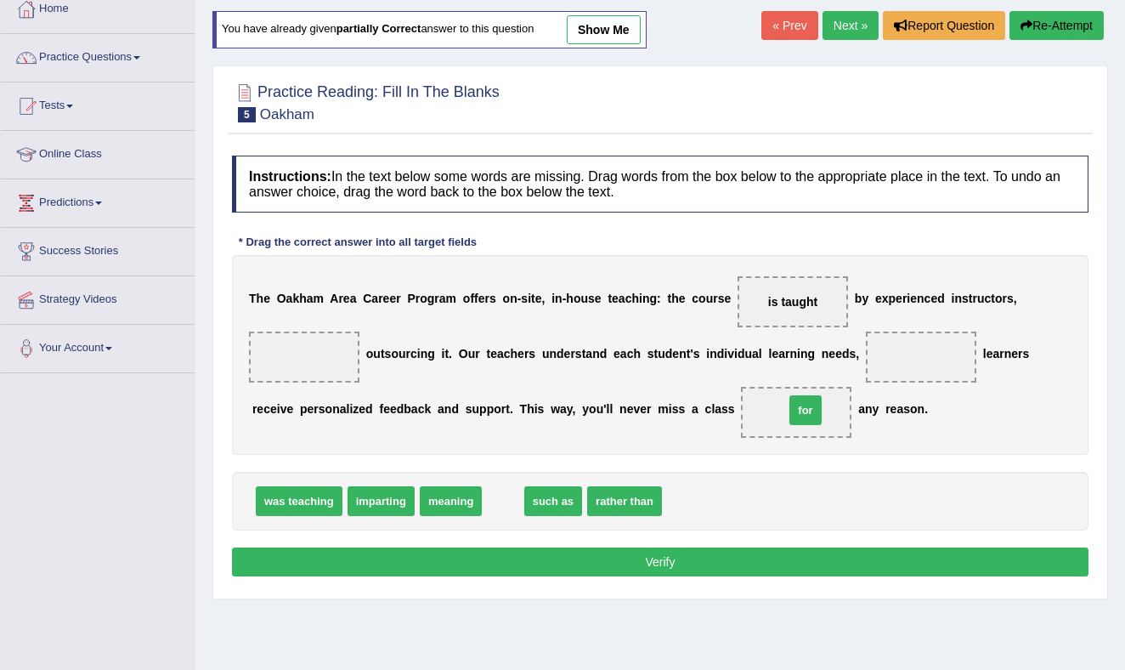
drag, startPoint x: 507, startPoint y: 500, endPoint x: 809, endPoint y: 410, distance: 315.0
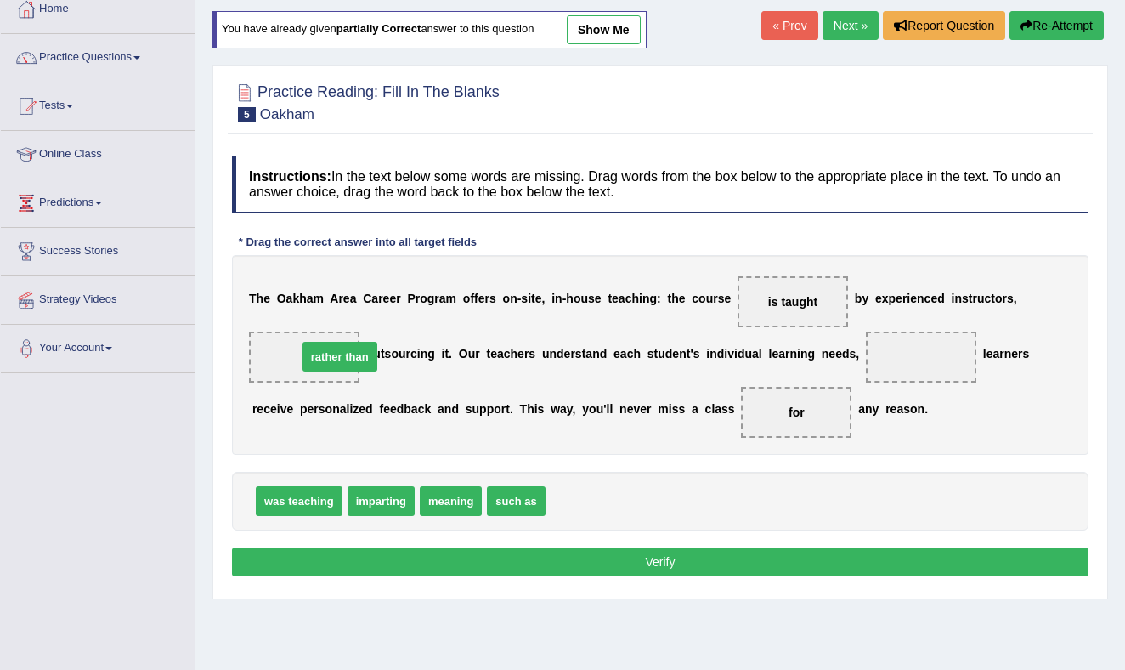
drag, startPoint x: 596, startPoint y: 501, endPoint x: 348, endPoint y: 357, distance: 287.8
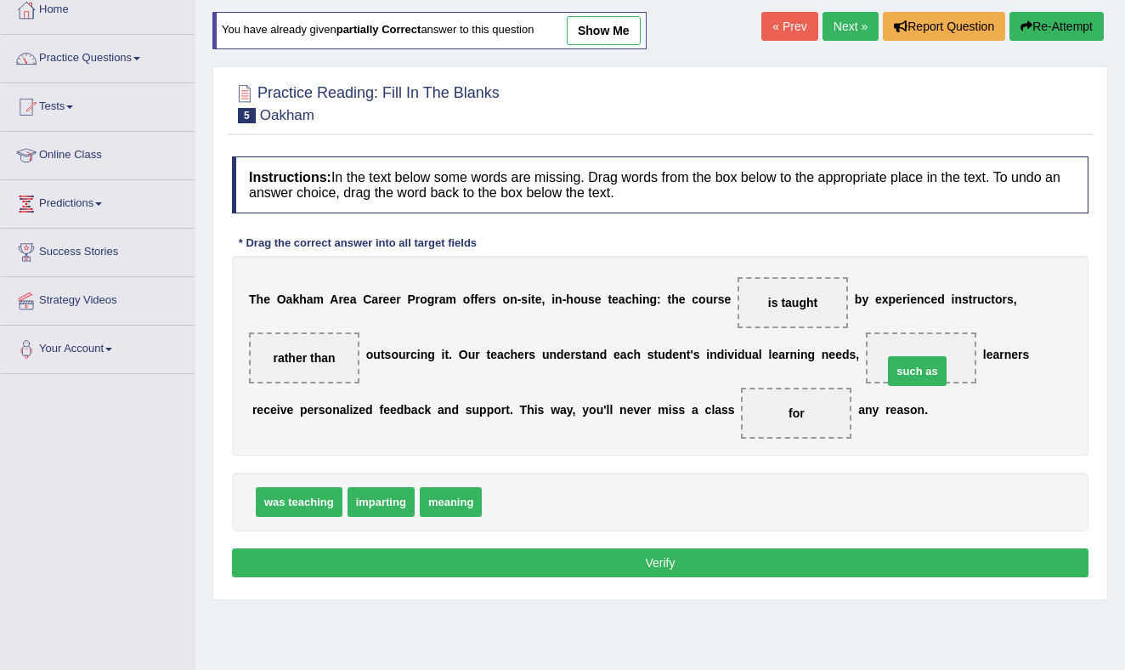
drag, startPoint x: 504, startPoint y: 511, endPoint x: 904, endPoint y: 380, distance: 421.0
click at [710, 566] on button "Verify" at bounding box center [660, 562] width 856 height 29
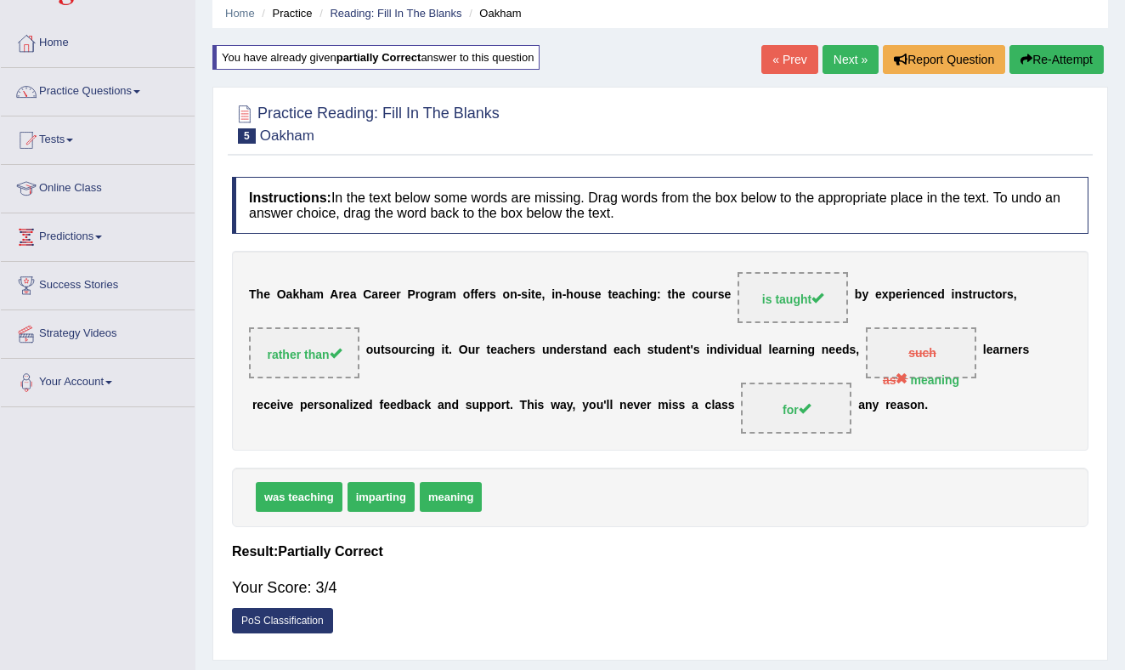
scroll to position [0, 0]
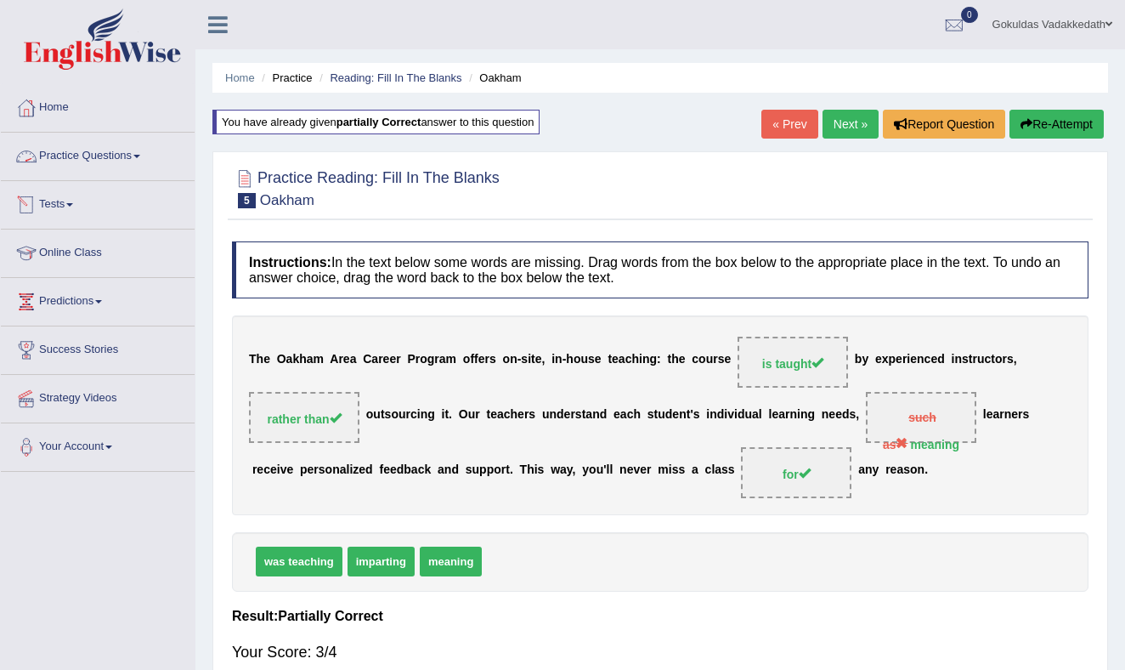
click at [141, 154] on link "Practice Questions" at bounding box center [98, 154] width 194 height 42
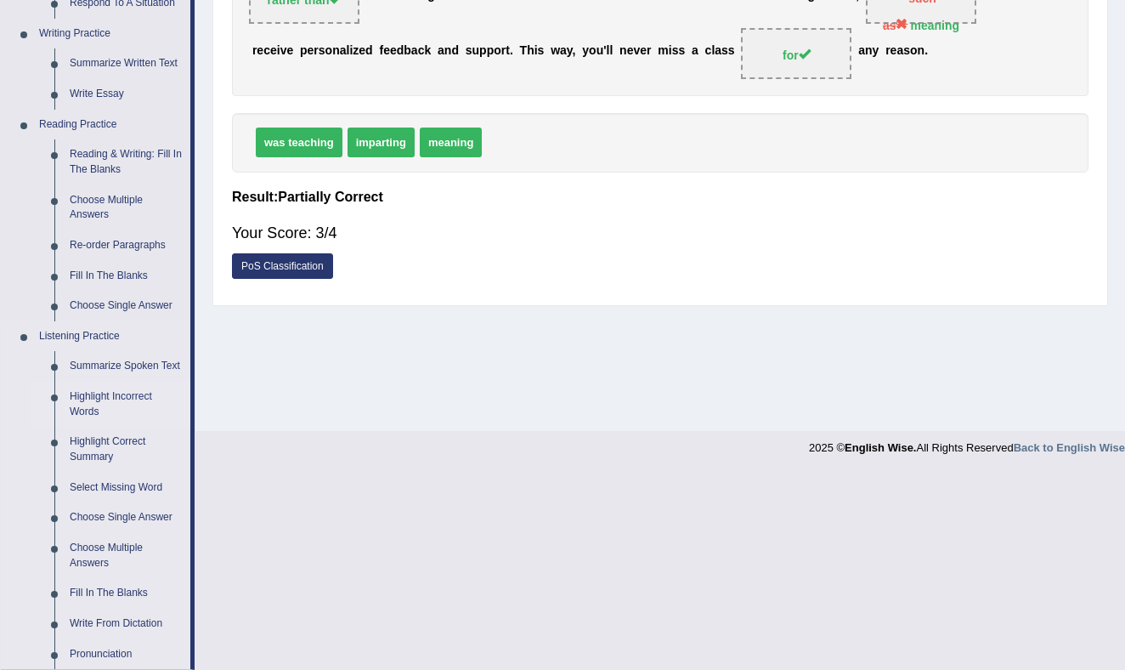
scroll to position [415, 0]
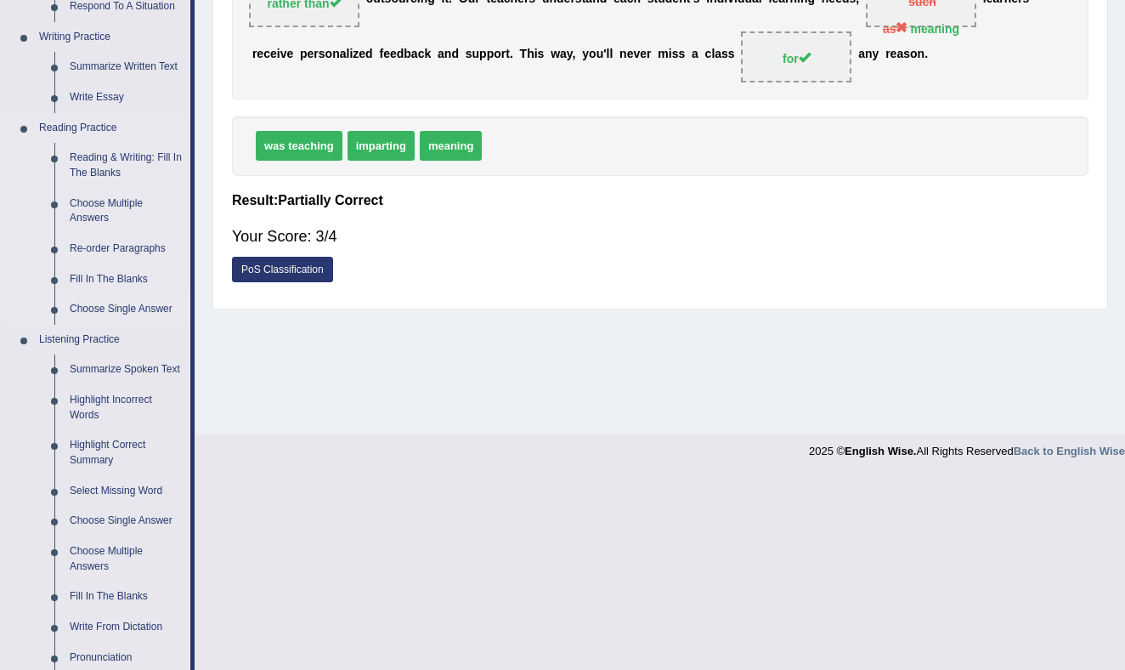
click at [125, 307] on link "Choose Single Answer" at bounding box center [126, 309] width 128 height 31
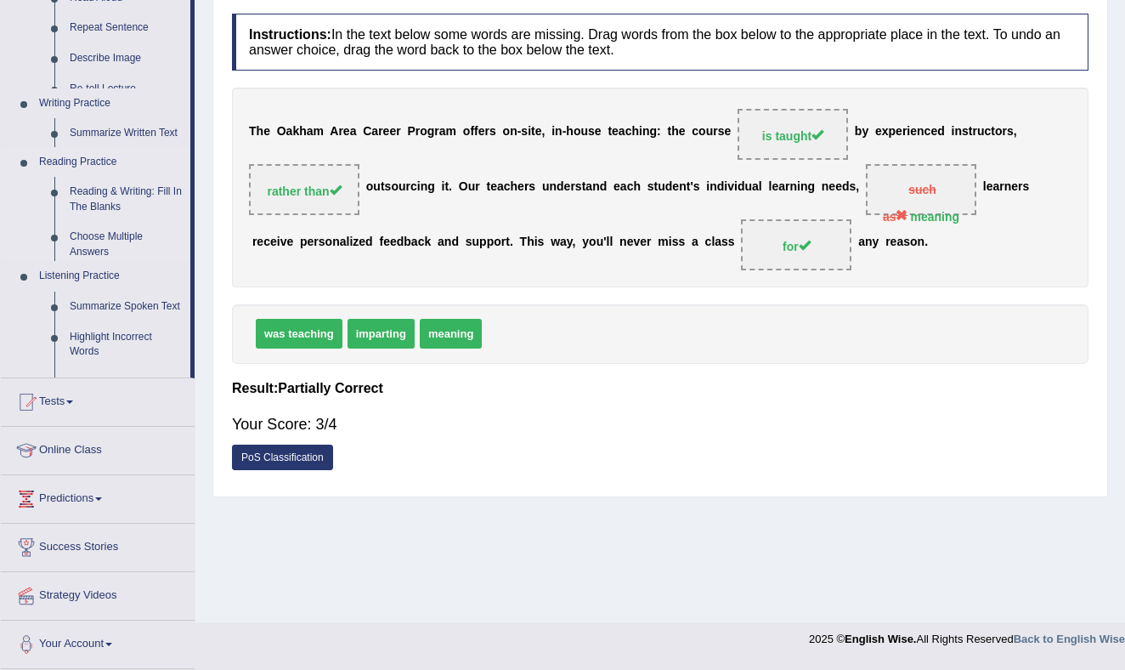
scroll to position [223, 0]
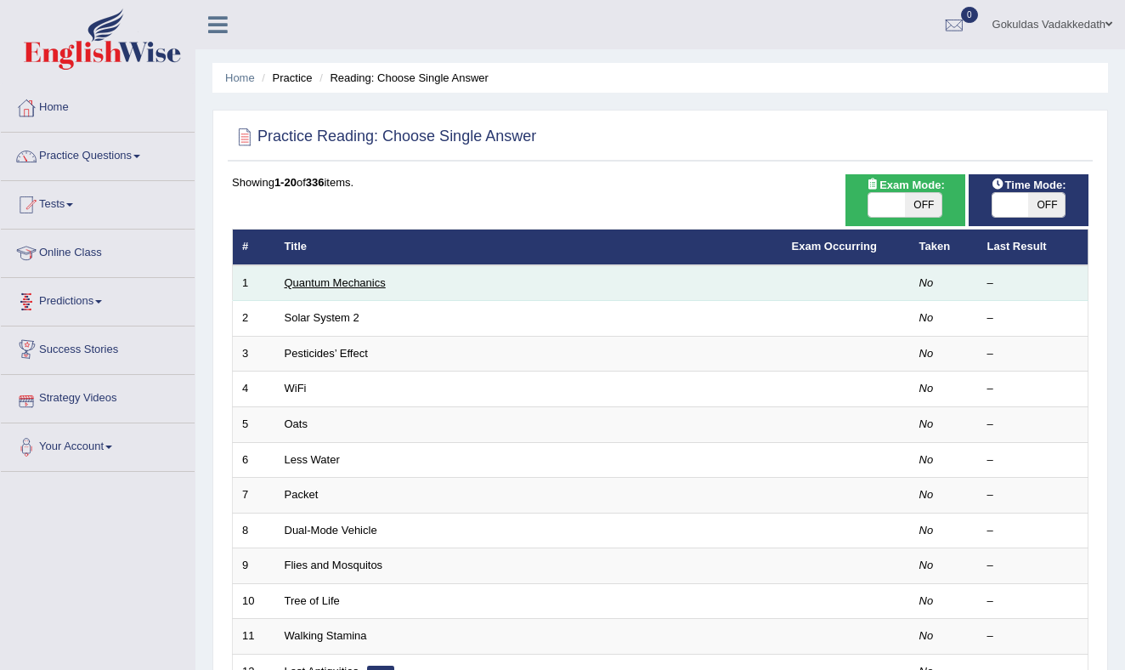
click at [330, 283] on link "Quantum Mechanics" at bounding box center [335, 282] width 101 height 13
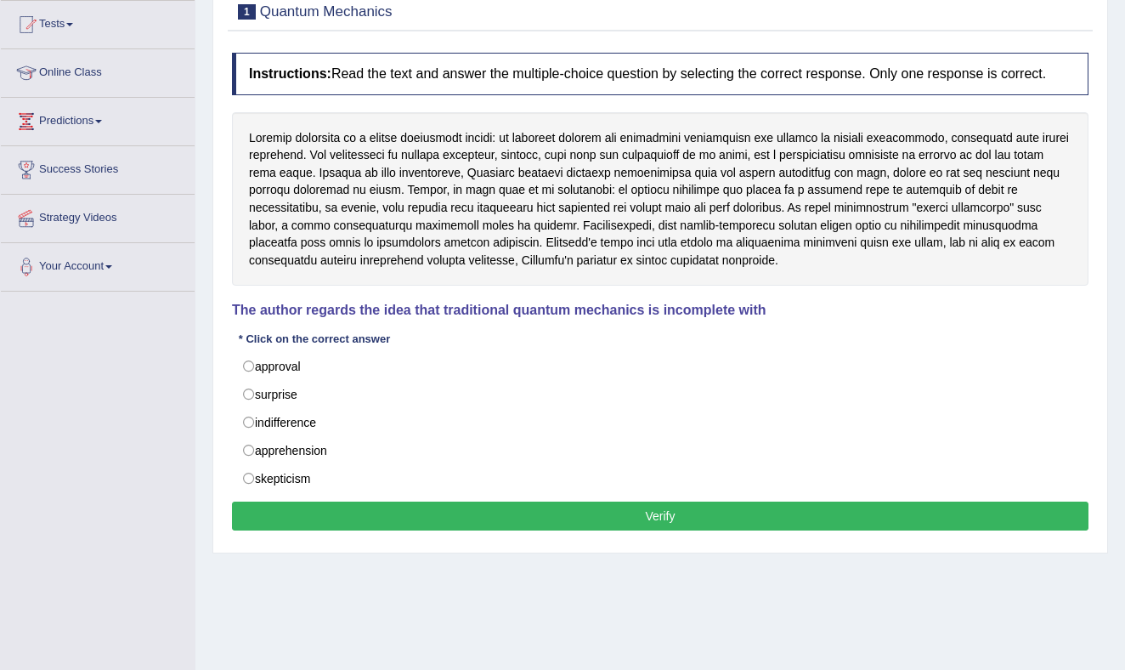
scroll to position [183, 0]
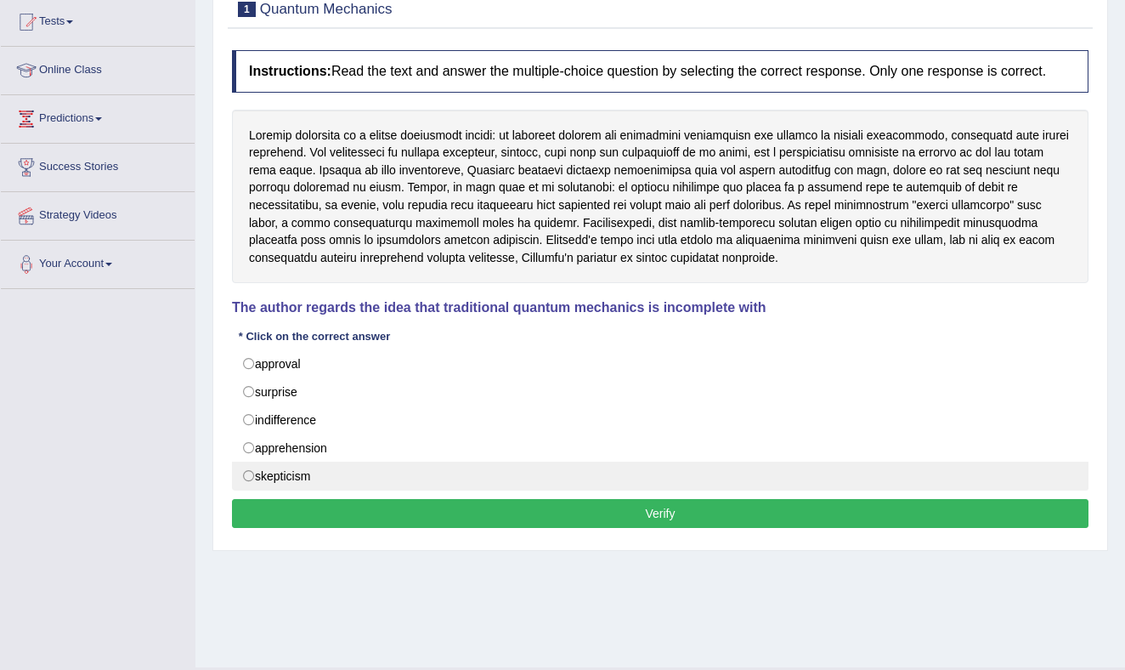
click at [246, 487] on label "skepticism" at bounding box center [660, 475] width 856 height 29
radio input "true"
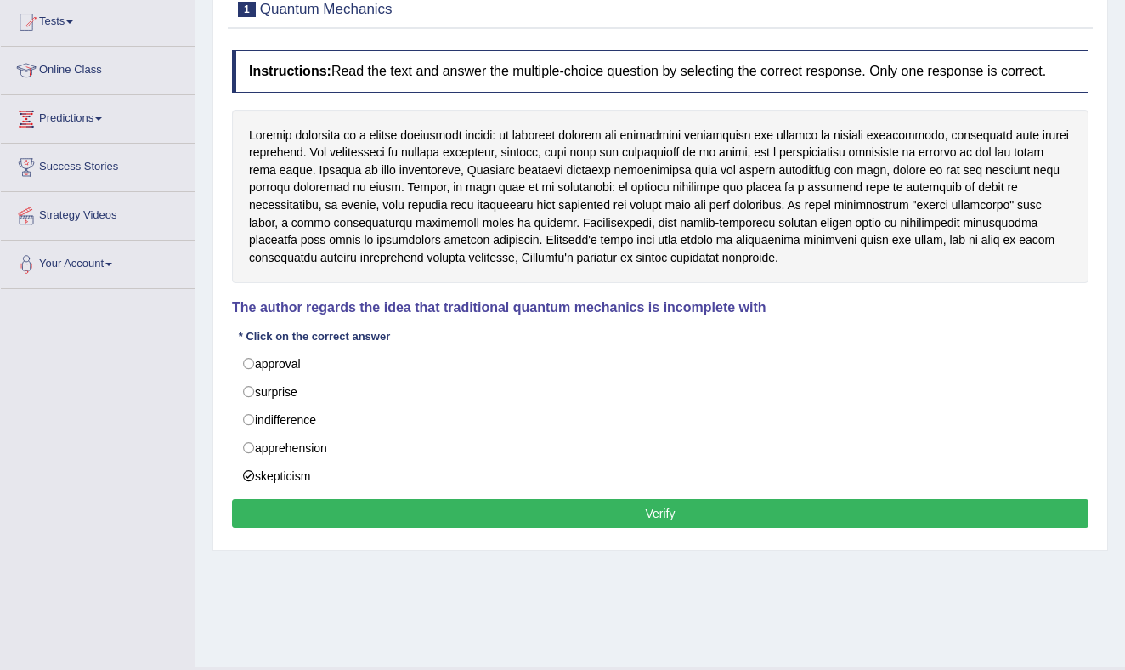
click at [528, 528] on button "Verify" at bounding box center [660, 513] width 856 height 29
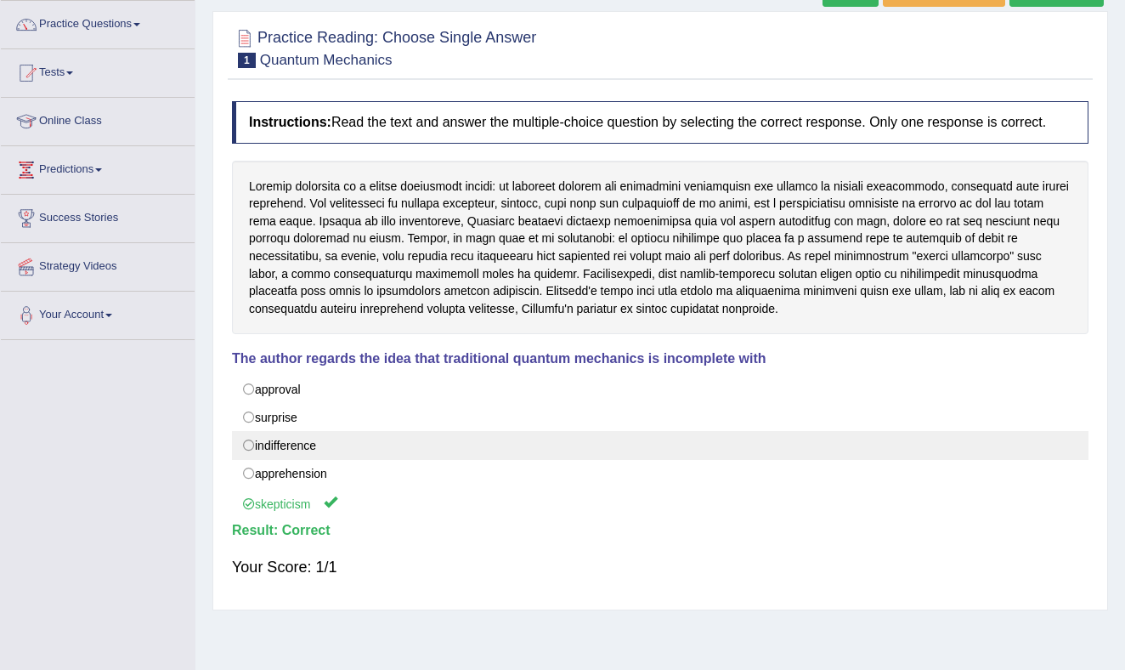
scroll to position [0, 0]
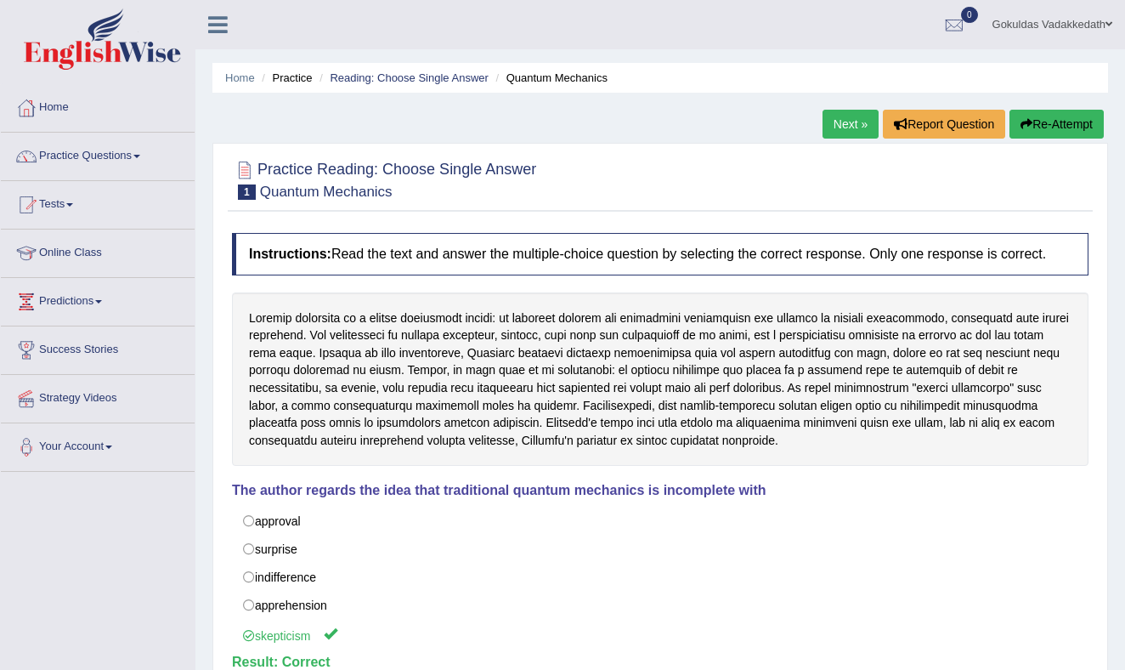
click at [842, 118] on link "Next »" at bounding box center [850, 124] width 56 height 29
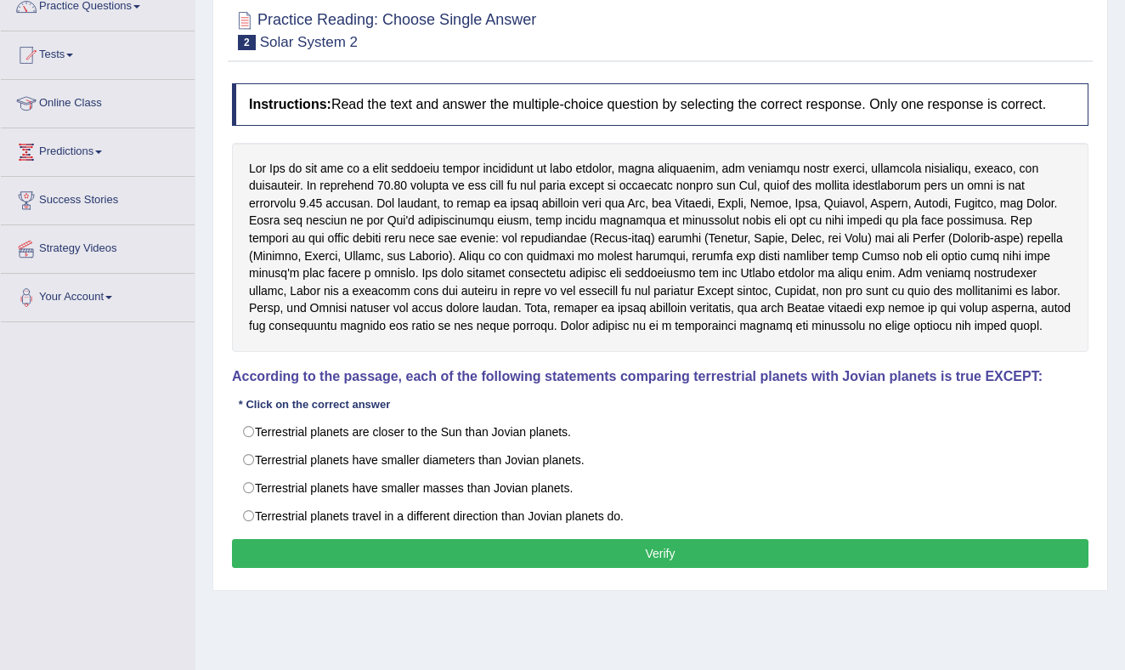
scroll to position [164, 0]
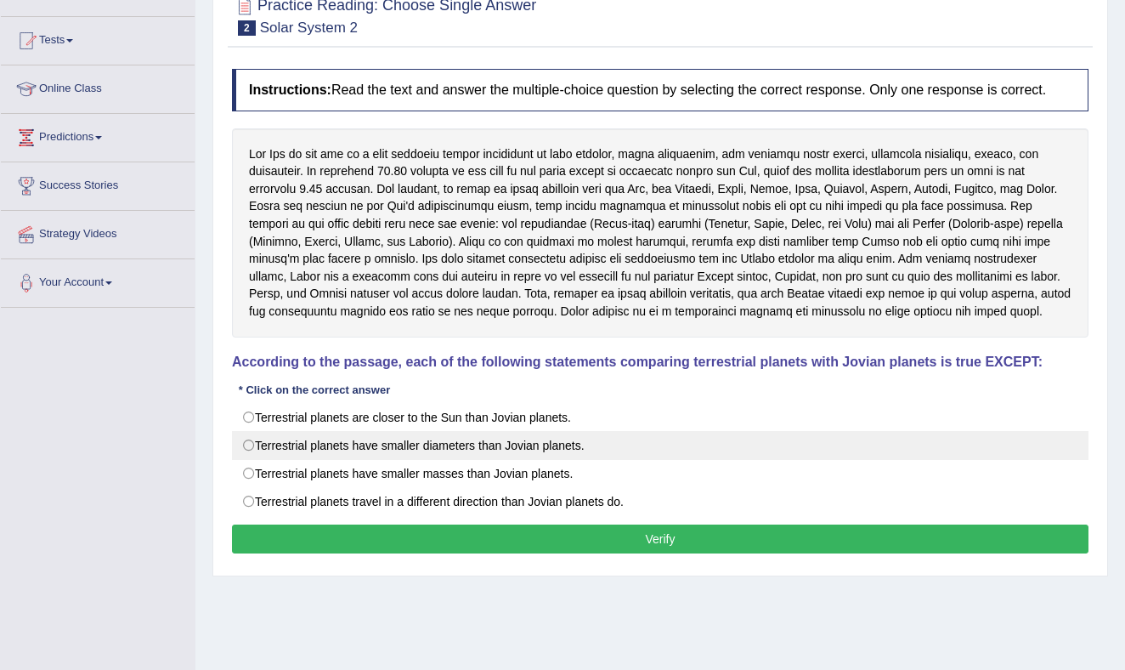
click at [251, 451] on label "Terrestrial planets have smaller diameters than Jovian planets." at bounding box center [660, 445] width 856 height 29
radio input "true"
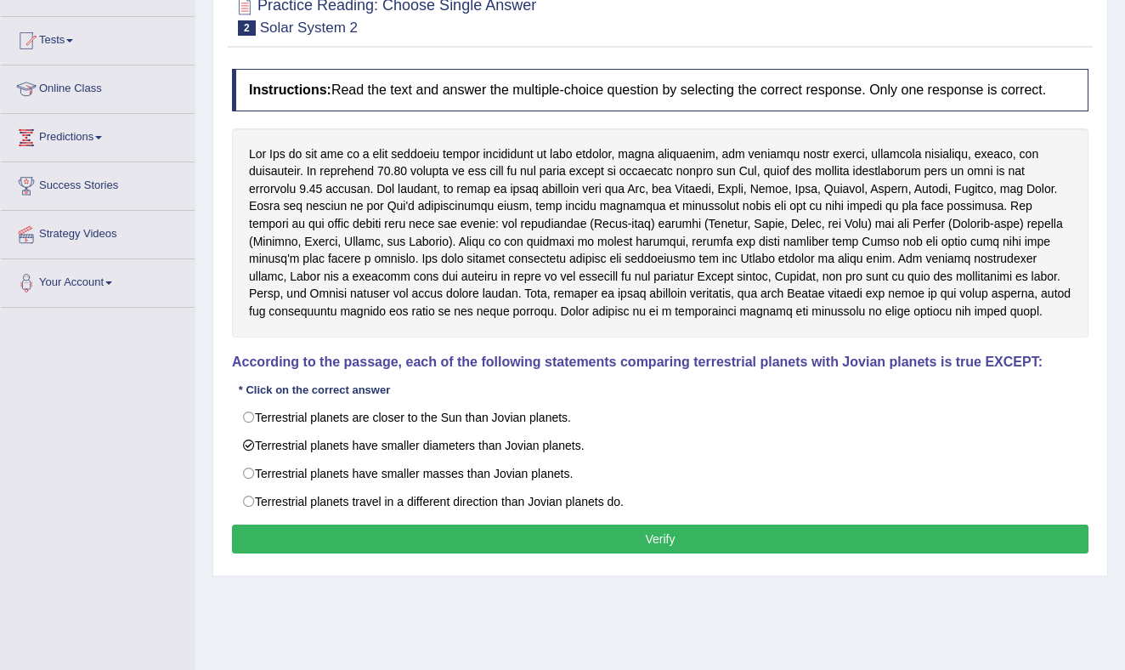
click at [404, 553] on button "Verify" at bounding box center [660, 538] width 856 height 29
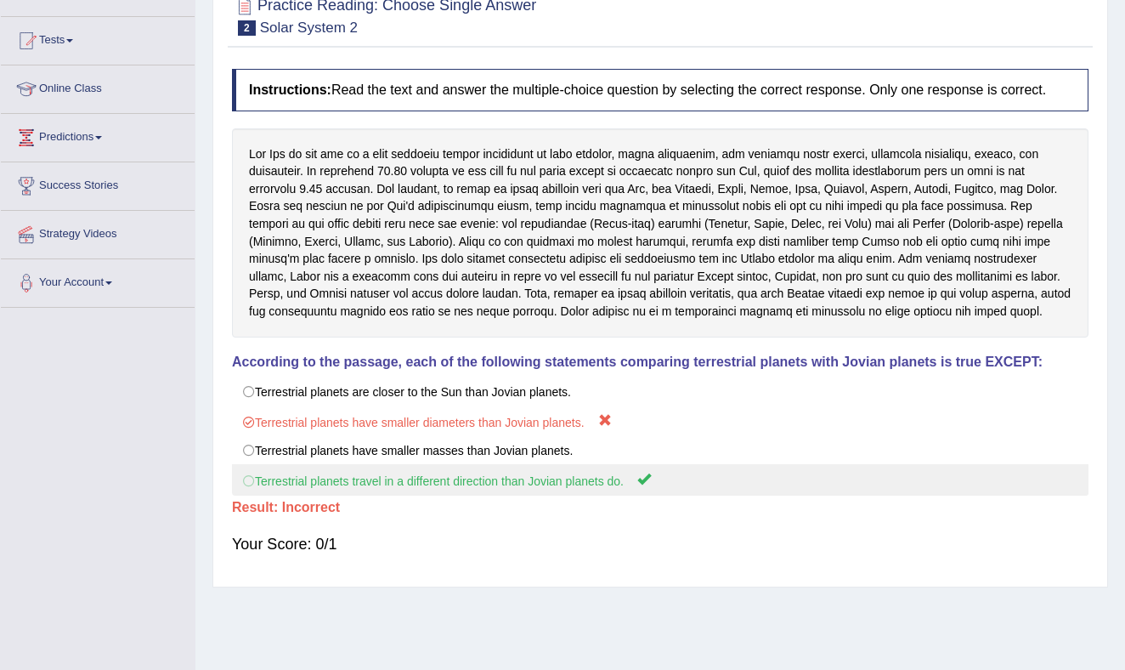
click at [250, 495] on label "Terrestrial planets travel in a different direction than Jovian planets do." at bounding box center [660, 479] width 856 height 31
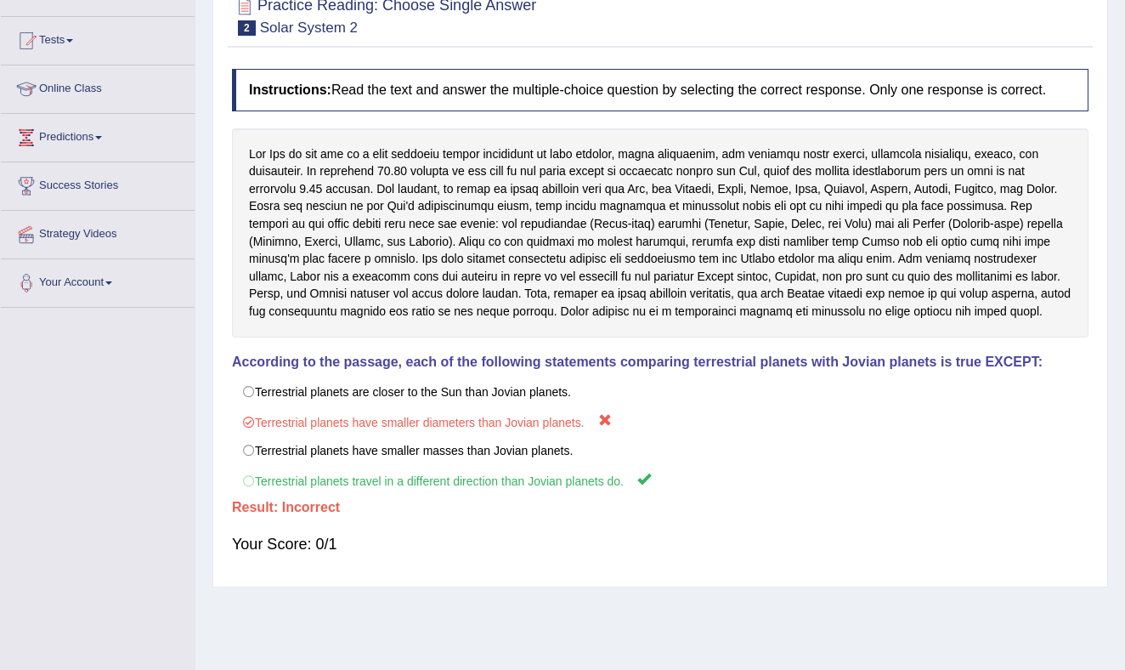
scroll to position [0, 0]
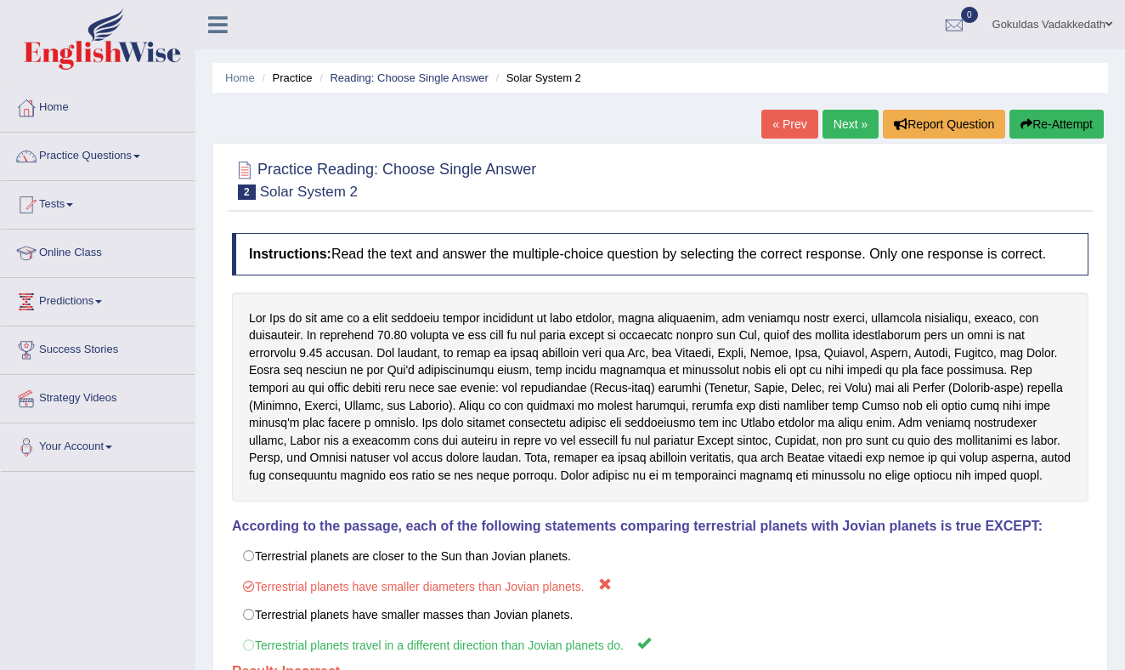
click at [1047, 119] on button "Re-Attempt" at bounding box center [1056, 124] width 94 height 29
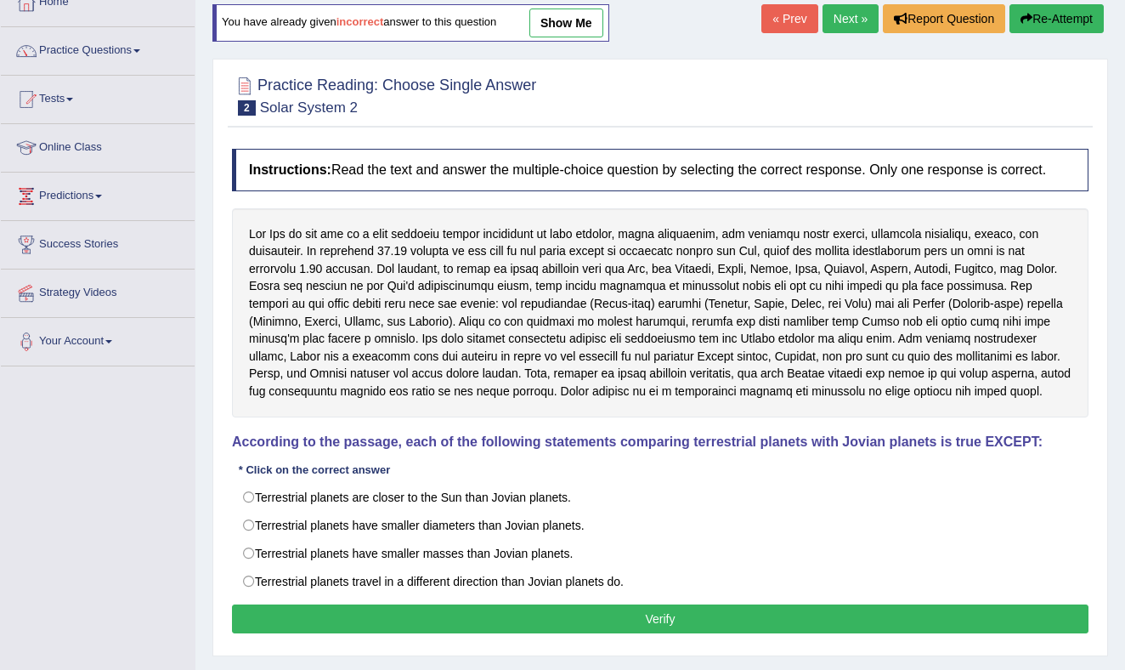
scroll to position [223, 0]
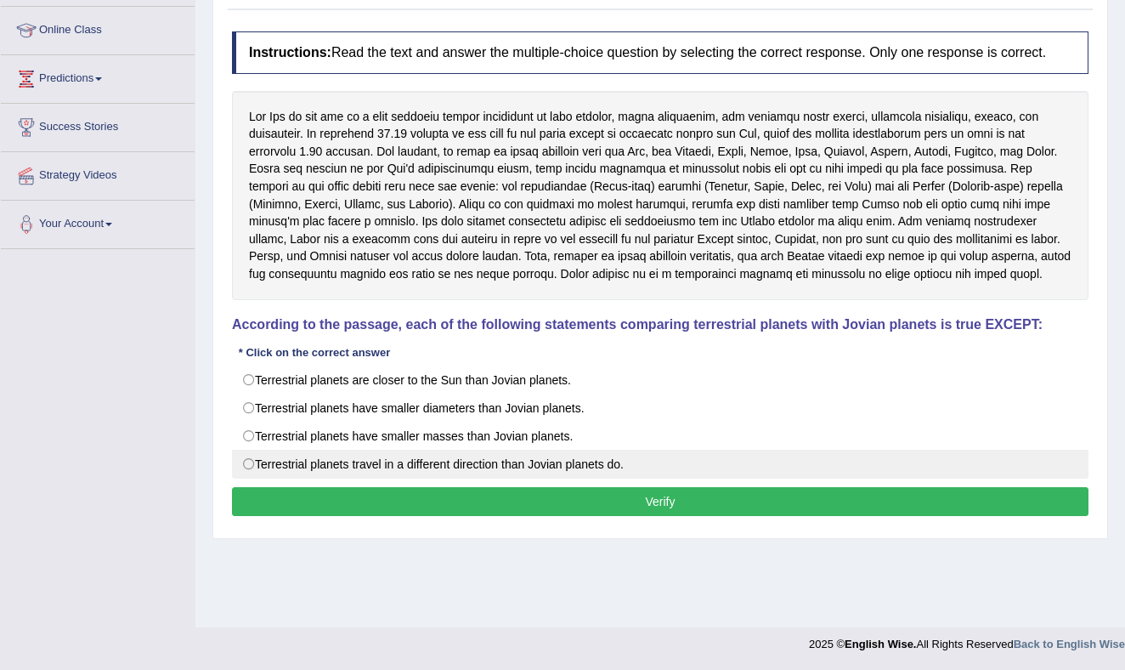
click at [251, 475] on label "Terrestrial planets travel in a different direction than Jovian planets do." at bounding box center [660, 463] width 856 height 29
radio input "true"
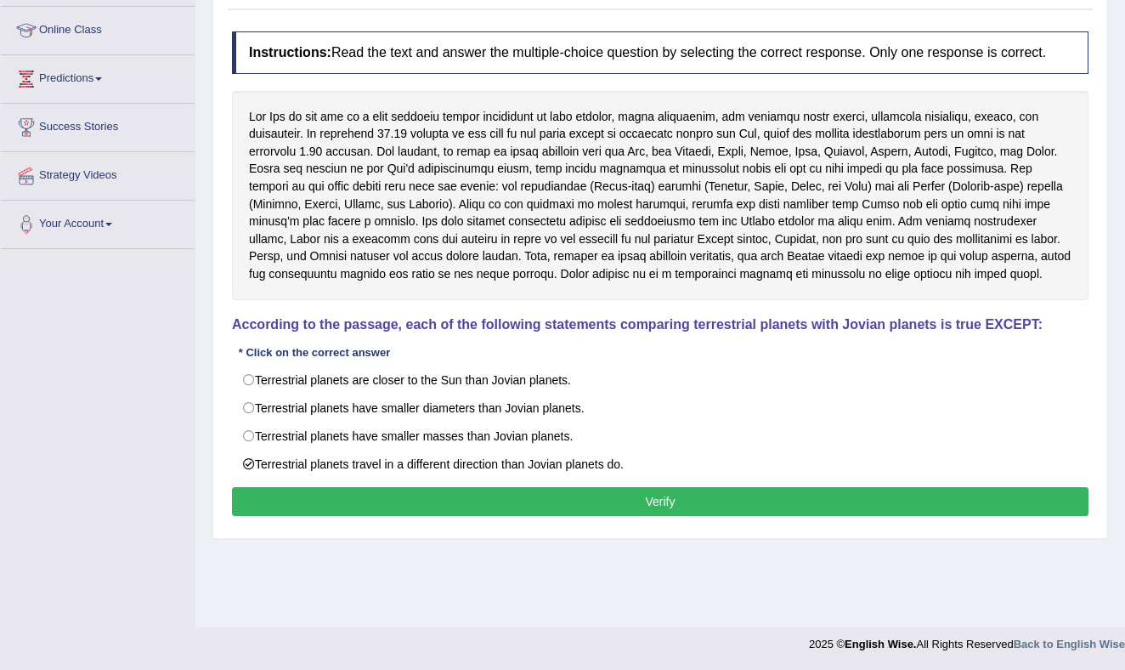
click at [646, 516] on button "Verify" at bounding box center [660, 501] width 856 height 29
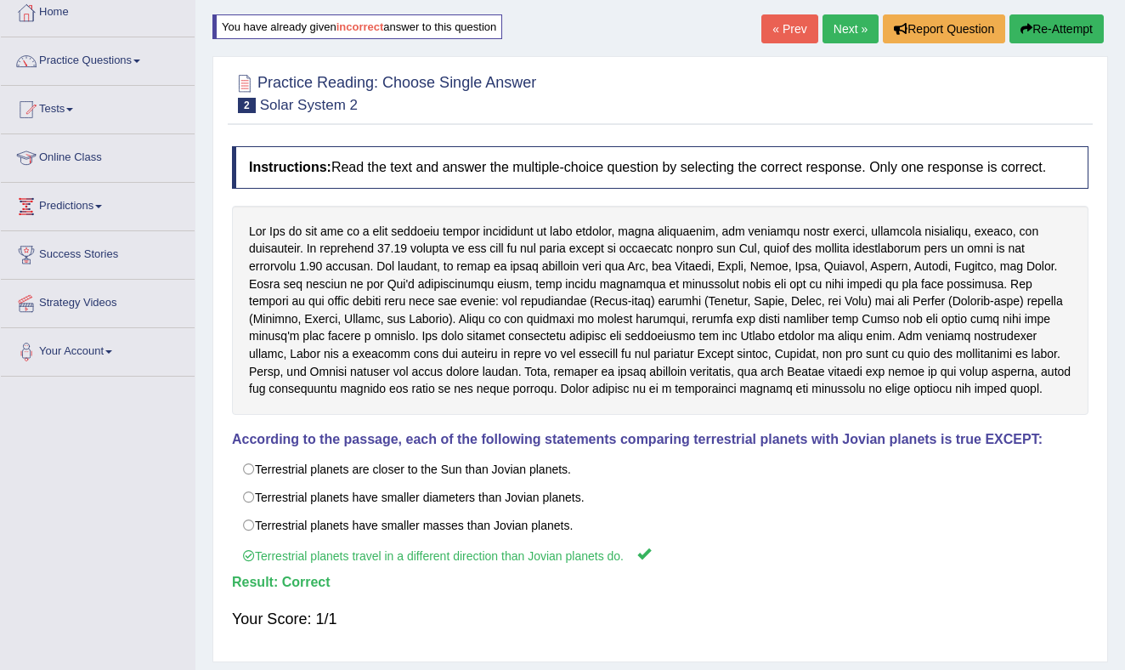
scroll to position [0, 0]
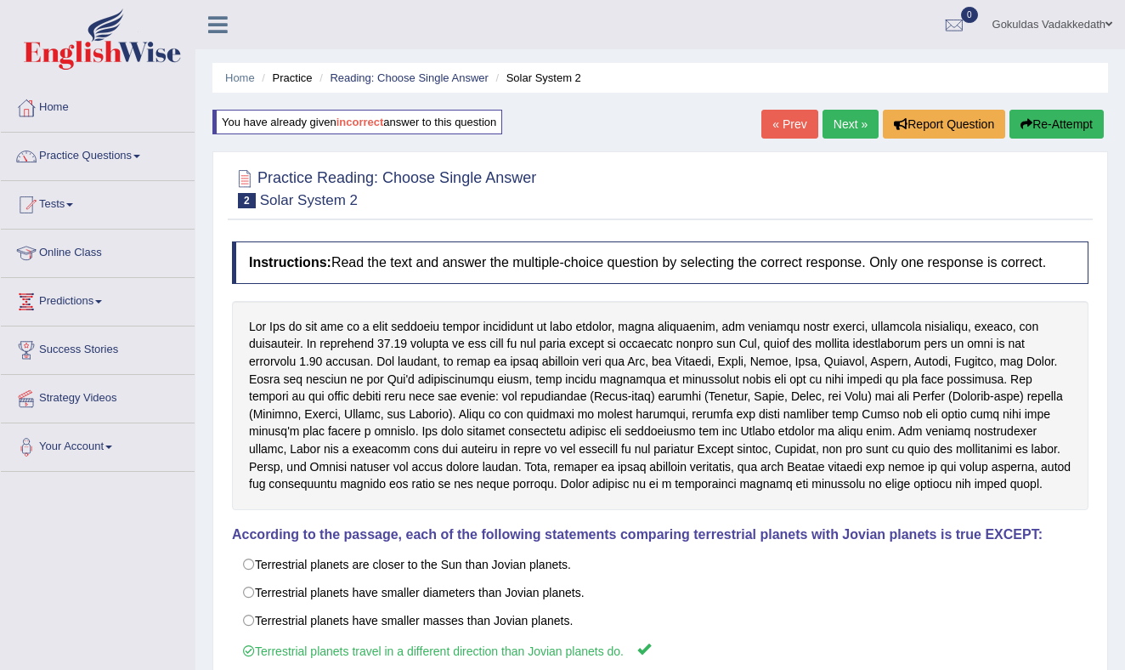
click at [847, 122] on link "Next »" at bounding box center [850, 124] width 56 height 29
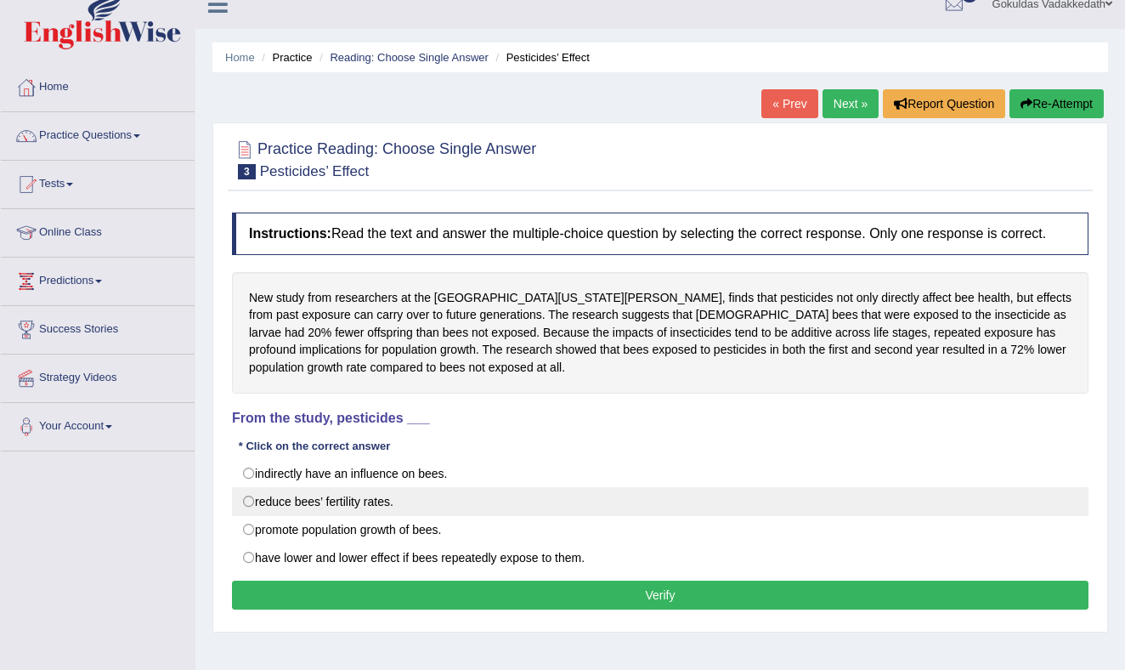
scroll to position [71, 0]
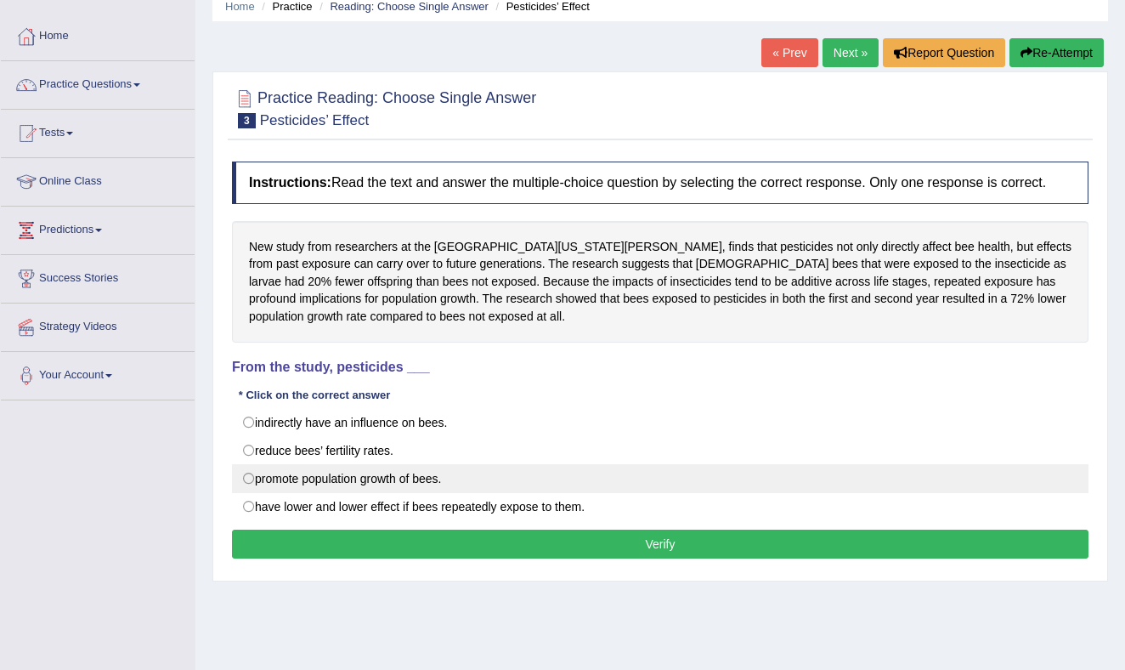
click at [250, 491] on label "promote population growth of bees." at bounding box center [660, 478] width 856 height 29
radio input "true"
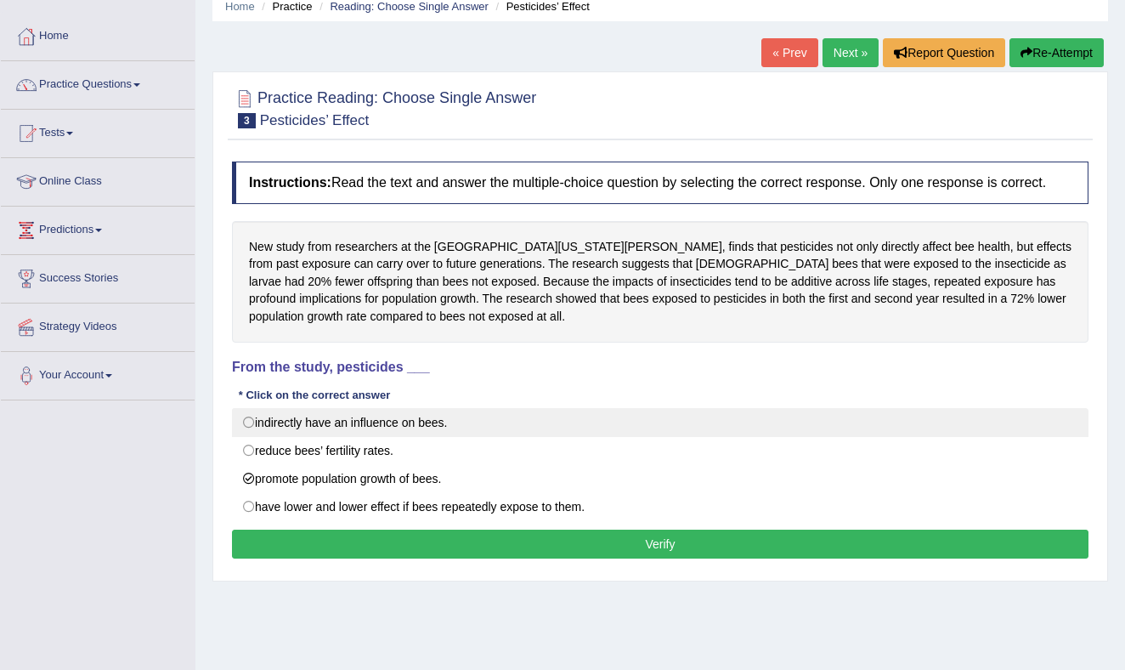
click at [249, 434] on label "indirectly have an influence on bees." at bounding box center [660, 422] width 856 height 29
radio input "true"
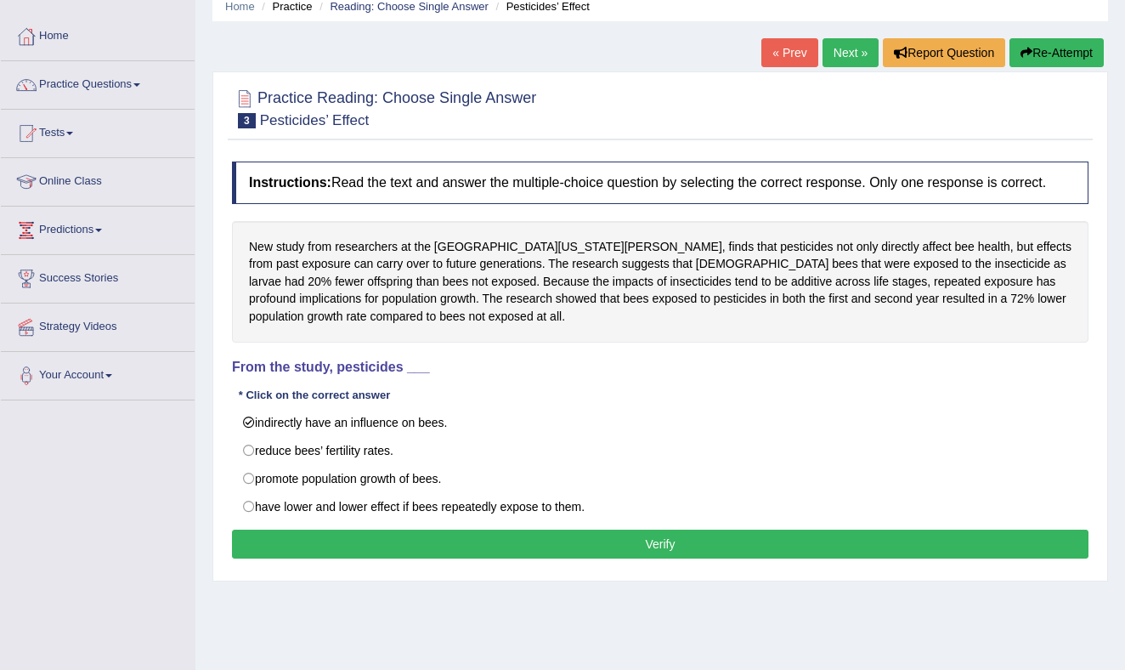
click at [593, 553] on button "Verify" at bounding box center [660, 543] width 856 height 29
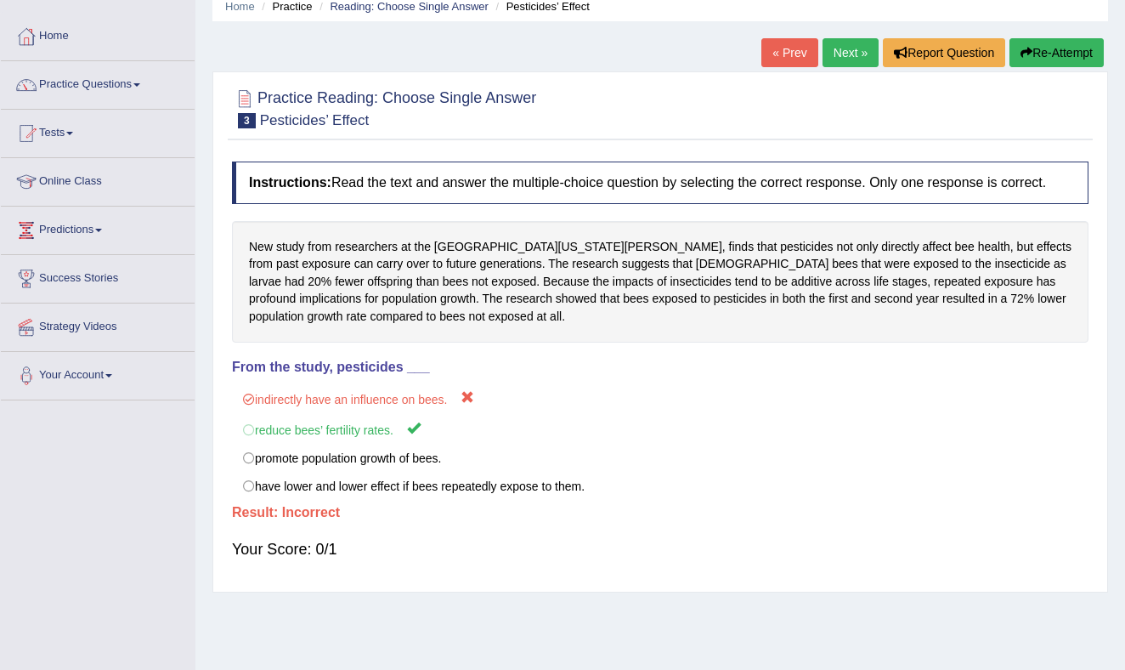
click at [1075, 46] on button "Re-Attempt" at bounding box center [1056, 52] width 94 height 29
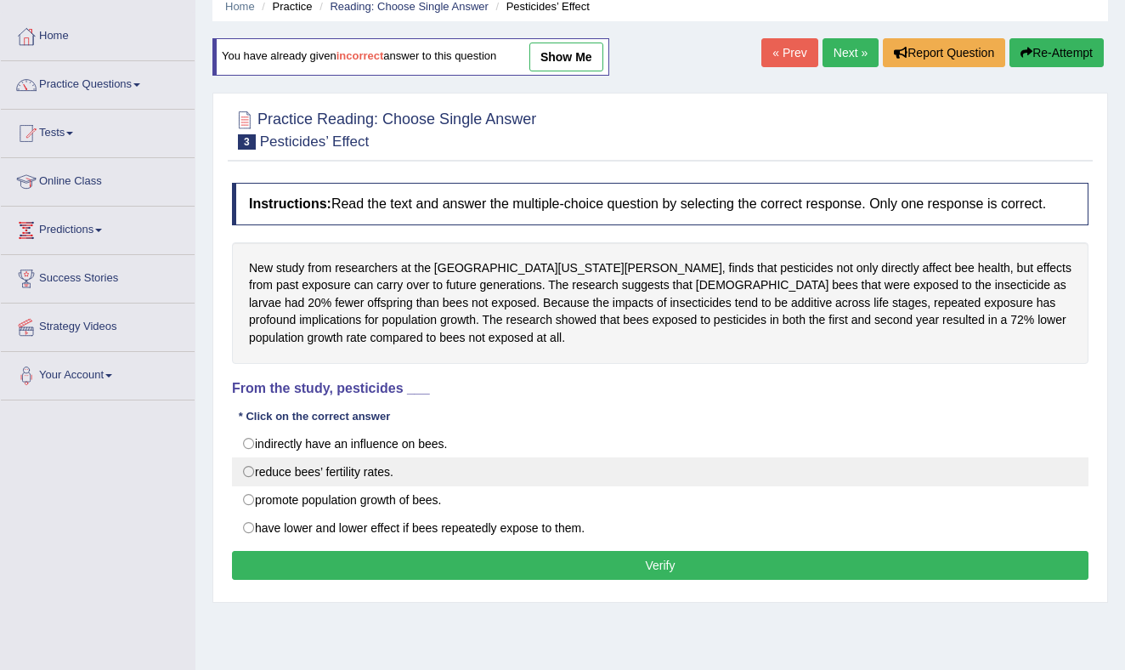
scroll to position [45, 0]
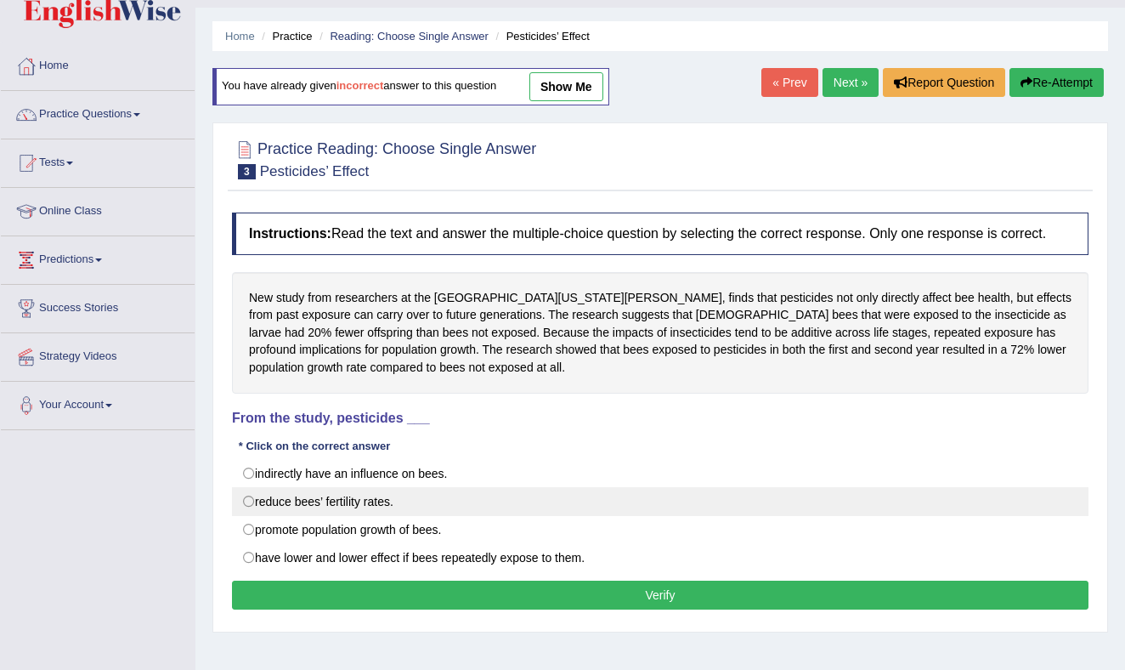
click at [248, 511] on label "reduce bees’ fertility rates." at bounding box center [660, 501] width 856 height 29
radio input "true"
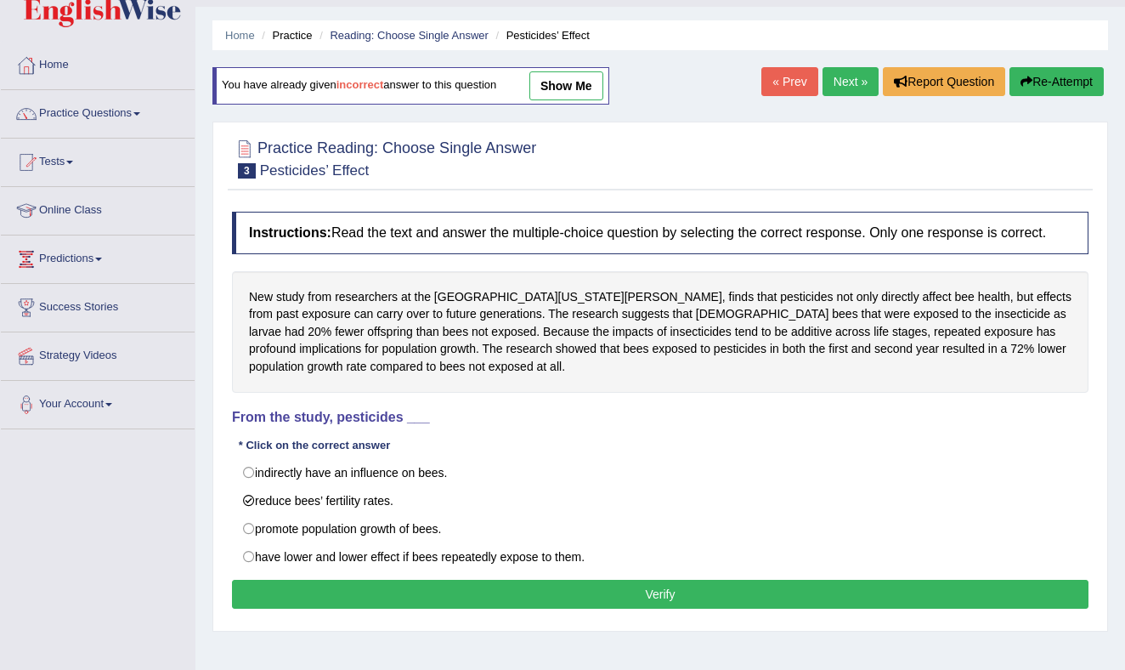
click at [544, 608] on button "Verify" at bounding box center [660, 593] width 856 height 29
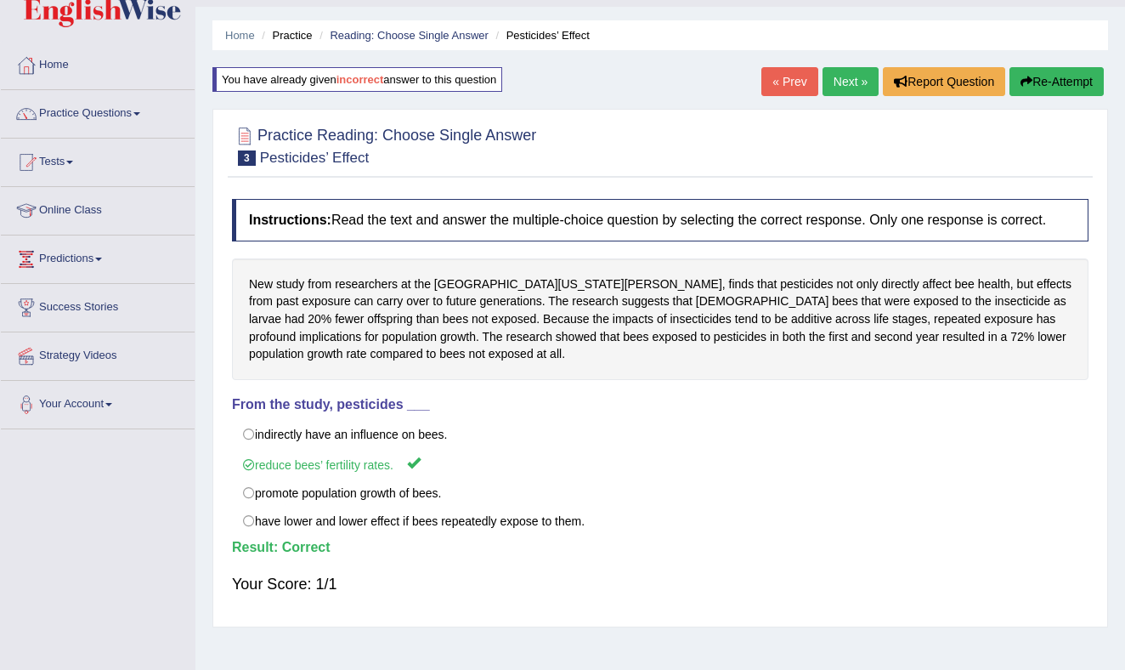
click at [846, 76] on link "Next »" at bounding box center [850, 81] width 56 height 29
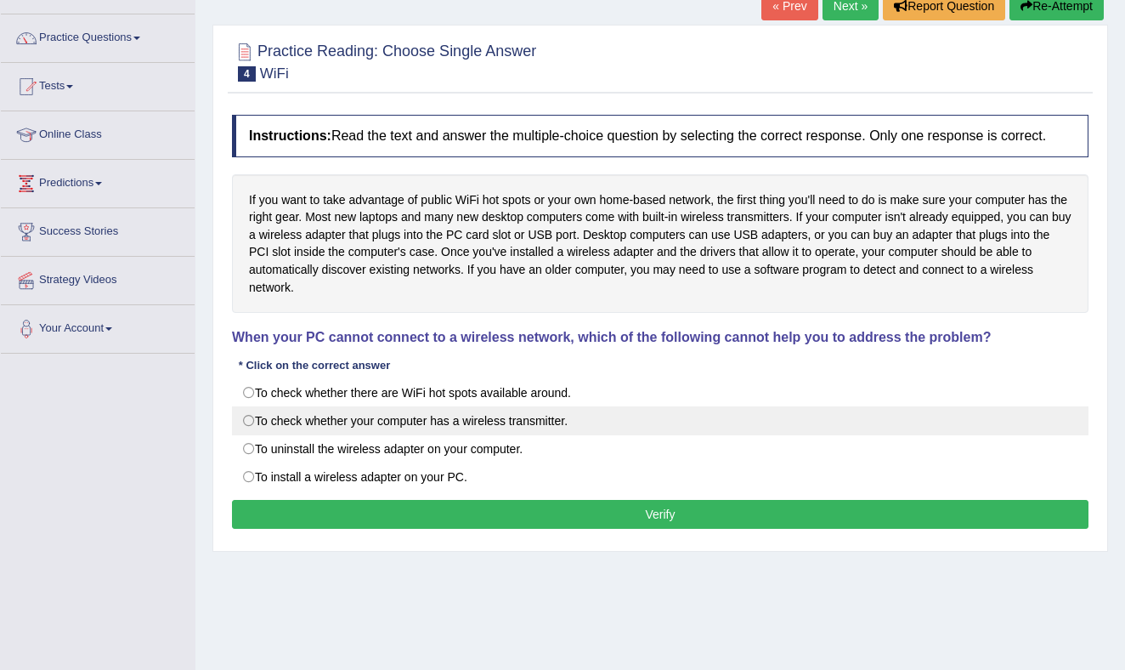
scroll to position [116, 0]
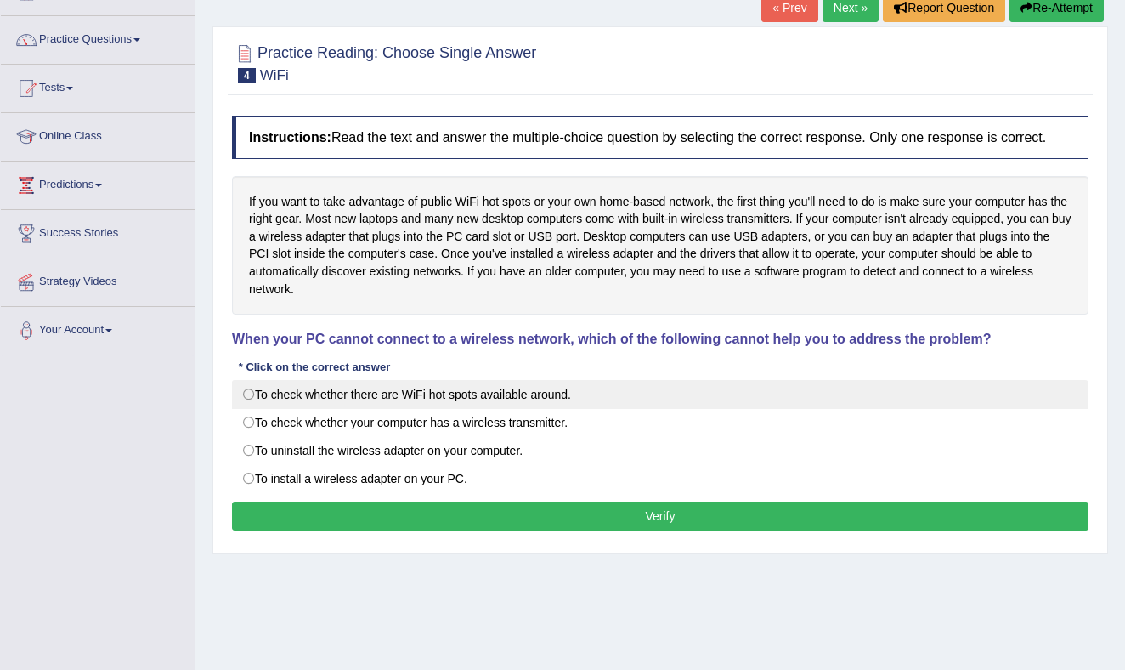
click at [254, 409] on label "To check whether there are WiFi hot spots available around." at bounding box center [660, 394] width 856 height 29
radio input "true"
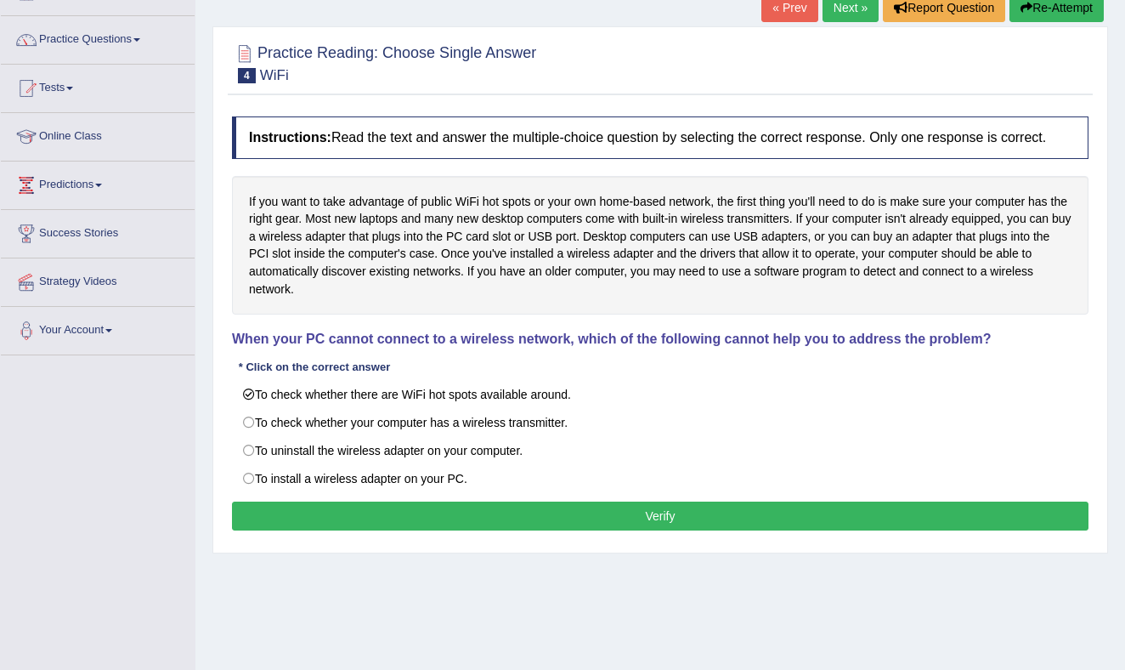
click at [577, 530] on button "Verify" at bounding box center [660, 515] width 856 height 29
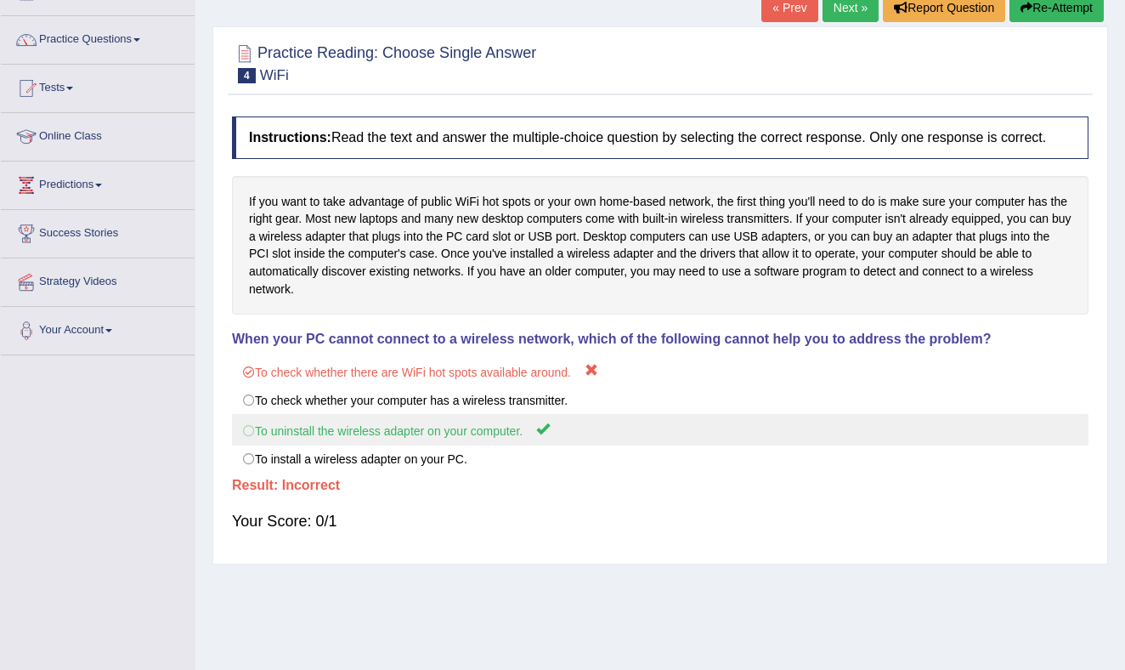
click at [257, 443] on label "To uninstall the wireless adapter on your computer." at bounding box center [660, 429] width 856 height 31
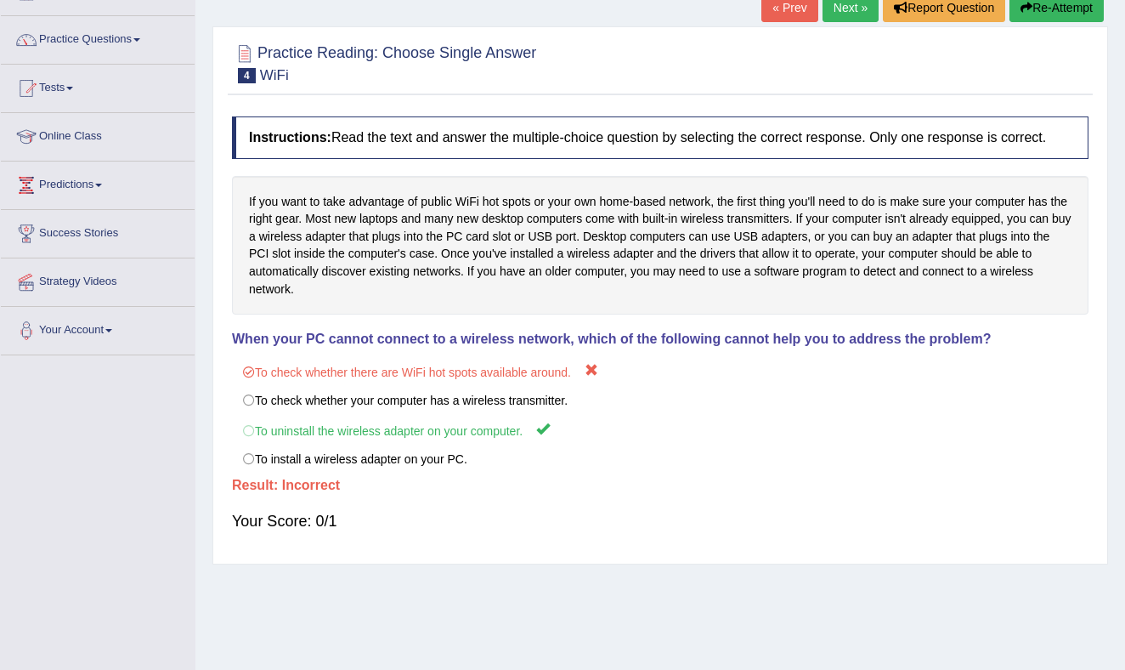
click at [1061, 8] on button "Re-Attempt" at bounding box center [1056, 7] width 94 height 29
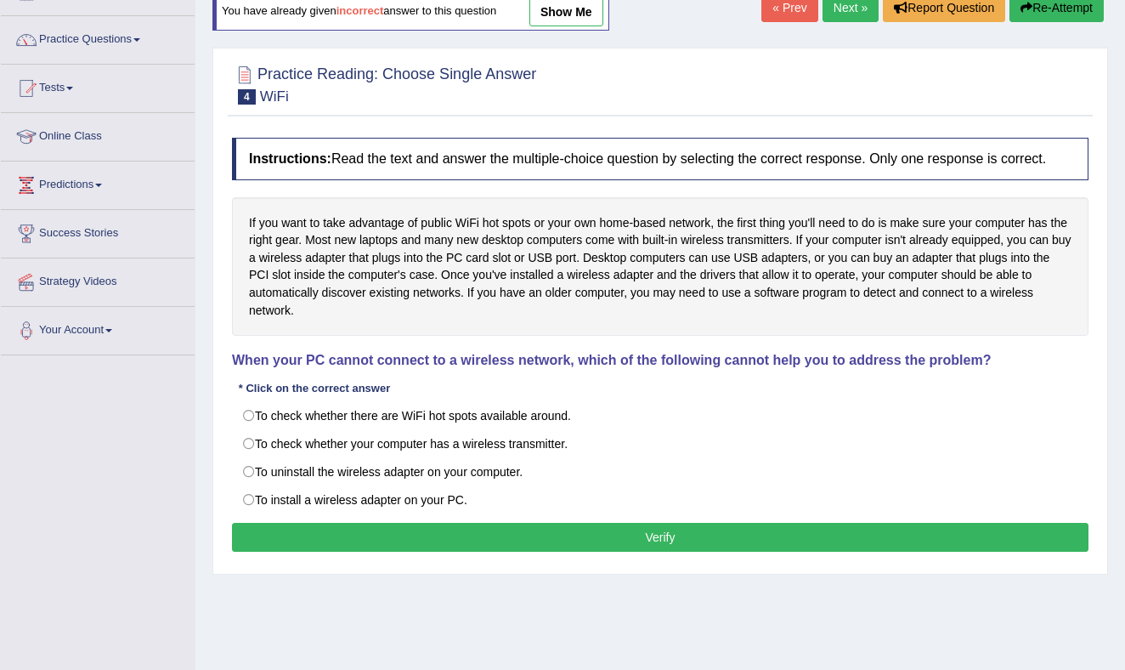
click at [1037, 8] on button "Re-Attempt" at bounding box center [1056, 7] width 94 height 29
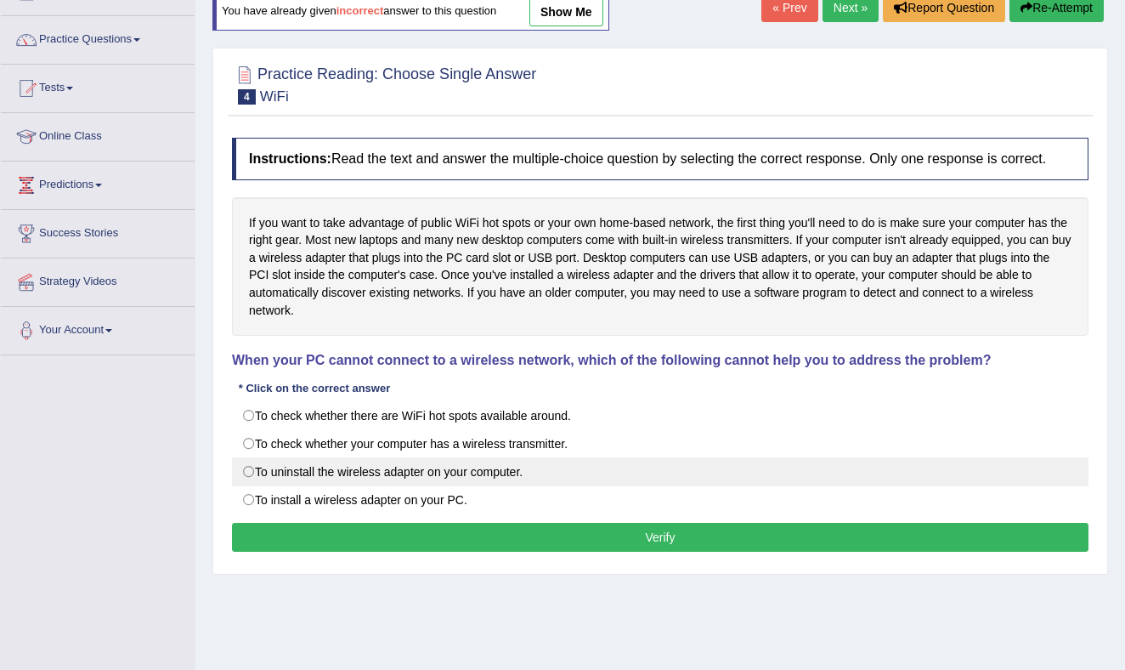
click at [248, 482] on label "To uninstall the wireless adapter on your computer." at bounding box center [660, 471] width 856 height 29
radio input "true"
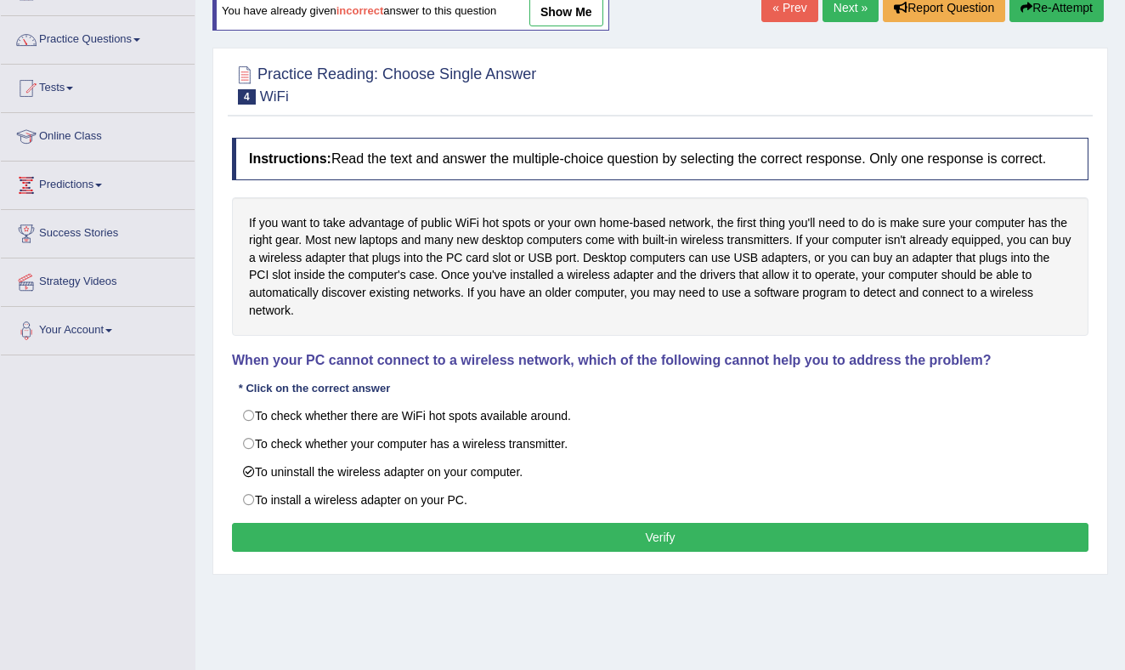
click at [422, 549] on button "Verify" at bounding box center [660, 537] width 856 height 29
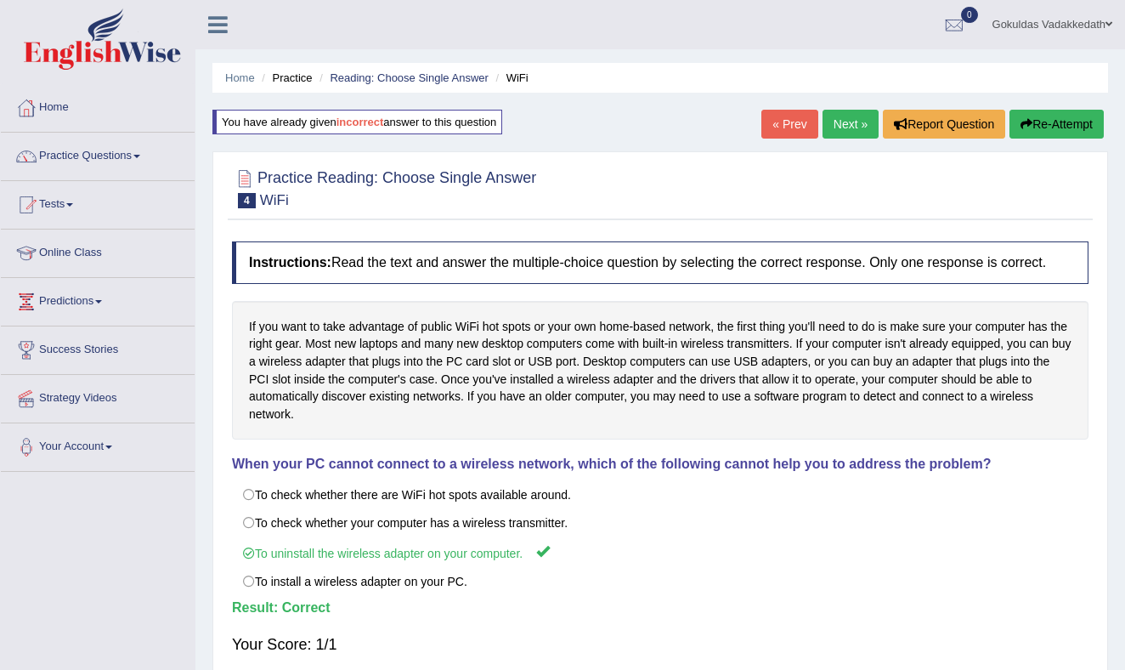
click at [850, 121] on link "Next »" at bounding box center [850, 124] width 56 height 29
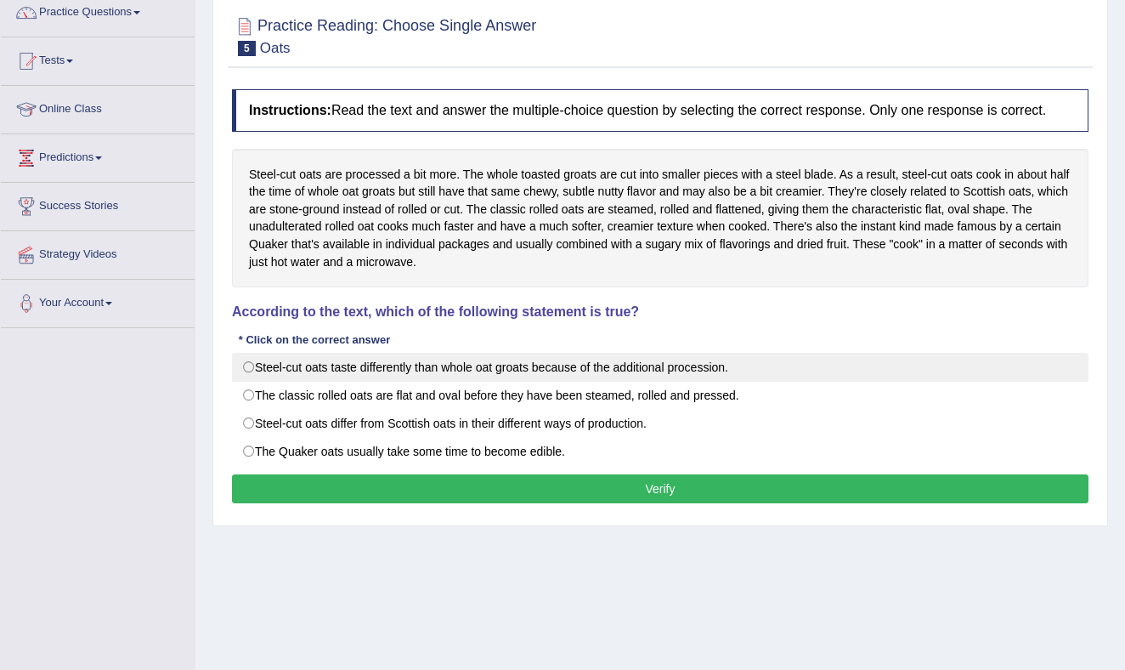
scroll to position [156, 0]
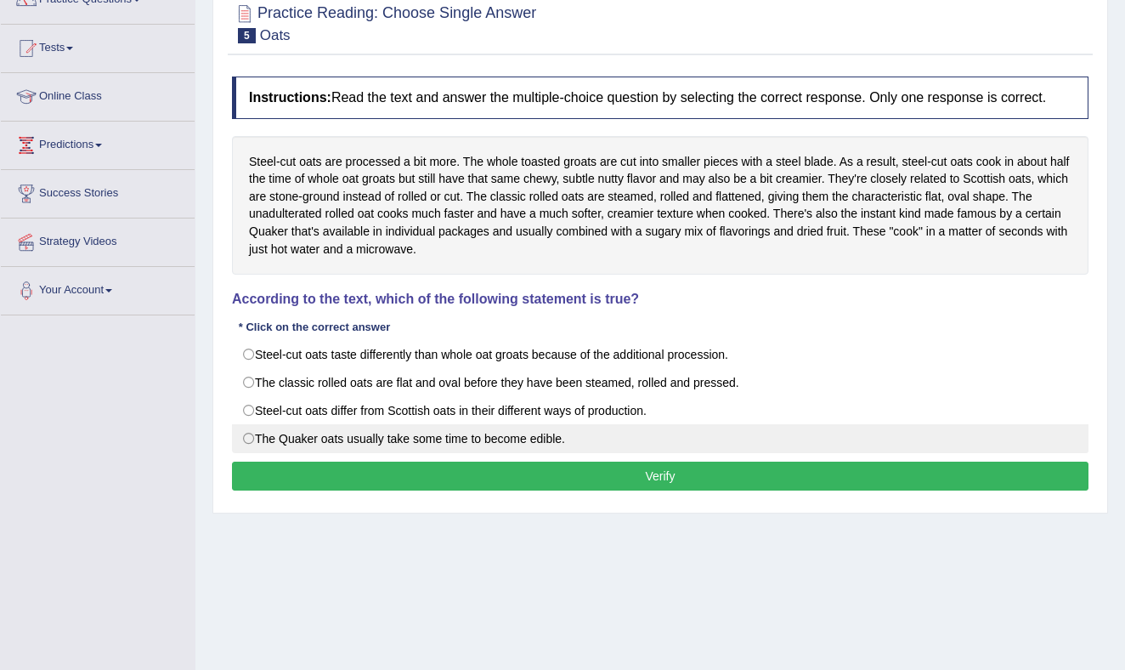
click at [250, 449] on label "The Quaker oats usually take some time to become edible." at bounding box center [660, 438] width 856 height 29
radio input "true"
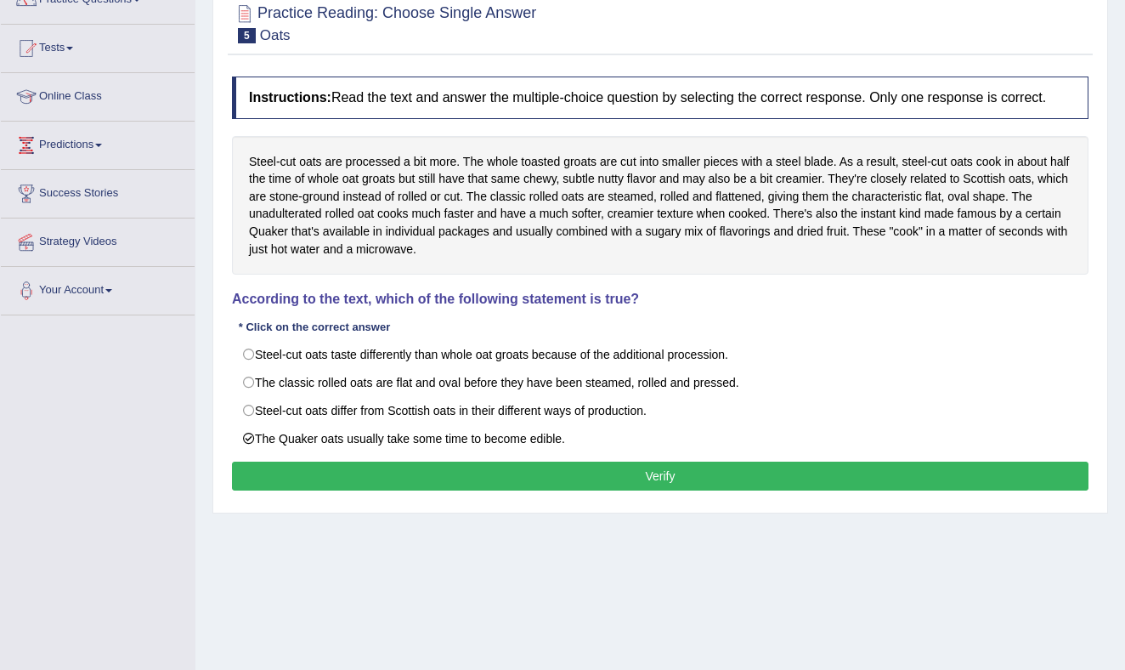
click at [348, 489] on button "Verify" at bounding box center [660, 475] width 856 height 29
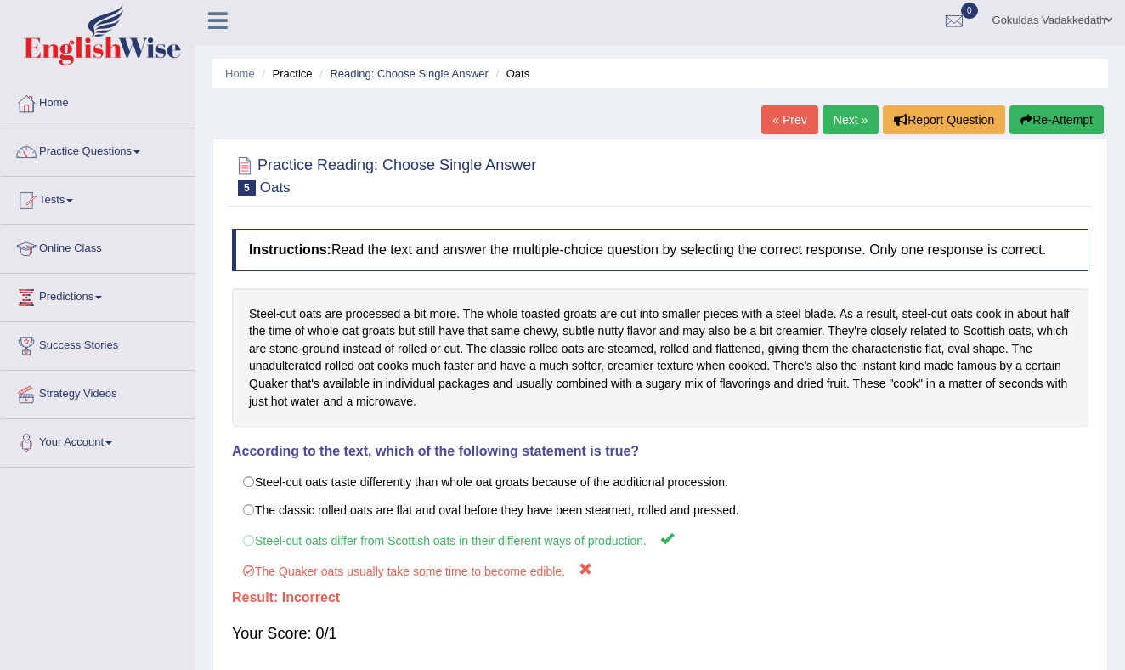
scroll to position [0, 0]
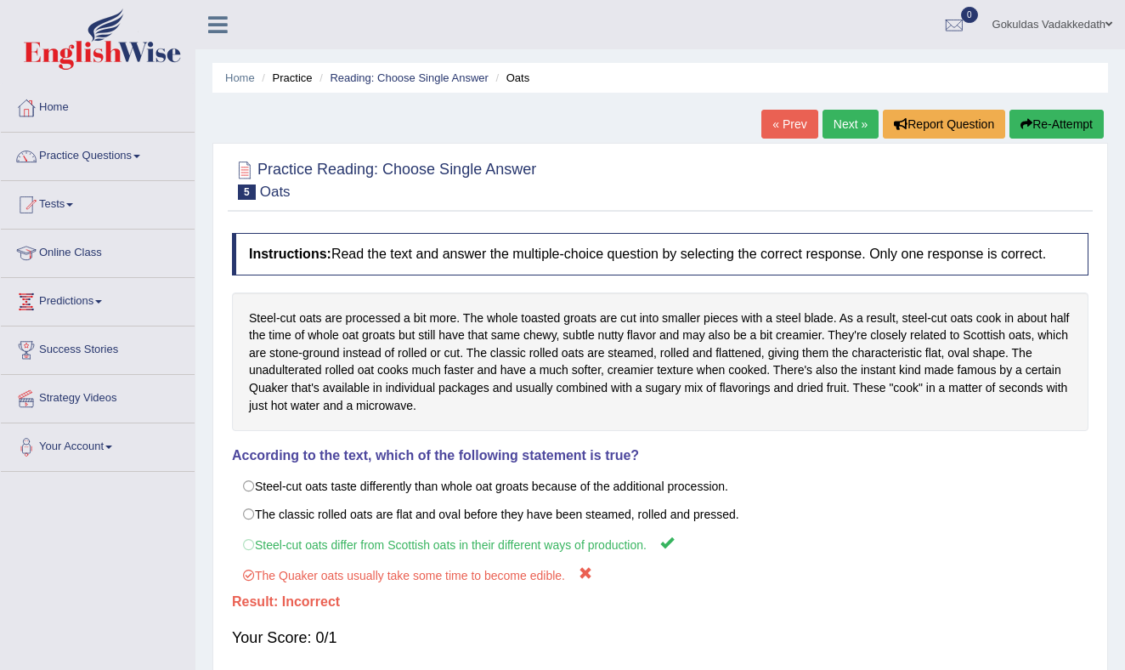
click at [1033, 120] on button "Re-Attempt" at bounding box center [1056, 124] width 94 height 29
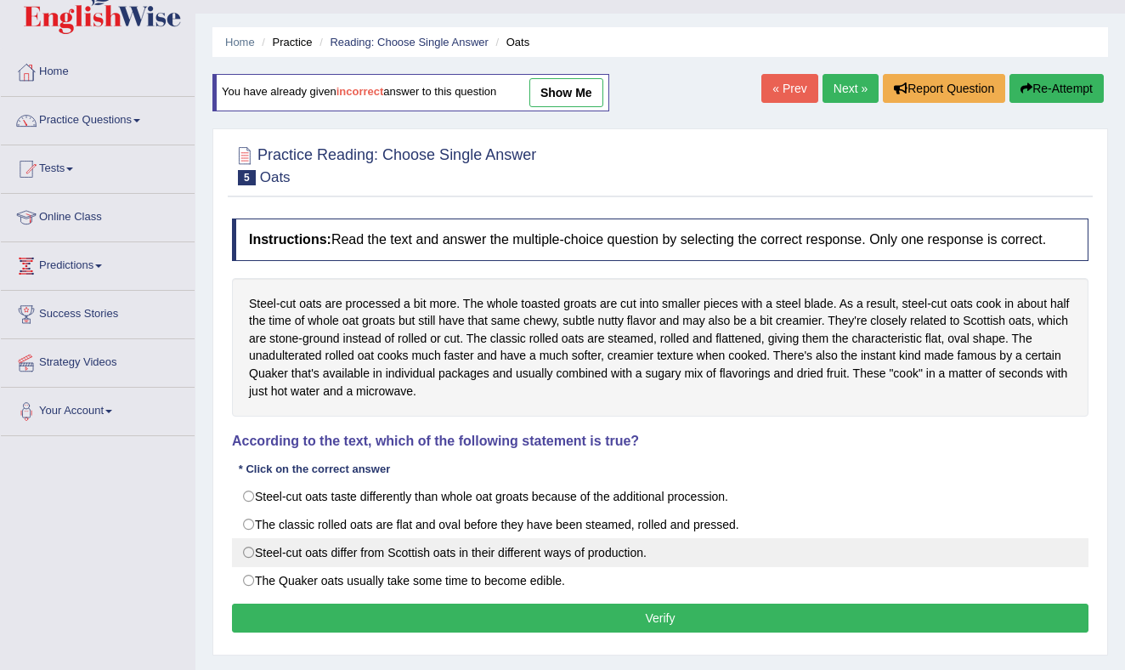
scroll to position [52, 0]
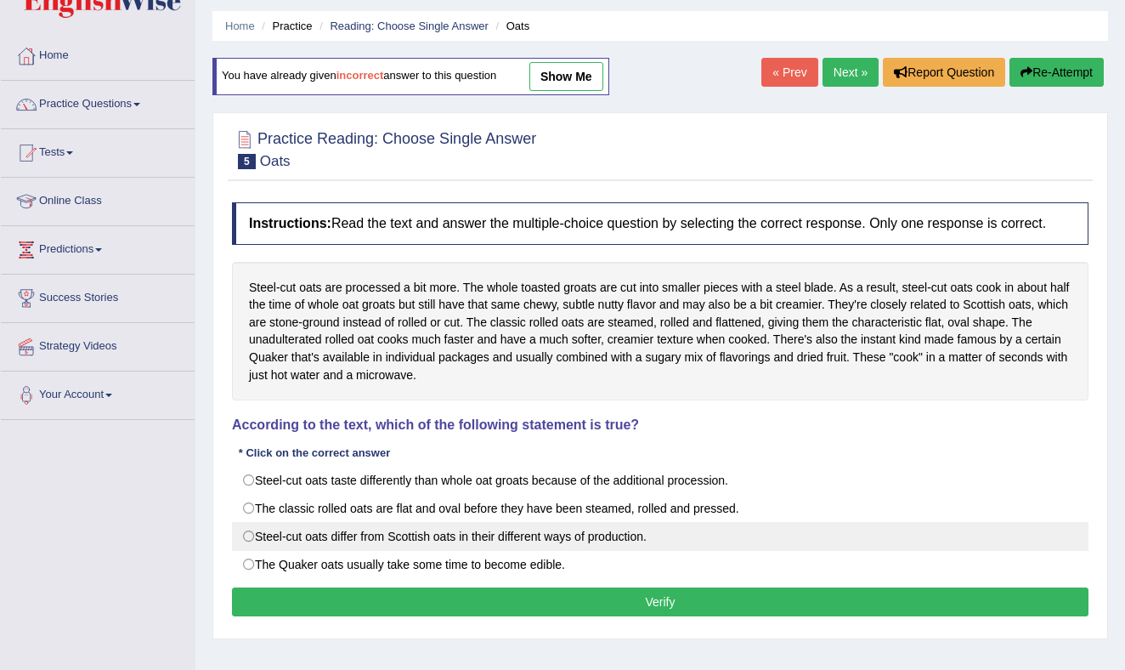
click at [251, 551] on label "Steel-cut oats differ from Scottish oats in their different ways of production." at bounding box center [660, 536] width 856 height 29
radio input "true"
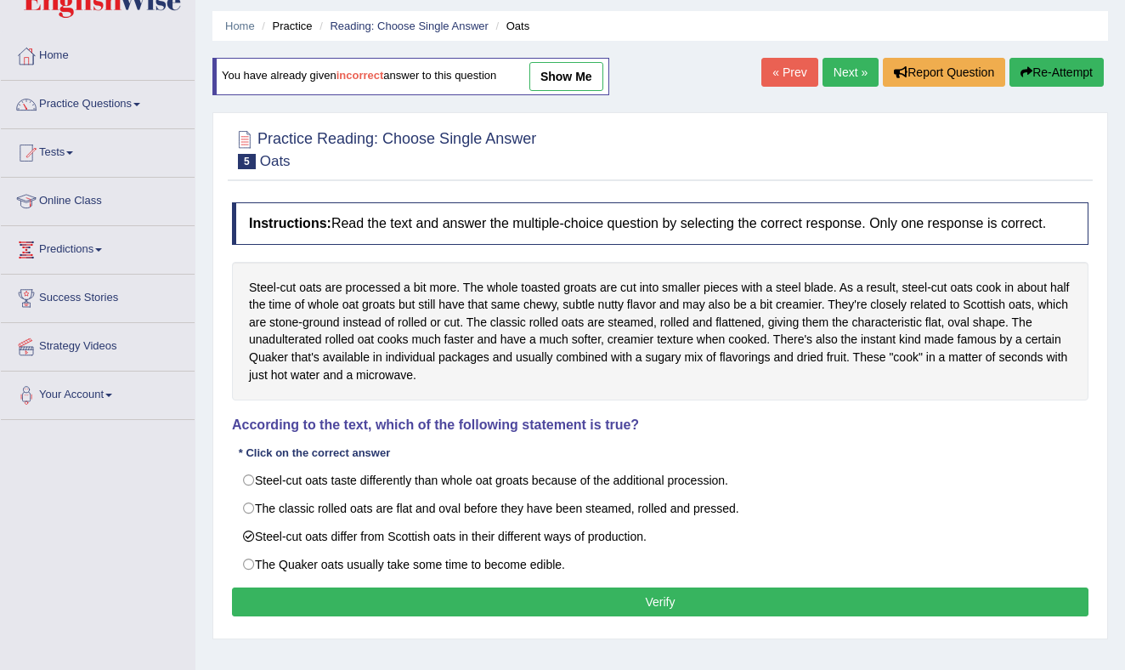
click at [598, 609] on button "Verify" at bounding box center [660, 601] width 856 height 29
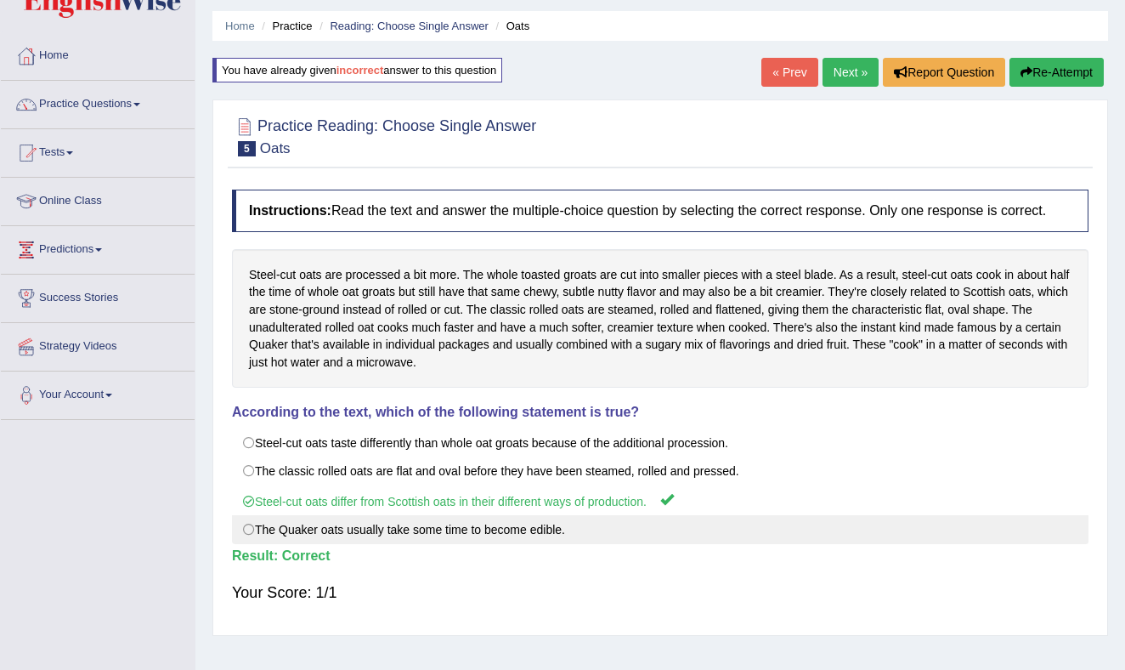
scroll to position [0, 0]
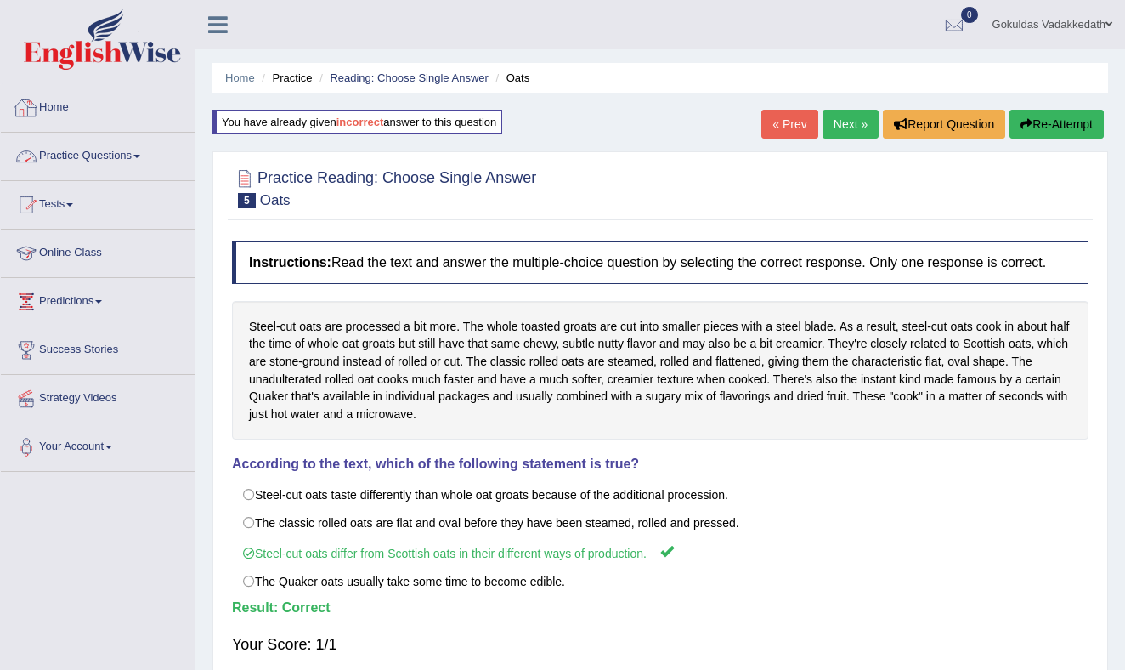
click at [144, 151] on link "Practice Questions" at bounding box center [98, 154] width 194 height 42
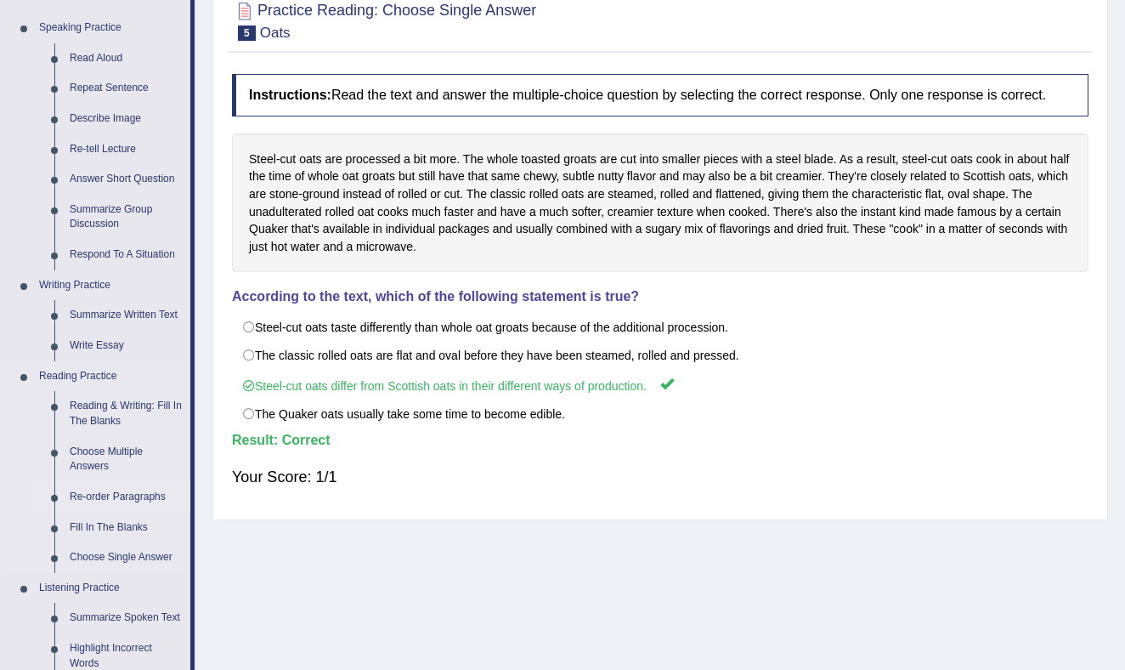
scroll to position [164, 0]
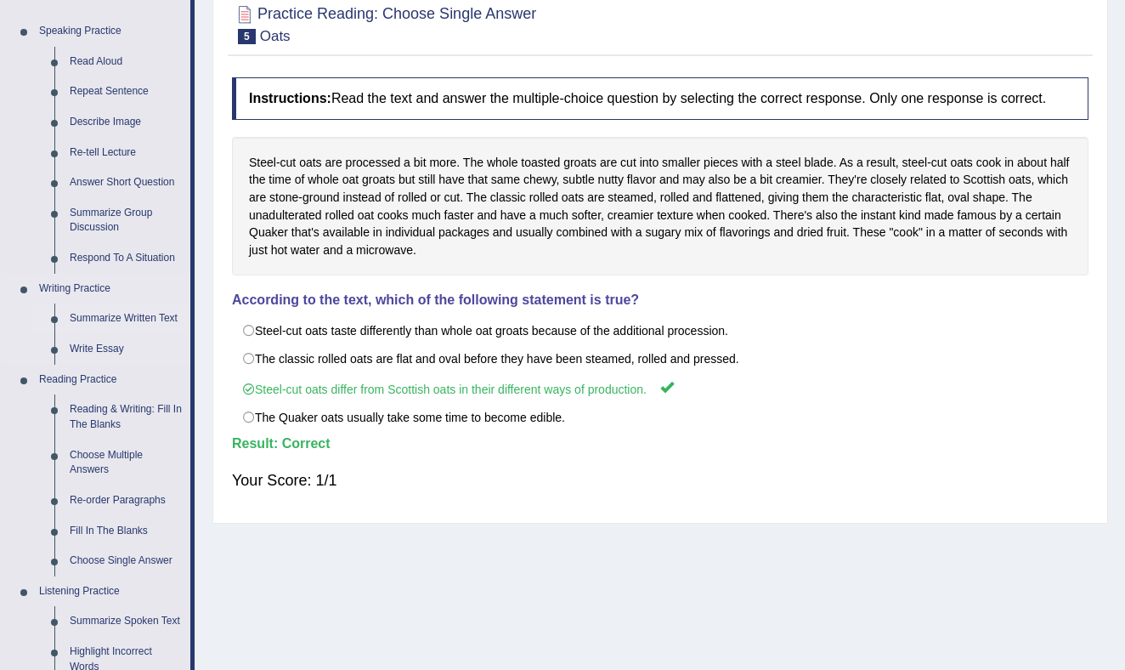
click at [159, 313] on link "Summarize Written Text" at bounding box center [126, 318] width 128 height 31
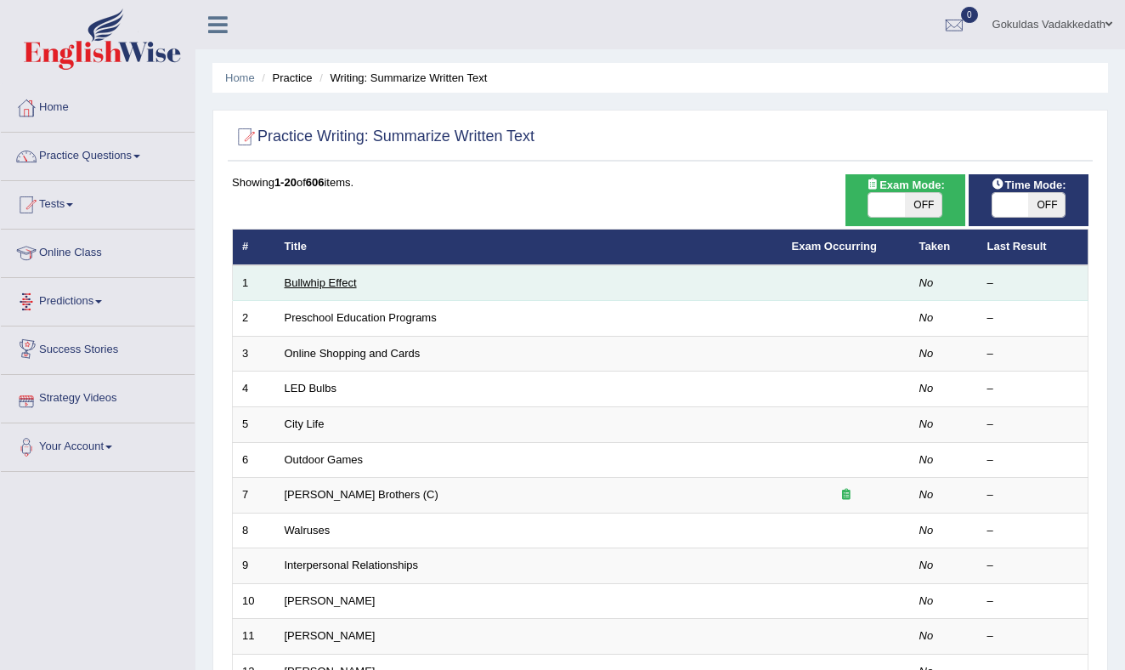
click at [324, 282] on link "Bullwhip Effect" at bounding box center [321, 282] width 72 height 13
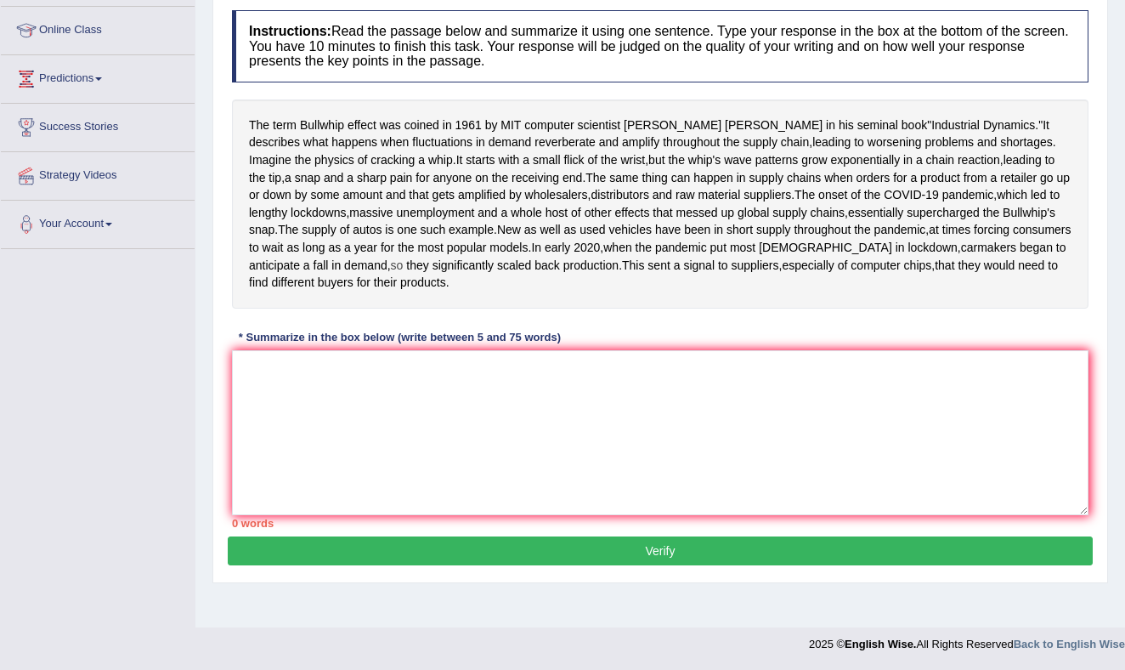
scroll to position [280, 0]
click at [334, 425] on textarea at bounding box center [660, 432] width 856 height 165
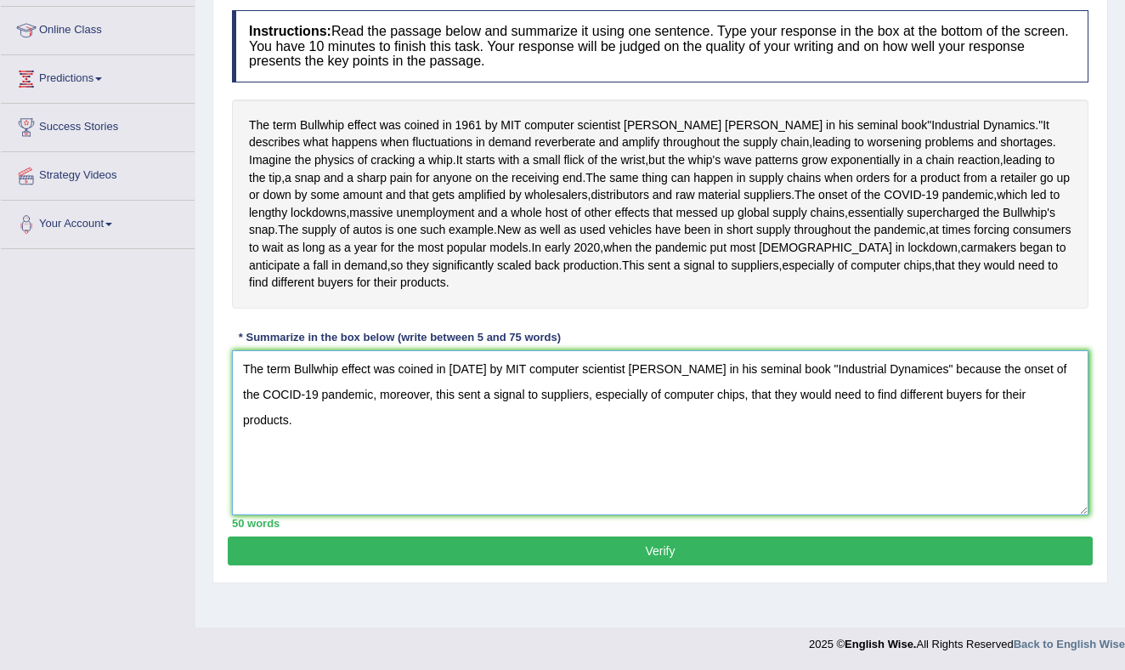
type textarea "The term Bullwhip effect was coined in [DATE] by MIT computer scientist [PERSON…"
click at [538, 565] on button "Verify" at bounding box center [660, 550] width 865 height 29
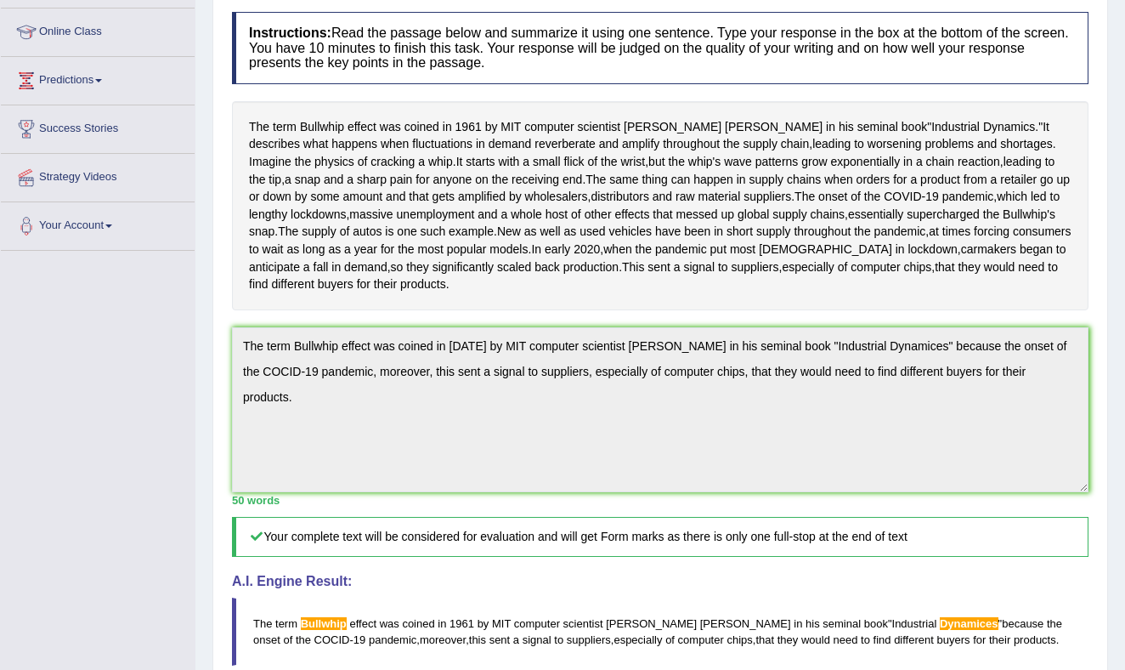
scroll to position [0, 0]
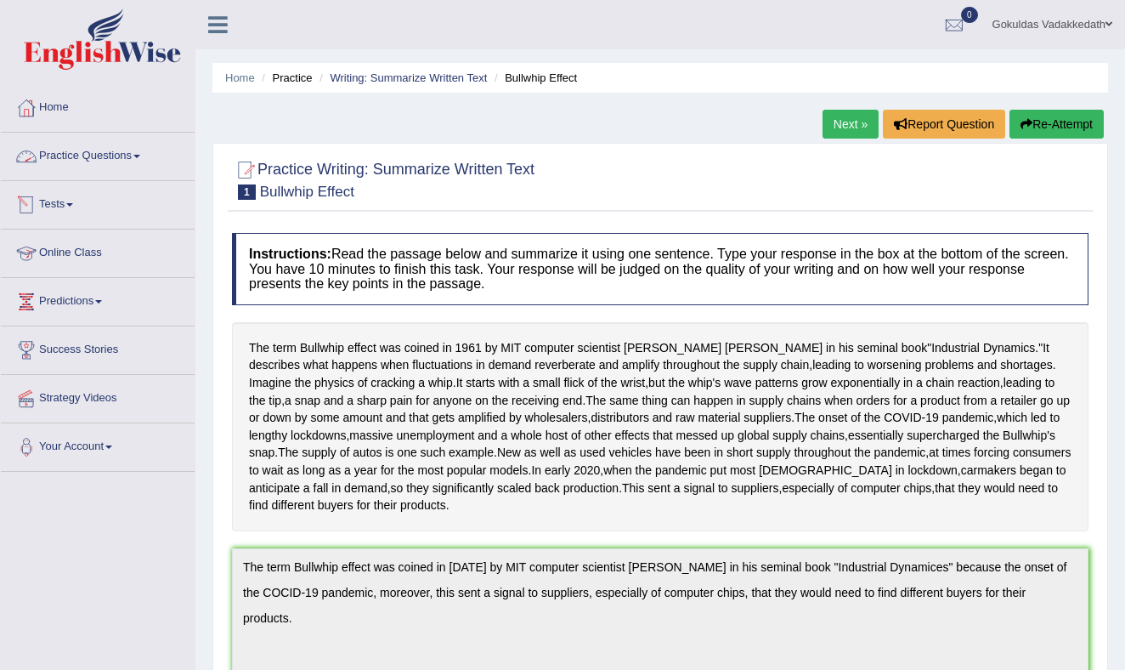
click at [123, 149] on link "Practice Questions" at bounding box center [98, 154] width 194 height 42
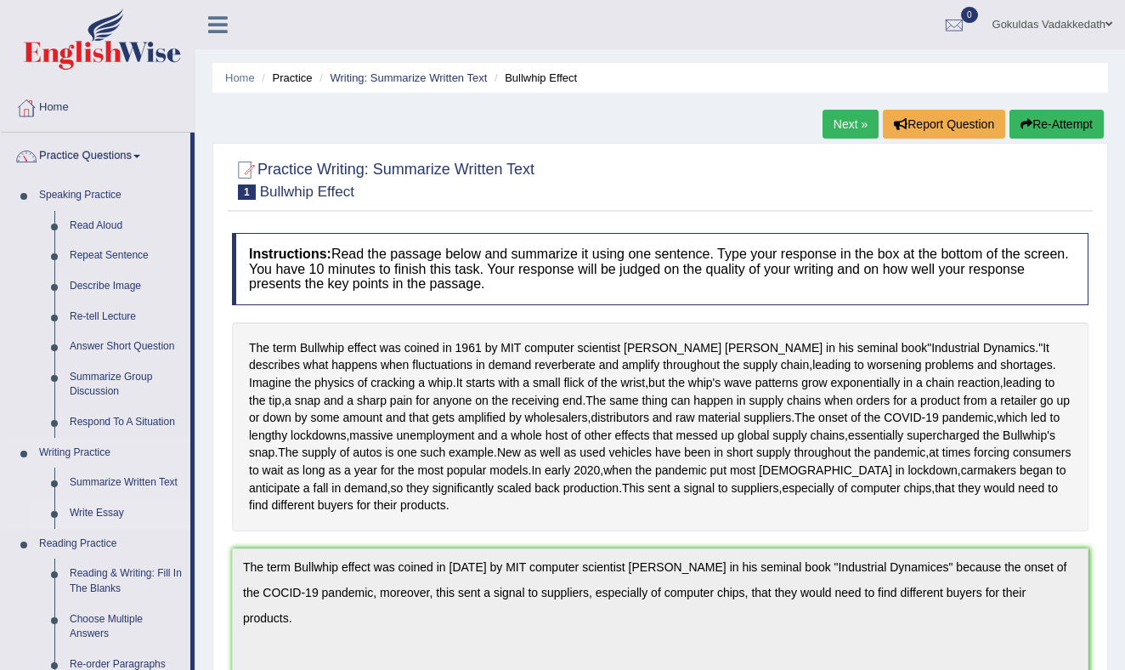
click at [110, 512] on link "Write Essay" at bounding box center [126, 513] width 128 height 31
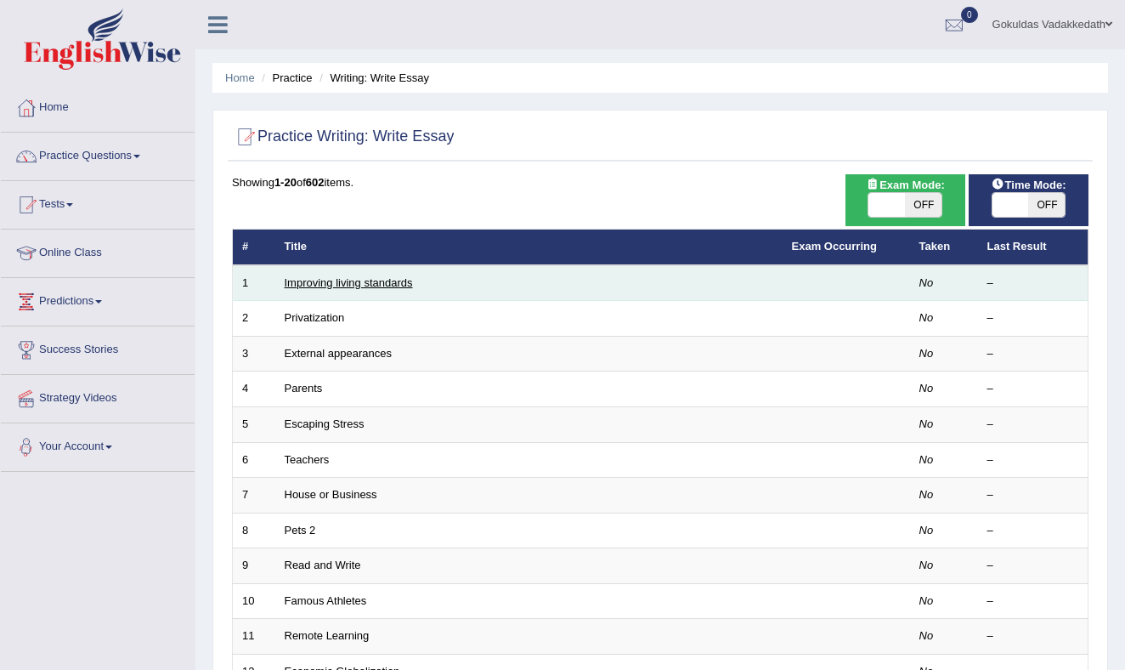
click at [390, 280] on link "Improving living standards" at bounding box center [349, 282] width 128 height 13
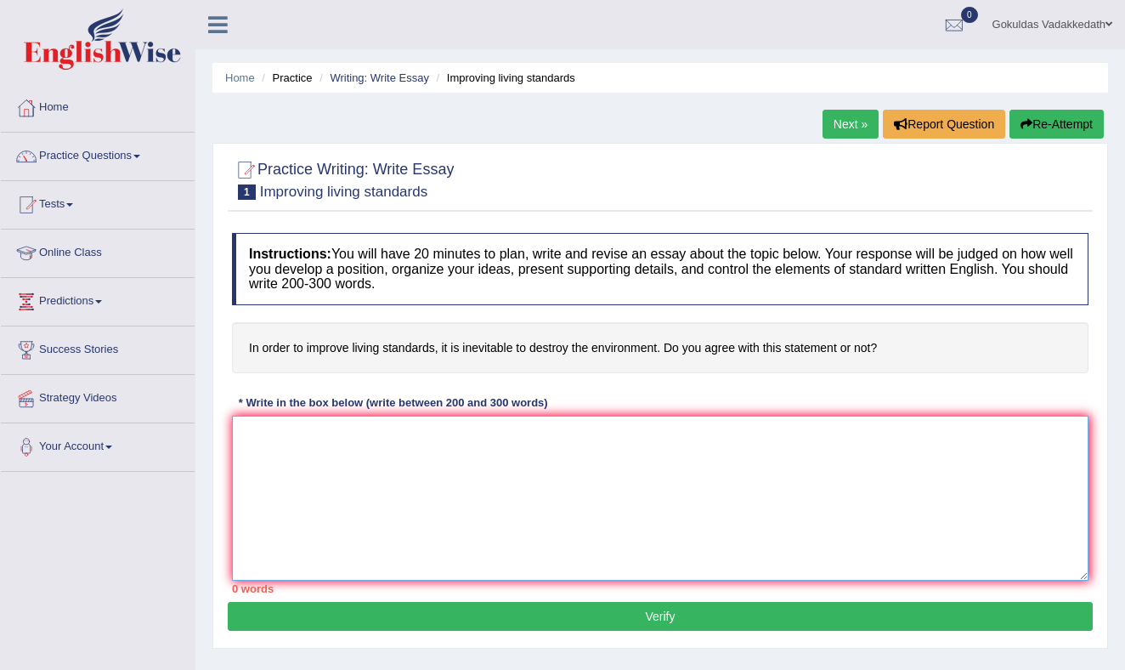
click at [398, 467] on textarea at bounding box center [660, 497] width 856 height 165
click at [268, 433] on textarea "Their are many topics for disscussion in today's world" at bounding box center [660, 497] width 856 height 165
drag, startPoint x: 532, startPoint y: 427, endPoint x: 540, endPoint y: 435, distance: 12.0
click at [534, 429] on textarea "There are many topics for disscussion in today's world" at bounding box center [660, 497] width 856 height 165
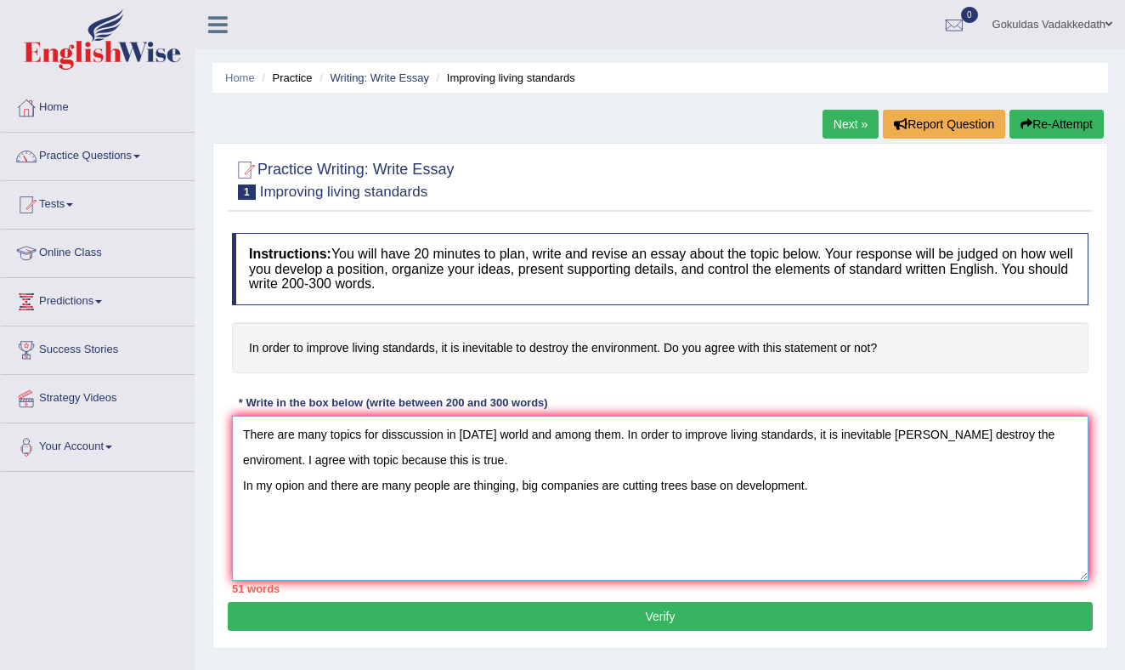
drag, startPoint x: 309, startPoint y: 484, endPoint x: 312, endPoint y: 506, distance: 21.4
click at [308, 488] on textarea "There are many topics for disscussion in today's world and among them. In order…" at bounding box center [660, 497] width 856 height 165
click at [317, 490] on textarea "There are many topics for disscussion in today's world and among them. In order…" at bounding box center [660, 497] width 856 height 165
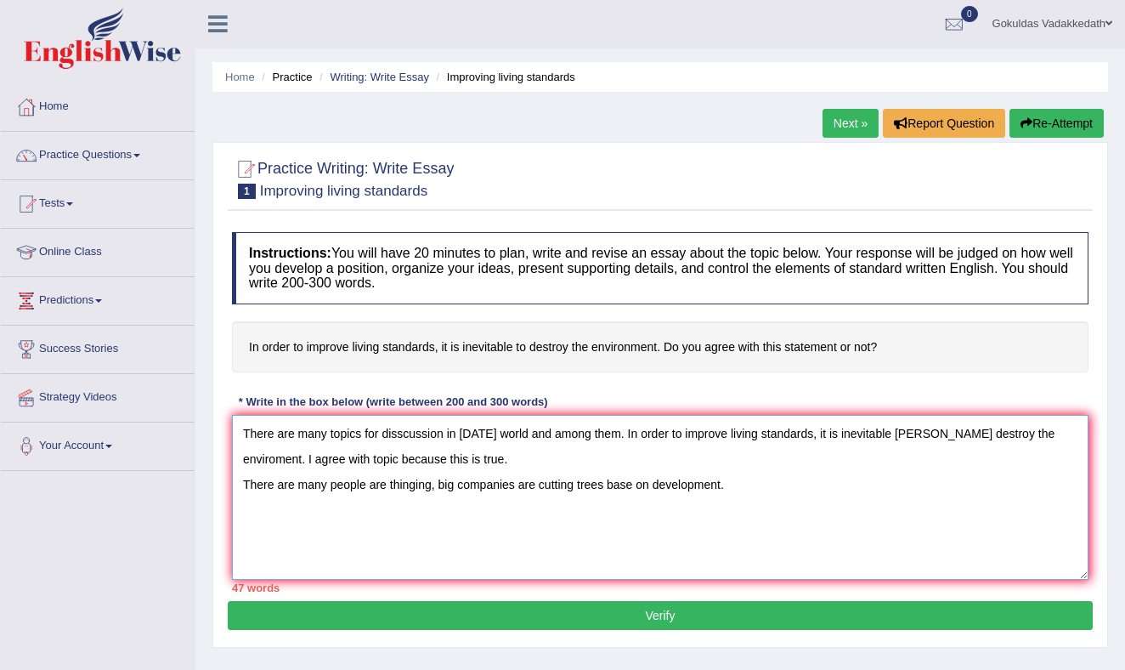
drag, startPoint x: 732, startPoint y: 484, endPoint x: 732, endPoint y: 494, distance: 9.4
click at [732, 486] on textarea "There are many topics for disscussion in today's world and among them. In order…" at bounding box center [660, 497] width 856 height 165
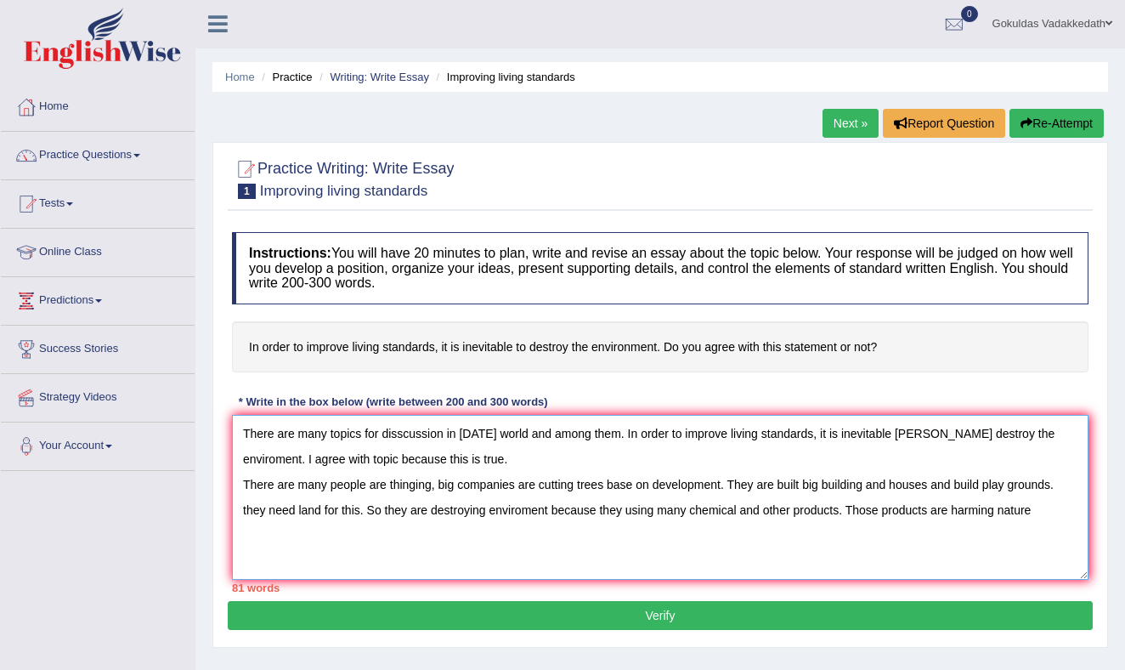
drag, startPoint x: 885, startPoint y: 507, endPoint x: 882, endPoint y: 546, distance: 39.2
click at [885, 515] on textarea "There are many topics for disscussion in today's world and among them. In order…" at bounding box center [660, 497] width 856 height 165
drag, startPoint x: 281, startPoint y: 530, endPoint x: 280, endPoint y: 544, distance: 13.6
click at [281, 530] on textarea "There are many topics for disscussion in today's world and among them. In order…" at bounding box center [660, 497] width 856 height 165
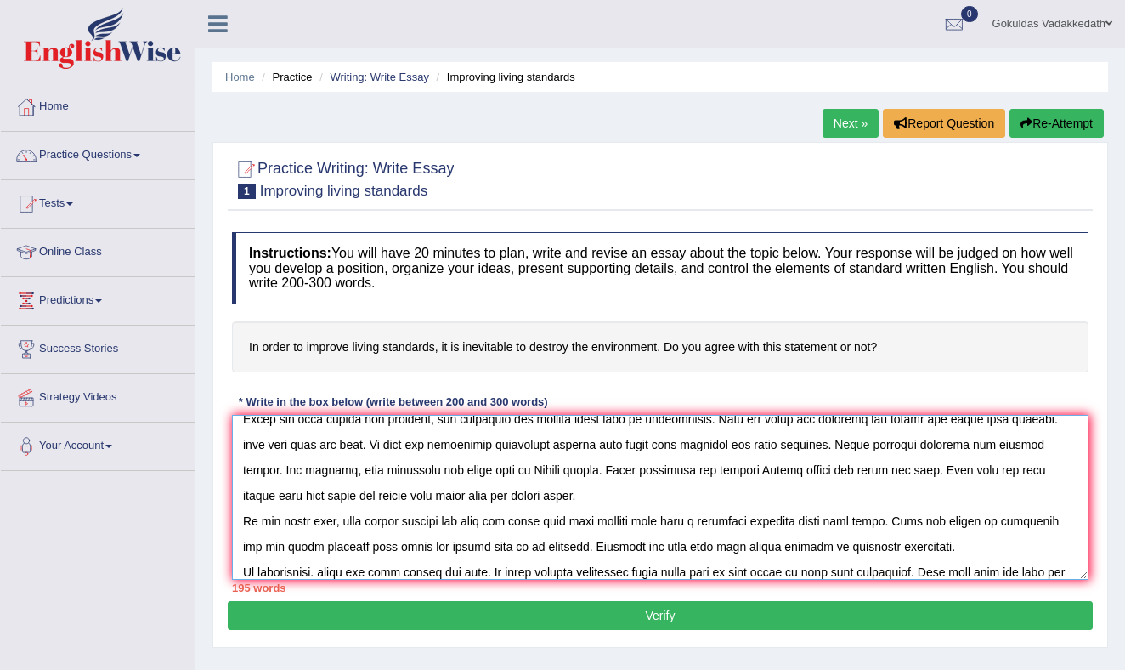
scroll to position [91, 0]
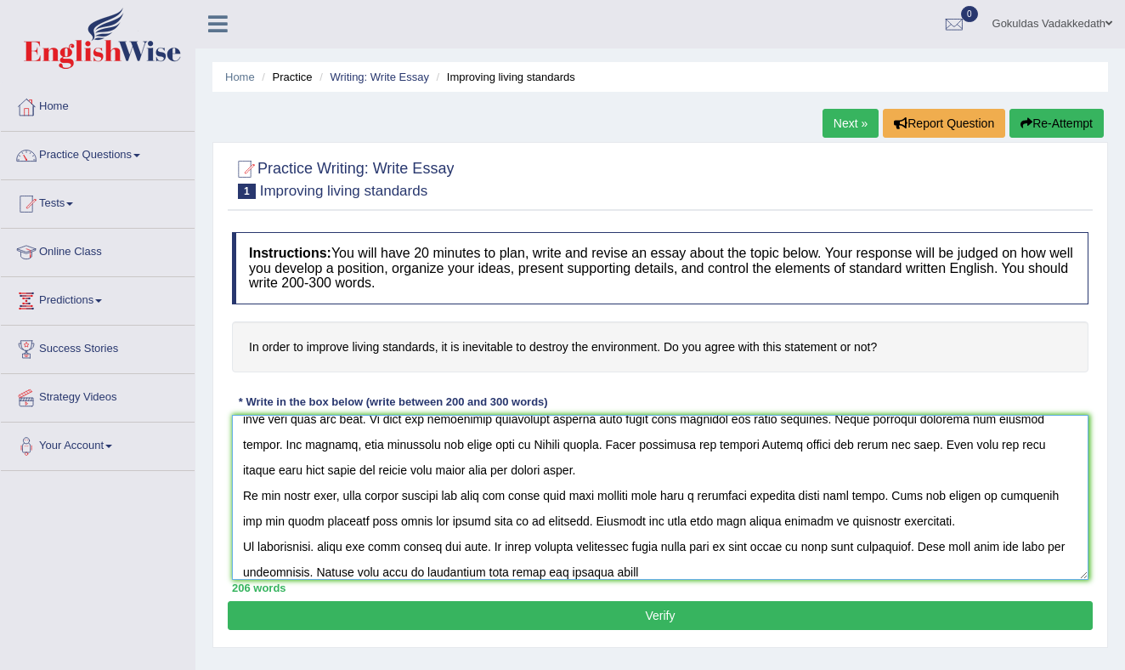
click at [586, 574] on textarea at bounding box center [660, 497] width 856 height 165
drag, startPoint x: 717, startPoint y: 574, endPoint x: 737, endPoint y: 568, distance: 20.4
click at [719, 573] on textarea at bounding box center [660, 497] width 856 height 165
type textarea "There are many topics for disscussion in today's world and among them. In order…"
click at [646, 612] on button "Verify" at bounding box center [660, 615] width 865 height 29
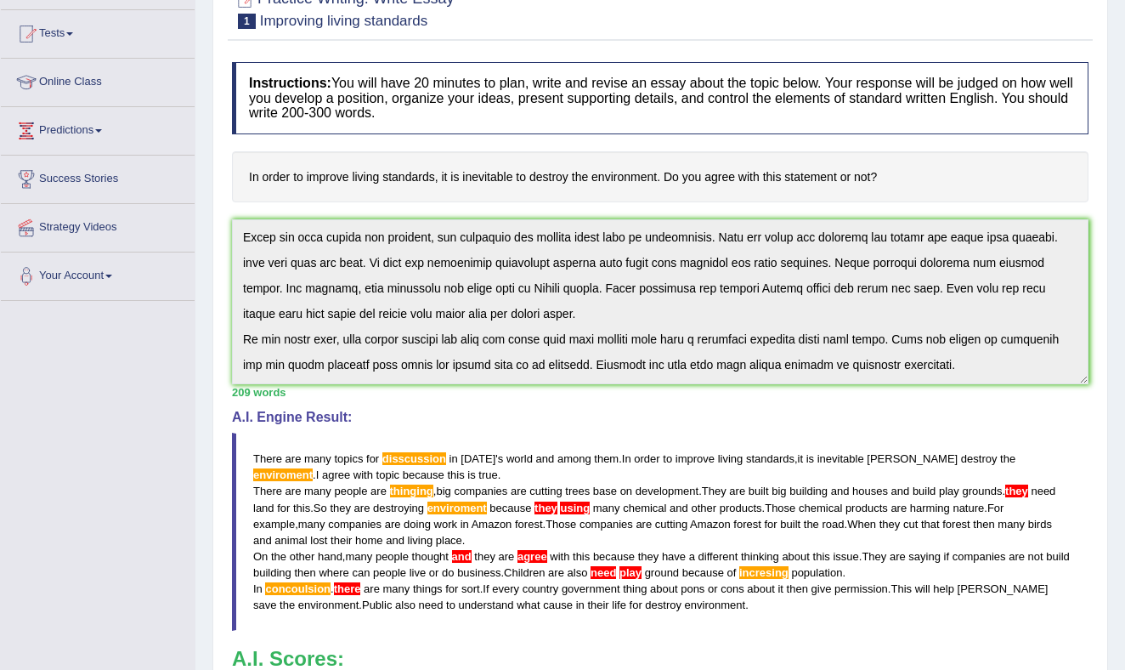
scroll to position [0, 0]
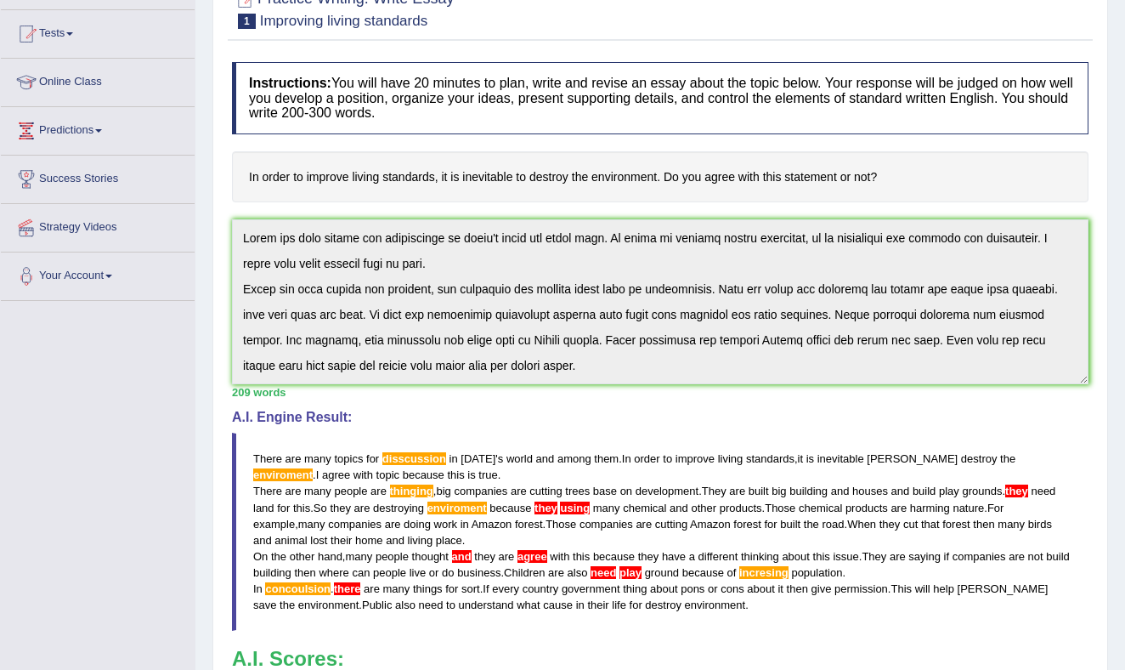
click at [305, 213] on div "Instructions: You will have 20 minutes to plan, write and revise an essay about…" at bounding box center [660, 424] width 865 height 740
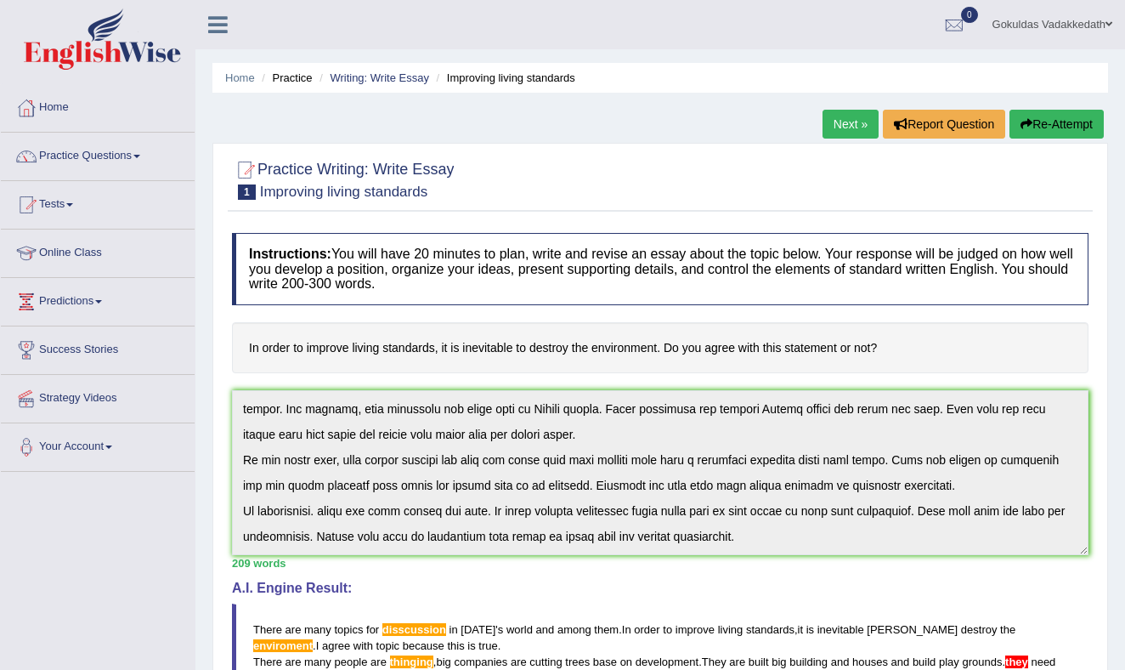
click at [1048, 121] on button "Re-Attempt" at bounding box center [1056, 124] width 94 height 29
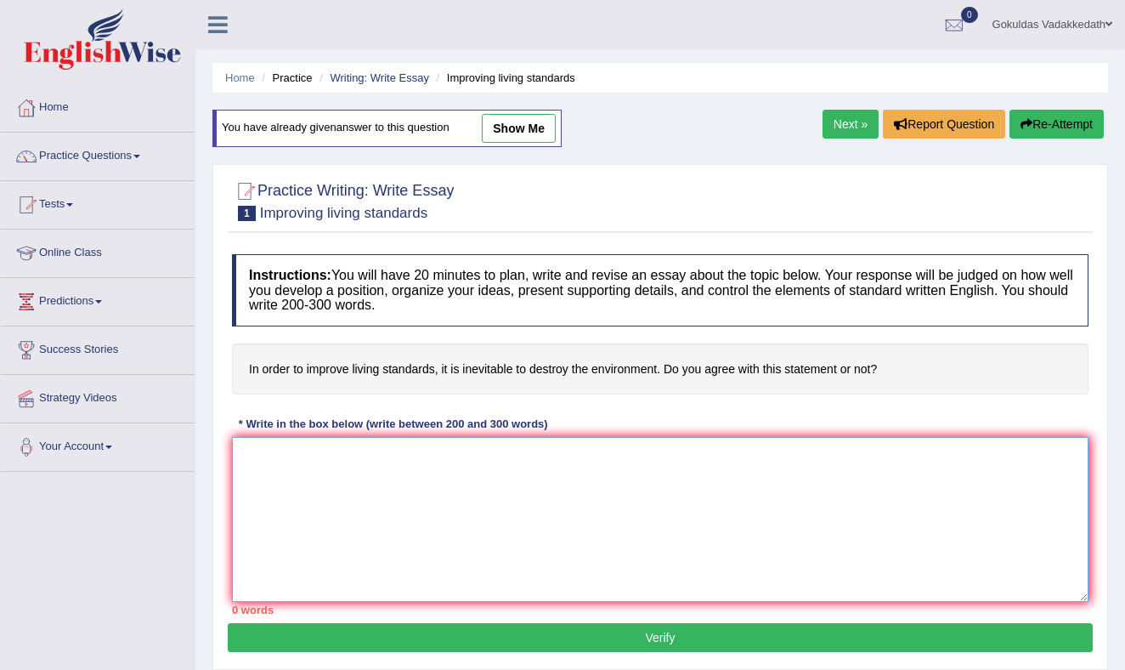
paste textarea "There are many topics for discussion in [DATE] world, and among them. To improv…"
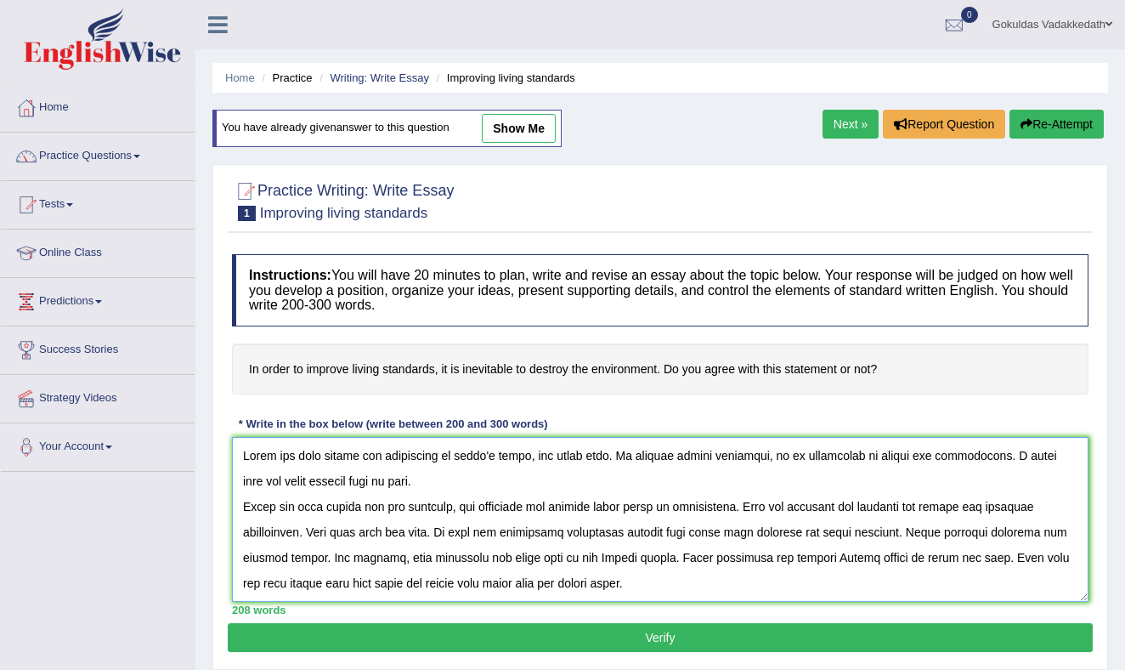
scroll to position [142, 0]
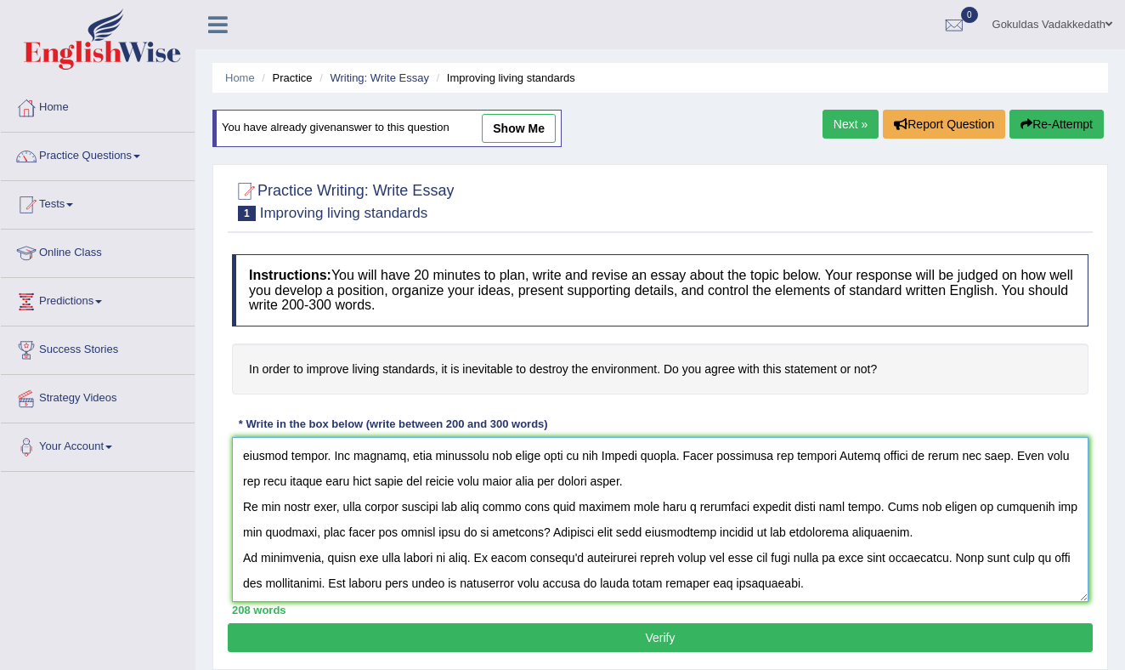
type textarea "There are many topics for discussion in [DATE] world, and among them. To improv…"
click at [647, 633] on button "Verify" at bounding box center [660, 637] width 865 height 29
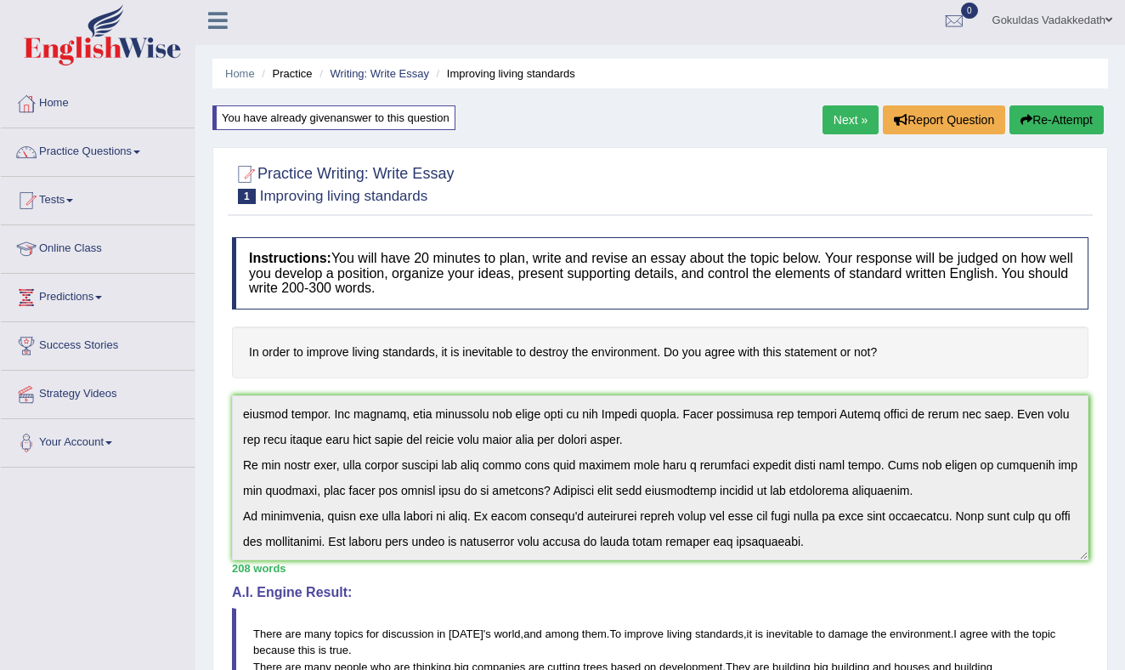
scroll to position [0, 0]
